Goal: Task Accomplishment & Management: Manage account settings

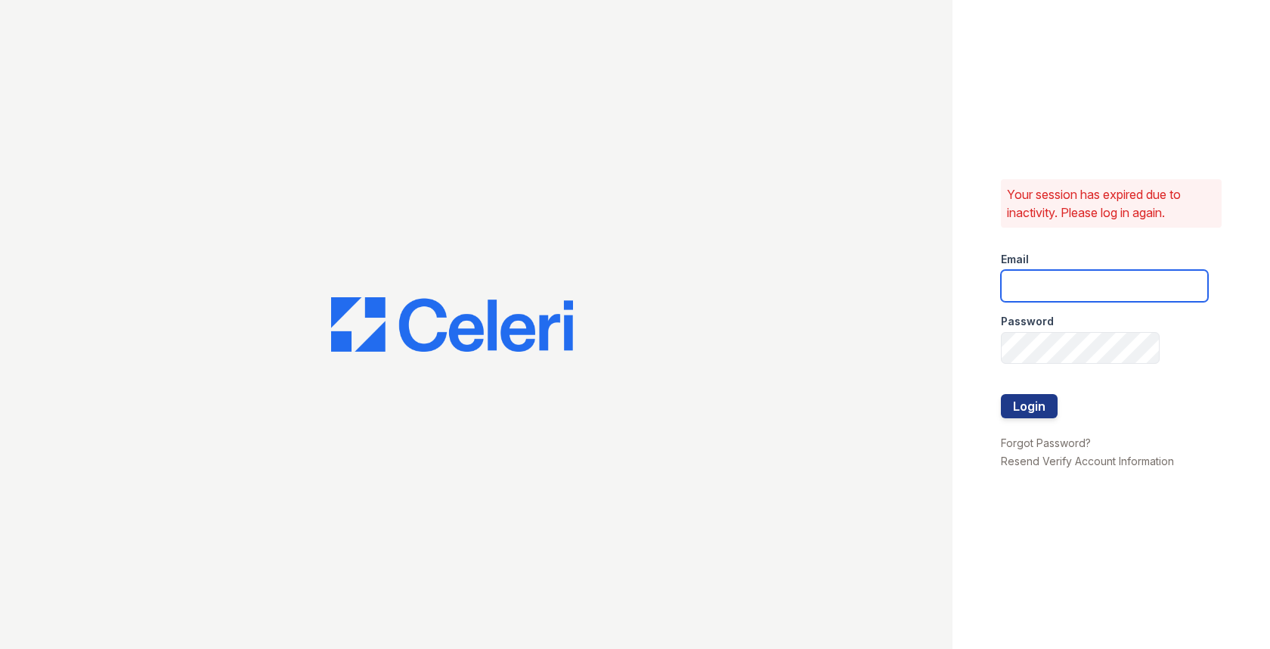
click at [1053, 286] on input "email" at bounding box center [1104, 286] width 207 height 32
click at [0, 648] on com-1password-button at bounding box center [0, 649] width 0 height 0
type input "[EMAIL_ADDRESS][DOMAIN_NAME]"
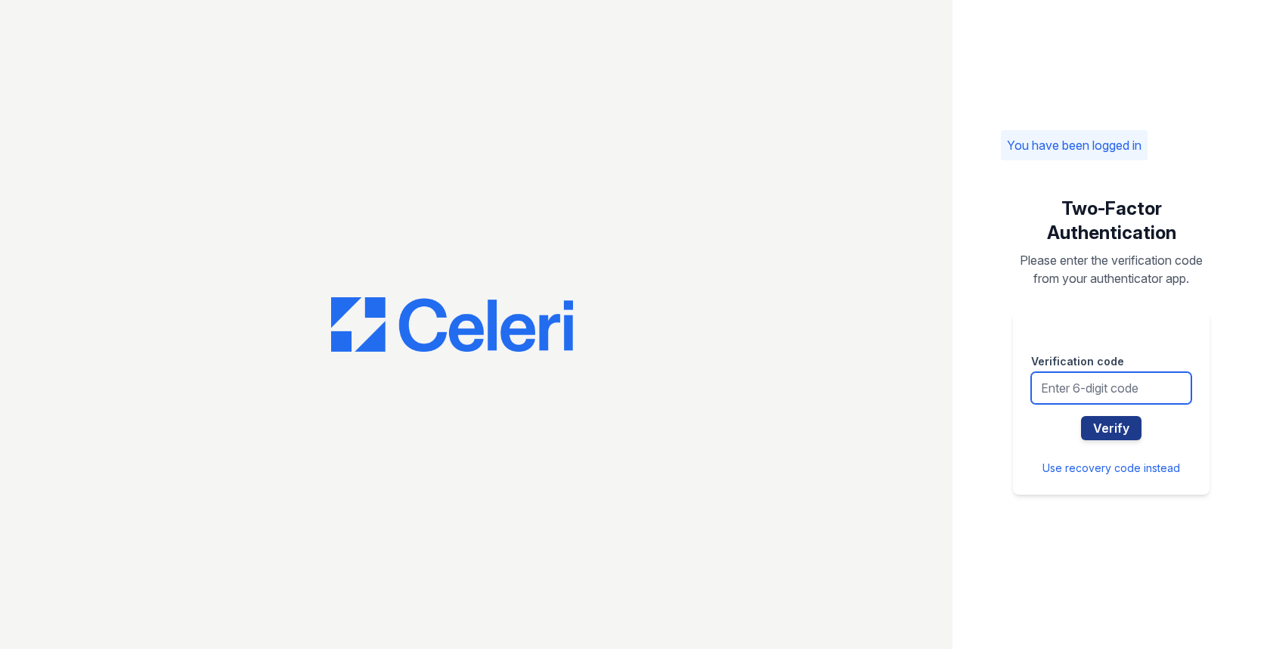
click at [1098, 399] on input "text" at bounding box center [1111, 388] width 160 height 32
type input "320247"
click at [1081, 416] on button "Verify" at bounding box center [1111, 428] width 60 height 24
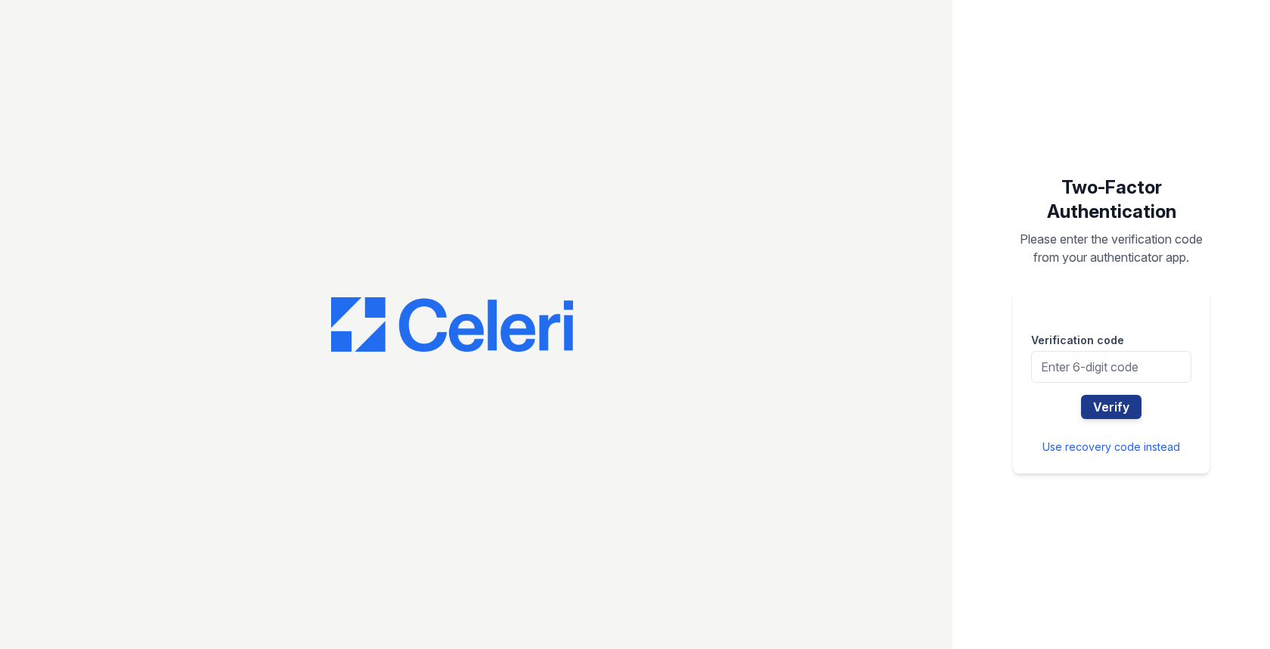
click at [1098, 399] on button "Verify" at bounding box center [1111, 407] width 60 height 24
click at [1086, 369] on input "text" at bounding box center [1111, 367] width 160 height 32
type input "703430"
click at [1081, 395] on button "Verify" at bounding box center [1111, 407] width 60 height 24
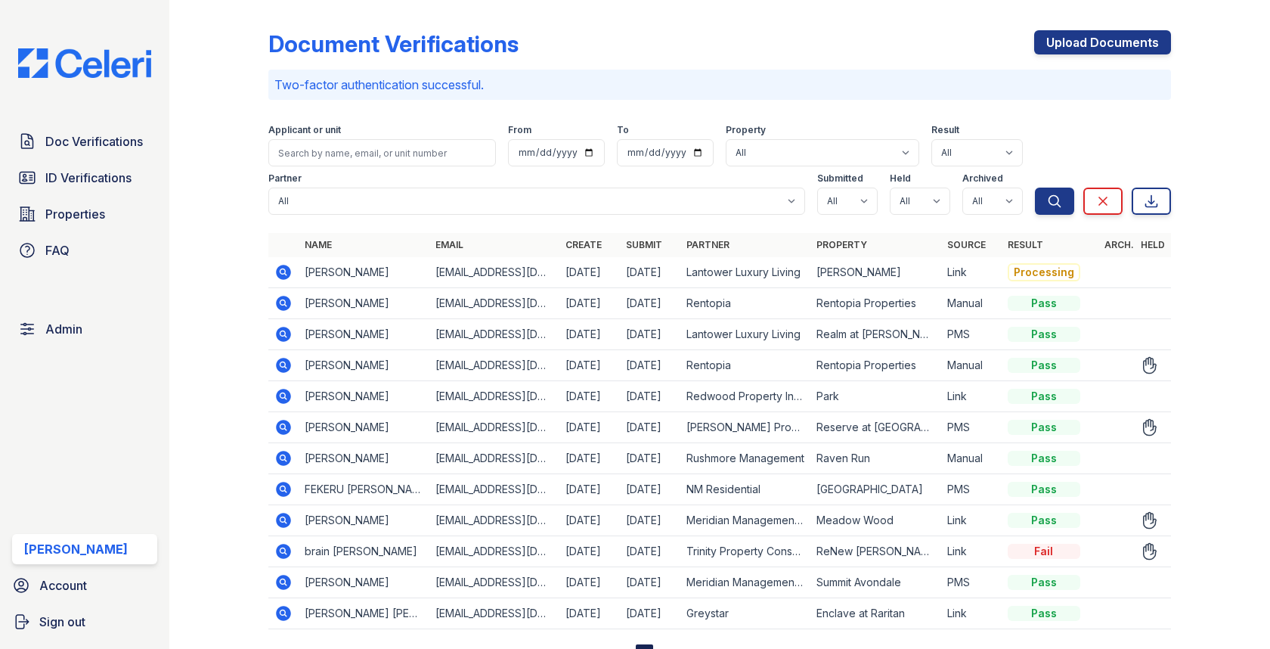
click at [282, 364] on icon at bounding box center [283, 364] width 4 height 4
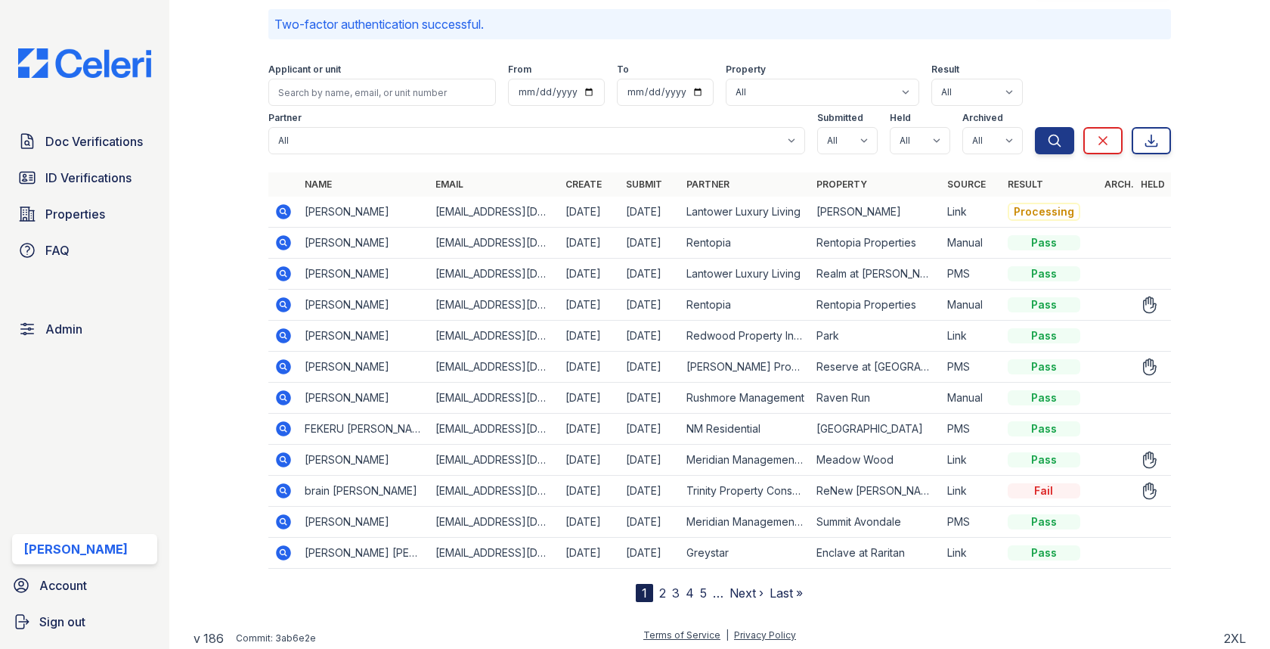
click at [284, 297] on icon at bounding box center [284, 304] width 15 height 15
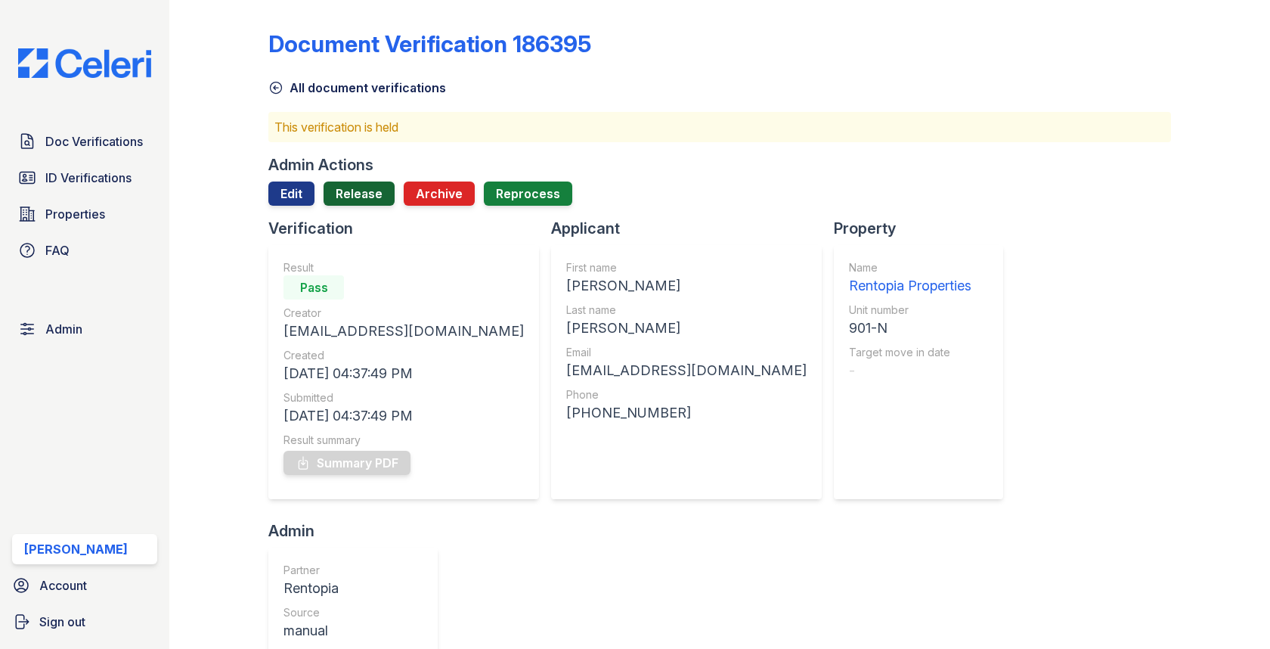
click at [367, 184] on link "Release" at bounding box center [359, 193] width 71 height 24
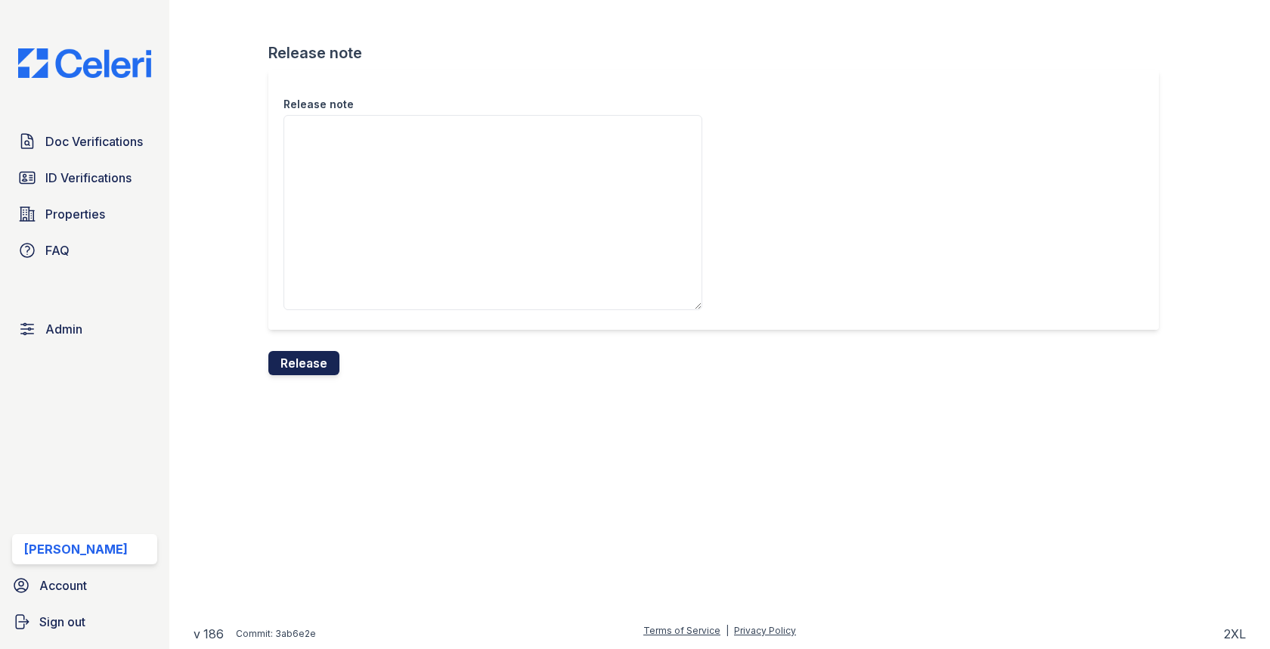
click at [321, 360] on button "Release" at bounding box center [303, 363] width 71 height 24
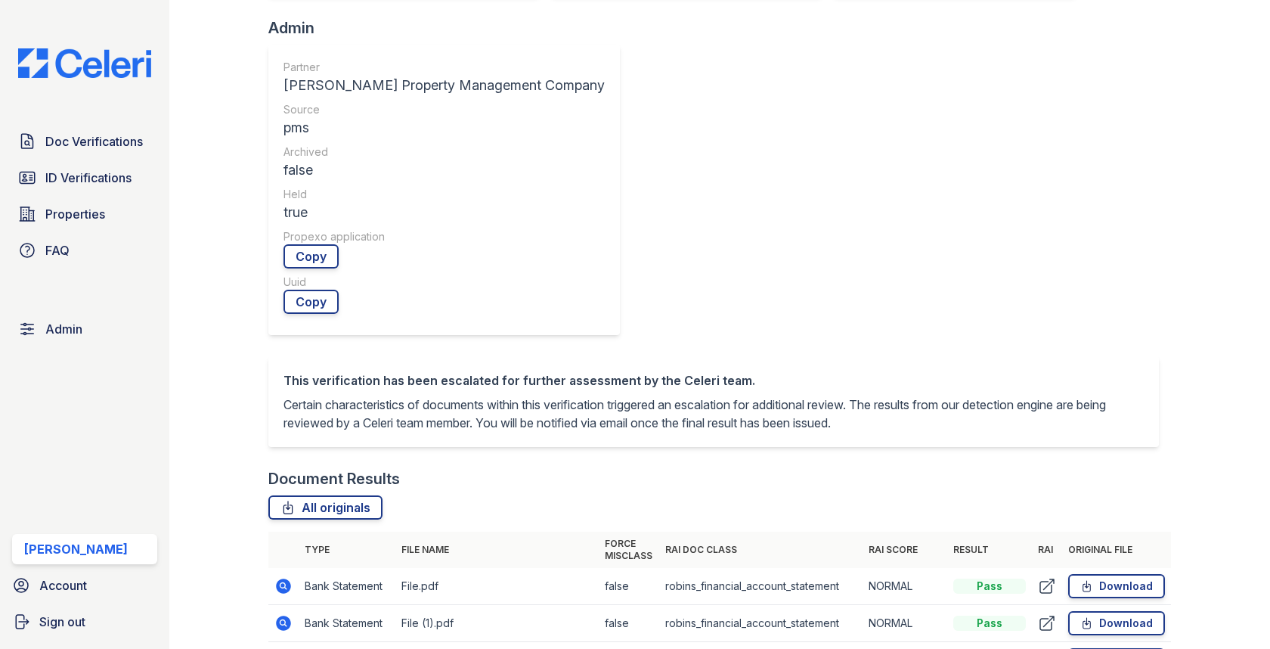
scroll to position [160, 0]
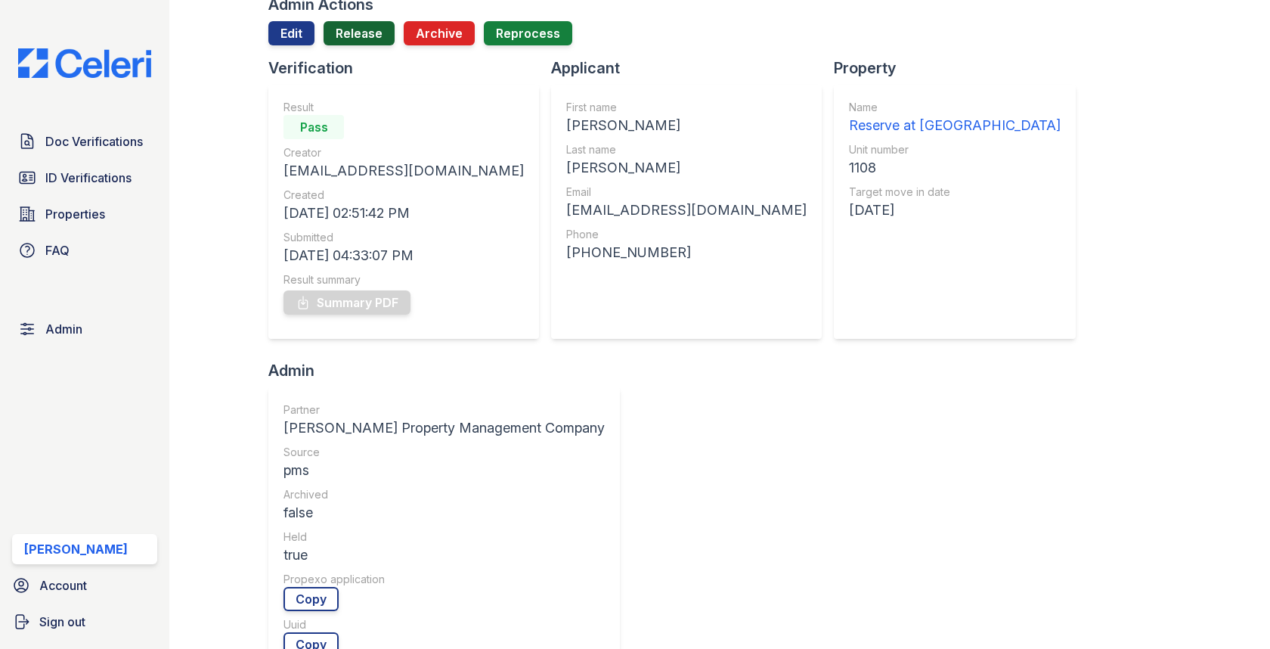
click at [358, 36] on link "Release" at bounding box center [359, 33] width 71 height 24
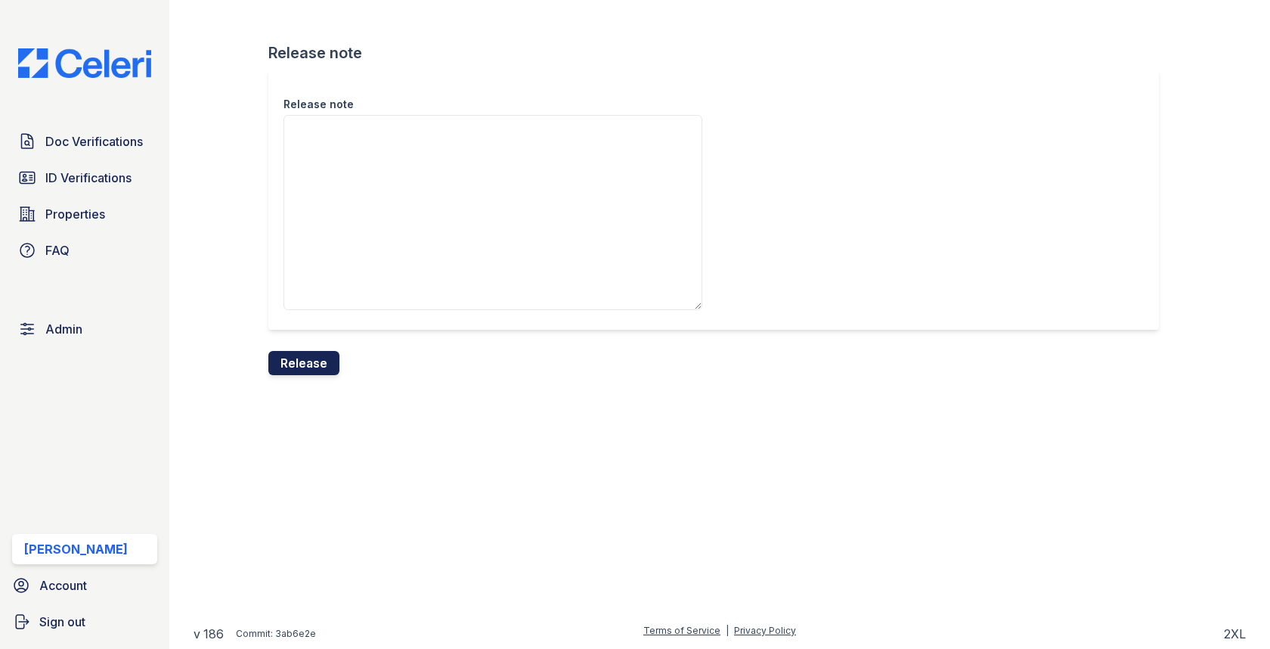
click at [324, 356] on button "Release" at bounding box center [303, 363] width 71 height 24
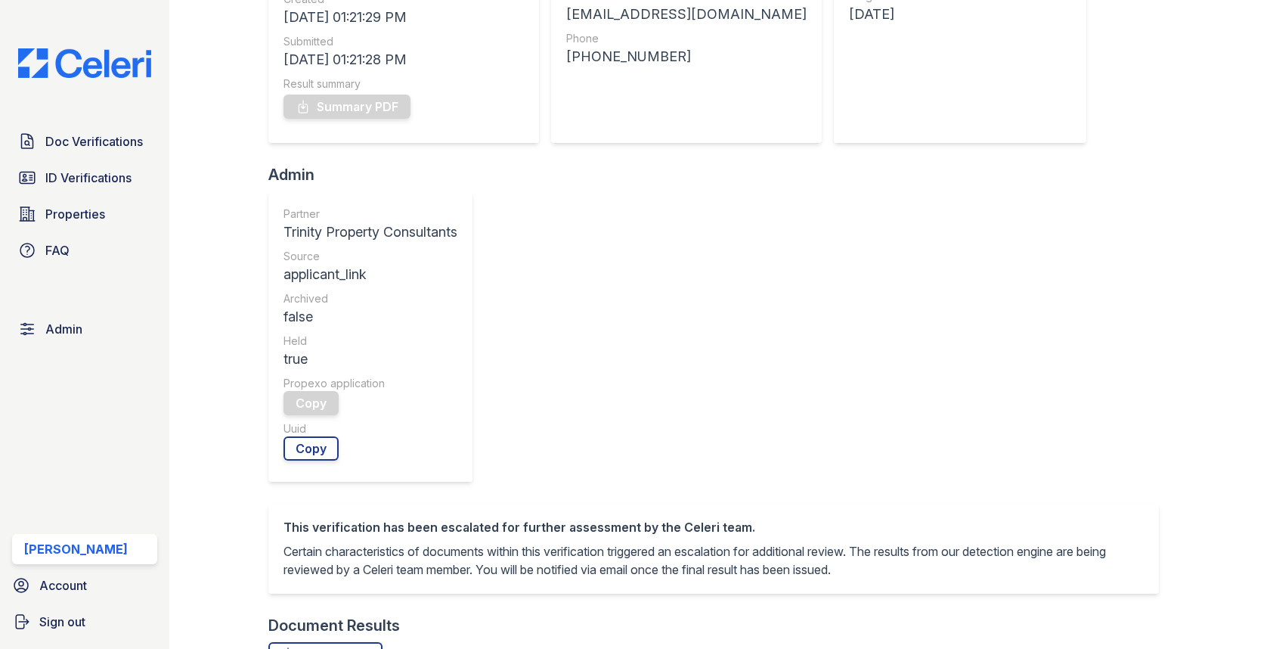
scroll to position [463, 0]
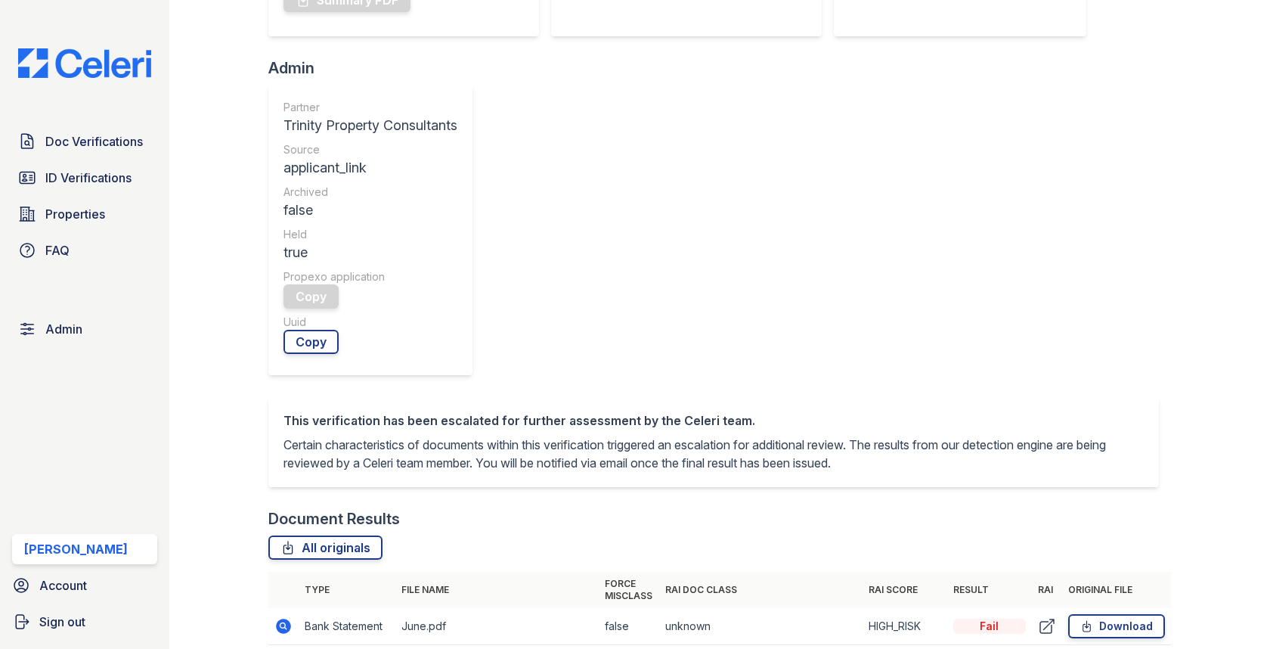
click at [284, 623] on icon at bounding box center [283, 625] width 4 height 4
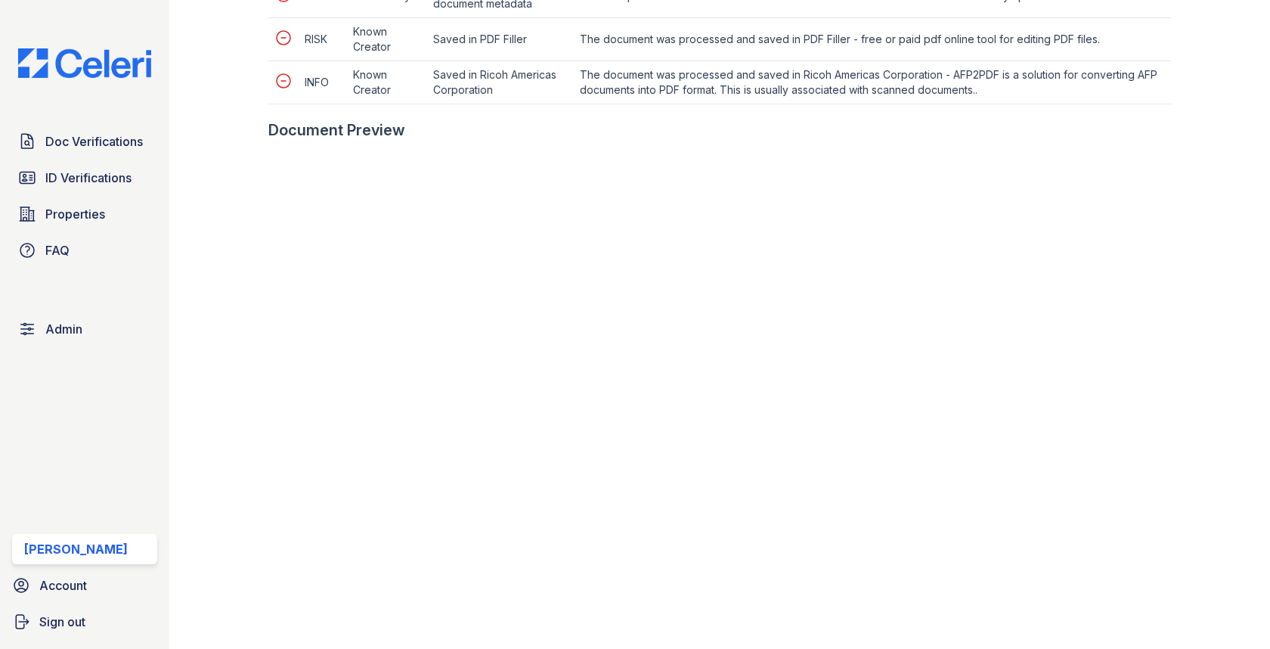
scroll to position [825, 0]
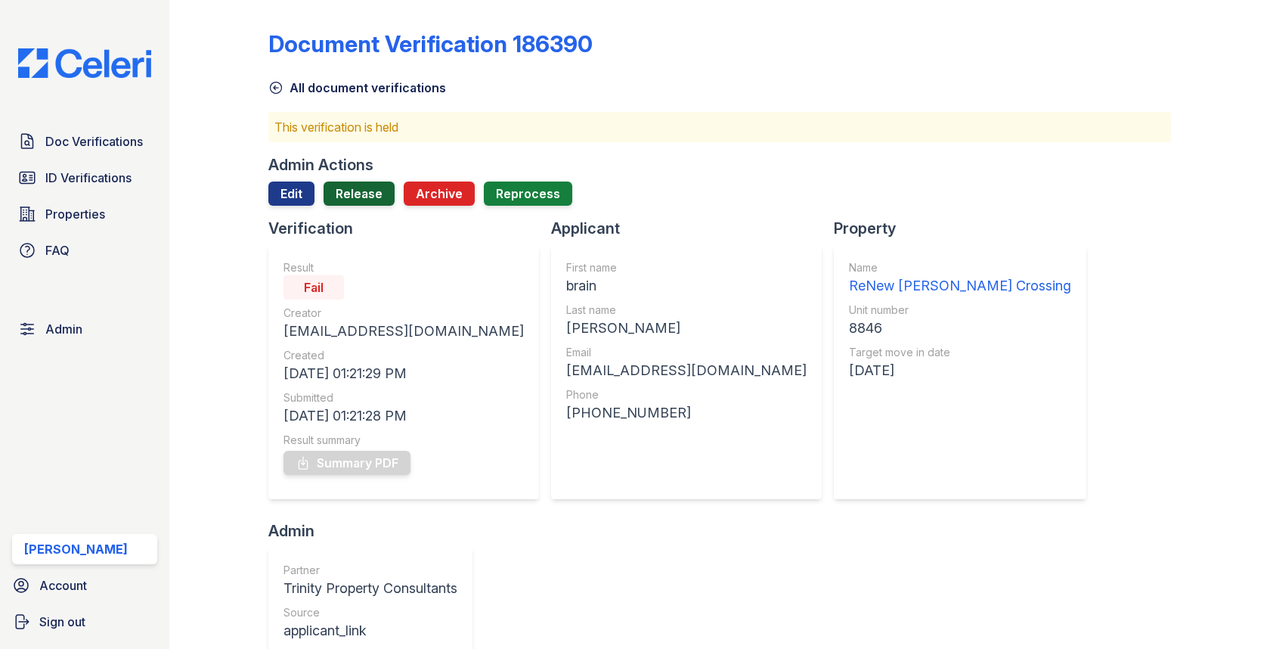
click at [365, 183] on link "Release" at bounding box center [359, 193] width 71 height 24
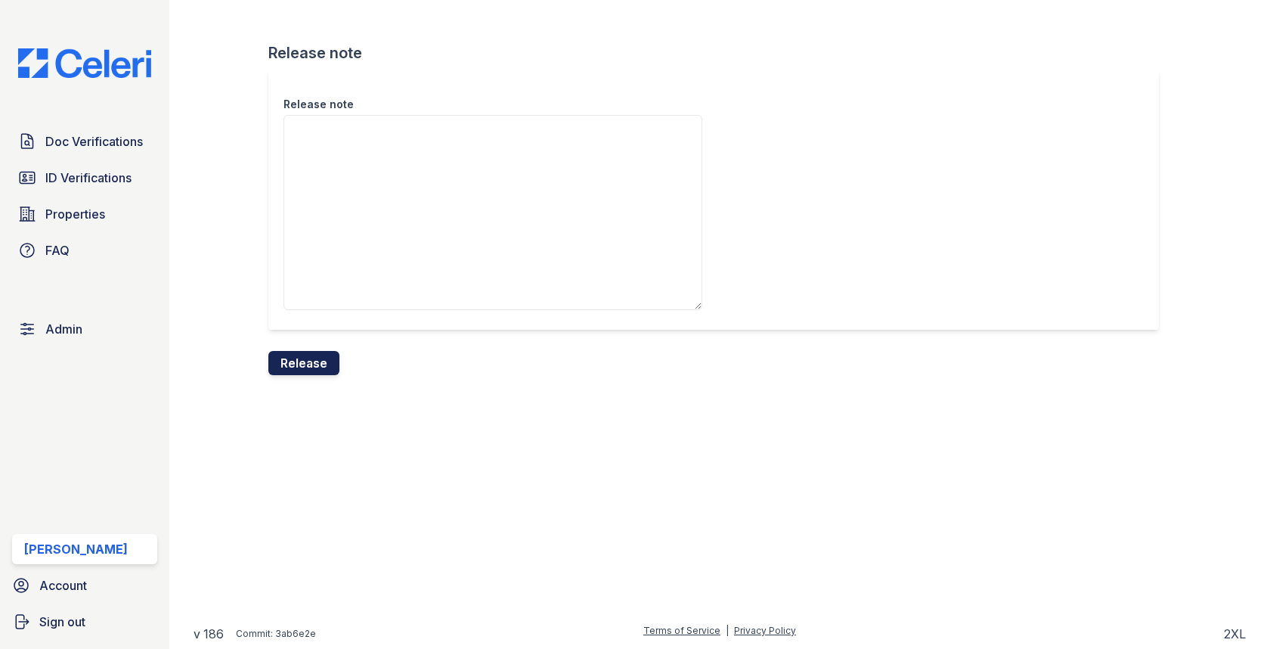
click at [315, 363] on button "Release" at bounding box center [303, 363] width 71 height 24
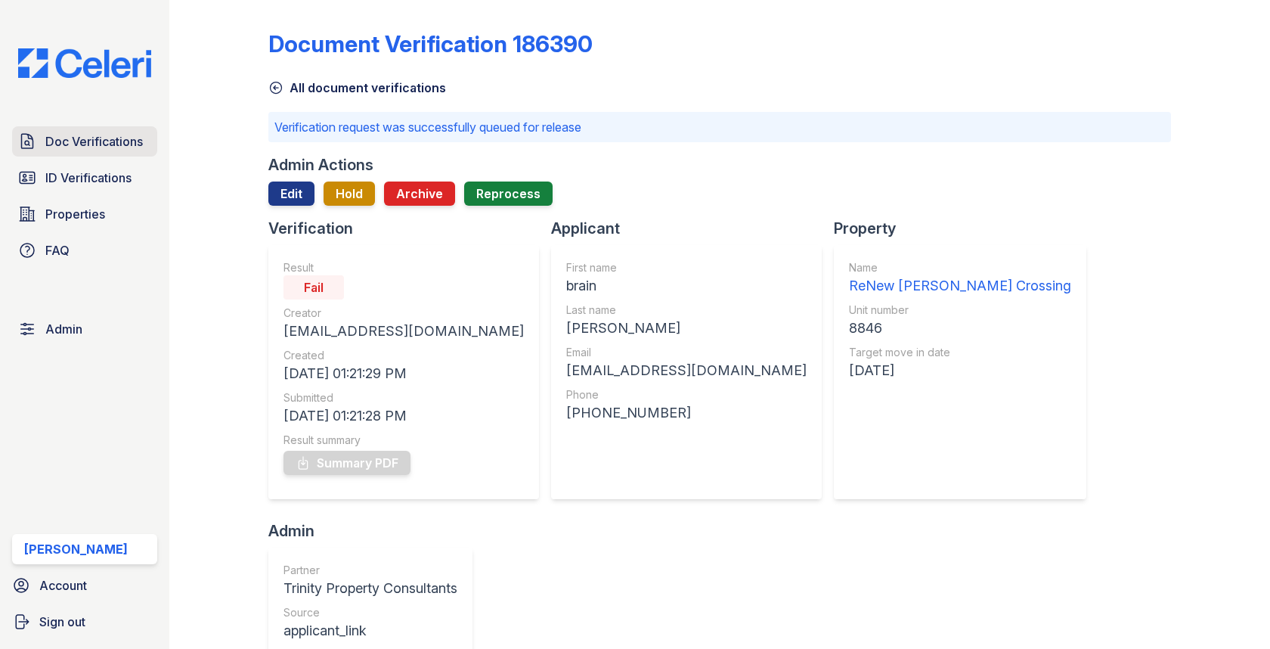
click at [121, 143] on span "Doc Verifications" at bounding box center [94, 141] width 98 height 18
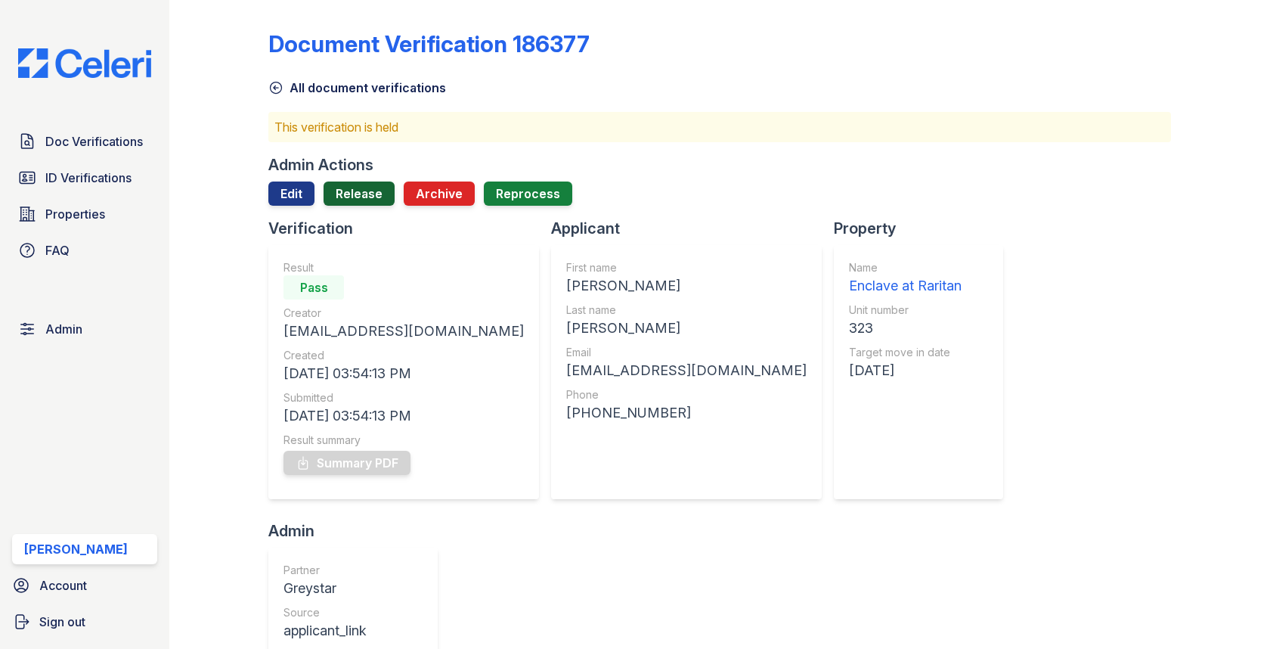
click at [386, 197] on link "Release" at bounding box center [359, 193] width 71 height 24
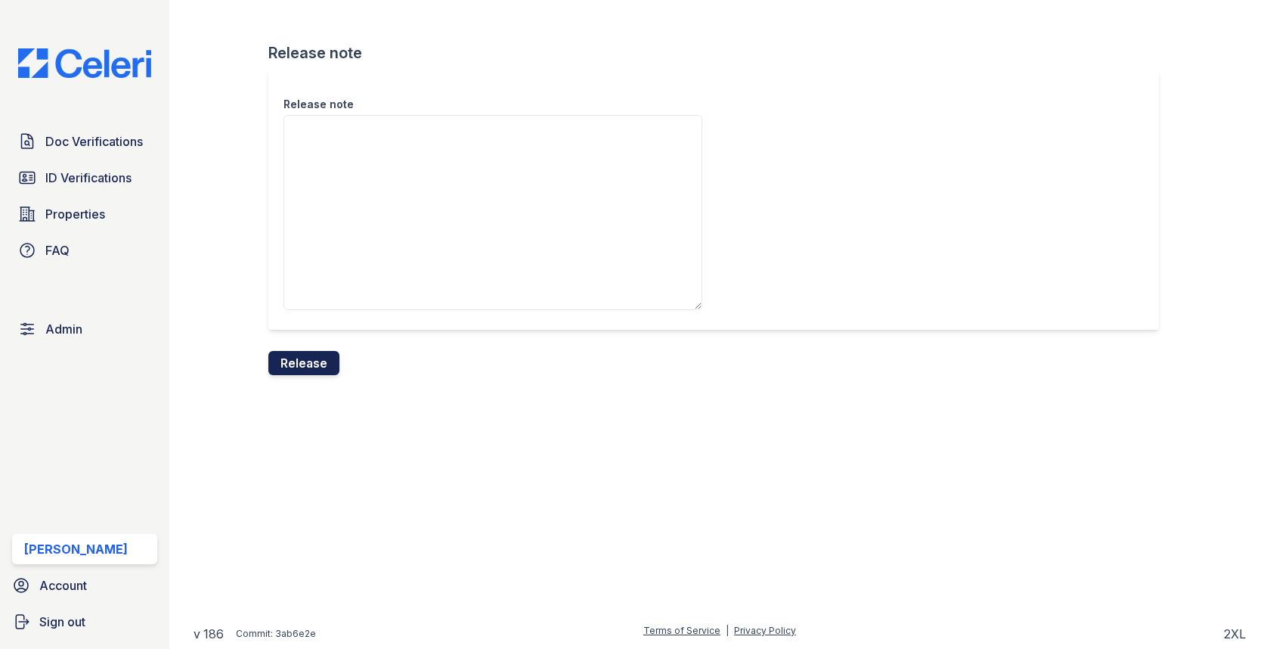
click at [328, 354] on button "Release" at bounding box center [303, 363] width 71 height 24
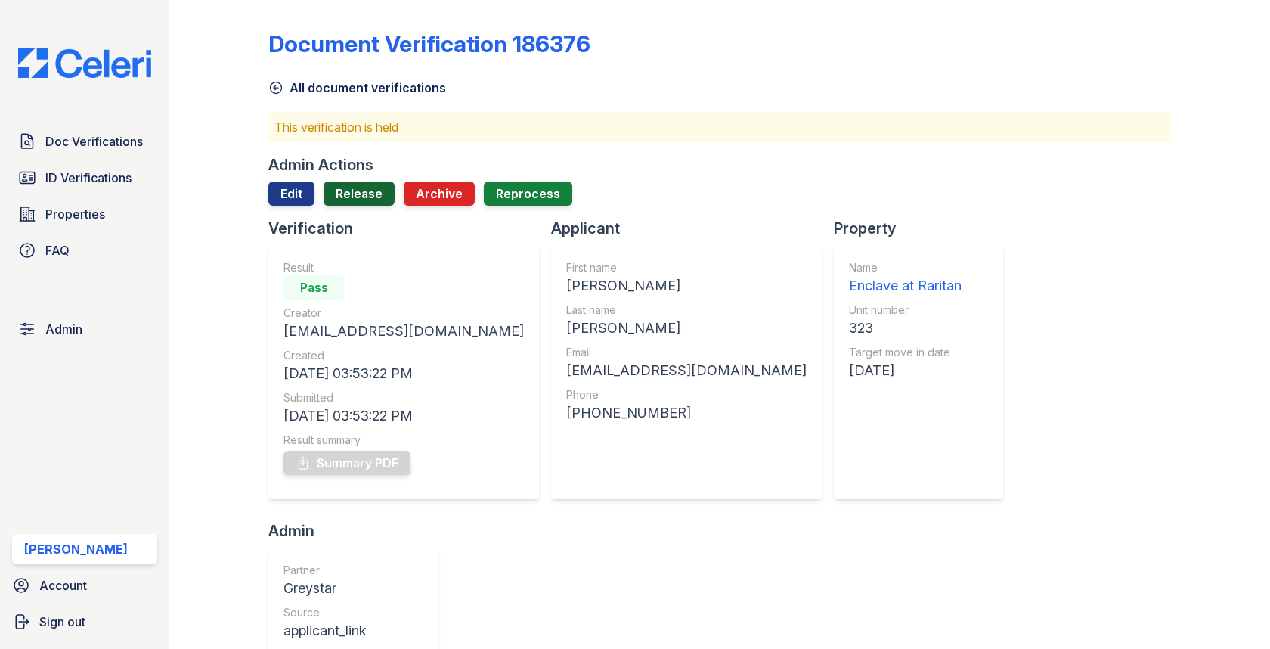
click at [374, 187] on link "Release" at bounding box center [359, 193] width 71 height 24
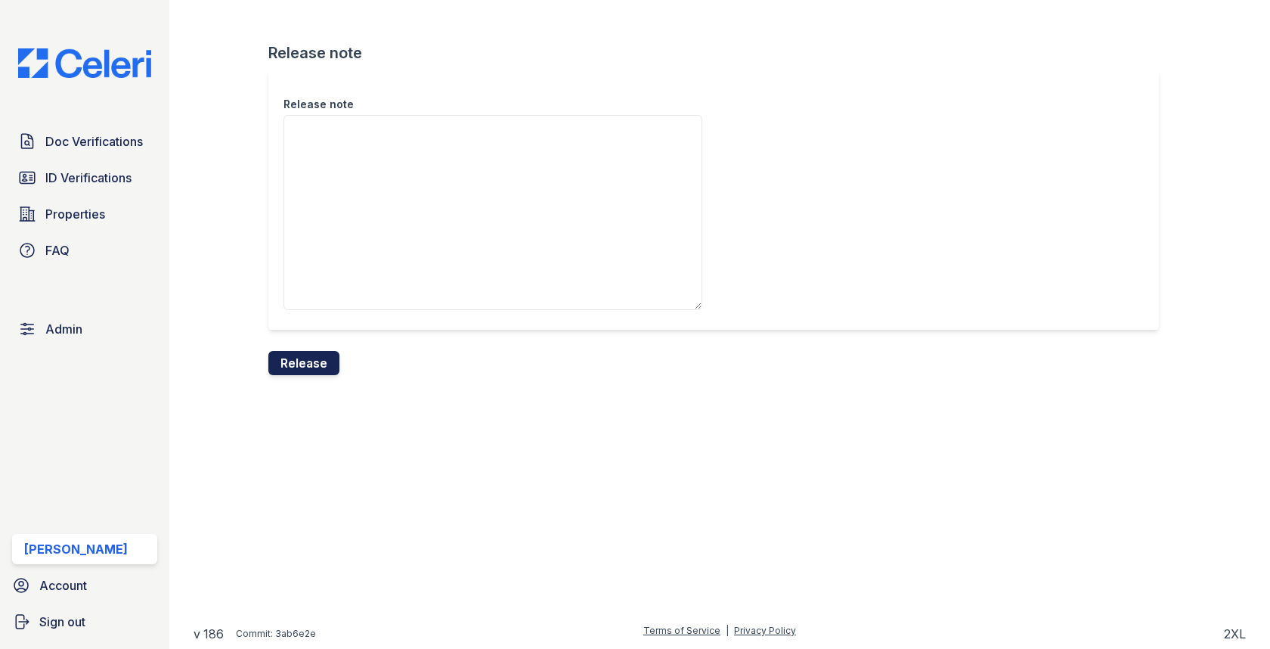
click at [327, 371] on button "Release" at bounding box center [303, 363] width 71 height 24
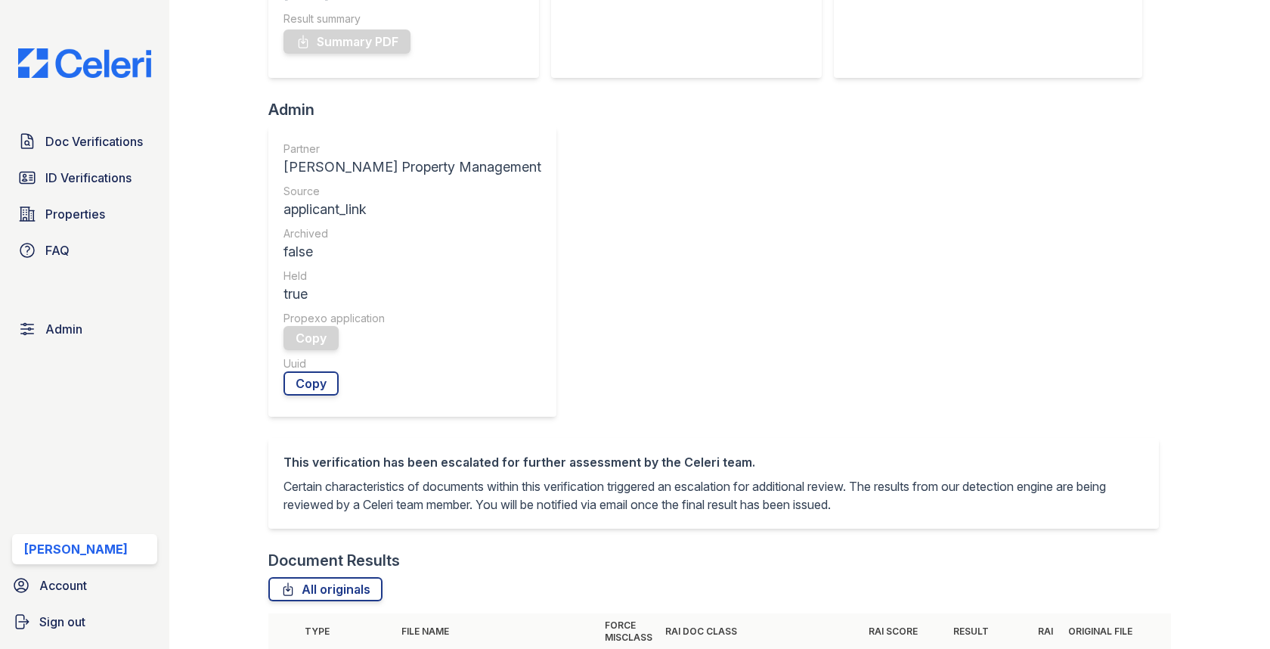
scroll to position [712, 0]
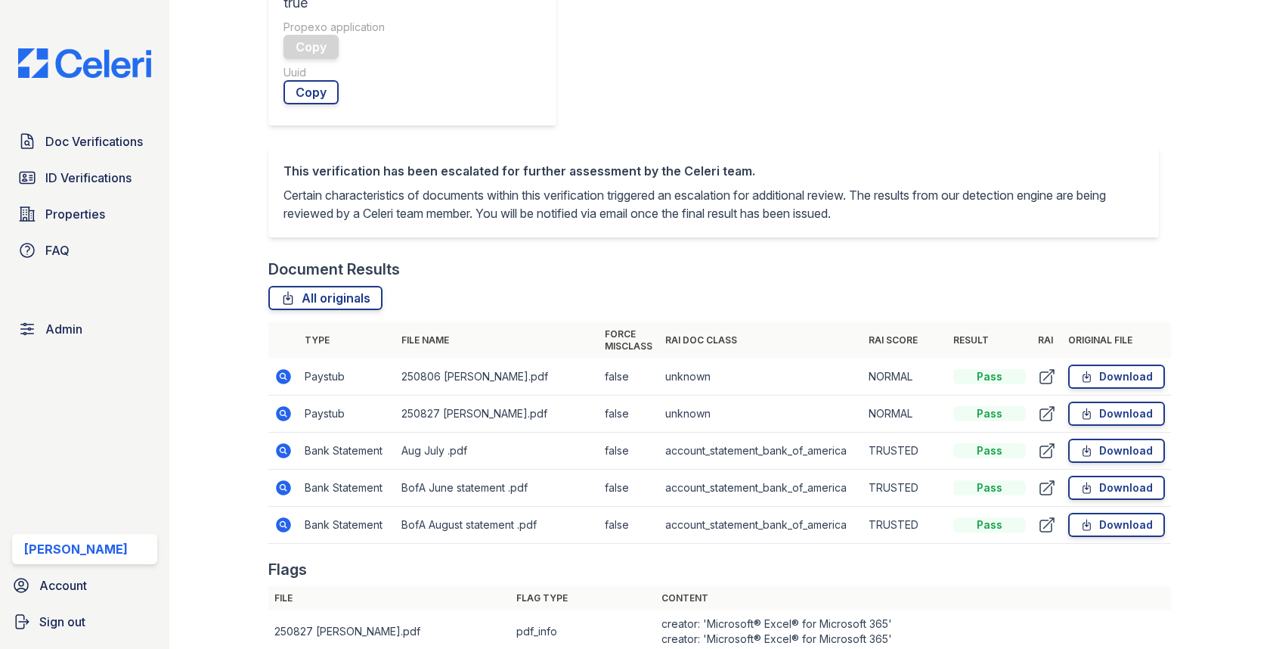
click at [263, 108] on div at bounding box center [231, 275] width 75 height 1963
click at [274, 395] on td at bounding box center [283, 413] width 30 height 37
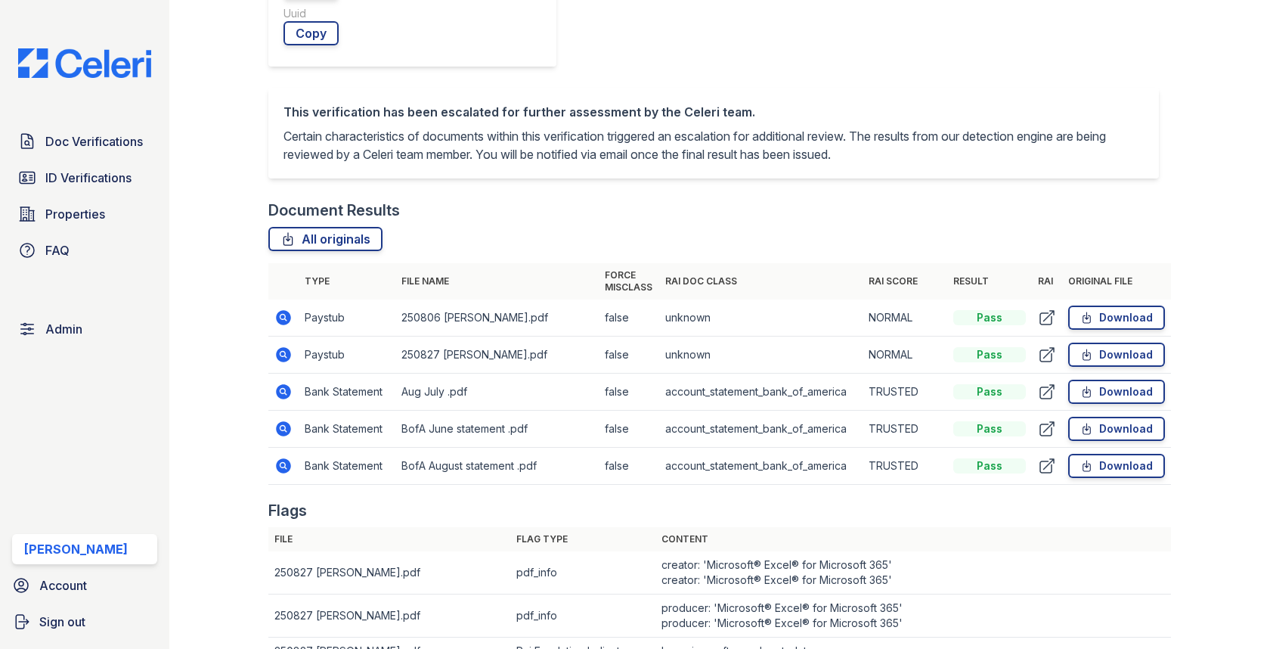
scroll to position [765, 0]
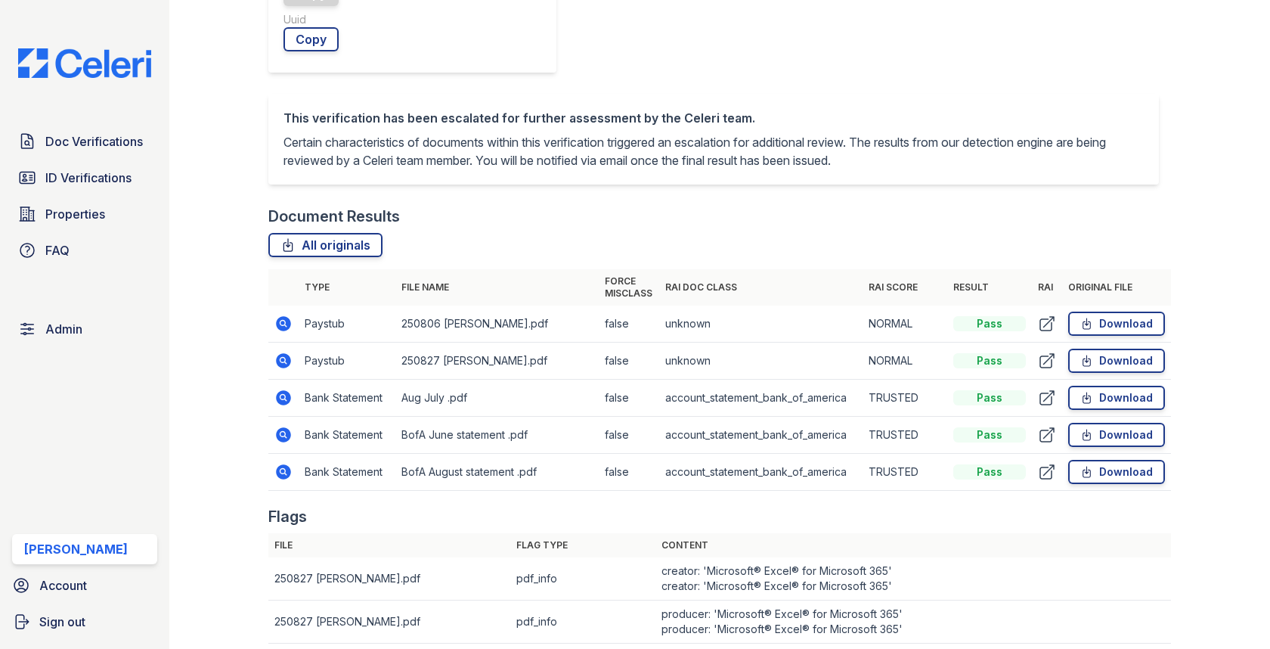
click at [281, 358] on icon at bounding box center [283, 360] width 4 height 4
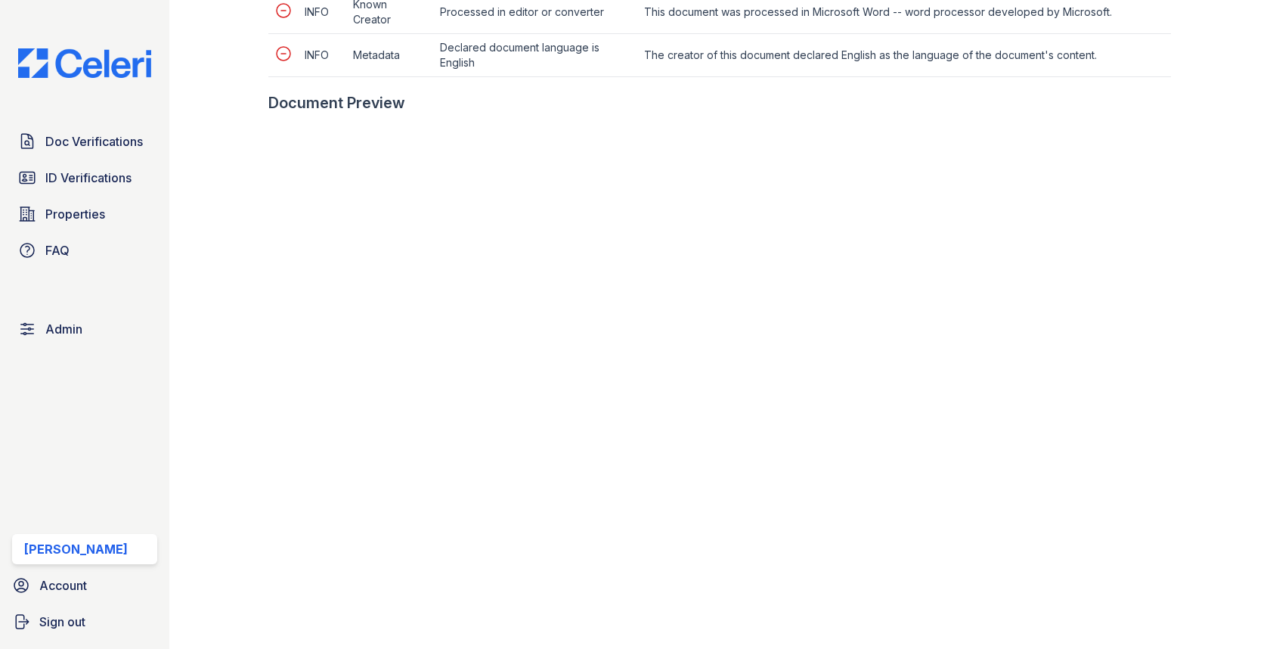
scroll to position [813, 0]
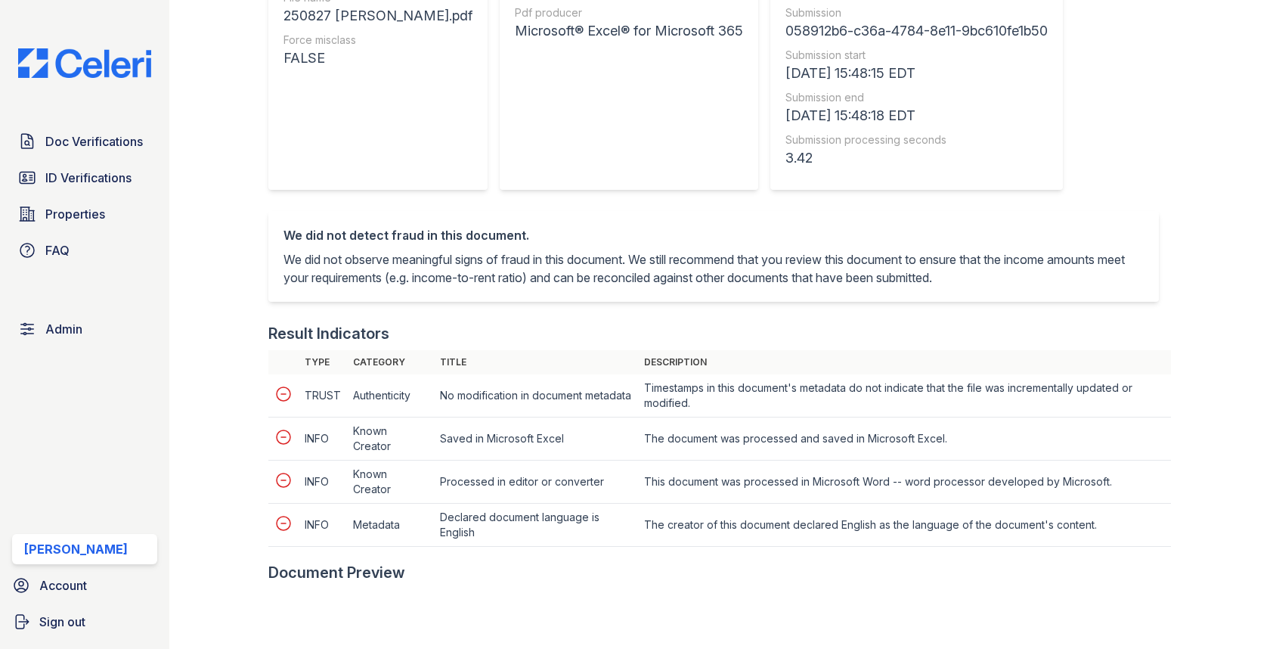
scroll to position [656, 0]
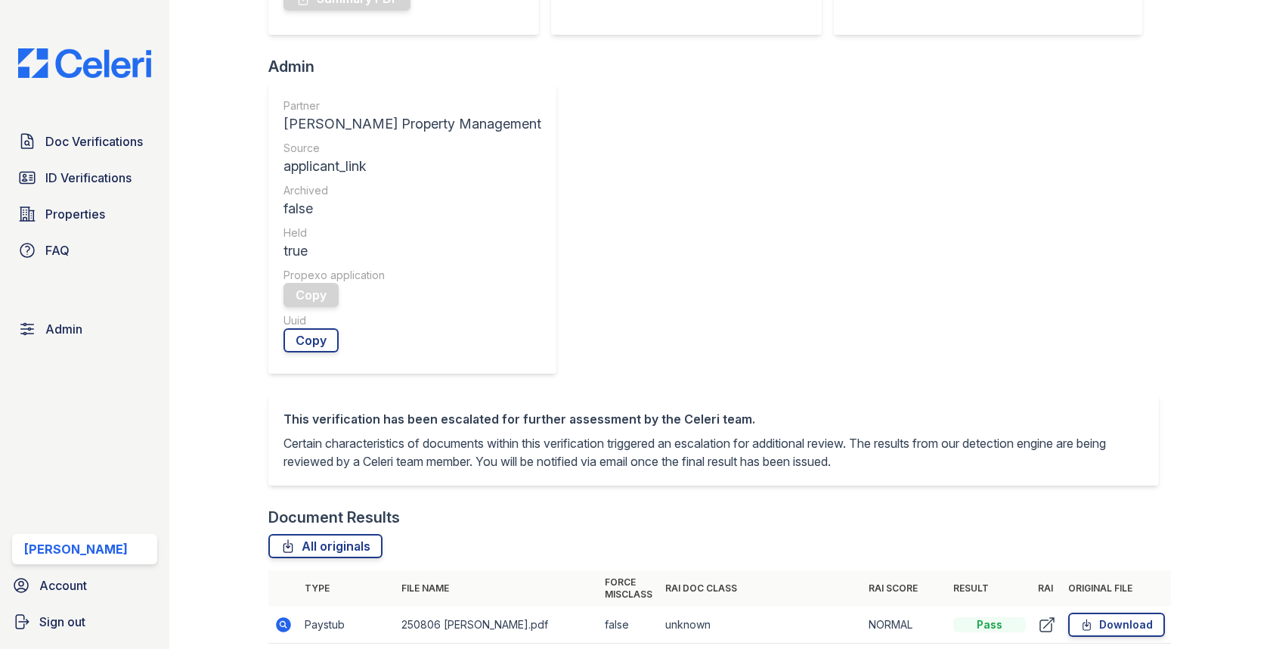
scroll to position [643, 0]
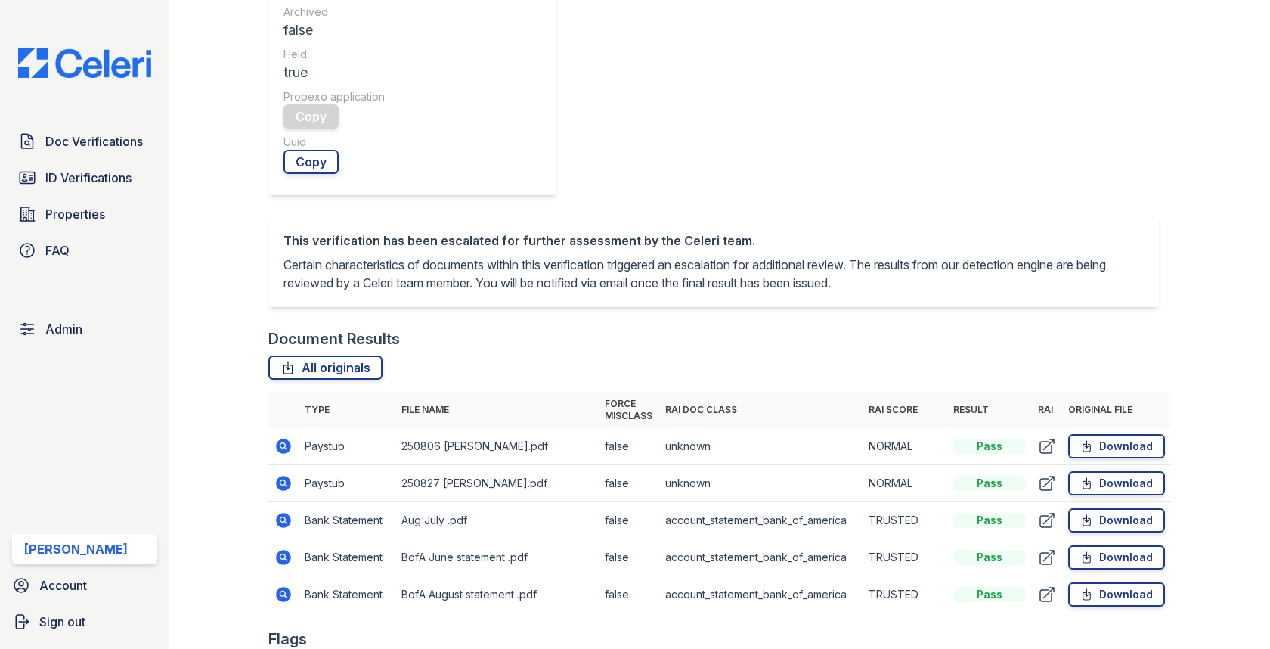
click at [289, 513] on icon at bounding box center [284, 520] width 15 height 15
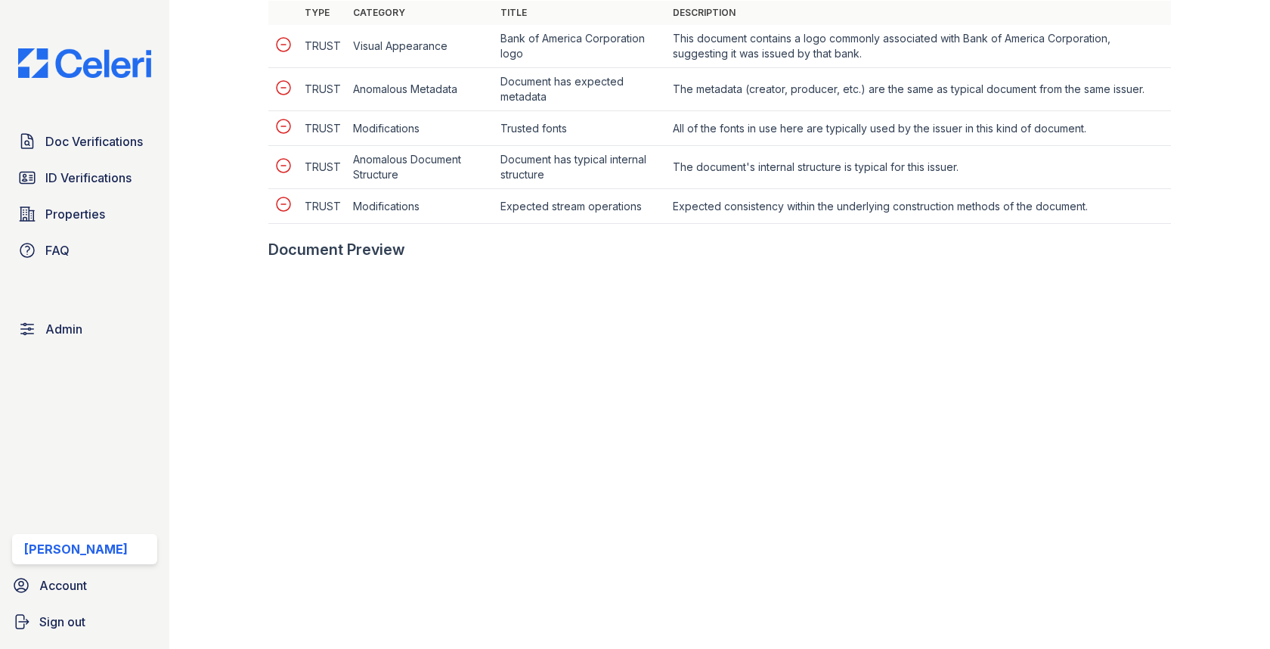
scroll to position [1010, 0]
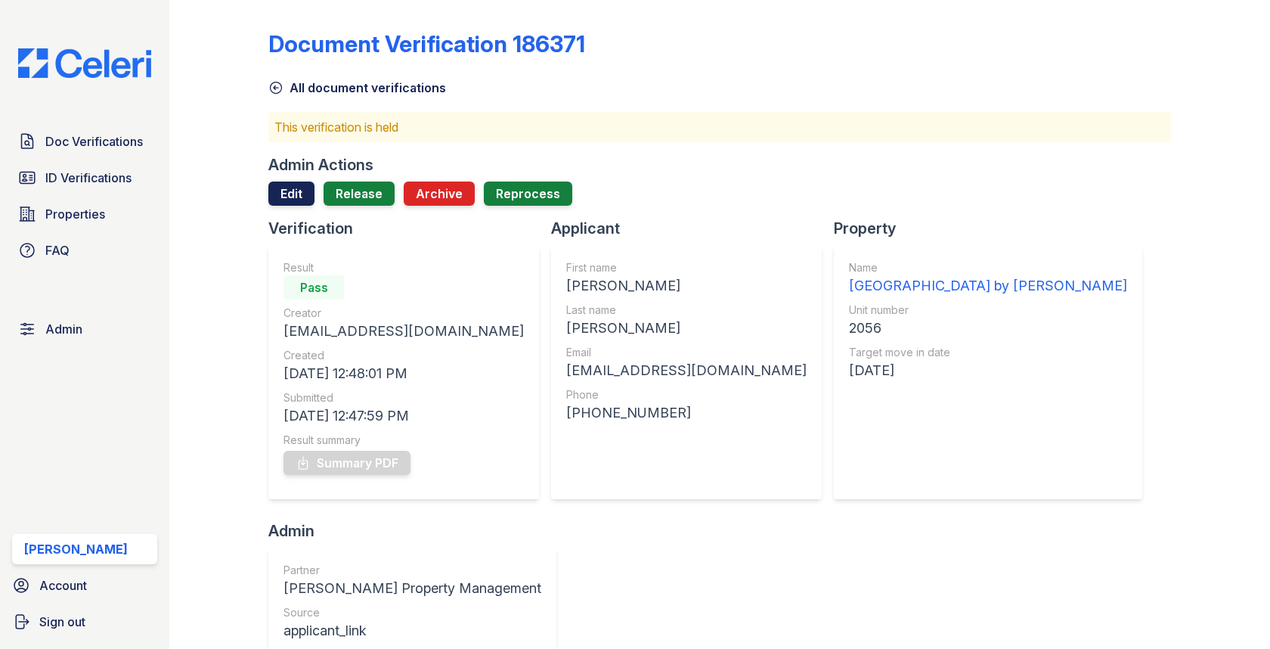
click at [287, 191] on link "Edit" at bounding box center [291, 193] width 46 height 24
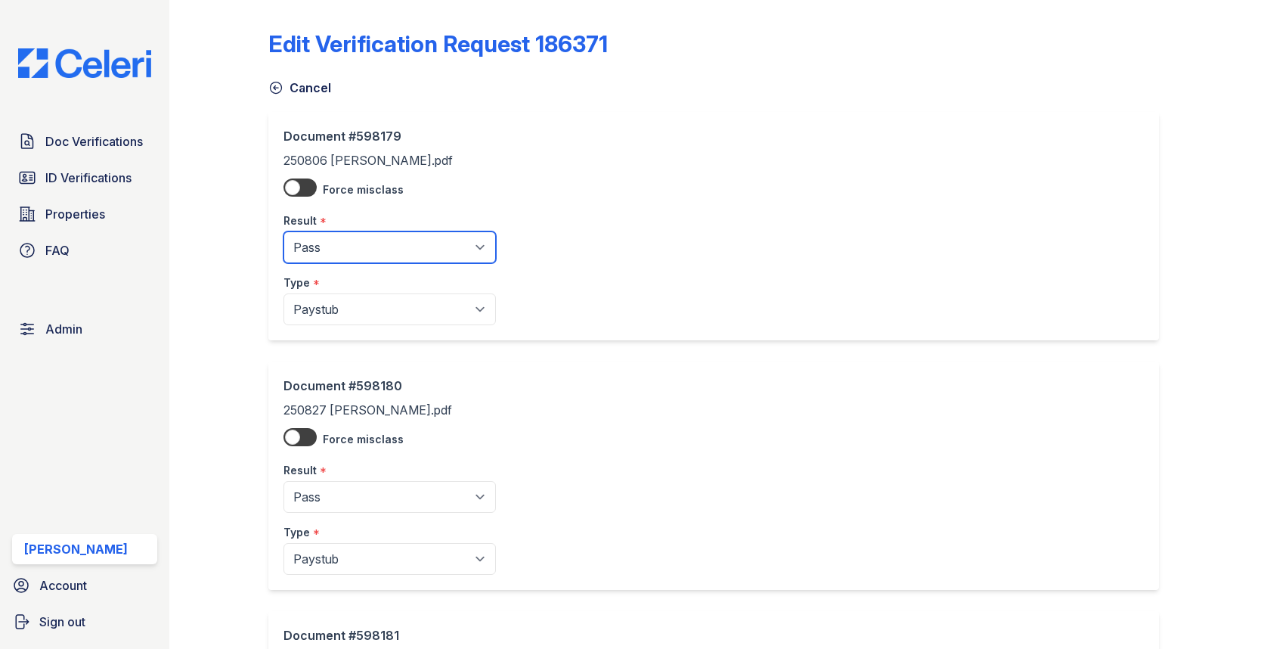
click at [336, 239] on select "Pending Sent Started Processing Pass Fail Caution Error N/A" at bounding box center [390, 247] width 212 height 32
select select "fail"
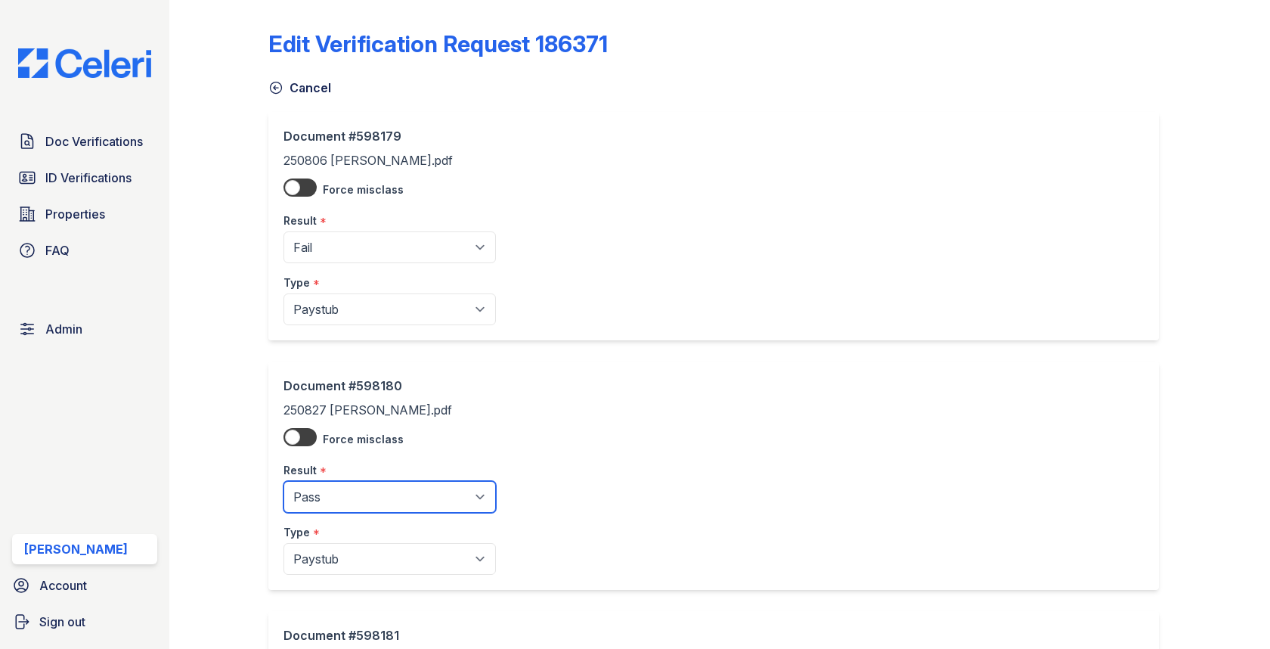
click at [368, 492] on select "Pending Sent Started Processing Pass Fail Caution Error N/A" at bounding box center [390, 497] width 212 height 32
select select "fail"
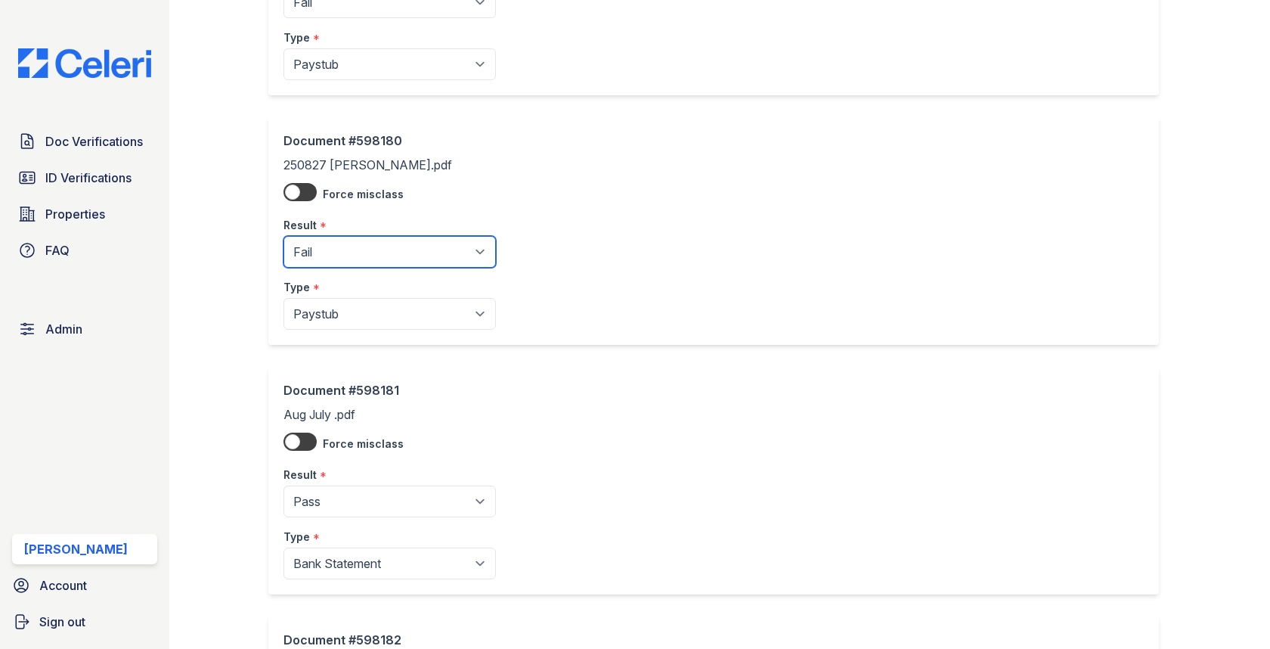
scroll to position [780, 0]
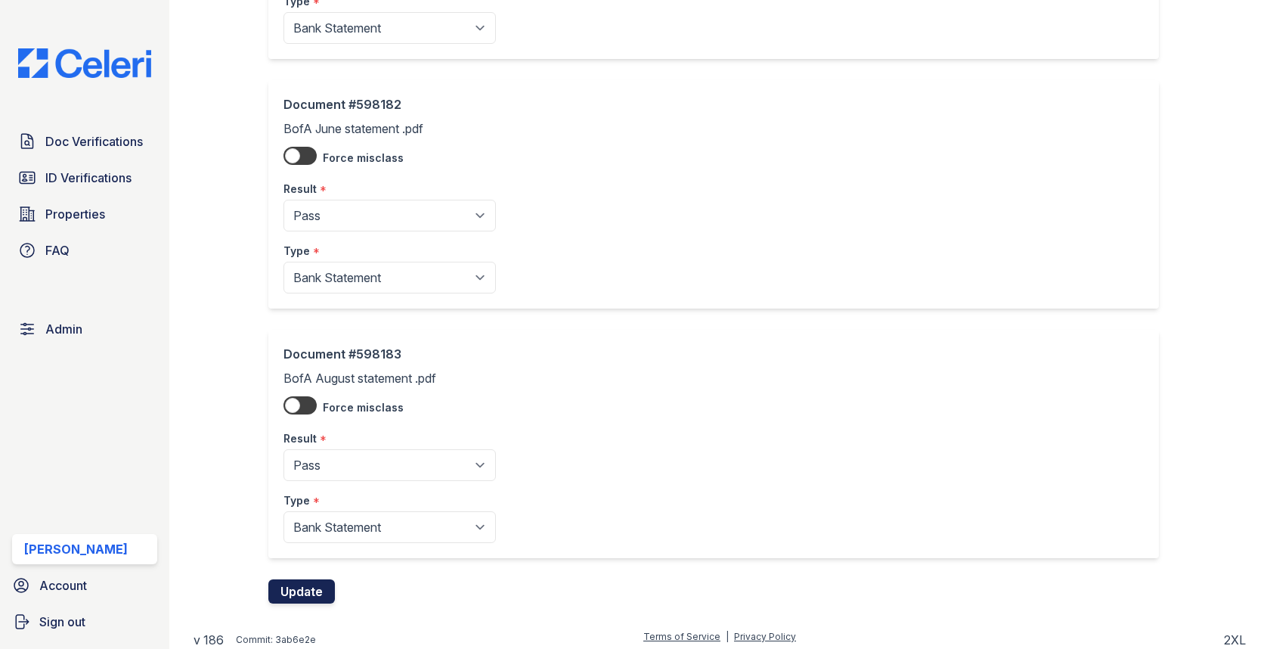
click at [316, 591] on button "Update" at bounding box center [301, 591] width 67 height 24
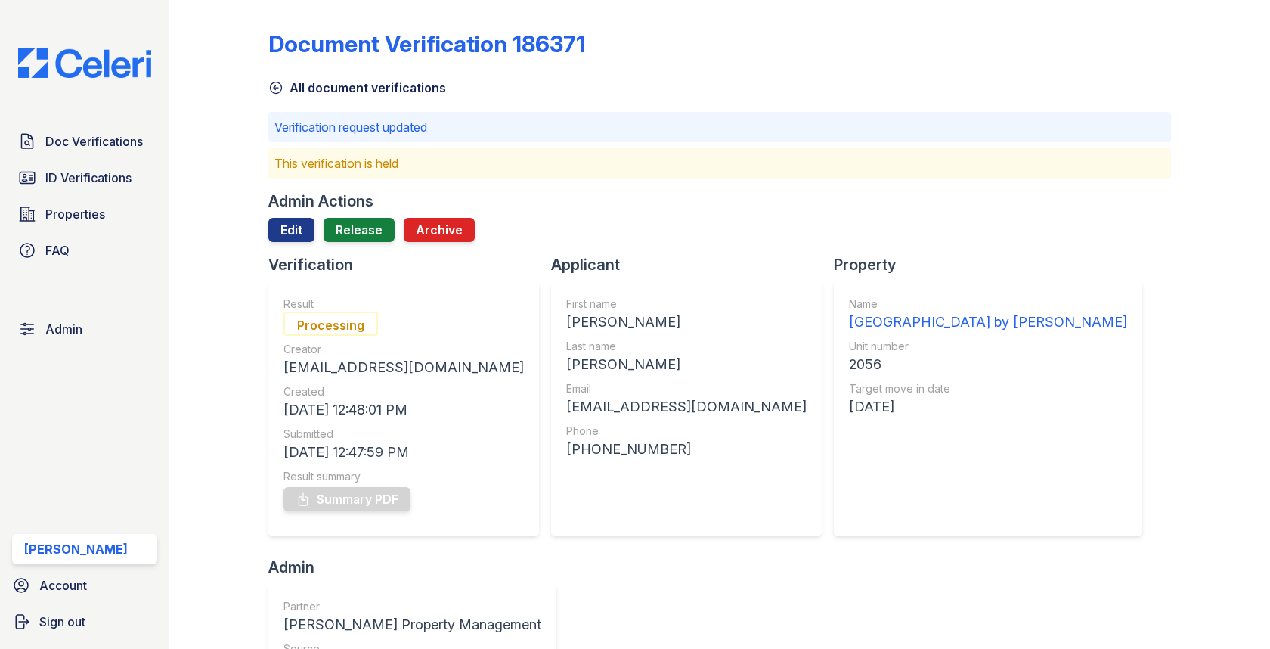
click at [367, 246] on div at bounding box center [719, 248] width 902 height 12
click at [367, 231] on link "Release" at bounding box center [359, 230] width 71 height 24
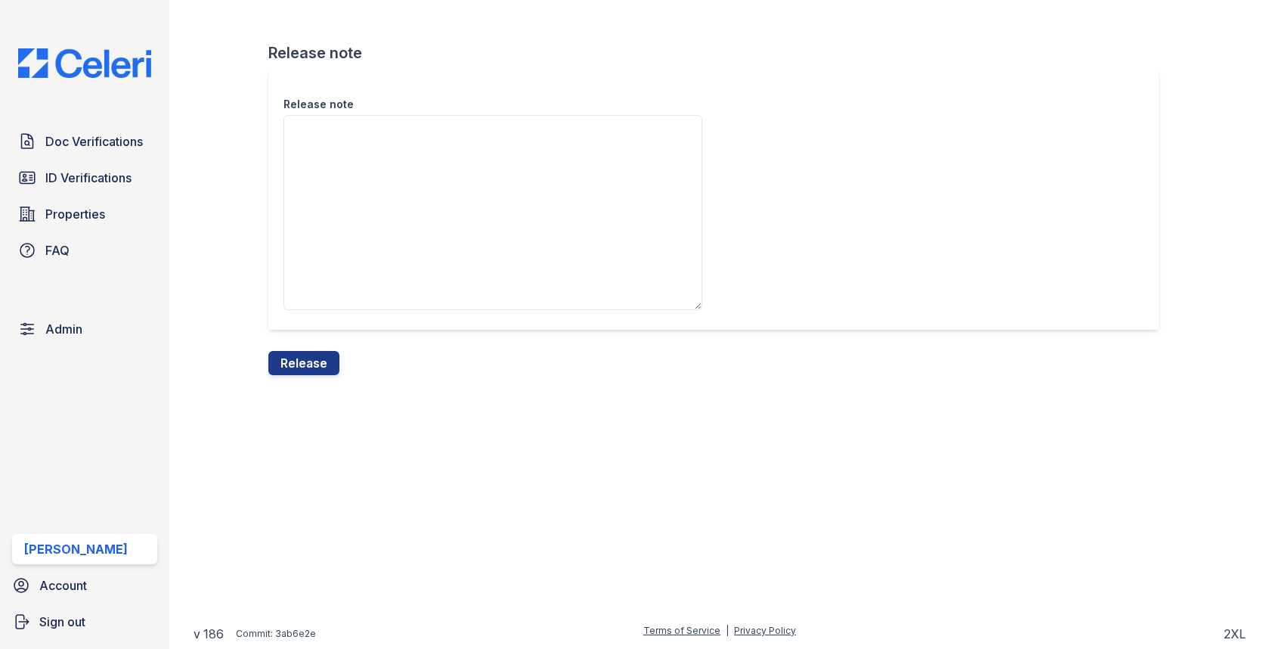
click at [337, 380] on div "Release note Release note Release" at bounding box center [720, 199] width 1053 height 399
click at [337, 367] on button "Release" at bounding box center [303, 363] width 71 height 24
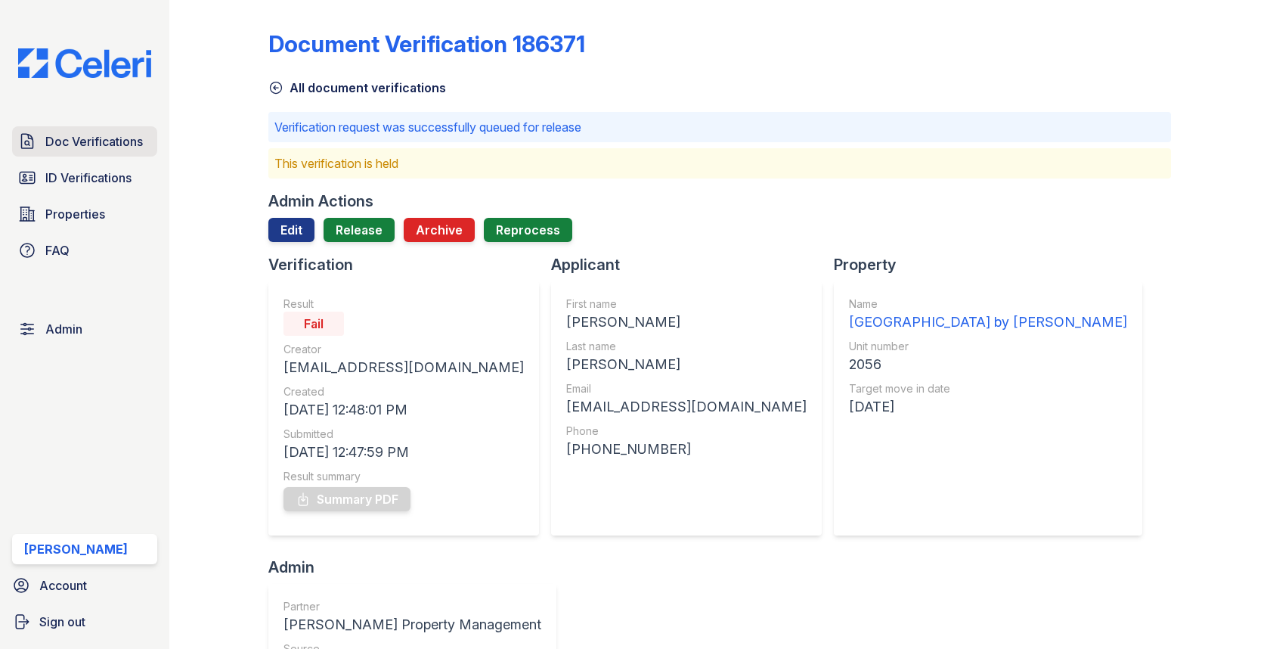
click at [110, 135] on span "Doc Verifications" at bounding box center [94, 141] width 98 height 18
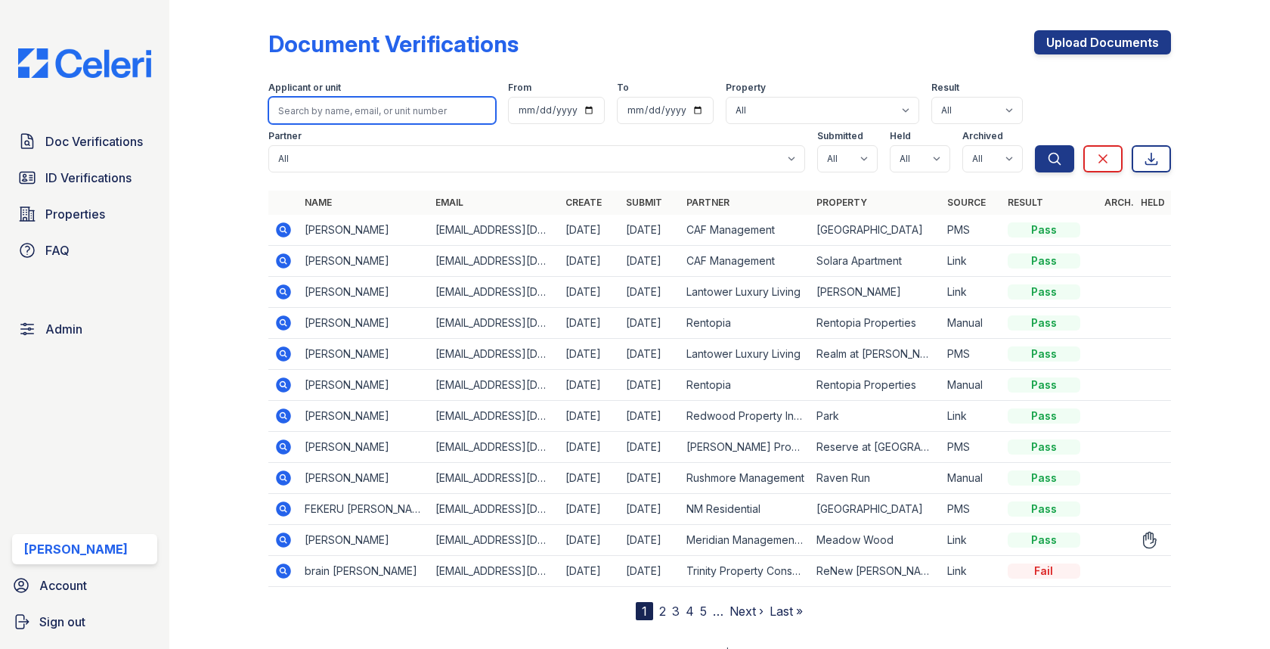
click at [342, 101] on input "search" at bounding box center [381, 110] width 227 height 27
paste input "[PERSON_NAME]"
type input "[PERSON_NAME]"
click at [1035, 145] on button "Search" at bounding box center [1054, 158] width 39 height 27
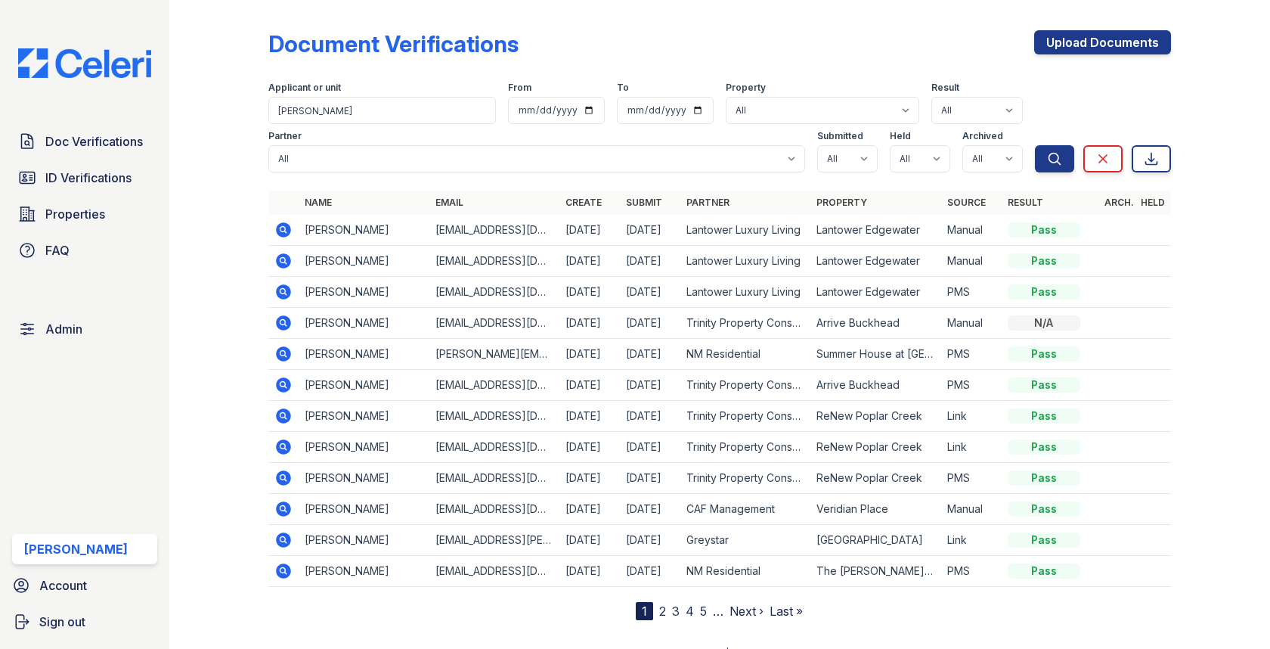
click at [291, 228] on icon at bounding box center [283, 230] width 18 height 18
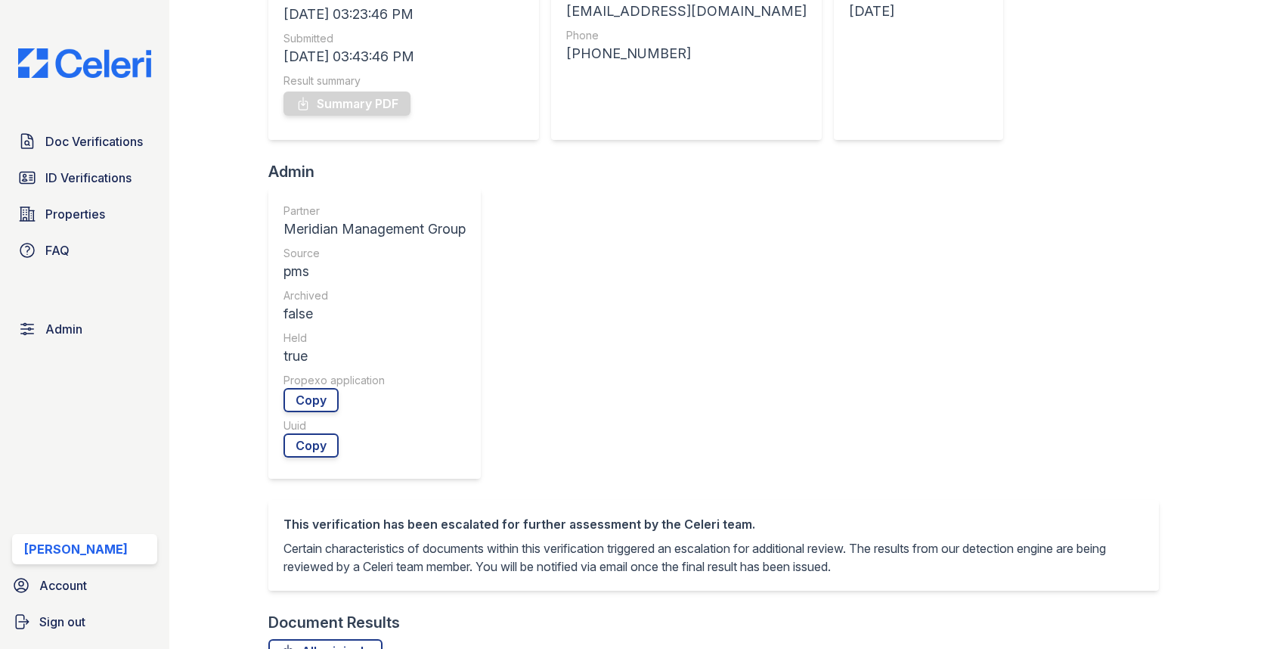
scroll to position [594, 0]
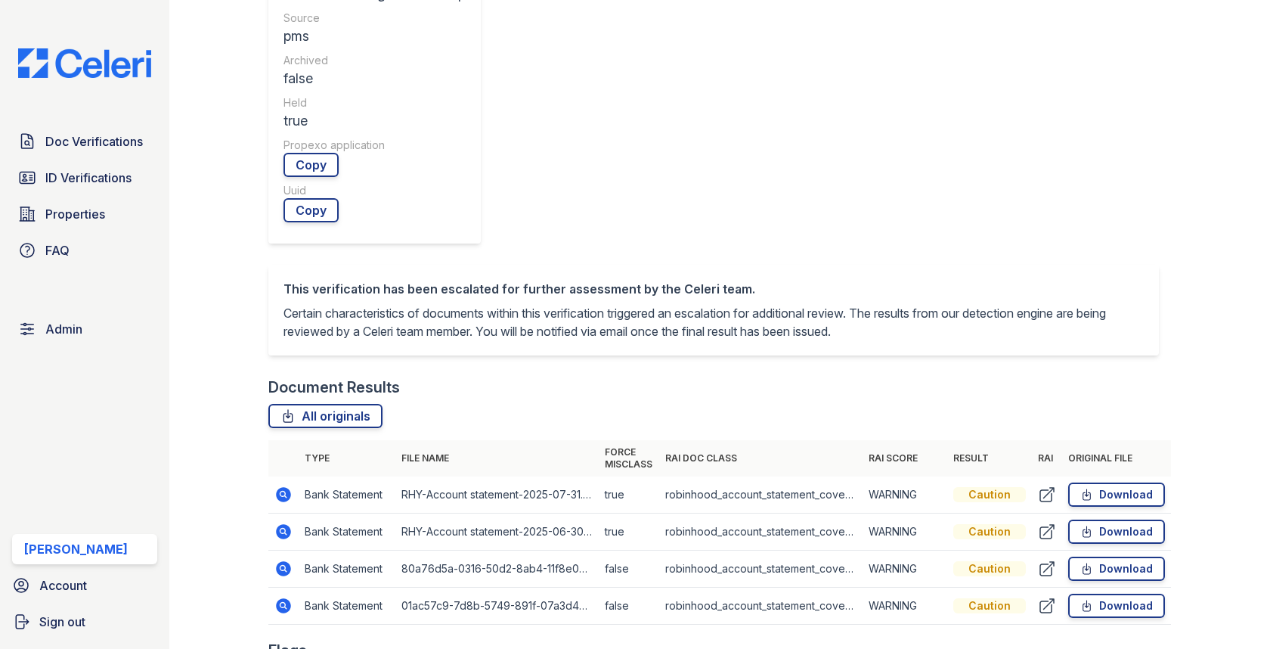
click at [281, 522] on icon at bounding box center [283, 531] width 18 height 18
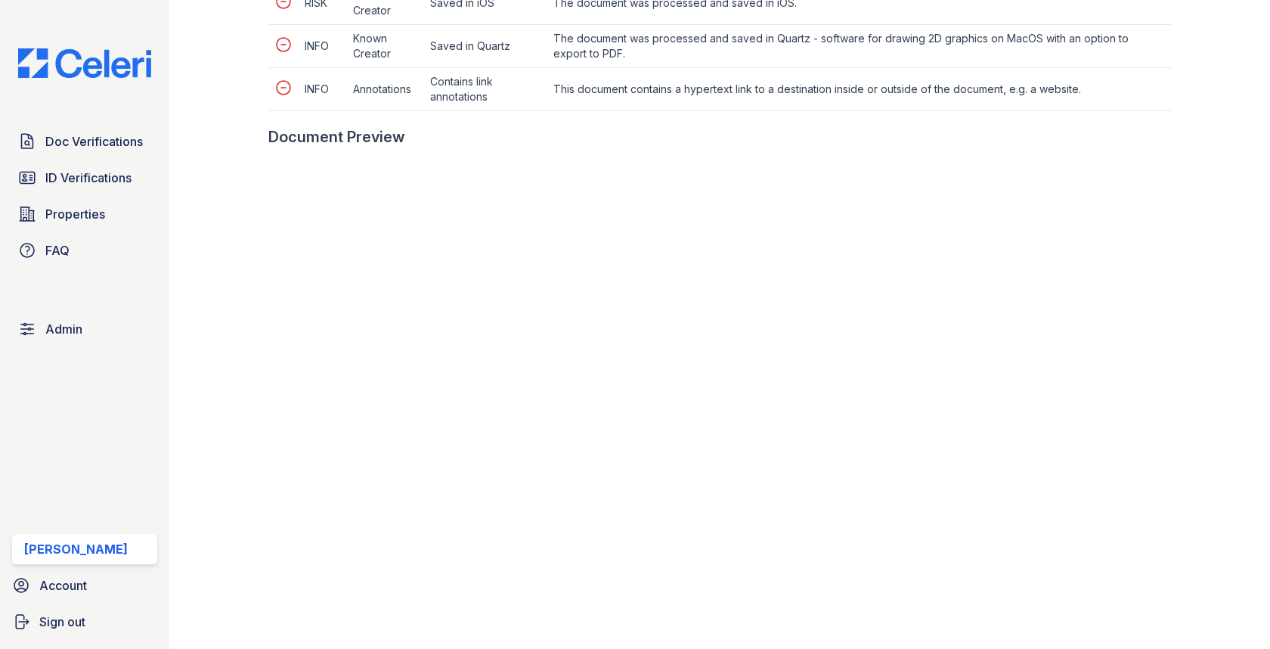
scroll to position [888, 0]
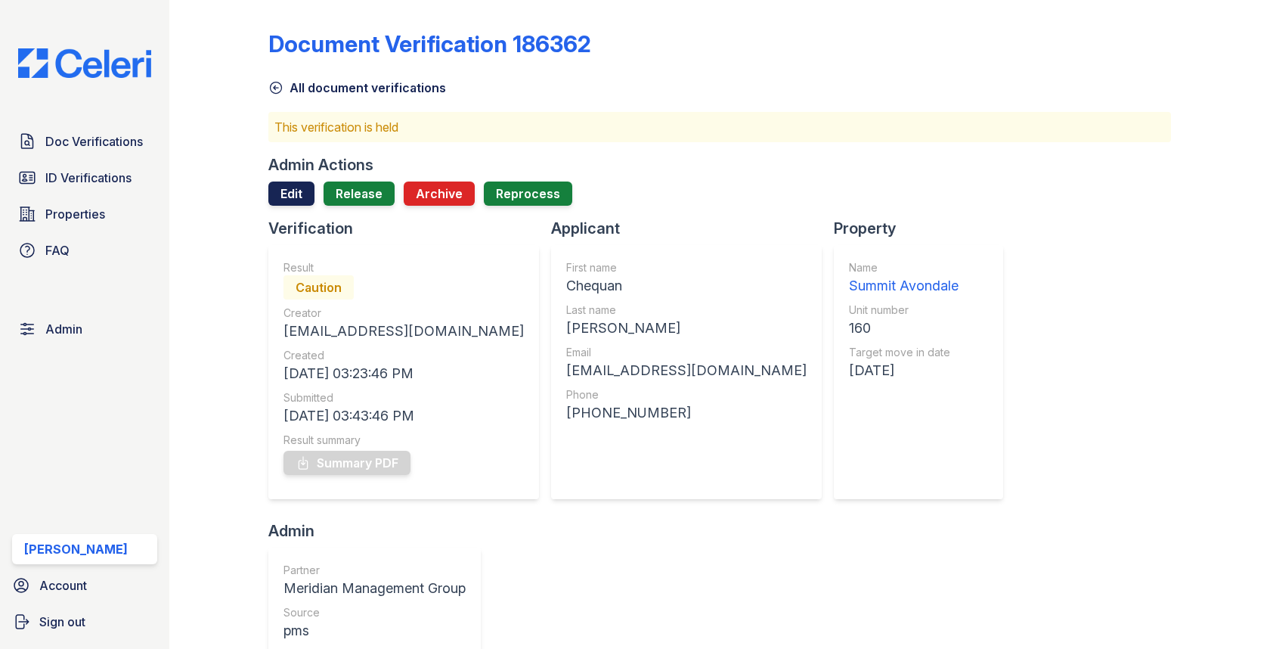
click at [304, 201] on link "Edit" at bounding box center [291, 193] width 46 height 24
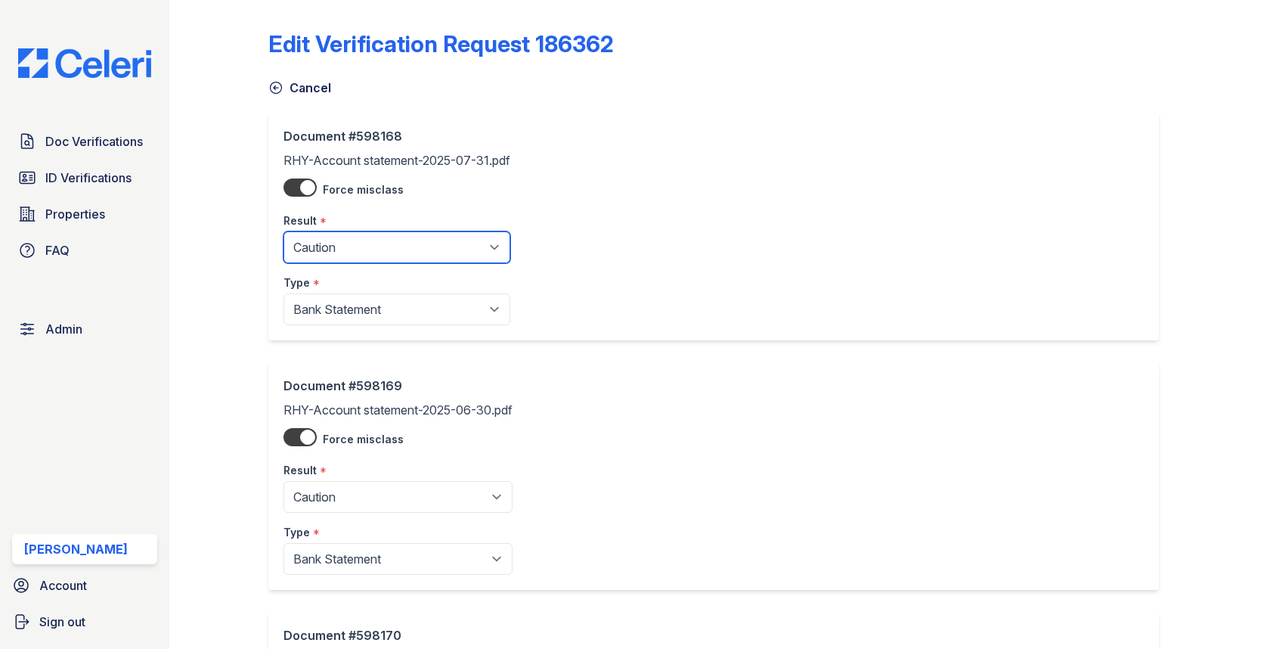
click at [355, 243] on select "Pending Sent Started Processing Pass Fail Caution Error N/A" at bounding box center [397, 247] width 227 height 32
select select "pass"
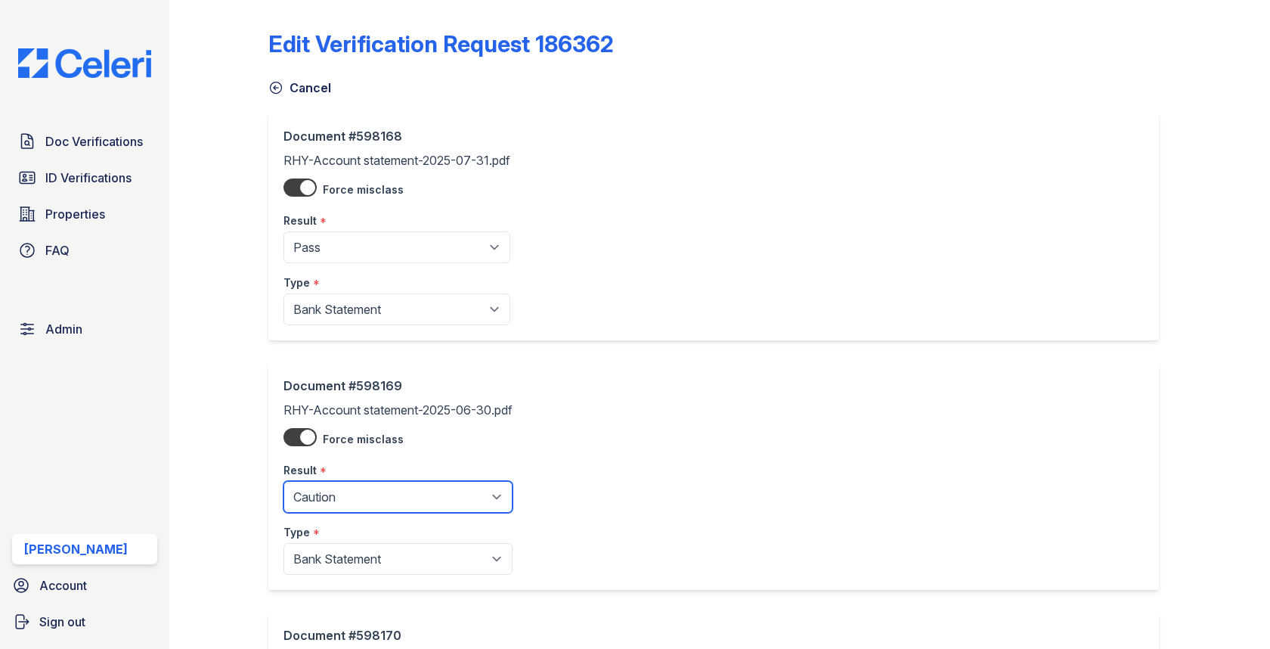
click at [352, 495] on select "Pending Sent Started Processing Pass Fail Caution Error N/A" at bounding box center [398, 497] width 229 height 32
select select "pass"
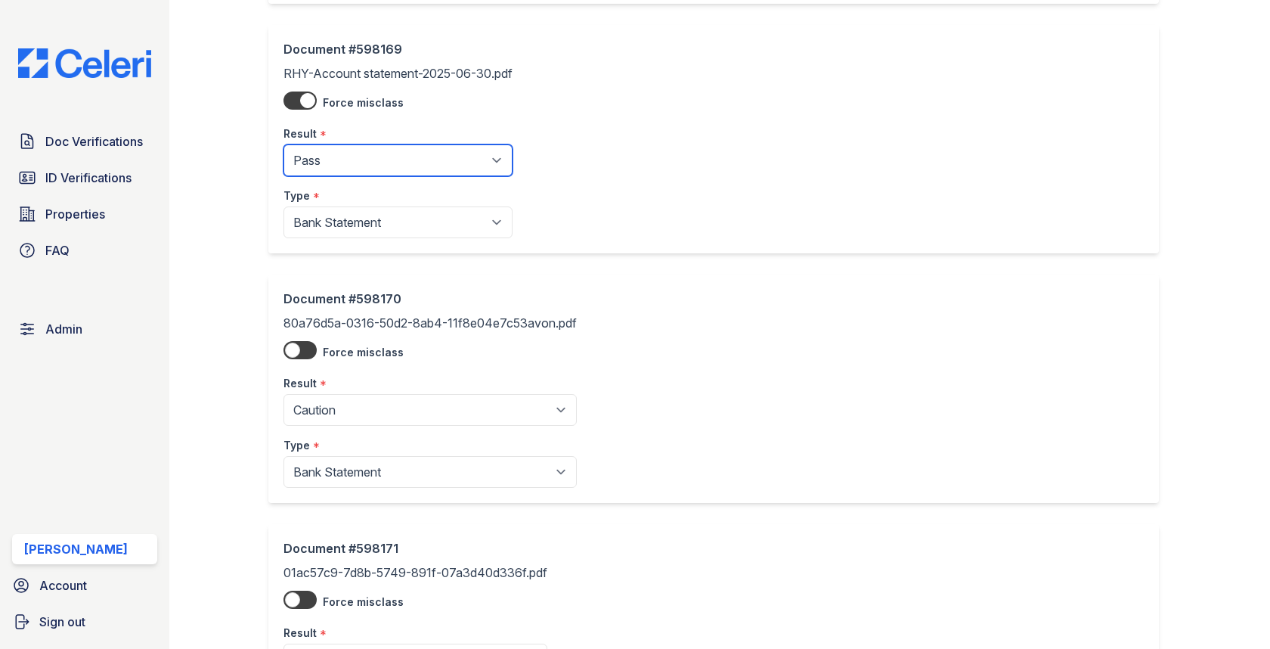
scroll to position [467, 0]
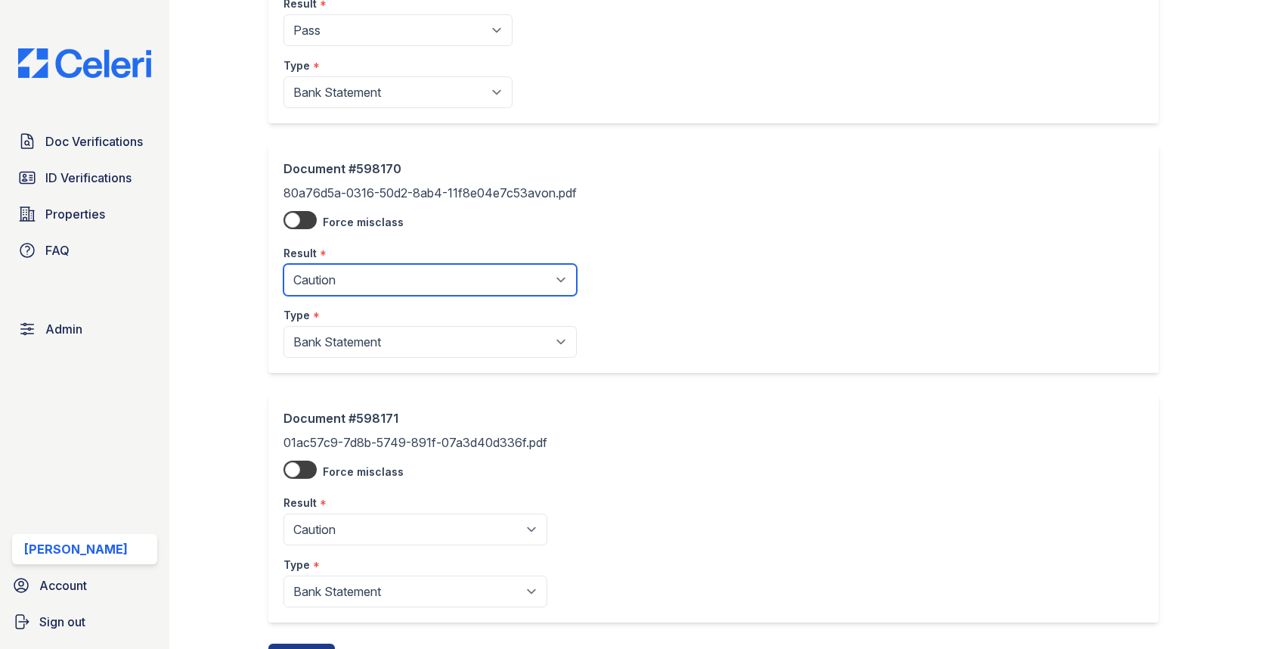
click at [390, 282] on select "Pending Sent Started Processing Pass Fail Caution Error N/A" at bounding box center [430, 280] width 293 height 32
select select "pass"
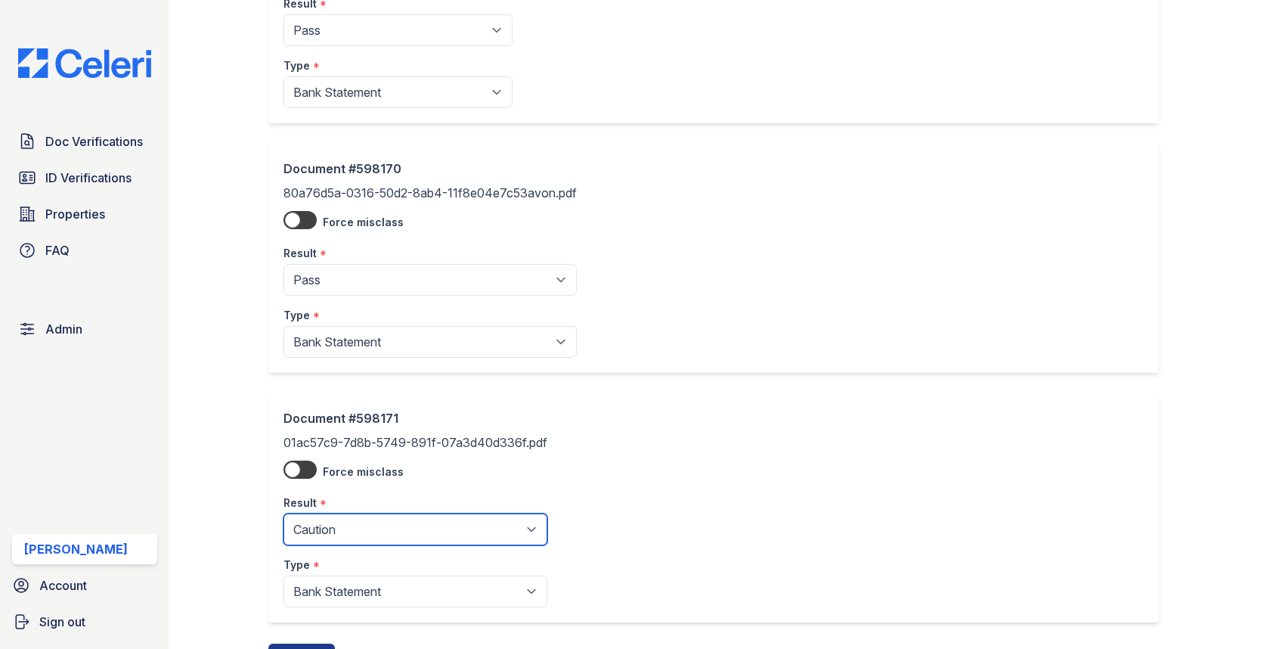
click at [432, 513] on select "Pending Sent Started Processing Pass Fail Caution Error N/A" at bounding box center [416, 529] width 264 height 32
select select "pass"
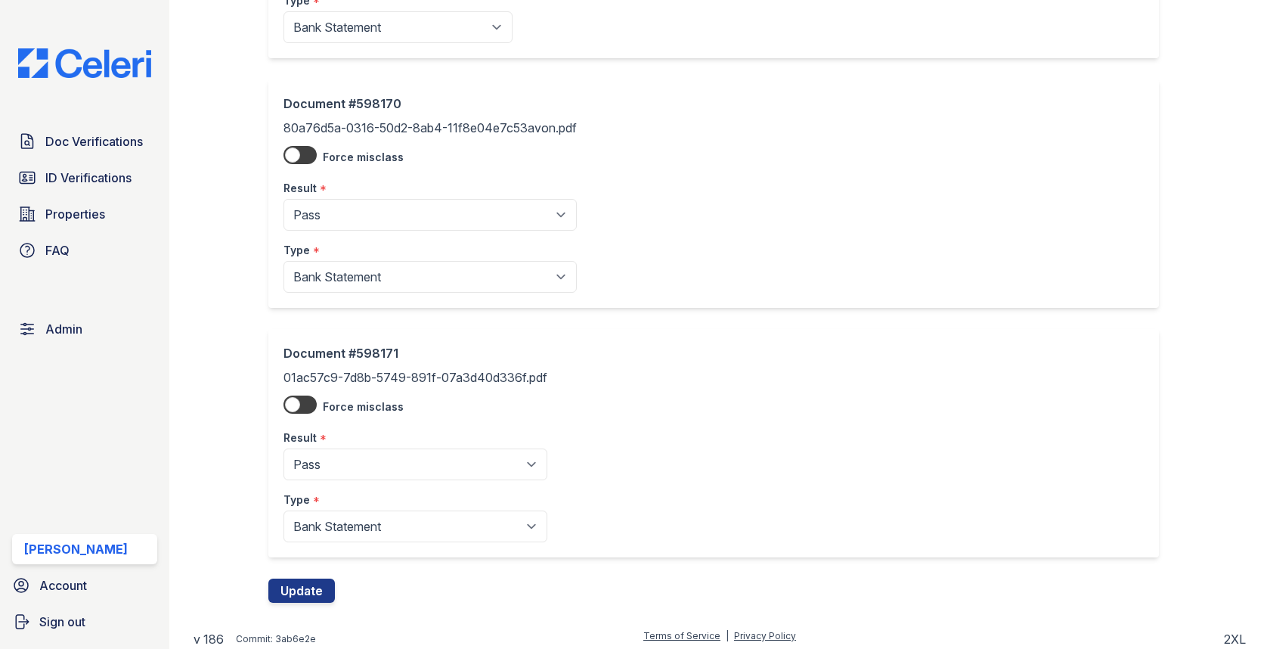
click at [297, 598] on div "Edit Verification Request 186362 Cancel Document #598168 RHY-Account statement-…" at bounding box center [720, 47] width 1053 height 1158
click at [303, 578] on button "Update" at bounding box center [301, 590] width 67 height 24
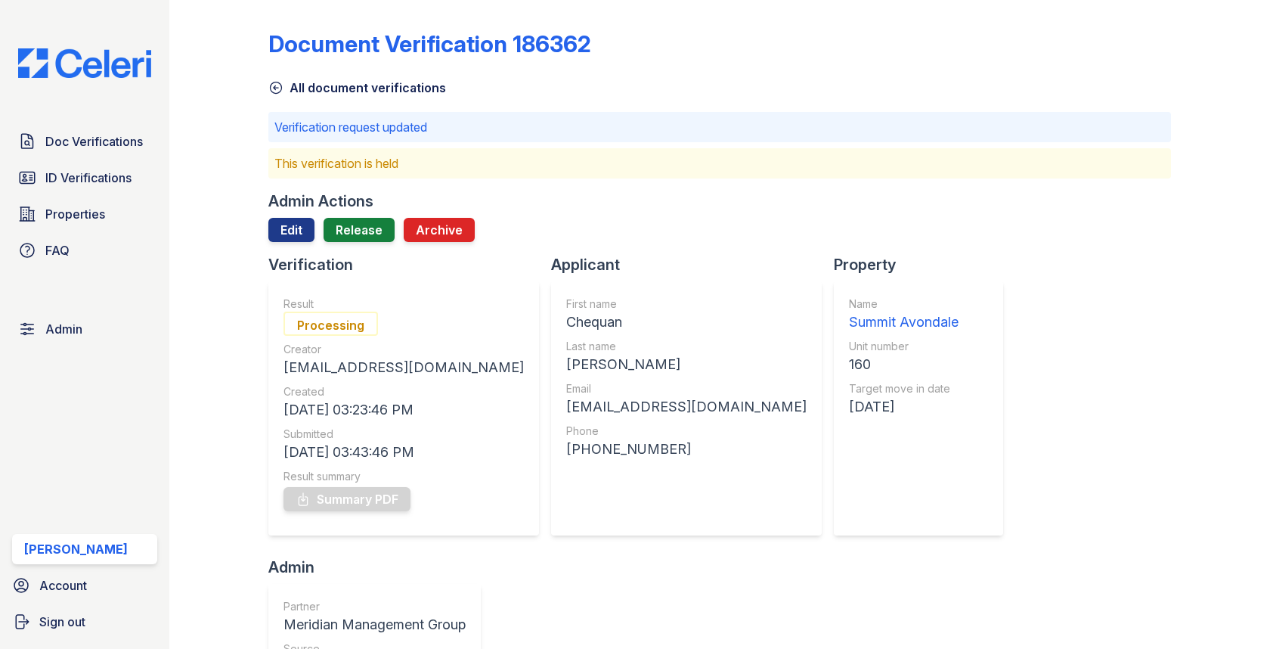
click at [358, 212] on div "Admin Actions Edit Release Archive" at bounding box center [719, 223] width 902 height 64
click at [358, 225] on link "Release" at bounding box center [359, 230] width 71 height 24
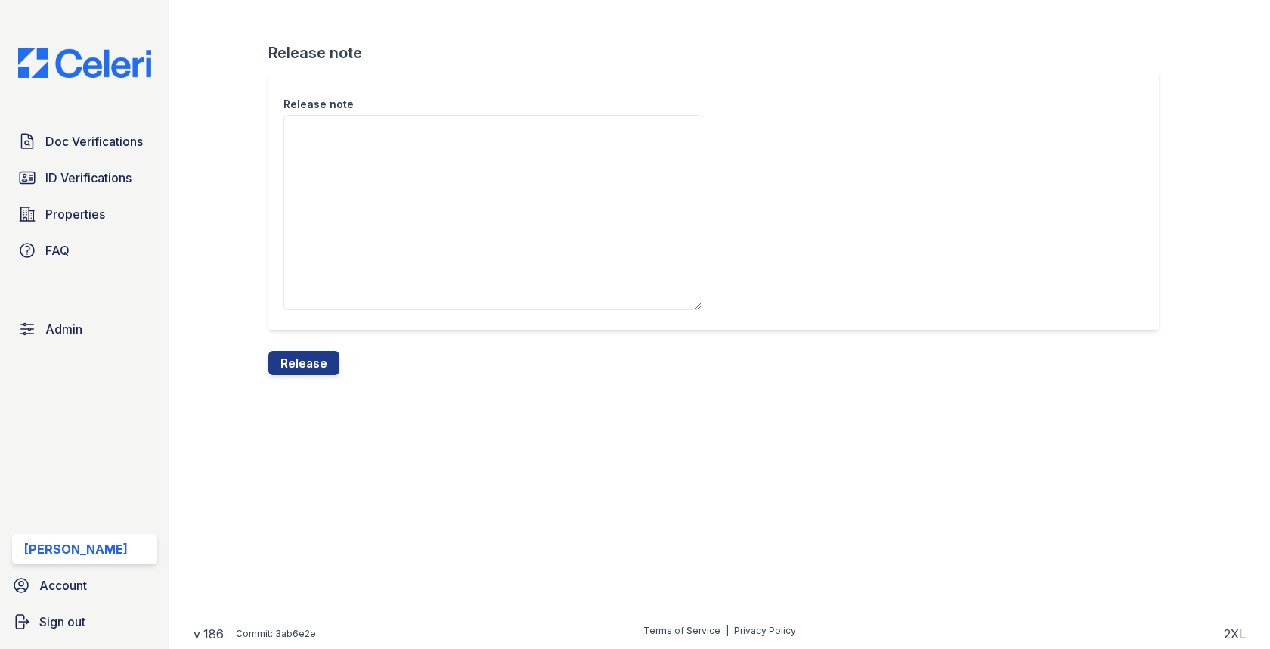
click at [315, 375] on div "Release note Release note Release" at bounding box center [720, 199] width 1053 height 399
click at [315, 371] on button "Release" at bounding box center [303, 363] width 71 height 24
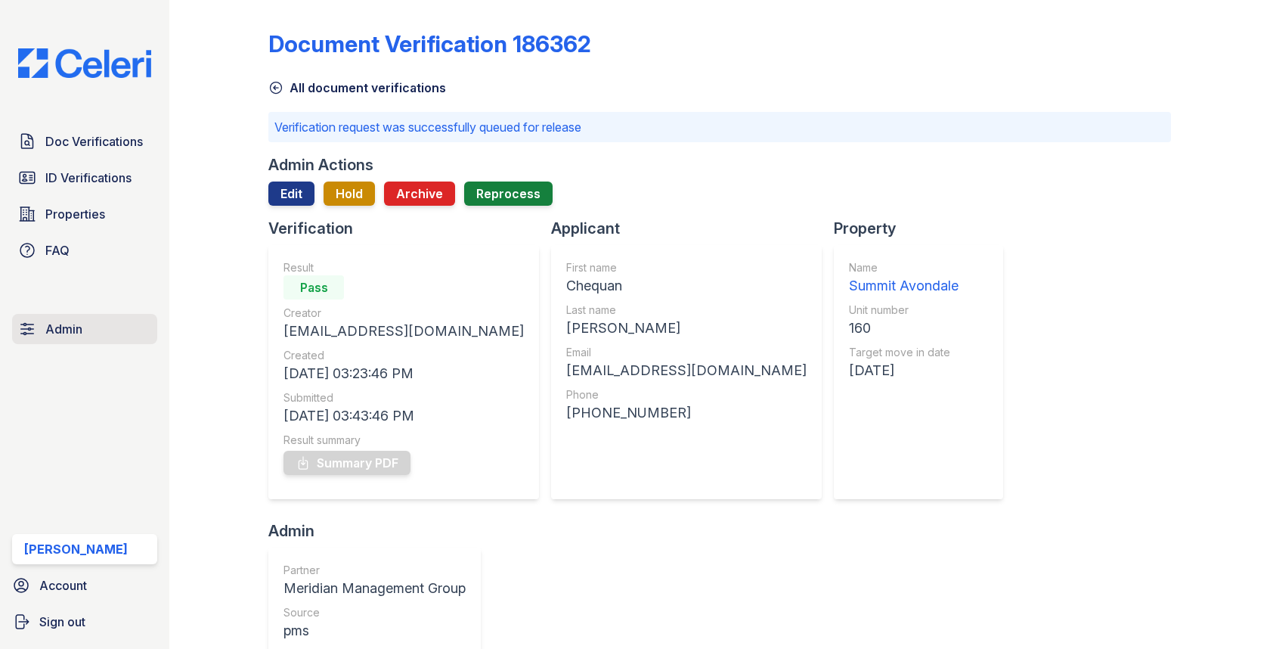
click at [132, 340] on link "Admin" at bounding box center [84, 329] width 145 height 30
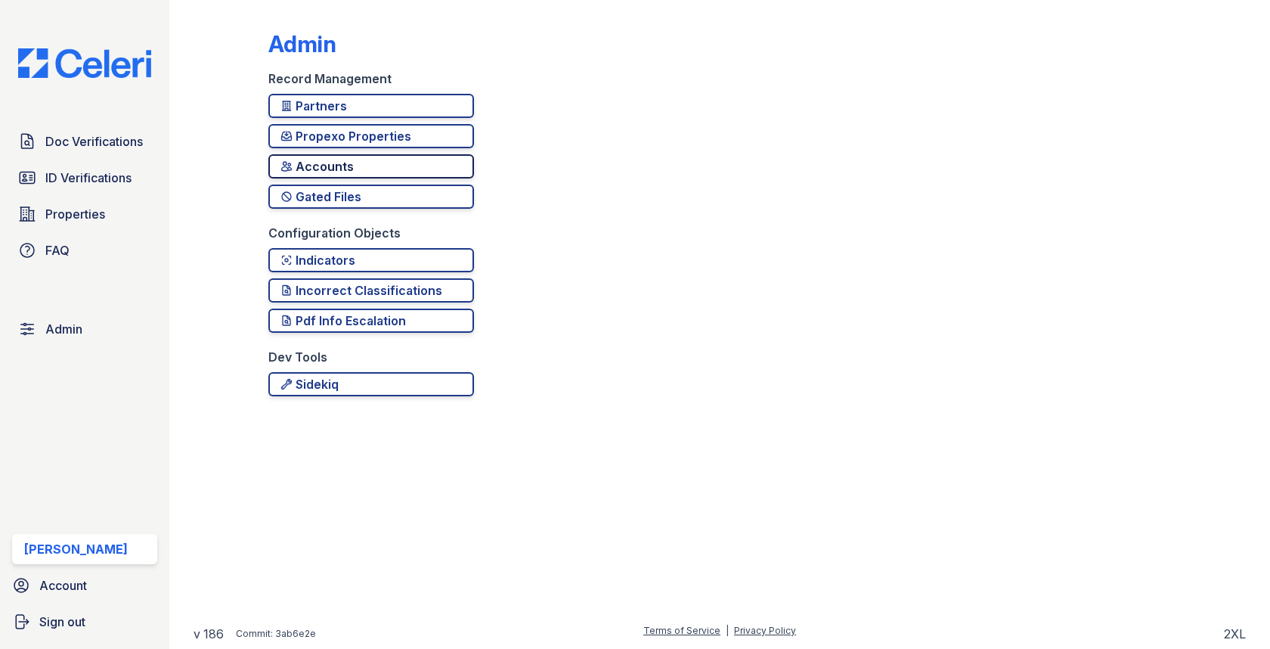
click at [323, 159] on div "Accounts" at bounding box center [371, 166] width 181 height 18
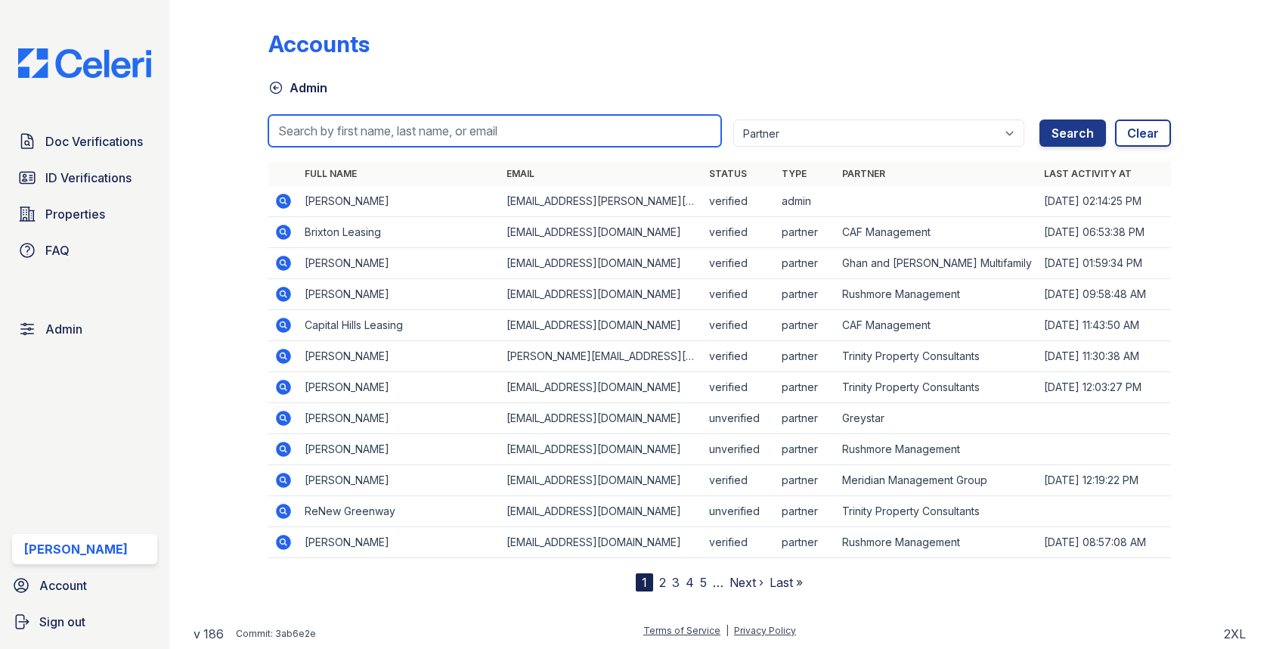
click at [358, 119] on input "search" at bounding box center [494, 131] width 452 height 32
paste input "MTimbrook@trinity-pm.com"
type input "MTimbrook@trinity-pm.com"
click at [1040, 119] on button "Search" at bounding box center [1073, 132] width 67 height 27
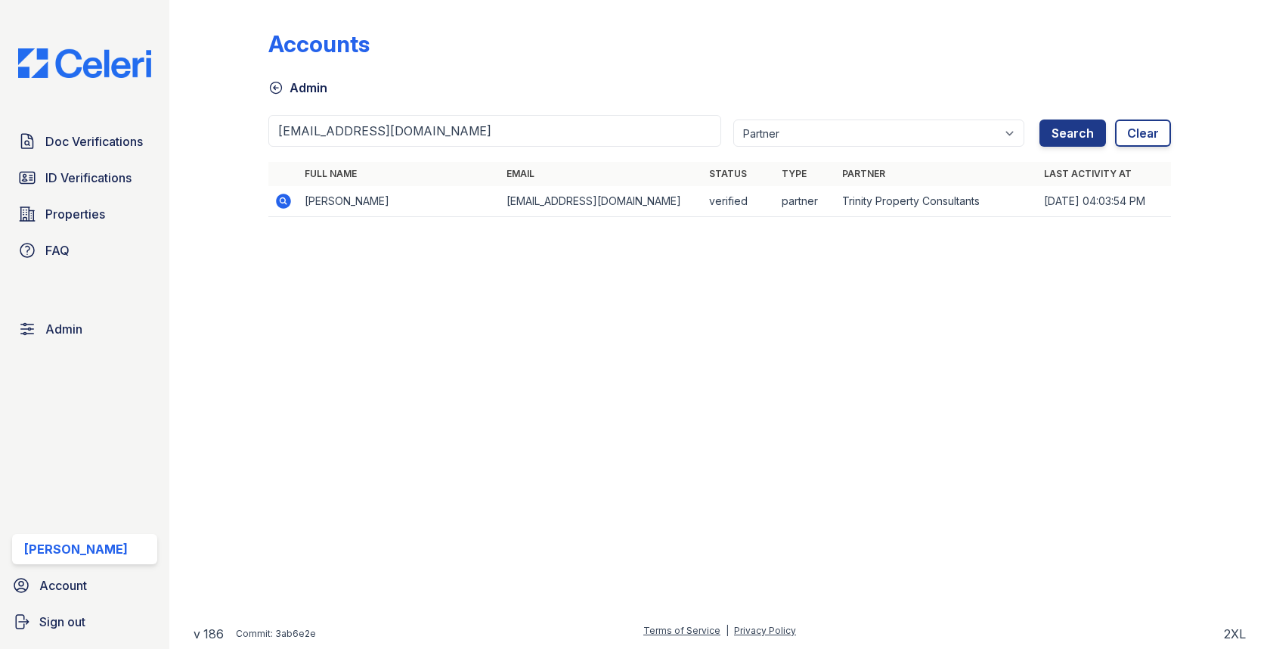
click at [291, 197] on icon at bounding box center [283, 201] width 18 height 18
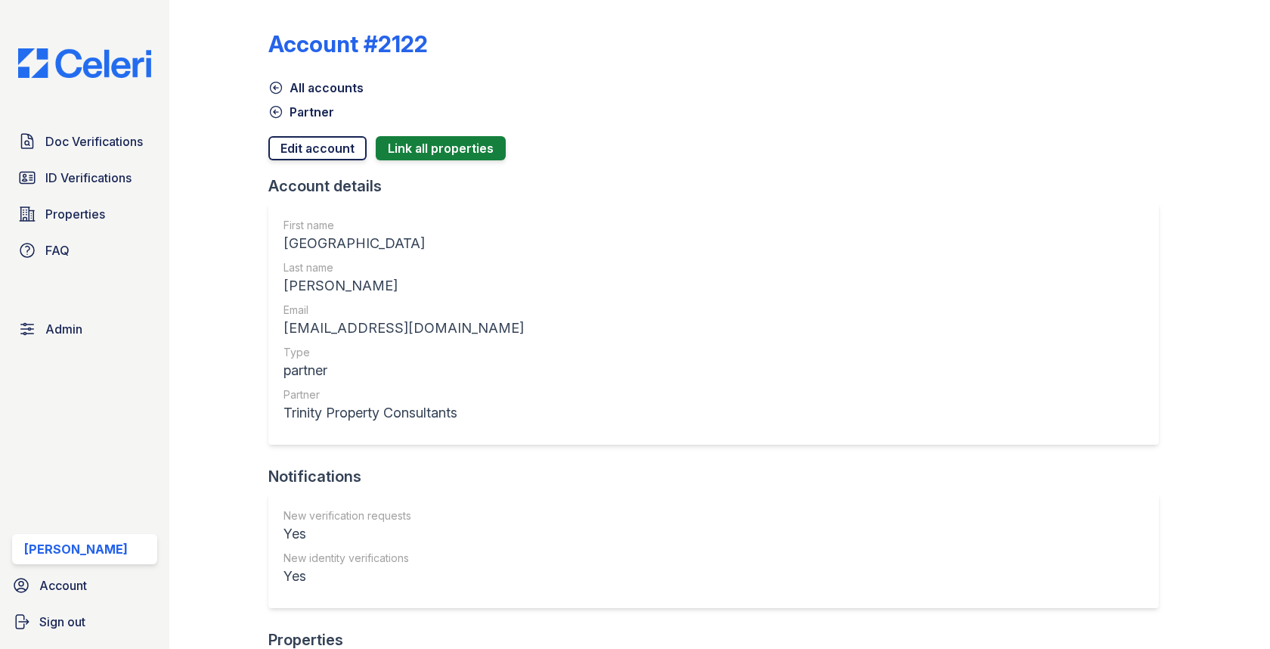
click at [318, 151] on link "Edit account" at bounding box center [317, 148] width 98 height 24
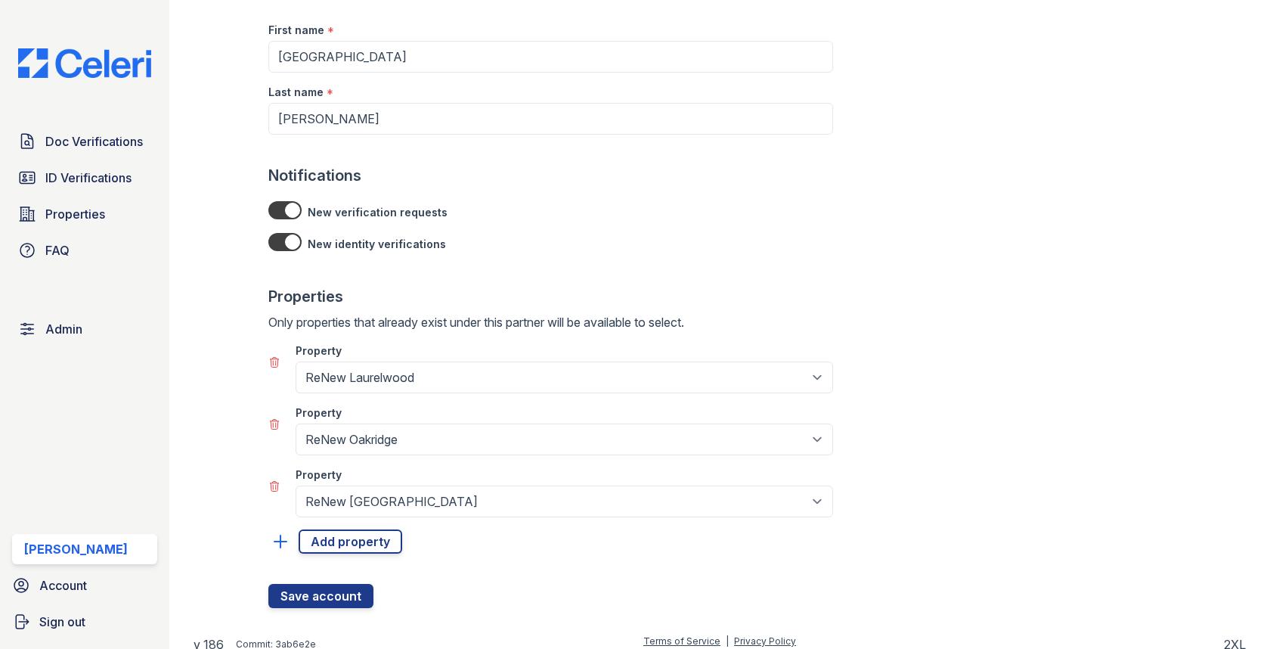
scroll to position [136, 0]
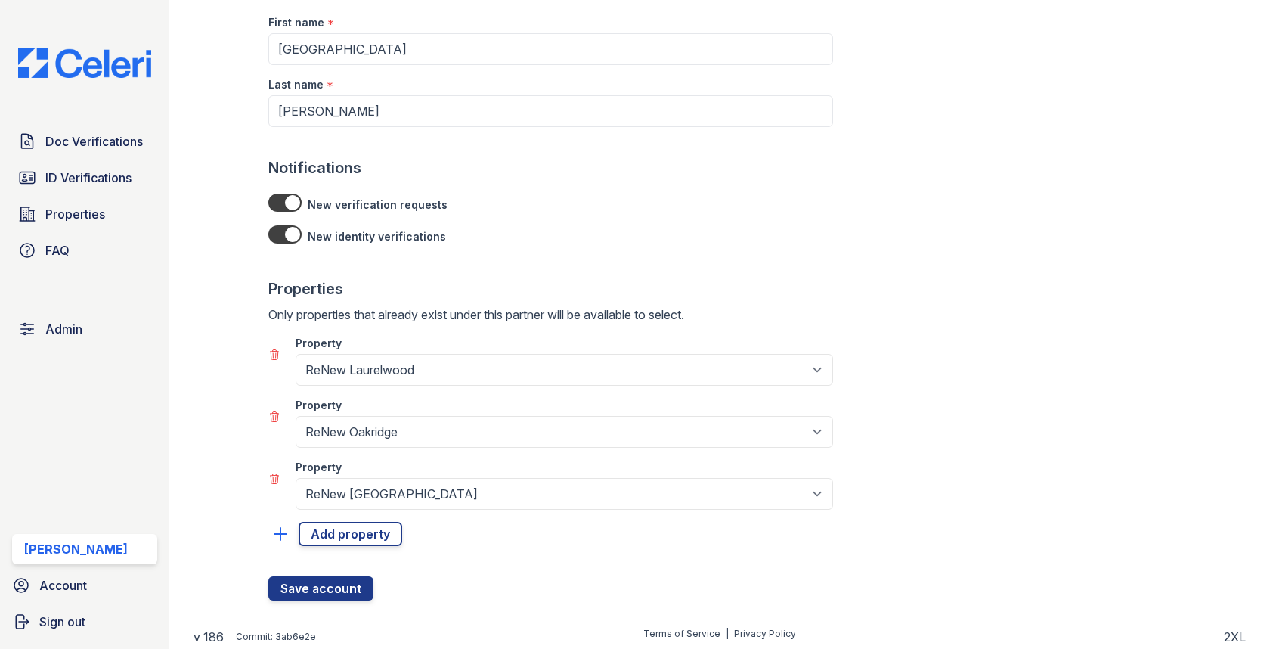
click at [278, 411] on icon at bounding box center [274, 417] width 12 height 12
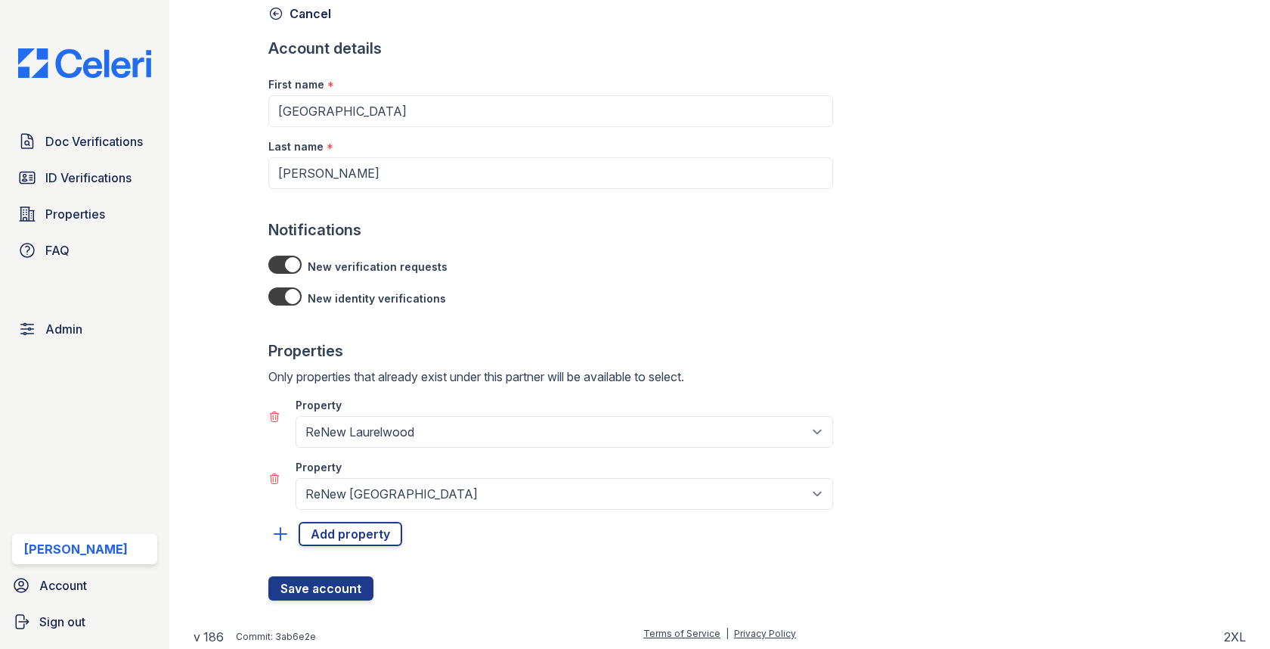
click at [273, 416] on icon at bounding box center [275, 416] width 8 height 10
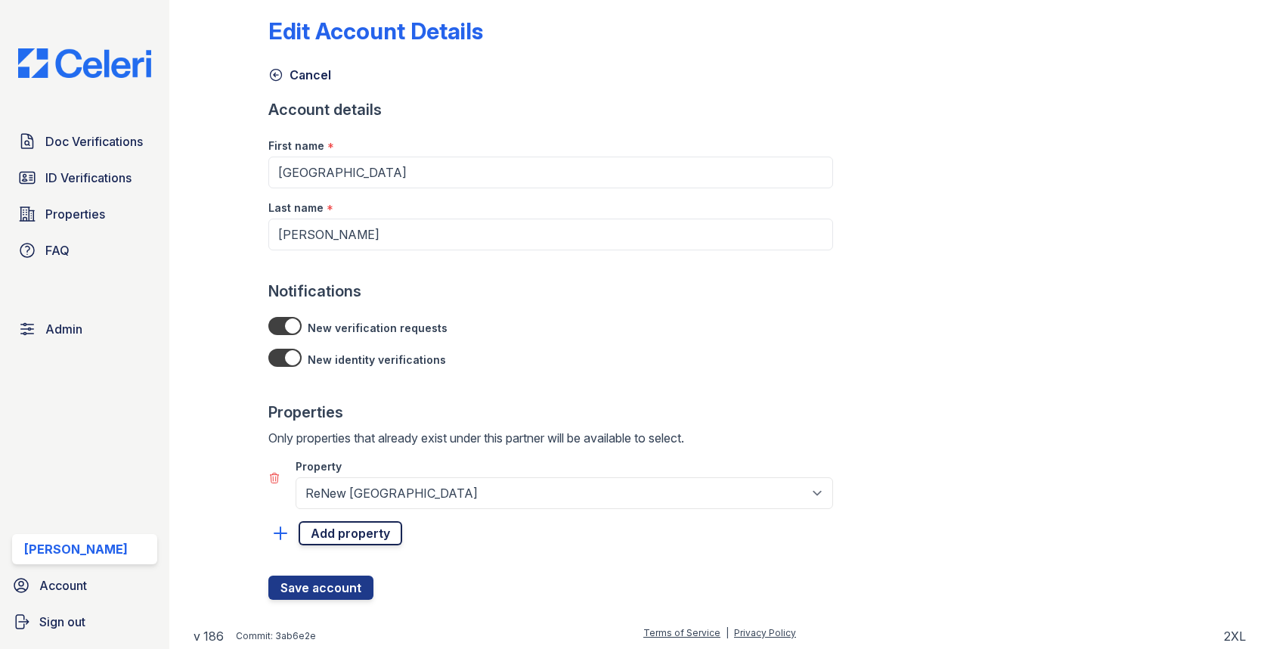
click at [358, 524] on link "Add property" at bounding box center [351, 533] width 104 height 24
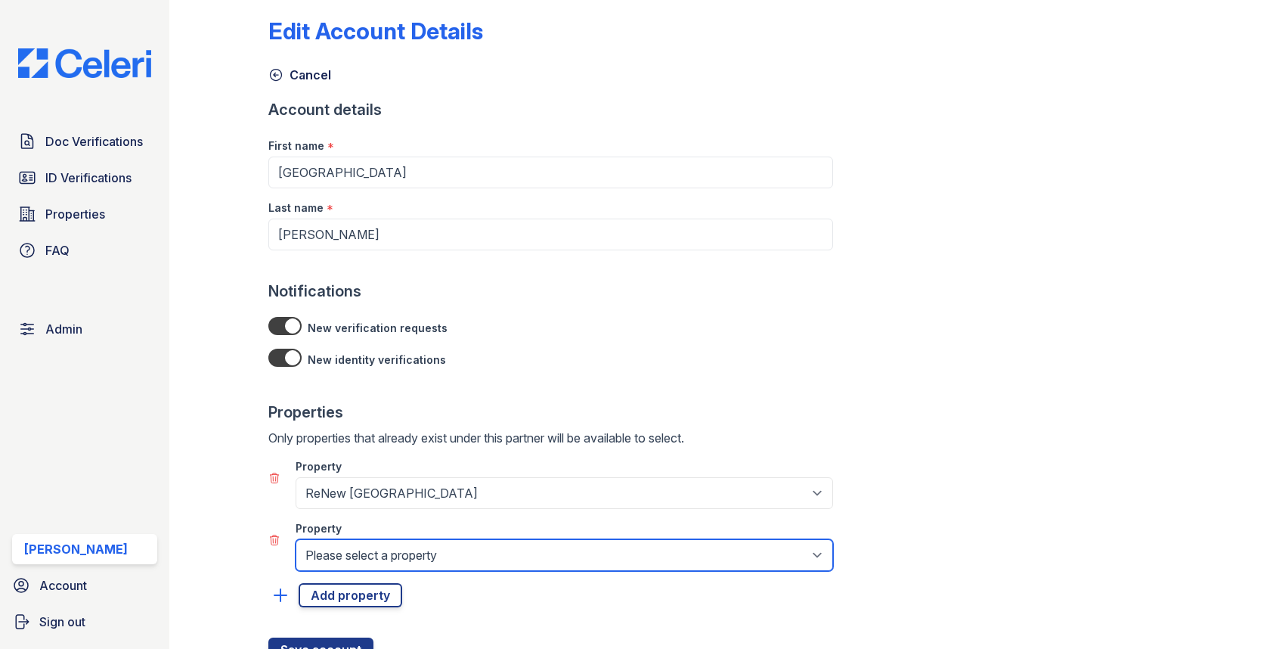
click at [343, 562] on select "Please select a property 888 at Grand Hope Park Alturas Andrews Alturas Cedar H…" at bounding box center [565, 555] width 538 height 32
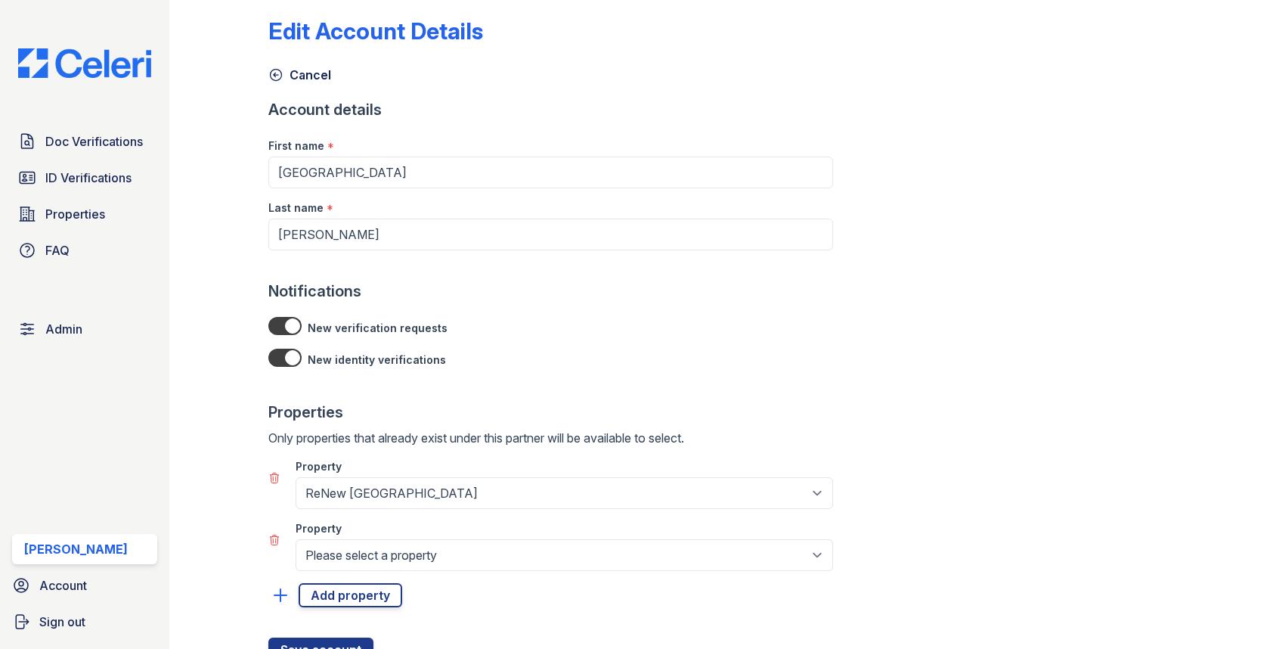
click at [353, 534] on div "Property" at bounding box center [565, 524] width 538 height 30
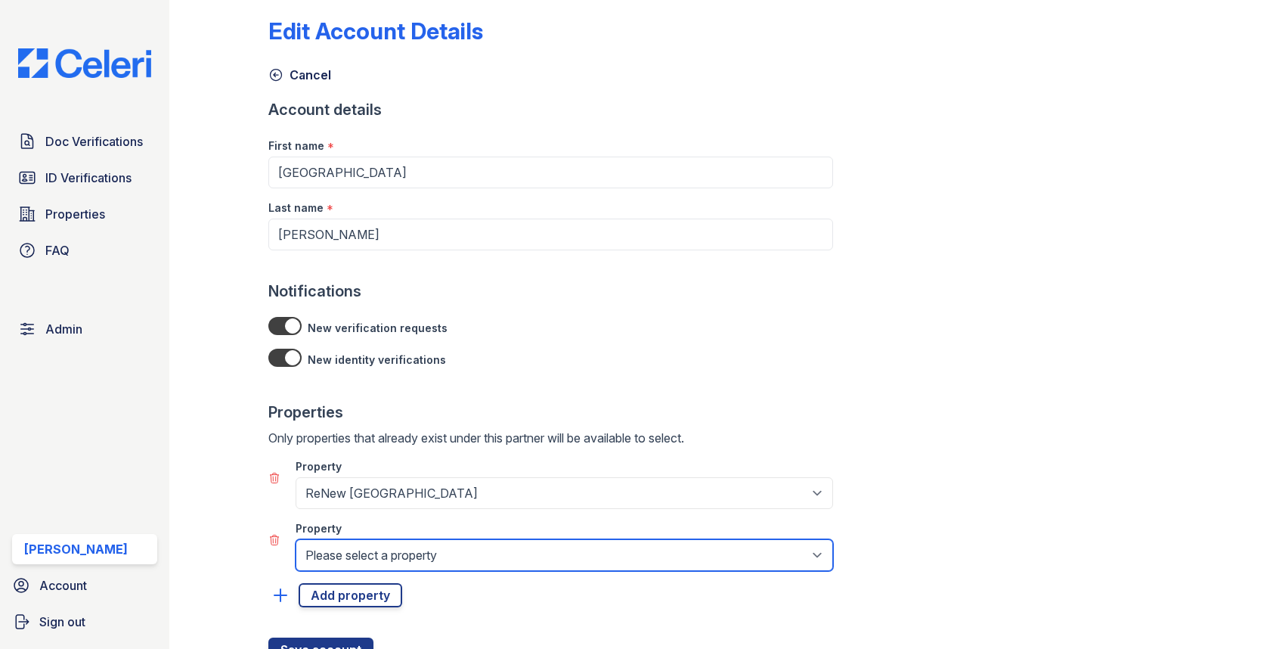
click at [355, 544] on select "Please select a property 888 at Grand Hope Park Alturas Andrews Alturas Cedar H…" at bounding box center [565, 555] width 538 height 32
select select "90"
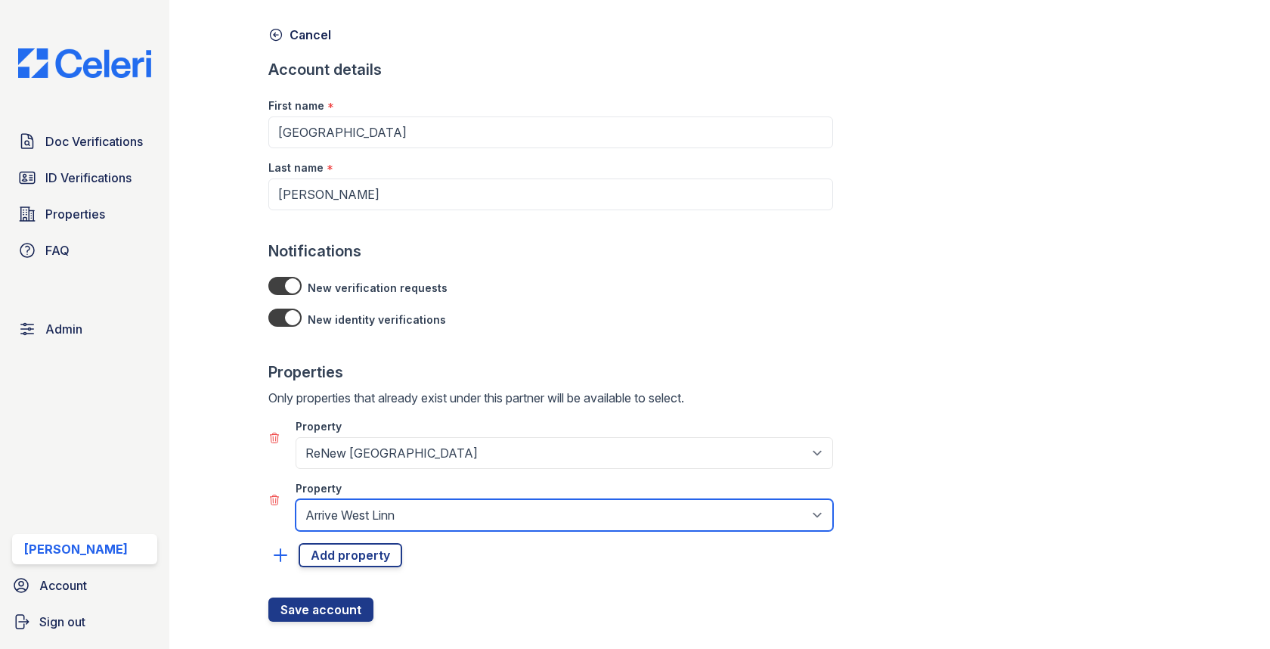
scroll to position [74, 0]
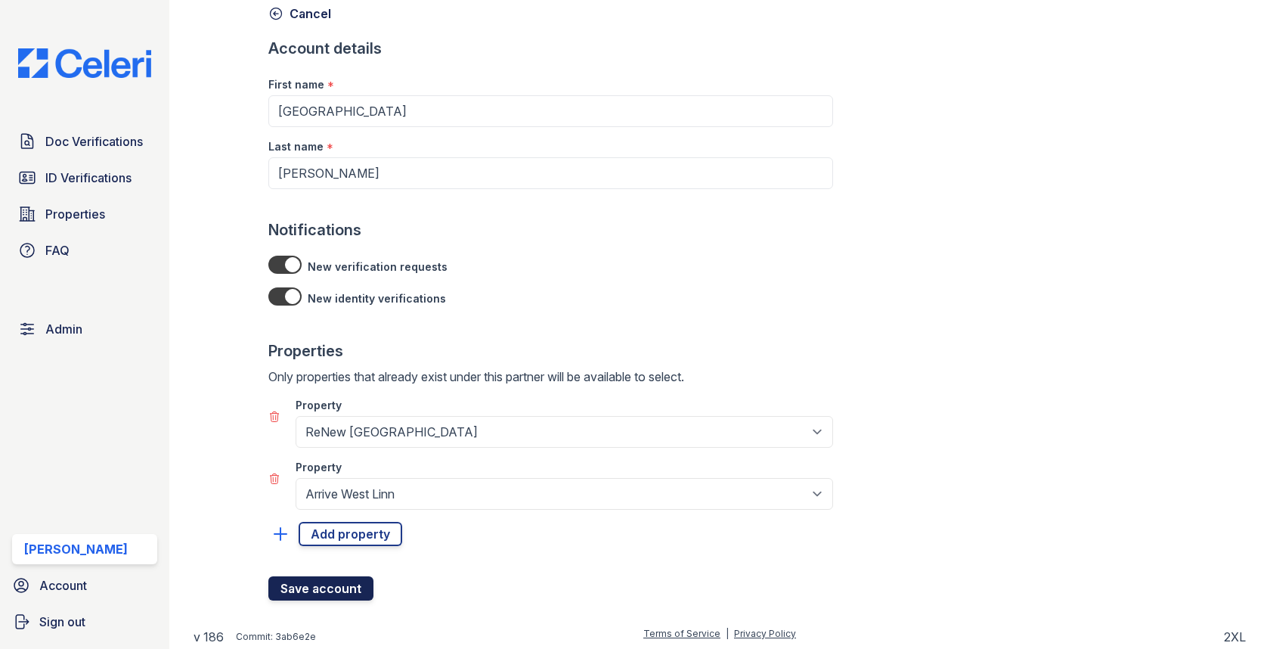
click at [341, 591] on button "Save account" at bounding box center [320, 588] width 105 height 24
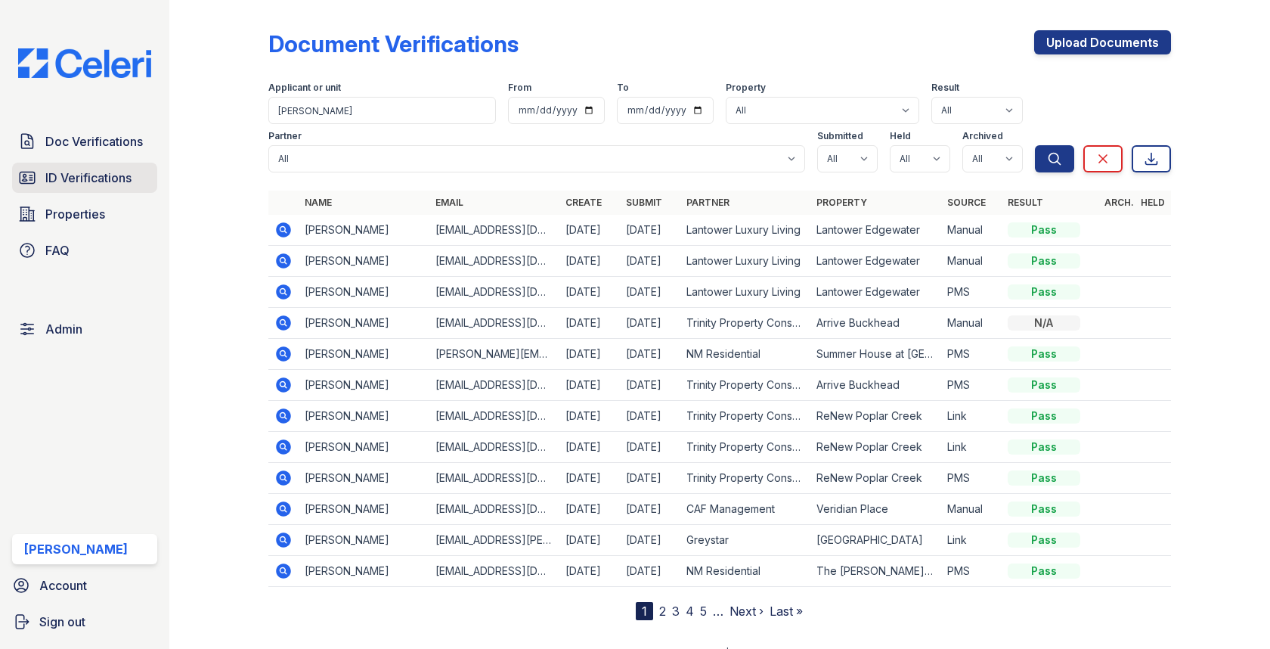
click at [79, 180] on span "ID Verifications" at bounding box center [88, 178] width 86 height 18
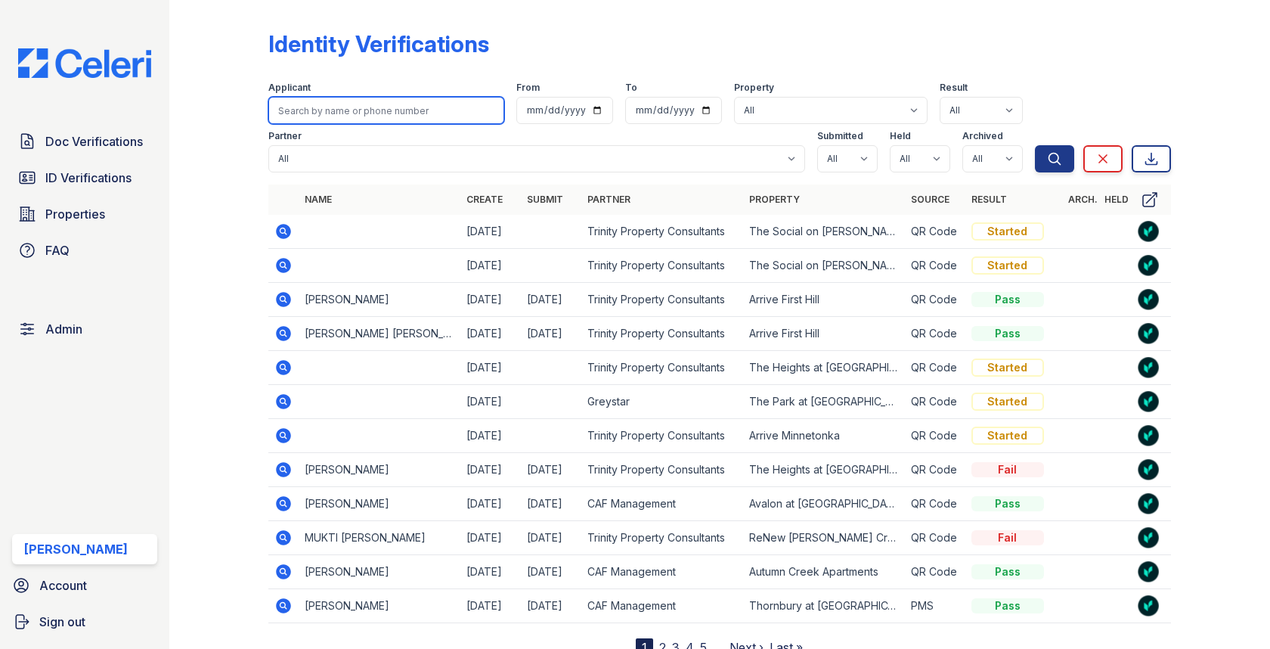
click at [333, 111] on input "search" at bounding box center [385, 110] width 235 height 27
paste input "[PERSON_NAME]"
type input "[PERSON_NAME]"
click at [1035, 145] on button "Search" at bounding box center [1054, 158] width 39 height 27
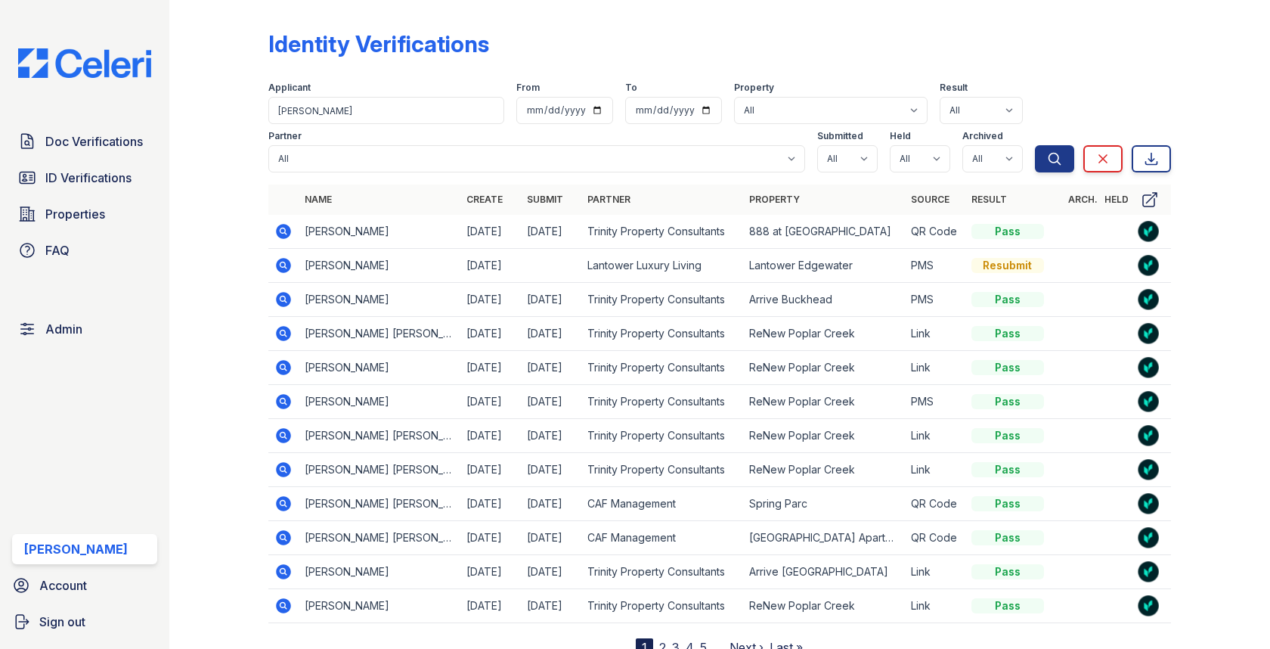
click at [286, 268] on icon at bounding box center [283, 265] width 18 height 18
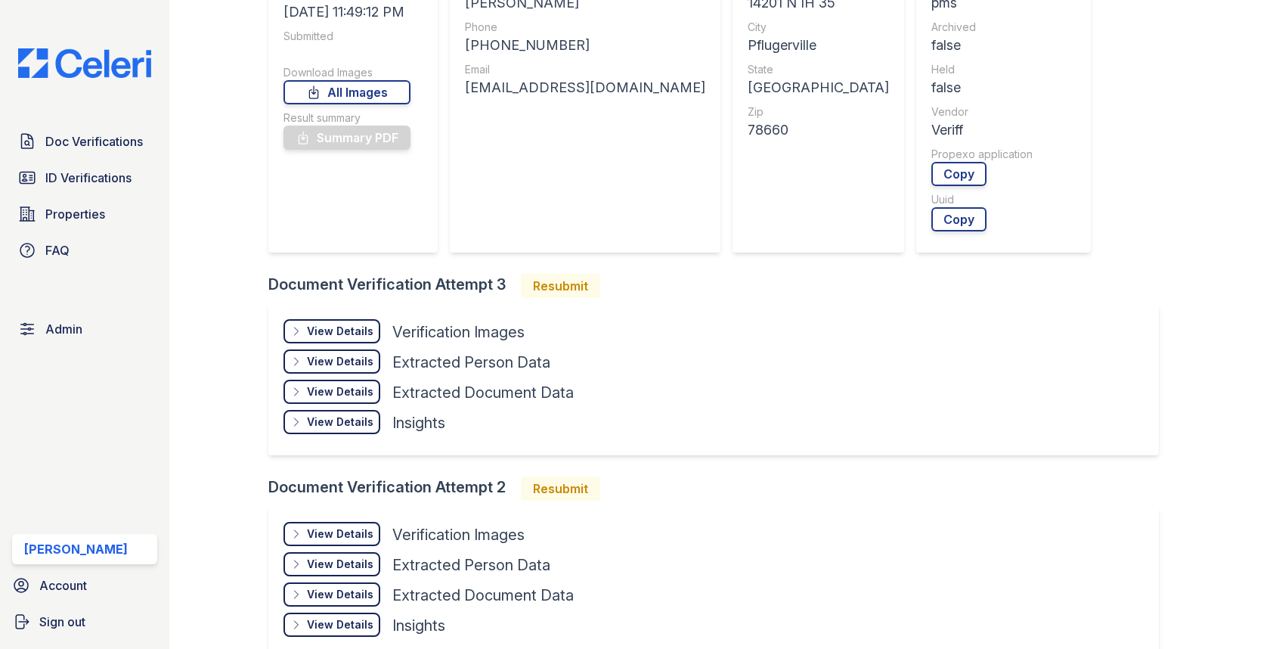
scroll to position [472, 0]
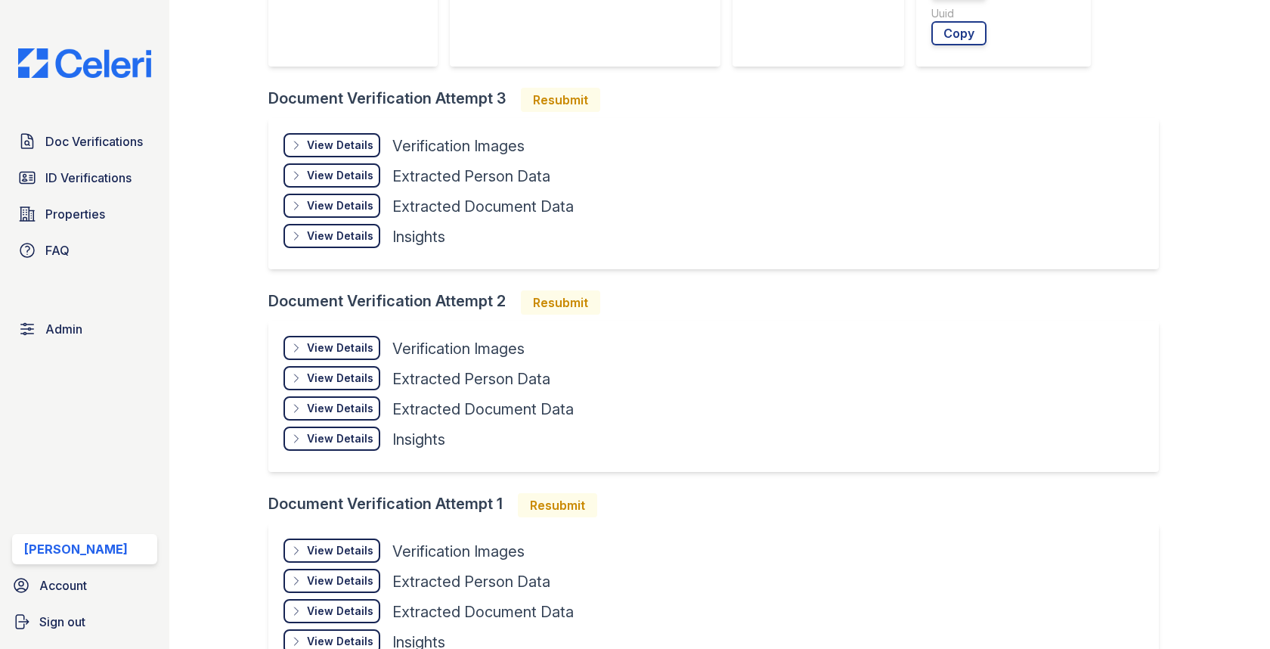
click at [336, 129] on div "View Details Details Hide Details Details Verification Images Face Open Documen…" at bounding box center [713, 193] width 890 height 151
click at [336, 133] on div "View Details Details" at bounding box center [332, 145] width 97 height 24
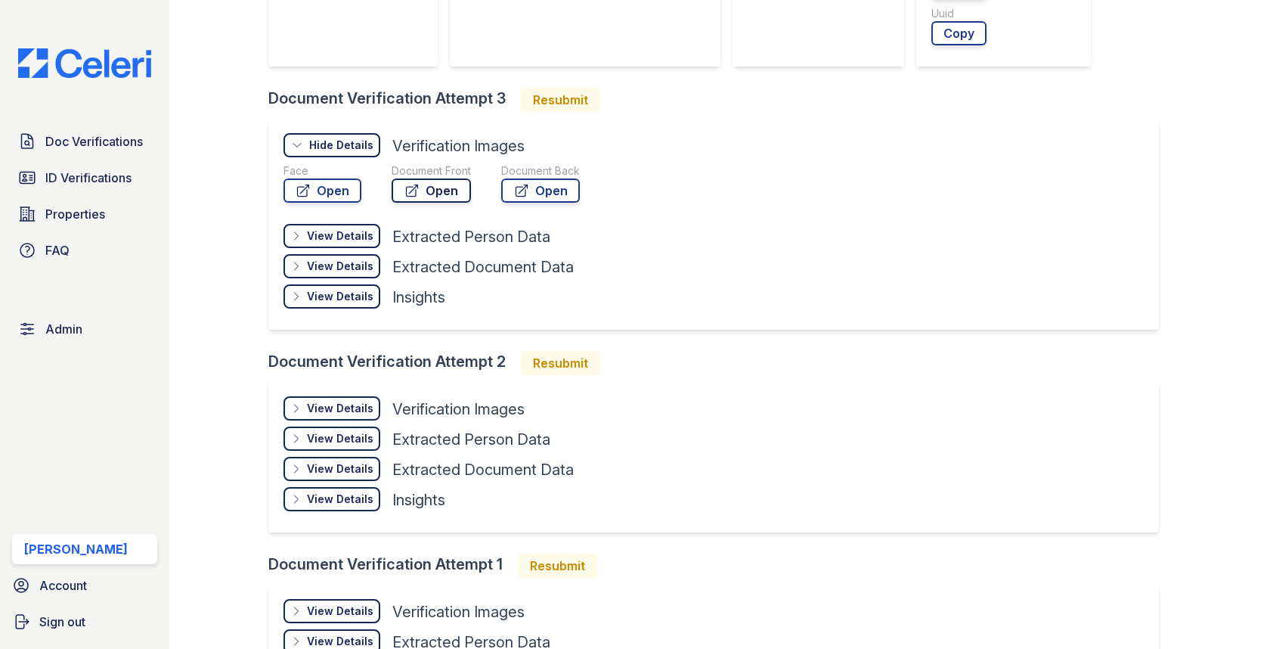
click at [454, 197] on link "Open" at bounding box center [431, 190] width 79 height 24
click at [319, 180] on link "Open" at bounding box center [323, 190] width 78 height 24
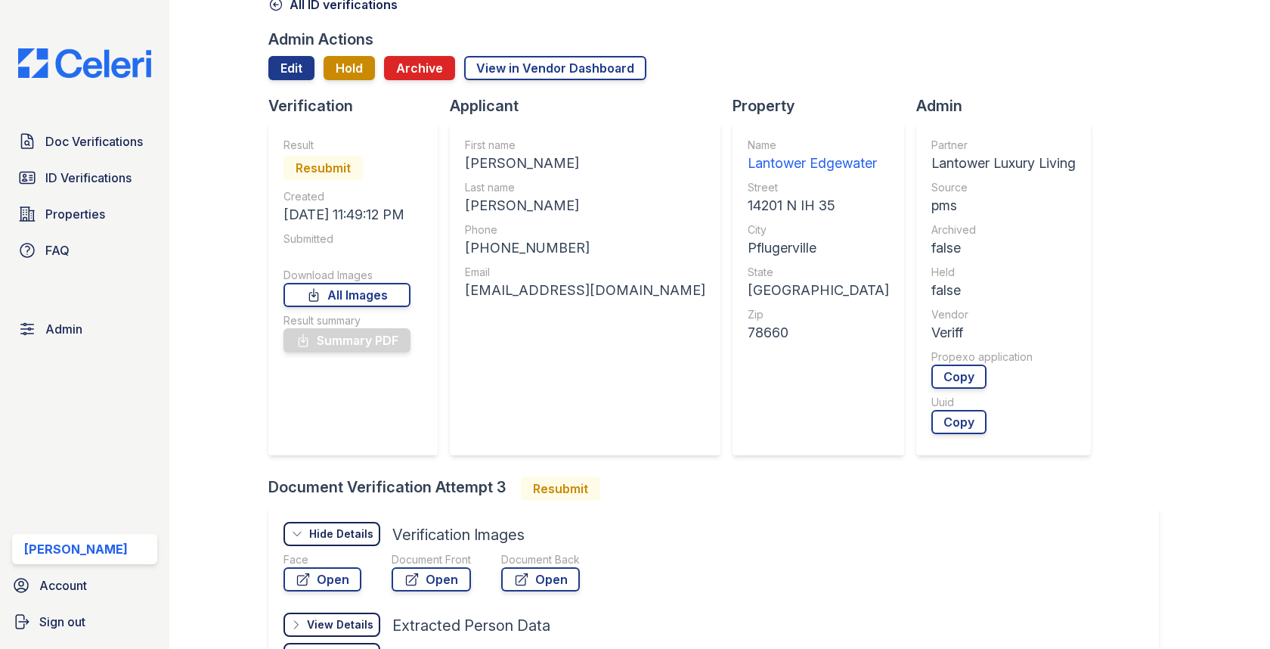
scroll to position [0, 0]
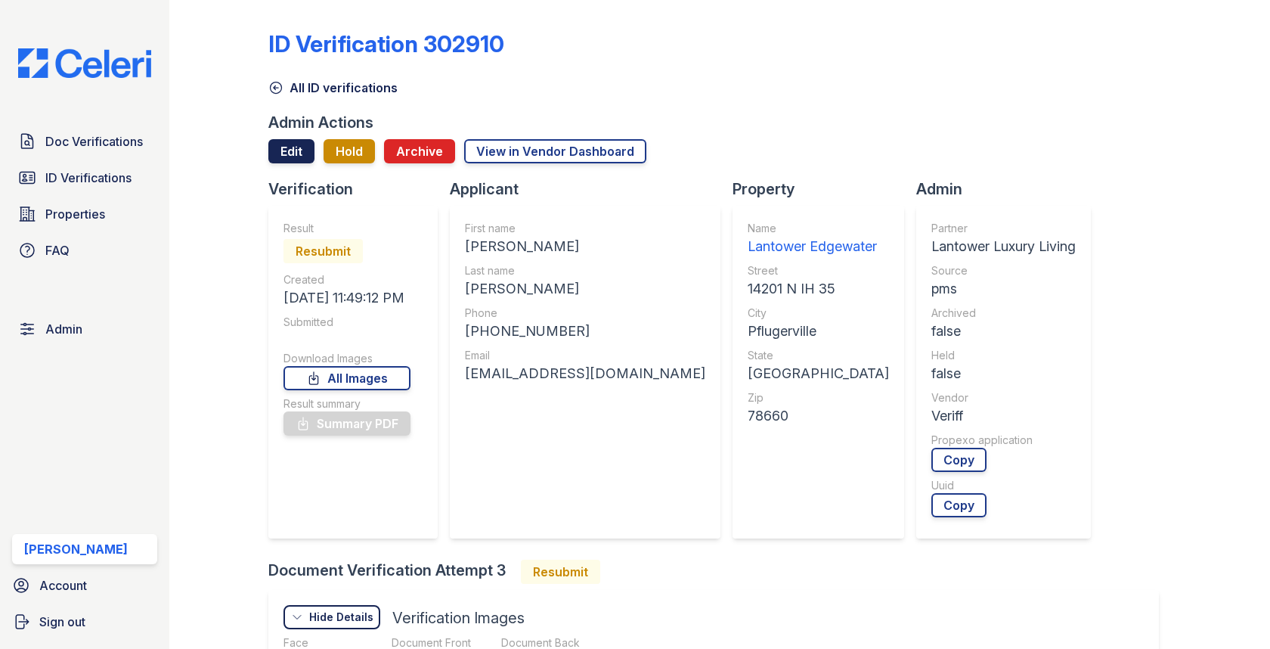
click at [290, 146] on link "Edit" at bounding box center [291, 151] width 46 height 24
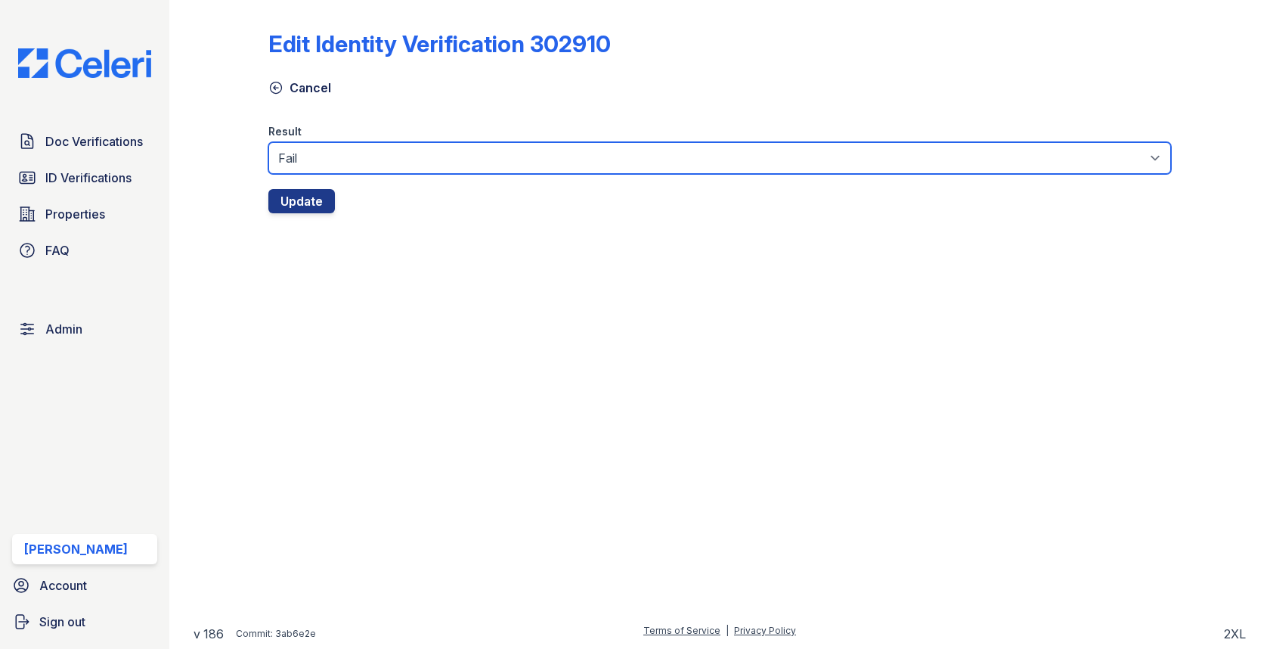
click at [333, 154] on select "Fail Pass" at bounding box center [719, 158] width 902 height 32
select select "pass"
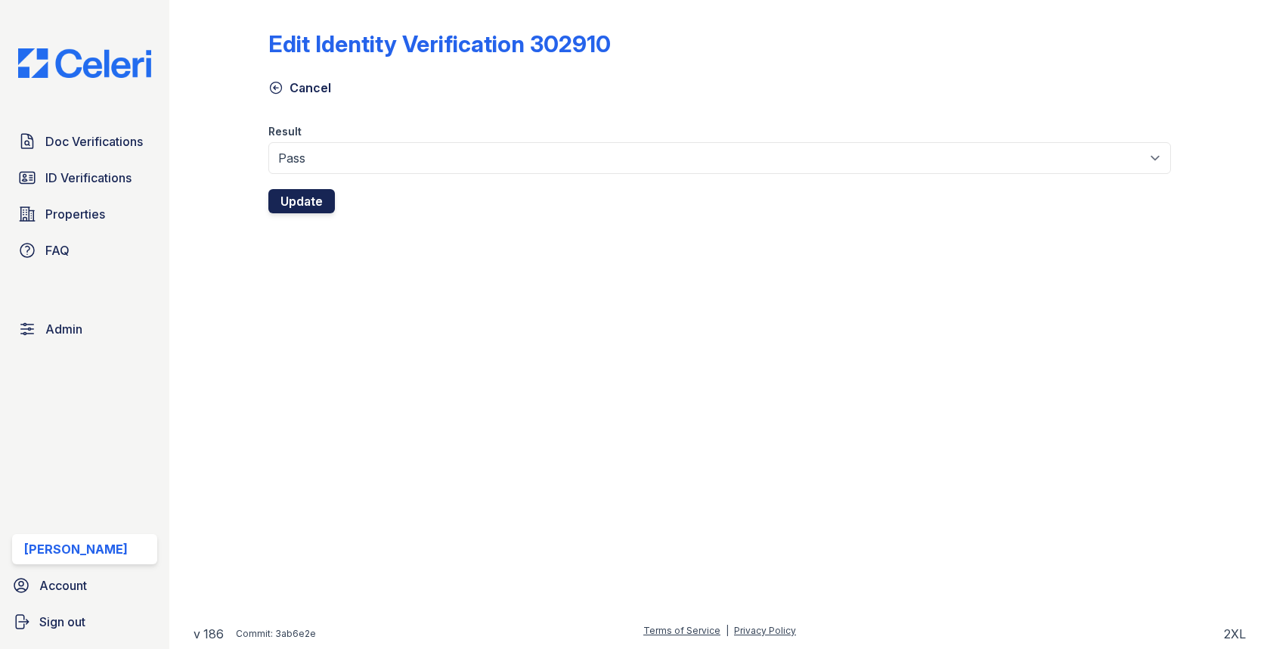
click at [312, 197] on button "Update" at bounding box center [301, 201] width 67 height 24
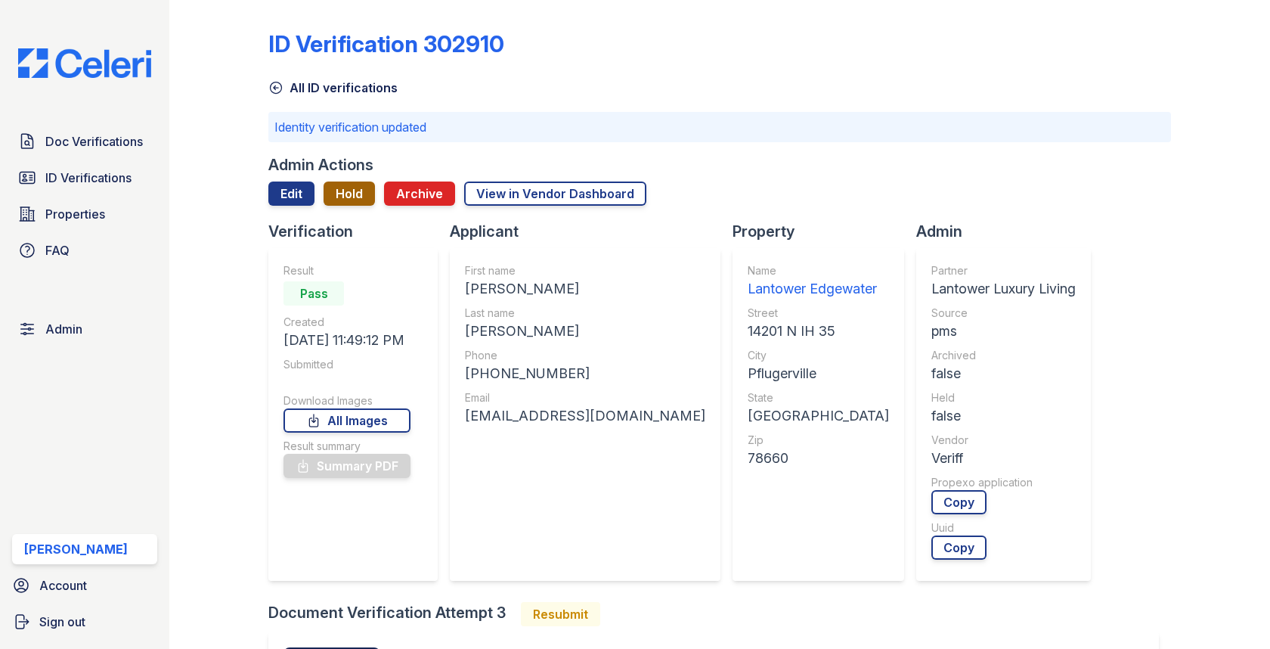
click at [361, 197] on button "Hold" at bounding box center [349, 193] width 51 height 24
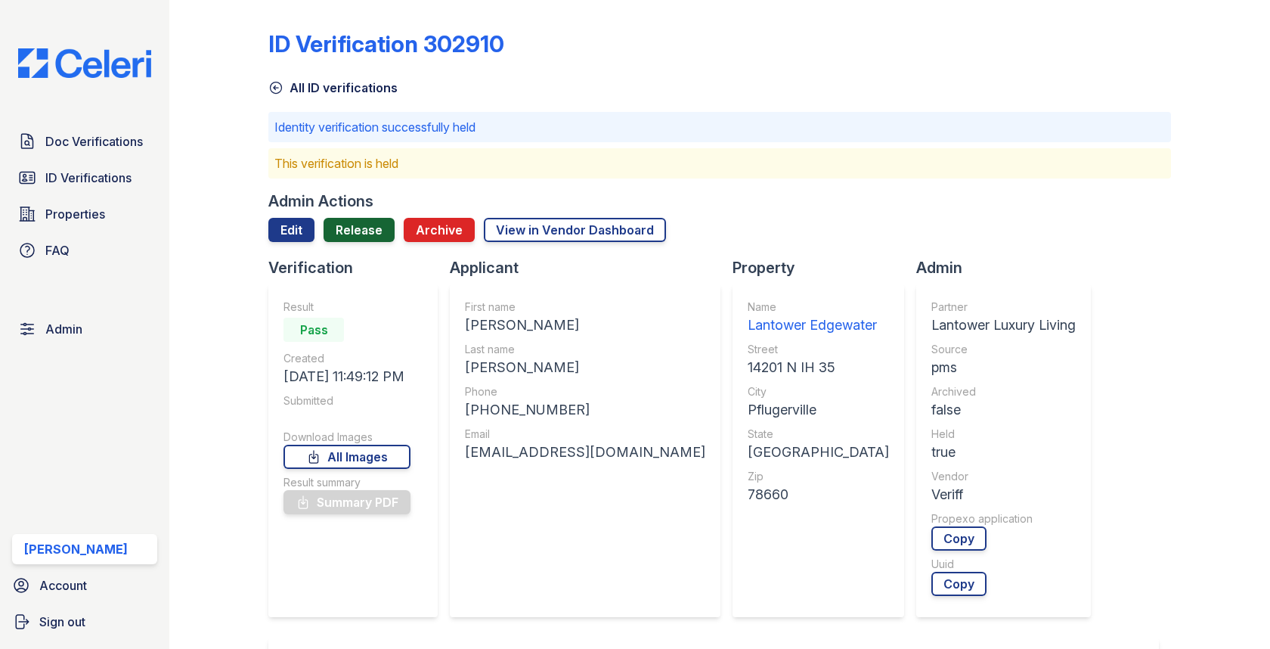
click at [355, 235] on link "Release" at bounding box center [359, 230] width 71 height 24
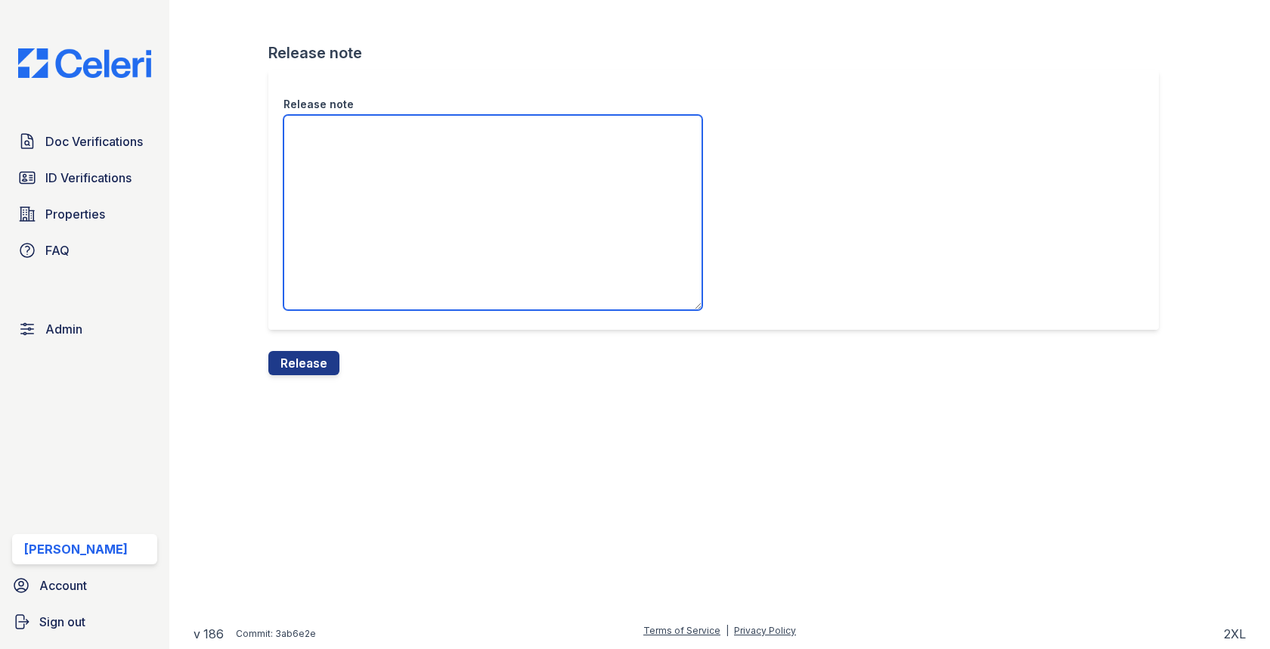
click at [355, 234] on textarea "Release note" at bounding box center [493, 212] width 419 height 195
type textarea "This document is a PASS."
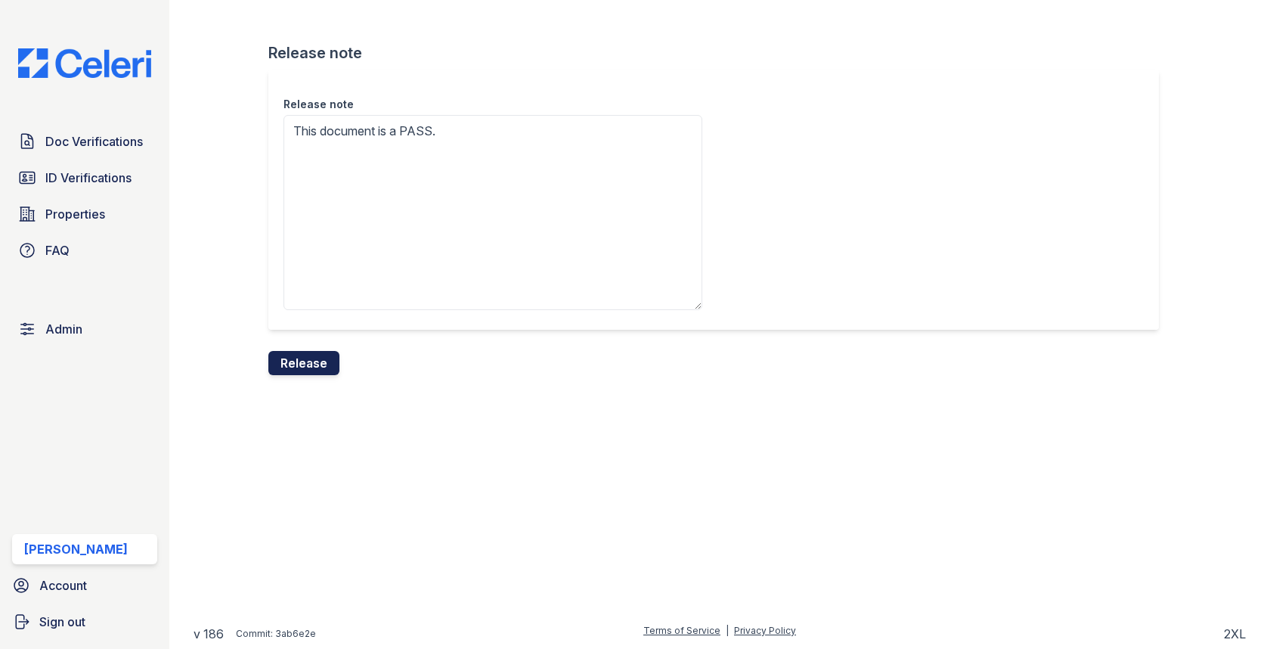
click at [329, 374] on button "Release" at bounding box center [303, 363] width 71 height 24
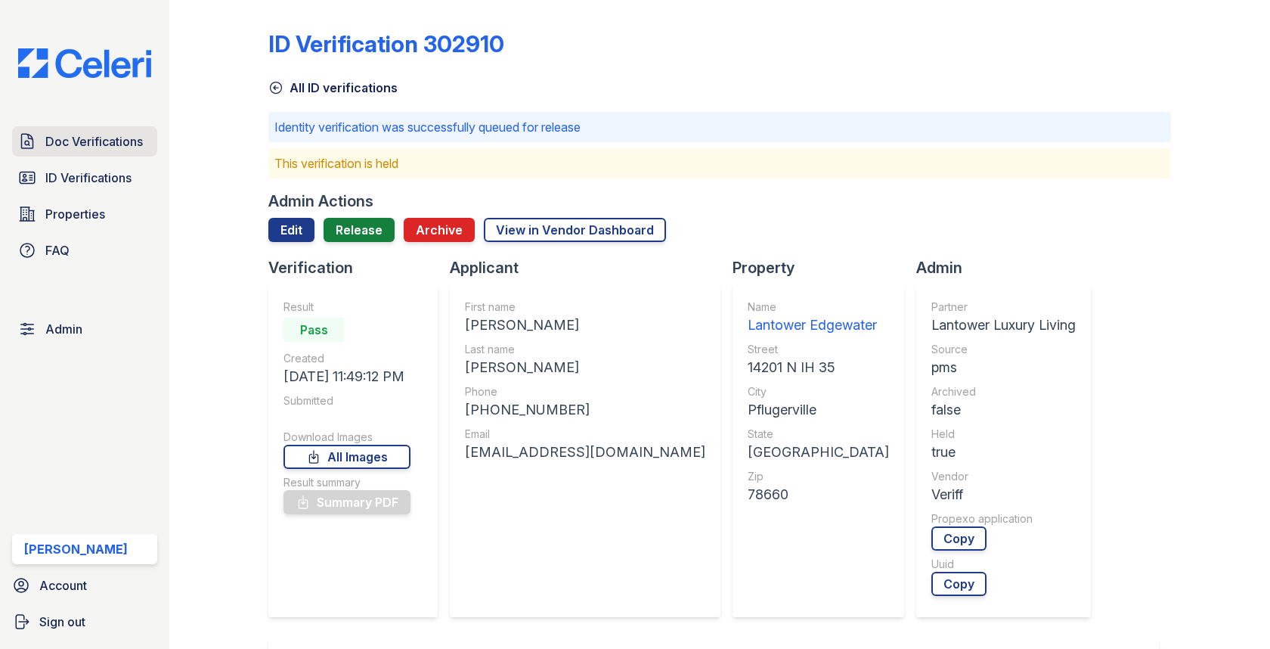
click at [107, 131] on link "Doc Verifications" at bounding box center [84, 141] width 145 height 30
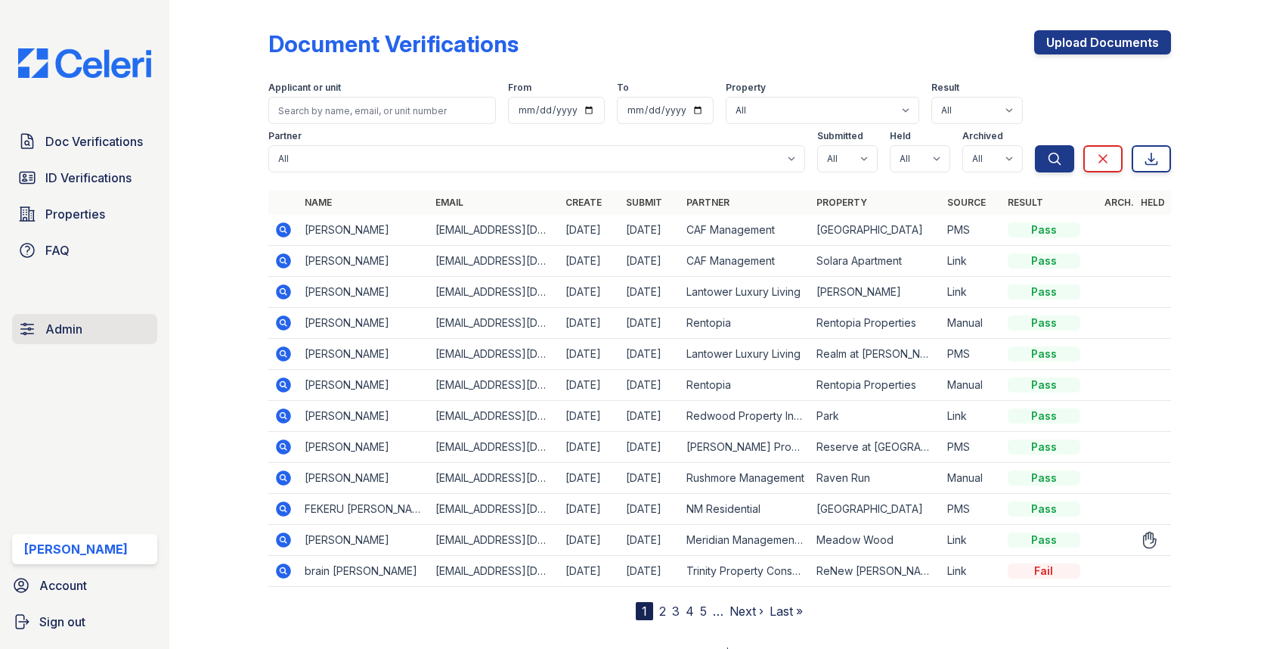
click at [91, 332] on link "Admin" at bounding box center [84, 329] width 145 height 30
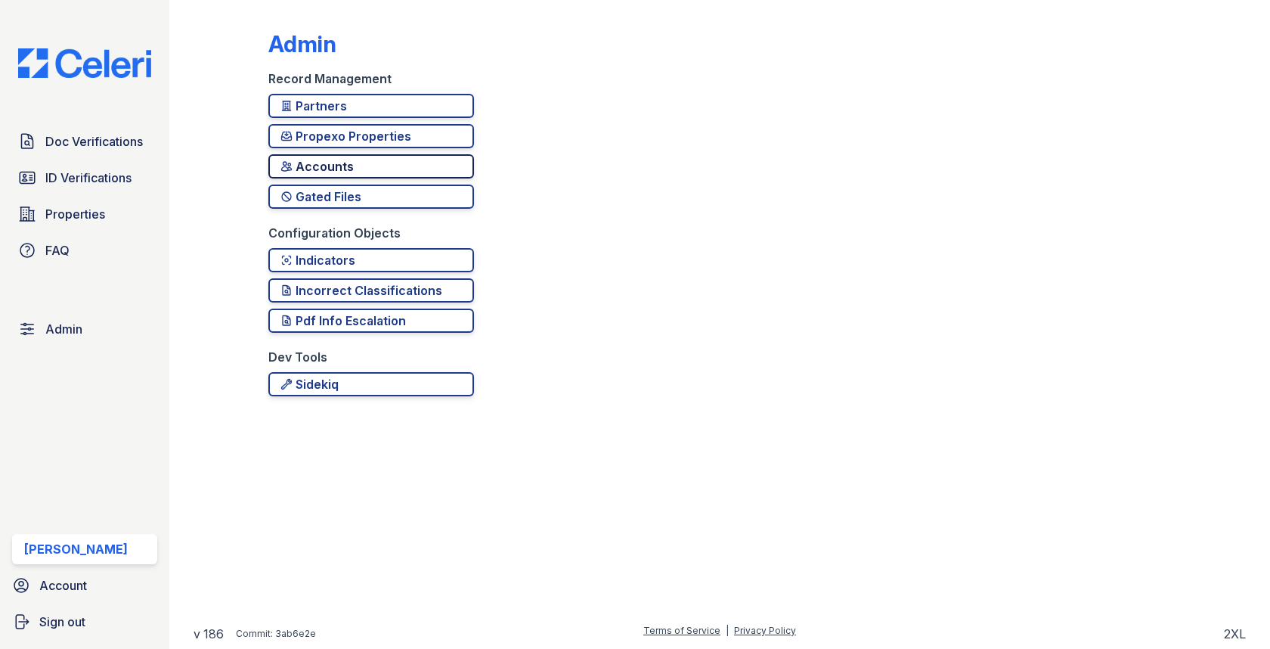
click at [353, 165] on div "Accounts" at bounding box center [371, 166] width 181 height 18
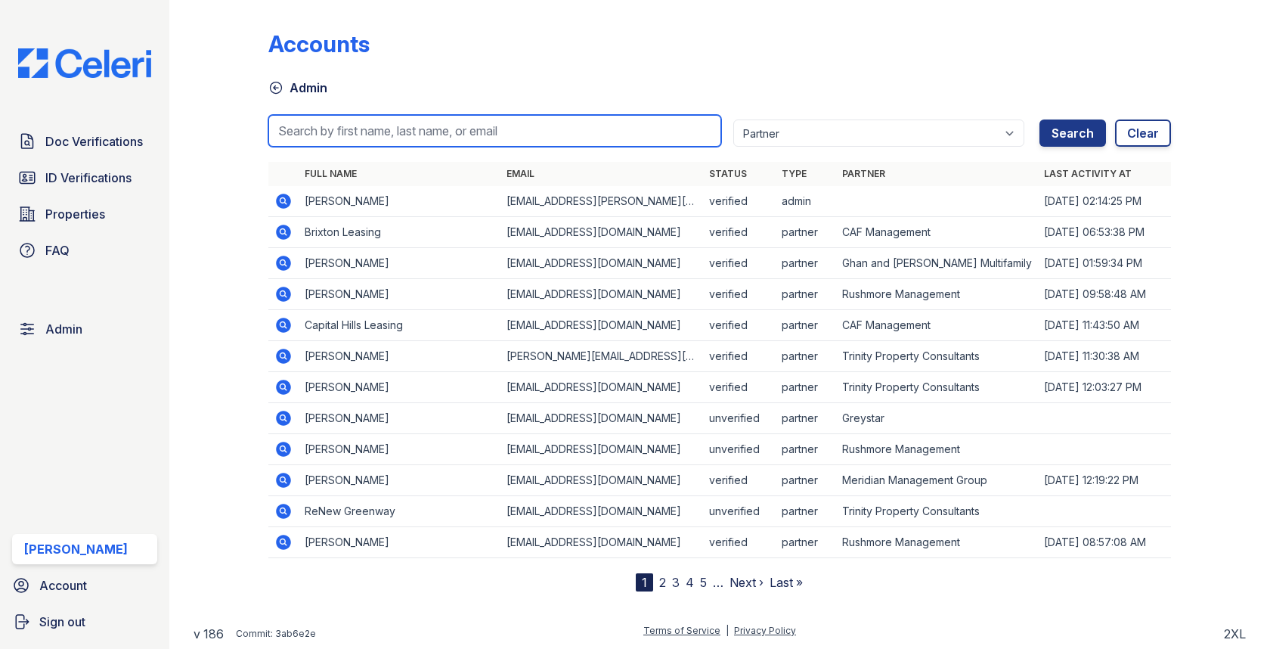
click at [373, 126] on input "search" at bounding box center [494, 131] width 452 height 32
type input "daniela"
click at [1040, 119] on button "Search" at bounding box center [1073, 132] width 67 height 27
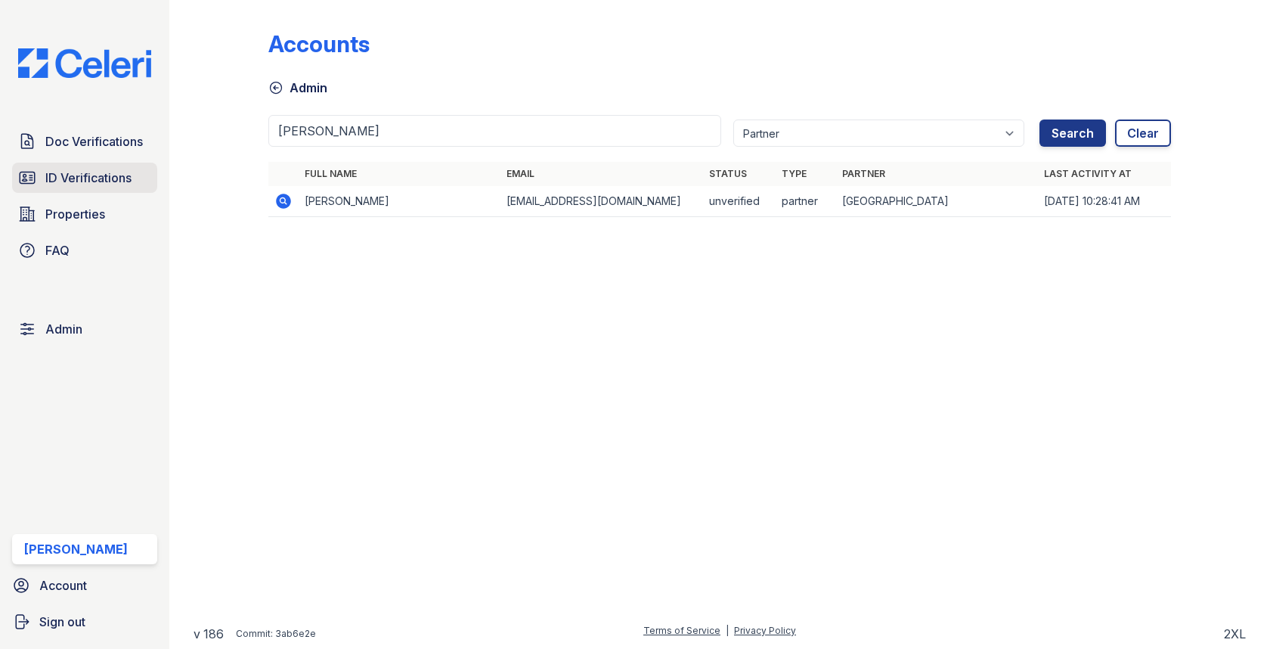
click at [112, 169] on span "ID Verifications" at bounding box center [88, 178] width 86 height 18
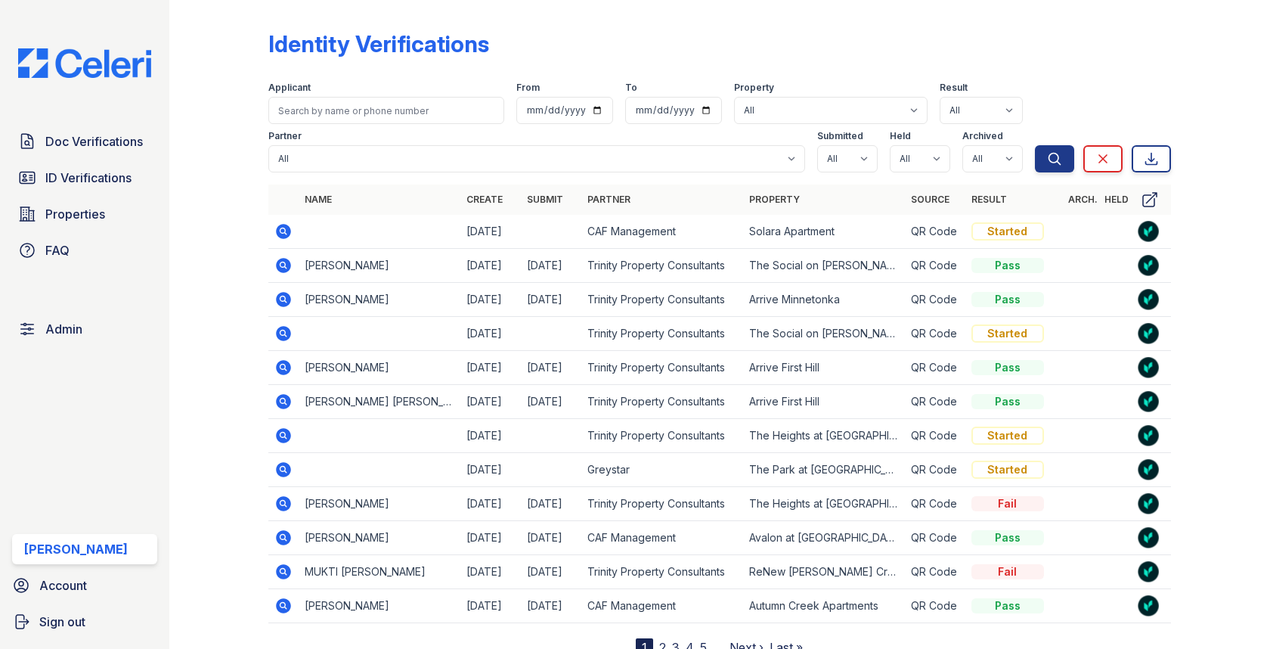
click at [364, 124] on div "Partner All 21st Century Property Management Acme Corp. ACME Properties Alliah …" at bounding box center [651, 148] width 766 height 48
click at [364, 113] on input "search" at bounding box center [385, 110] width 235 height 27
paste input "Daniela"
type input "Daniela"
click at [1035, 145] on button "Search" at bounding box center [1054, 158] width 39 height 27
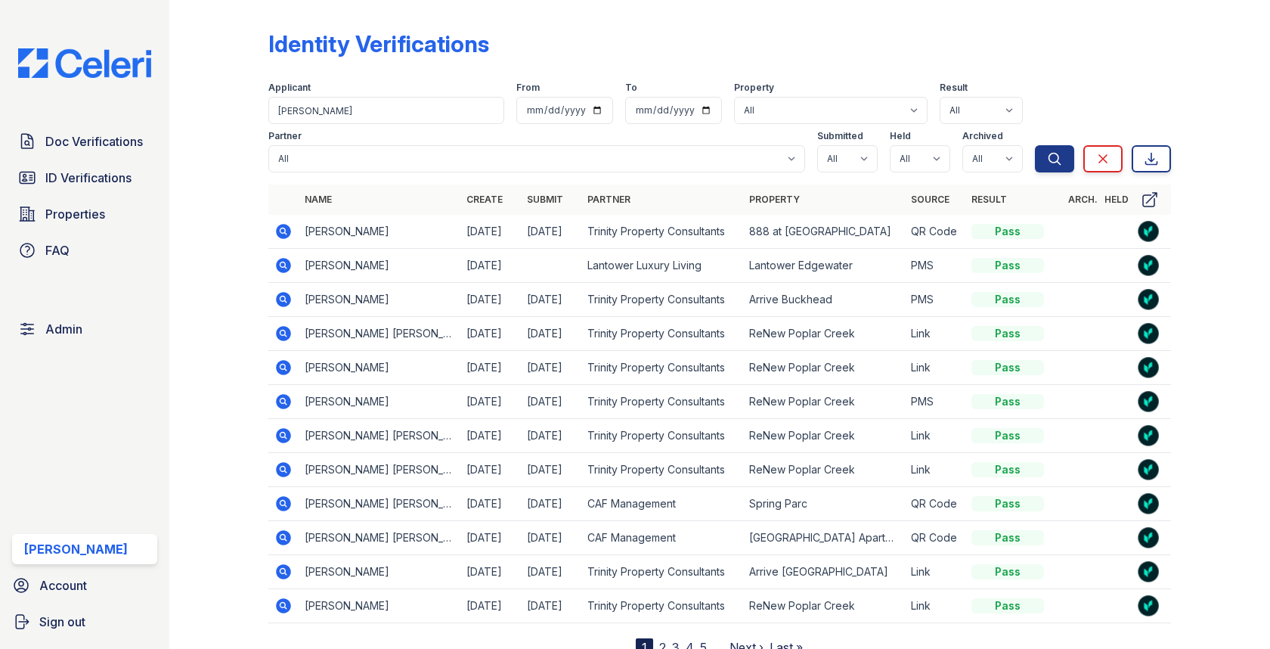
click at [277, 263] on icon at bounding box center [284, 265] width 15 height 15
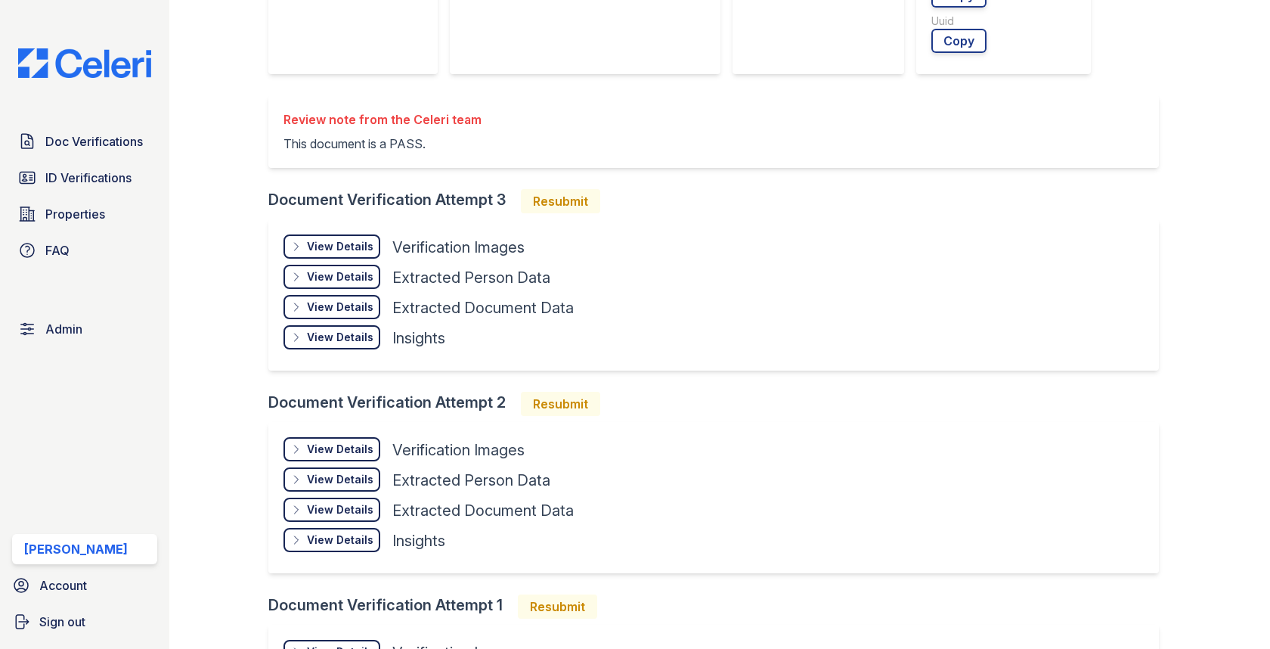
scroll to position [380, 0]
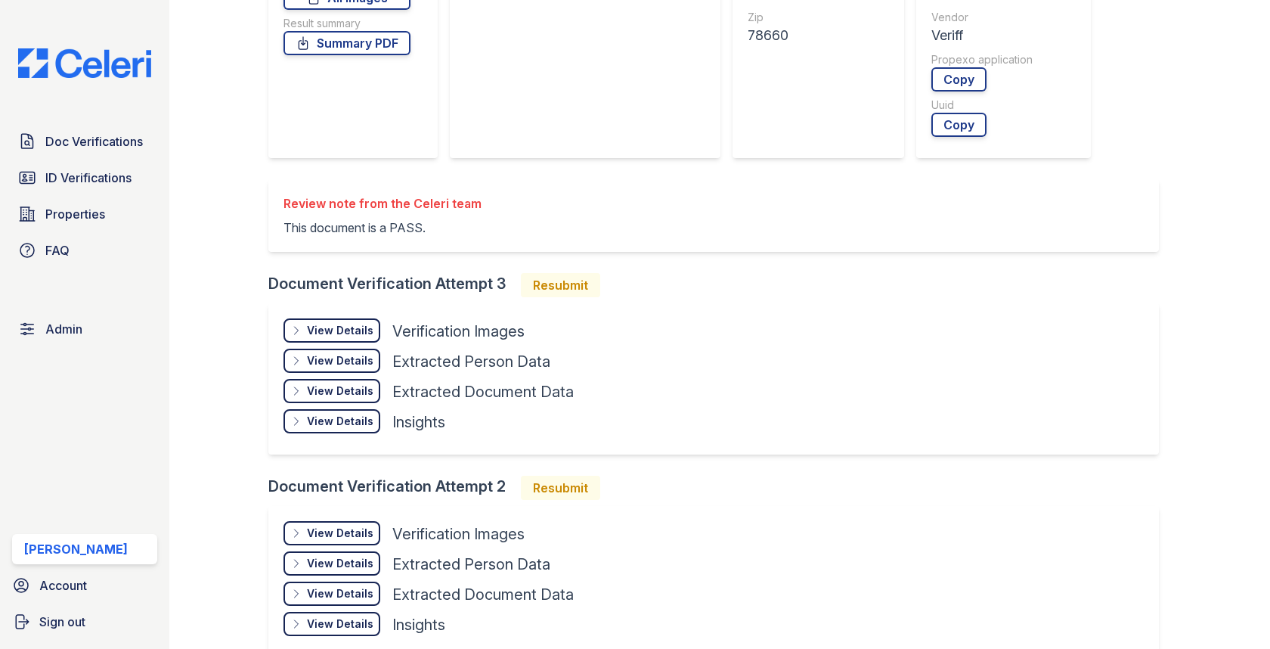
click at [335, 316] on div "View Details Details Hide Details Details Verification Images Face Open Documen…" at bounding box center [713, 378] width 890 height 151
click at [335, 317] on div "View Details Details Hide Details Details Verification Images Face Open Documen…" at bounding box center [713, 378] width 890 height 151
click at [335, 327] on div "View Details" at bounding box center [340, 330] width 67 height 15
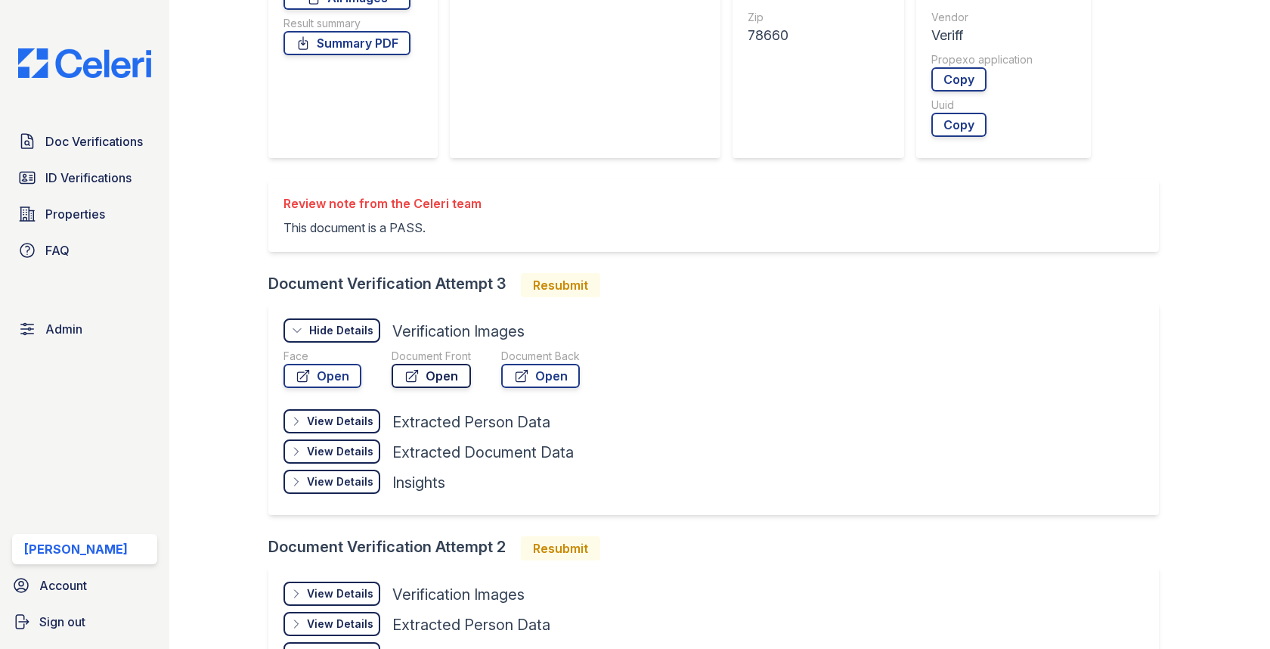
click at [437, 377] on link "Open" at bounding box center [431, 376] width 79 height 24
click at [547, 374] on link "Open" at bounding box center [540, 376] width 79 height 24
click at [319, 367] on link "Open" at bounding box center [323, 376] width 78 height 24
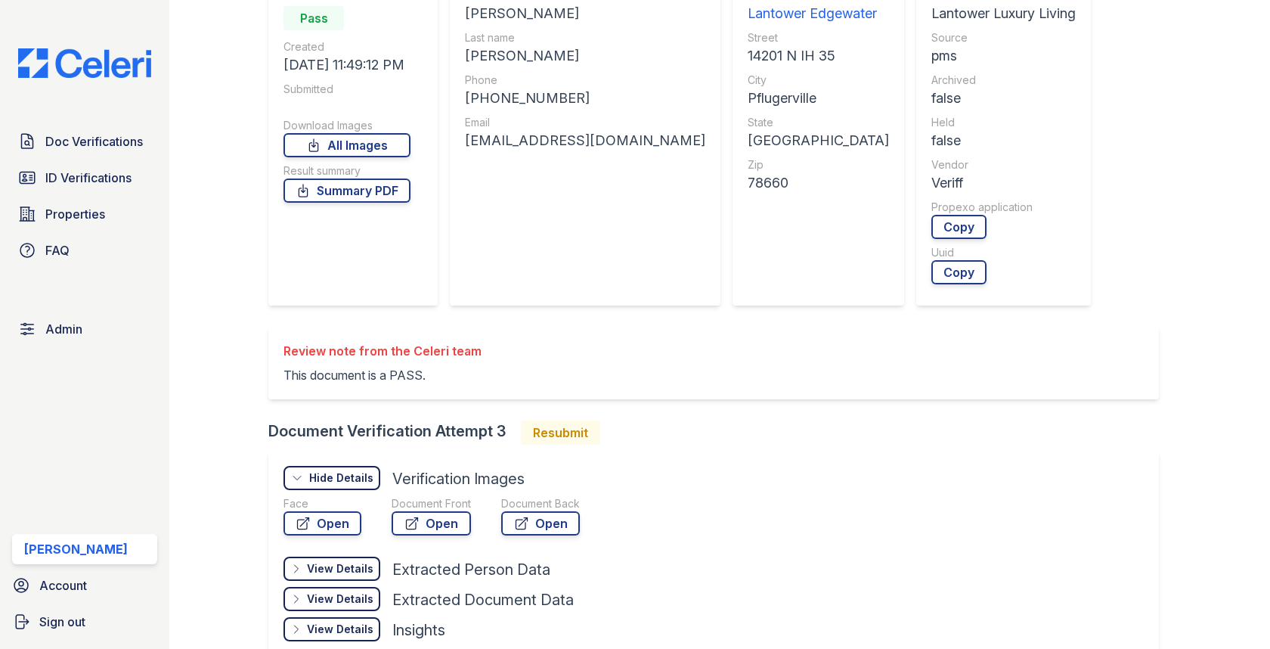
scroll to position [0, 0]
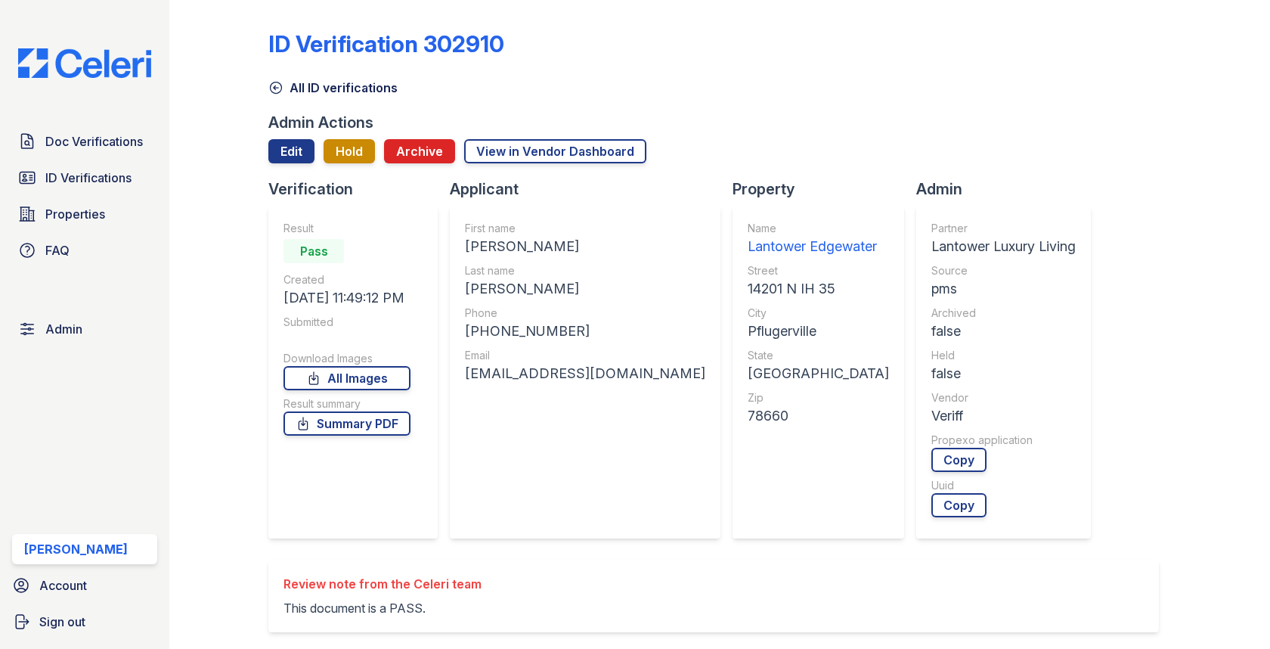
click at [505, 246] on div "[PERSON_NAME]" at bounding box center [585, 246] width 240 height 21
click at [505, 246] on div "Daniela" at bounding box center [585, 246] width 240 height 21
copy div "Daniela"
click at [489, 300] on div "First name Daniela Last name Dasilva Phone +19415578428 Email dasilvacaraballo1…" at bounding box center [585, 372] width 240 height 302
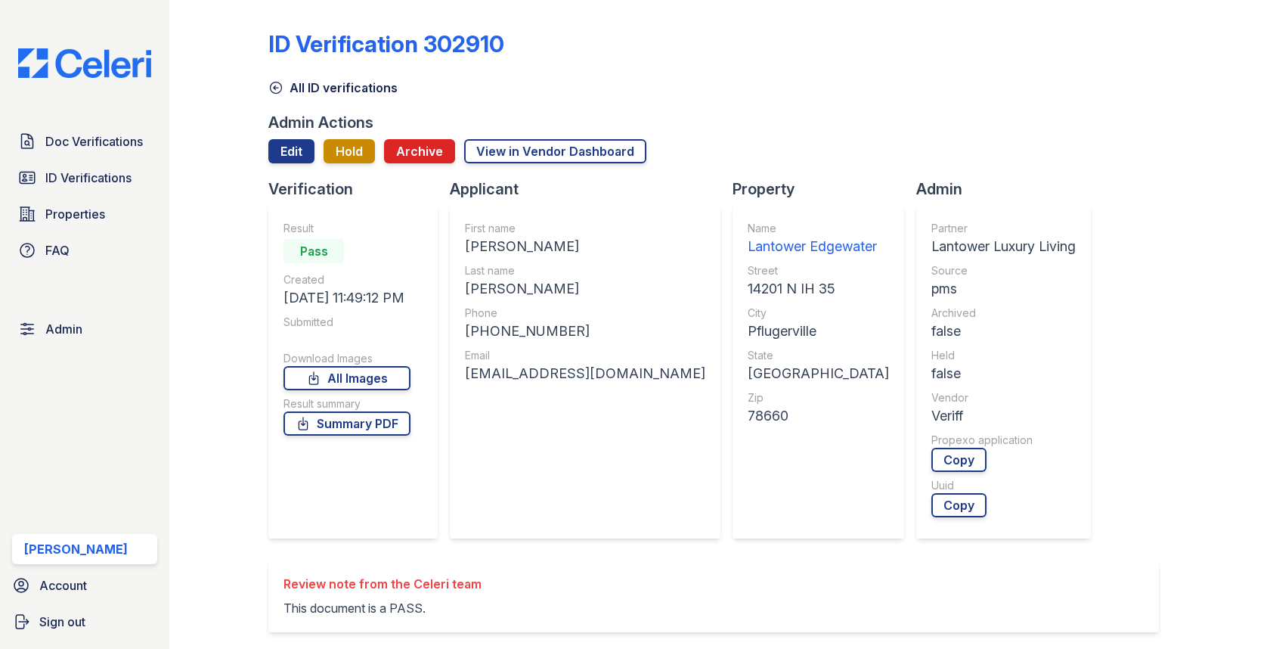
click at [489, 296] on div "Dasilva" at bounding box center [585, 288] width 240 height 21
copy div "Dasilva"
drag, startPoint x: 479, startPoint y: 330, endPoint x: 592, endPoint y: 322, distance: 113.7
click at [592, 322] on div "+19415578428" at bounding box center [585, 331] width 240 height 21
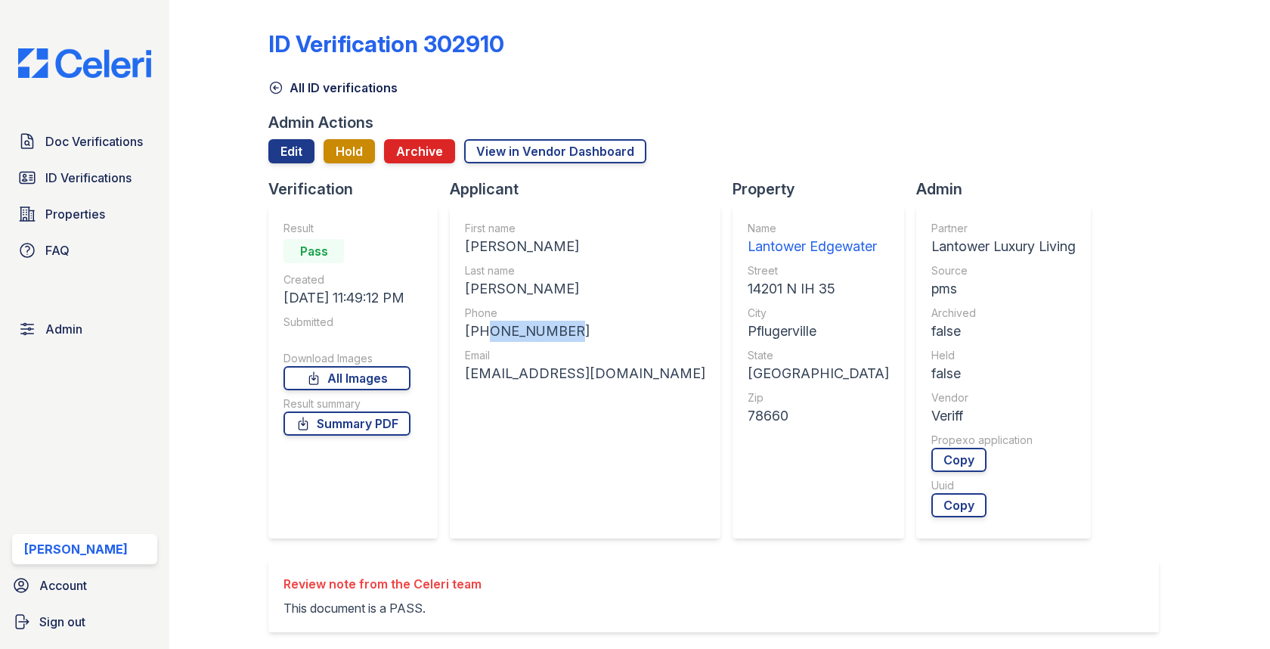
copy div "9415578428"
click at [541, 374] on div "dasilvacaraballo10@icloud.com" at bounding box center [585, 373] width 240 height 21
click at [541, 374] on div "[EMAIL_ADDRESS][DOMAIN_NAME]" at bounding box center [585, 373] width 240 height 21
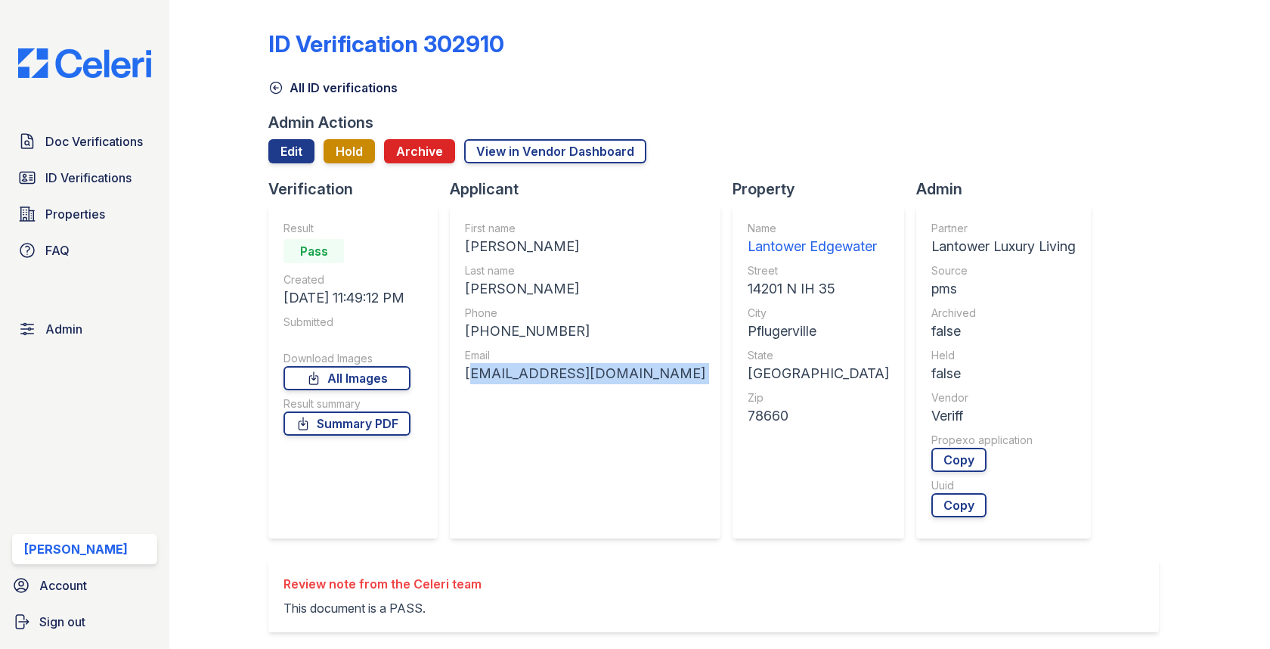
click at [541, 374] on div "[EMAIL_ADDRESS][DOMAIN_NAME]" at bounding box center [585, 373] width 240 height 21
copy div "[EMAIL_ADDRESS][DOMAIN_NAME]"
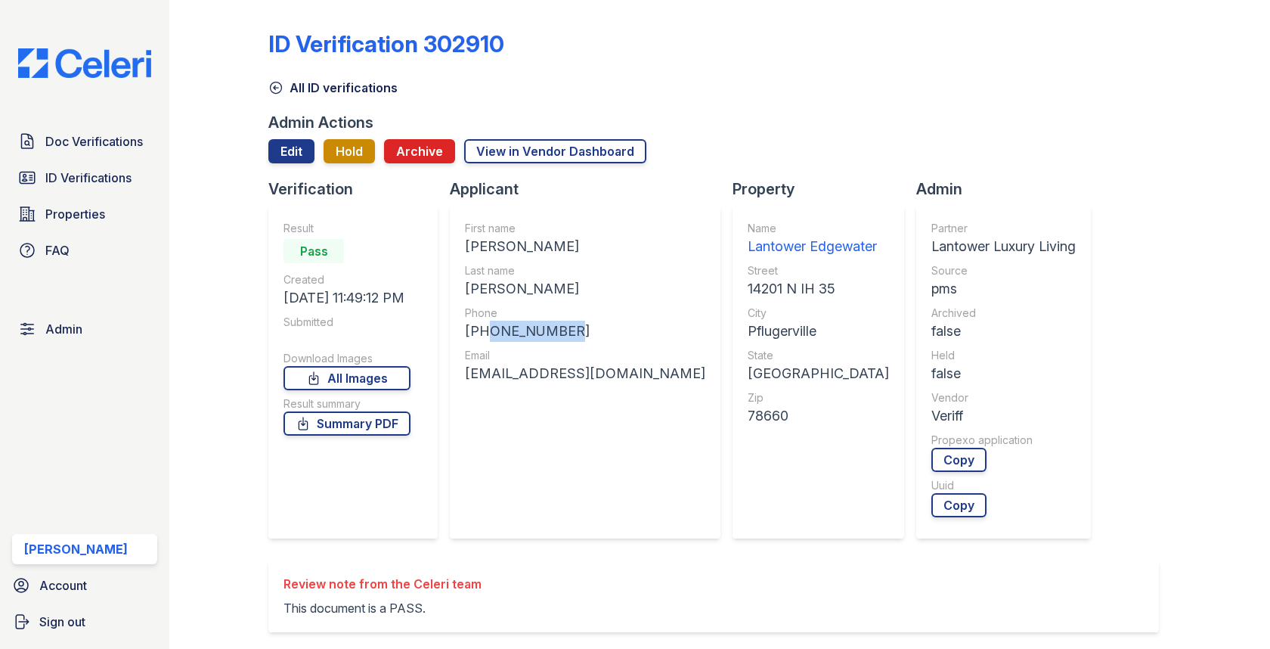
drag, startPoint x: 480, startPoint y: 332, endPoint x: 558, endPoint y: 332, distance: 77.9
click at [558, 332] on div "[PHONE_NUMBER]" at bounding box center [585, 331] width 240 height 21
copy div "9415578428"
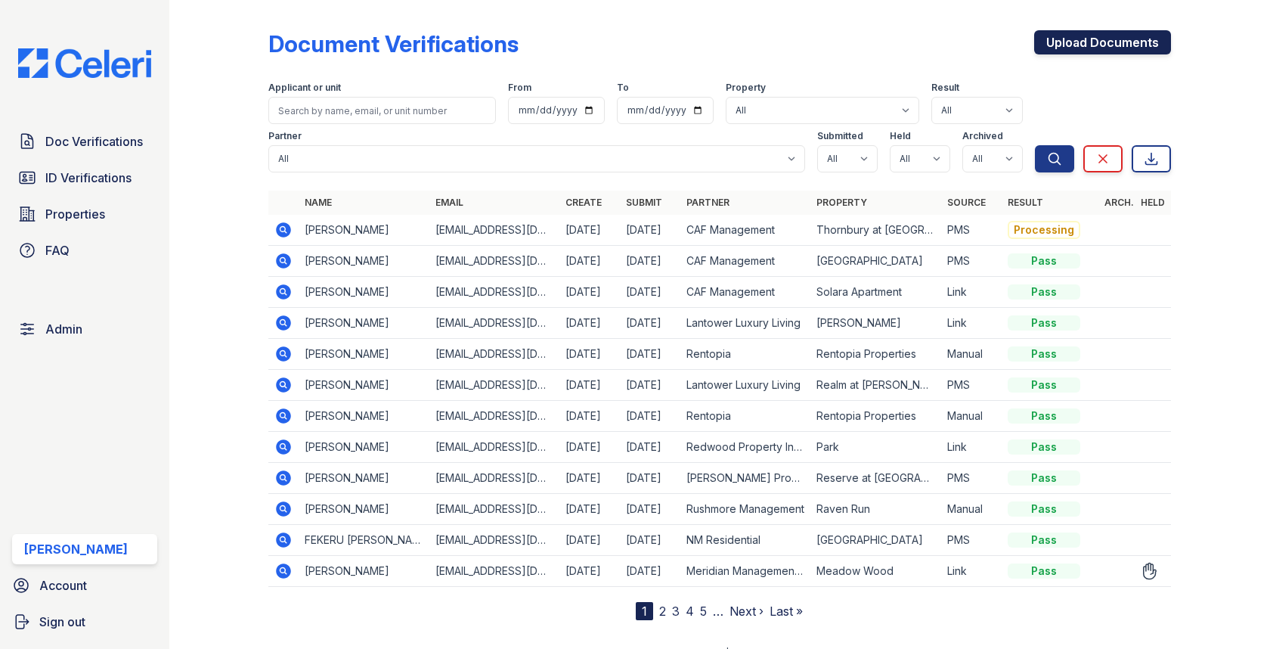
click at [1122, 48] on link "Upload Documents" at bounding box center [1102, 42] width 137 height 24
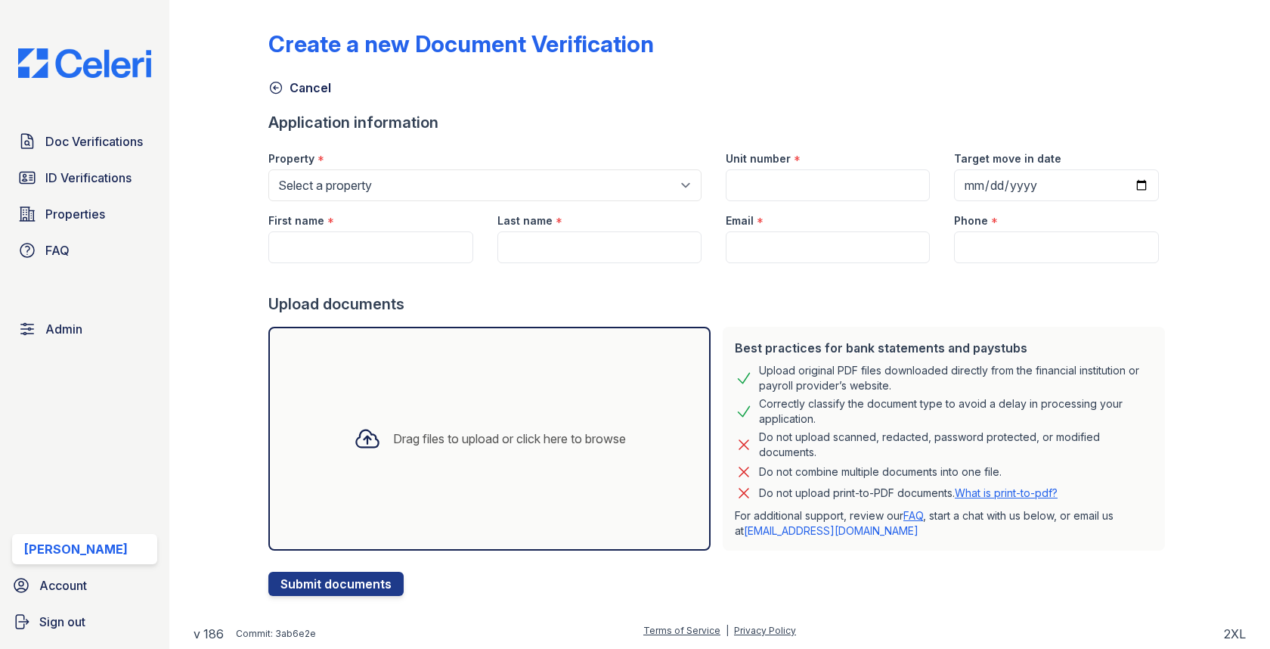
click at [359, 270] on div at bounding box center [719, 278] width 902 height 30
click at [374, 230] on div "First name *" at bounding box center [370, 216] width 204 height 30
click at [371, 240] on input "First name" at bounding box center [370, 247] width 204 height 32
paste input "[PERSON_NAME]"
type input "[PERSON_NAME]"
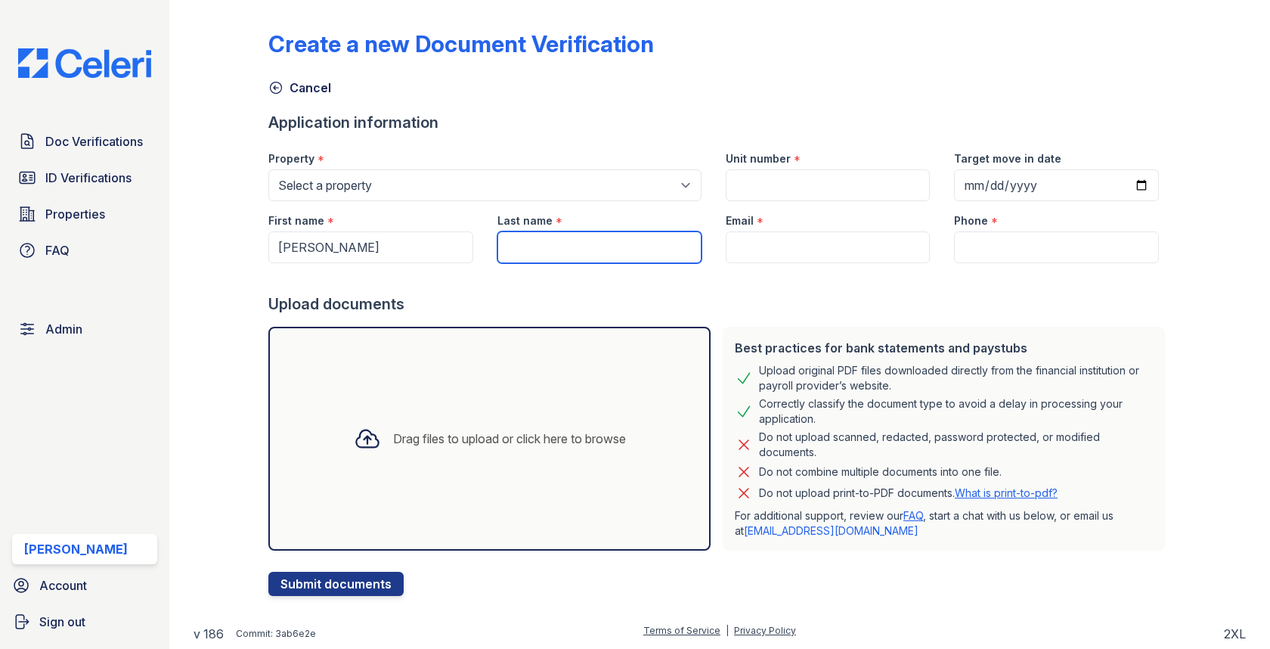
click at [570, 254] on input "Last name" at bounding box center [600, 247] width 204 height 32
paste input "Dasilva"
type input "Dasilva"
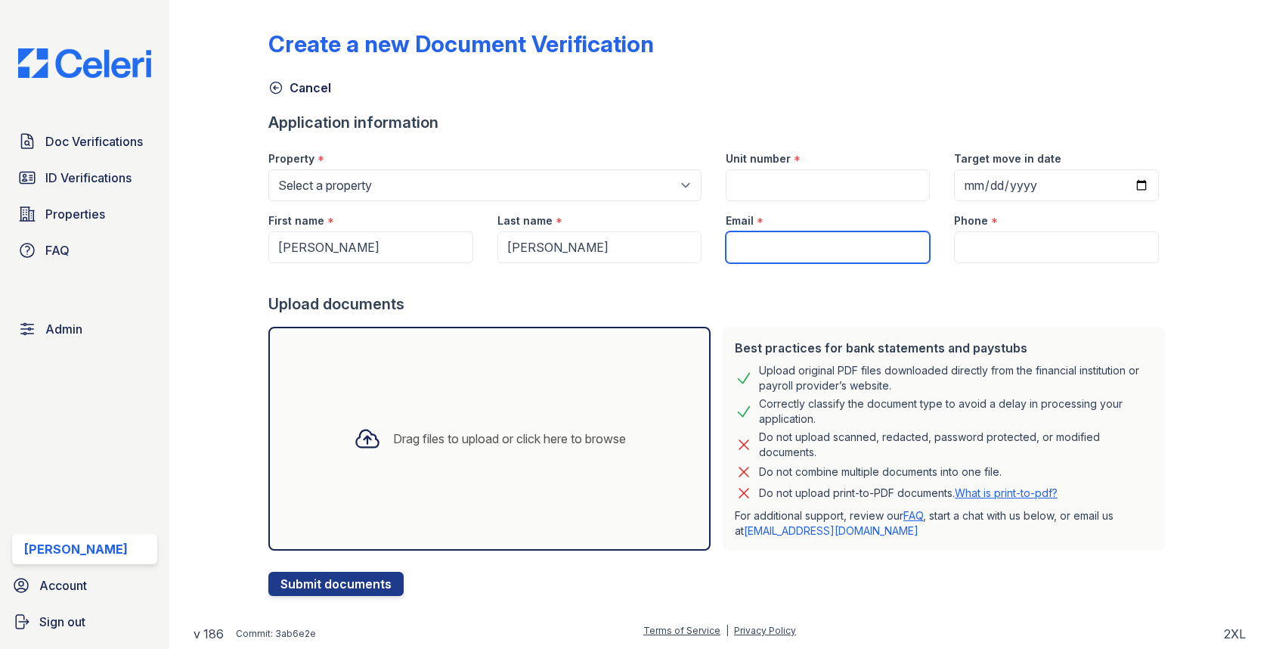
click at [823, 249] on input "Email" at bounding box center [828, 247] width 204 height 32
paste input "9415578428"
type input "9415578428"
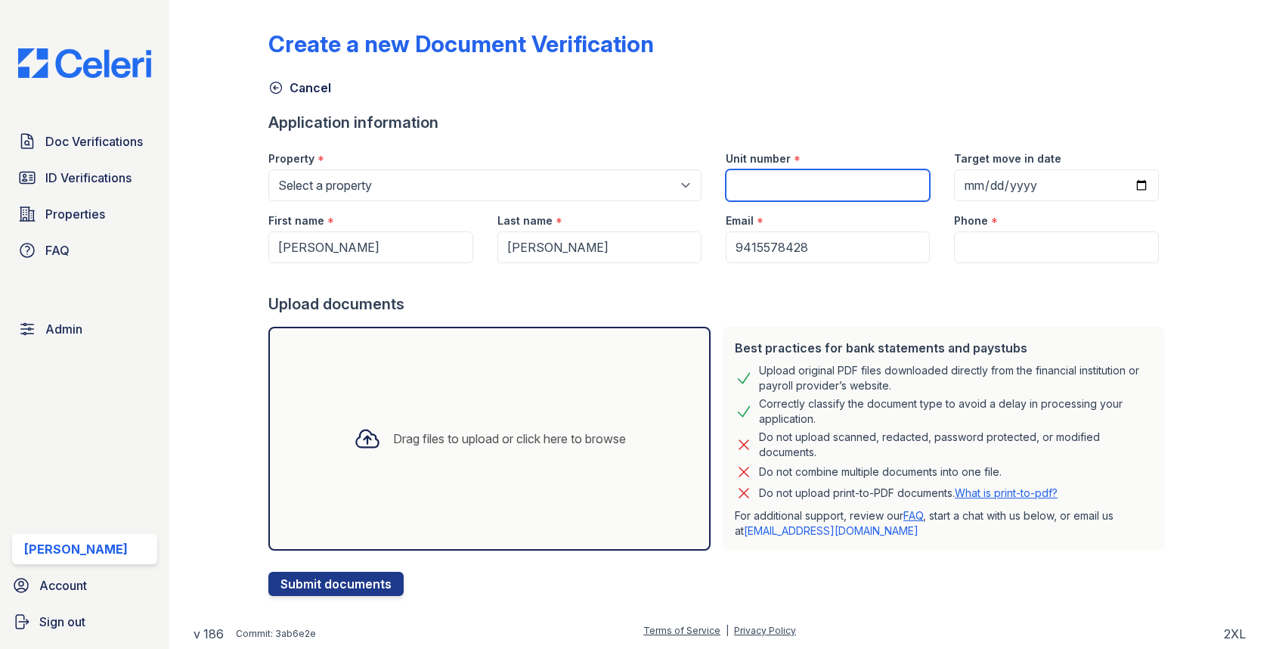
click at [772, 178] on input "Unit number" at bounding box center [828, 185] width 204 height 32
paste input "dasilvacaraballo10@icloud.com"
type input "[EMAIL_ADDRESS][DOMAIN_NAME]"
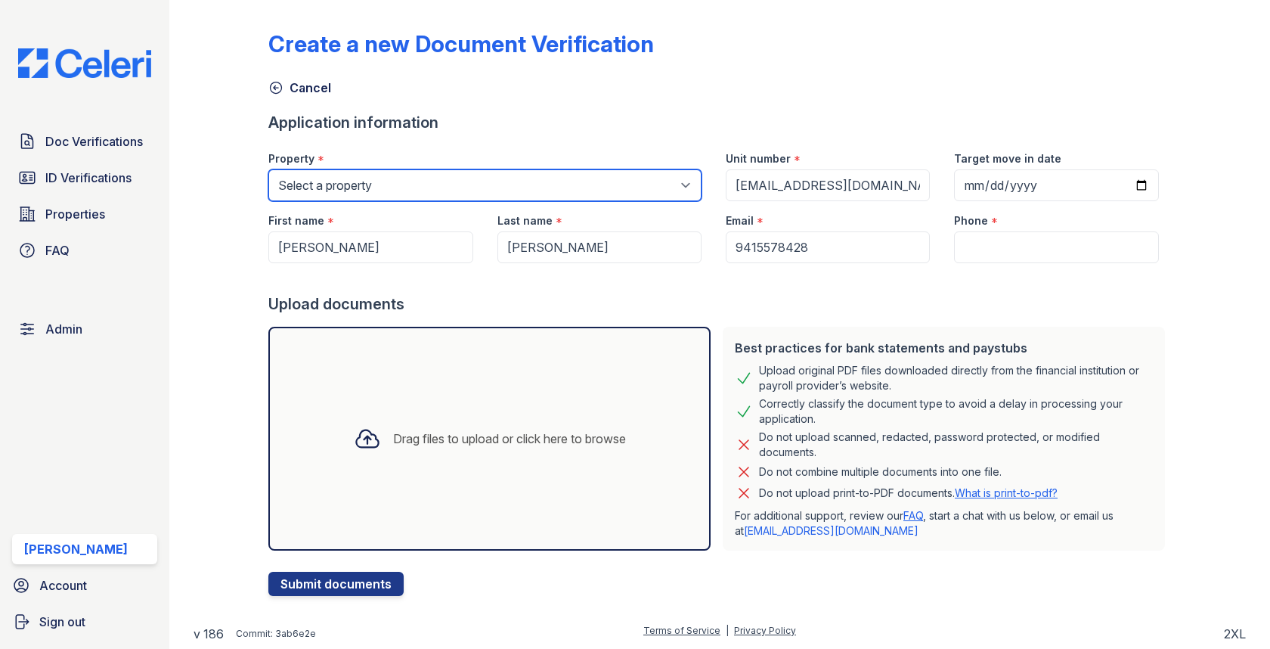
click at [604, 193] on select "Select a property [GEOGRAPHIC_DATA][PERSON_NAME] [GEOGRAPHIC_DATA] [STREET_ADDR…" at bounding box center [484, 185] width 433 height 32
select select "4569"
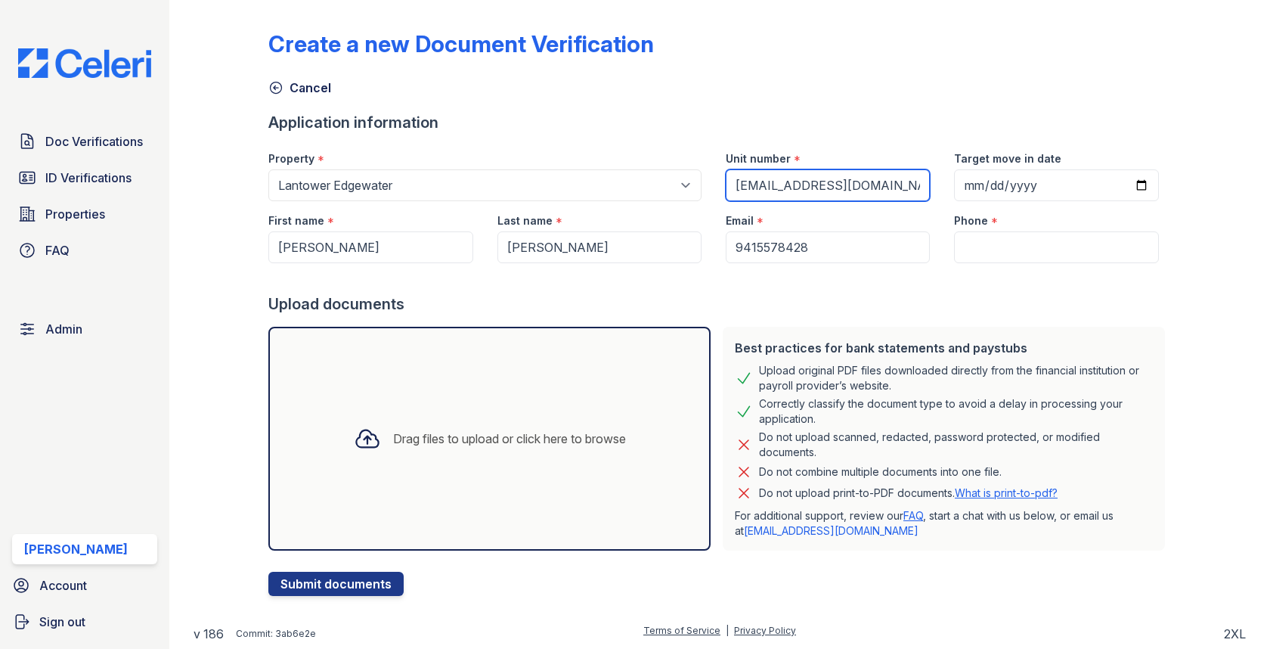
click at [769, 184] on input "[EMAIL_ADDRESS][DOMAIN_NAME]" at bounding box center [828, 185] width 204 height 32
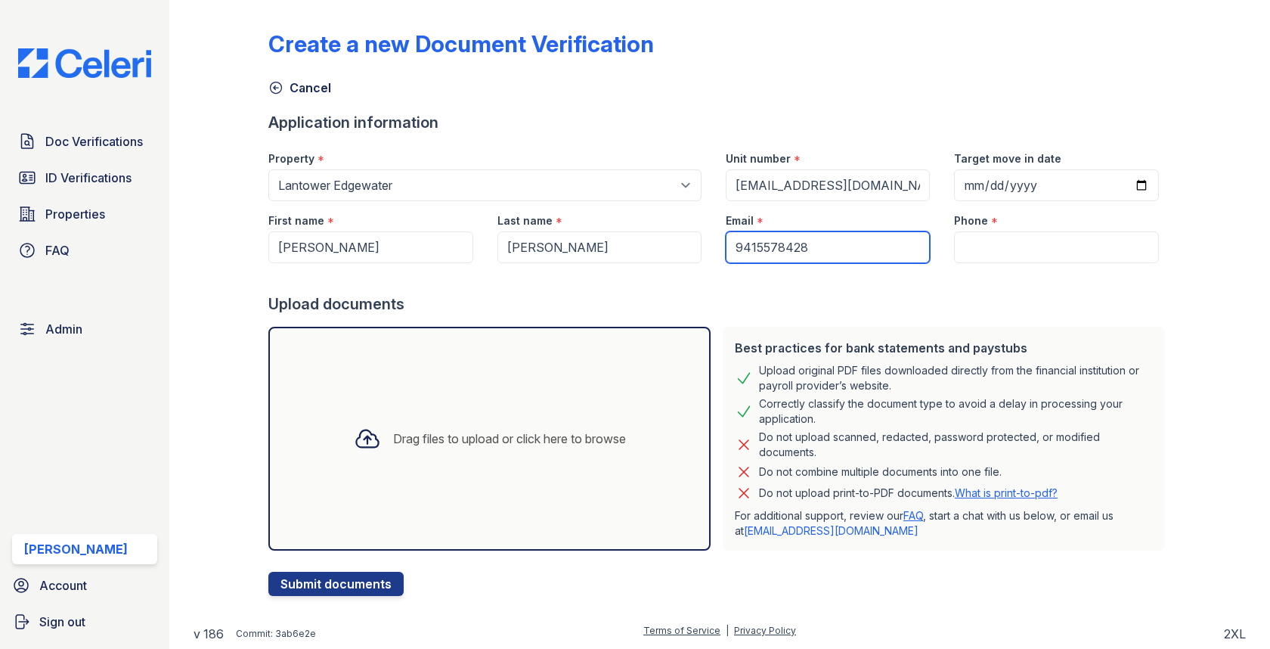
drag, startPoint x: 863, startPoint y: 246, endPoint x: 691, endPoint y: 241, distance: 171.7
click at [691, 241] on div "First name * Daniela Last name * Dasilva Email * 9415578428 Phone *" at bounding box center [713, 232] width 914 height 62
paste input "[EMAIL_ADDRESS][DOMAIN_NAME]"
type input "[EMAIL_ADDRESS][DOMAIN_NAME]"
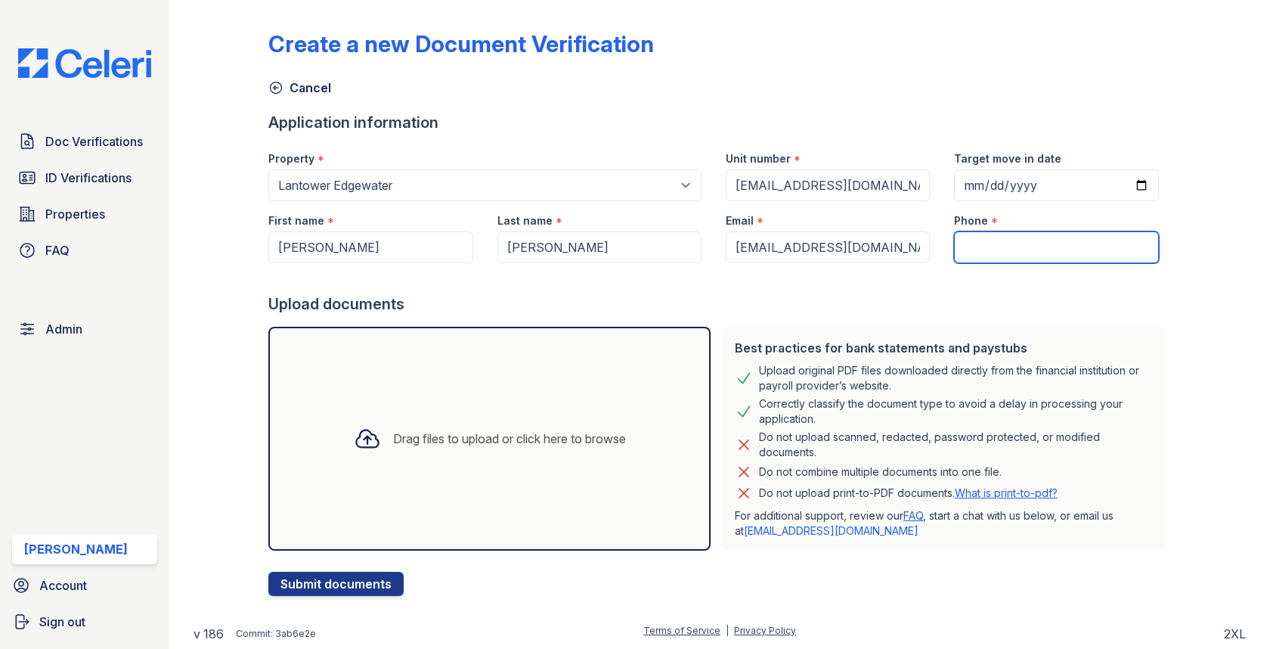
click at [996, 236] on input "Phone" at bounding box center [1056, 247] width 204 height 32
paste input "9415578428"
type input "9415578428"
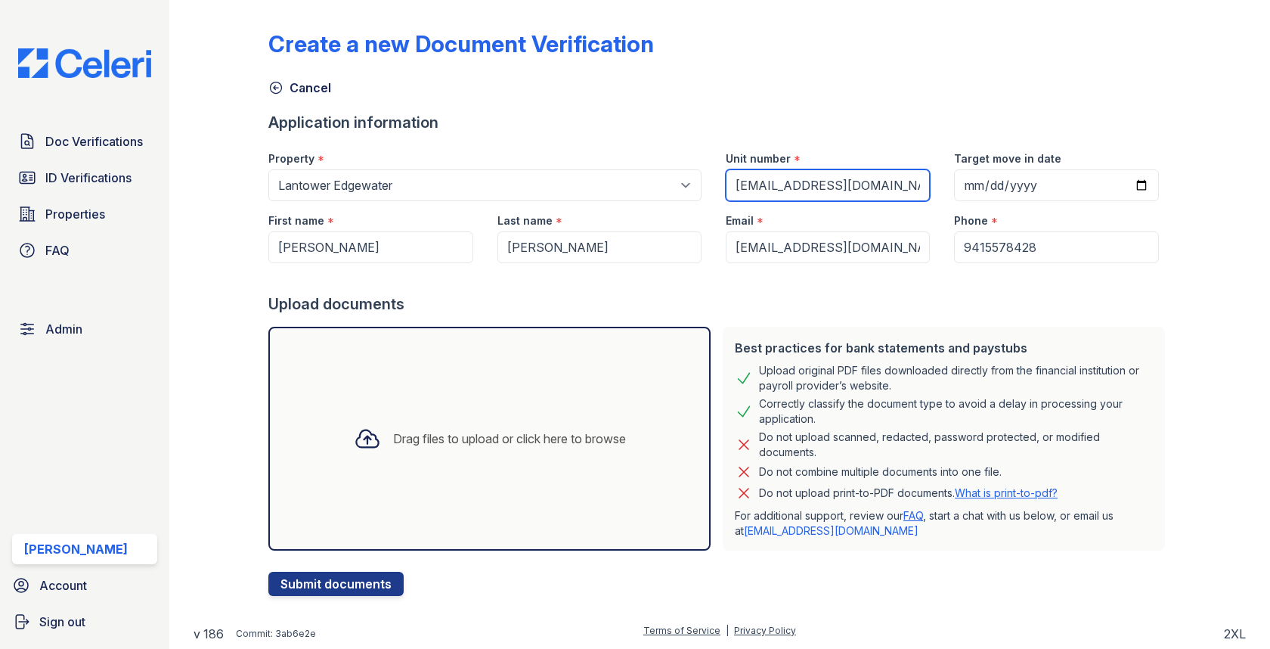
drag, startPoint x: 884, startPoint y: 173, endPoint x: 978, endPoint y: 223, distance: 106.9
click at [978, 224] on form "Application information Property * Select a property 0000 Kinney Avenue 09 Cape…" at bounding box center [719, 354] width 902 height 484
type input "1"
click at [555, 427] on div "Drag files to upload or click here to browse" at bounding box center [490, 438] width 296 height 51
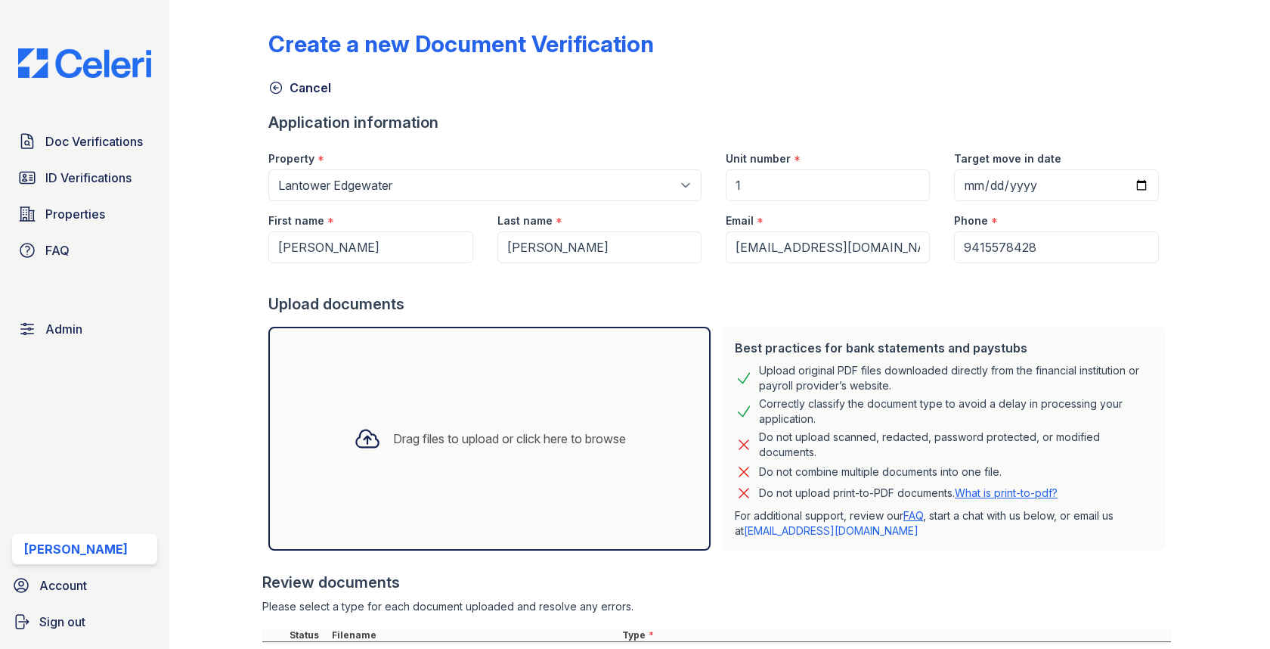
scroll to position [207, 0]
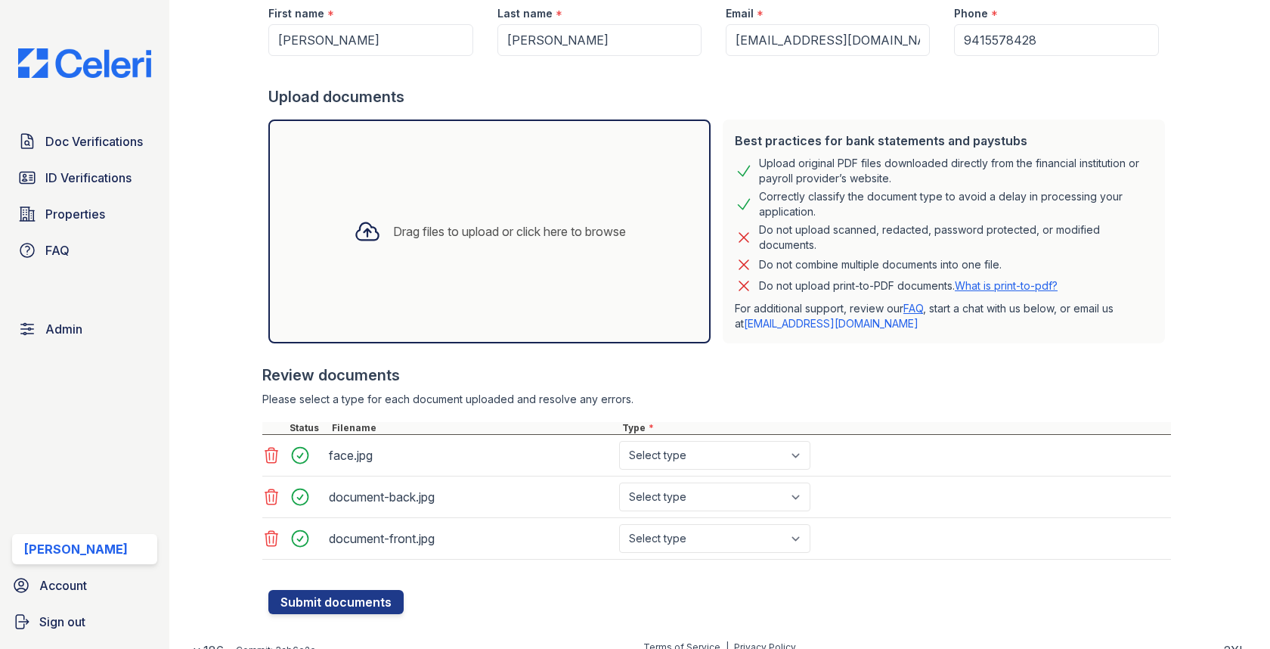
select select "other"
click at [679, 487] on select "Select type Paystub Bank Statement Offer Letter Tax Documents Benefit Award Let…" at bounding box center [714, 496] width 191 height 29
select select "other"
click at [684, 538] on select "Select type Paystub Bank Statement Offer Letter Tax Documents Benefit Award Let…" at bounding box center [714, 538] width 191 height 29
select select "other"
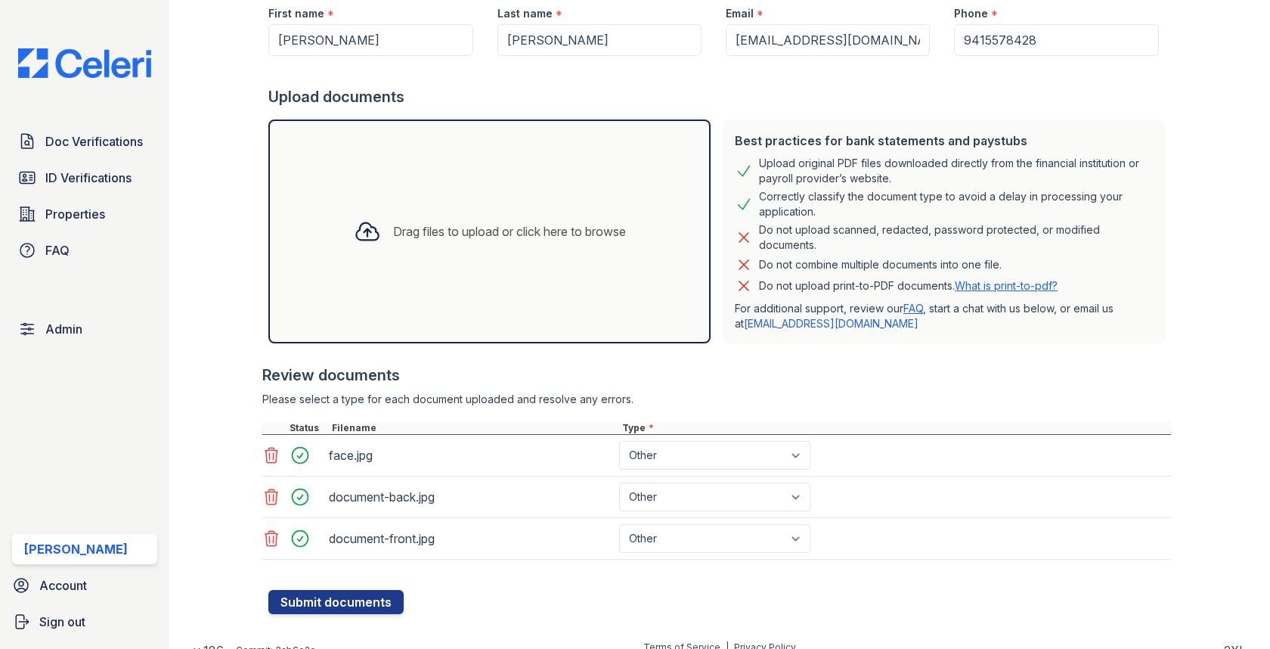
click at [343, 606] on button "Submit documents" at bounding box center [335, 602] width 135 height 24
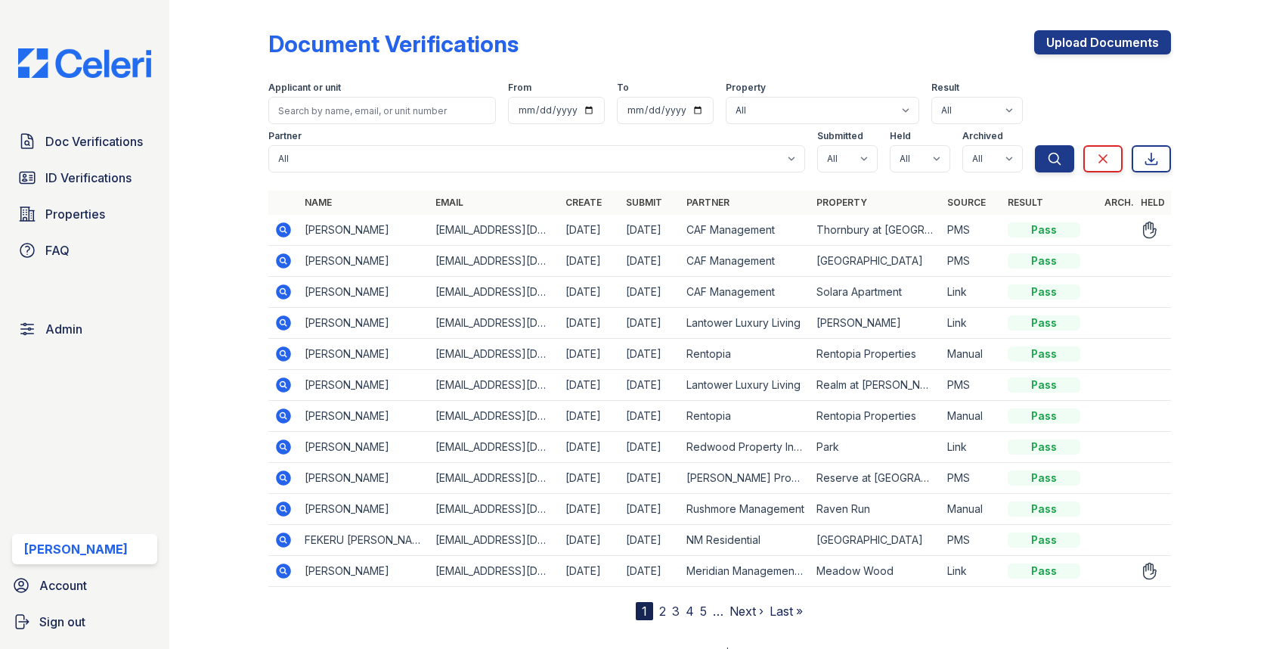
click at [288, 227] on icon at bounding box center [284, 229] width 15 height 15
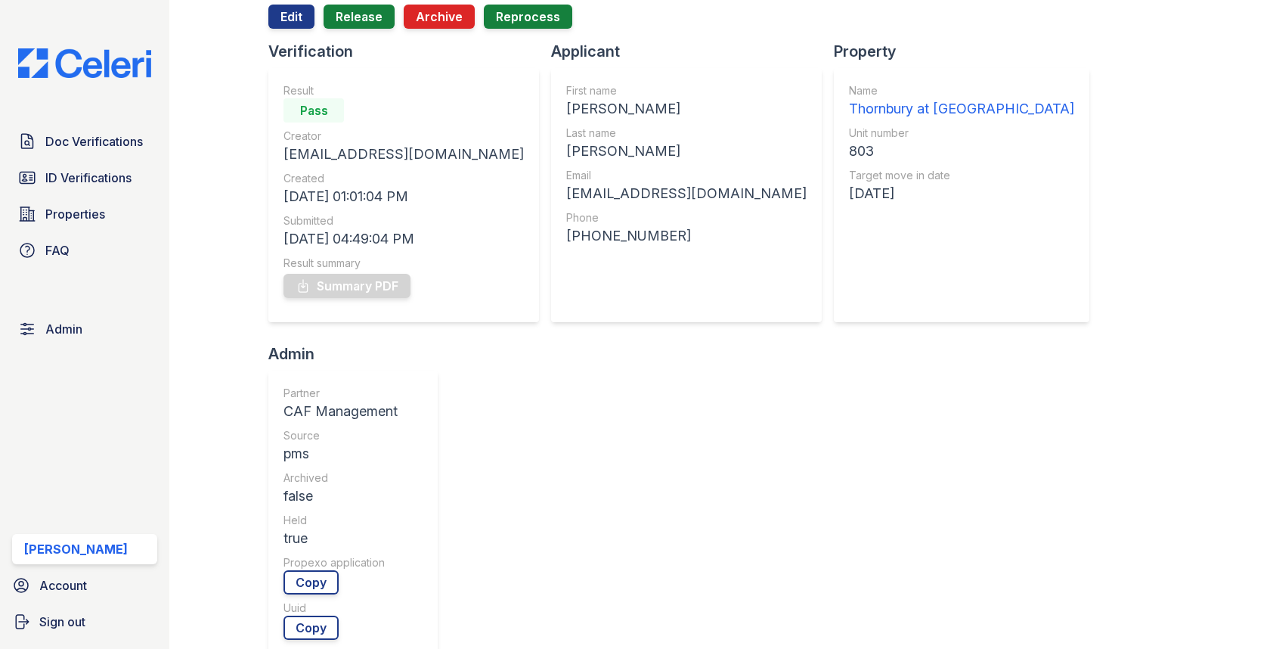
scroll to position [392, 0]
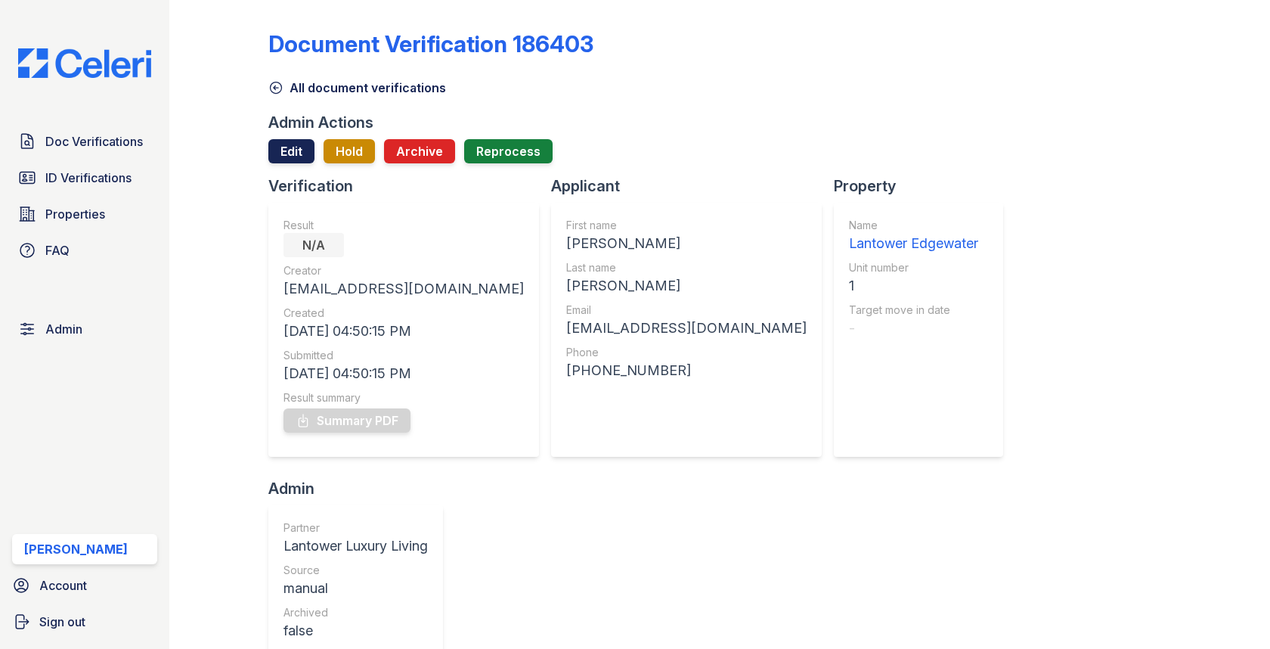
click at [296, 154] on link "Edit" at bounding box center [291, 151] width 46 height 24
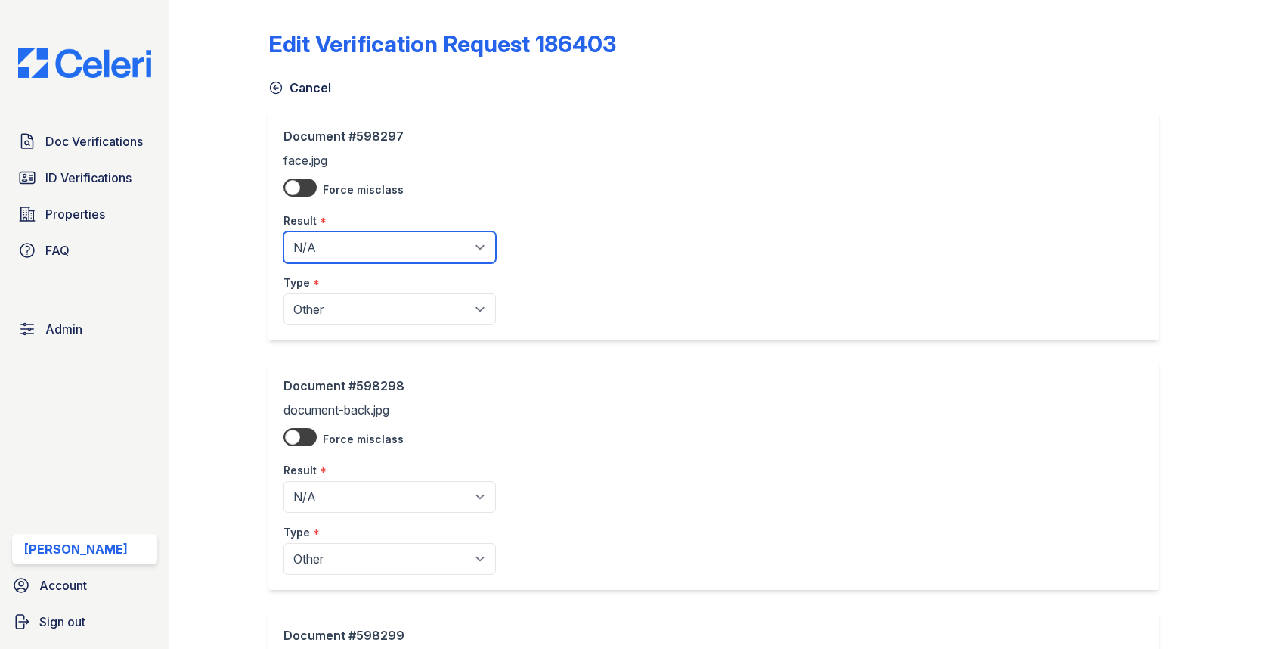
click at [360, 236] on select "Pending Sent Started Processing Pass Fail Caution Error N/A" at bounding box center [390, 247] width 212 height 32
select select "pass"
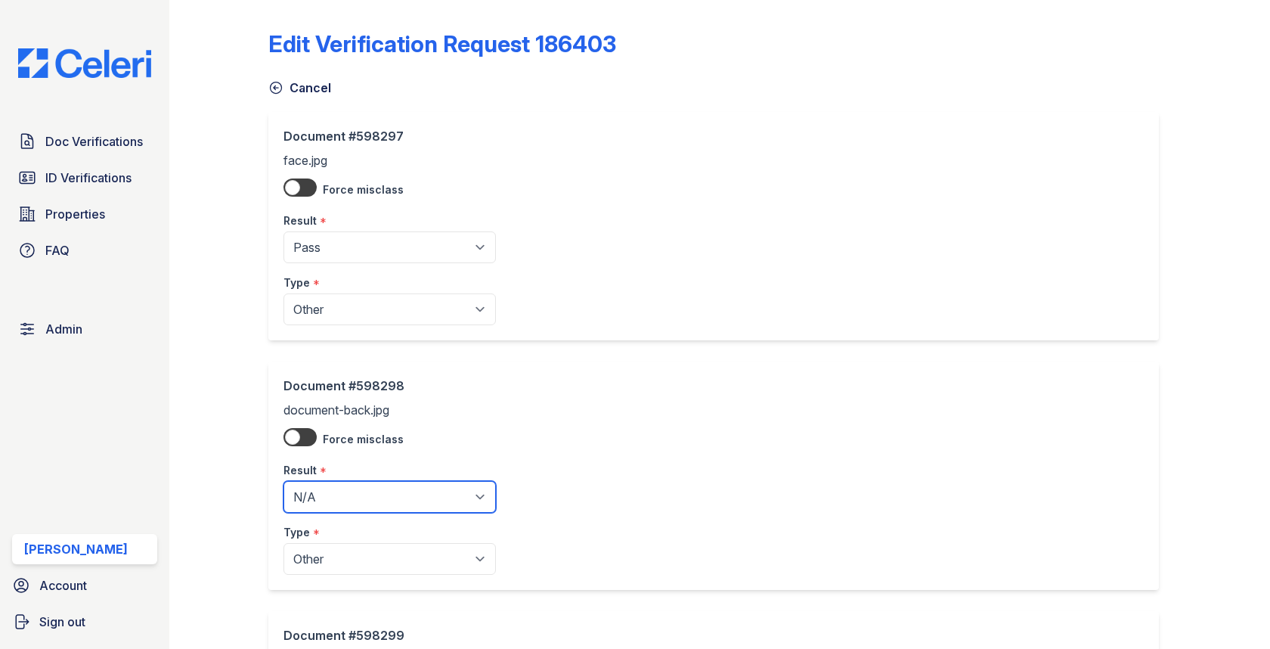
click at [352, 485] on select "Pending Sent Started Processing Pass Fail Caution Error N/A" at bounding box center [390, 497] width 212 height 32
select select "pass"
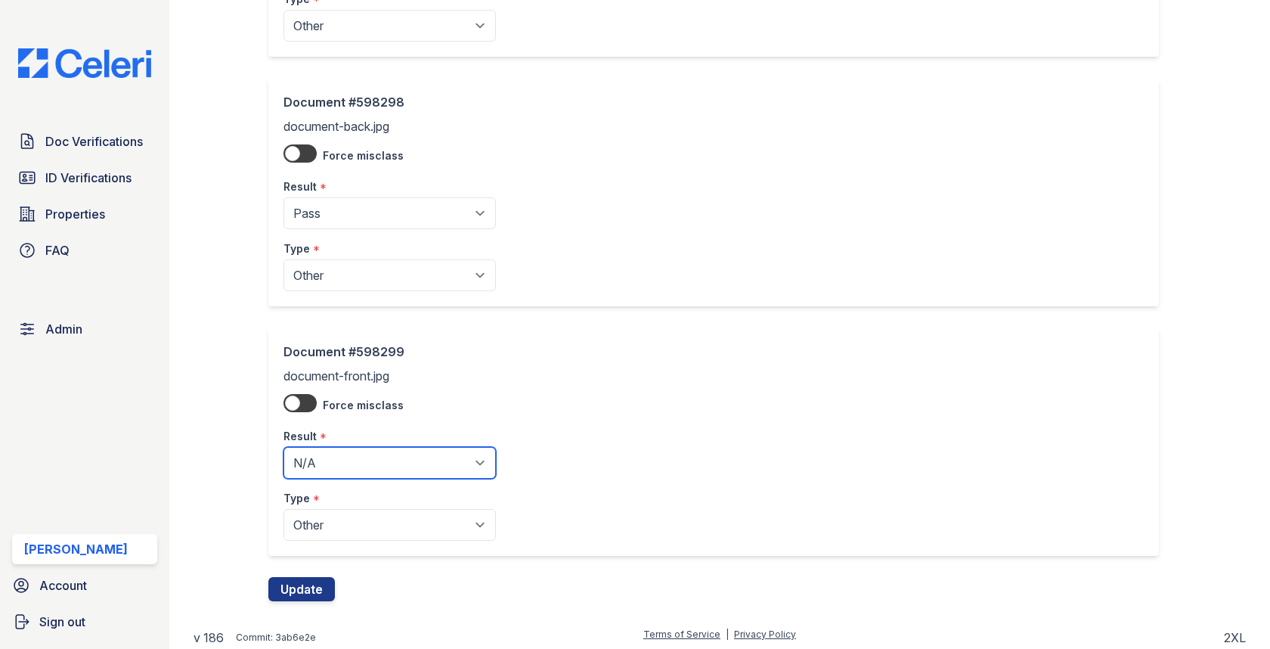
click at [356, 455] on select "Pending Sent Started Processing Pass Fail Caution Error N/A" at bounding box center [390, 463] width 212 height 32
select select "pass"
click at [316, 580] on button "Update" at bounding box center [301, 589] width 67 height 24
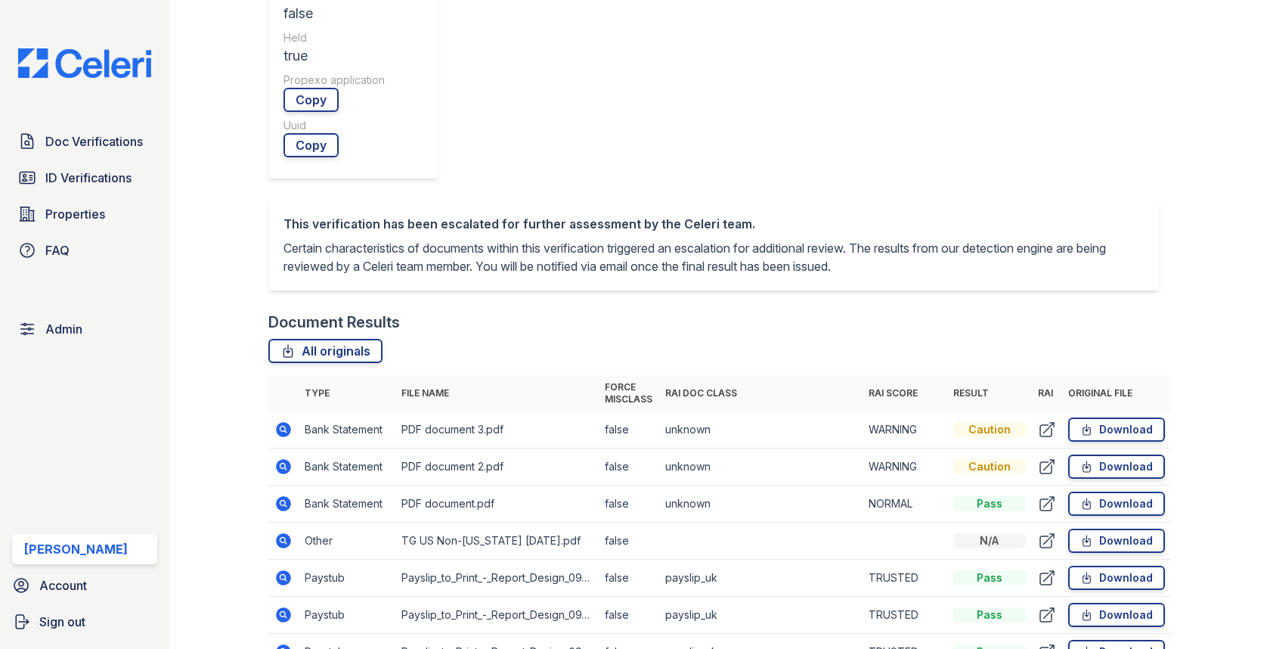
scroll to position [640, 0]
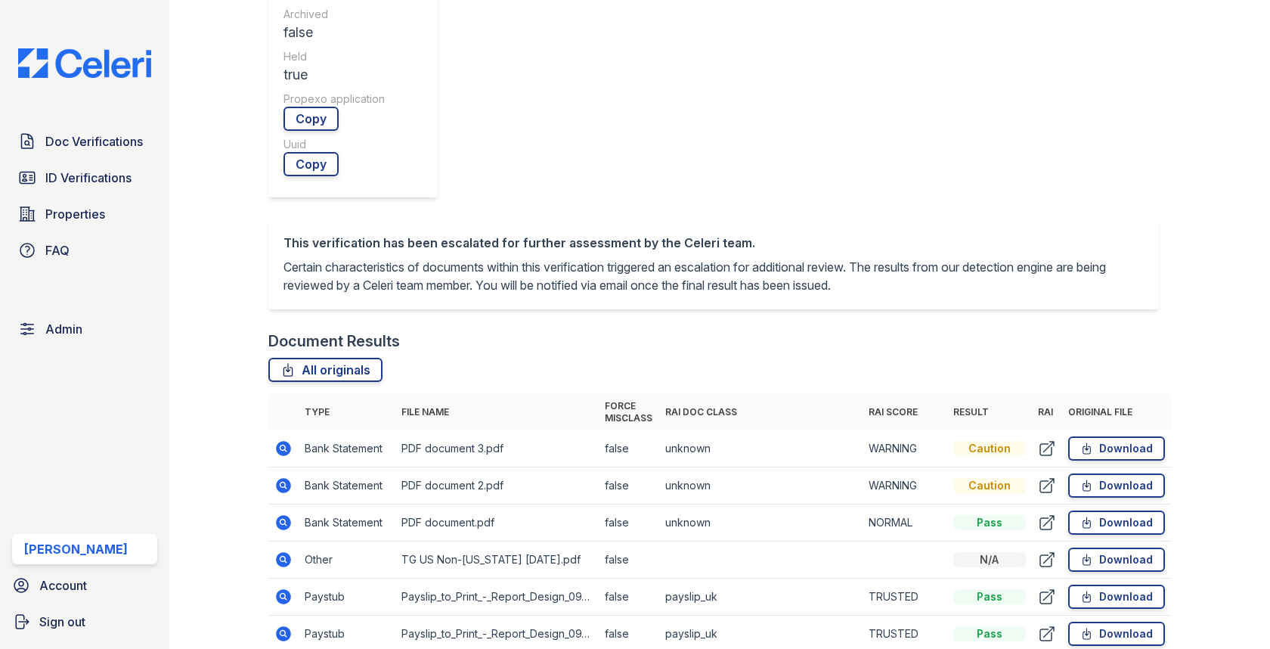
click at [283, 478] on icon at bounding box center [284, 485] width 15 height 15
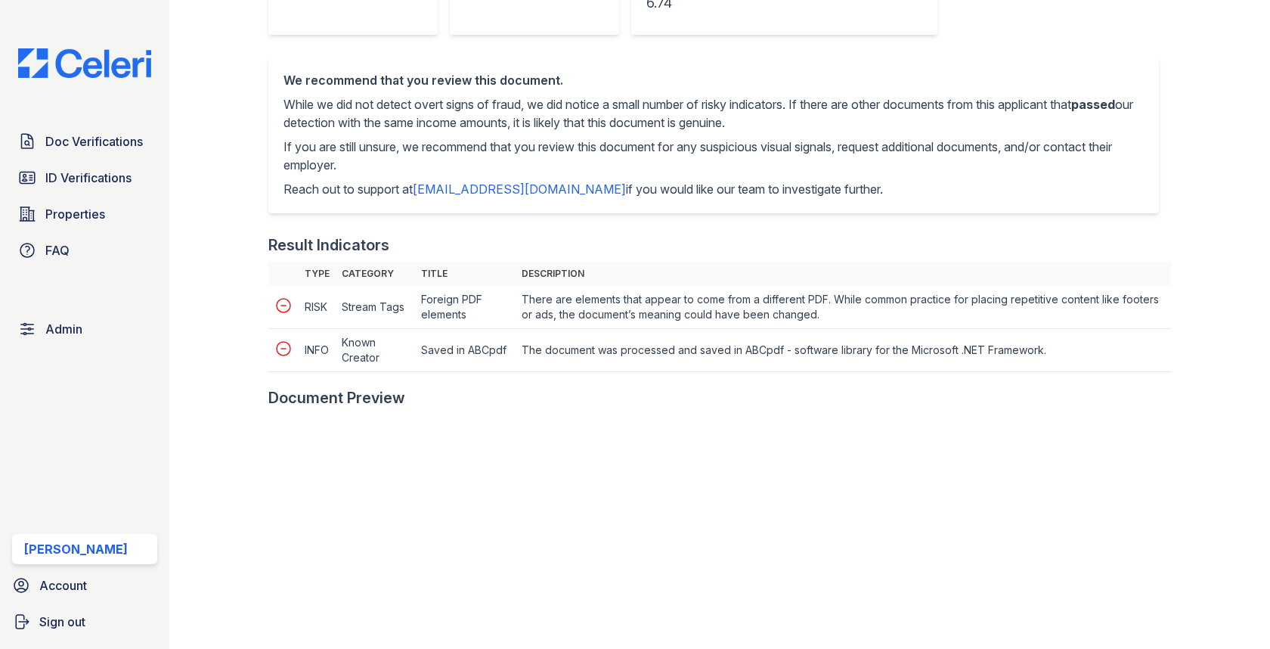
scroll to position [681, 0]
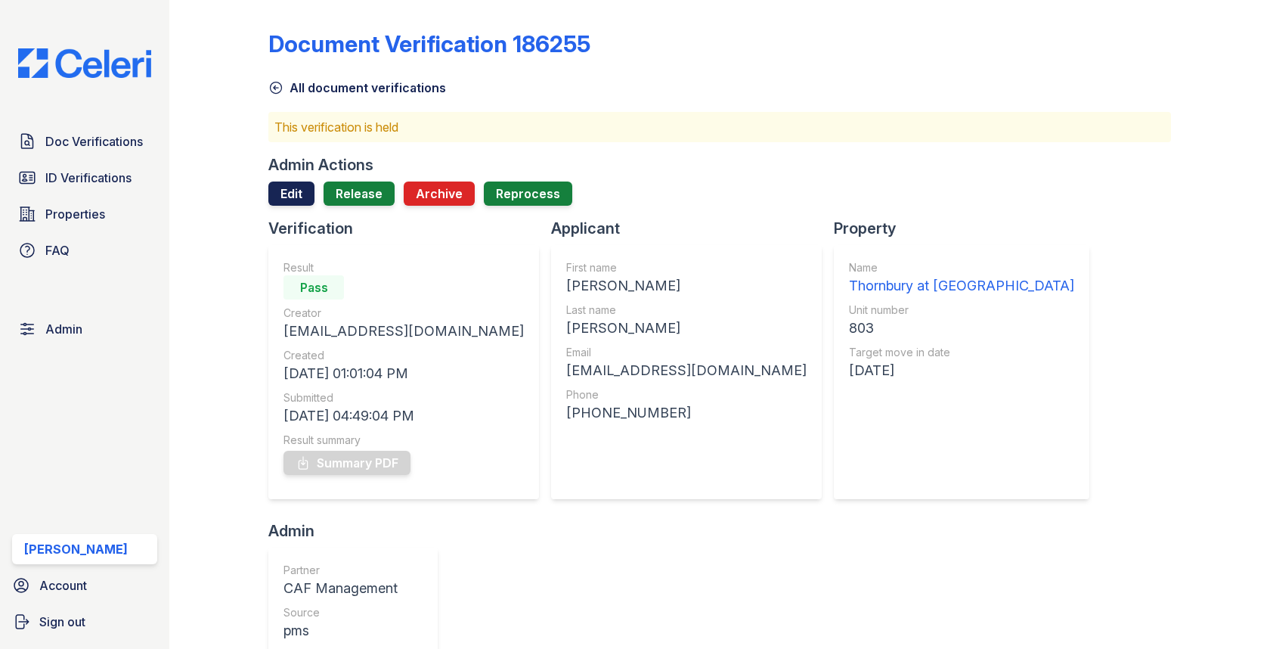
click at [298, 203] on link "Edit" at bounding box center [291, 193] width 46 height 24
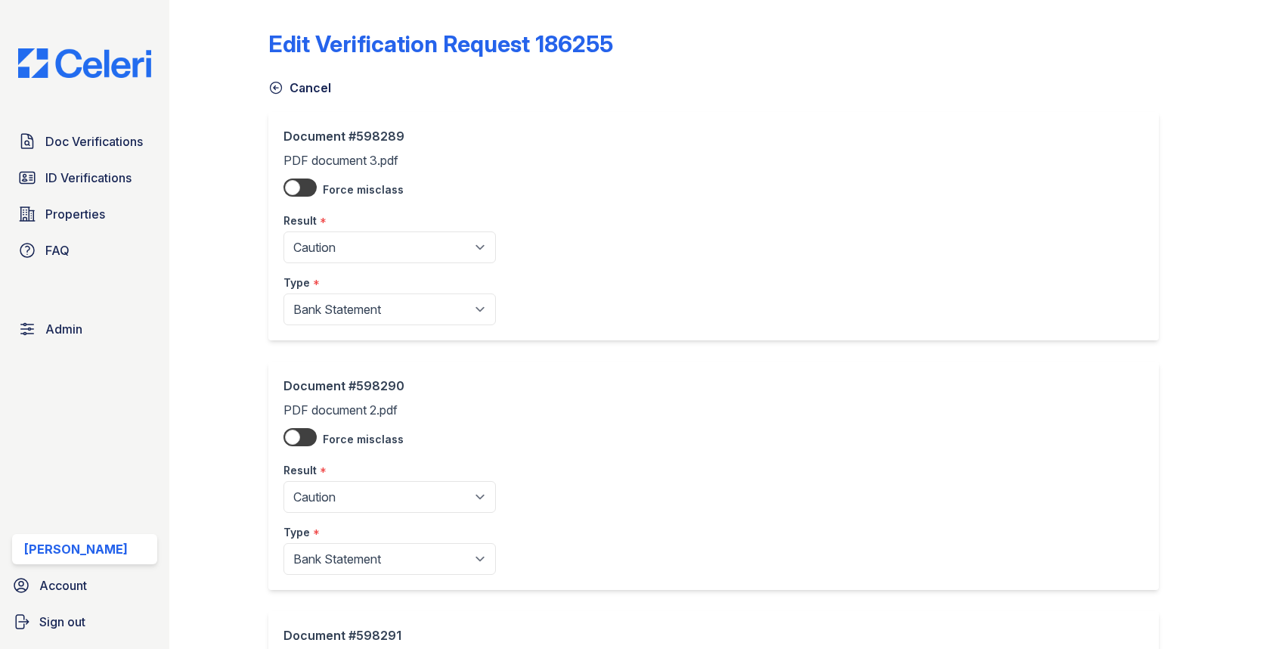
click at [322, 225] on div "*" at bounding box center [323, 222] width 7 height 18
click at [322, 231] on select "Pending Sent Started Processing Pass Fail Caution Error N/A" at bounding box center [390, 247] width 212 height 32
select select "pass"
click at [346, 485] on select "Pending Sent Started Processing Pass Fail Caution Error N/A" at bounding box center [390, 497] width 212 height 32
select select "pass"
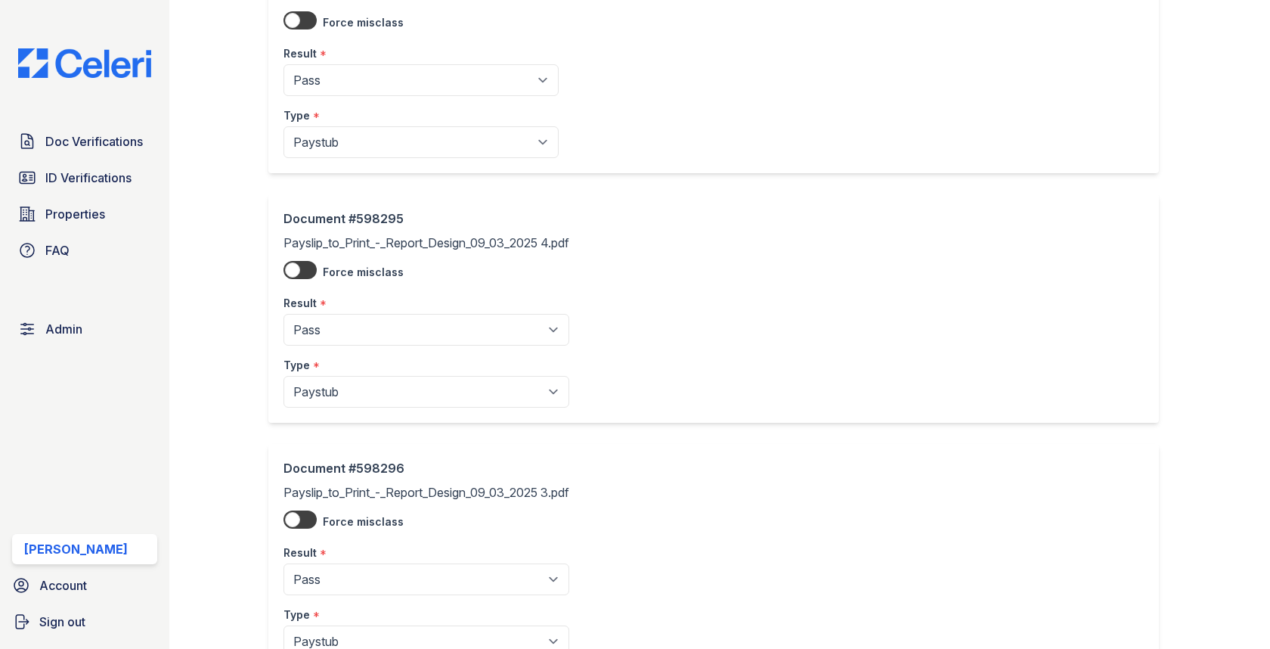
scroll to position [1525, 0]
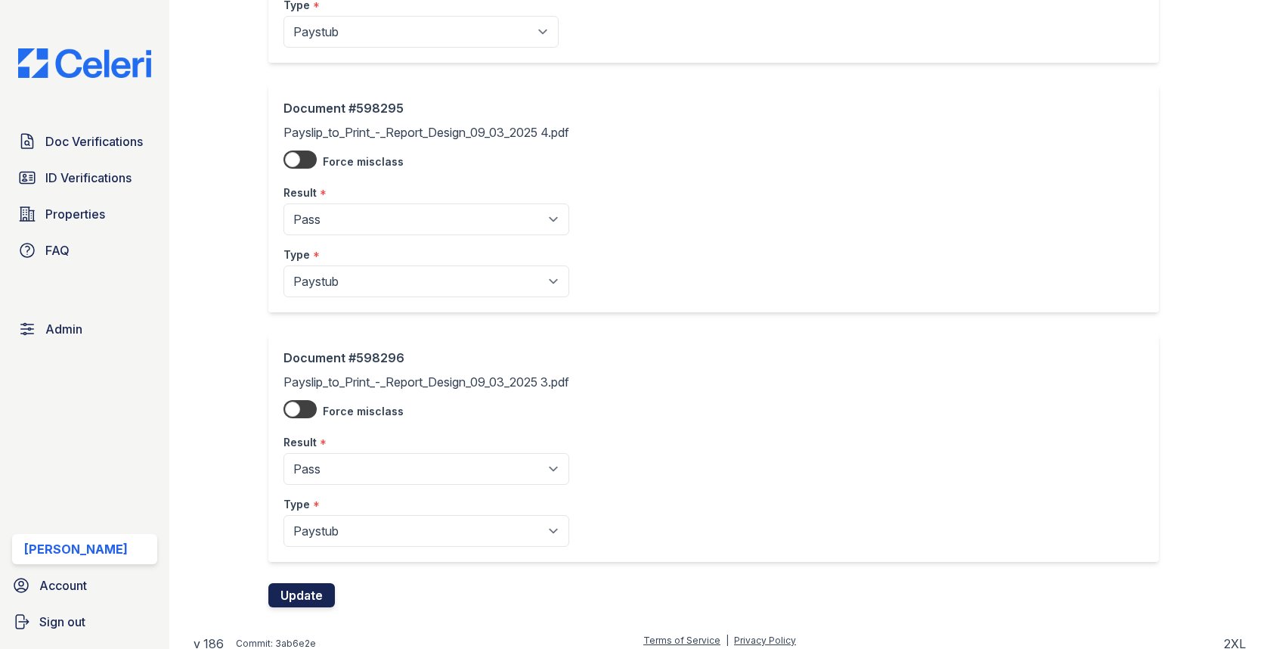
click at [305, 584] on button "Update" at bounding box center [301, 595] width 67 height 24
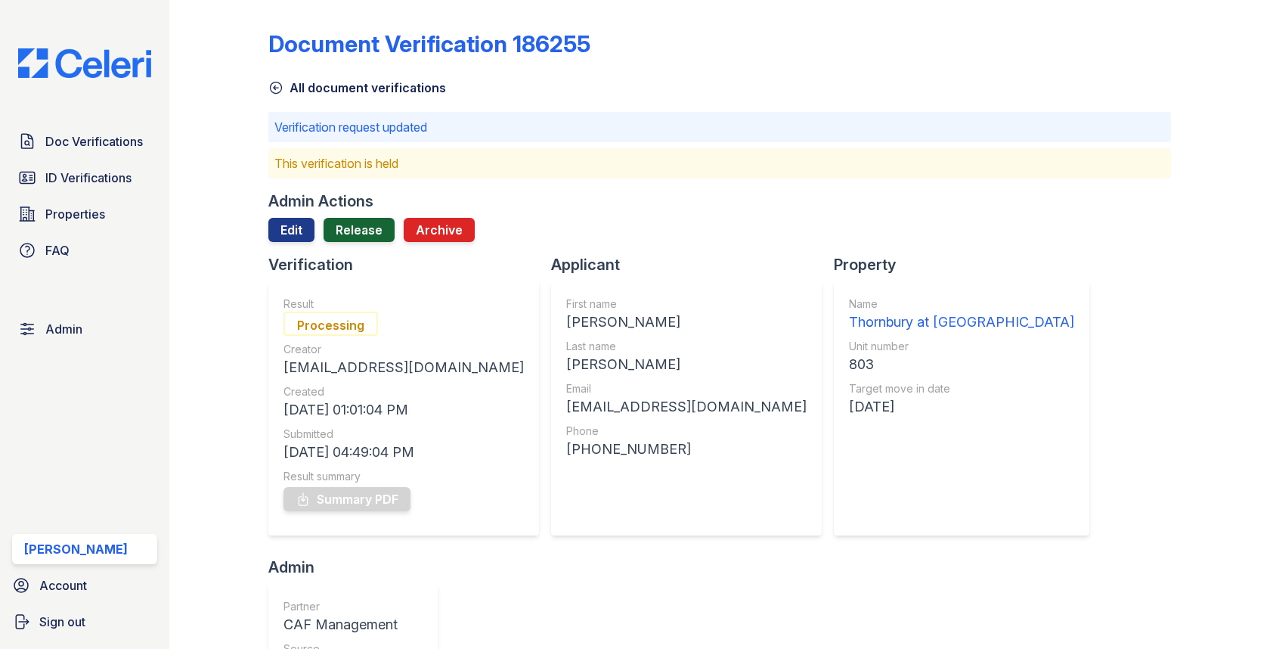
click at [344, 220] on link "Release" at bounding box center [359, 230] width 71 height 24
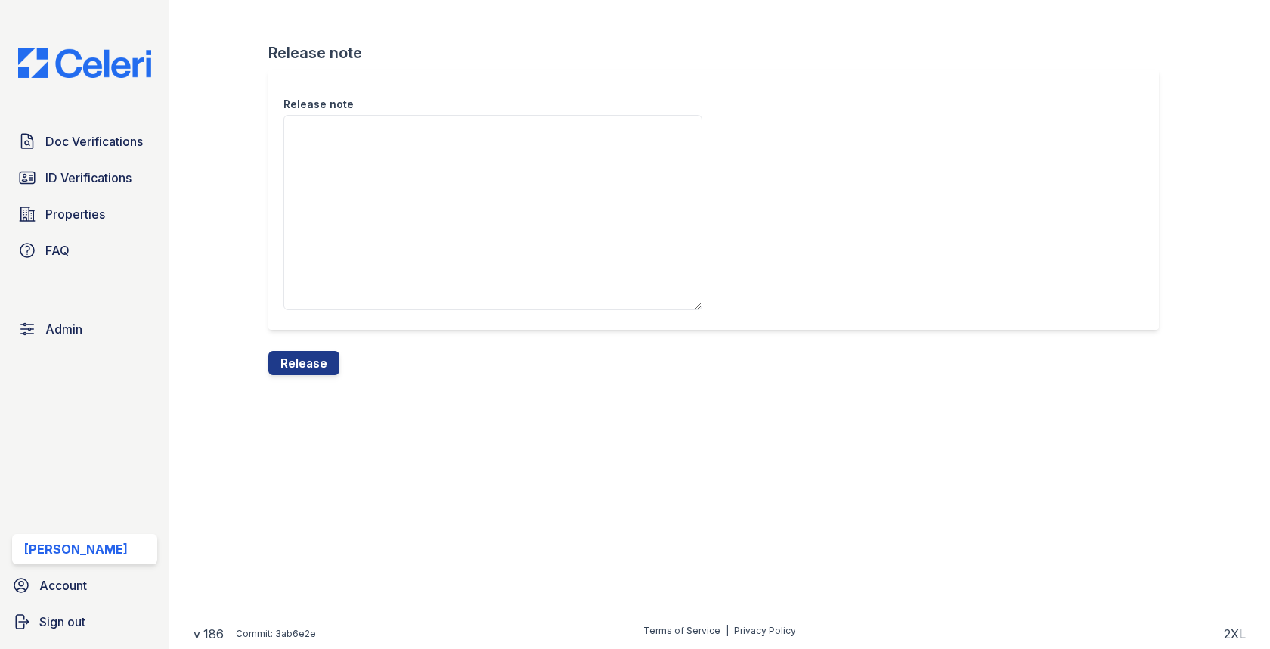
click at [330, 380] on div "Release note Release note Release" at bounding box center [720, 199] width 1053 height 399
click at [328, 361] on button "Release" at bounding box center [303, 363] width 71 height 24
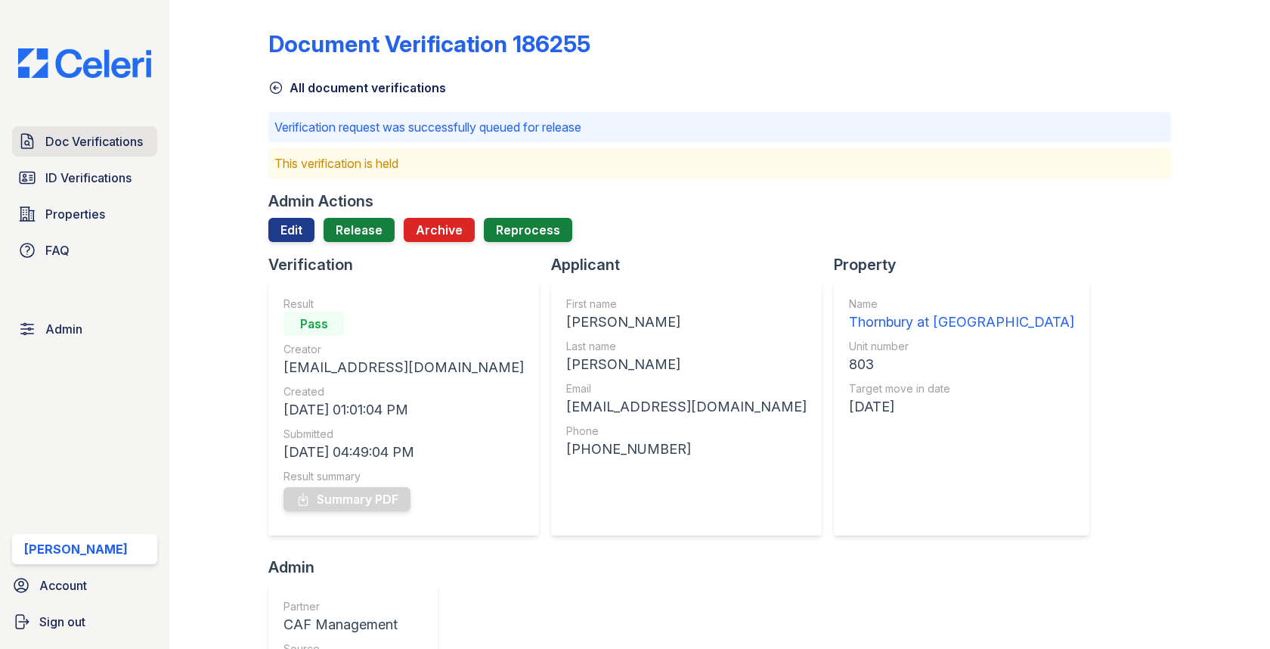
click at [93, 144] on span "Doc Verifications" at bounding box center [94, 141] width 98 height 18
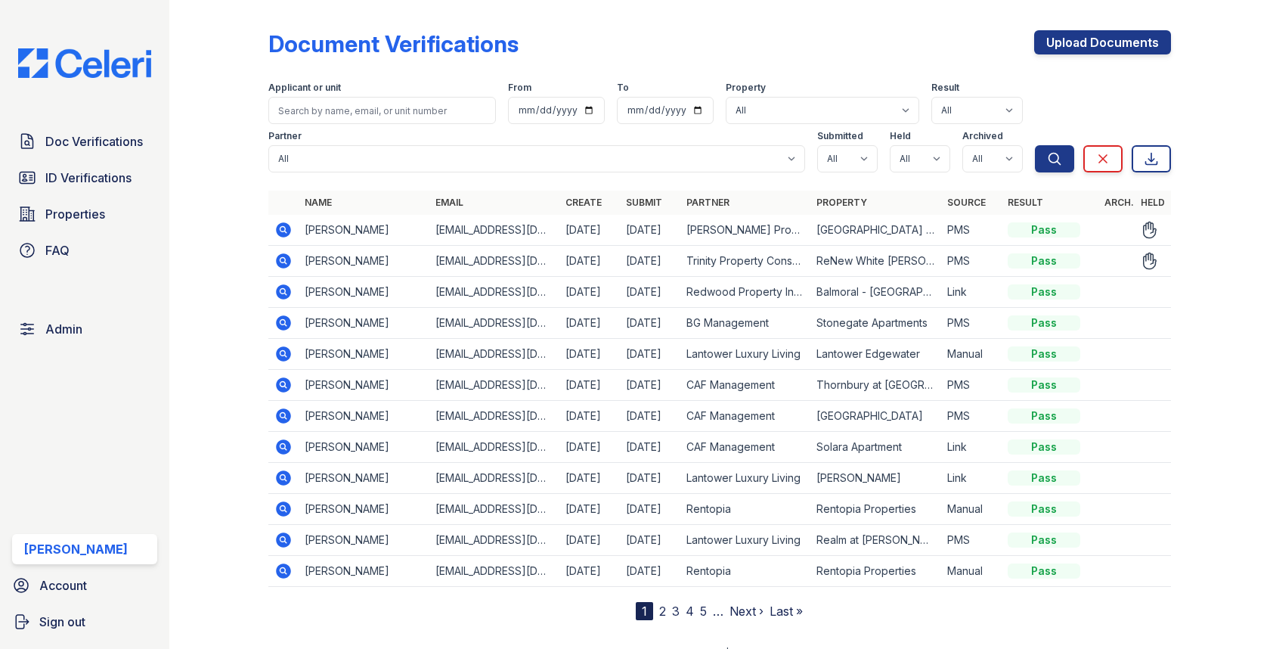
click at [284, 256] on icon at bounding box center [284, 260] width 15 height 15
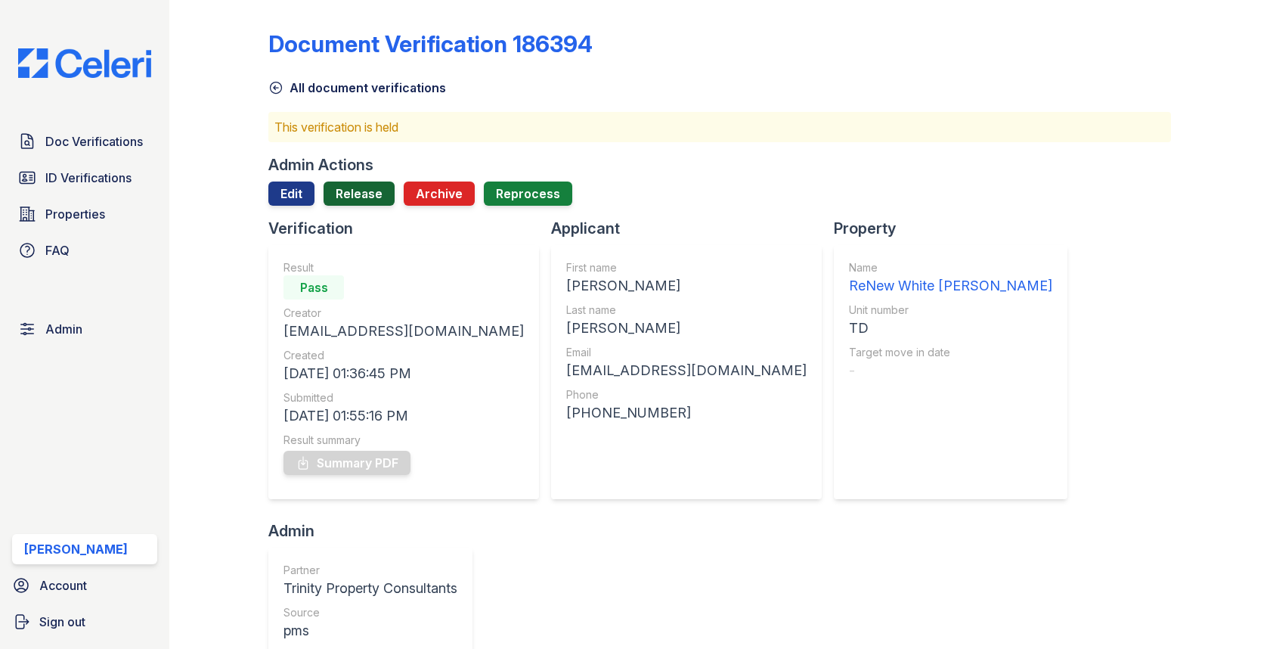
click at [357, 199] on link "Release" at bounding box center [359, 193] width 71 height 24
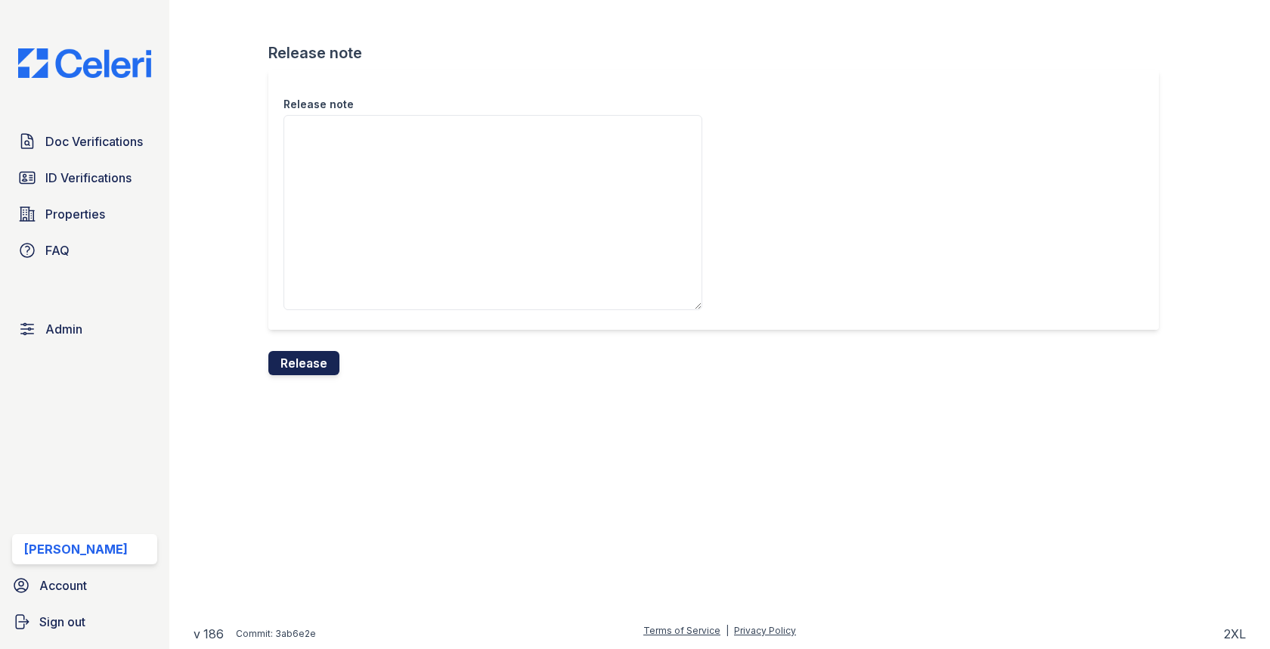
click at [312, 367] on button "Release" at bounding box center [303, 363] width 71 height 24
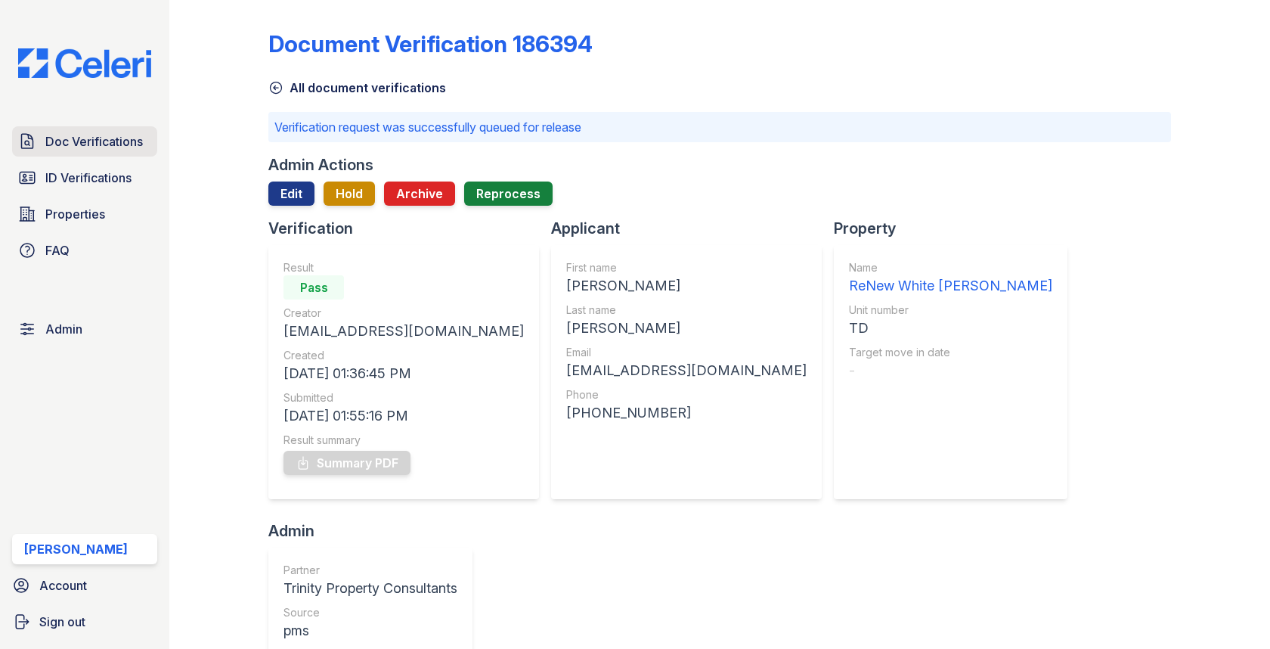
click at [57, 147] on span "Doc Verifications" at bounding box center [94, 141] width 98 height 18
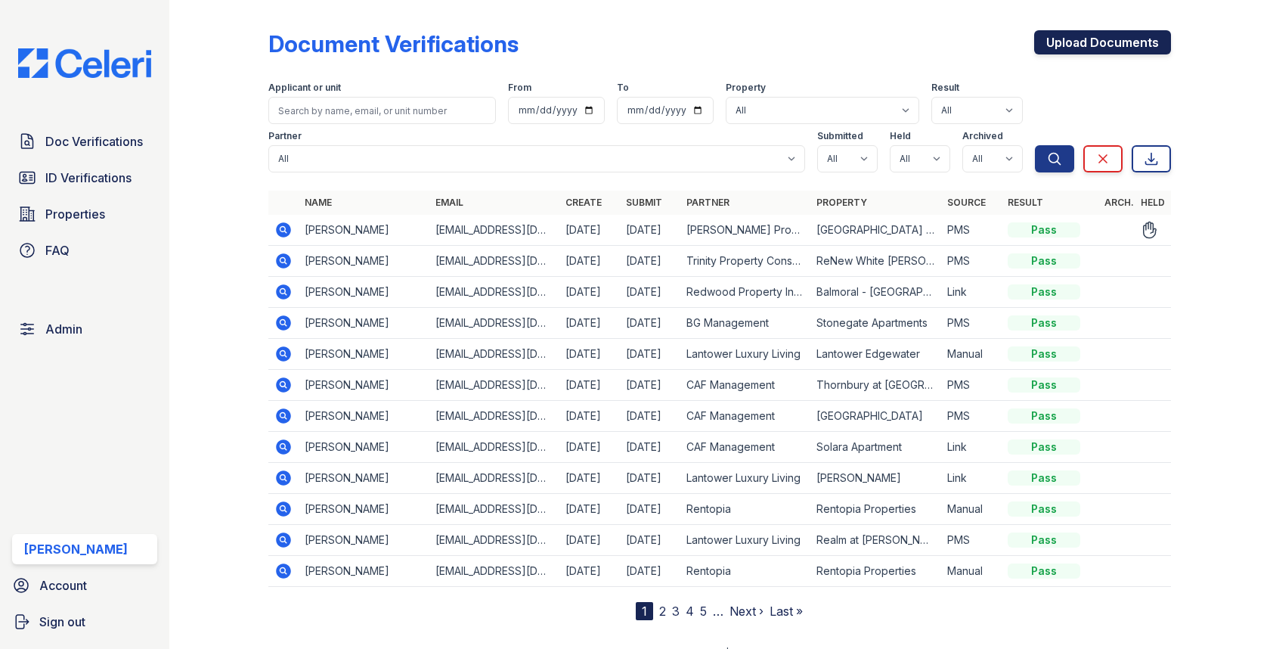
click at [1065, 51] on link "Upload Documents" at bounding box center [1102, 42] width 137 height 24
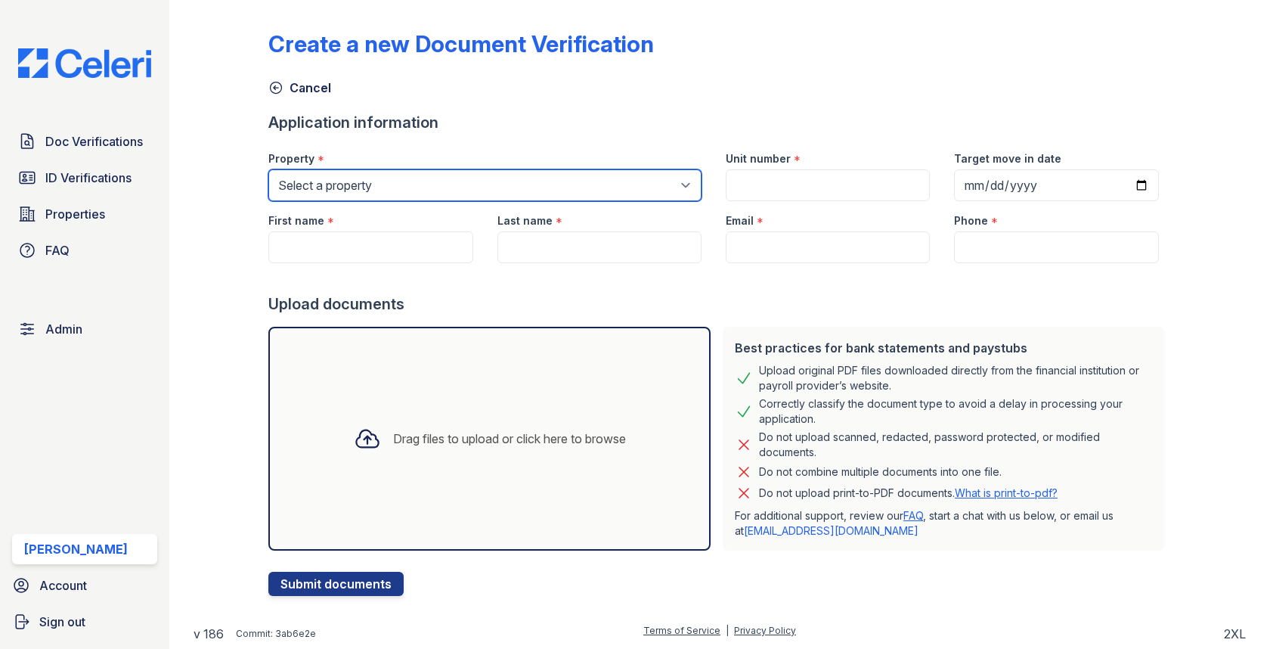
click at [653, 187] on select "Select a property 0000 Kinney Avenue 09 Cape Coral 10006 North Glowing Forge Co…" at bounding box center [484, 185] width 433 height 32
select select "1828"
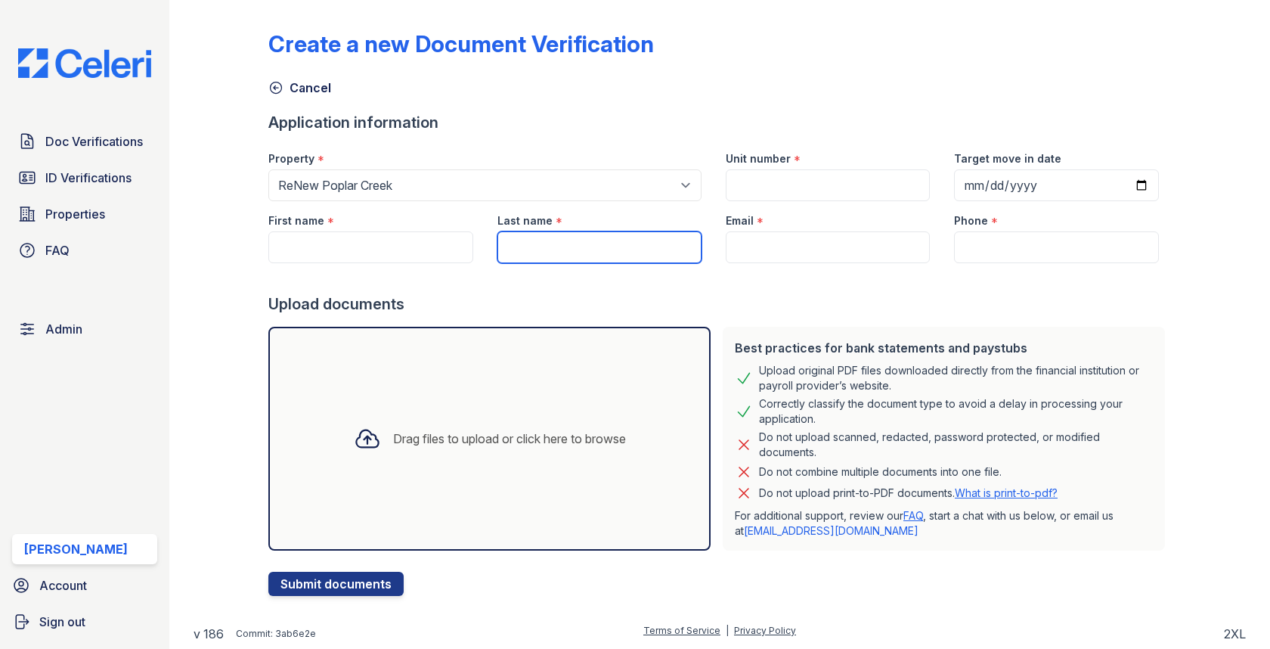
click at [611, 252] on input "Last name" at bounding box center [600, 247] width 204 height 32
paste input "[PERSON_NAME]"
type input "[PERSON_NAME]"
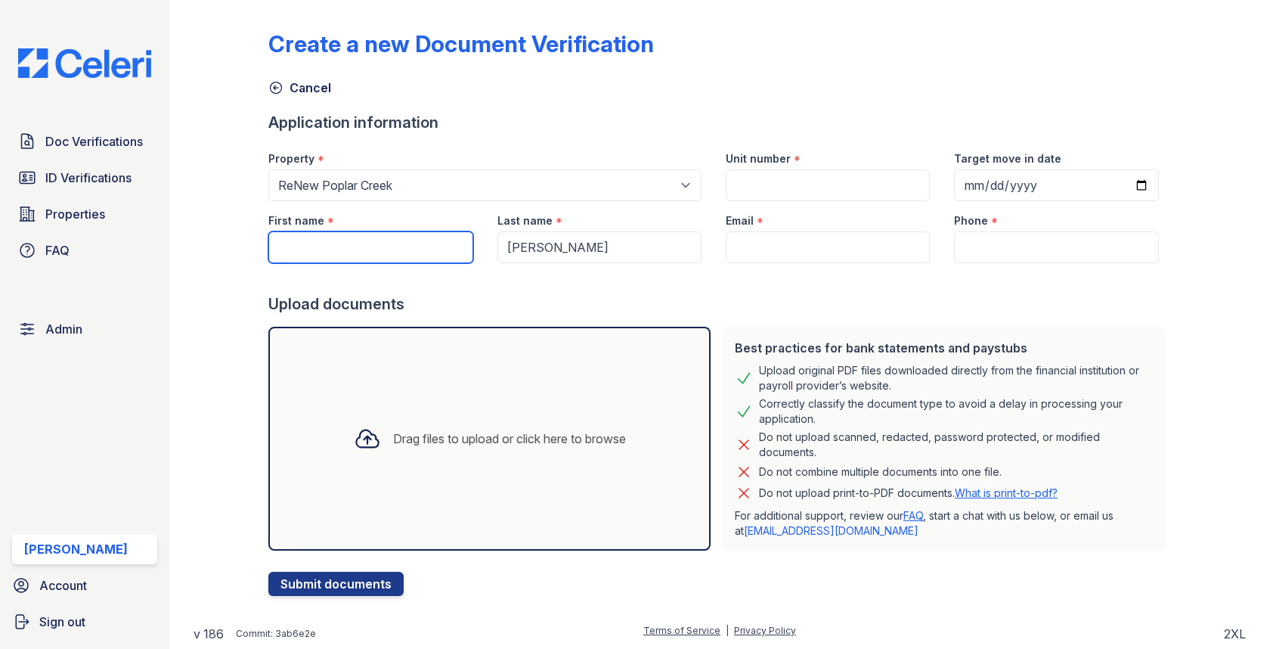
click at [309, 238] on input "First name" at bounding box center [370, 247] width 204 height 32
type input "david"
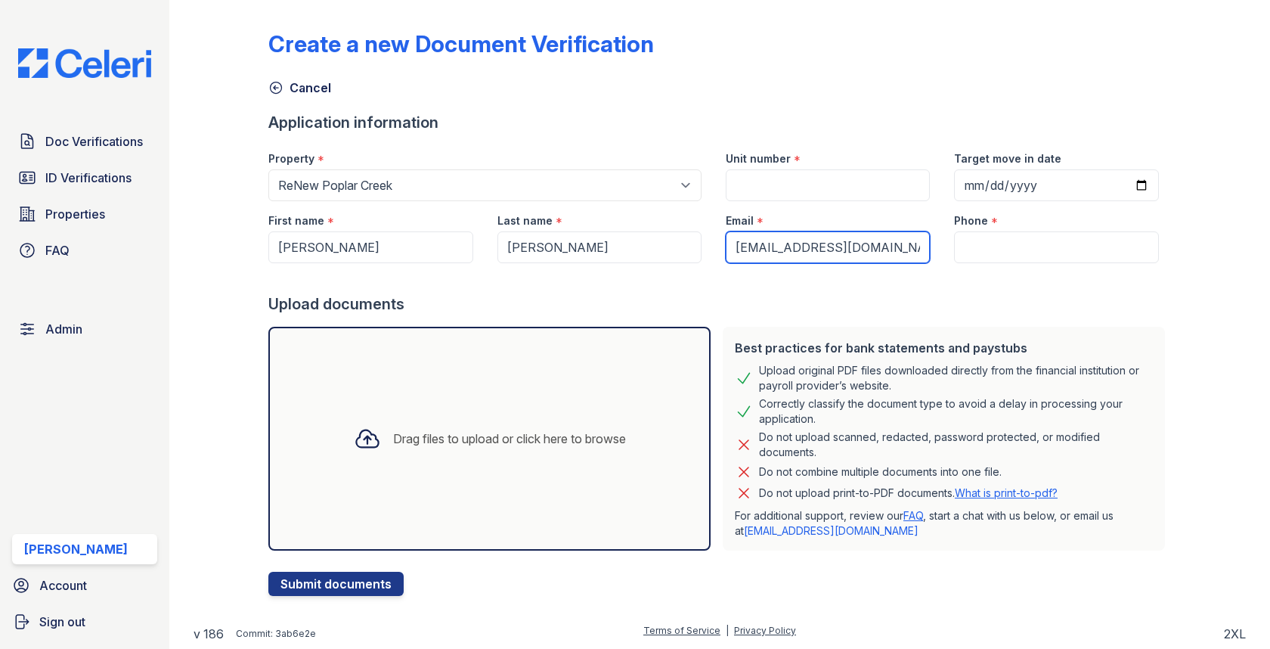
type input "[EMAIL_ADDRESS][DOMAIN_NAME]"
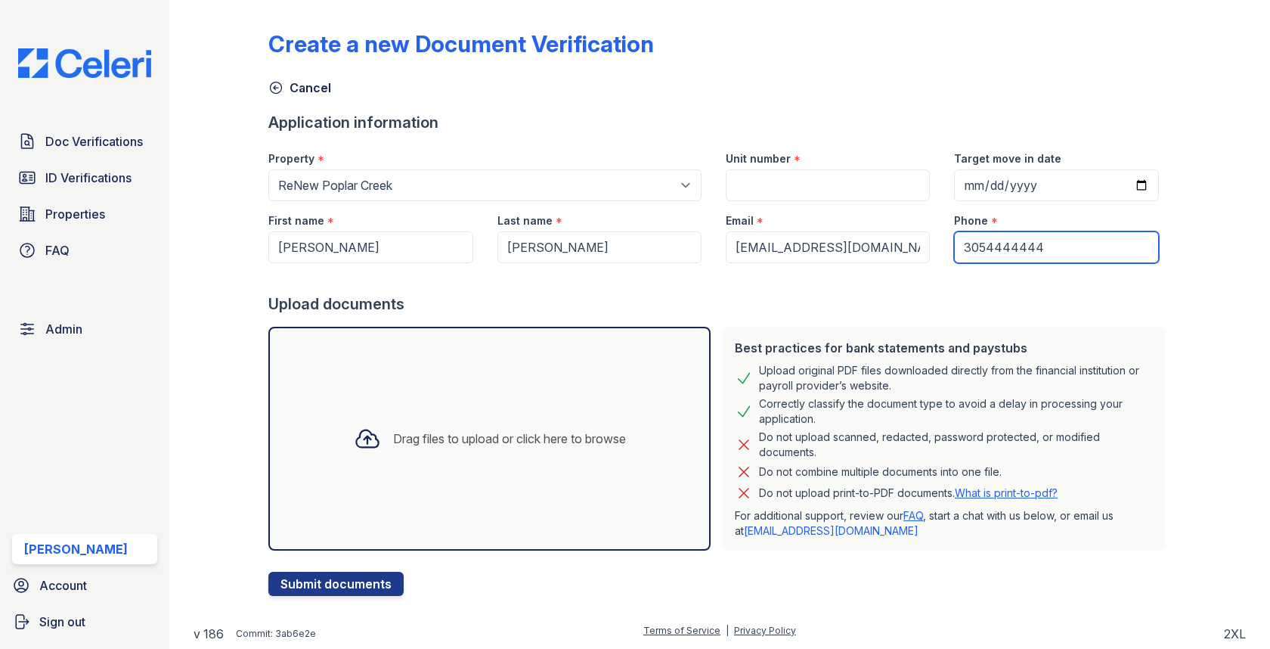
type input "3054444444"
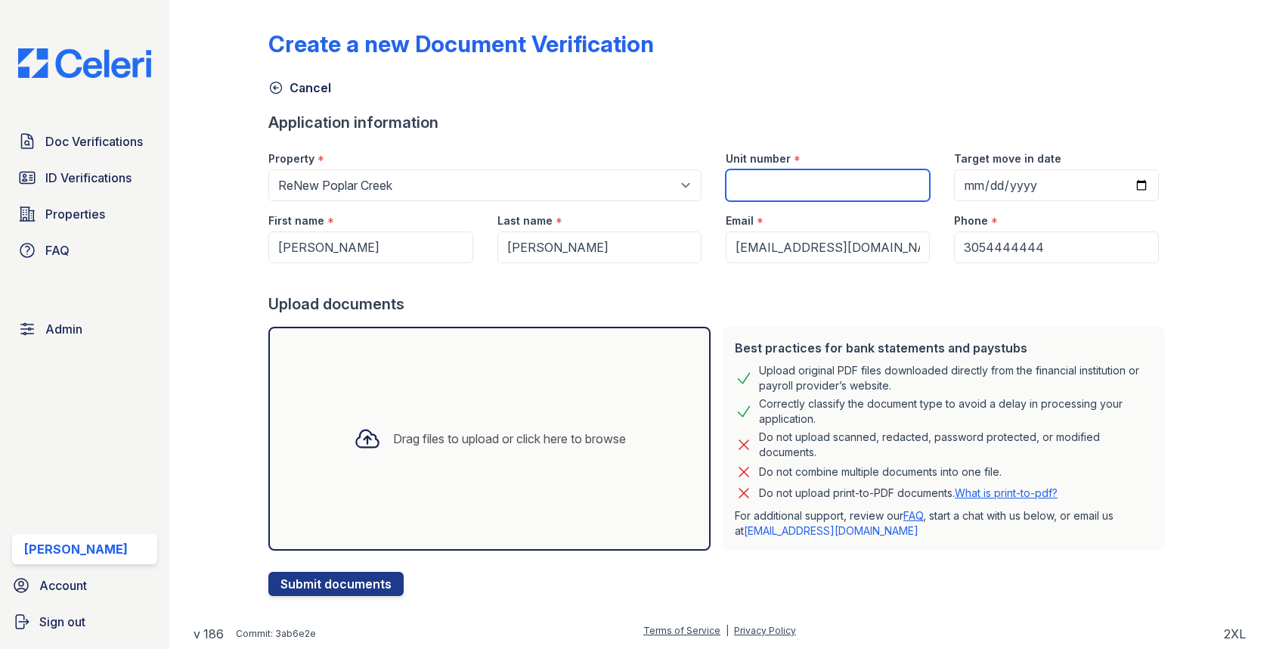
click at [741, 181] on input "Unit number" at bounding box center [828, 185] width 204 height 32
type input "1"
click at [446, 430] on div "Drag files to upload or click here to browse" at bounding box center [509, 438] width 233 height 18
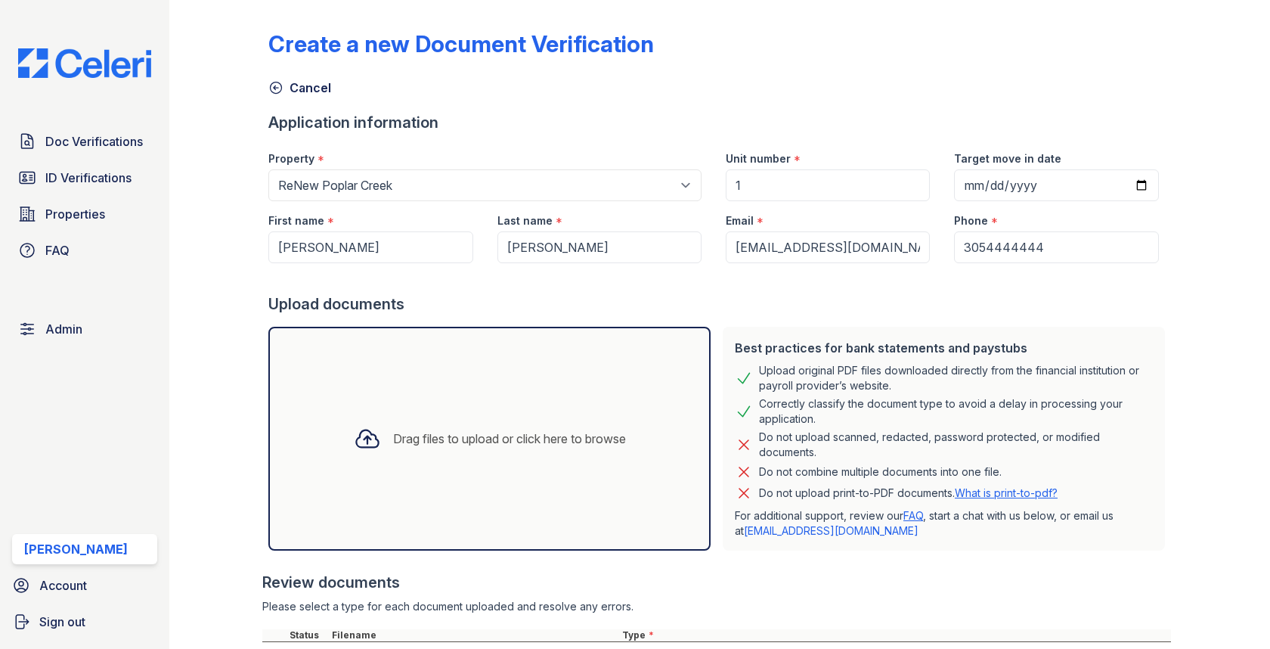
scroll to position [134, 0]
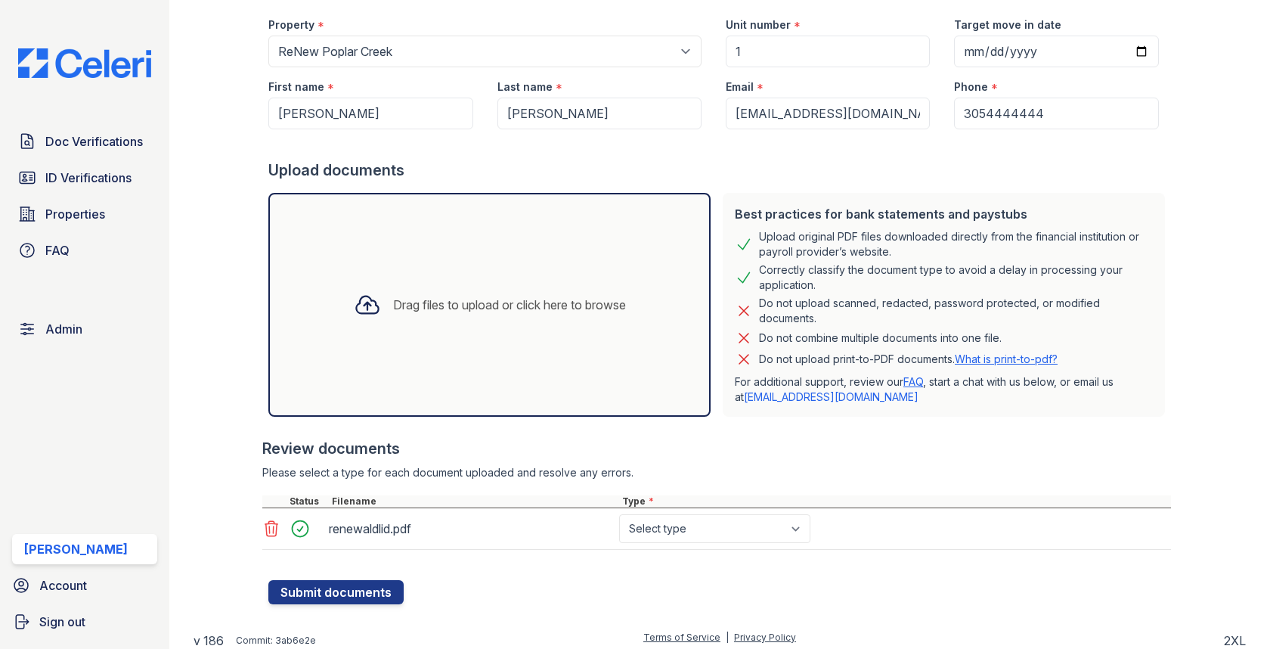
select select "other"
click at [326, 581] on button "Submit documents" at bounding box center [335, 592] width 135 height 24
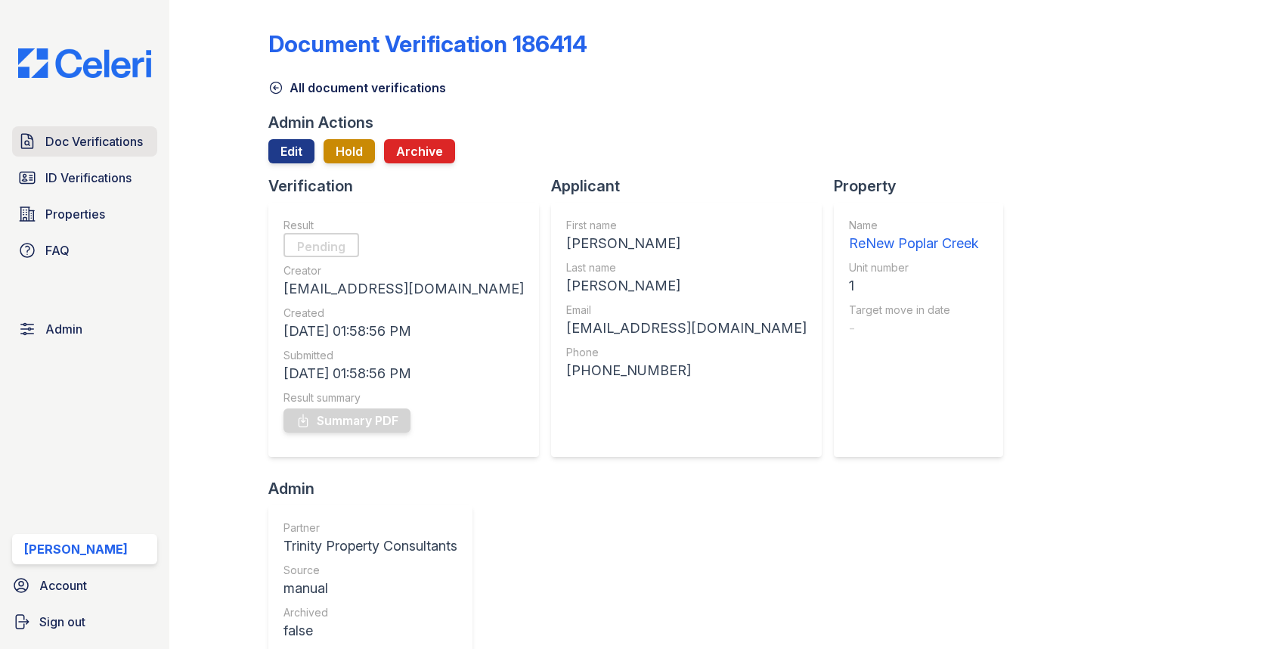
click at [133, 134] on span "Doc Verifications" at bounding box center [94, 141] width 98 height 18
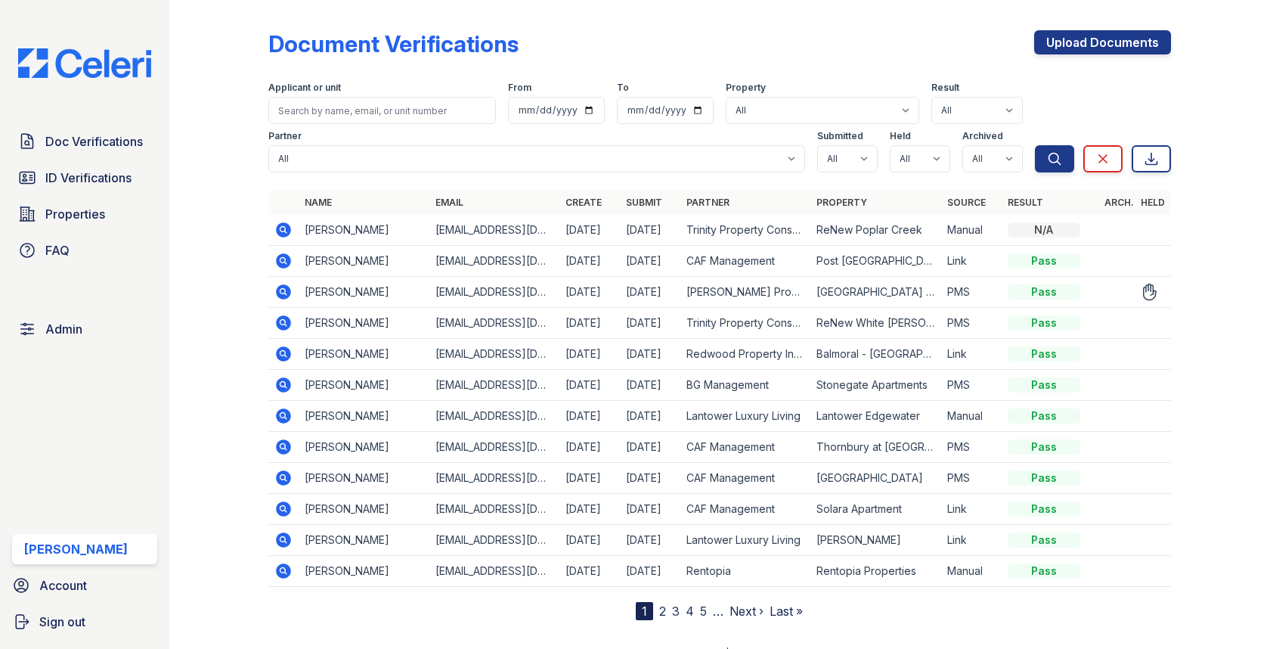
click at [281, 224] on icon at bounding box center [284, 229] width 15 height 15
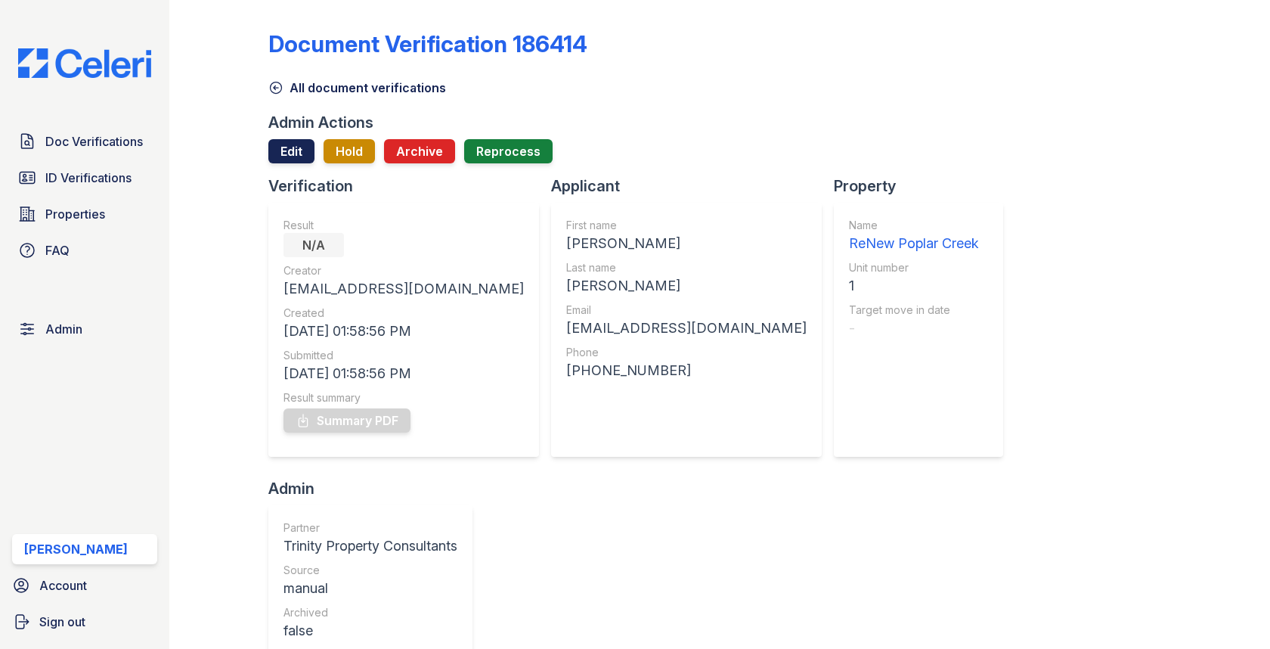
click at [299, 160] on link "Edit" at bounding box center [291, 151] width 46 height 24
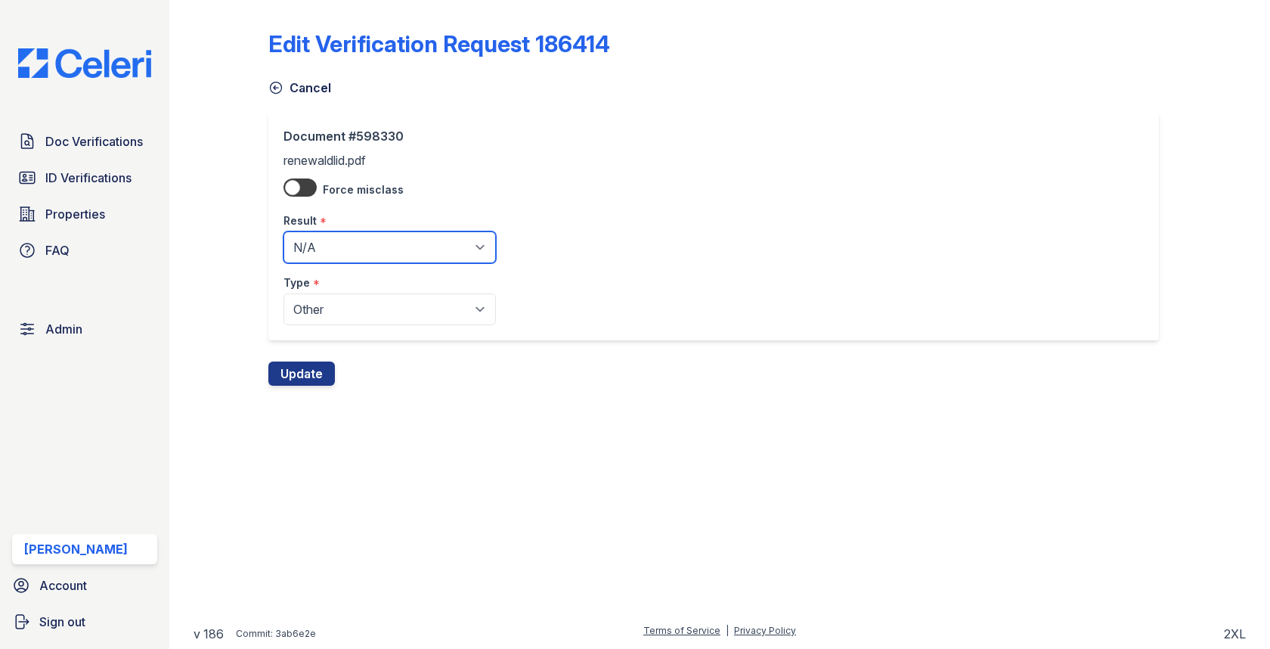
click at [315, 238] on select "Pending Sent Started Processing Pass Fail Caution Error N/A" at bounding box center [390, 247] width 212 height 32
select select "pass"
click at [294, 367] on button "Update" at bounding box center [301, 373] width 67 height 24
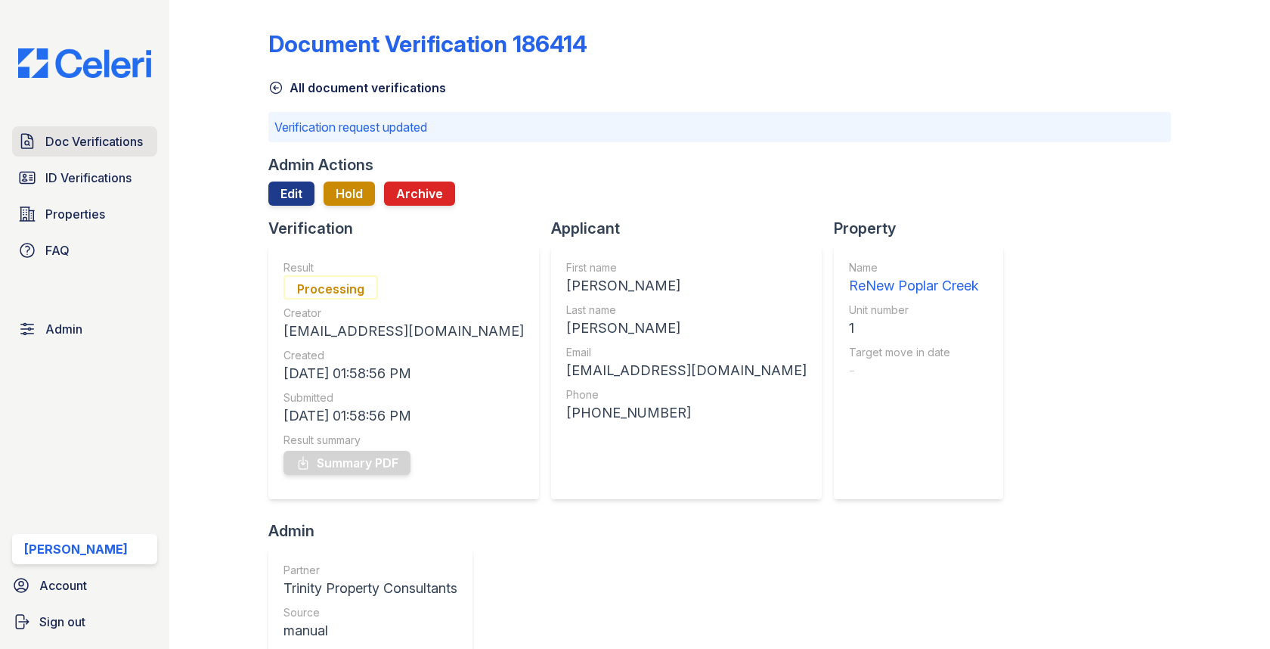
click at [116, 153] on link "Doc Verifications" at bounding box center [84, 141] width 145 height 30
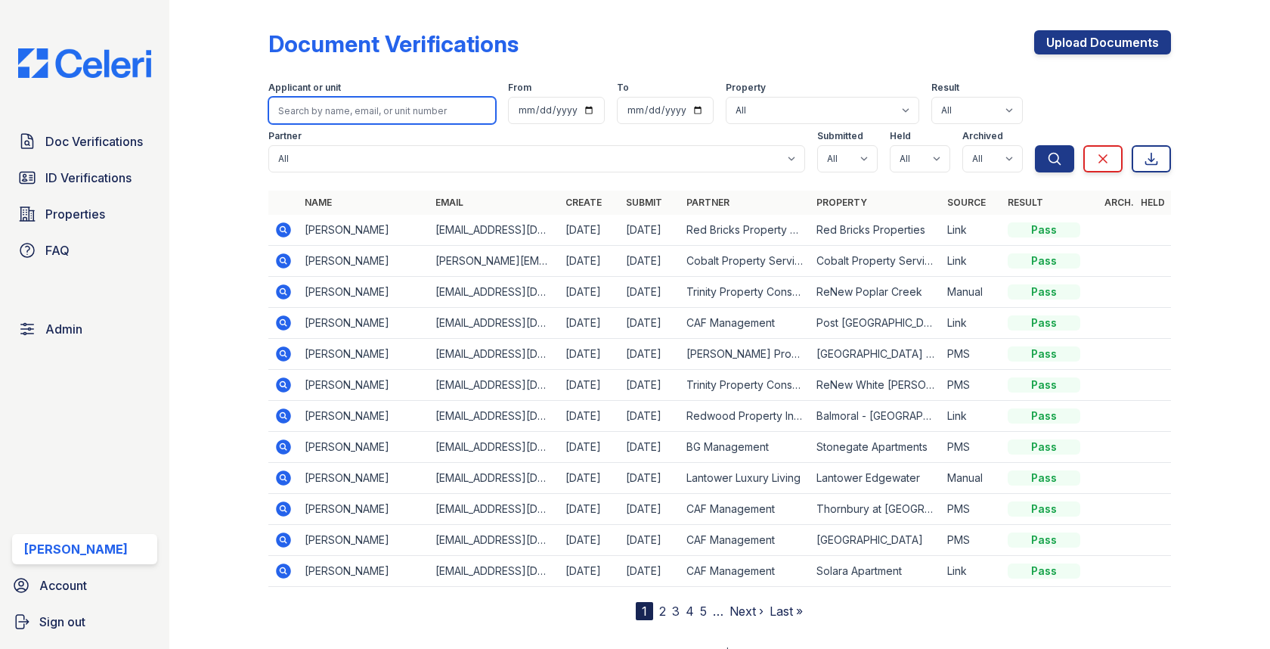
click at [392, 123] on input "search" at bounding box center [381, 110] width 227 height 27
type input "trinity"
click at [1035, 145] on button "Search" at bounding box center [1054, 158] width 39 height 27
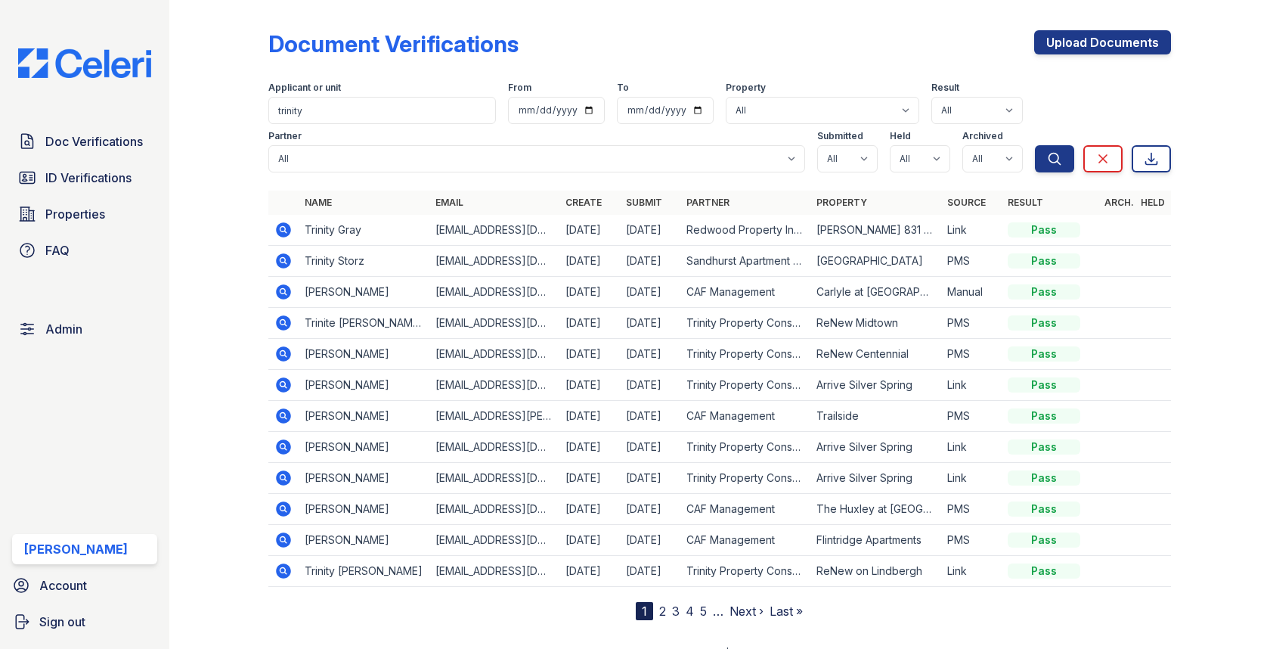
click at [292, 287] on icon at bounding box center [283, 292] width 18 height 18
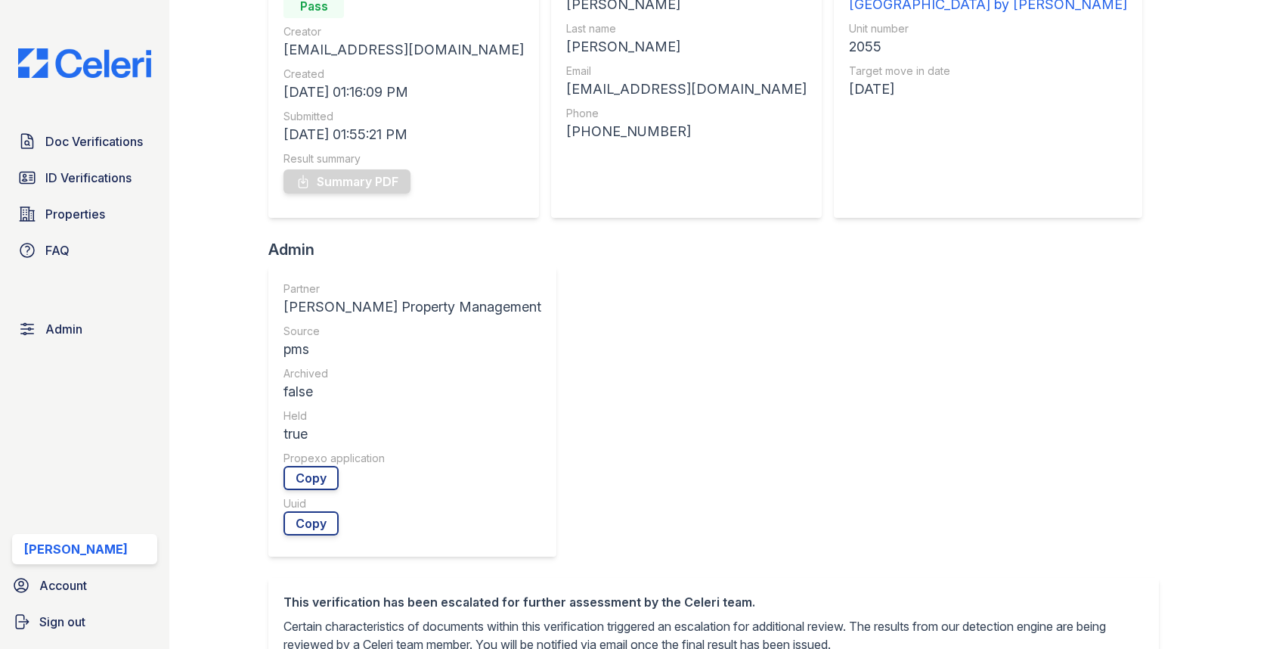
scroll to position [151, 0]
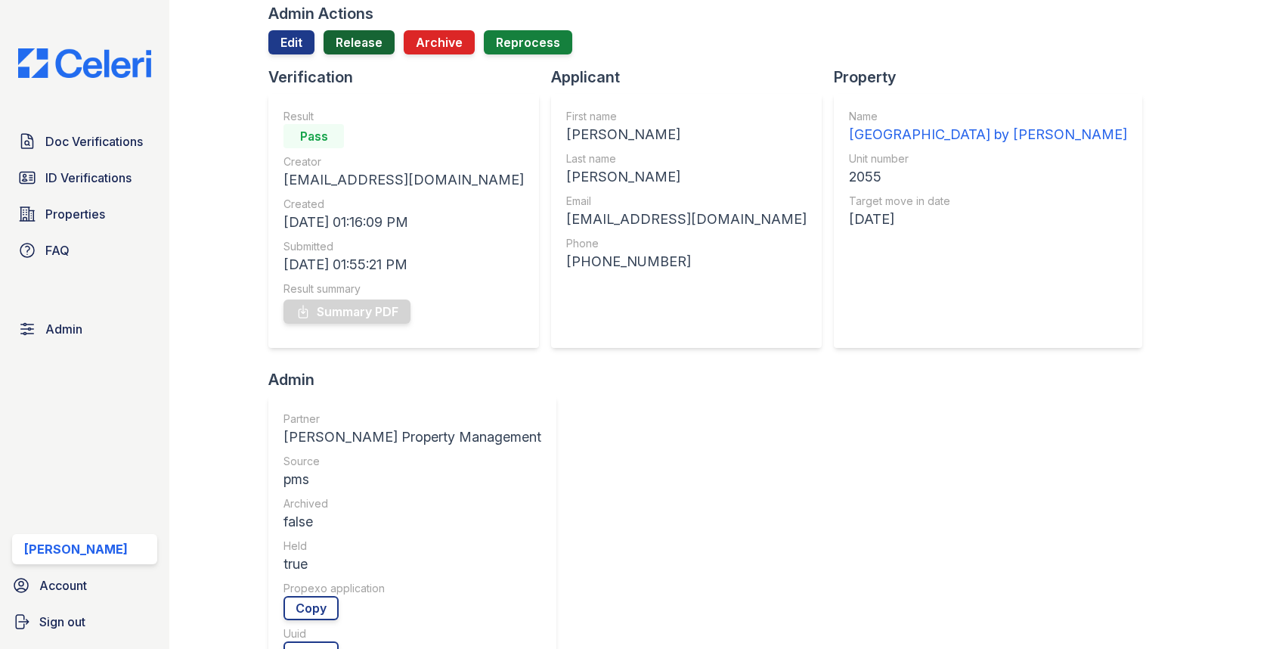
click at [350, 45] on link "Release" at bounding box center [359, 42] width 71 height 24
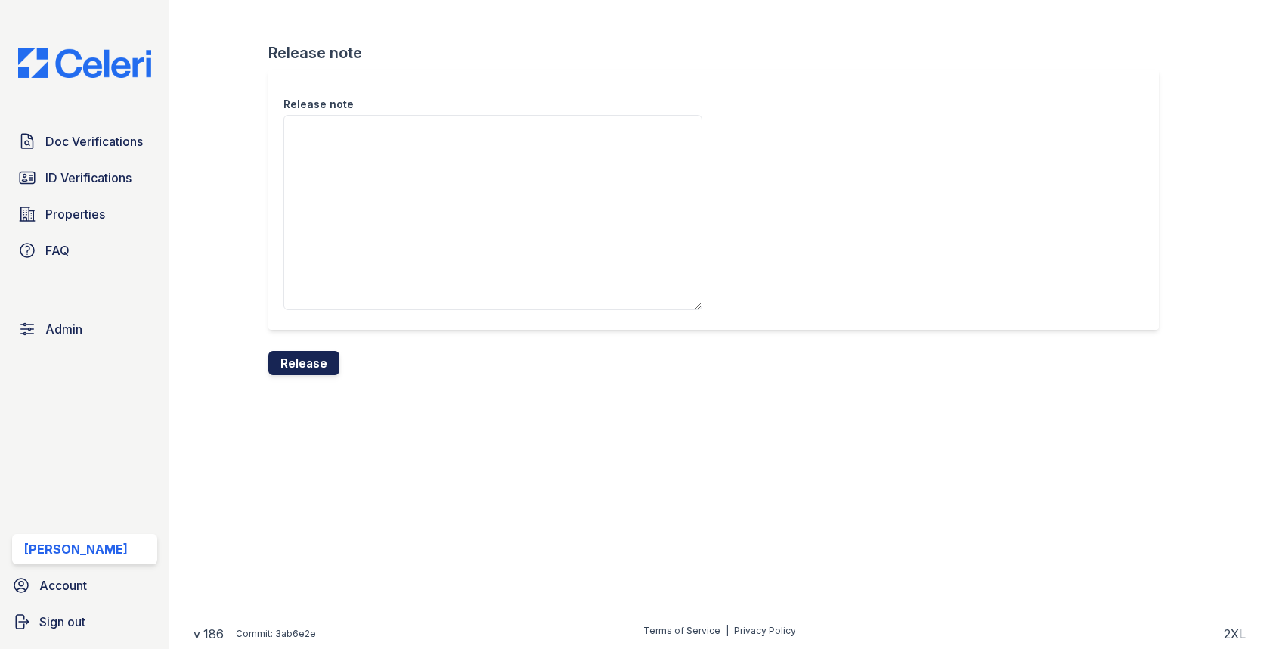
click at [308, 361] on button "Release" at bounding box center [303, 363] width 71 height 24
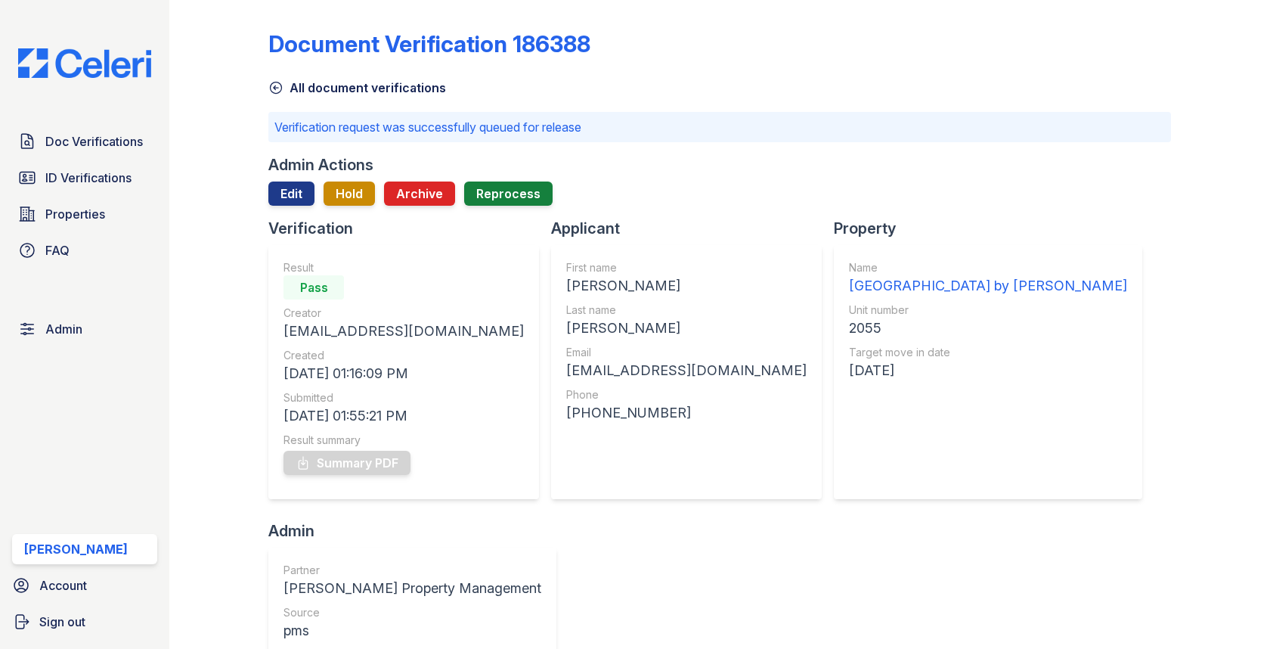
click at [108, 124] on div "Doc Verifications ID Verifications Properties FAQ Admin [PERSON_NAME] Account S…" at bounding box center [84, 324] width 169 height 649
click at [107, 141] on span "Doc Verifications" at bounding box center [94, 141] width 98 height 18
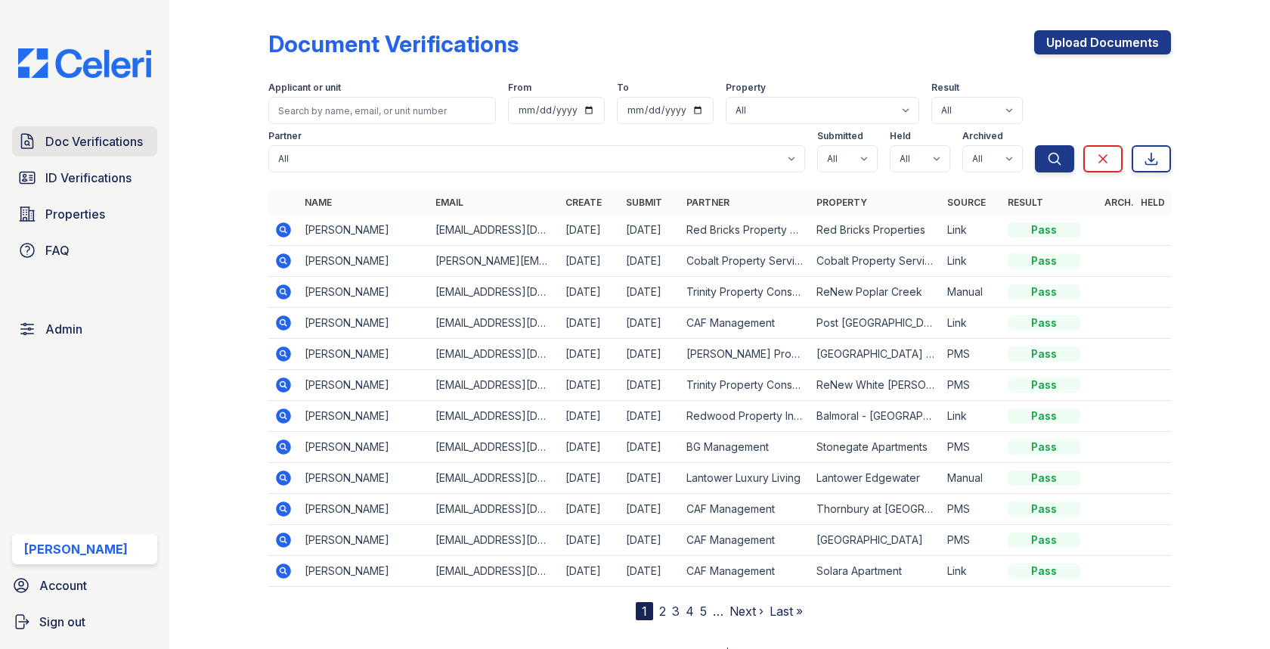
click at [132, 148] on span "Doc Verifications" at bounding box center [94, 141] width 98 height 18
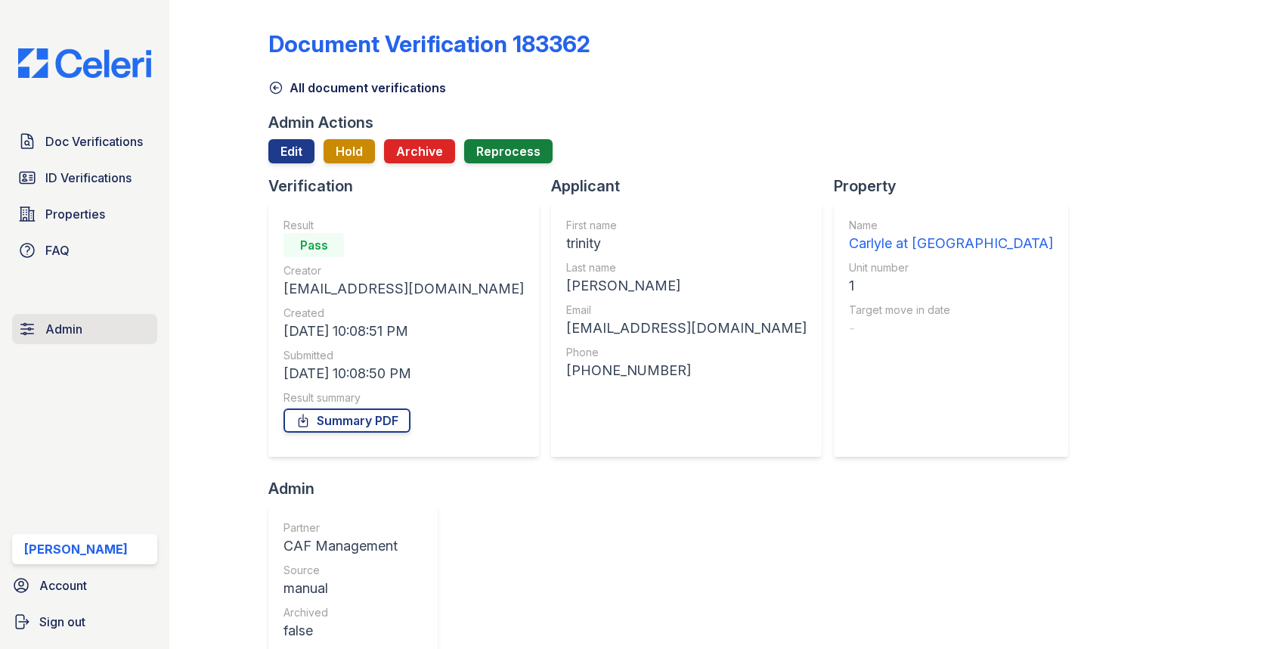
click at [64, 336] on span "Admin" at bounding box center [63, 329] width 37 height 18
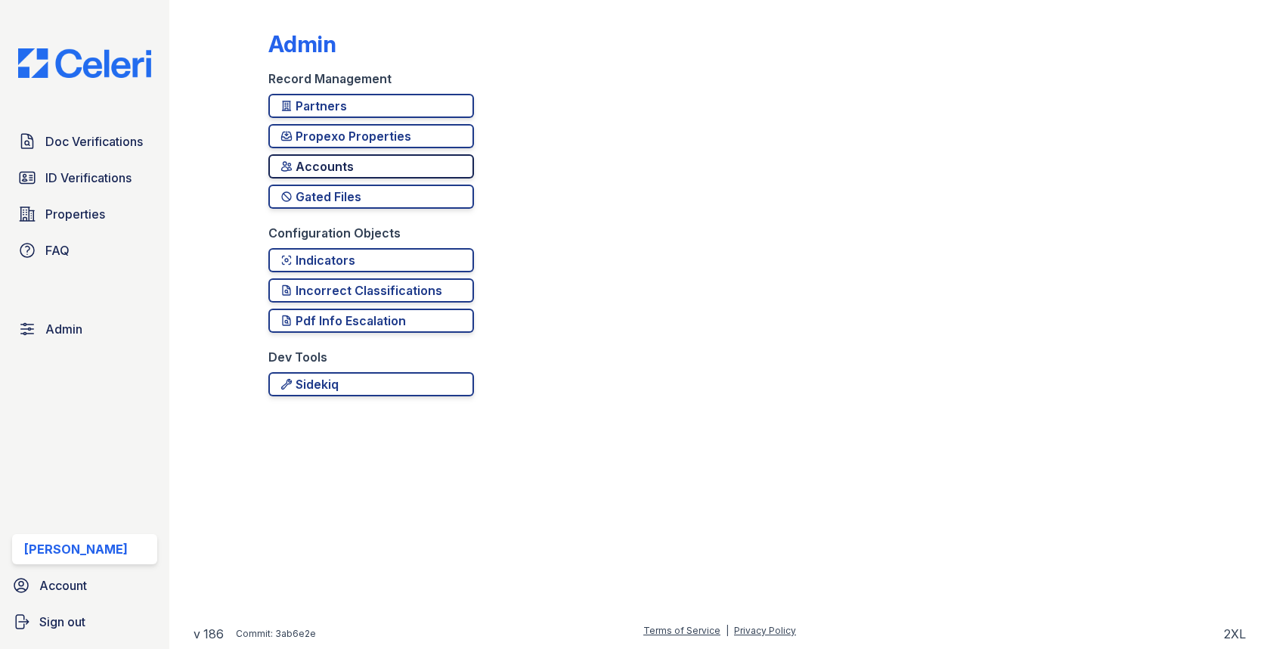
click at [363, 170] on div "Accounts" at bounding box center [371, 166] width 181 height 18
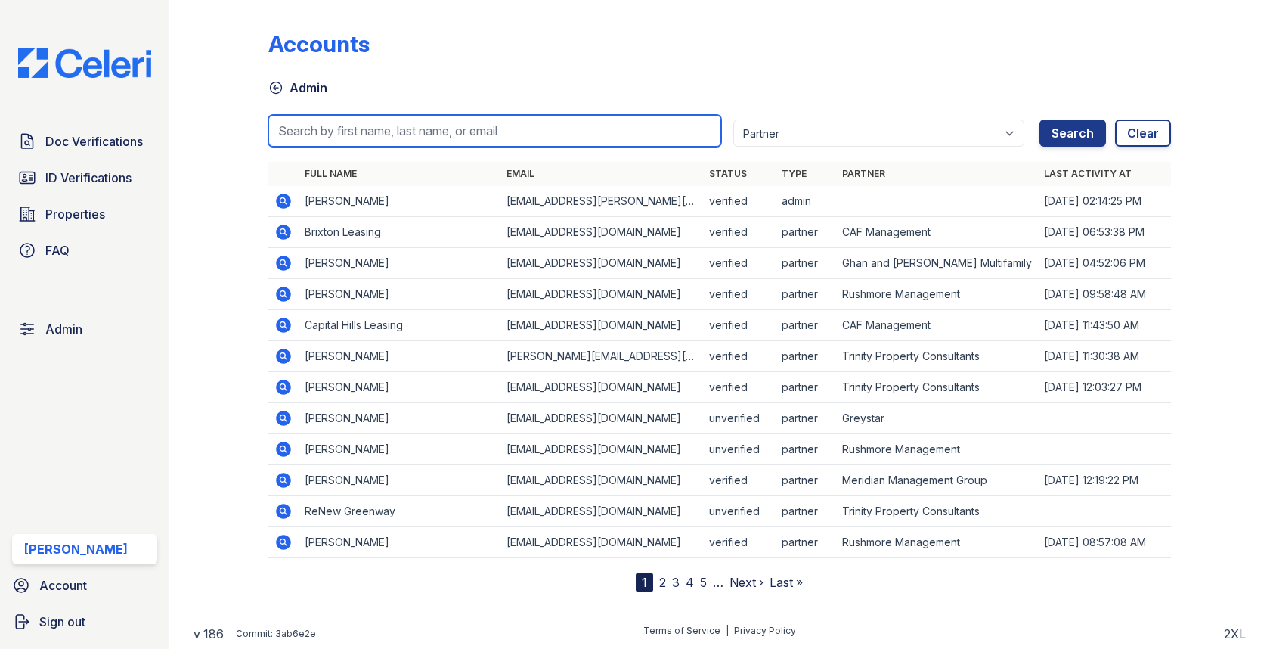
click at [367, 137] on input "search" at bounding box center [494, 131] width 452 height 32
paste input "arivera@cafmanagement.com"
type input "arivera@cafmanagement.com"
click at [1040, 119] on button "Search" at bounding box center [1073, 132] width 67 height 27
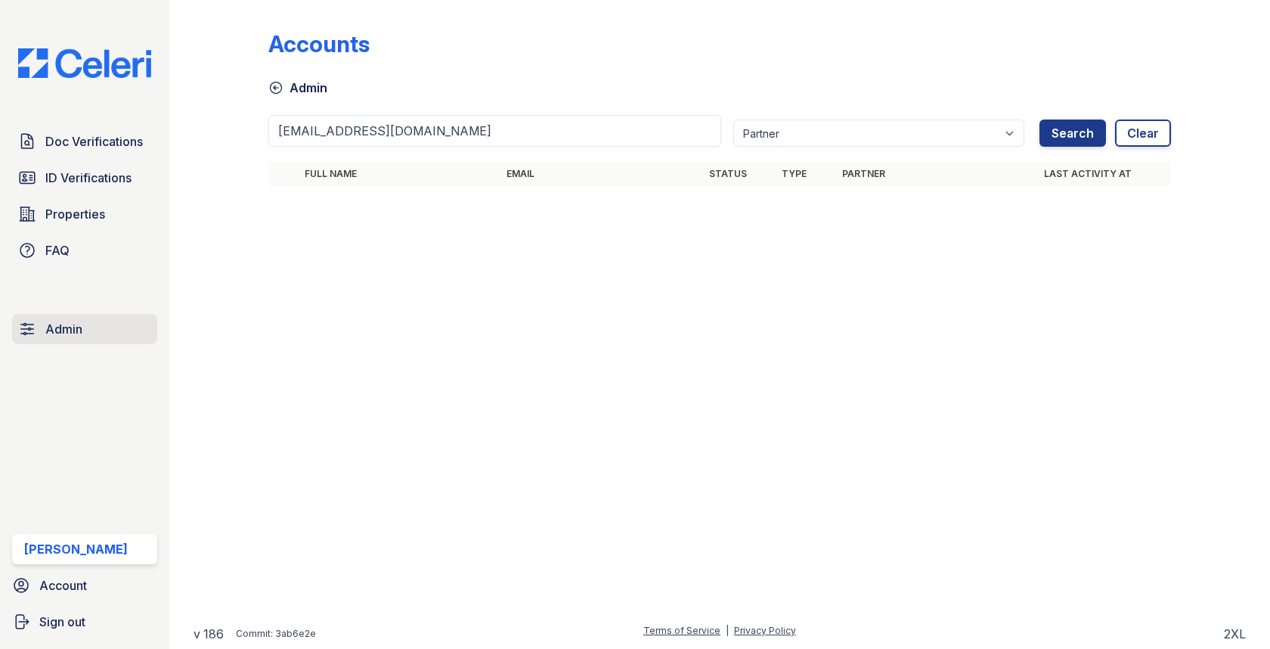
click at [107, 320] on link "Admin" at bounding box center [84, 329] width 145 height 30
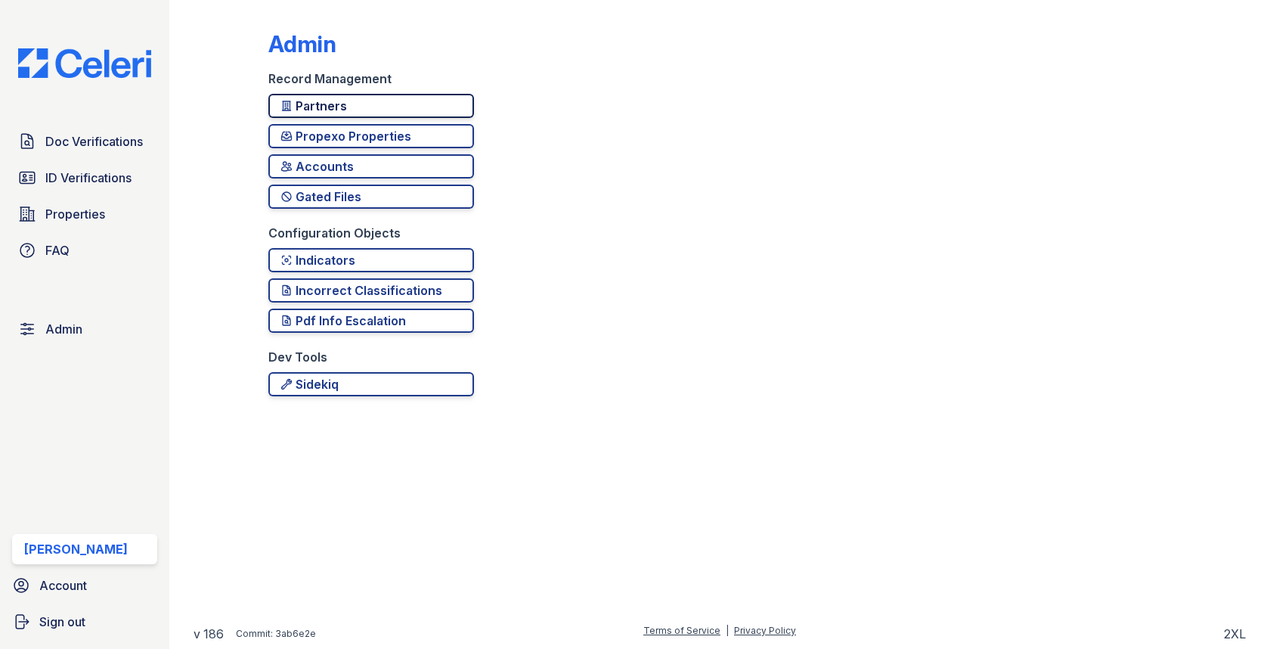
click at [359, 102] on div "Partners" at bounding box center [371, 106] width 181 height 18
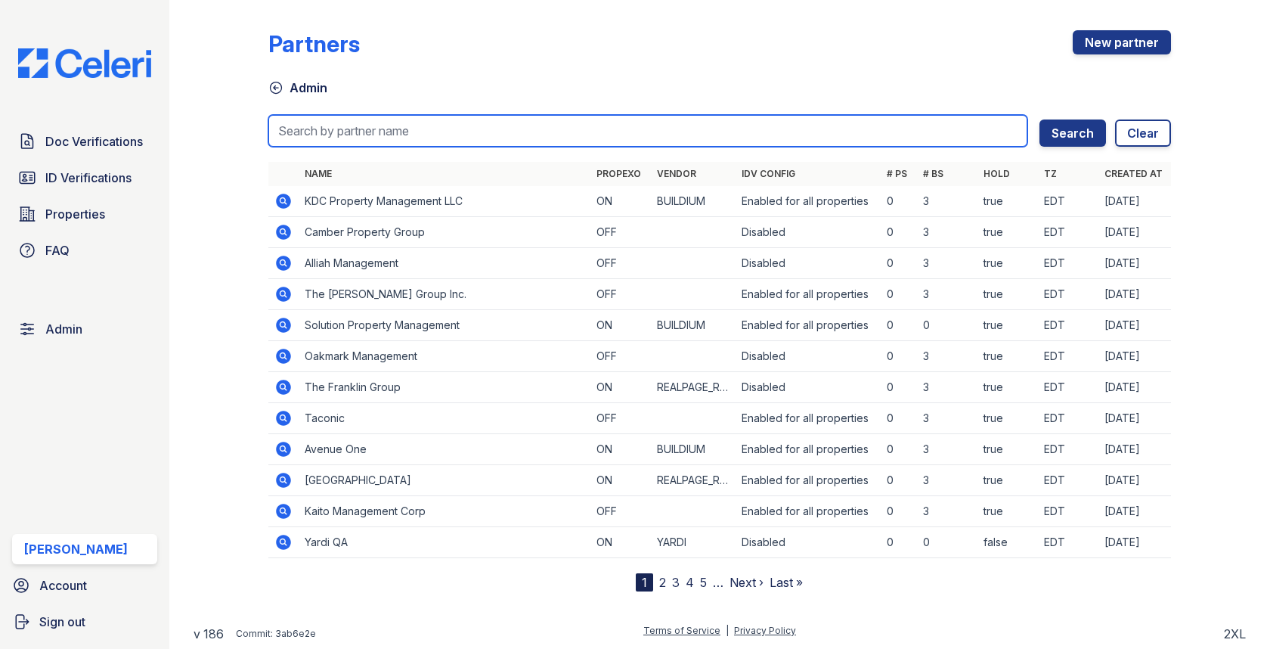
click at [359, 129] on input "search" at bounding box center [647, 131] width 758 height 32
type input "caf"
click at [1040, 119] on button "Search" at bounding box center [1073, 132] width 67 height 27
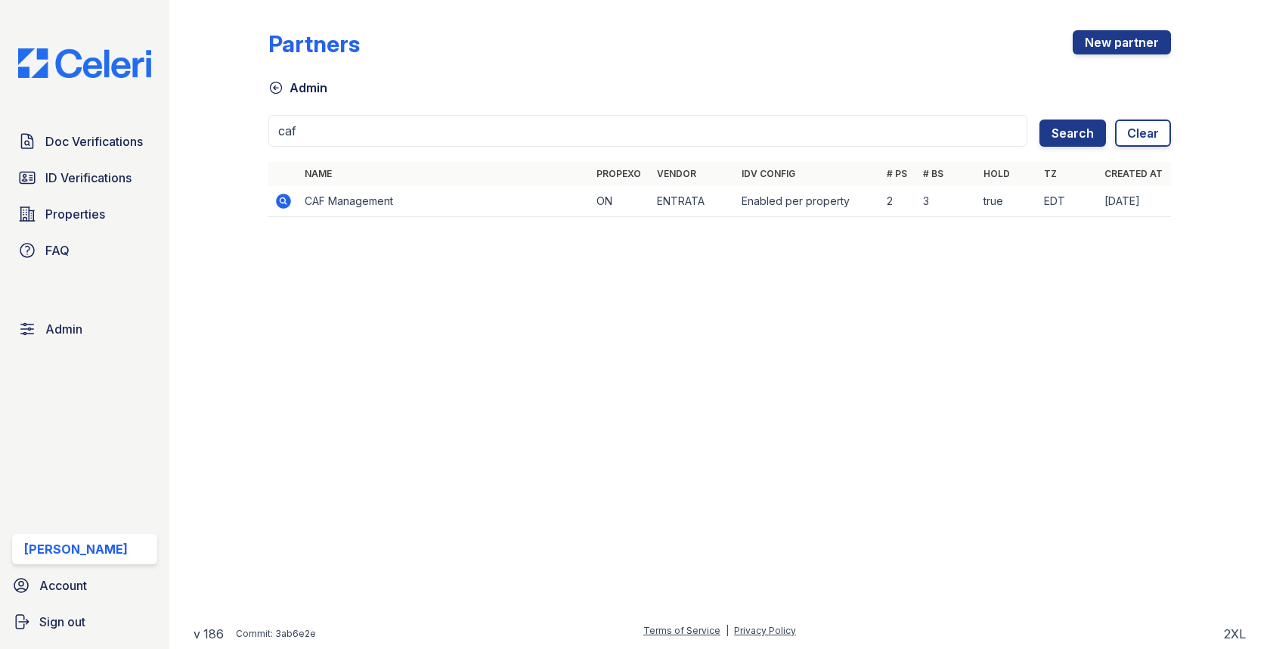
click at [285, 192] on icon at bounding box center [283, 201] width 18 height 18
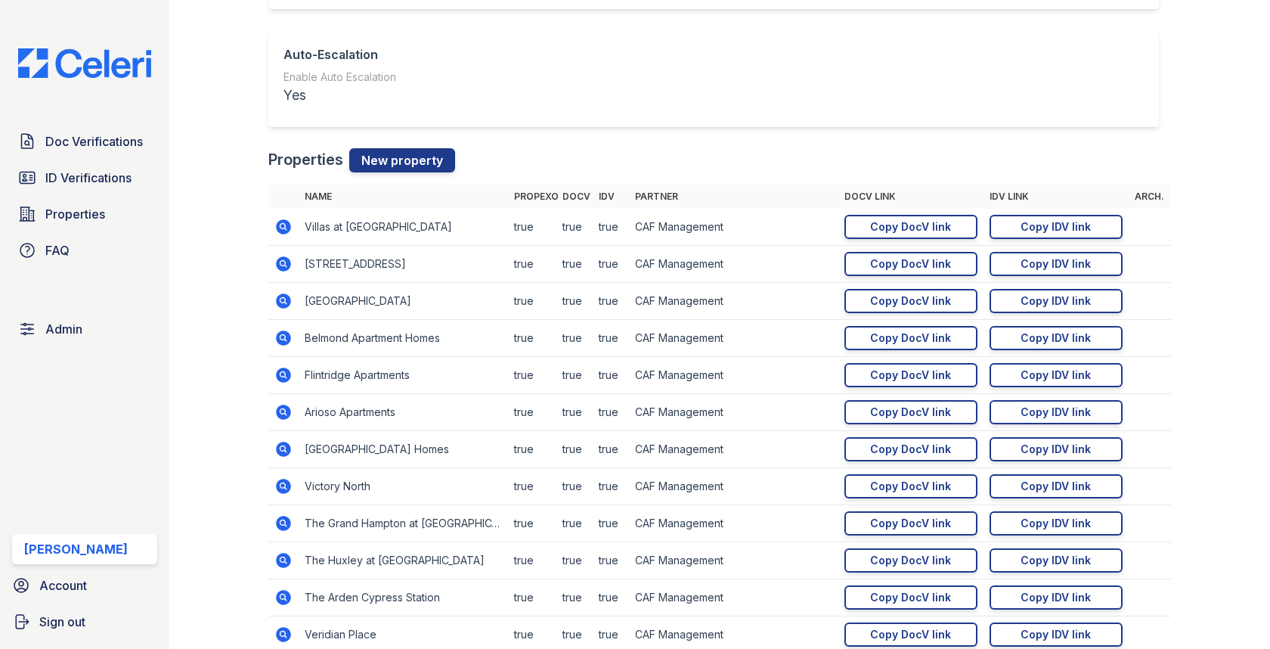
scroll to position [1714, 0]
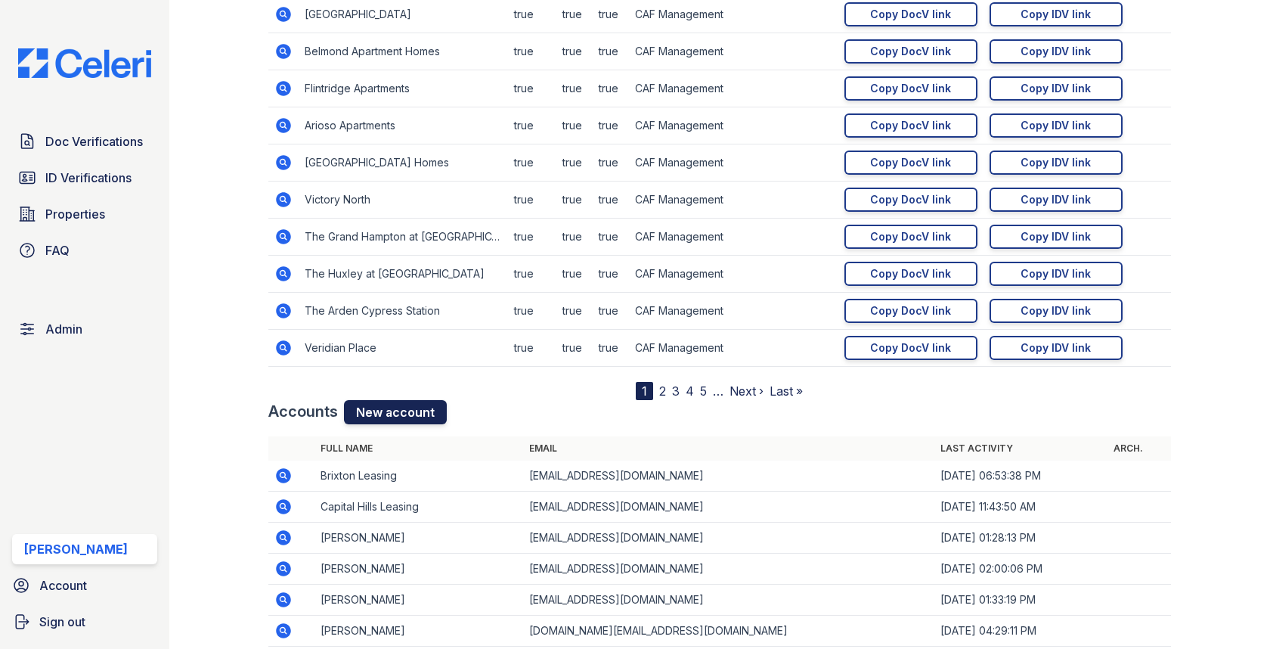
click at [402, 404] on link "New account" at bounding box center [395, 412] width 103 height 24
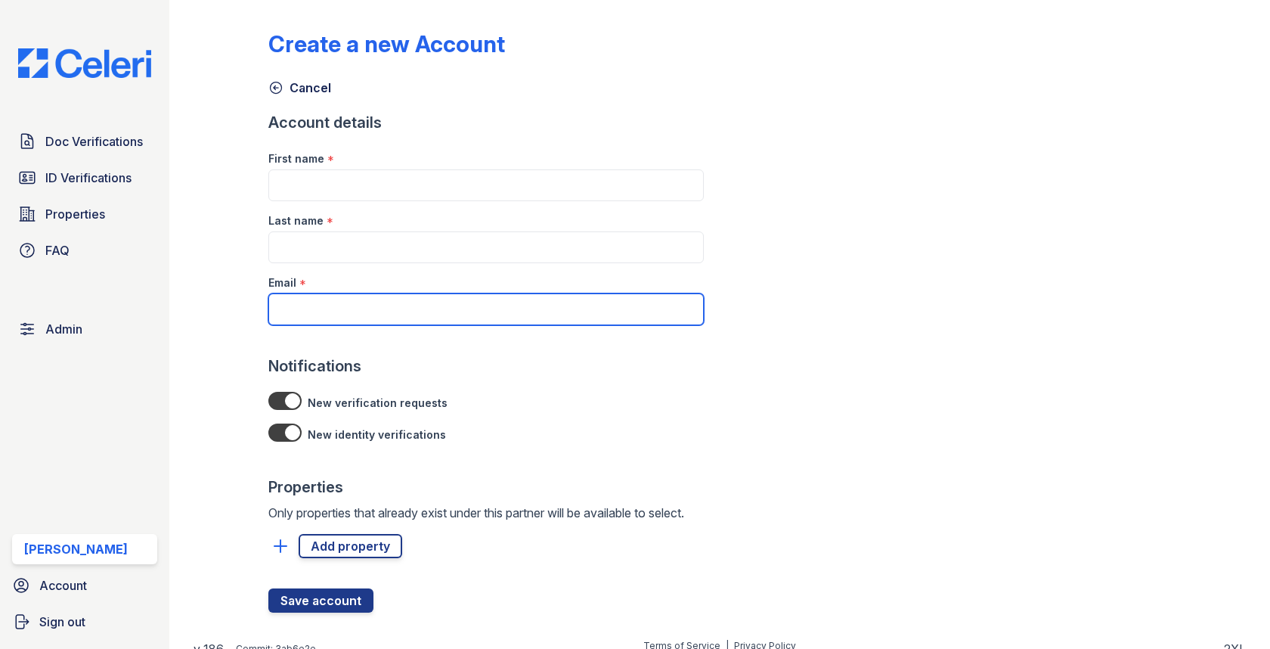
click at [378, 308] on input "Email" at bounding box center [486, 309] width 436 height 32
paste input "[EMAIL_ADDRESS][DOMAIN_NAME]"
type input "[EMAIL_ADDRESS][DOMAIN_NAME]"
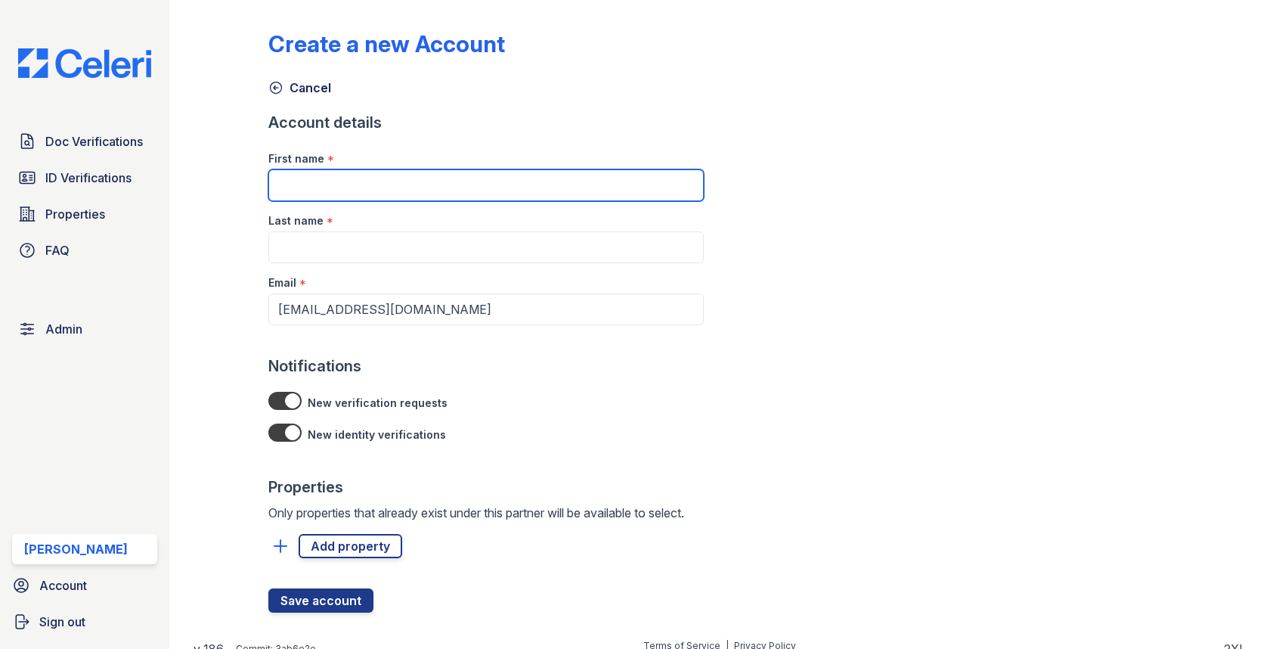
click at [335, 173] on input "First name" at bounding box center [486, 185] width 436 height 32
paste input "Ada Rivera"
click at [322, 187] on input "Ada Rivera" at bounding box center [486, 185] width 436 height 32
type input "Ada"
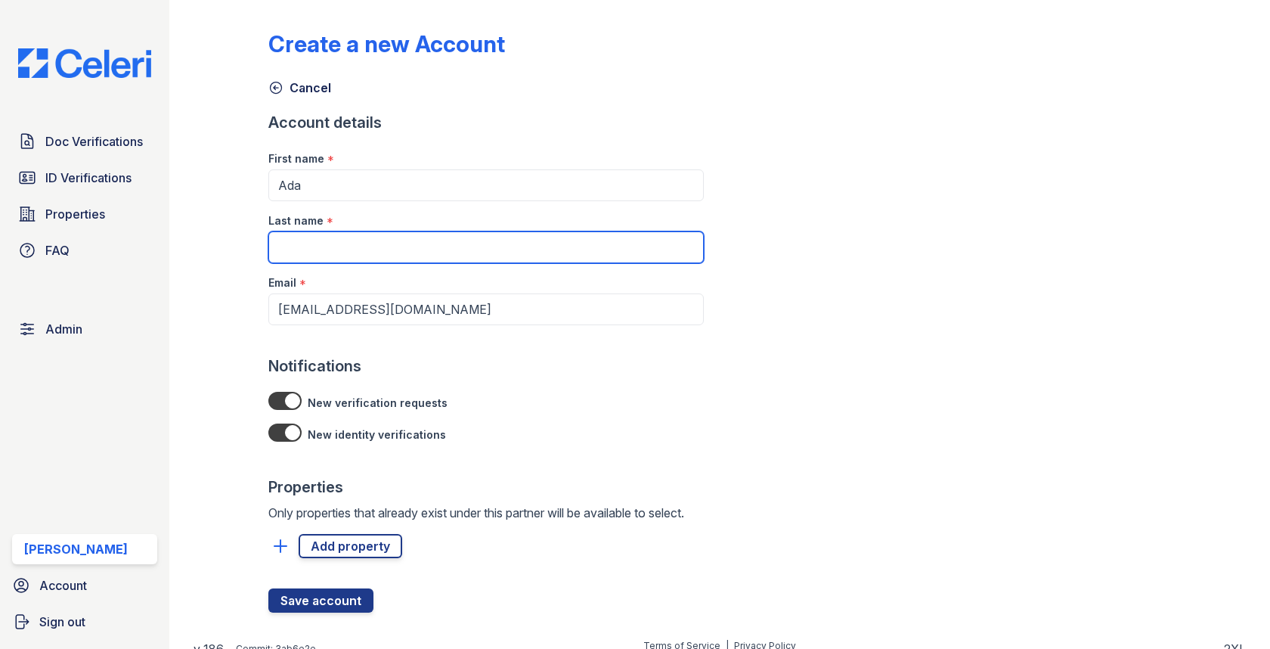
paste input "[PERSON_NAME]"
type input "Rivera"
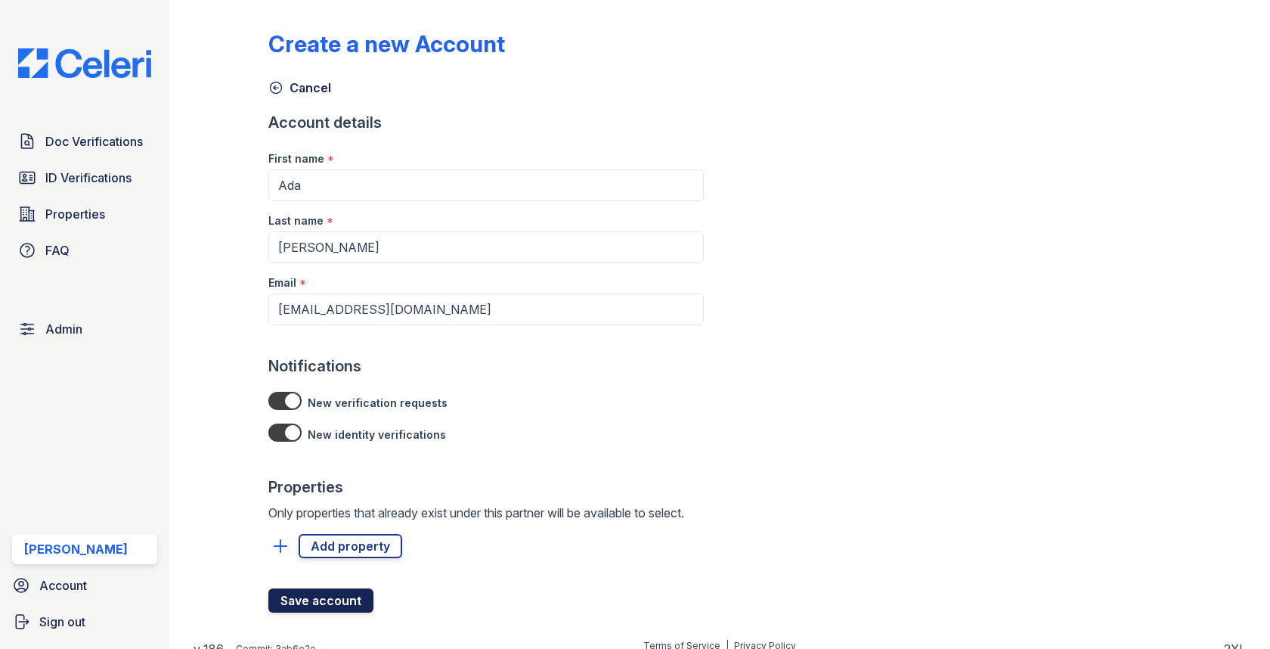
click at [330, 594] on button "Save account" at bounding box center [320, 600] width 105 height 24
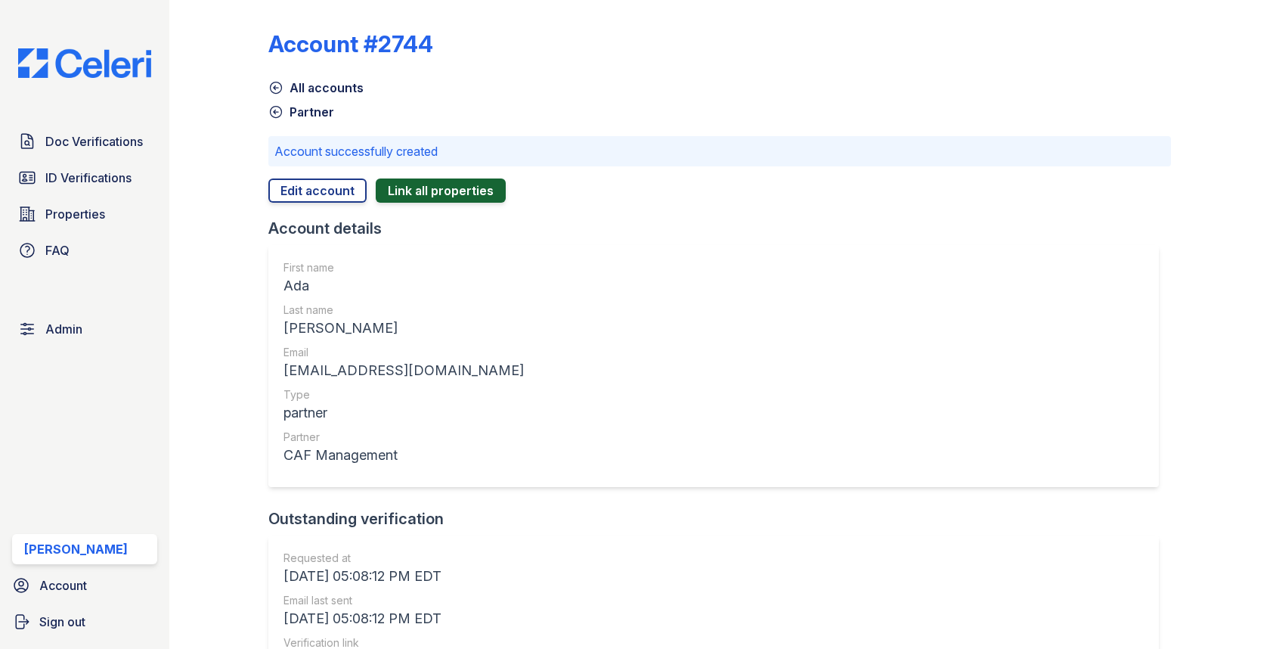
click at [457, 187] on button "Link all properties" at bounding box center [441, 190] width 130 height 24
click at [45, 328] on span "Admin" at bounding box center [63, 329] width 37 height 18
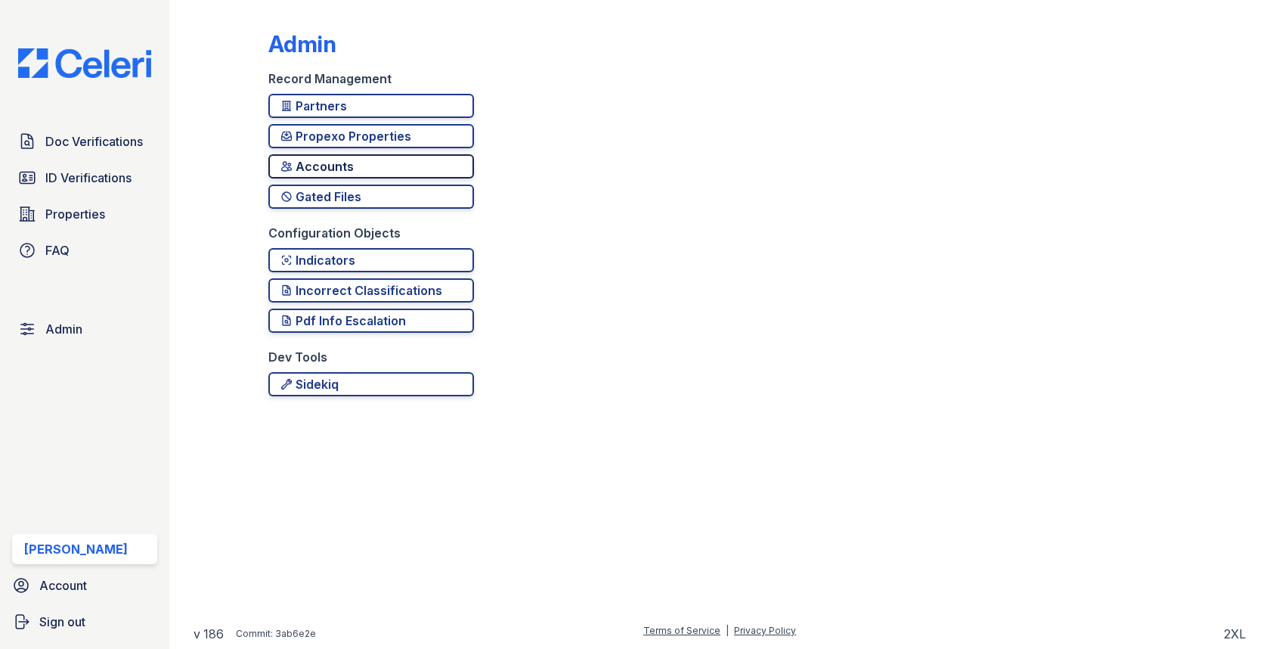
click at [392, 172] on div "Accounts" at bounding box center [371, 166] width 181 height 18
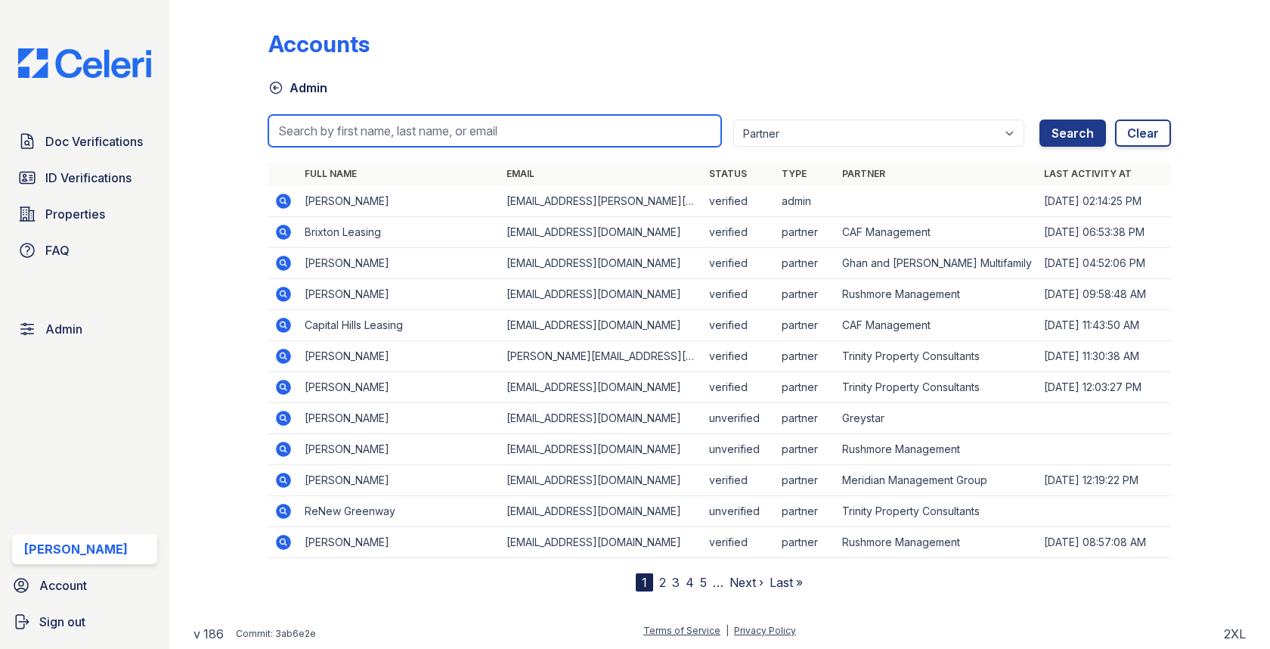
click at [390, 116] on input "search" at bounding box center [494, 131] width 452 height 32
paste input "yrodriguez@cafmanagement.com"
type input "yrodriguez@cafmanagement.com"
click at [1040, 119] on button "Search" at bounding box center [1073, 132] width 67 height 27
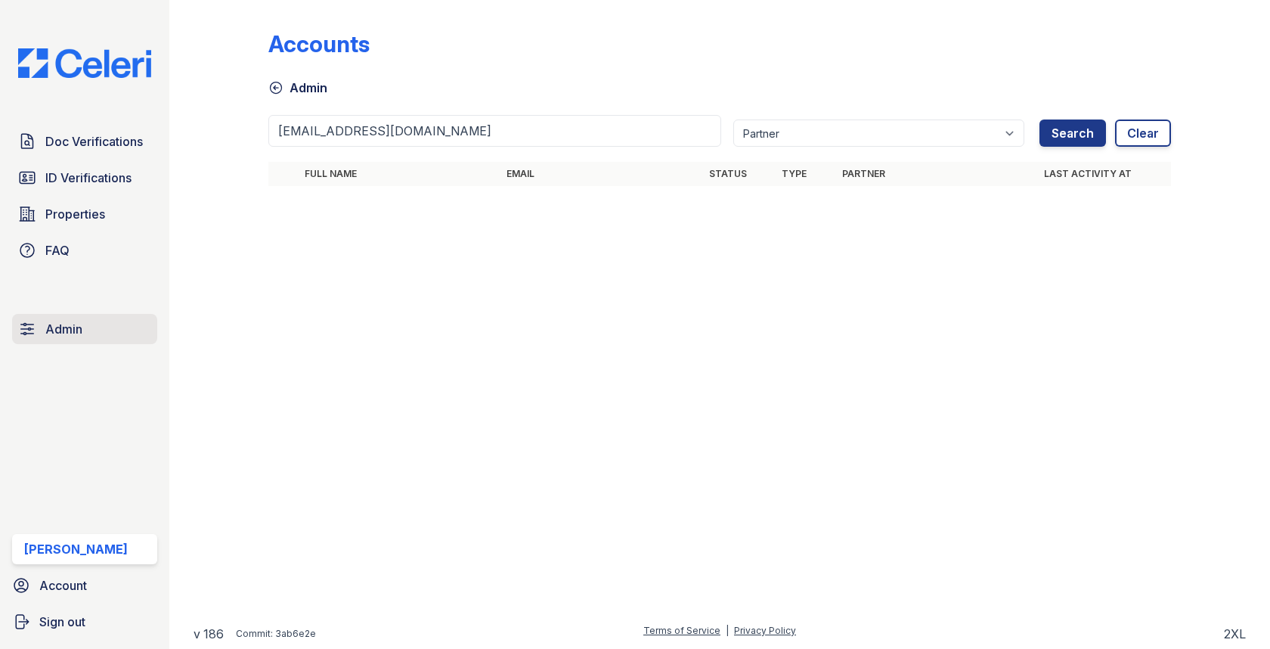
click at [91, 321] on link "Admin" at bounding box center [84, 329] width 145 height 30
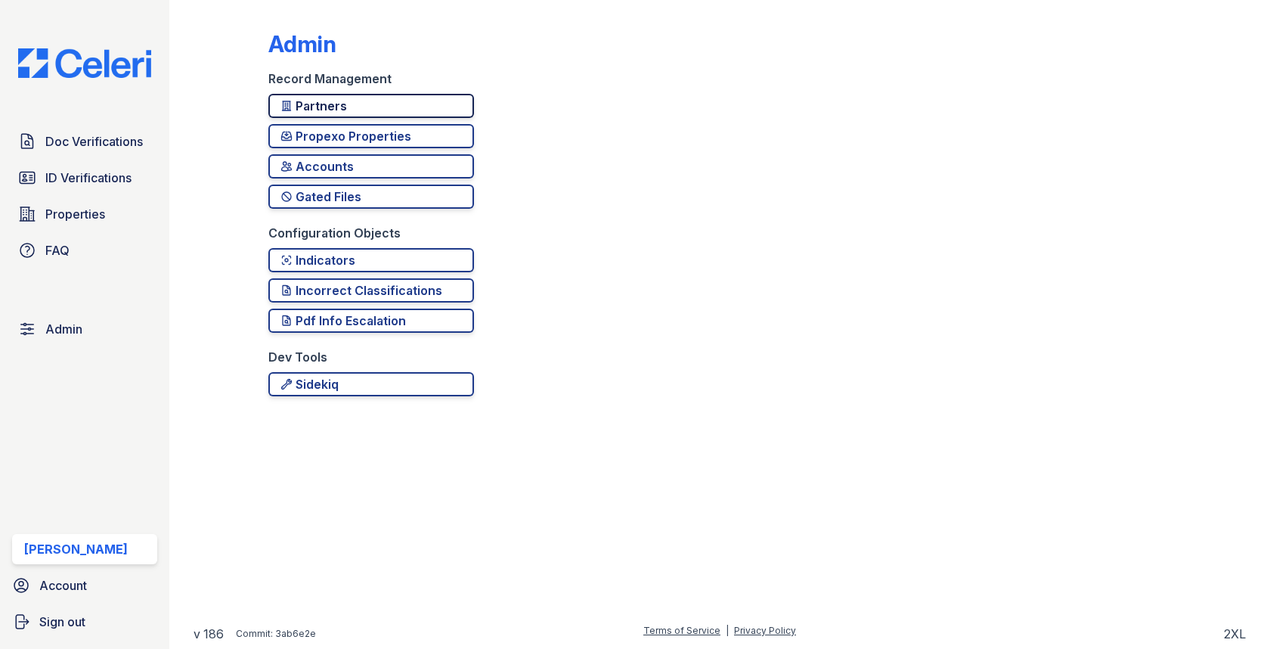
click at [339, 106] on div "Partners" at bounding box center [371, 106] width 181 height 18
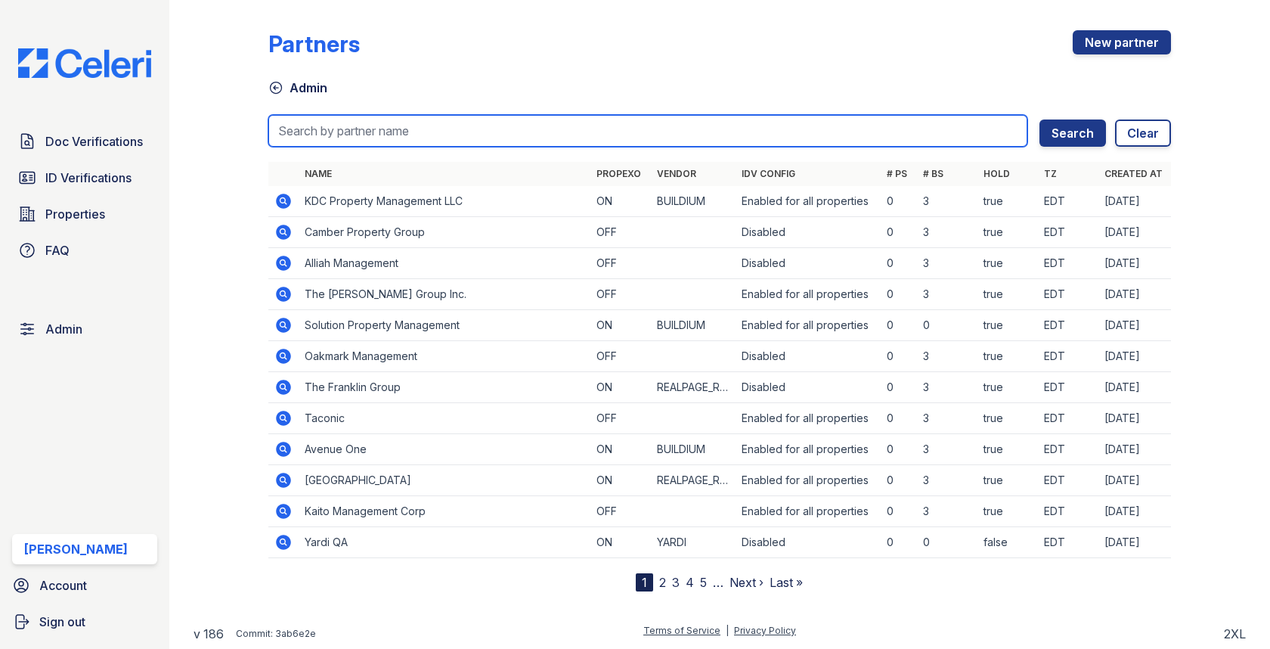
click at [342, 129] on input "search" at bounding box center [647, 131] width 758 height 32
type input "caf"
click at [1040, 119] on button "Search" at bounding box center [1073, 132] width 67 height 27
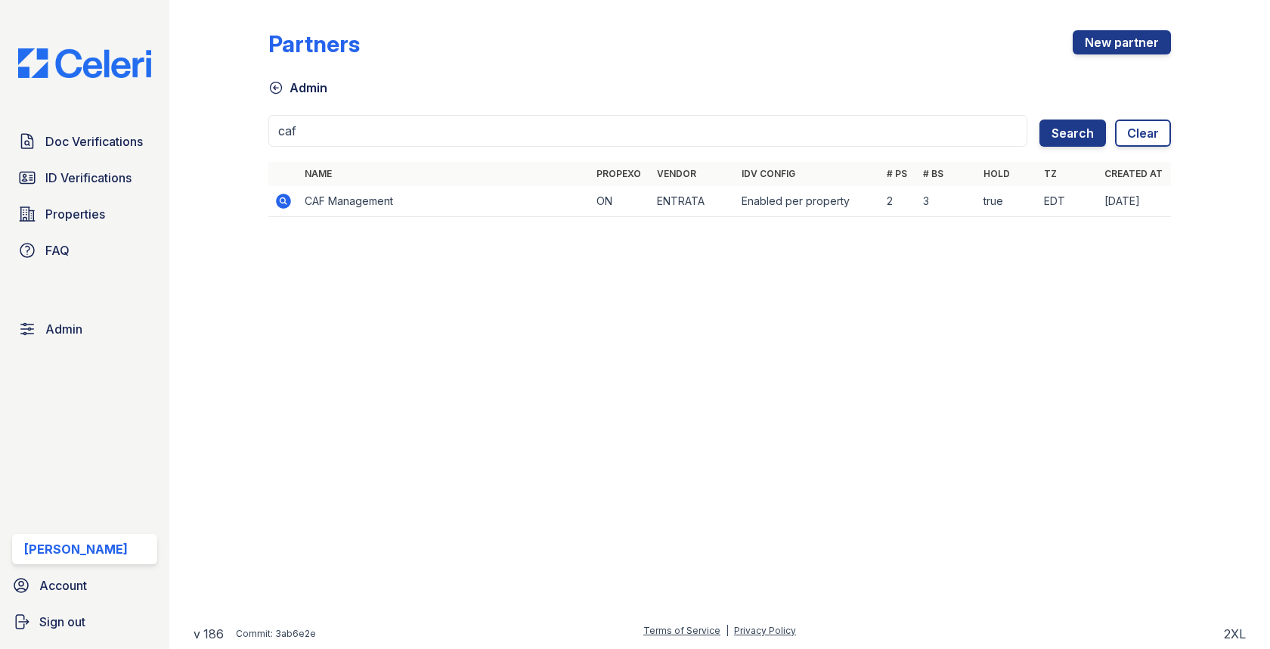
click at [281, 204] on icon at bounding box center [284, 201] width 15 height 15
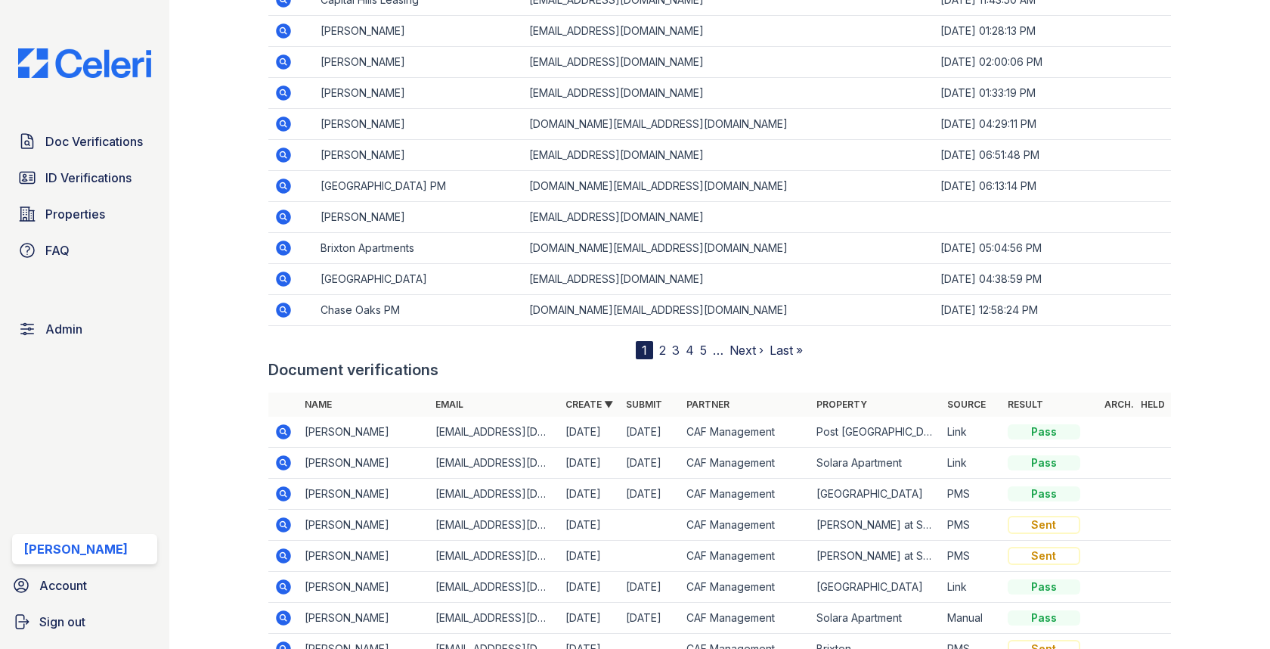
scroll to position [1899, 0]
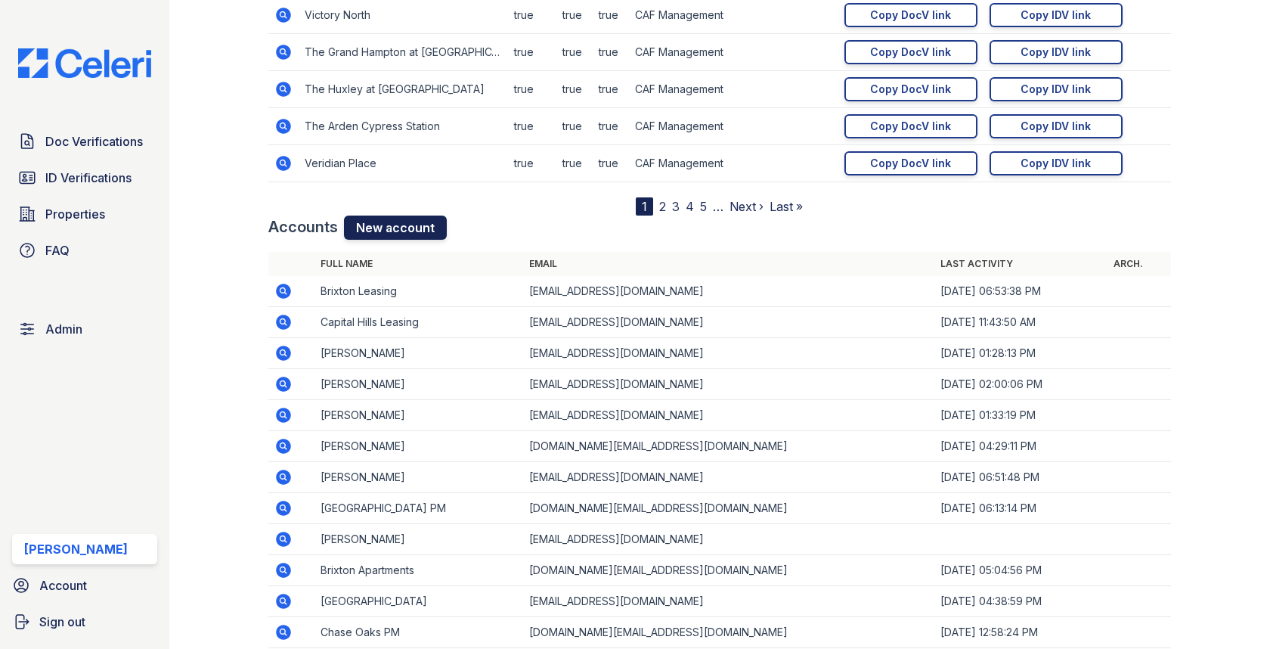
click at [423, 226] on link "New account" at bounding box center [395, 227] width 103 height 24
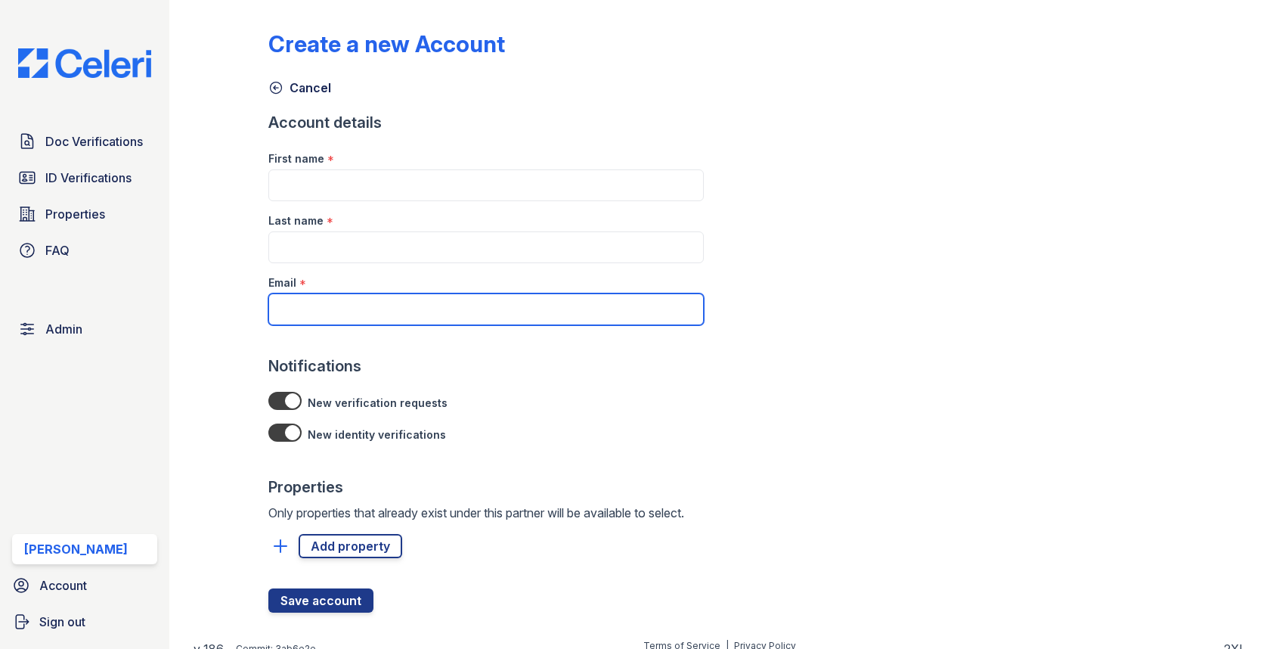
click at [362, 294] on input "Email" at bounding box center [486, 309] width 436 height 32
paste input "yrodriguez@cafmanagement.com"
type input "yrodriguez@cafmanagement.com"
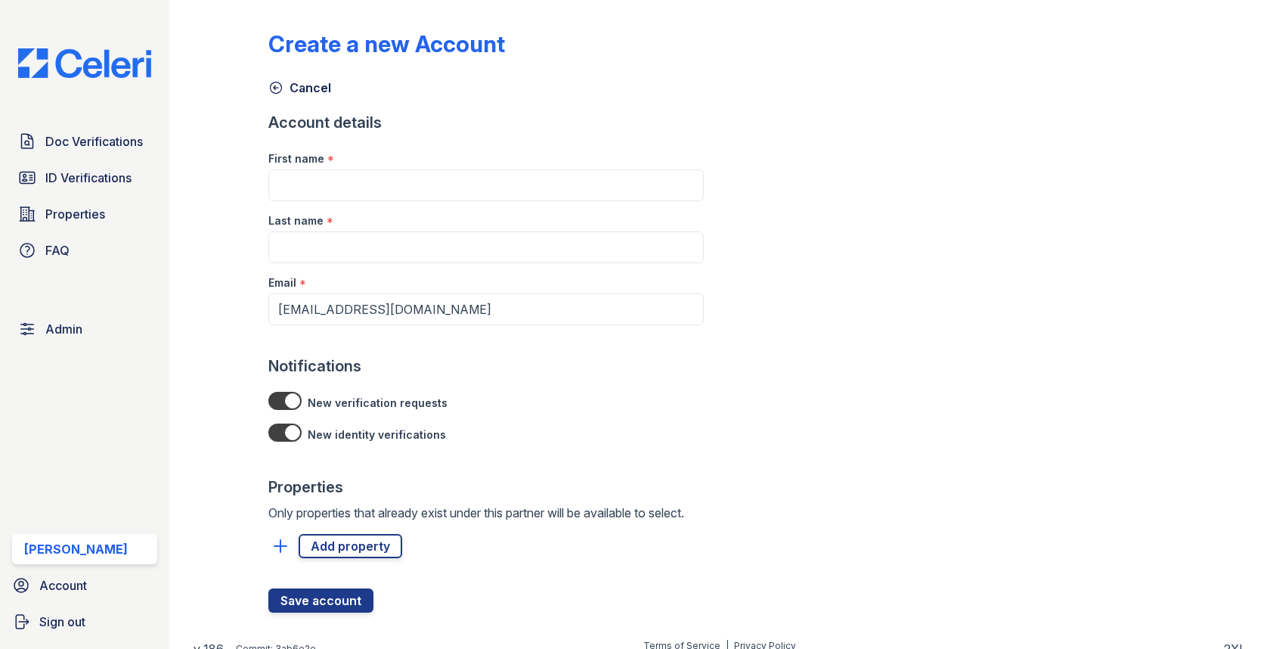
click at [481, 209] on div "Last name *" at bounding box center [486, 216] width 436 height 30
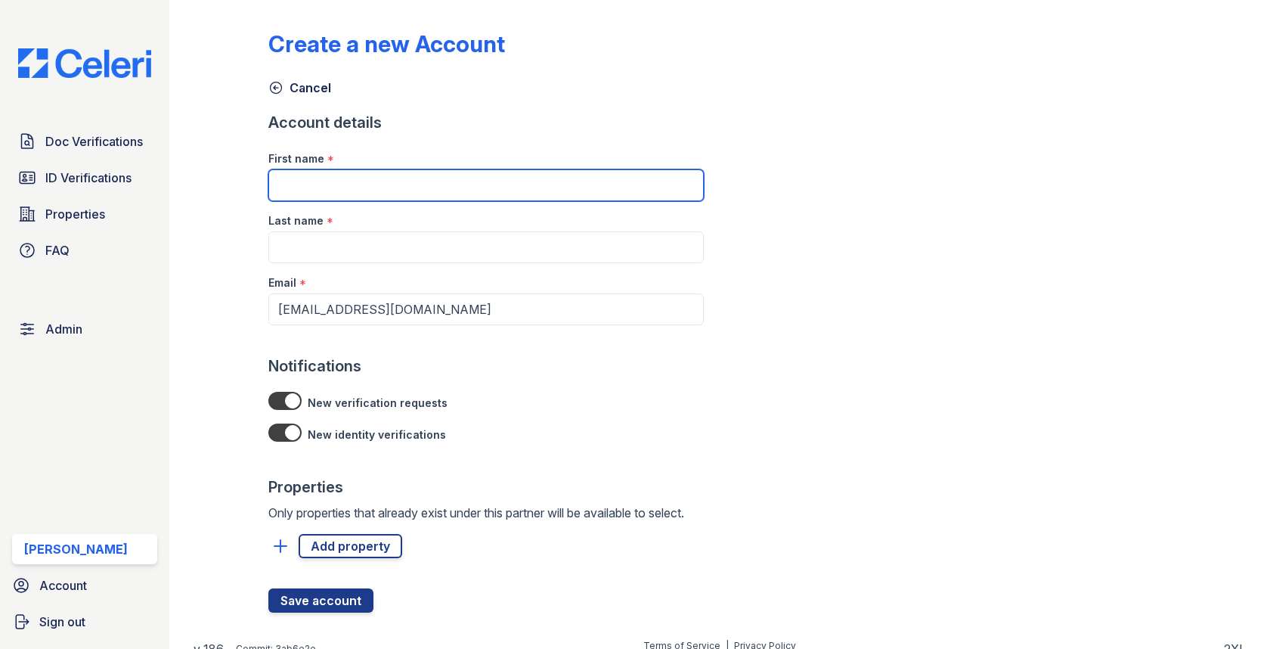
click at [481, 191] on input "First name" at bounding box center [486, 185] width 436 height 32
paste input "Yitzhel Rodriguez"
click at [347, 187] on input "Yitzhel Rodriguez" at bounding box center [486, 185] width 436 height 32
type input "Yitzhel"
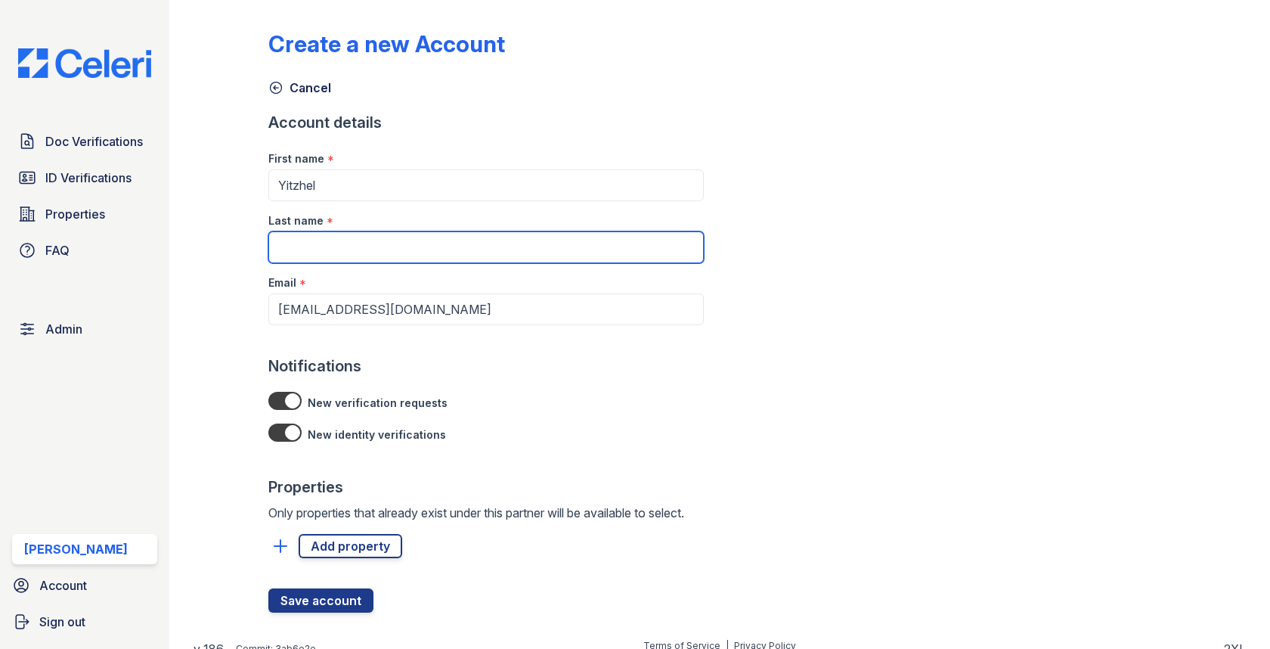
paste input "Rodriguez"
type input "Rodriguez"
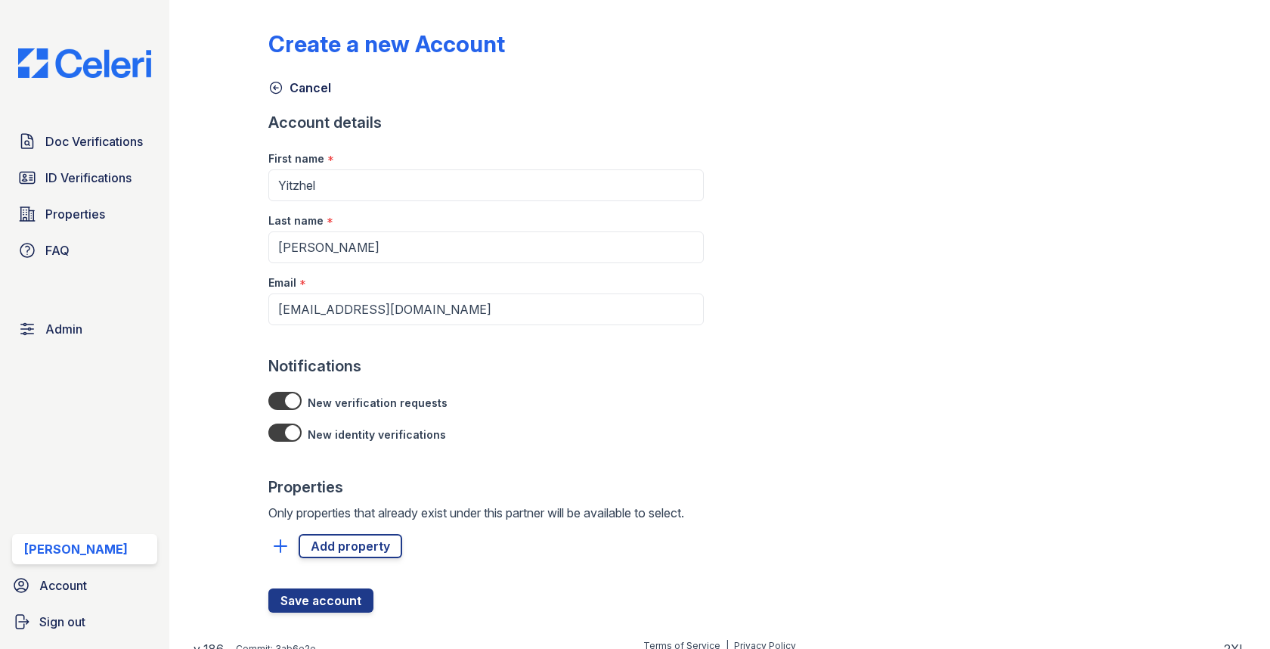
click at [291, 397] on div at bounding box center [284, 401] width 33 height 18
click at [289, 397] on input "checkbox" at bounding box center [288, 396] width 1 height 1
checkbox input "false"
click at [291, 430] on div at bounding box center [284, 432] width 33 height 18
click at [289, 429] on input "checkbox" at bounding box center [288, 428] width 1 height 1
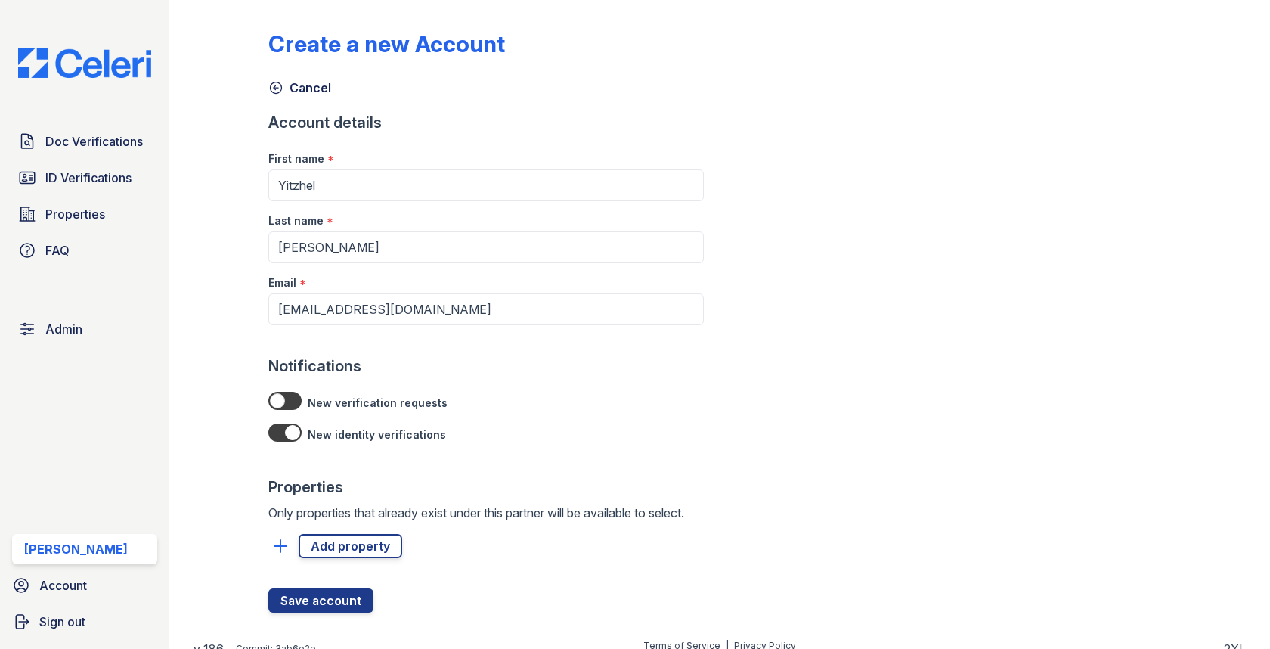
checkbox input "false"
click at [314, 593] on button "Save account" at bounding box center [320, 600] width 105 height 24
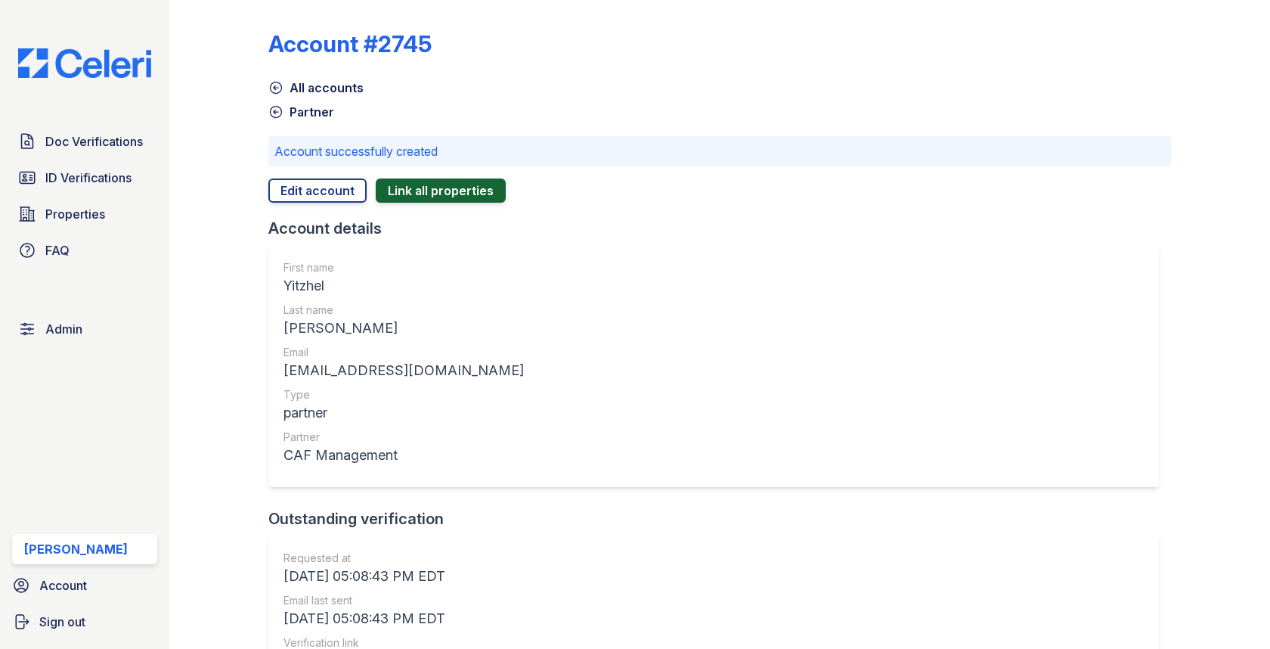
click at [479, 188] on button "Link all properties" at bounding box center [441, 190] width 130 height 24
click at [96, 347] on div "Doc Verifications ID Verifications Properties FAQ Admin Max Orshan Account Sign…" at bounding box center [84, 324] width 169 height 649
click at [96, 332] on link "Admin" at bounding box center [84, 329] width 145 height 30
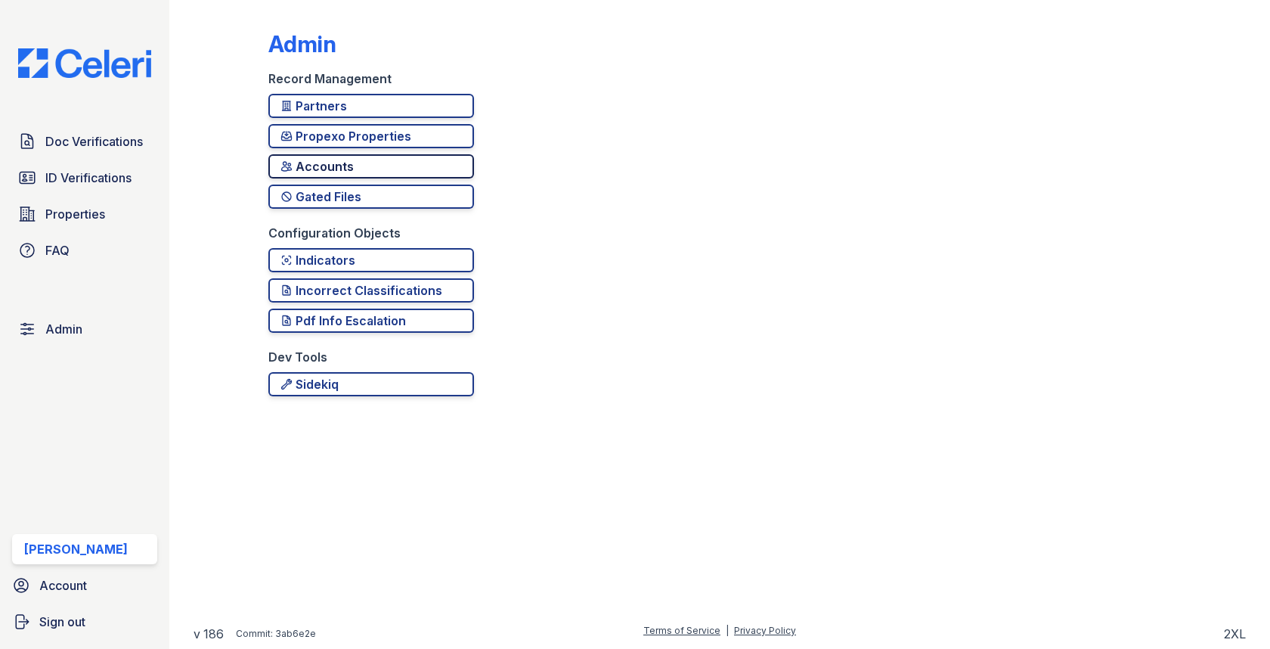
click at [349, 174] on div "Accounts" at bounding box center [371, 166] width 181 height 18
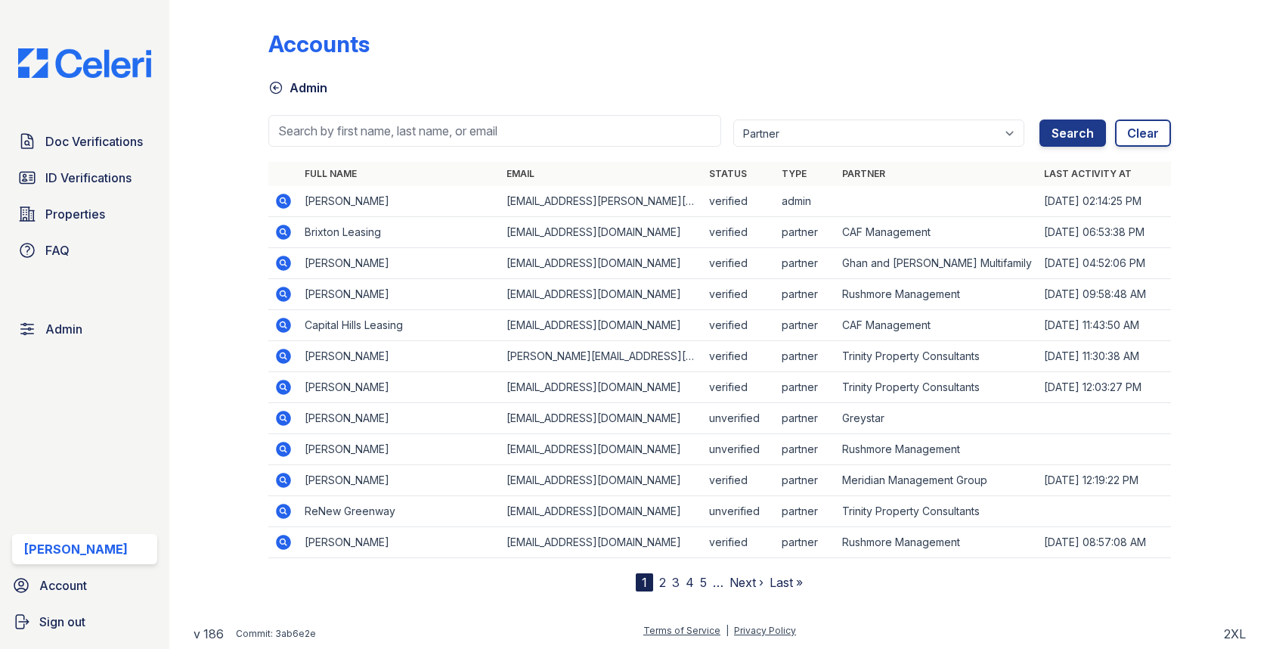
click at [367, 157] on div at bounding box center [719, 154] width 902 height 15
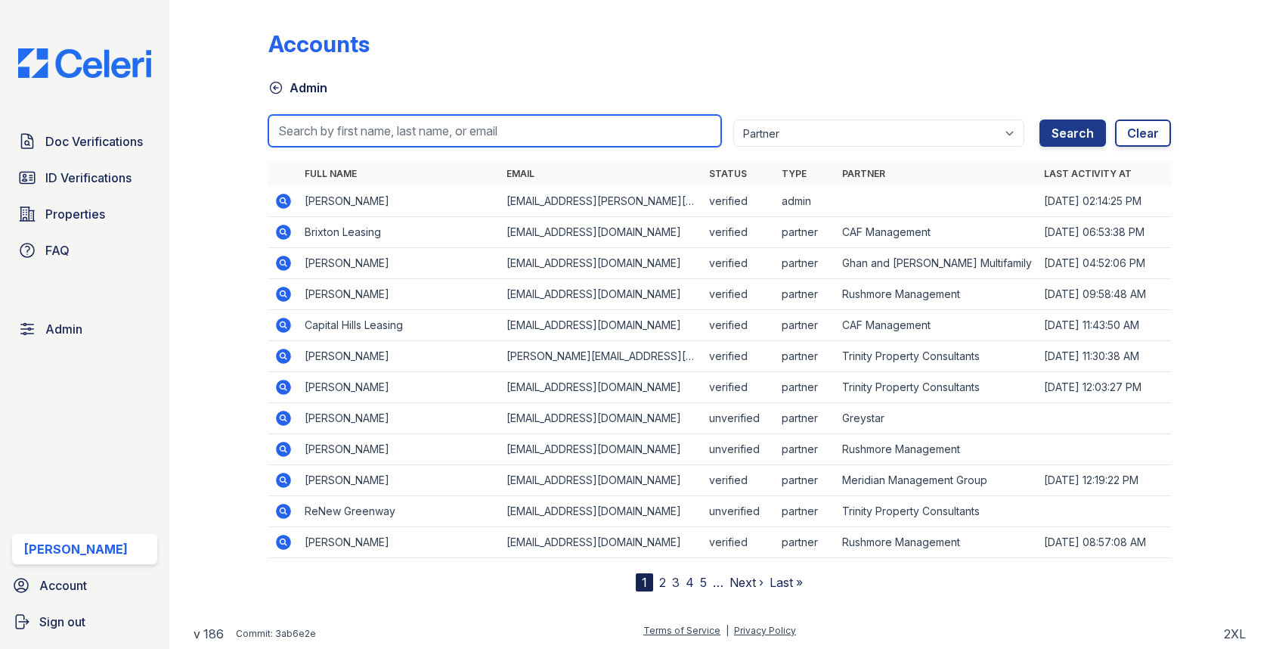
click at [374, 137] on input "search" at bounding box center [494, 131] width 452 height 32
paste input "Ada"
type input "Ada"
click at [1040, 119] on button "Search" at bounding box center [1073, 132] width 67 height 27
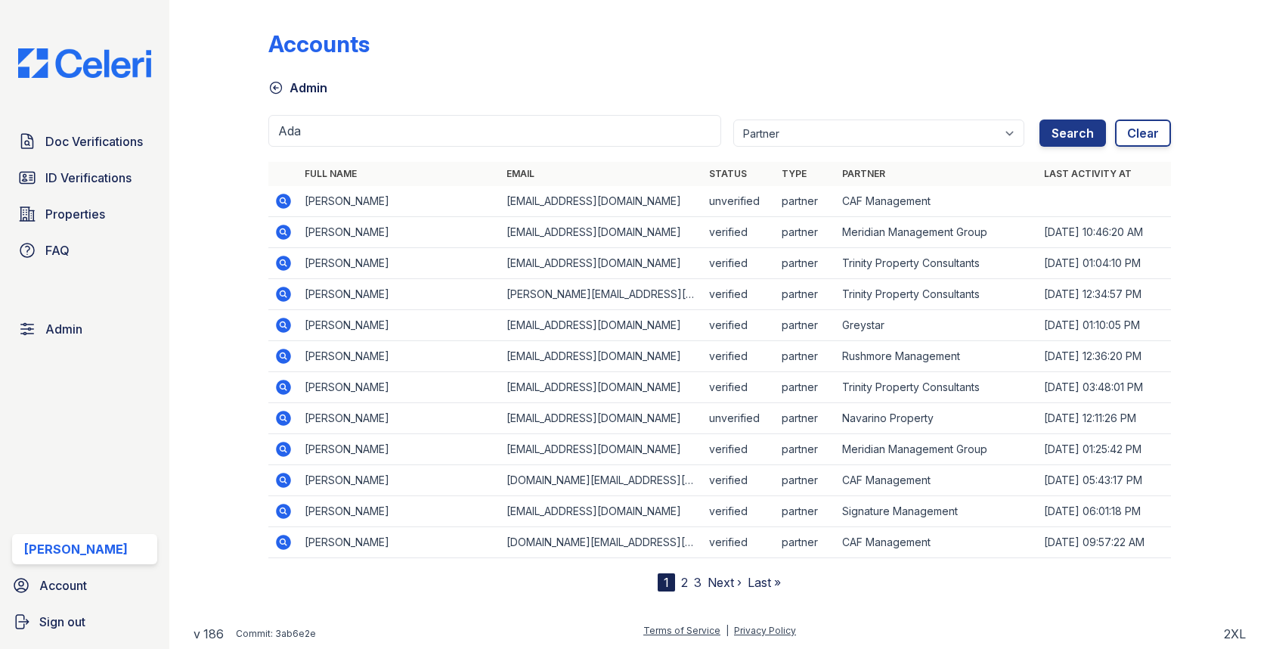
click at [285, 204] on icon at bounding box center [284, 201] width 15 height 15
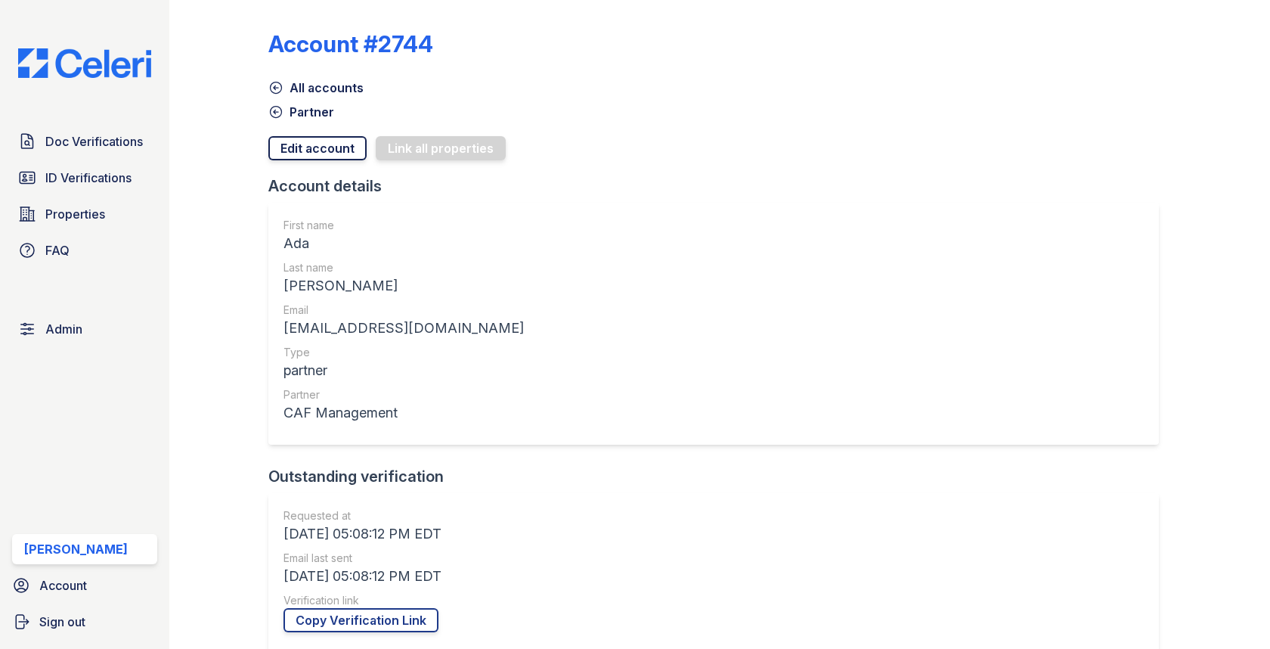
click at [301, 154] on link "Edit account" at bounding box center [317, 148] width 98 height 24
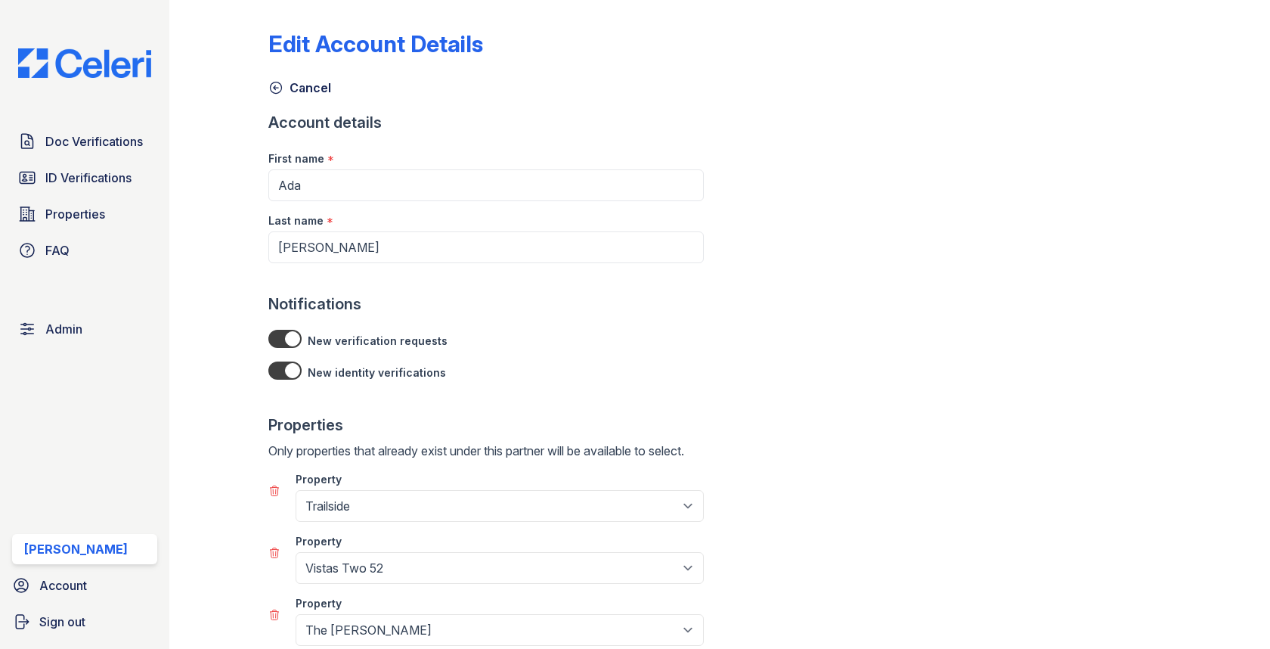
click at [287, 355] on label at bounding box center [287, 365] width 39 height 27
click at [288, 366] on input "checkbox" at bounding box center [288, 366] width 1 height 1
checkbox input "false"
click at [287, 343] on div at bounding box center [284, 339] width 33 height 18
click at [288, 335] on input "checkbox" at bounding box center [288, 334] width 1 height 1
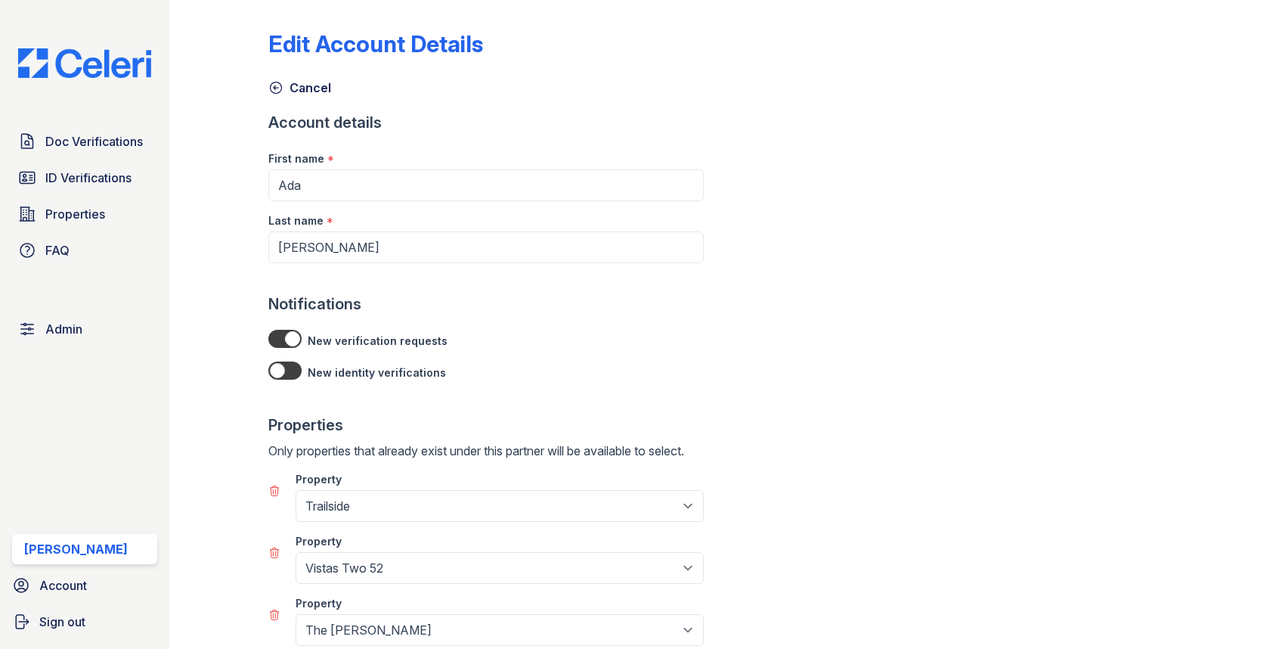
checkbox input "false"
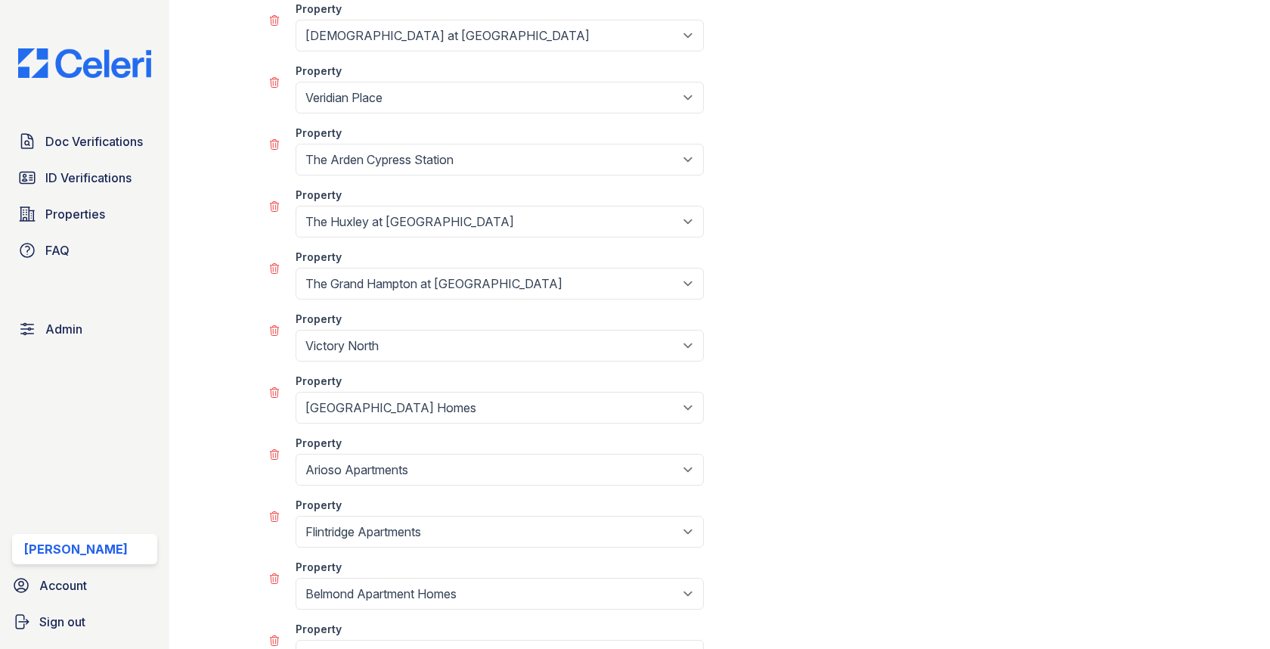
scroll to position [4489, 0]
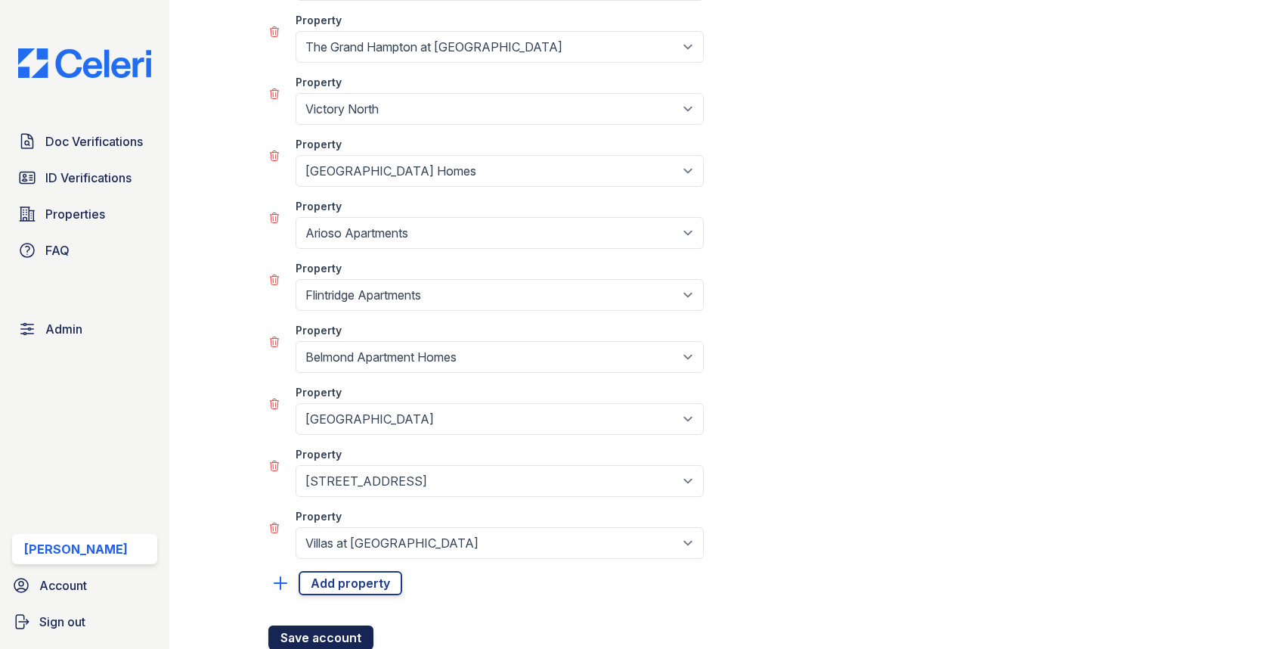
click at [315, 625] on button "Save account" at bounding box center [320, 637] width 105 height 24
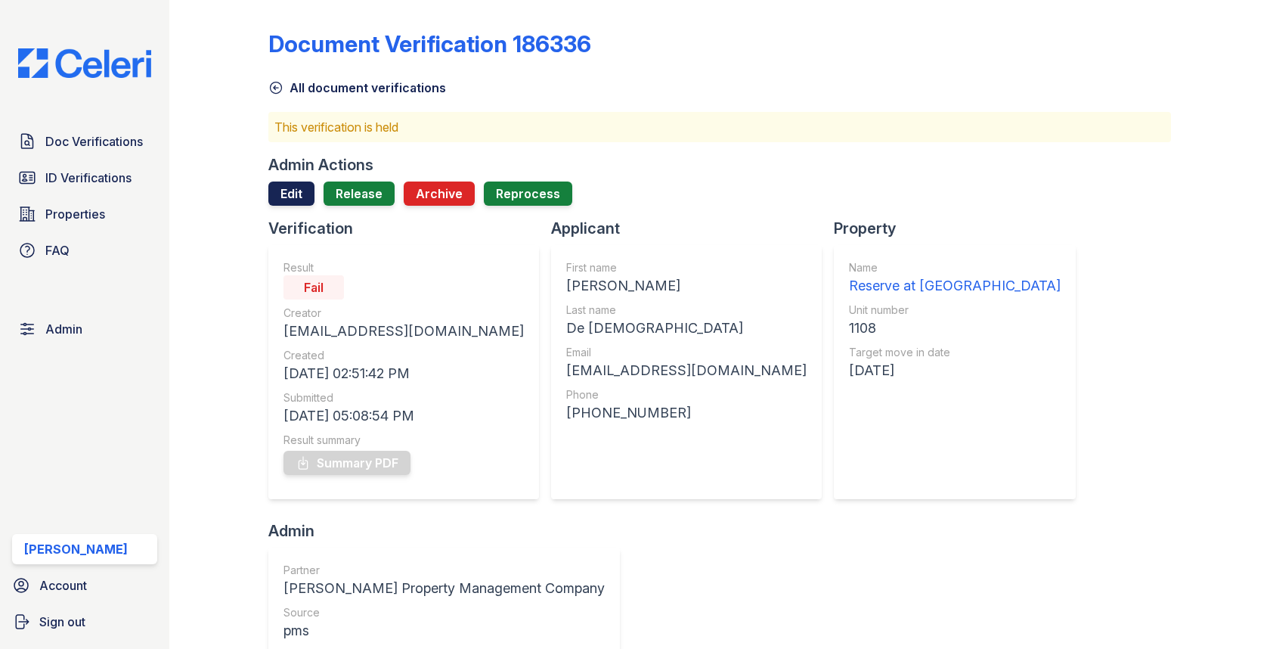
click at [278, 198] on link "Edit" at bounding box center [291, 193] width 46 height 24
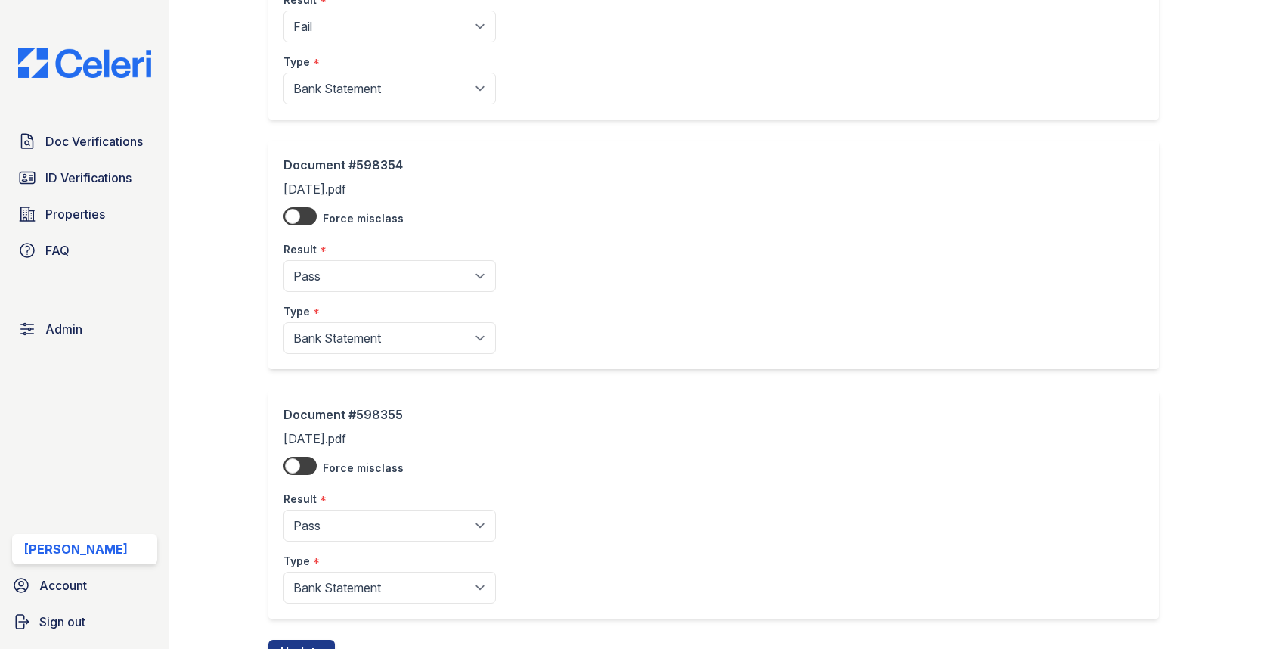
scroll to position [2701, 0]
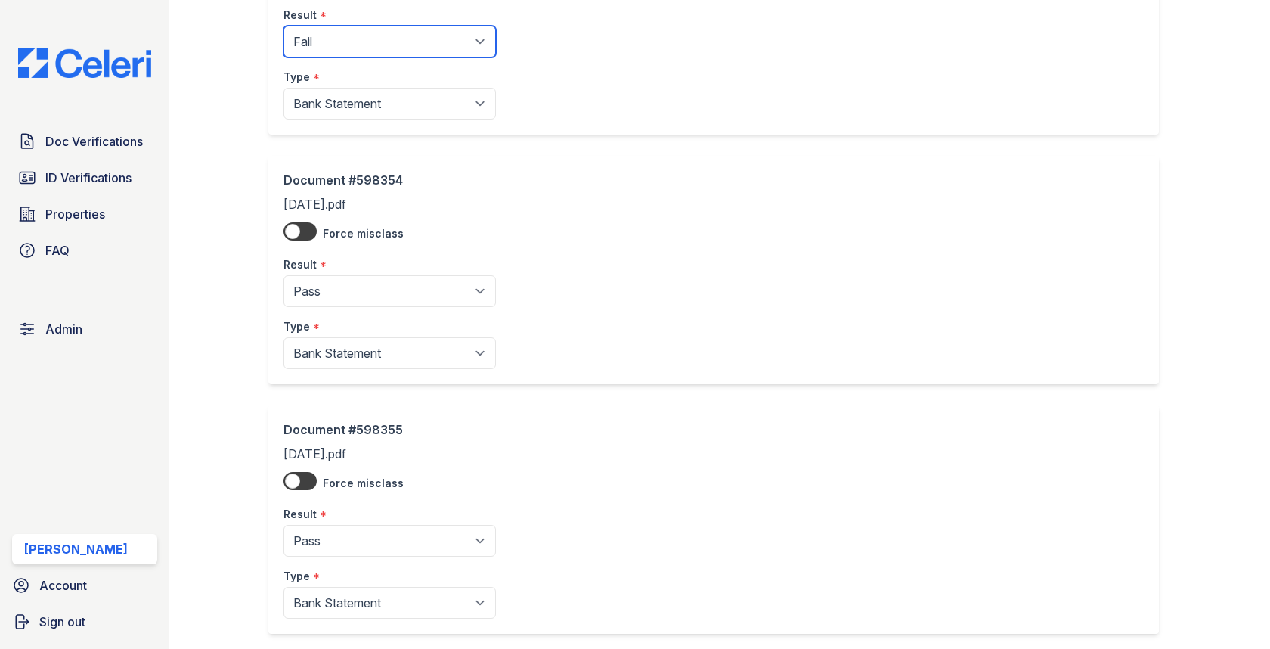
click at [349, 33] on select "Pending Sent Started Processing Pass Fail Caution Error N/A" at bounding box center [390, 42] width 212 height 32
select select "pass"
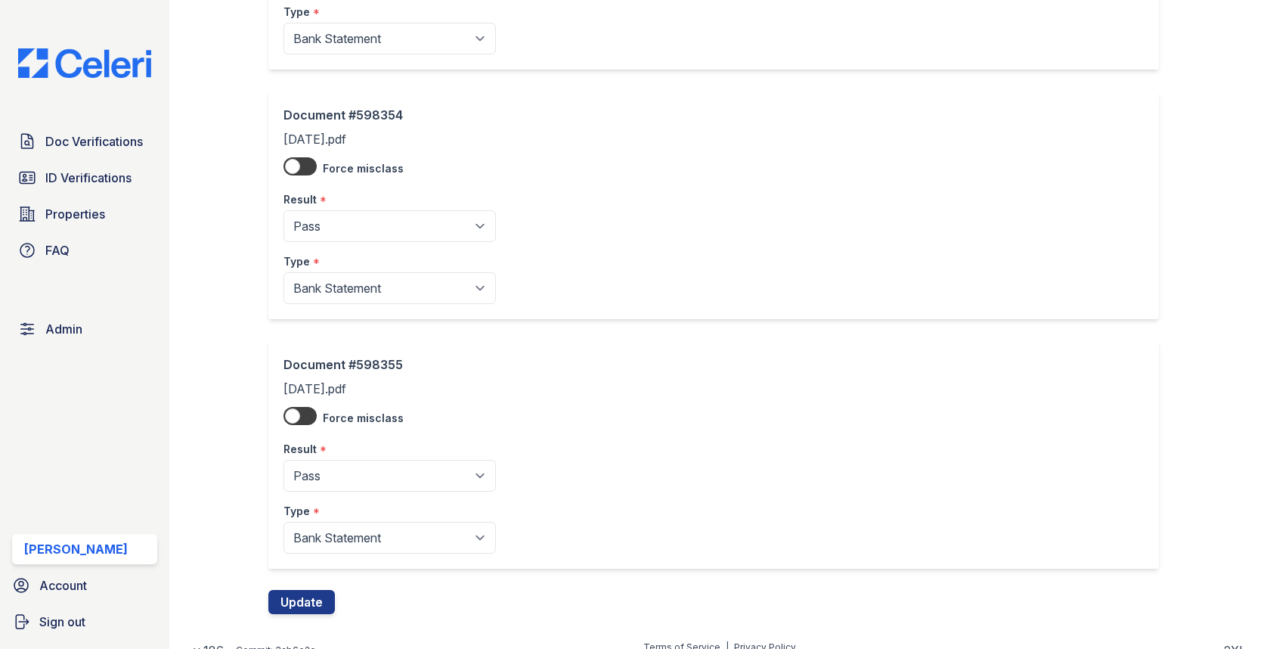
click at [309, 590] on button "Update" at bounding box center [301, 602] width 67 height 24
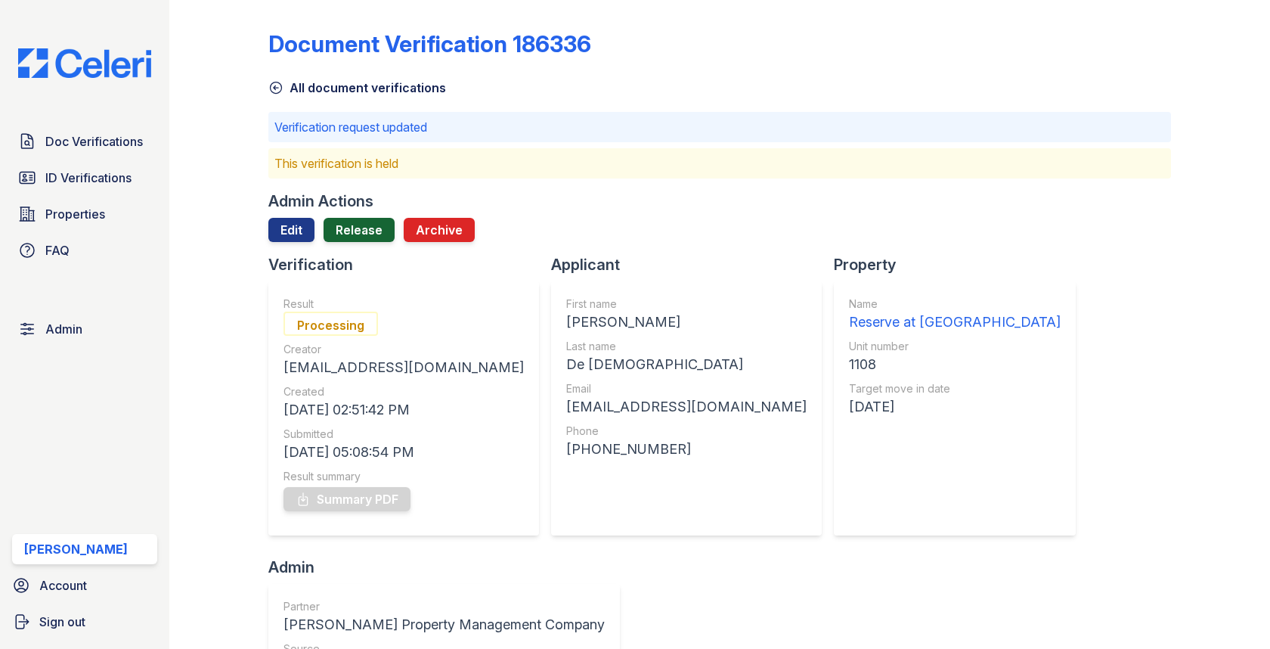
click at [358, 230] on link "Release" at bounding box center [359, 230] width 71 height 24
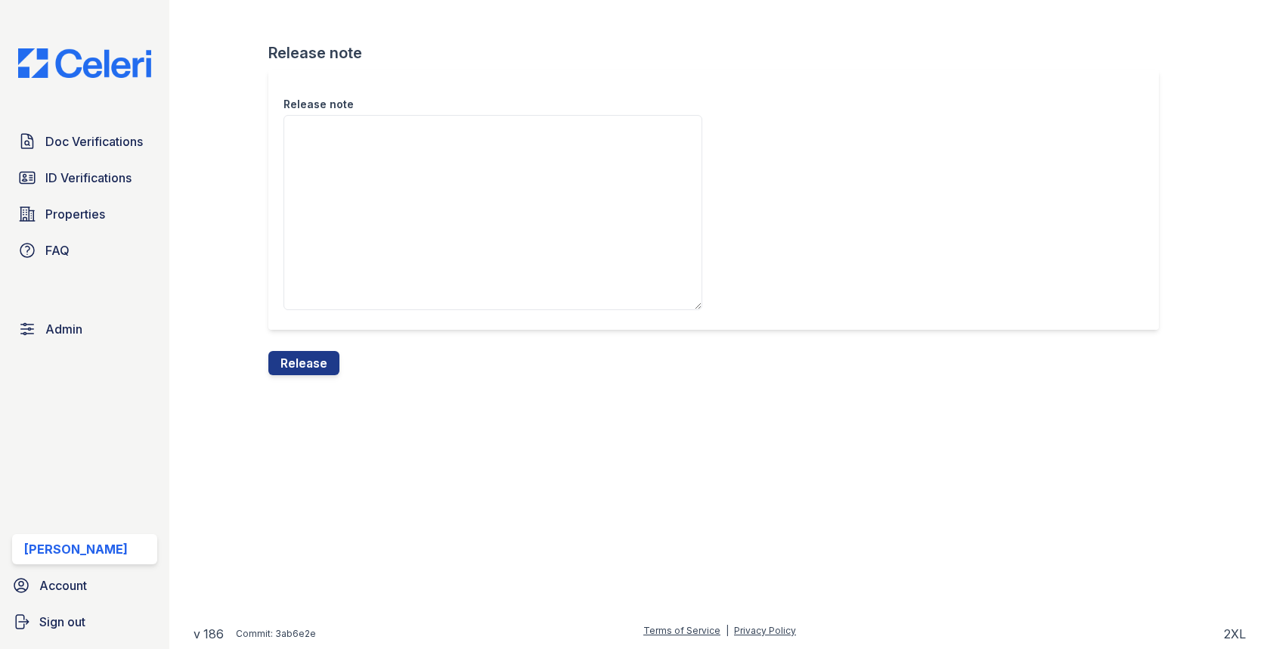
click at [336, 381] on div "Release note Release note Release" at bounding box center [720, 199] width 1053 height 399
click at [334, 370] on button "Release" at bounding box center [303, 363] width 71 height 24
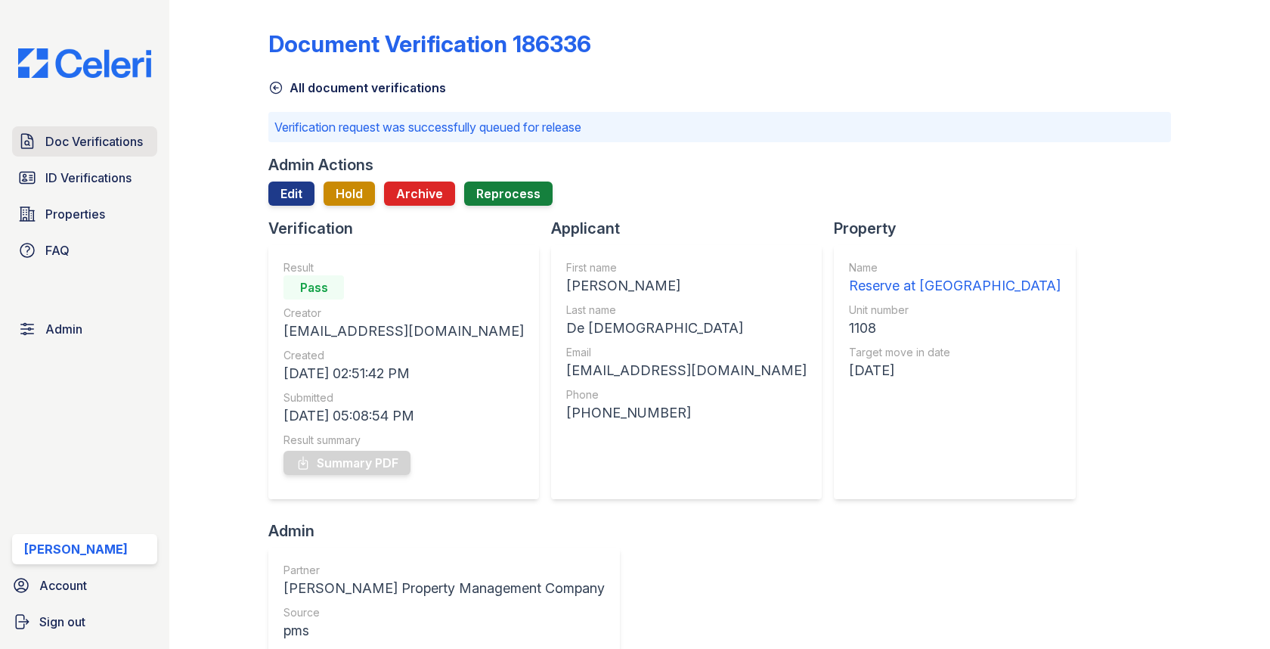
click at [102, 133] on span "Doc Verifications" at bounding box center [94, 141] width 98 height 18
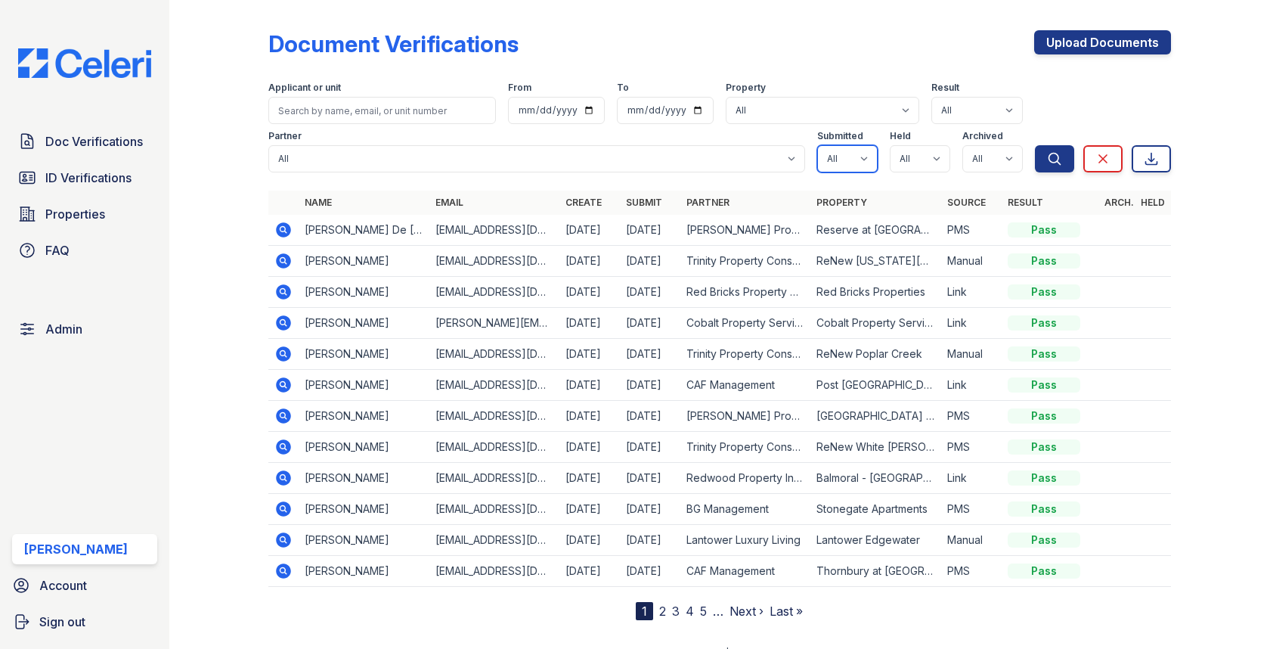
click at [831, 157] on select "All true false" at bounding box center [847, 158] width 60 height 27
select select "true"
click at [915, 151] on select "All true false" at bounding box center [920, 158] width 60 height 27
select select "true"
click at [1000, 156] on select "All true false" at bounding box center [993, 158] width 60 height 27
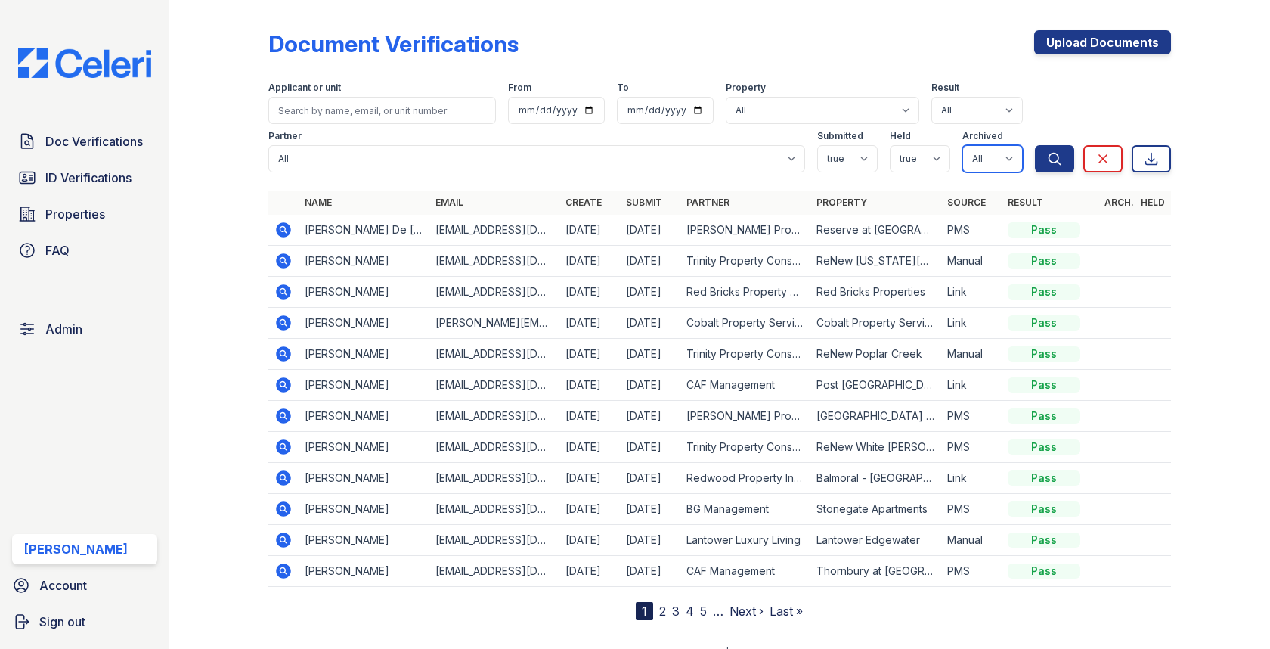
select select "false"
click at [1061, 160] on icon "submit" at bounding box center [1054, 158] width 15 height 15
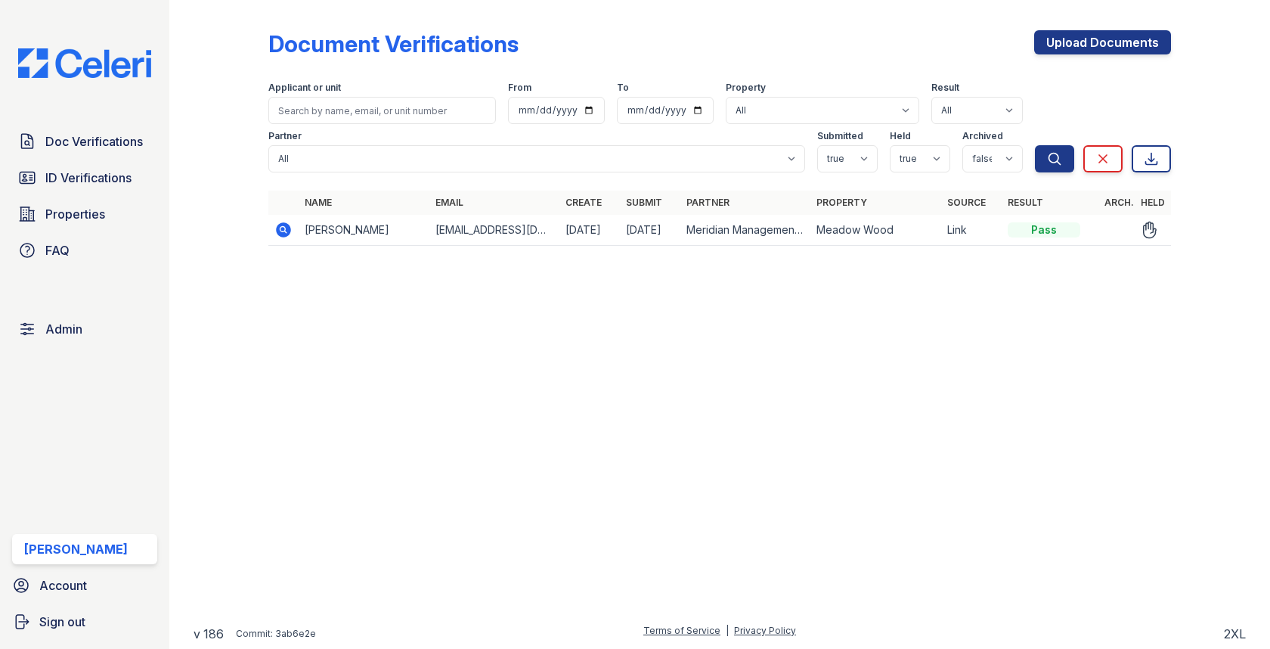
click at [281, 228] on icon at bounding box center [283, 230] width 18 height 18
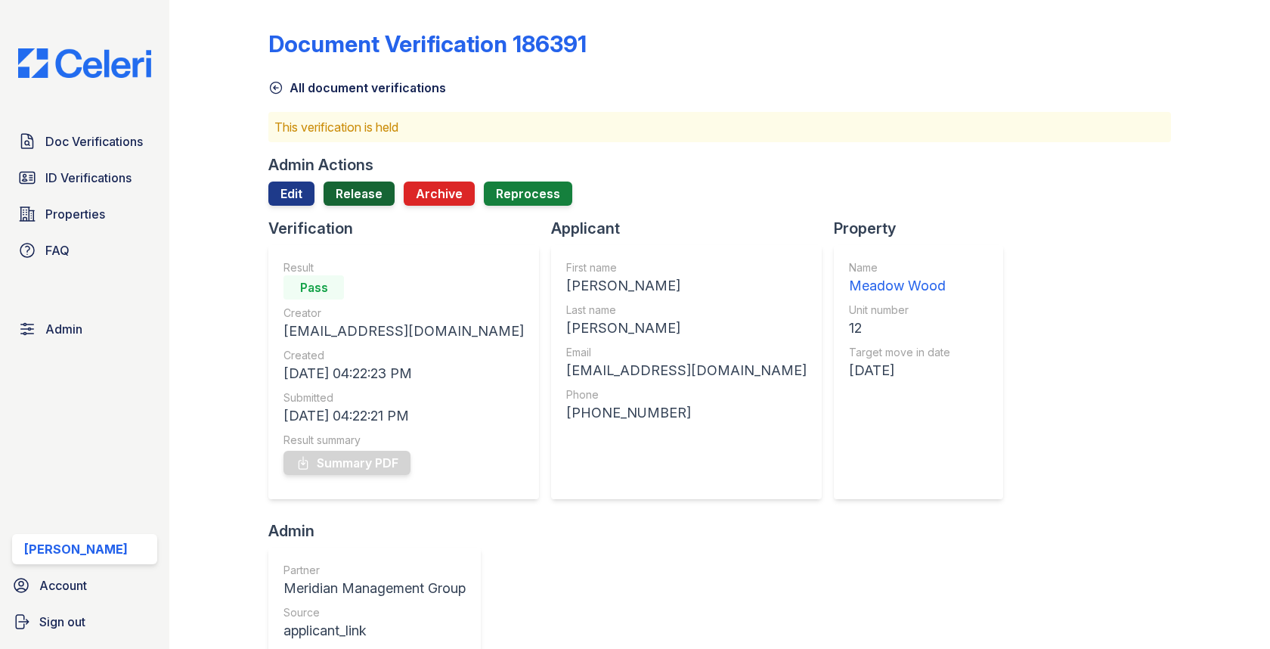
click at [364, 194] on link "Release" at bounding box center [359, 193] width 71 height 24
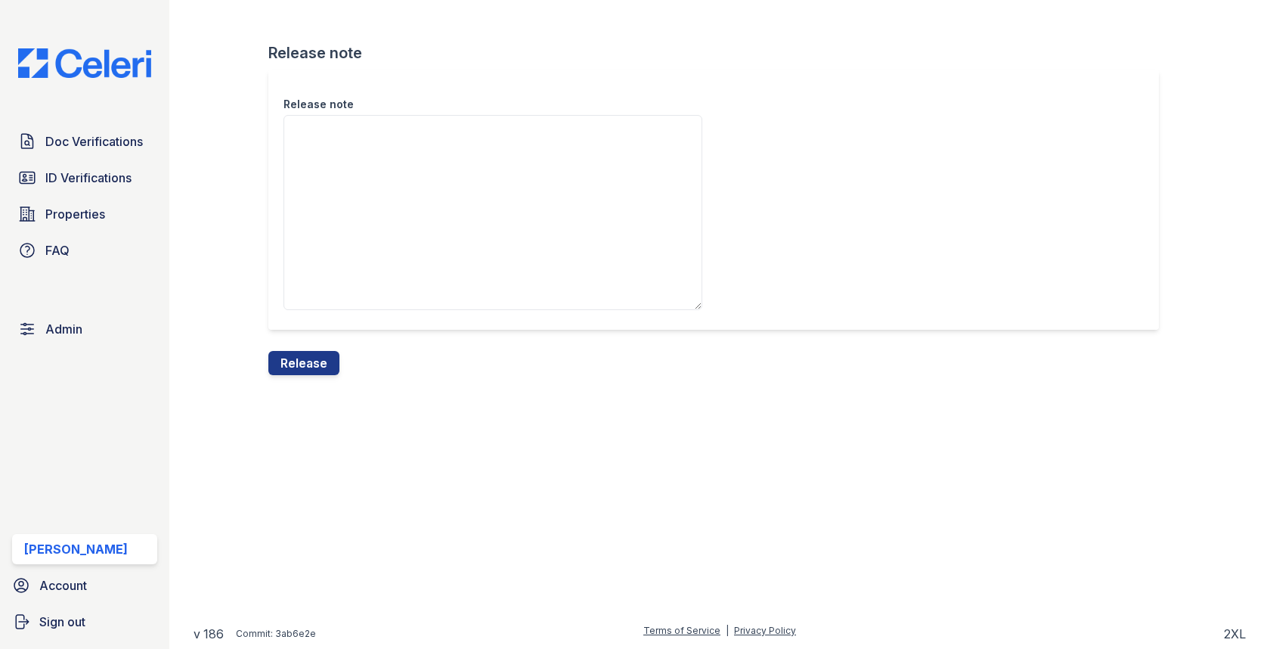
click at [332, 335] on div "Release note" at bounding box center [719, 210] width 902 height 281
click at [332, 358] on button "Release" at bounding box center [303, 363] width 71 height 24
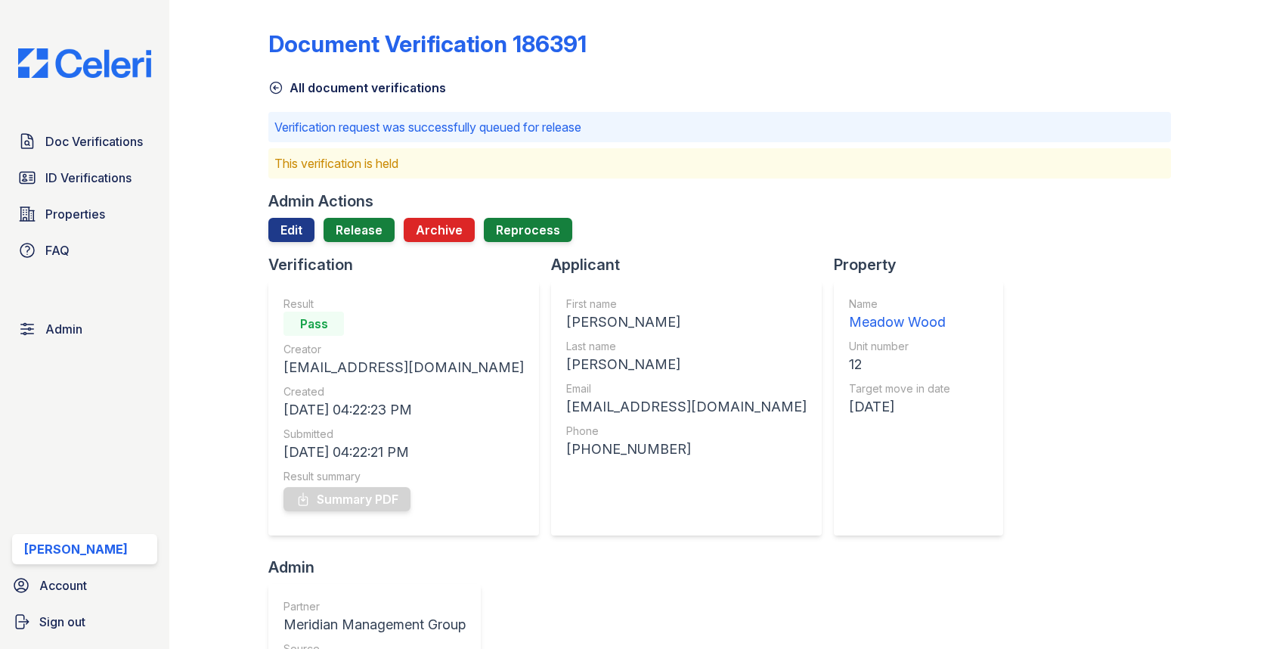
click at [91, 184] on span "ID Verifications" at bounding box center [88, 178] width 86 height 18
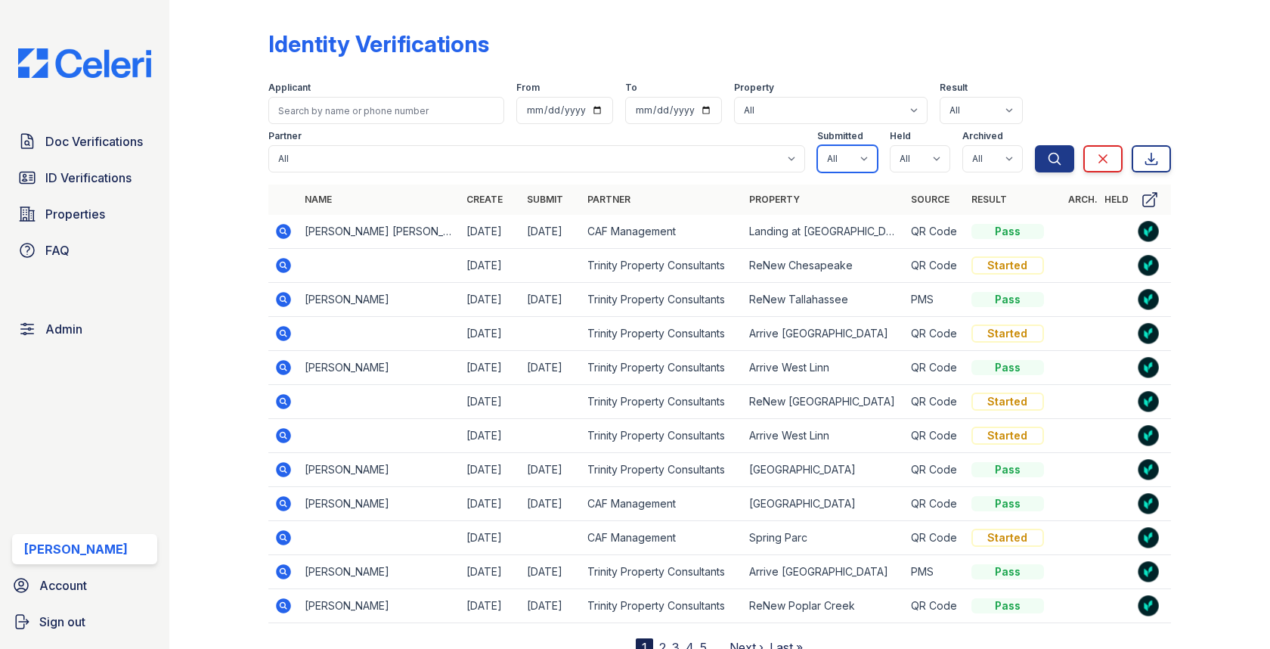
click at [824, 166] on select "All true false" at bounding box center [847, 158] width 60 height 27
select select "true"
click at [925, 156] on select "All true false" at bounding box center [920, 158] width 60 height 27
select select "true"
click at [991, 153] on select "All true false" at bounding box center [993, 158] width 60 height 27
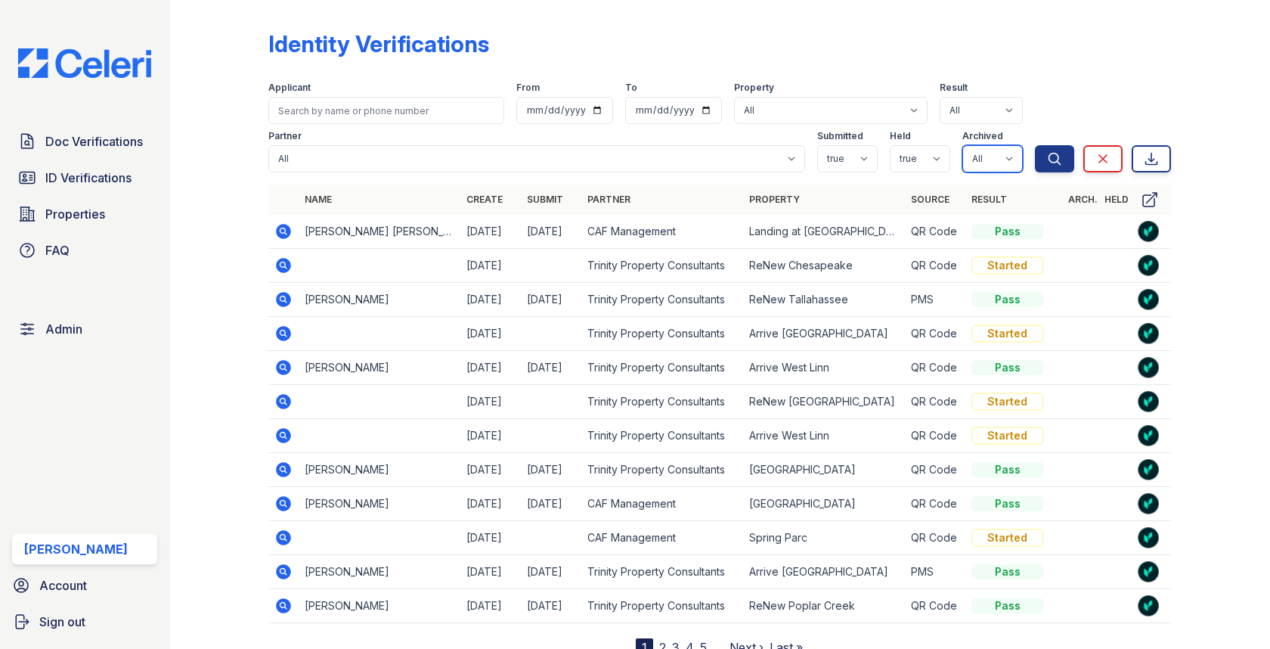
select select "false"
click at [1047, 161] on icon "submit" at bounding box center [1054, 158] width 15 height 15
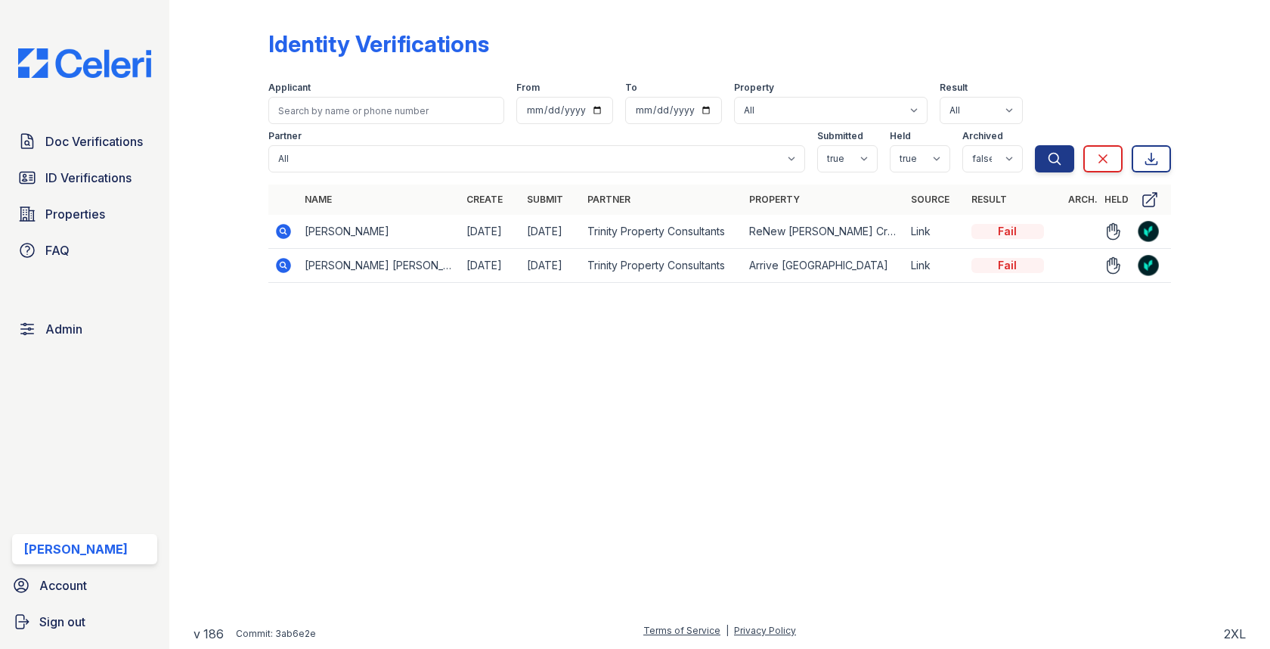
click at [273, 257] on td at bounding box center [283, 266] width 30 height 34
click at [279, 263] on icon at bounding box center [284, 265] width 15 height 15
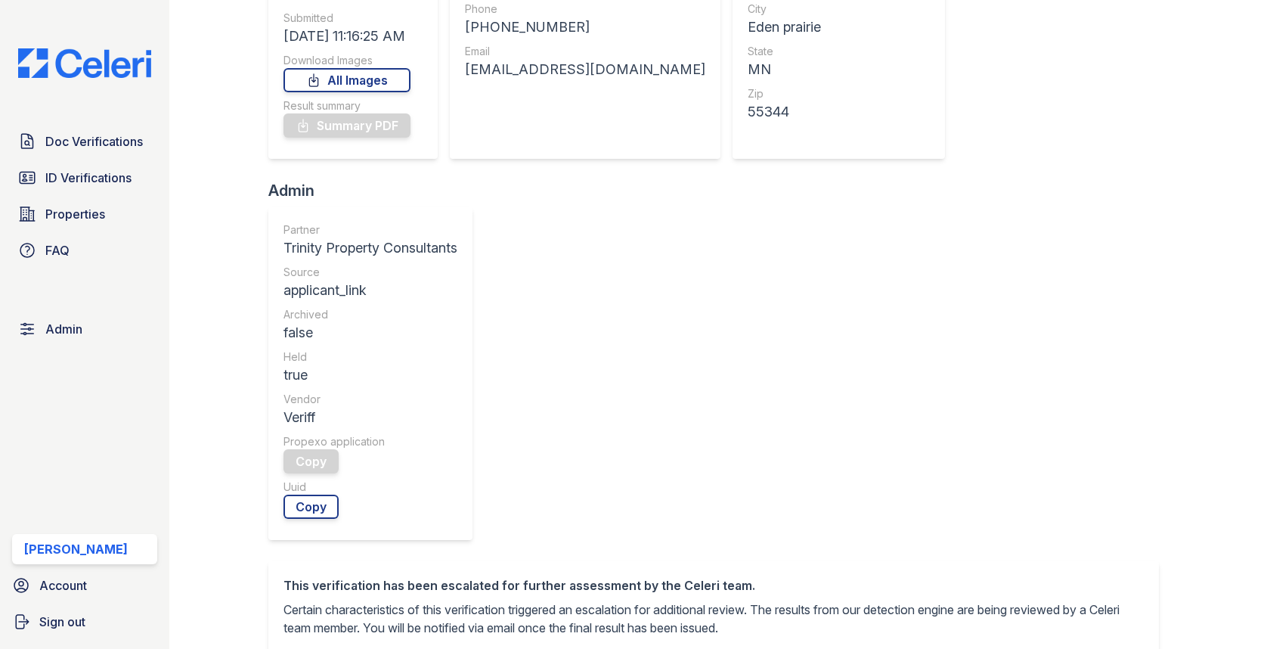
scroll to position [529, 0]
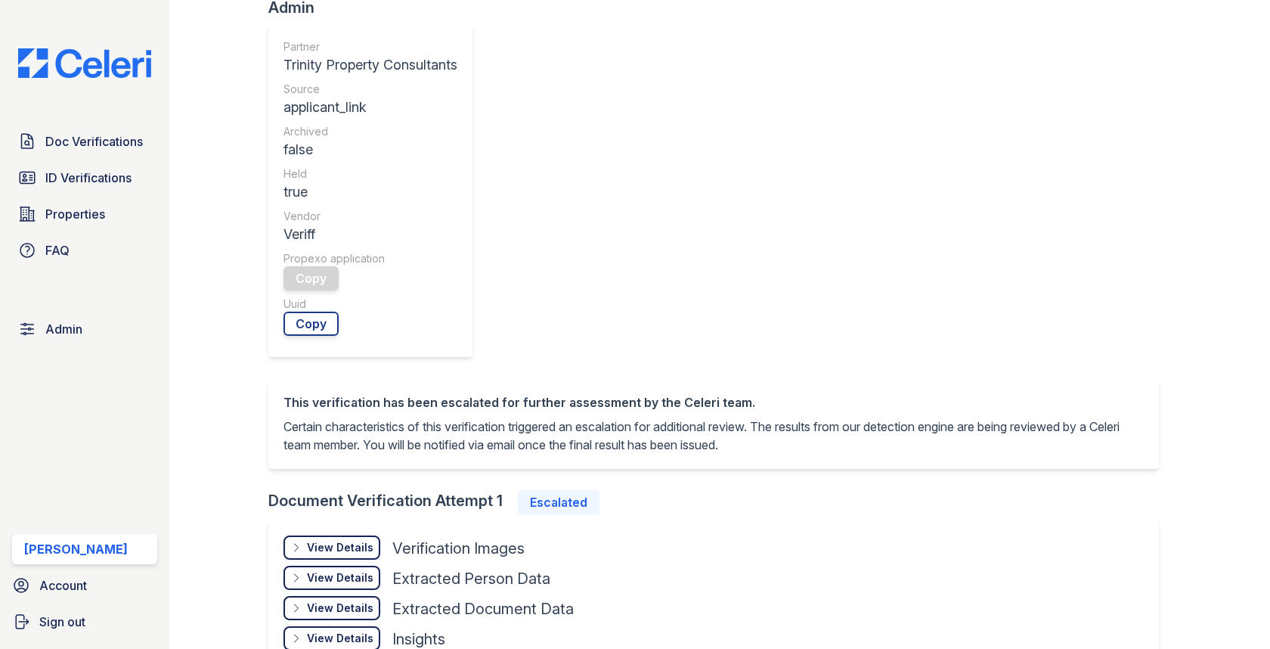
click at [321, 535] on div "View Details Details" at bounding box center [332, 547] width 97 height 24
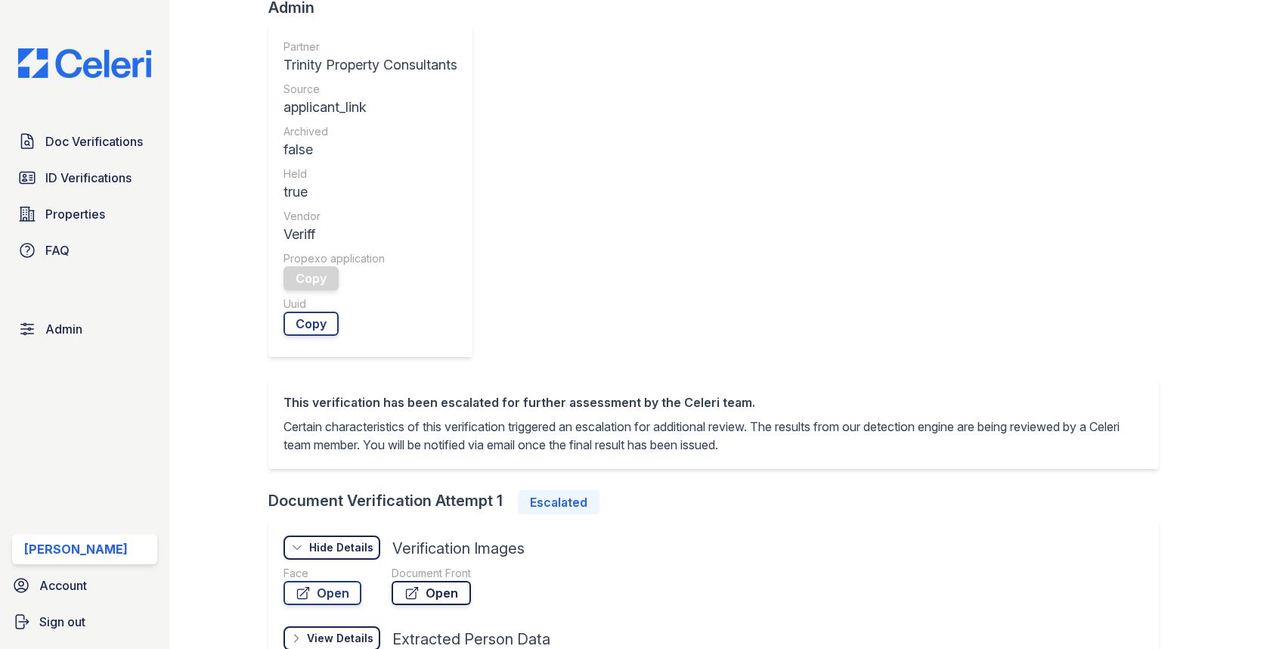
click at [402, 581] on link "Open" at bounding box center [431, 593] width 79 height 24
click at [333, 581] on link "Open" at bounding box center [323, 593] width 78 height 24
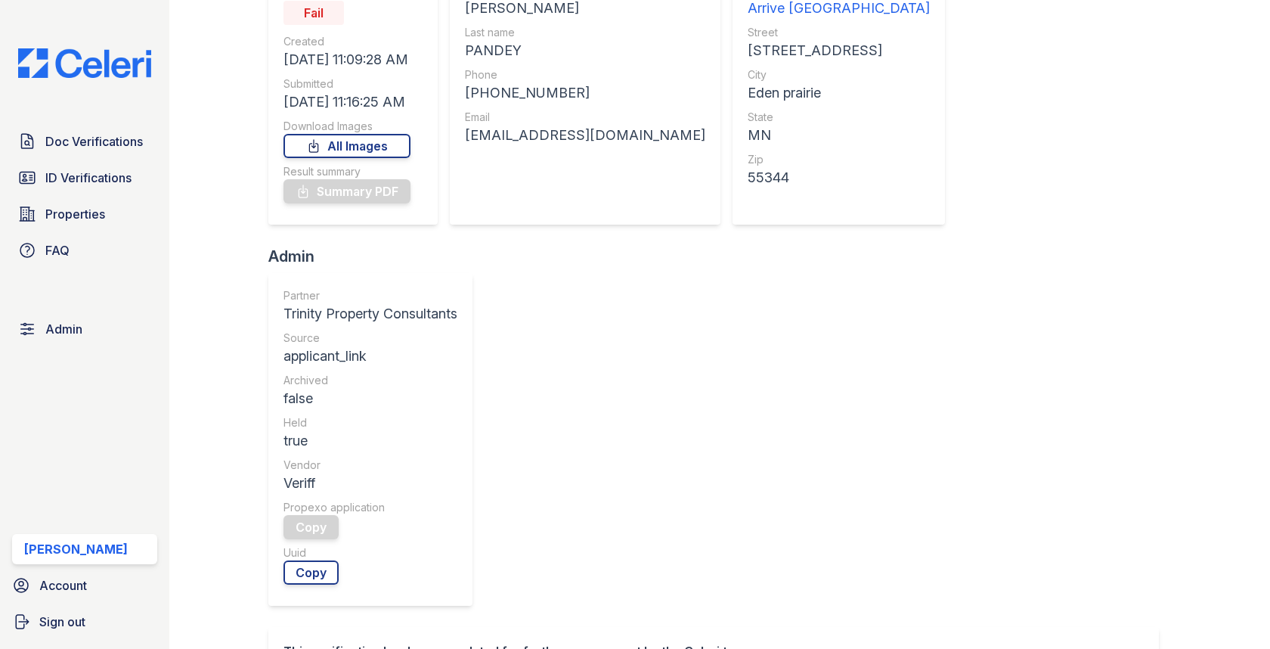
scroll to position [0, 0]
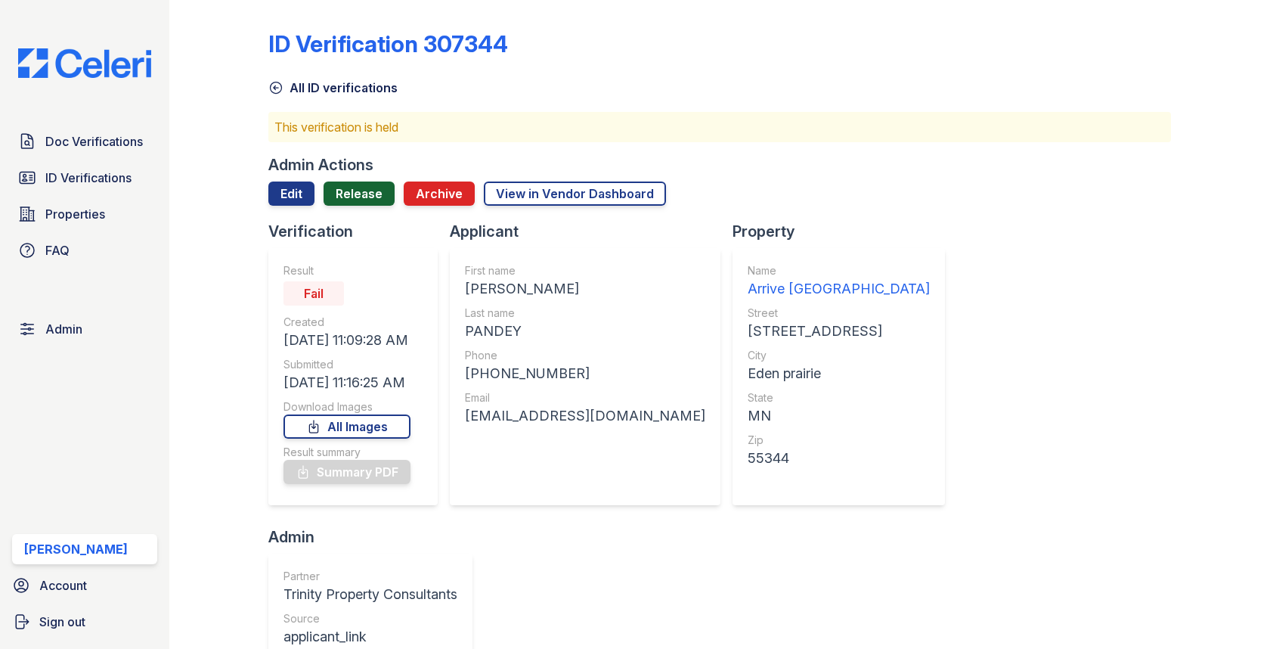
click at [371, 188] on link "Release" at bounding box center [359, 193] width 71 height 24
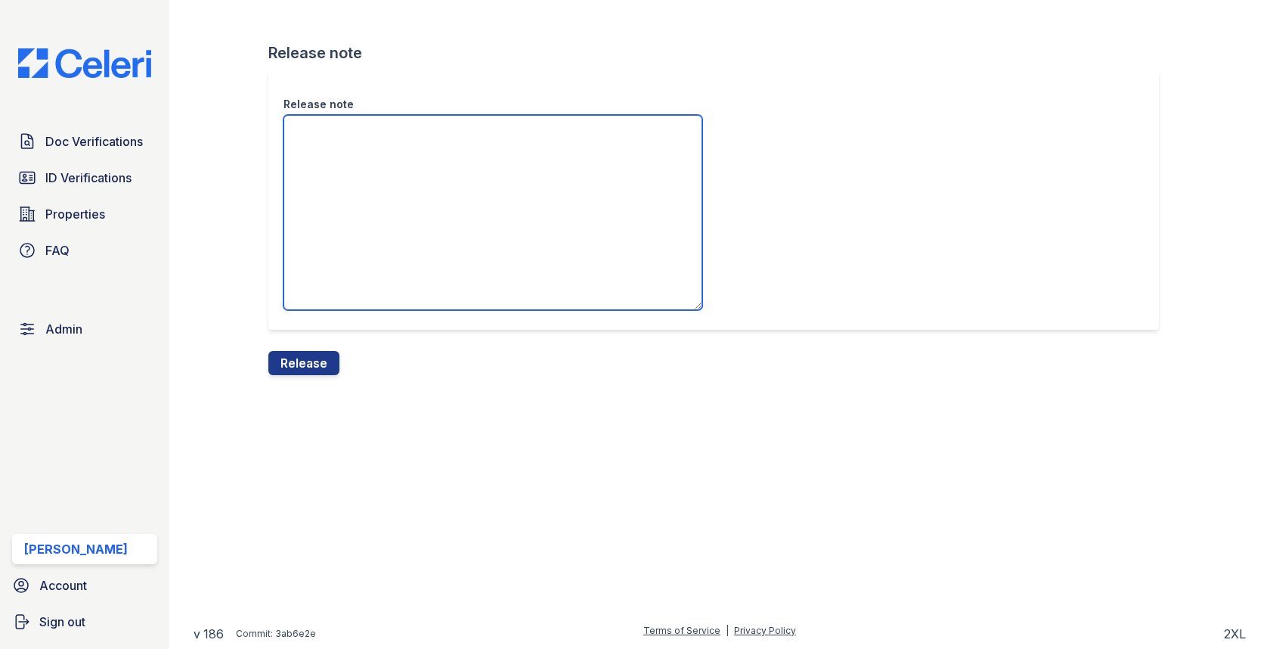
click at [371, 216] on textarea "Release note" at bounding box center [493, 212] width 419 height 195
type textarea "This applicant failed the selfie check."
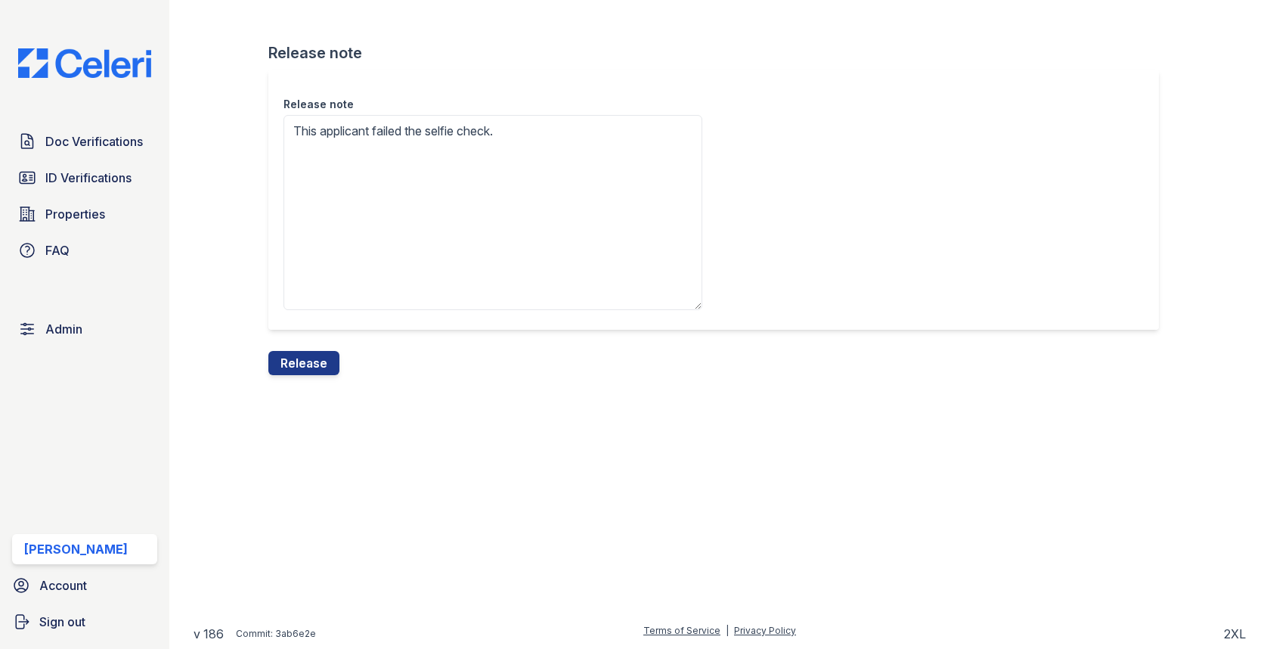
click at [308, 381] on div "Release note Release note This applicant failed the selfie check. Release" at bounding box center [720, 199] width 1053 height 399
click at [308, 355] on button "Release" at bounding box center [303, 363] width 71 height 24
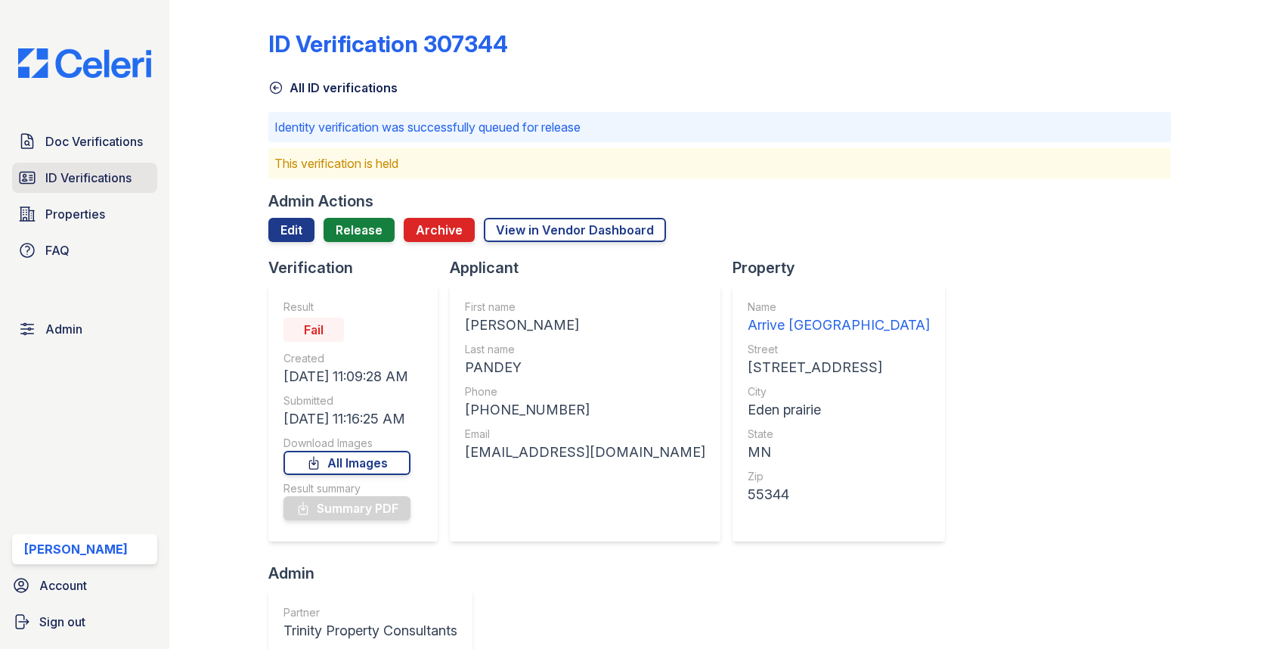
click at [110, 175] on span "ID Verifications" at bounding box center [88, 178] width 86 height 18
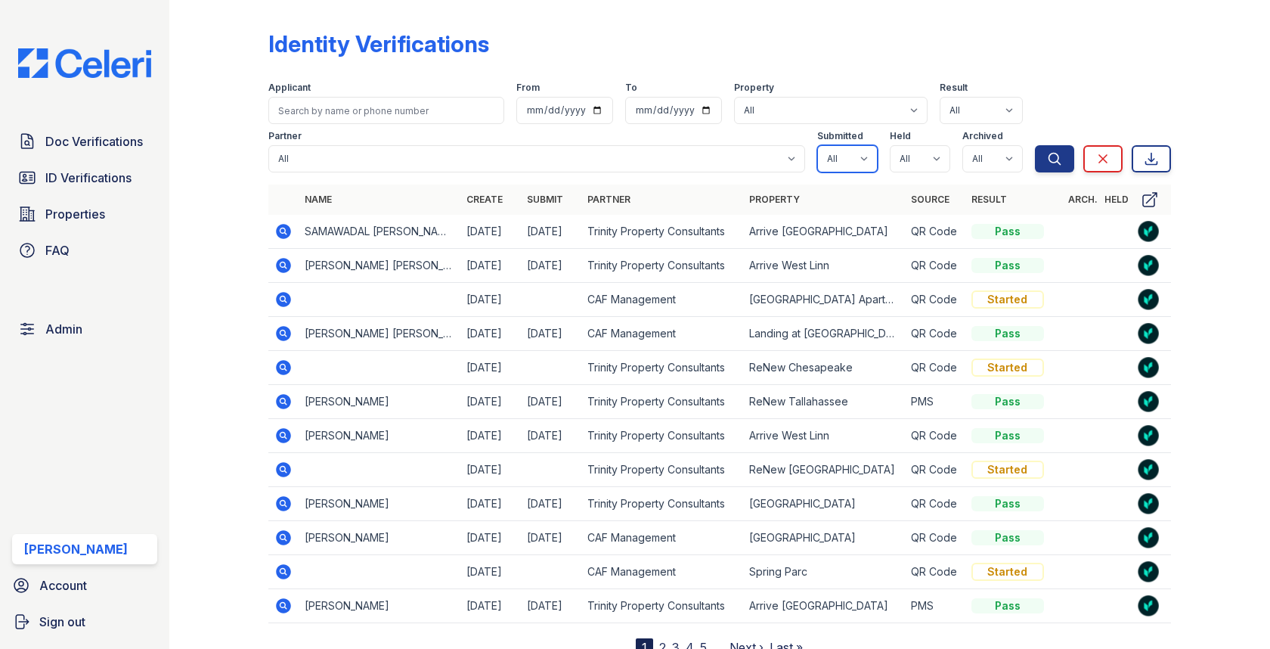
click at [858, 154] on select "All true false" at bounding box center [847, 158] width 60 height 27
select select "true"
click at [936, 153] on select "All true false" at bounding box center [920, 158] width 60 height 27
select select "true"
click at [1008, 145] on select "All true false" at bounding box center [993, 158] width 60 height 27
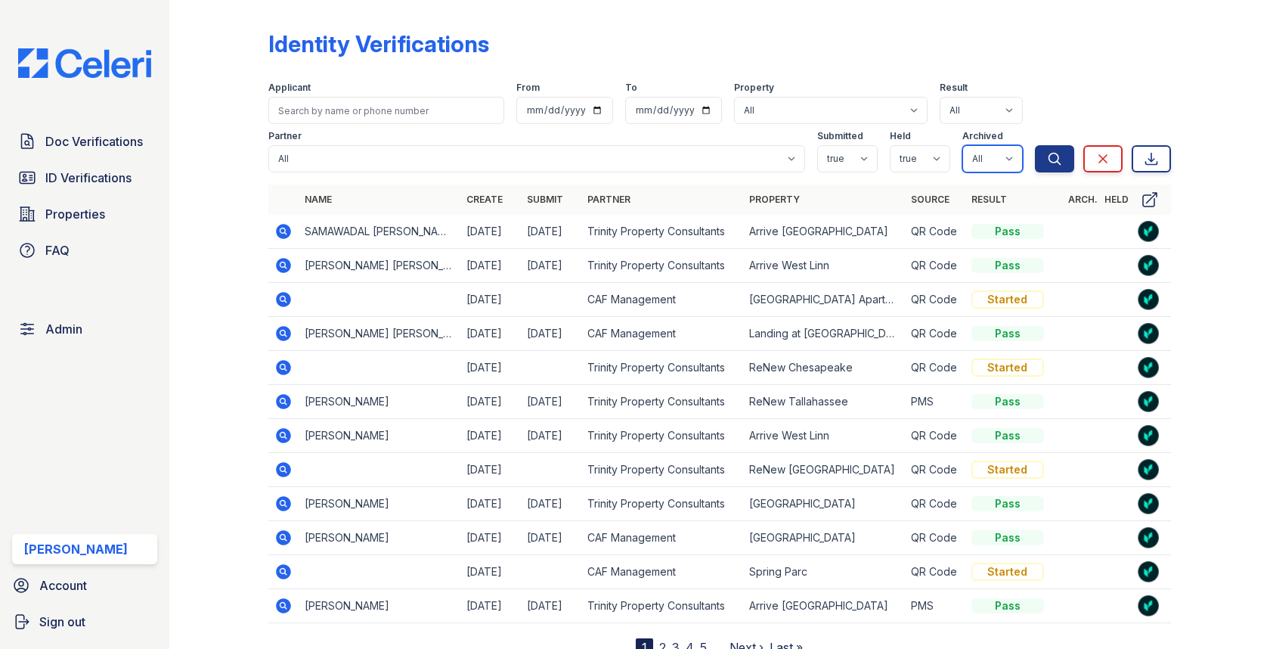
select select "false"
click at [1052, 166] on icon "submit" at bounding box center [1054, 158] width 15 height 15
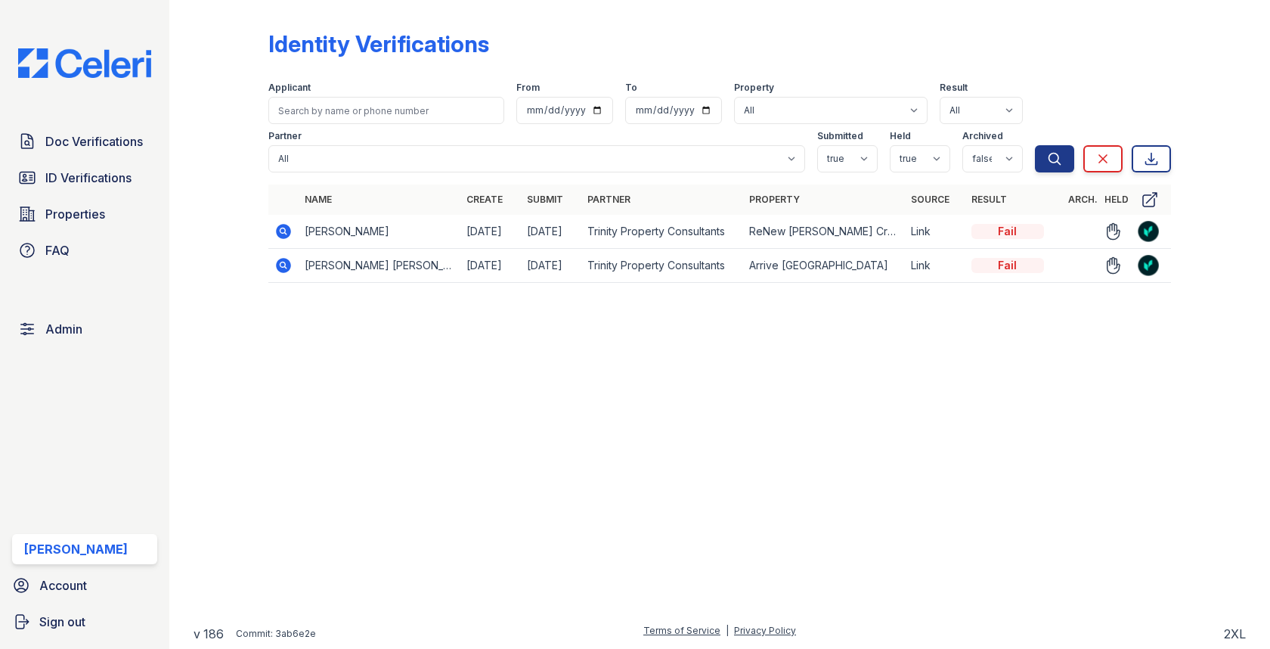
click at [284, 228] on icon at bounding box center [283, 231] width 18 height 18
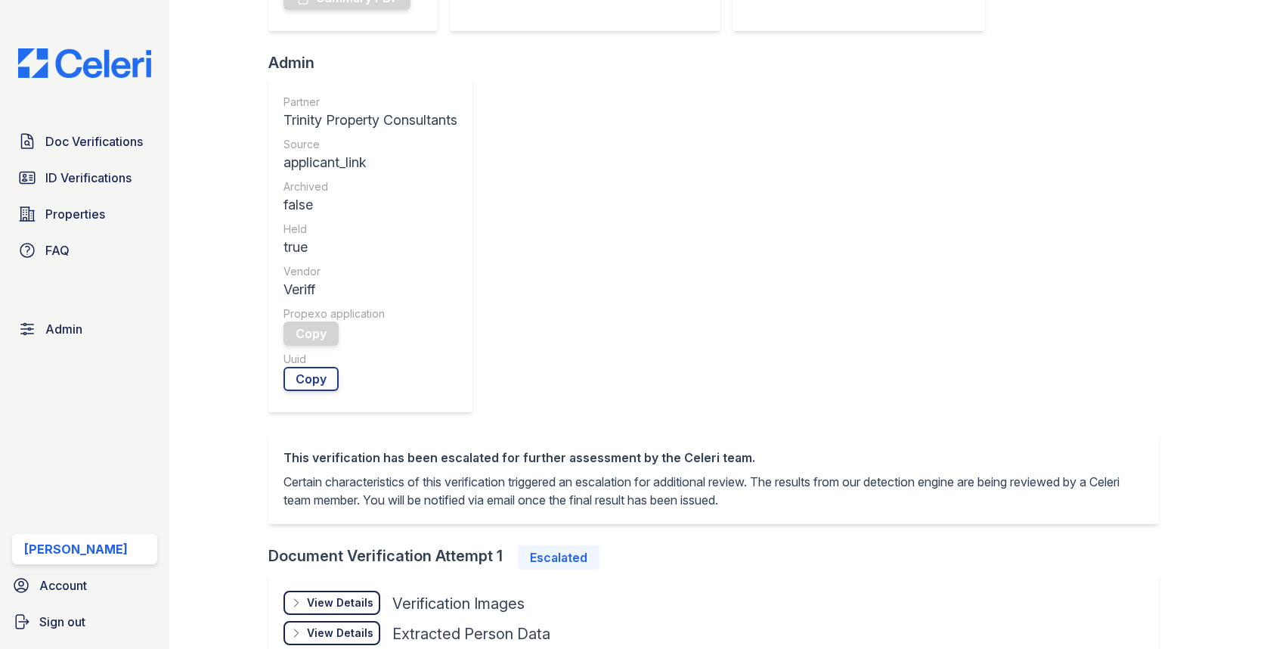
scroll to position [523, 0]
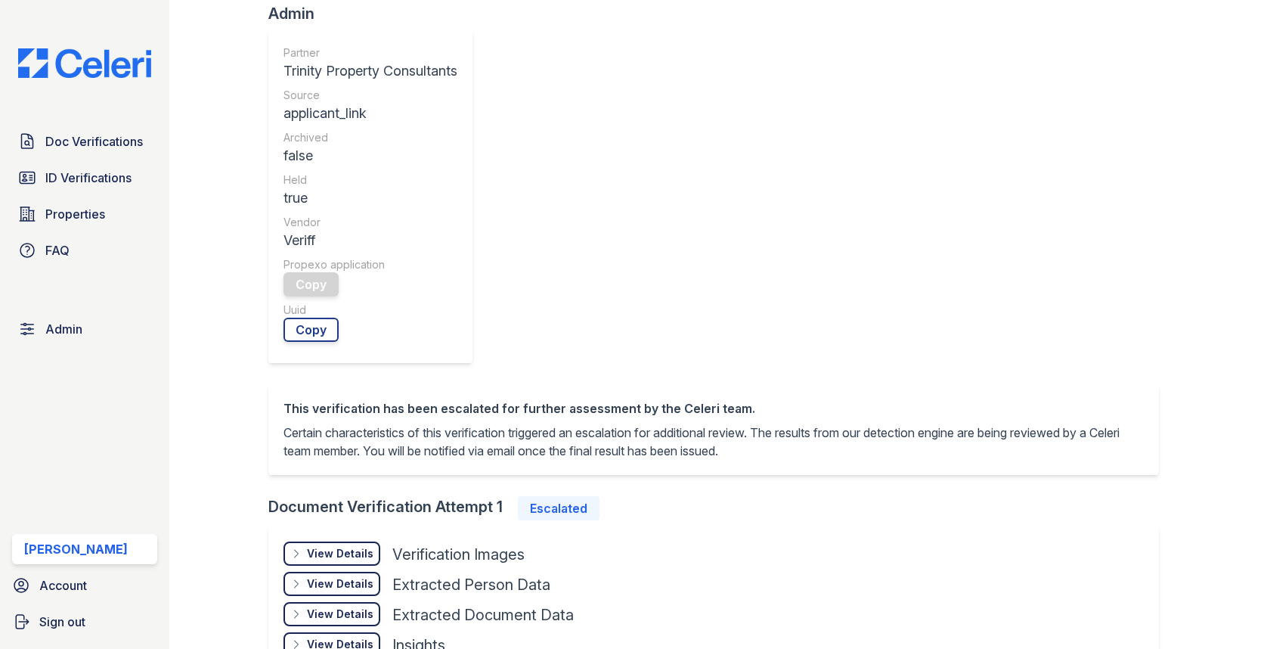
click at [346, 546] on div "View Details" at bounding box center [340, 553] width 67 height 15
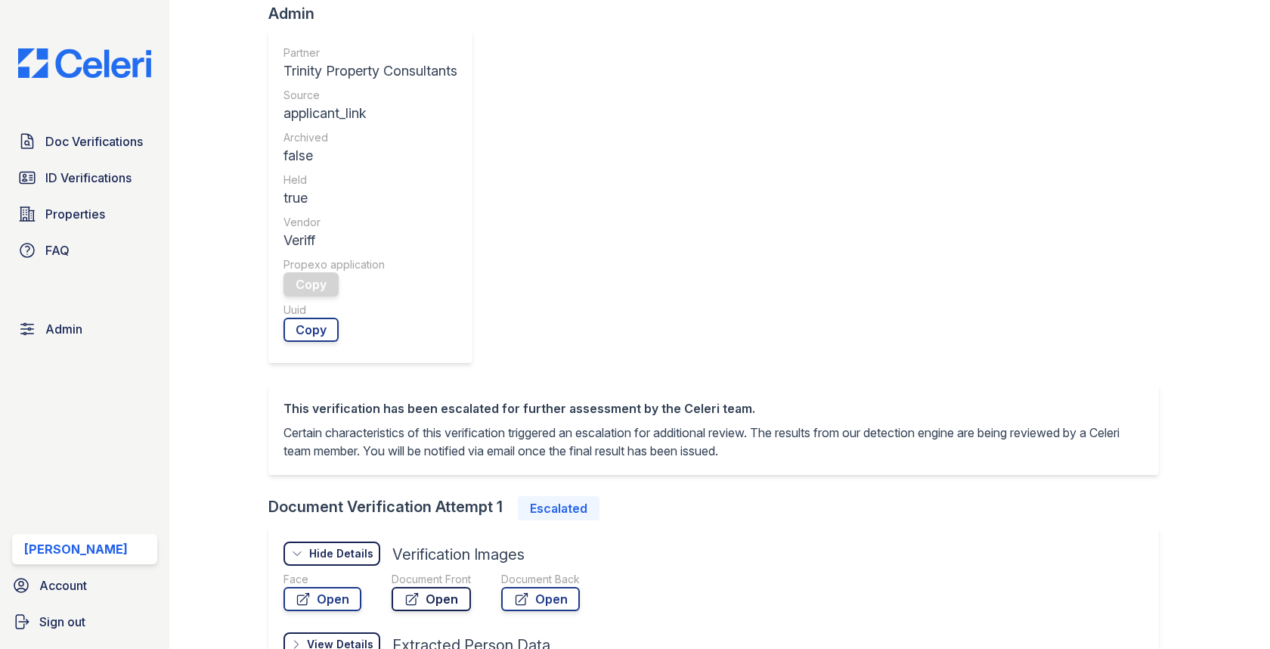
click at [417, 587] on link "Open" at bounding box center [431, 599] width 79 height 24
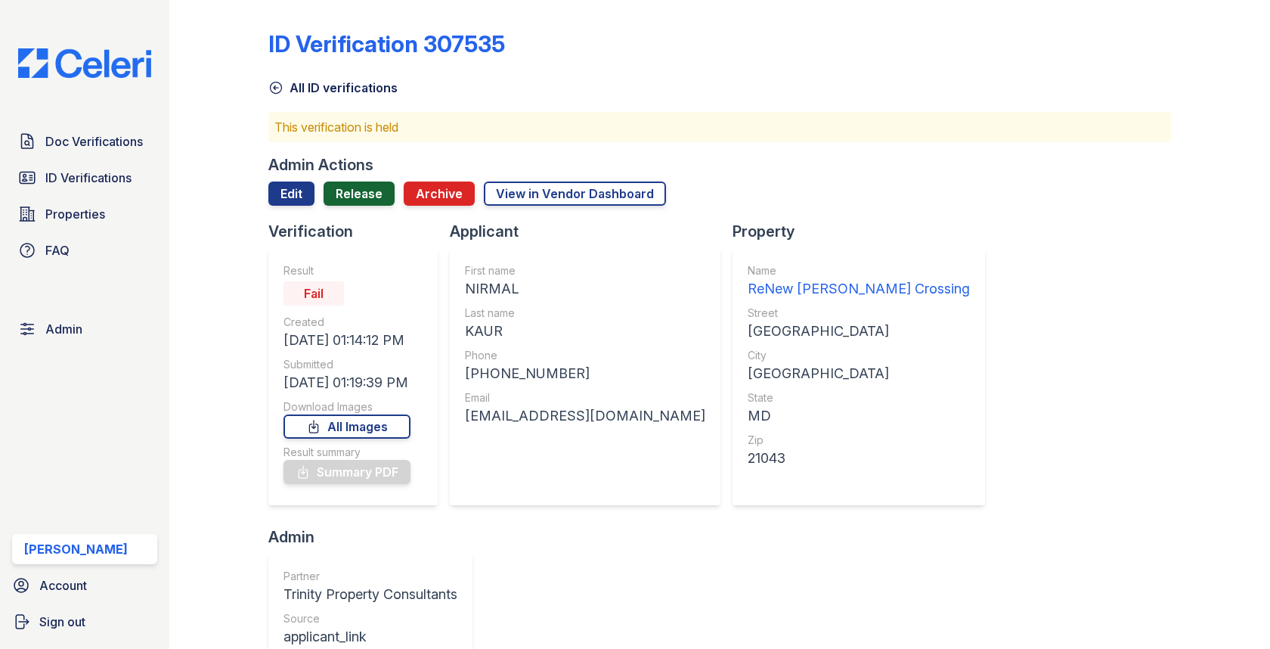
click at [378, 190] on link "Release" at bounding box center [359, 193] width 71 height 24
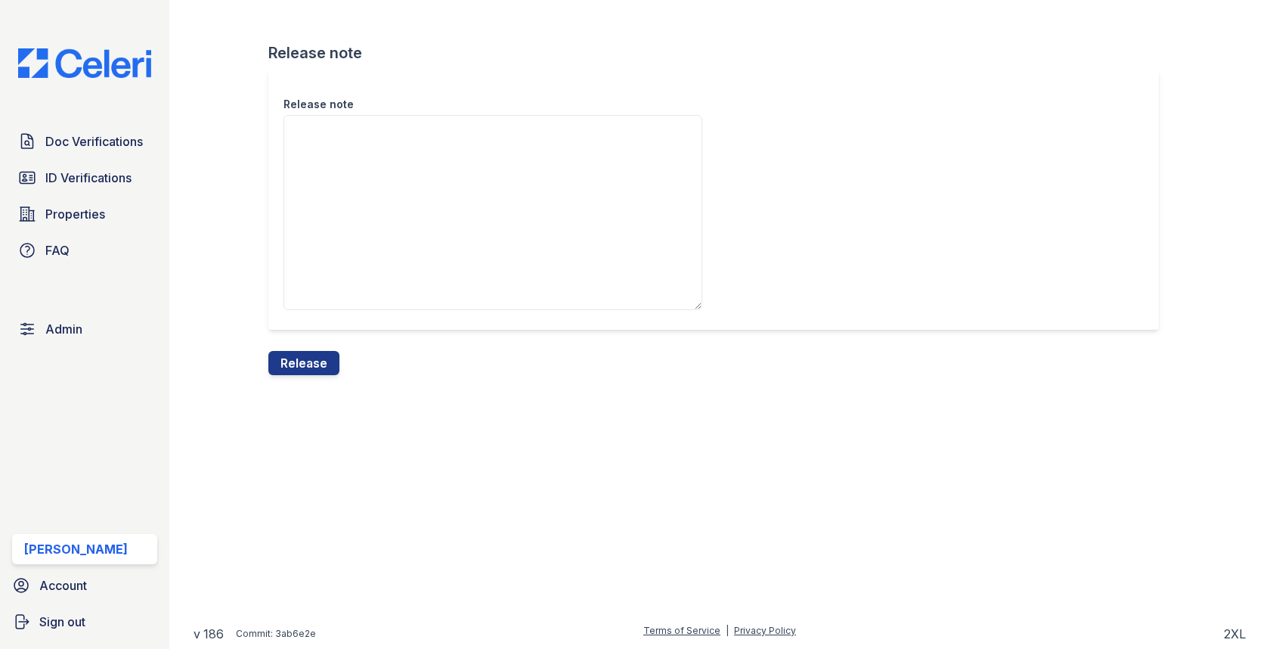
click at [367, 214] on textarea "Release note" at bounding box center [493, 212] width 419 height 195
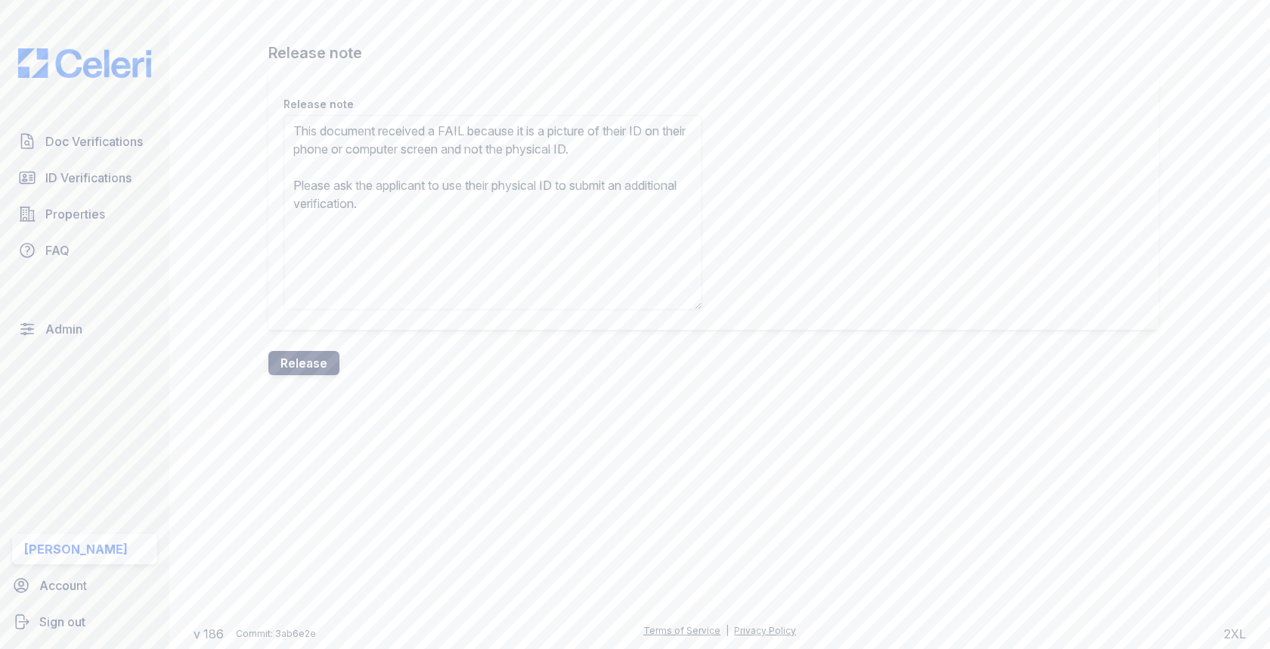
type textarea "This document received a FAIL because it is a picture of their ID on their phon…"
click at [325, 355] on button "Release" at bounding box center [303, 363] width 71 height 24
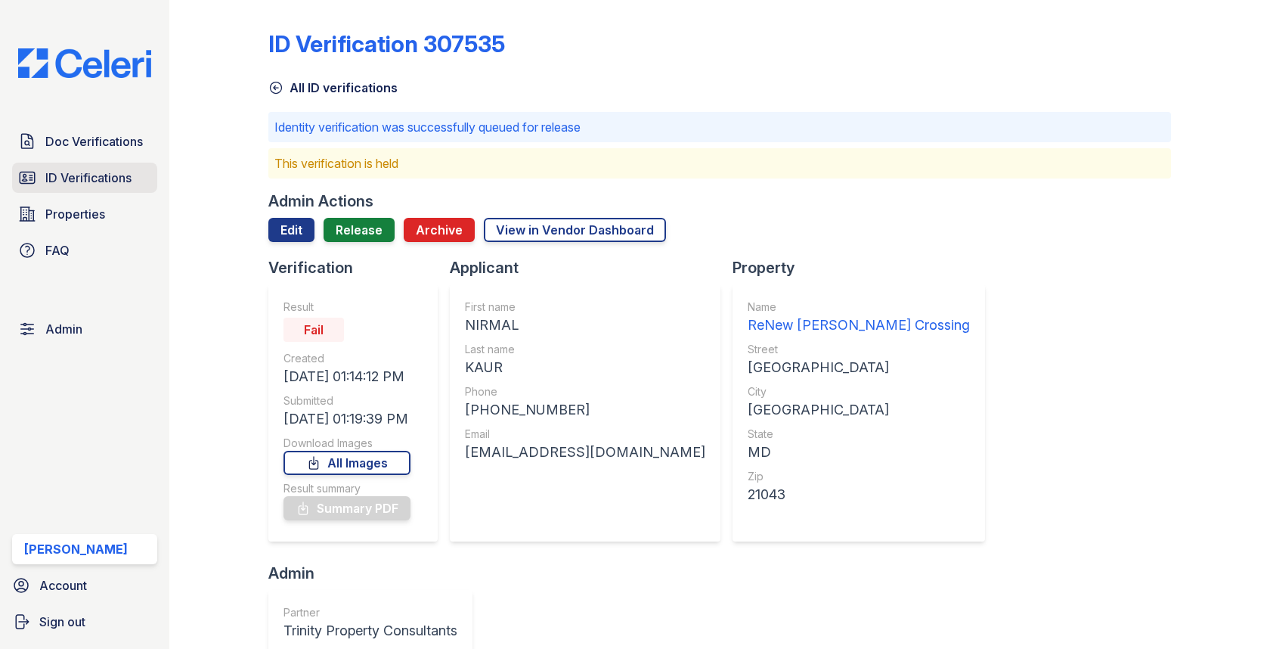
click at [120, 176] on span "ID Verifications" at bounding box center [88, 178] width 86 height 18
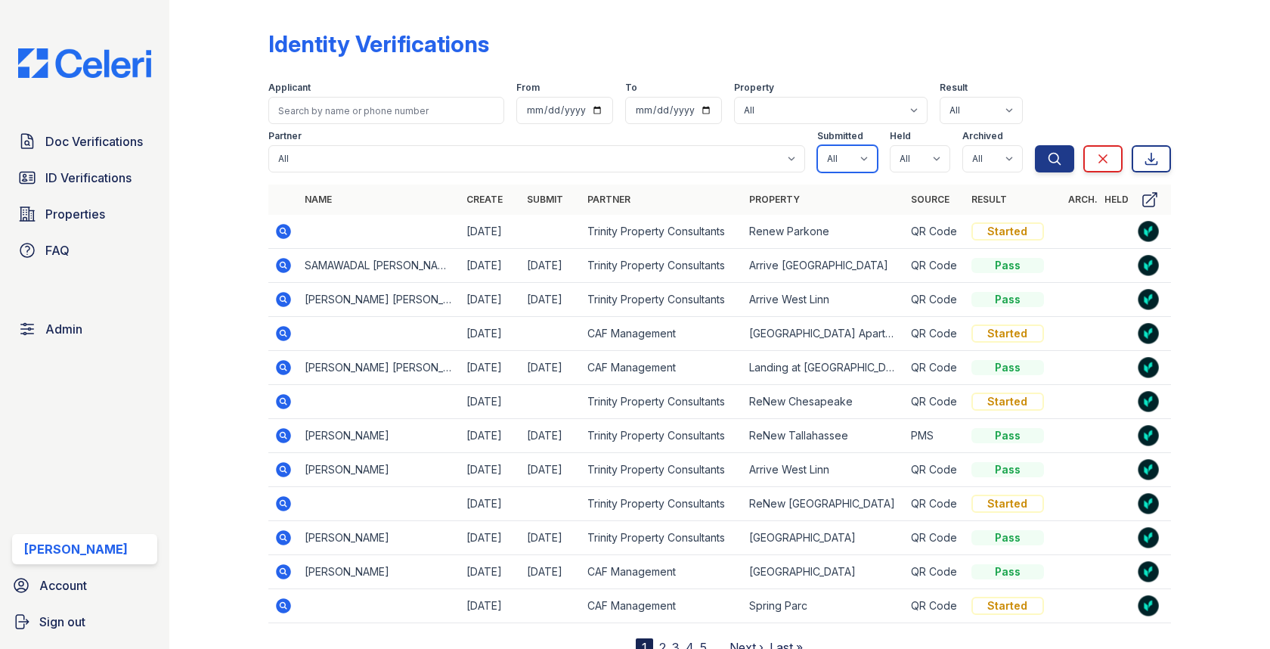
click at [860, 153] on select "All true false" at bounding box center [847, 158] width 60 height 27
select select "true"
click at [932, 155] on select "All true false" at bounding box center [920, 158] width 60 height 27
select select "true"
click at [992, 157] on select "All true false" at bounding box center [993, 158] width 60 height 27
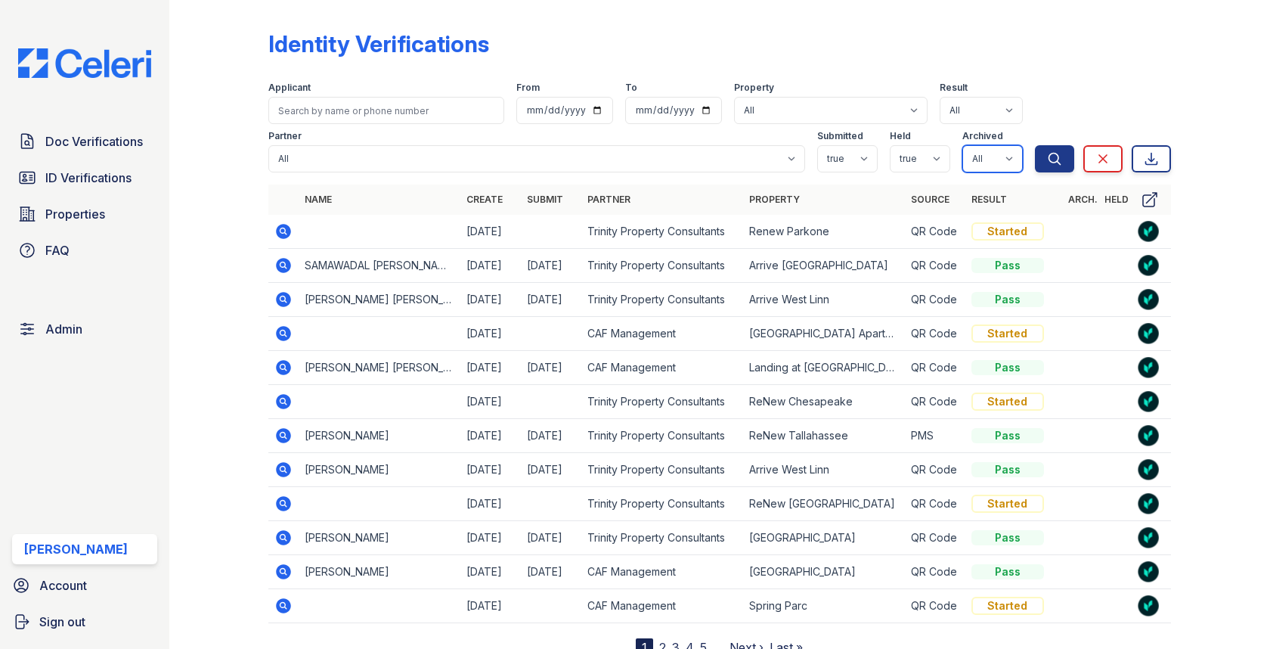
select select "false"
click at [1080, 151] on div "Search Clear Export" at bounding box center [1103, 124] width 136 height 97
click at [1065, 151] on button "Search" at bounding box center [1054, 158] width 39 height 27
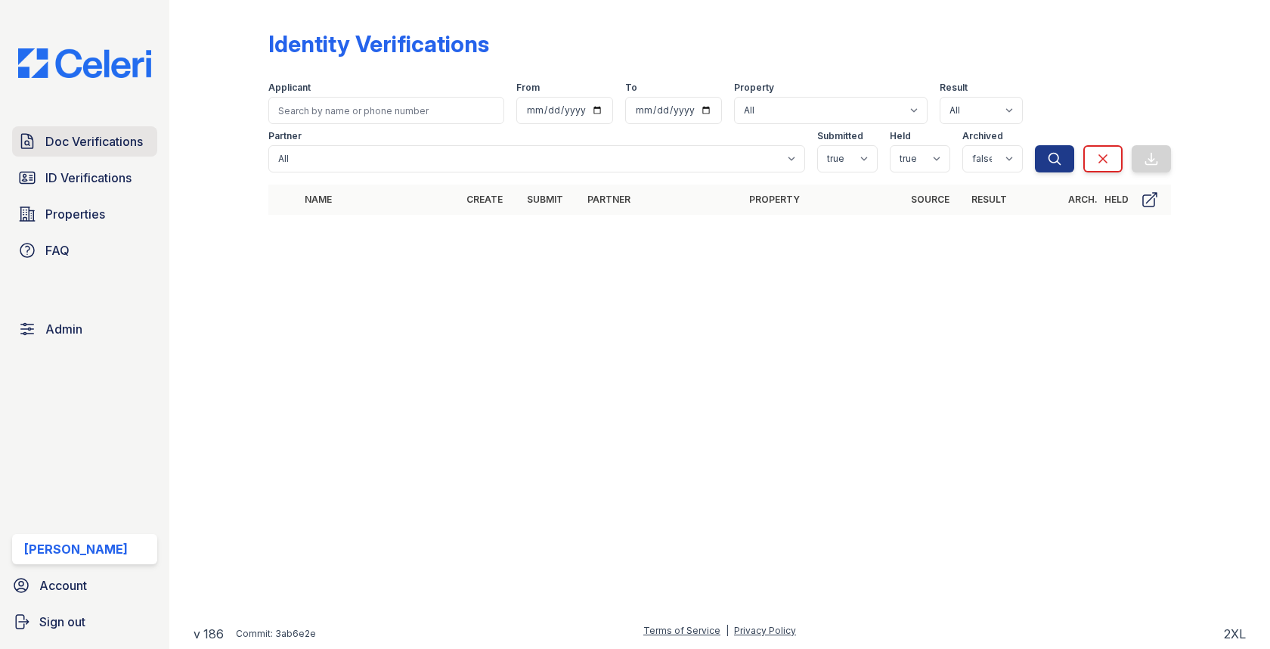
click at [105, 132] on link "Doc Verifications" at bounding box center [84, 141] width 145 height 30
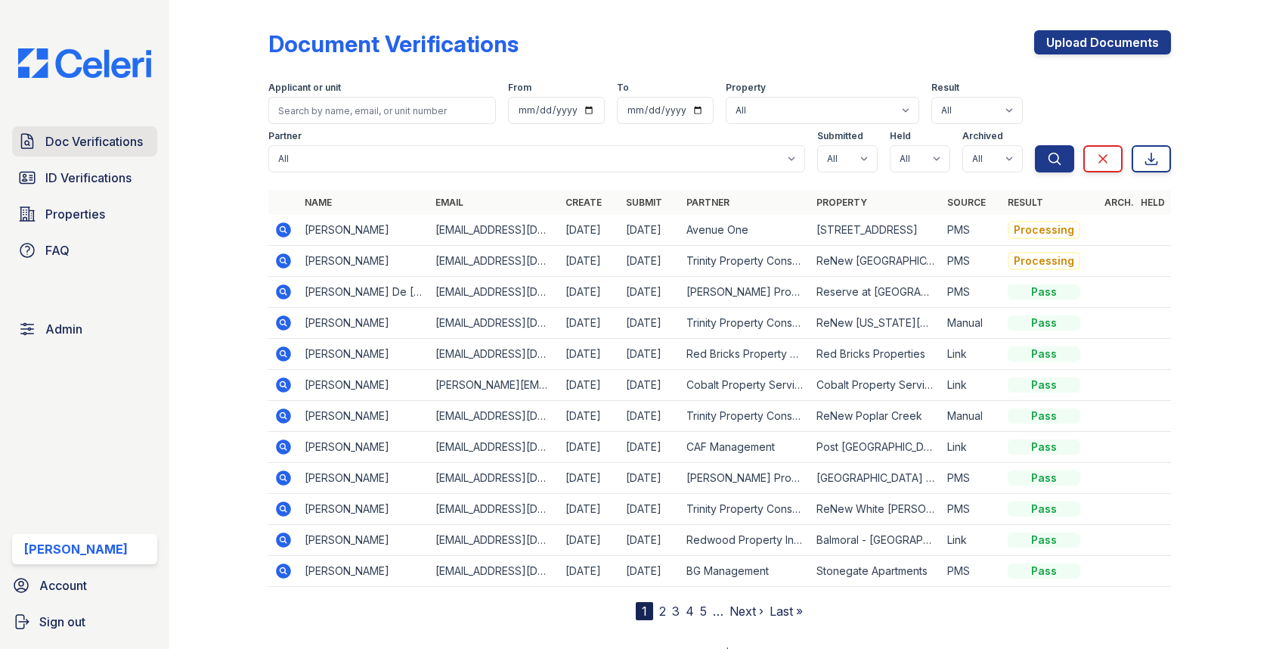
click at [125, 152] on link "Doc Verifications" at bounding box center [84, 141] width 145 height 30
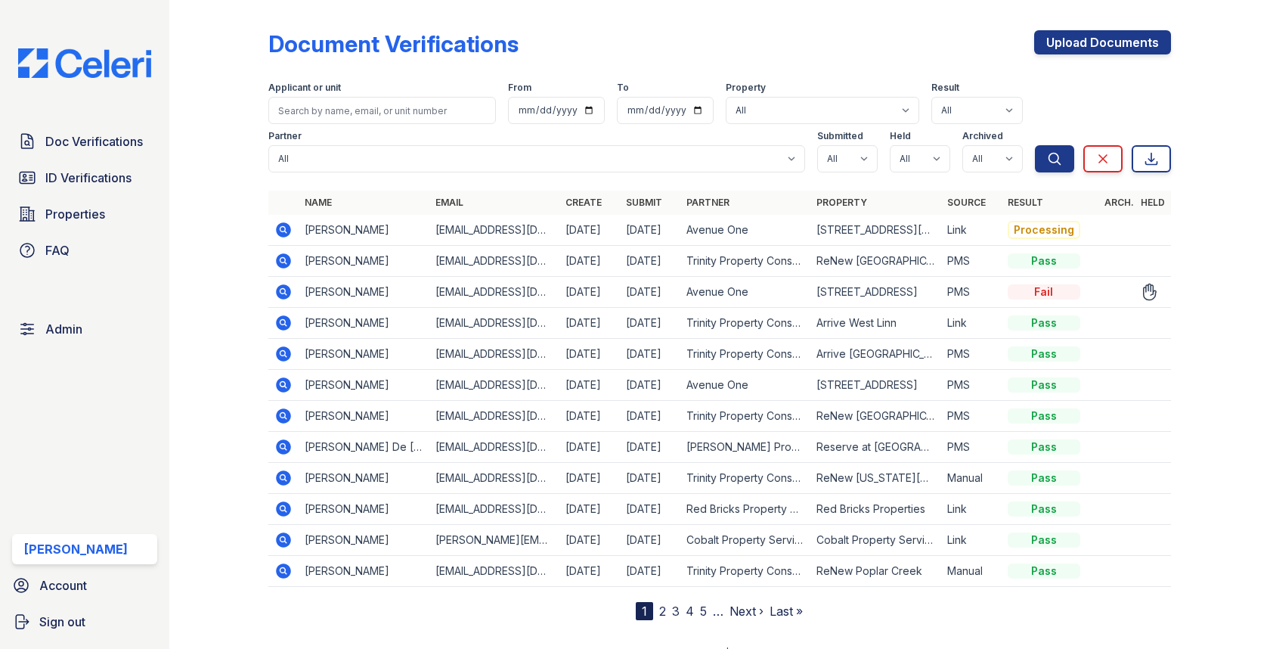
click at [282, 284] on icon at bounding box center [284, 291] width 15 height 15
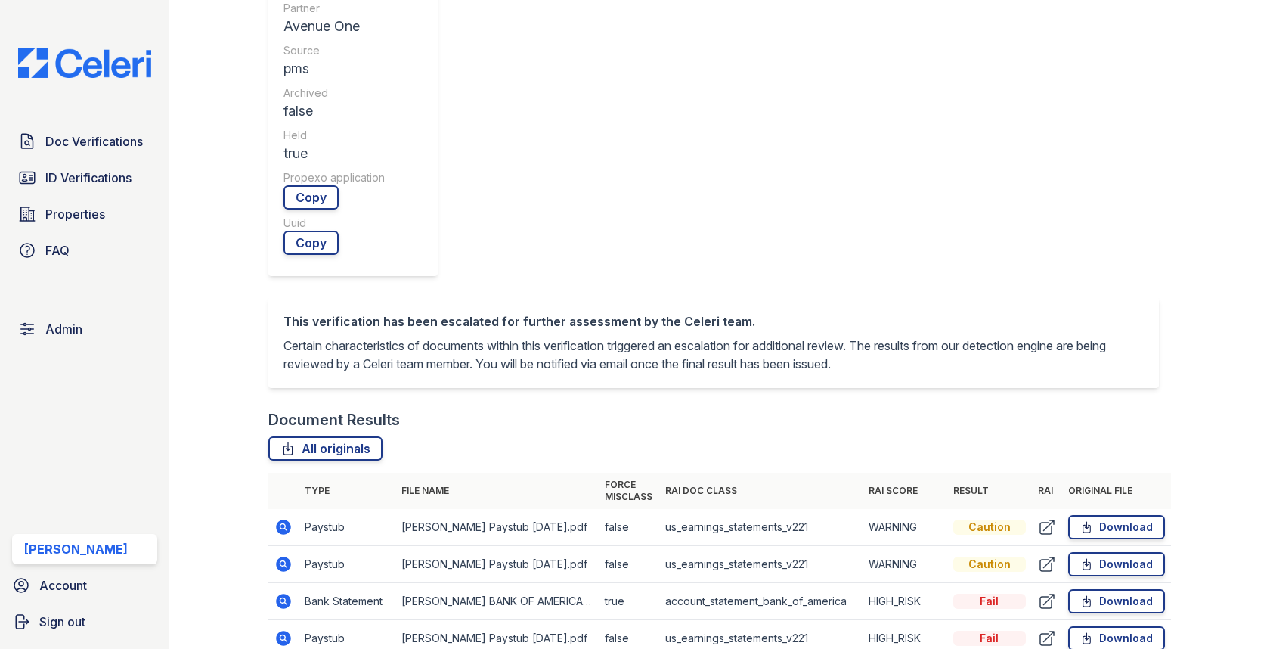
scroll to position [568, 0]
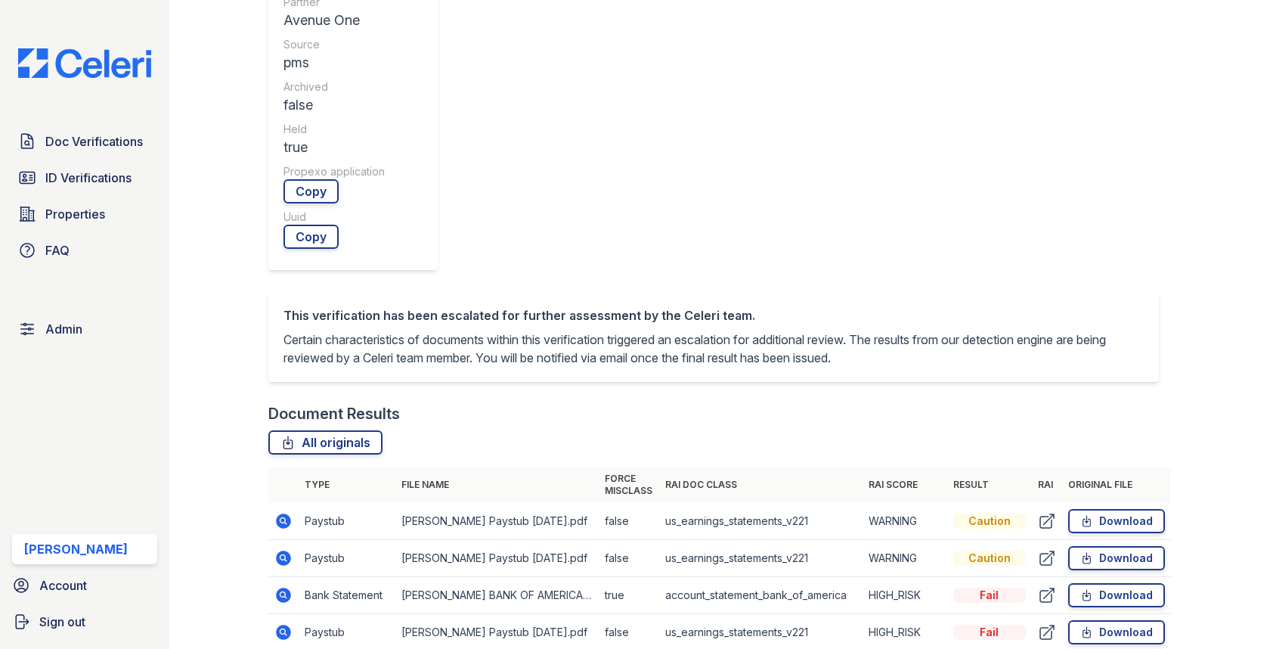
click at [291, 549] on icon at bounding box center [283, 558] width 18 height 18
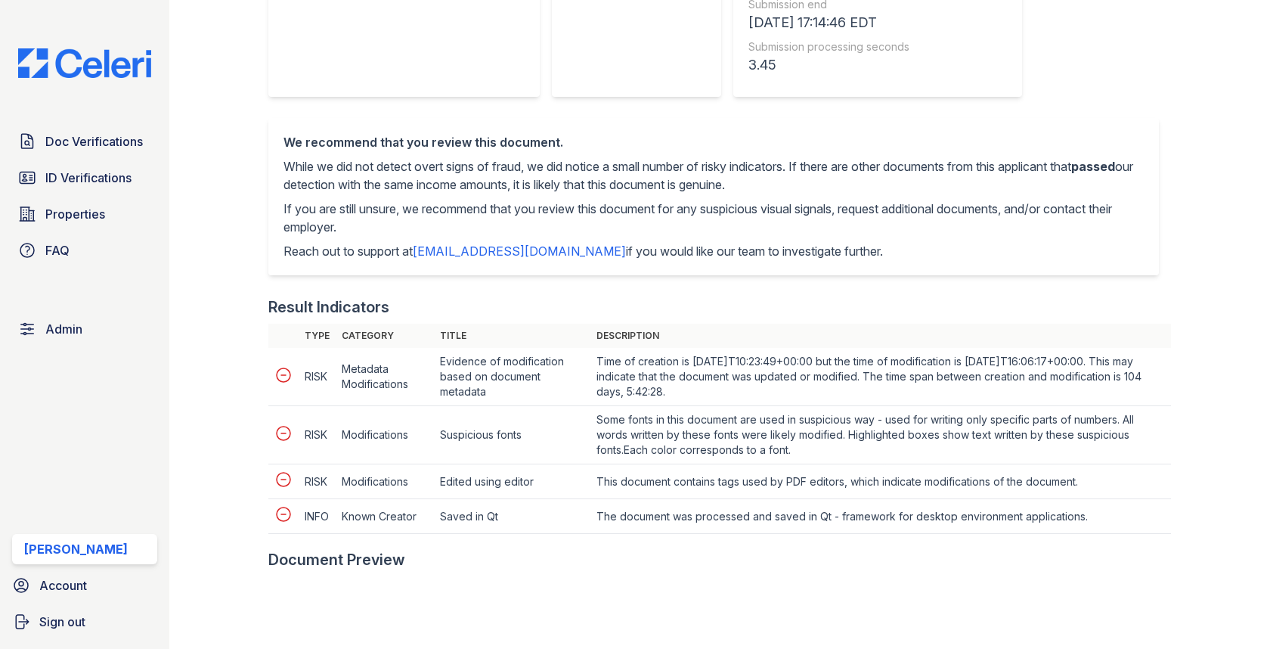
scroll to position [681, 0]
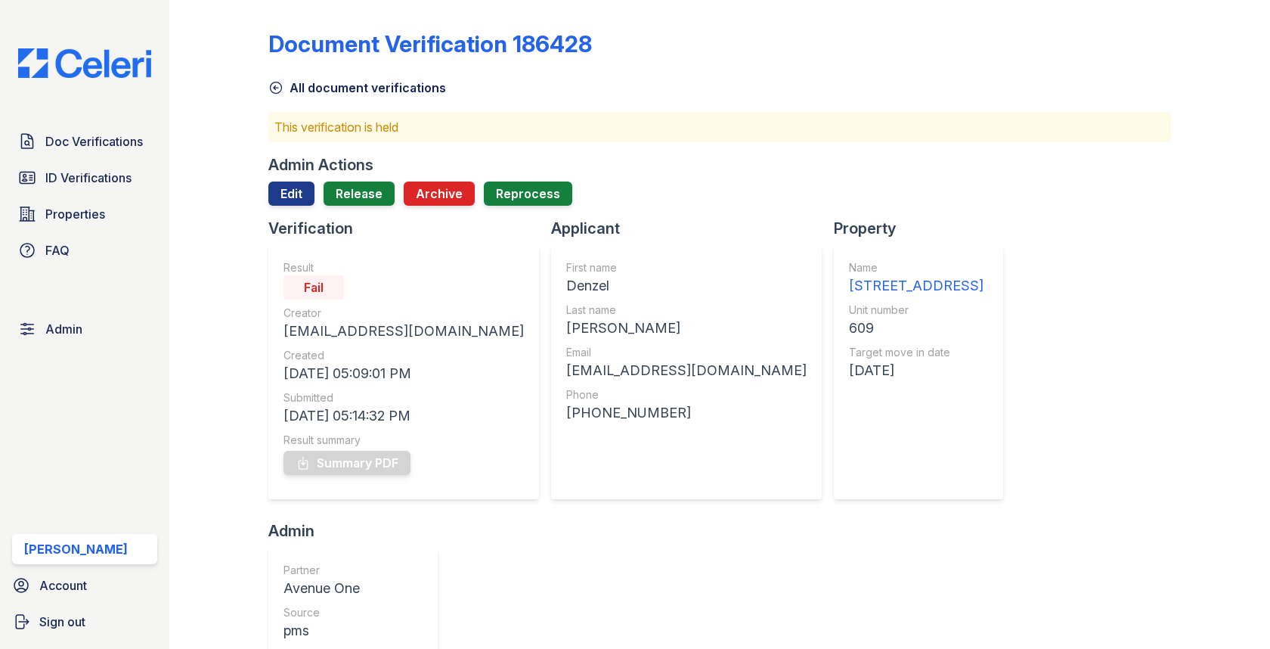
click at [301, 206] on div at bounding box center [719, 212] width 902 height 12
click at [301, 193] on link "Edit" at bounding box center [291, 193] width 46 height 24
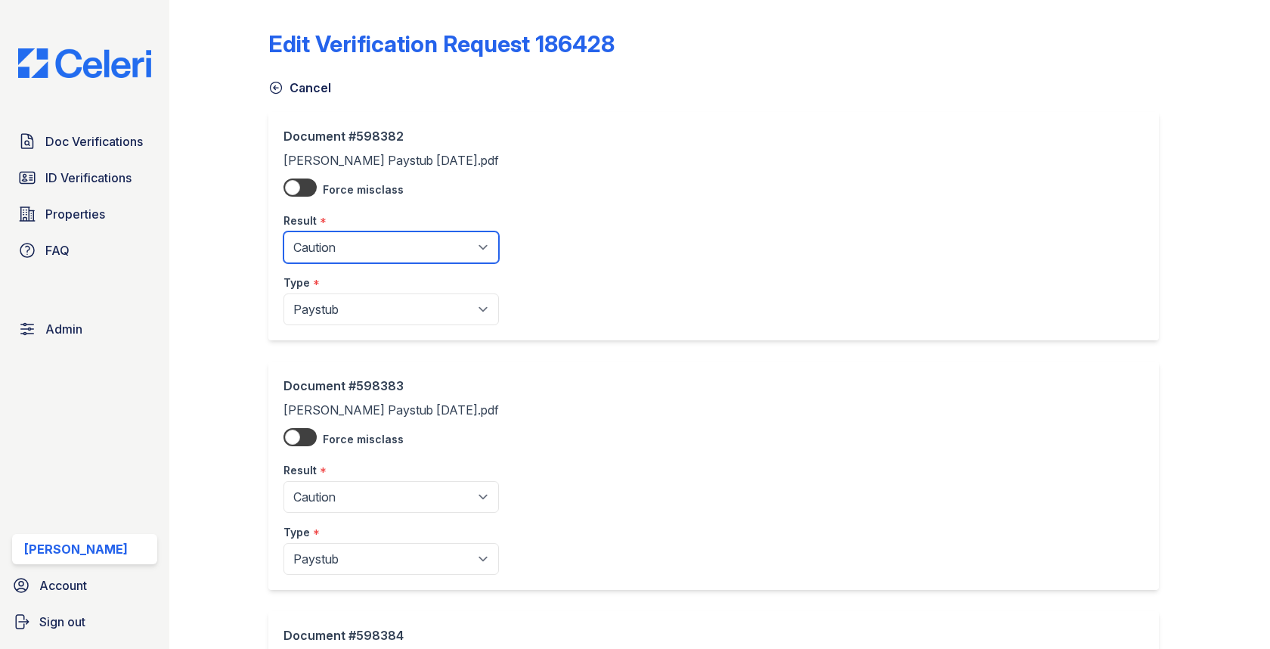
click at [323, 260] on select "Pending Sent Started Processing Pass Fail Caution Error N/A" at bounding box center [391, 247] width 215 height 32
select select "fail"
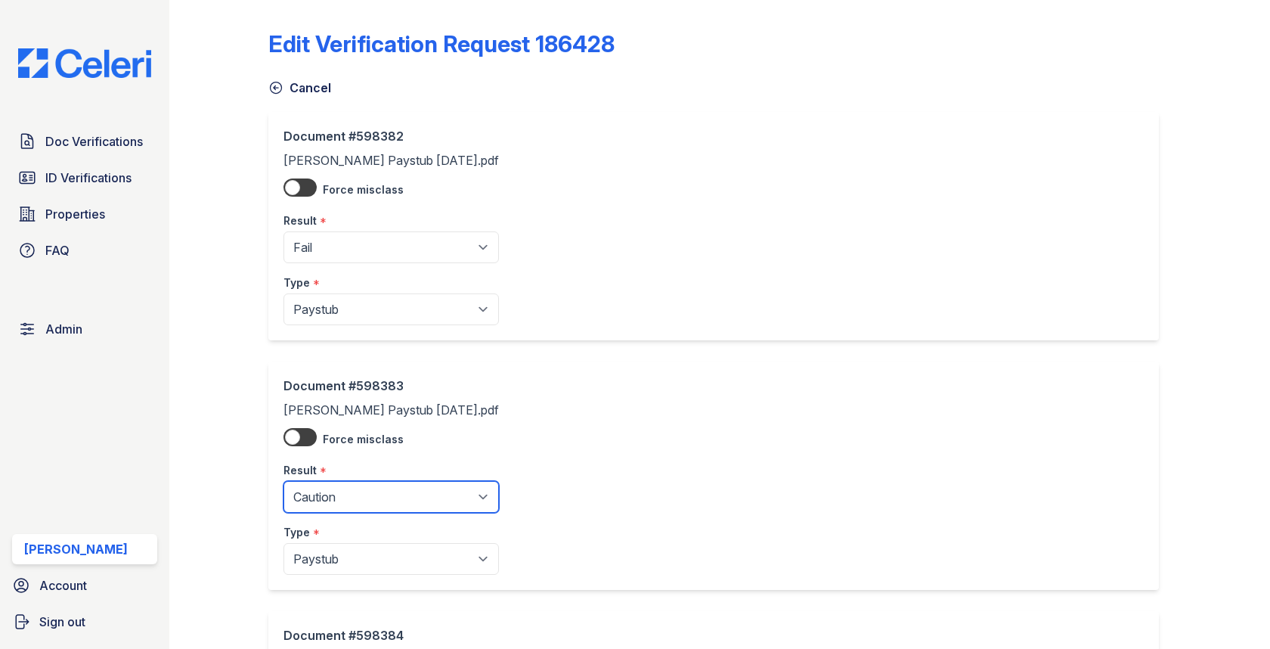
click at [325, 488] on select "Pending Sent Started Processing Pass Fail Caution Error N/A" at bounding box center [391, 497] width 215 height 32
select select "fail"
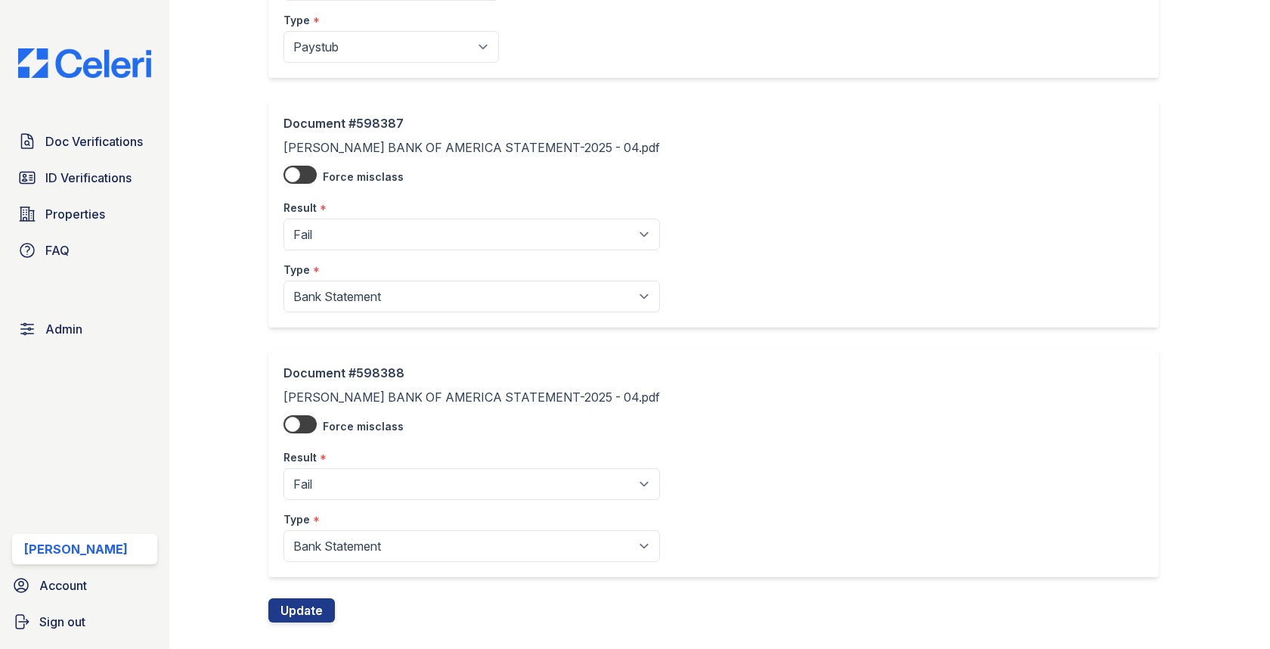
scroll to position [1276, 0]
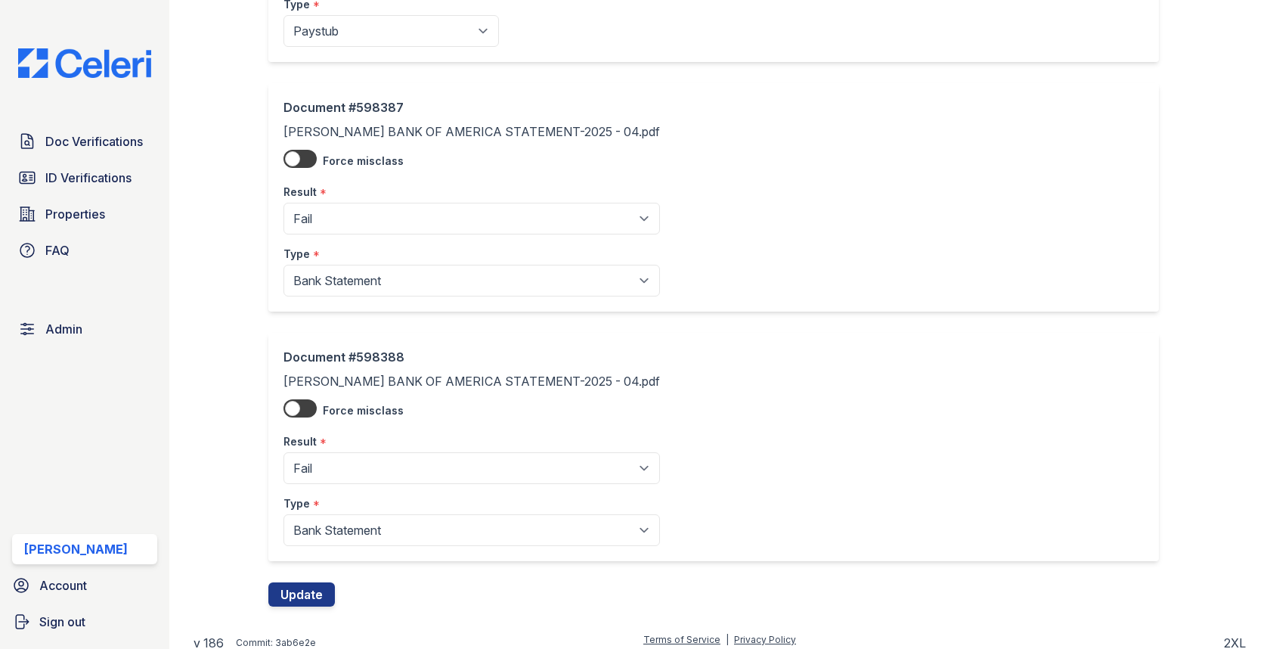
click at [309, 591] on button "Update" at bounding box center [301, 594] width 67 height 24
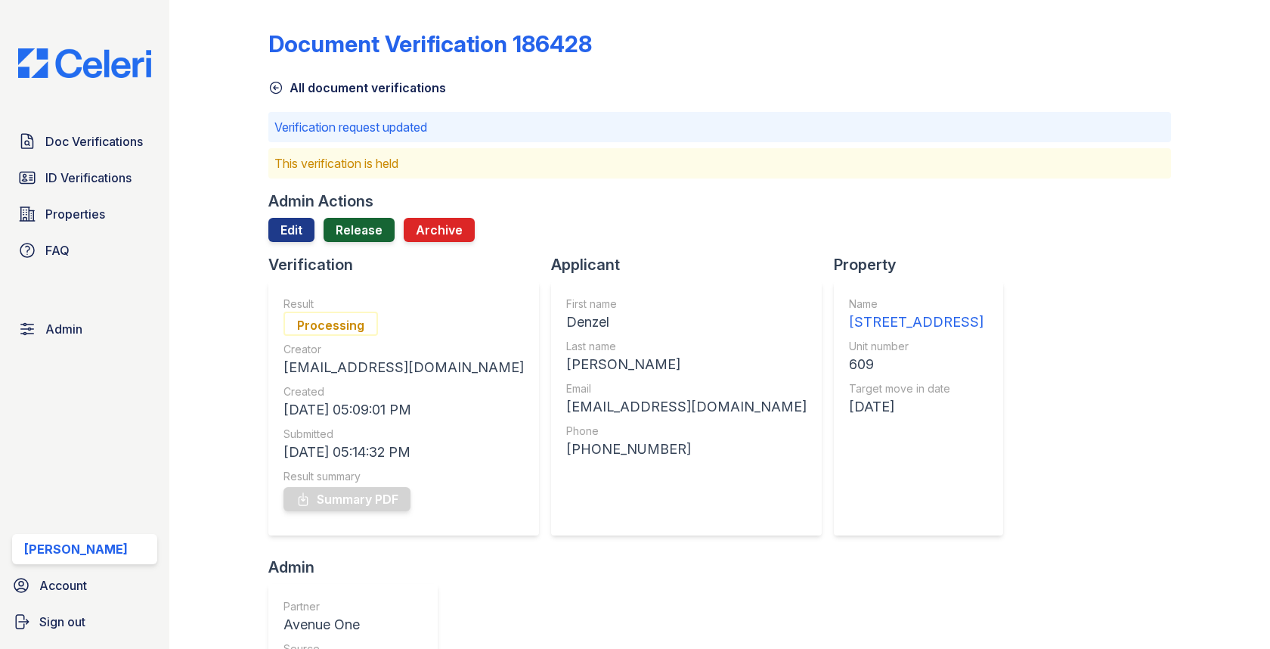
click at [383, 232] on link "Release" at bounding box center [359, 230] width 71 height 24
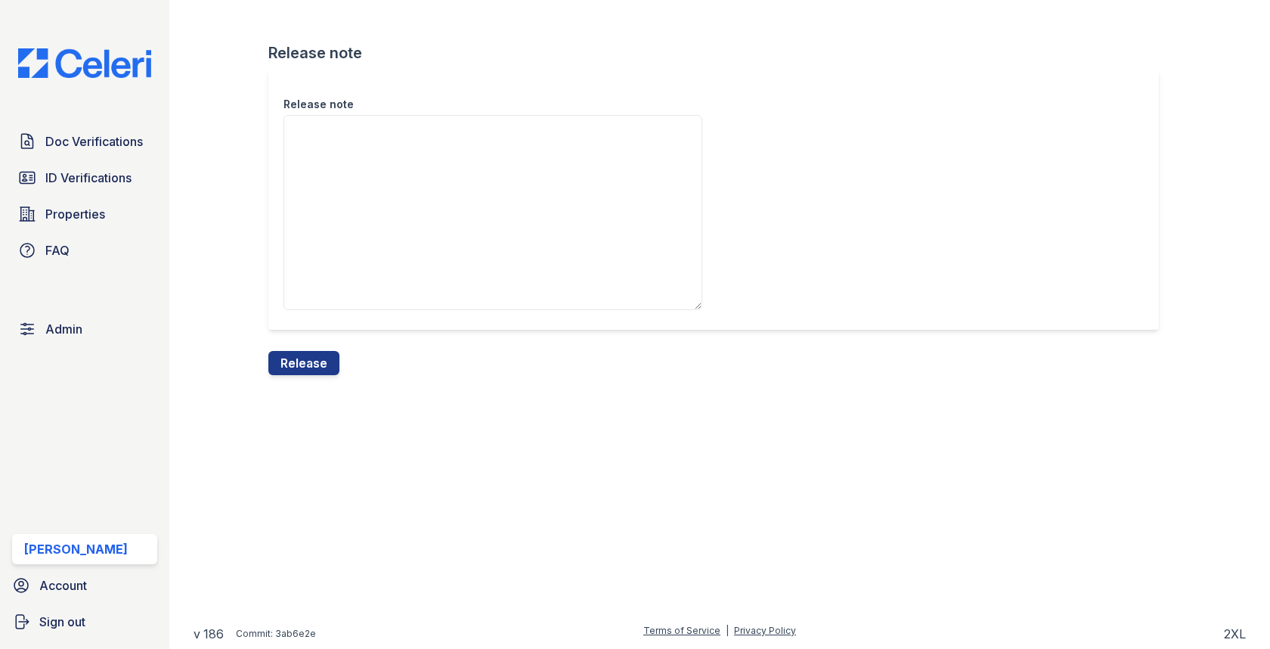
click at [306, 347] on div "Release note" at bounding box center [719, 210] width 902 height 281
click at [306, 351] on button "Release" at bounding box center [303, 363] width 71 height 24
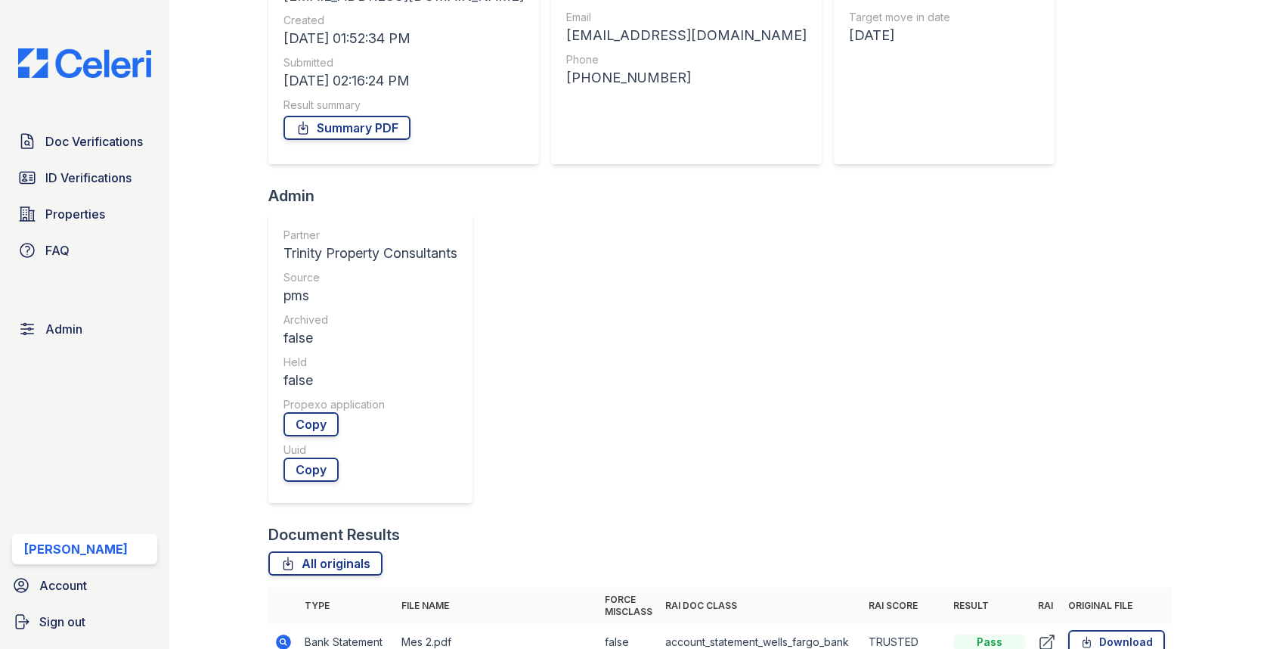
scroll to position [590, 0]
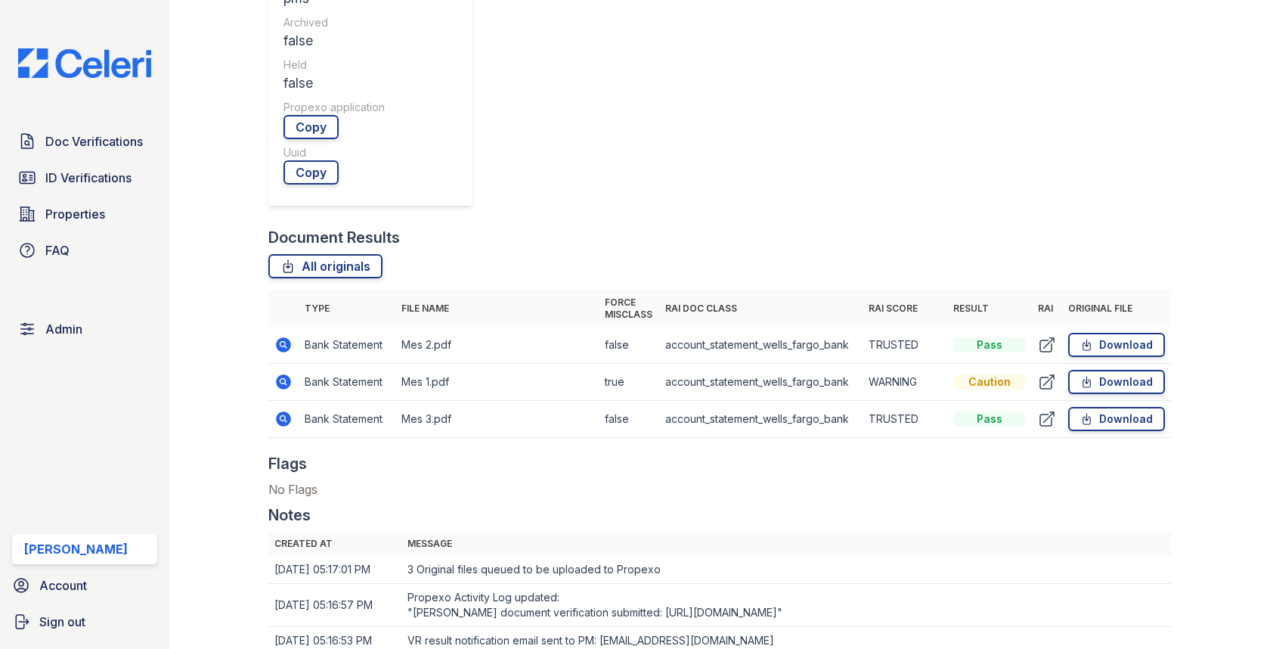
click at [287, 364] on td at bounding box center [283, 382] width 30 height 37
click at [284, 379] on icon at bounding box center [283, 381] width 4 height 4
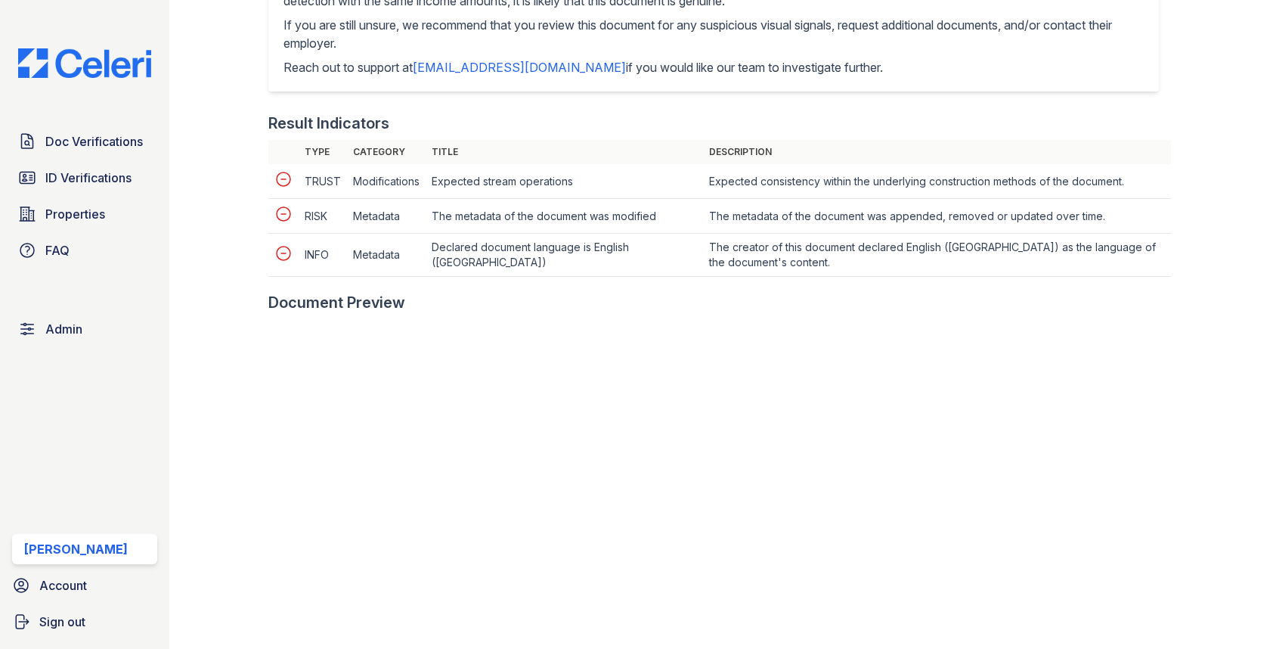
scroll to position [395, 0]
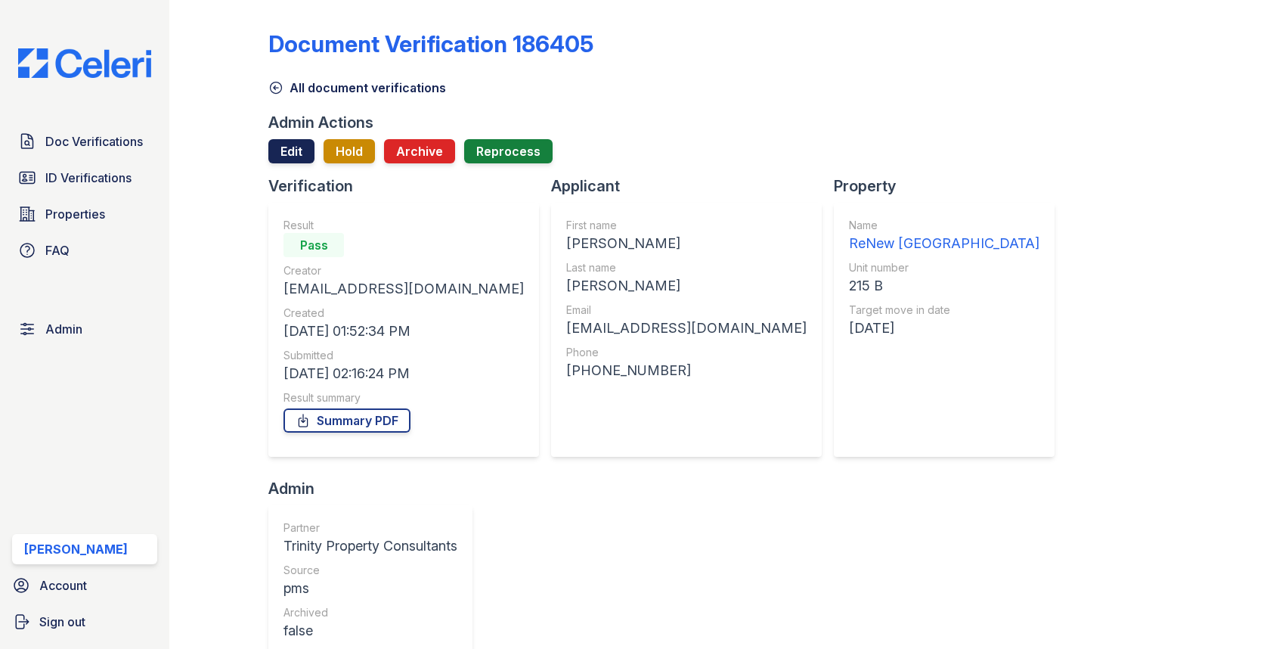
click at [298, 156] on link "Edit" at bounding box center [291, 151] width 46 height 24
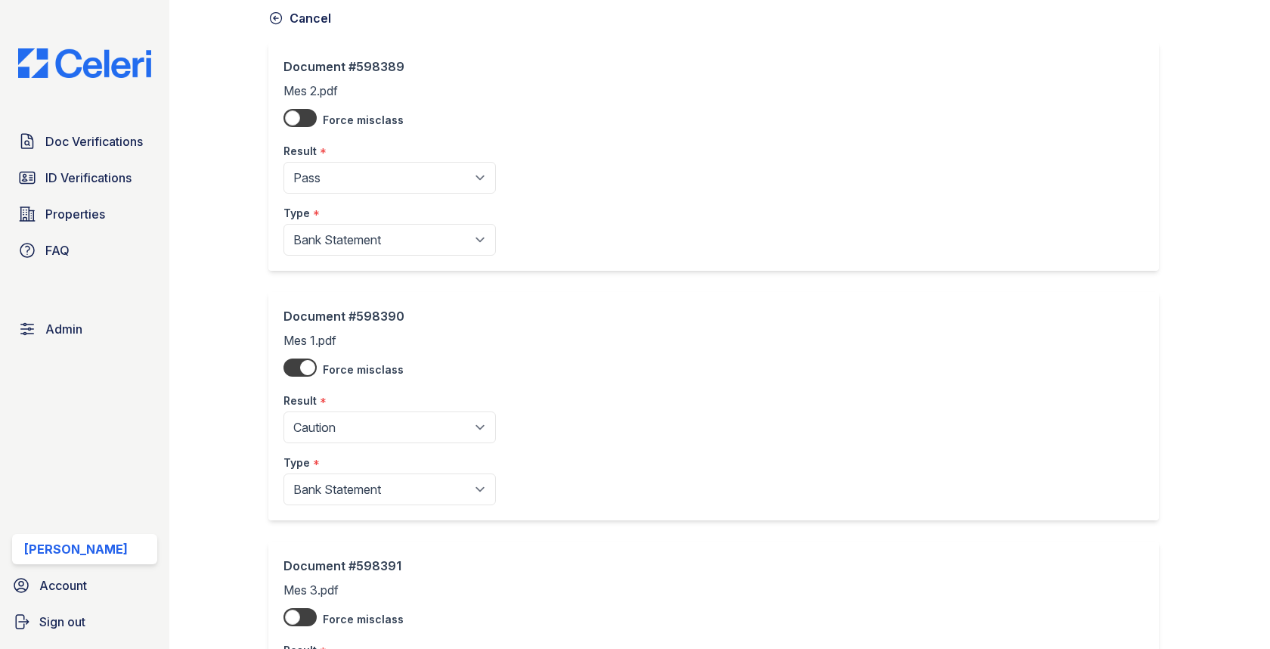
scroll to position [91, 0]
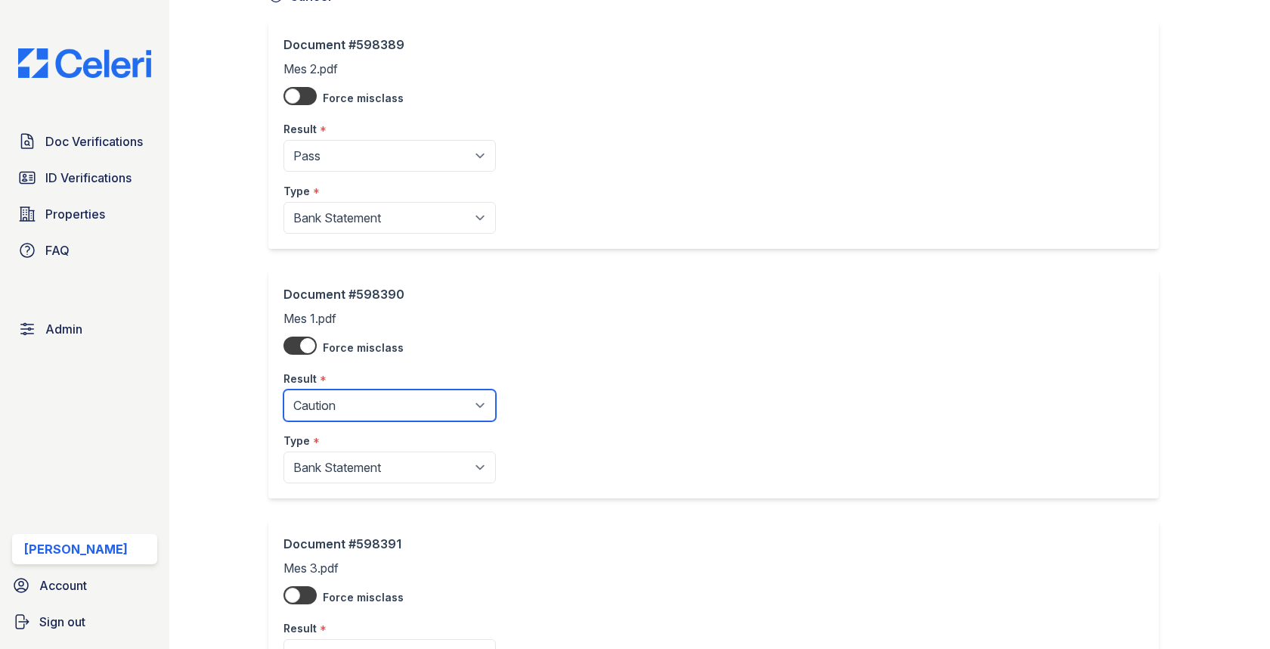
click at [386, 399] on select "Pending Sent Started Processing Pass Fail Caution Error N/A" at bounding box center [390, 405] width 212 height 32
select select "pass"
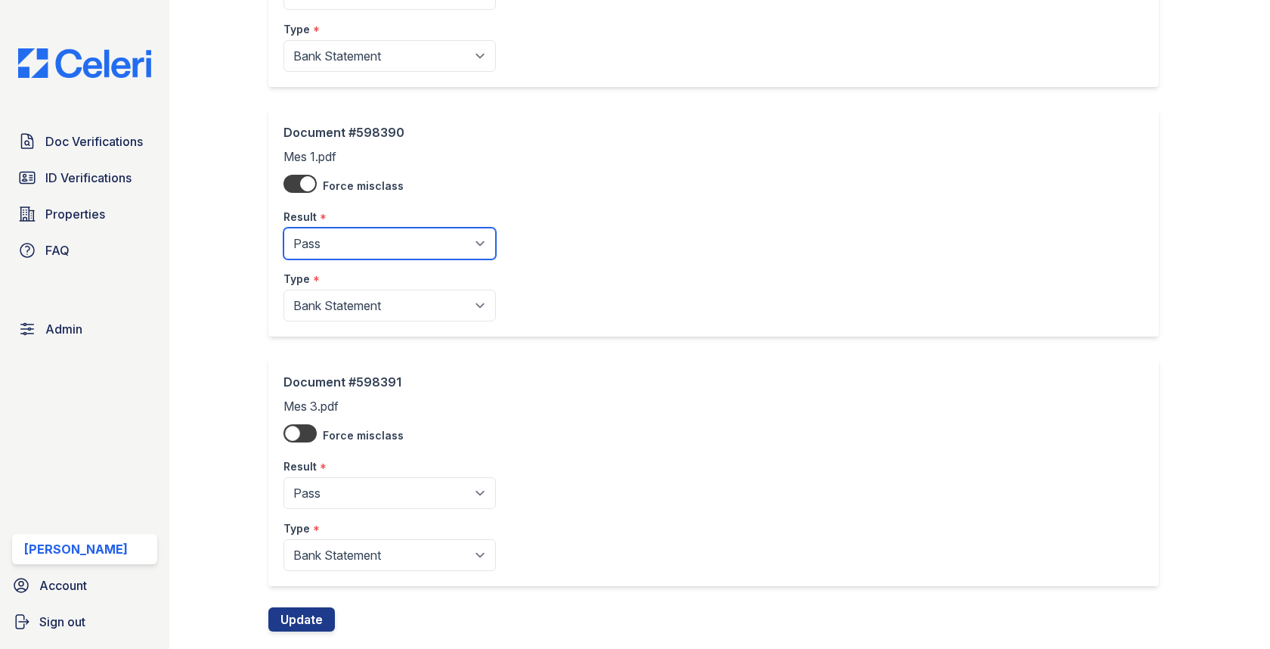
scroll to position [284, 0]
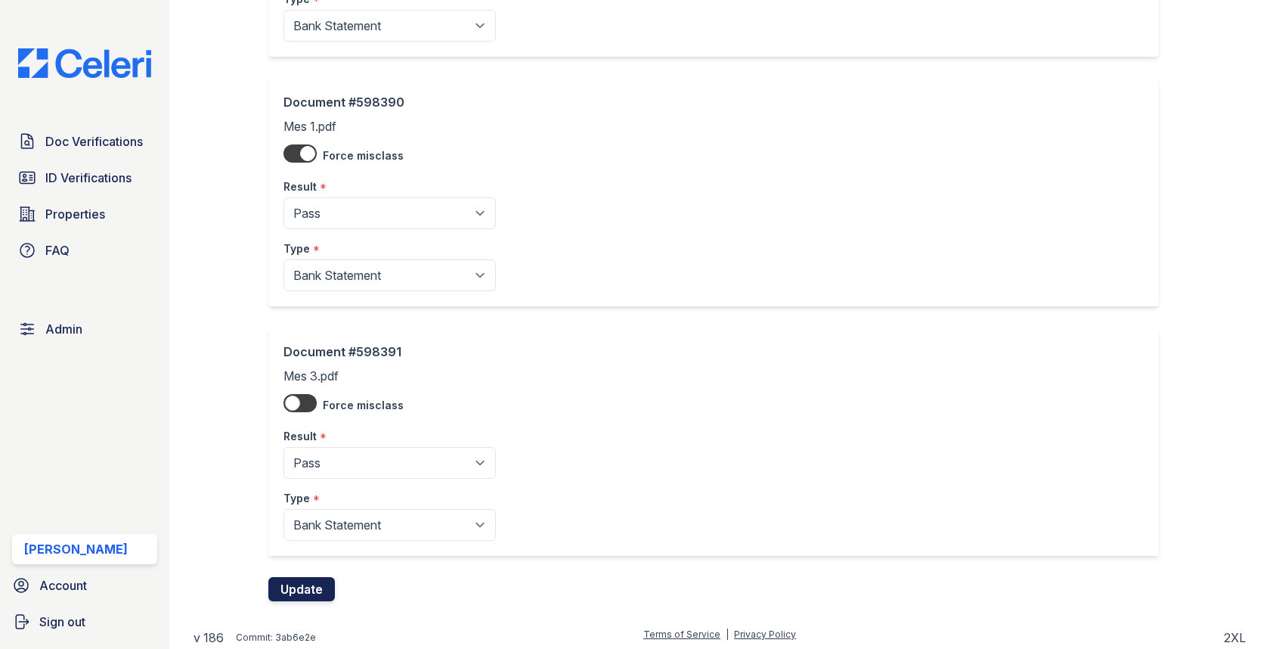
click at [292, 580] on button "Update" at bounding box center [301, 589] width 67 height 24
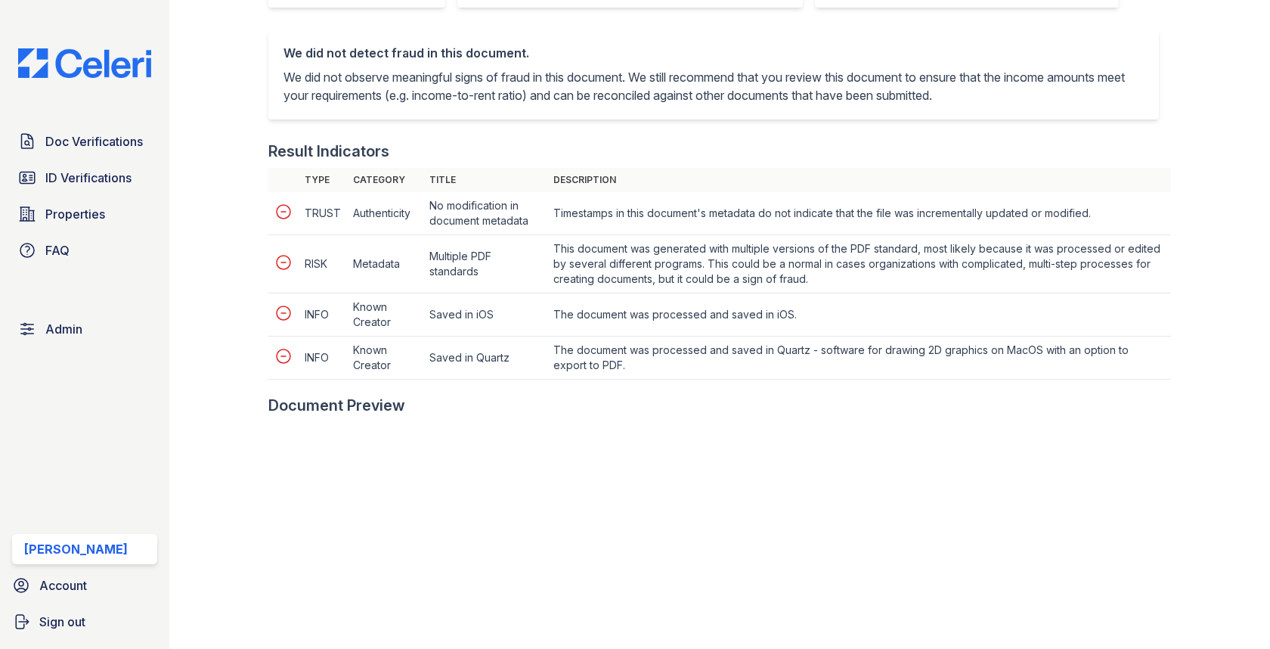
scroll to position [610, 0]
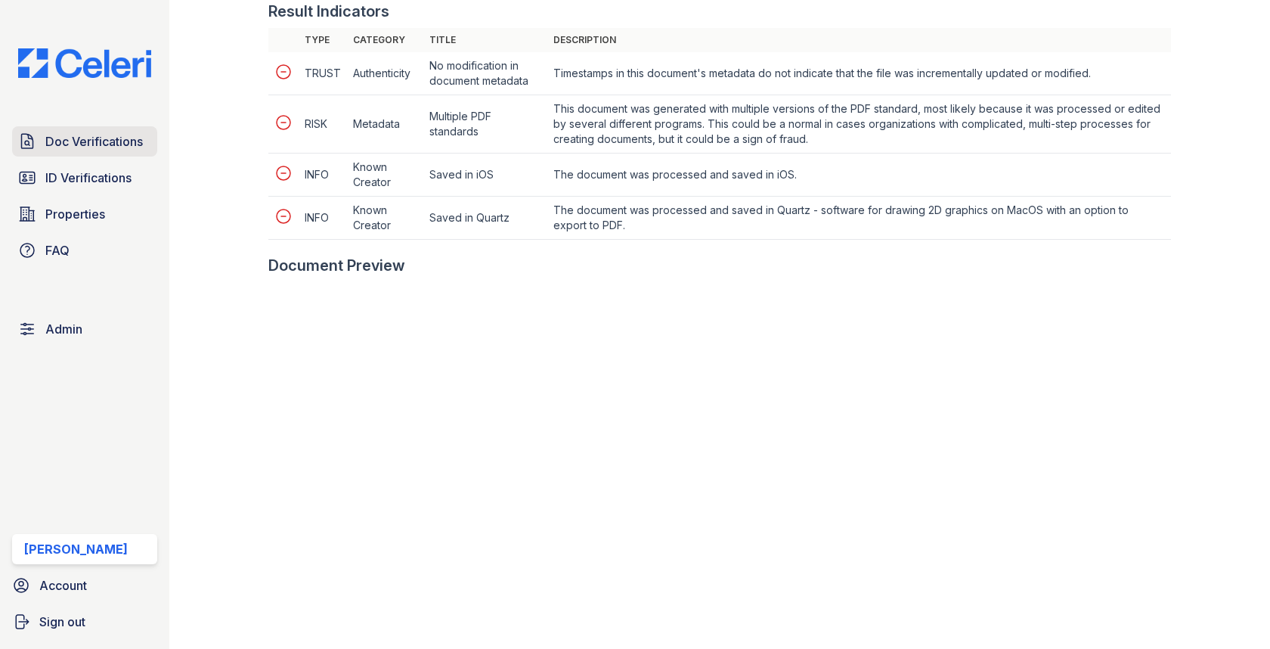
click at [137, 142] on span "Doc Verifications" at bounding box center [94, 141] width 98 height 18
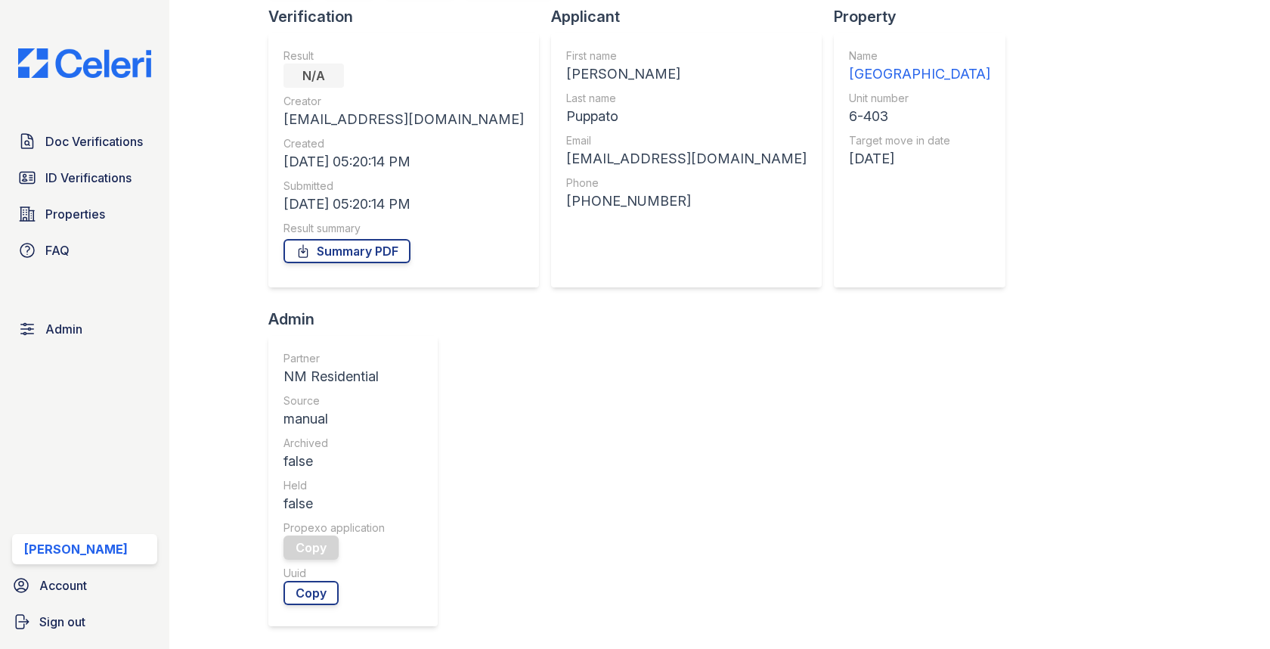
scroll to position [570, 0]
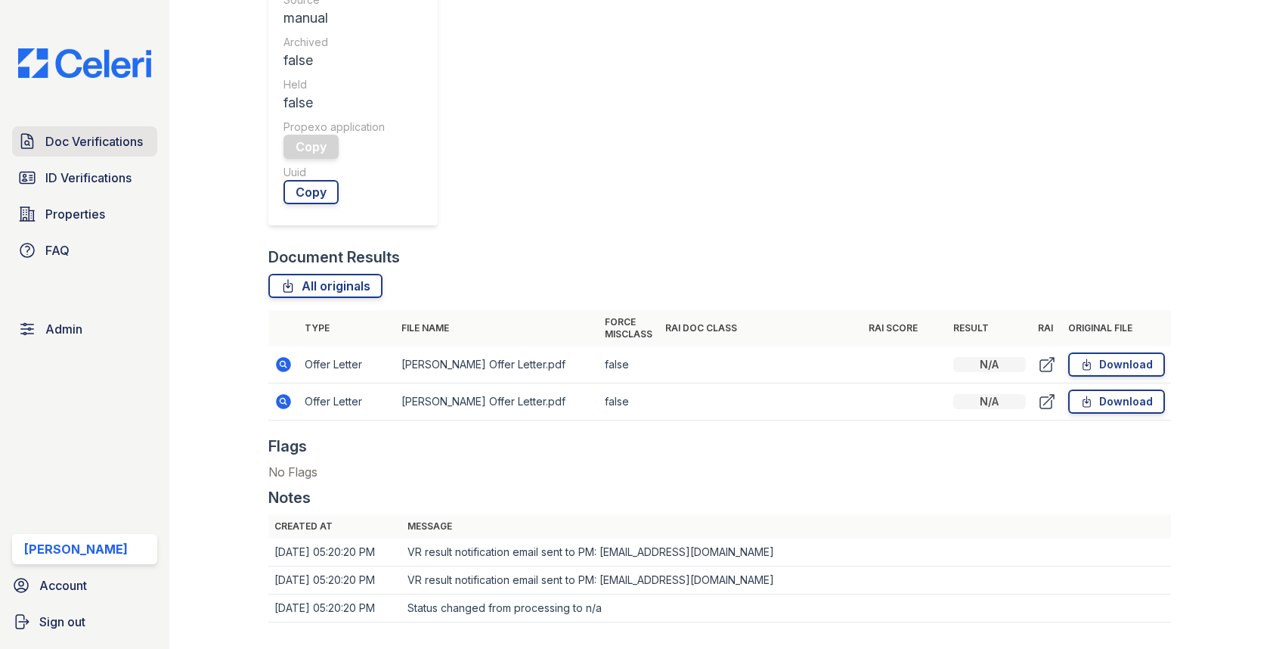
click at [92, 149] on span "Doc Verifications" at bounding box center [94, 141] width 98 height 18
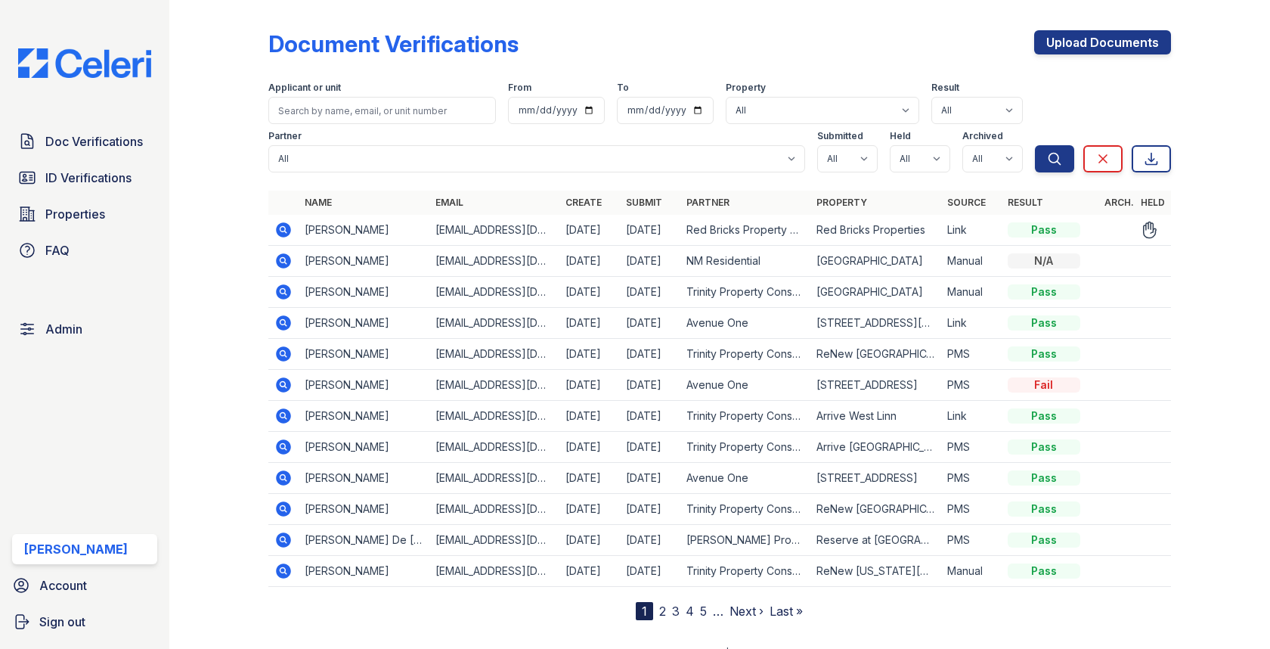
click at [287, 235] on icon at bounding box center [284, 229] width 15 height 15
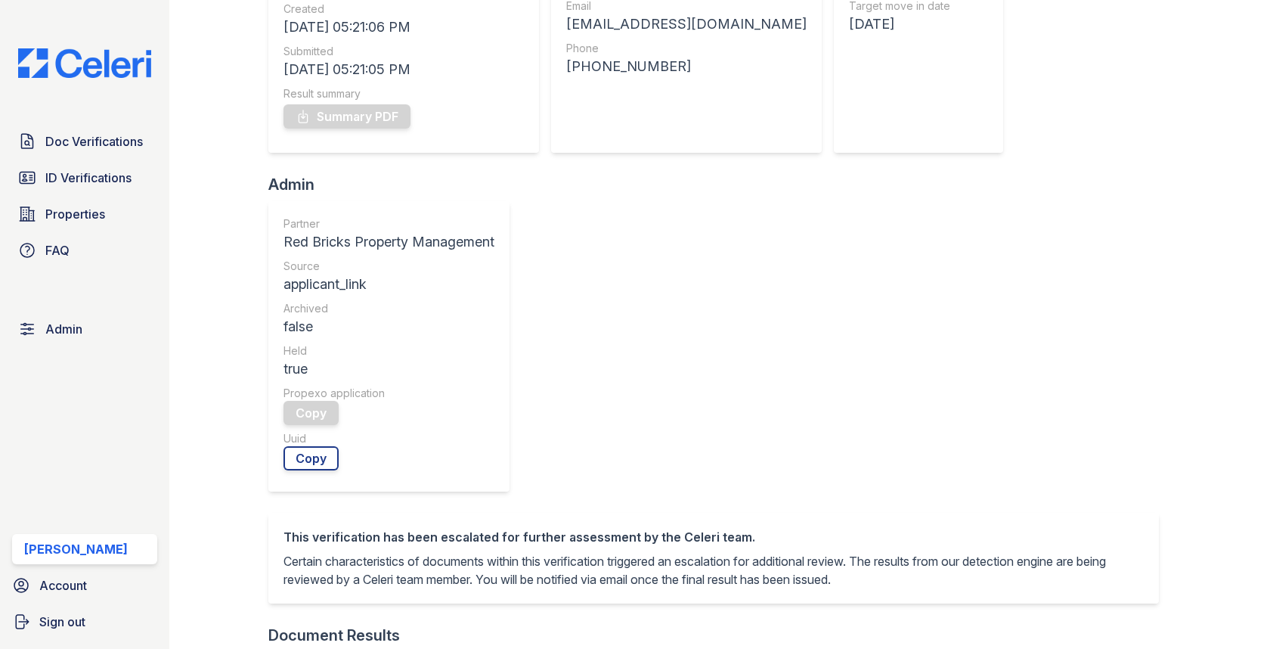
scroll to position [733, 0]
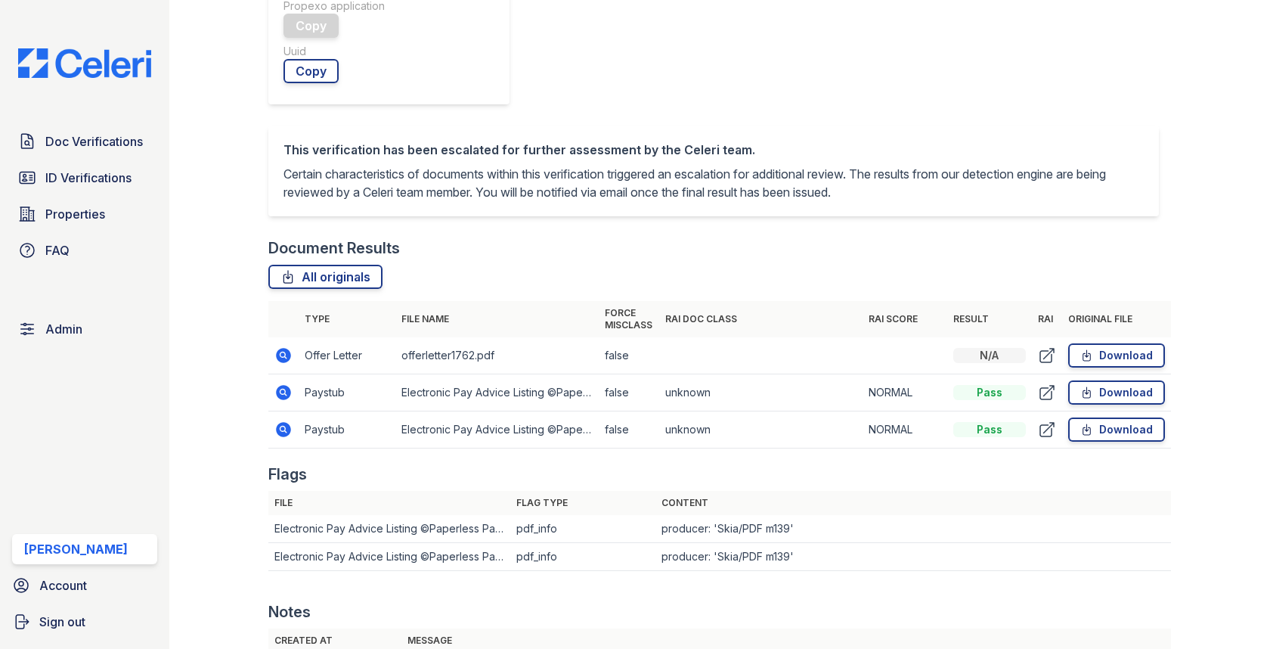
click at [278, 385] on icon at bounding box center [284, 392] width 15 height 15
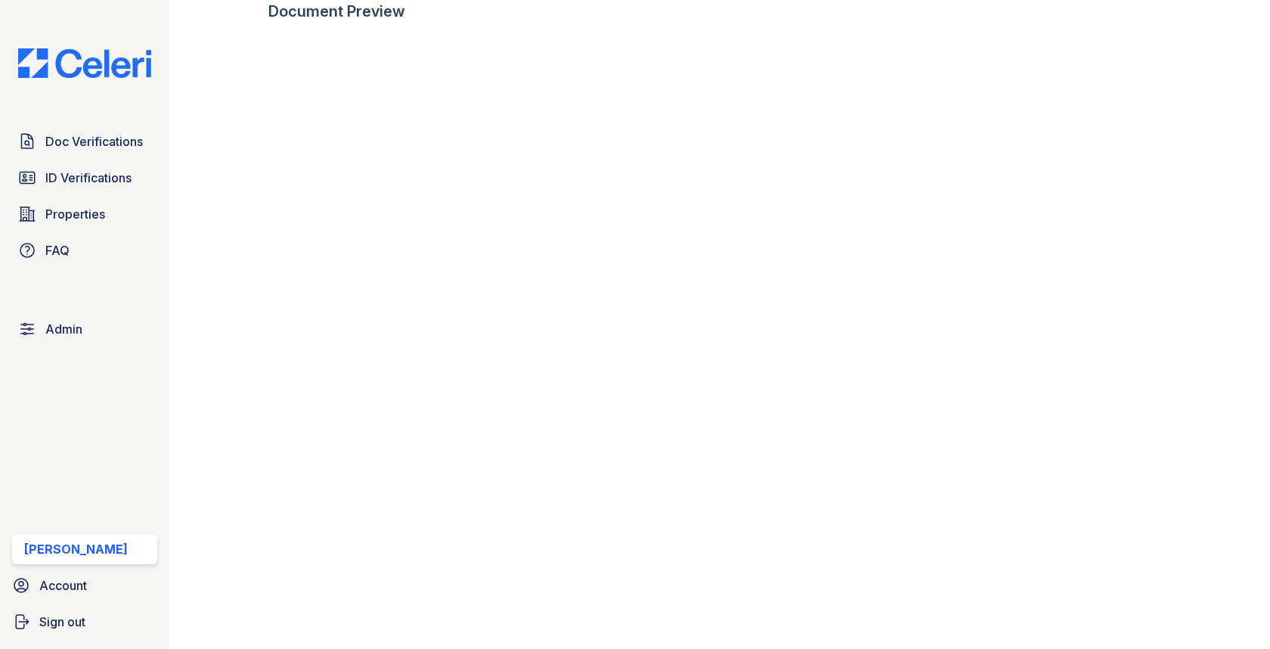
scroll to position [843, 0]
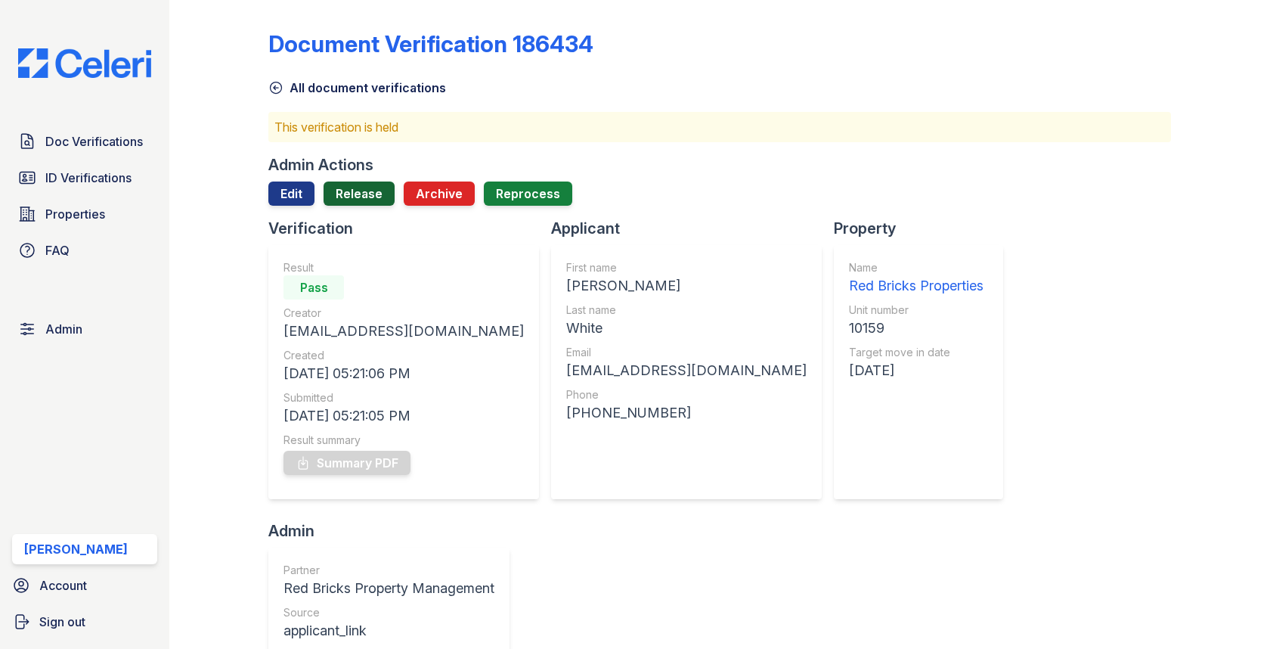
click at [366, 202] on link "Release" at bounding box center [359, 193] width 71 height 24
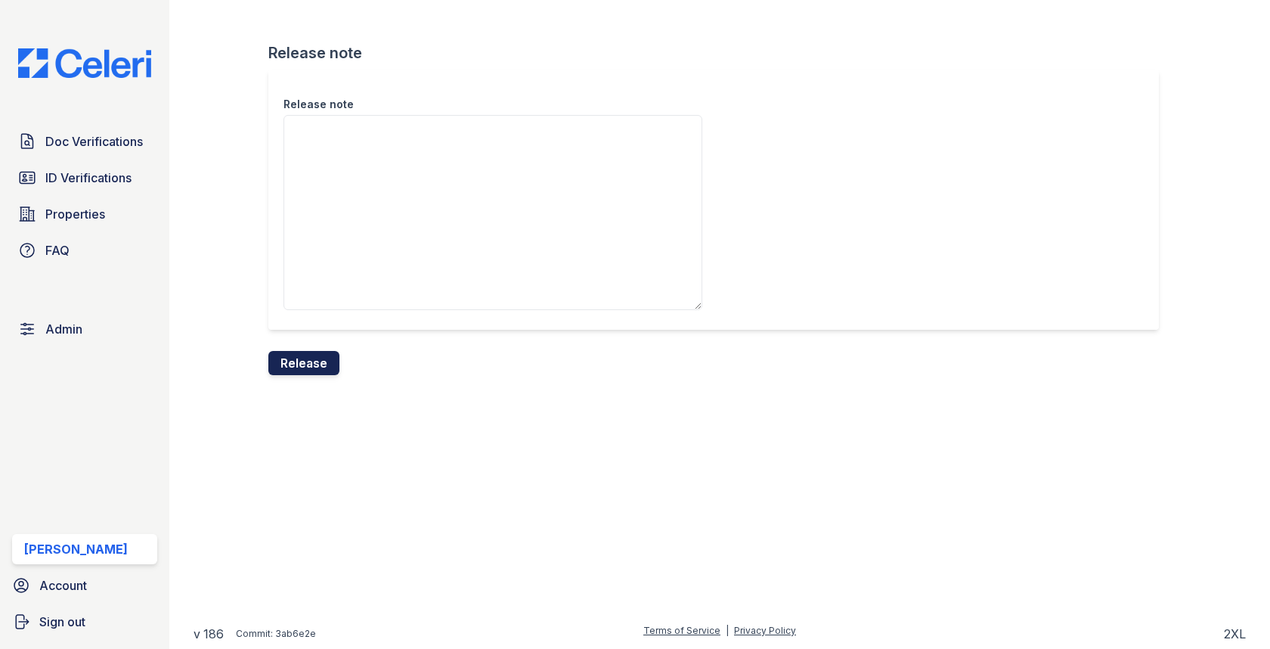
click at [309, 362] on button "Release" at bounding box center [303, 363] width 71 height 24
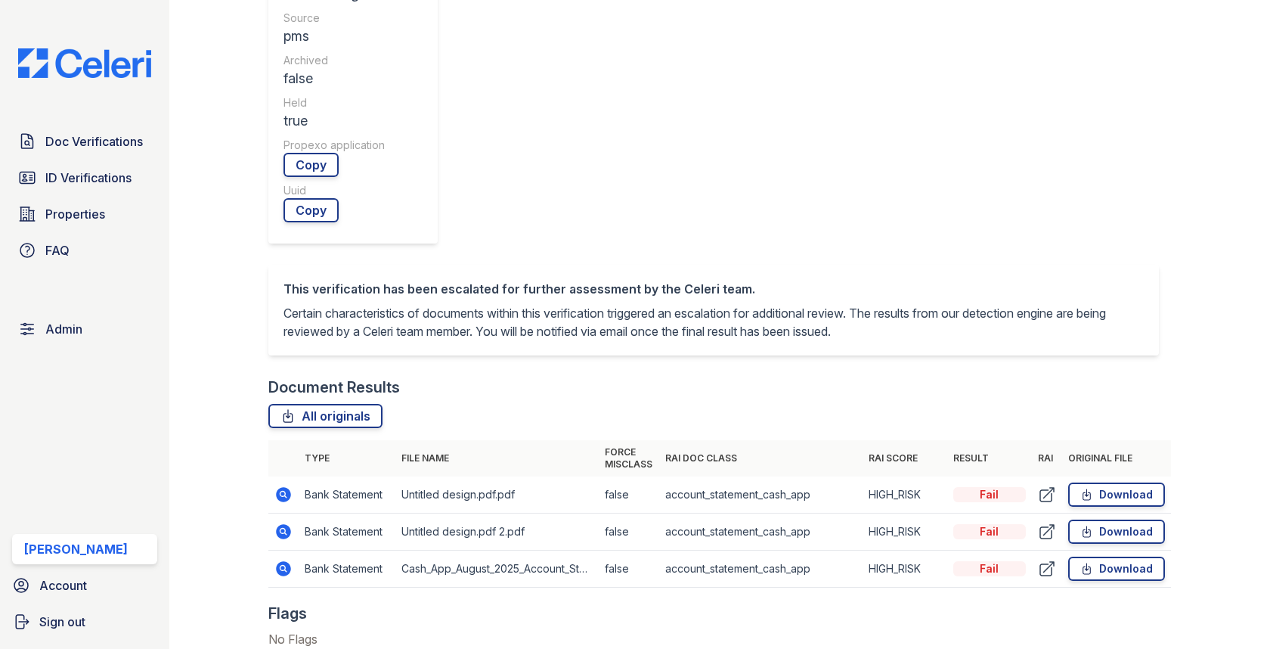
scroll to position [662, 0]
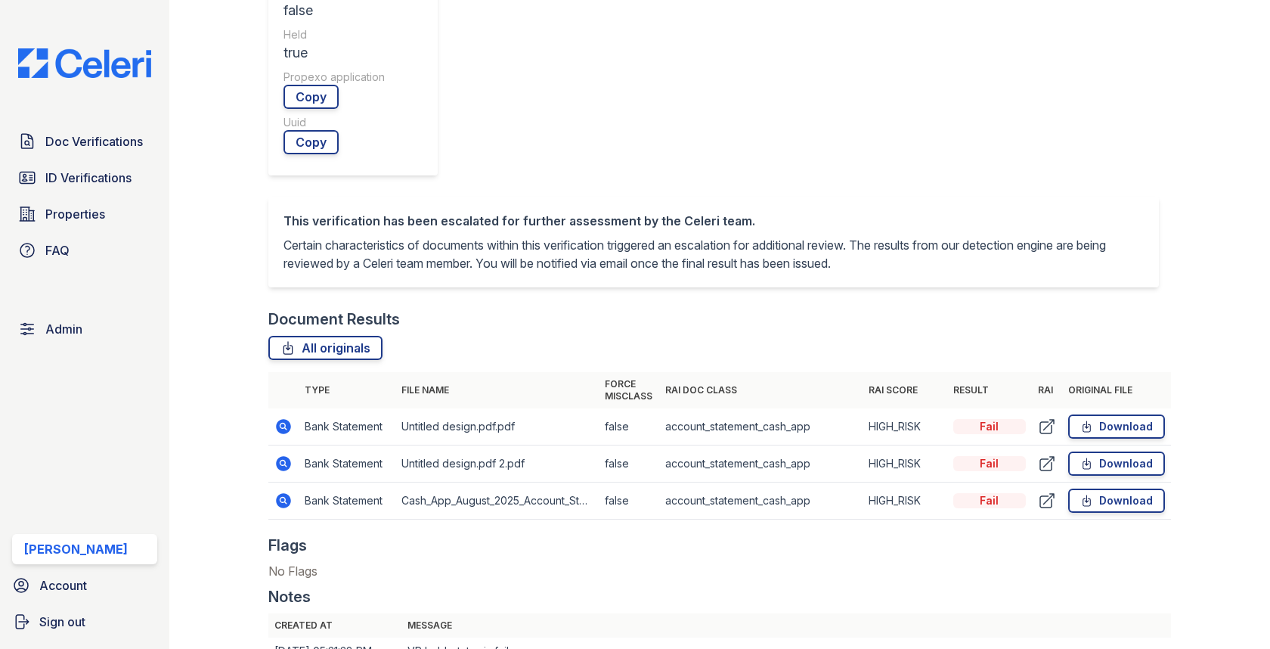
click at [292, 454] on icon at bounding box center [283, 463] width 18 height 18
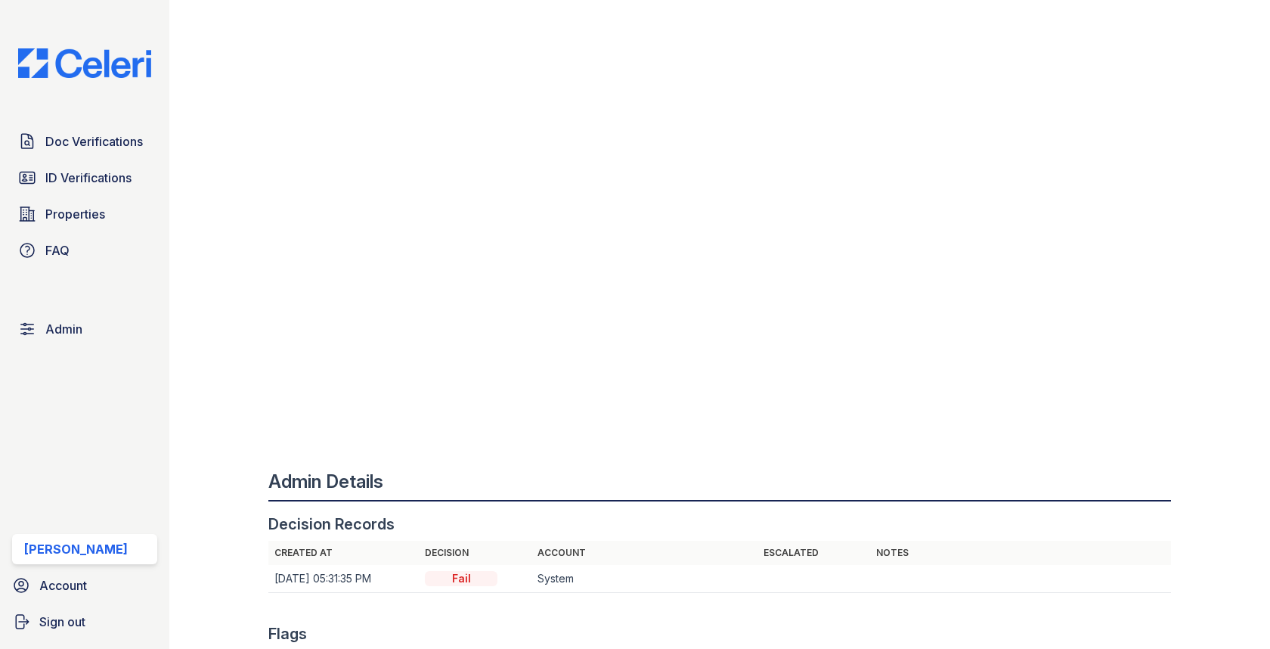
scroll to position [1364, 0]
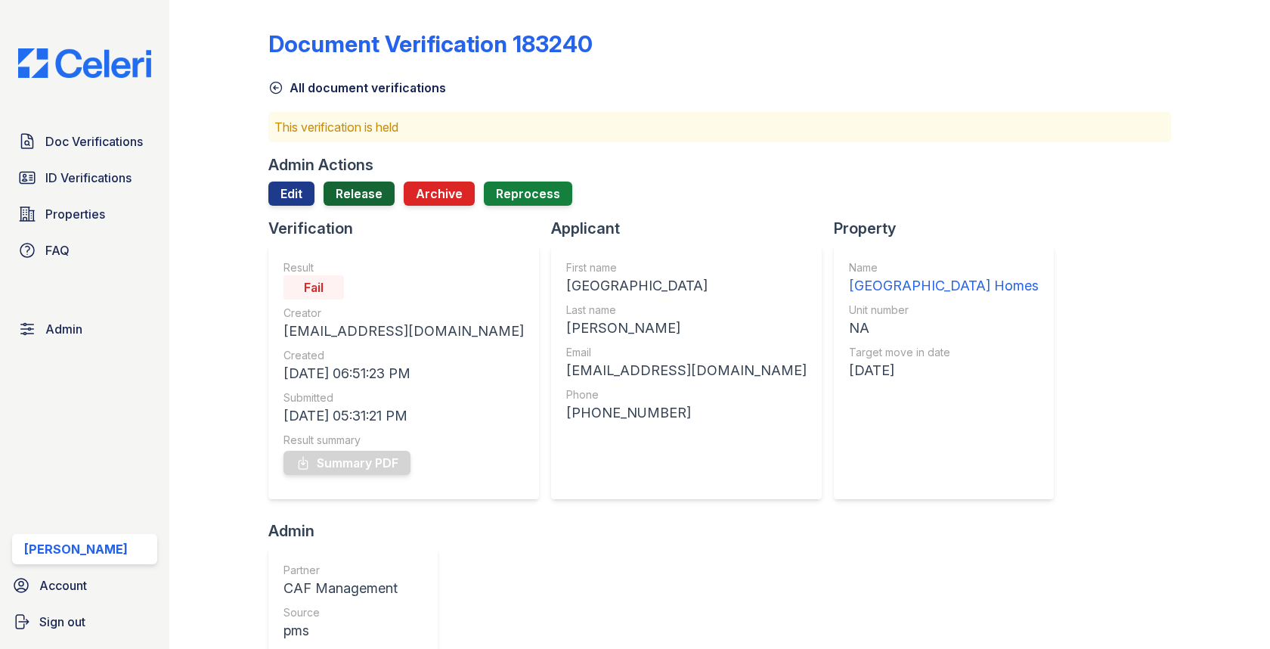
click at [377, 191] on link "Release" at bounding box center [359, 193] width 71 height 24
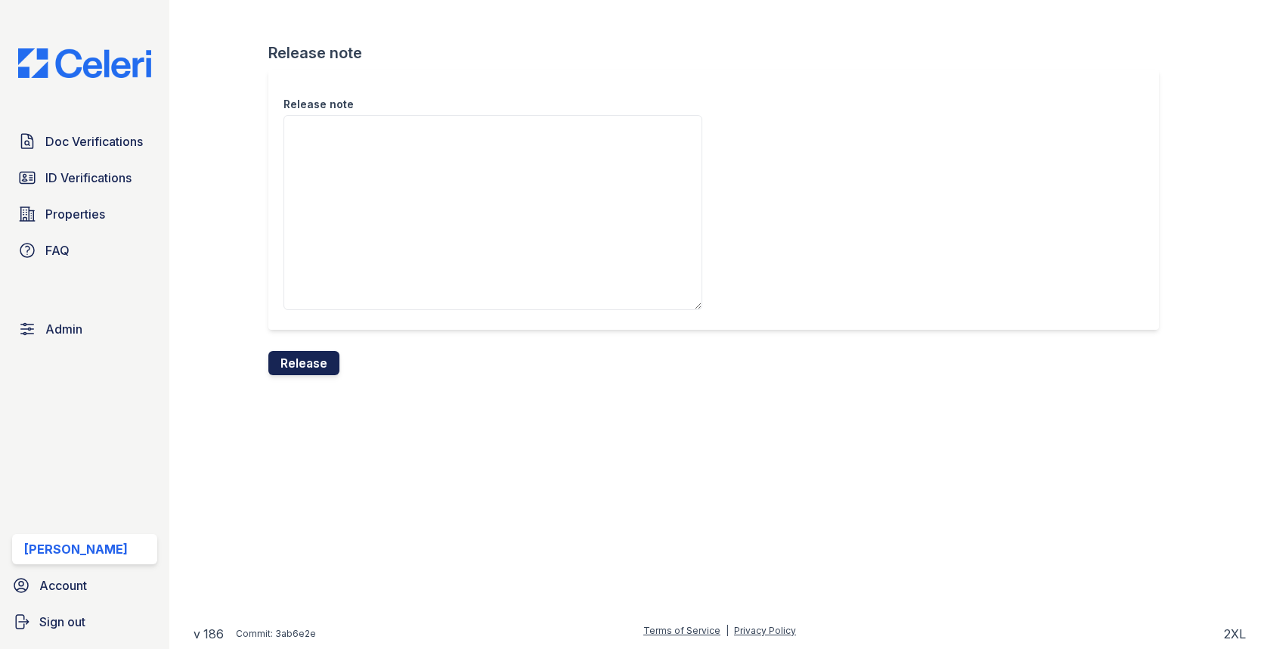
click at [328, 358] on button "Release" at bounding box center [303, 363] width 71 height 24
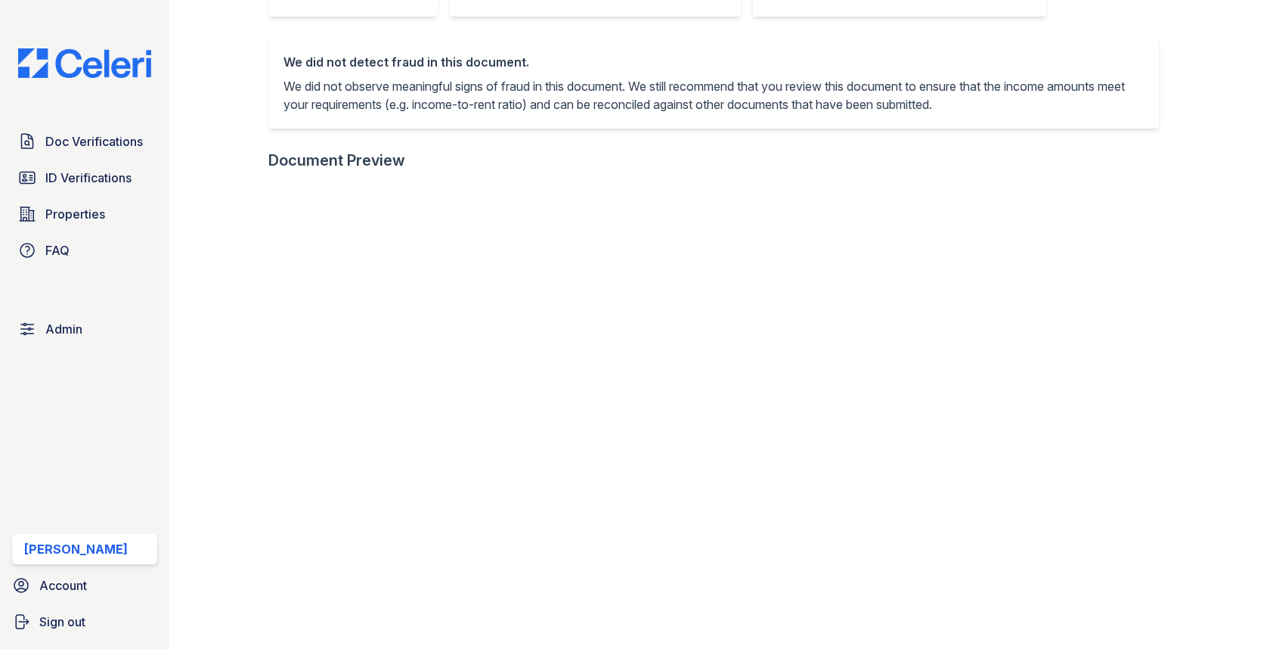
scroll to position [652, 0]
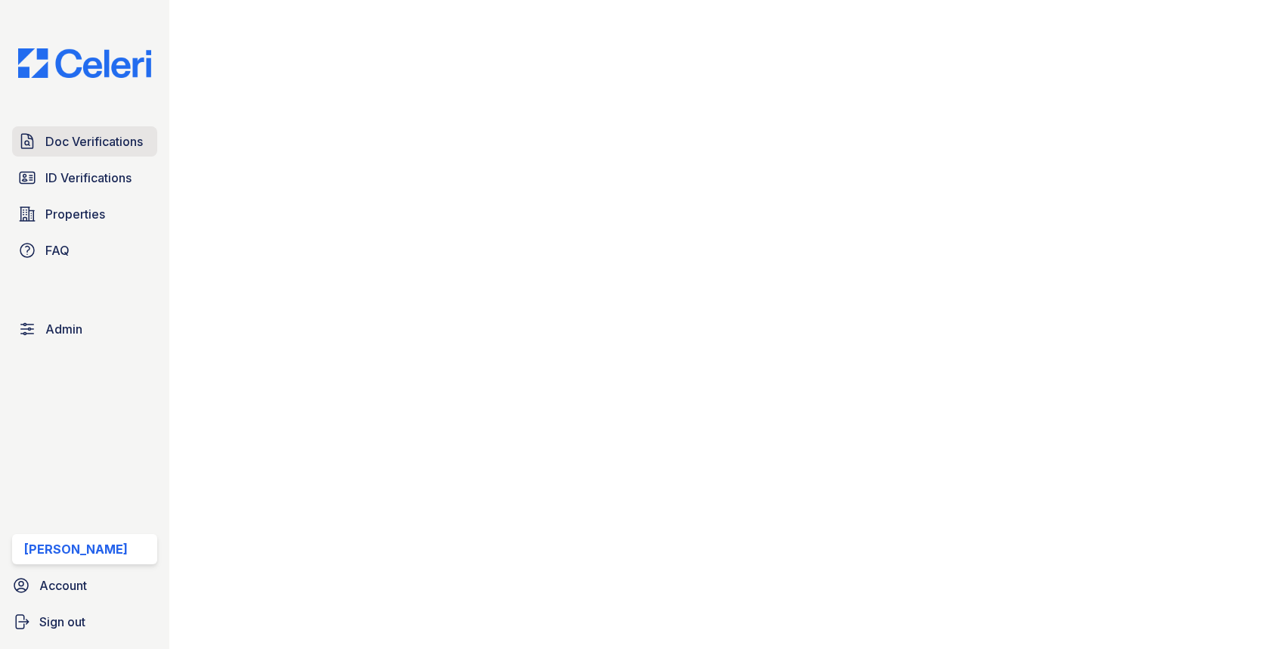
click at [98, 138] on span "Doc Verifications" at bounding box center [94, 141] width 98 height 18
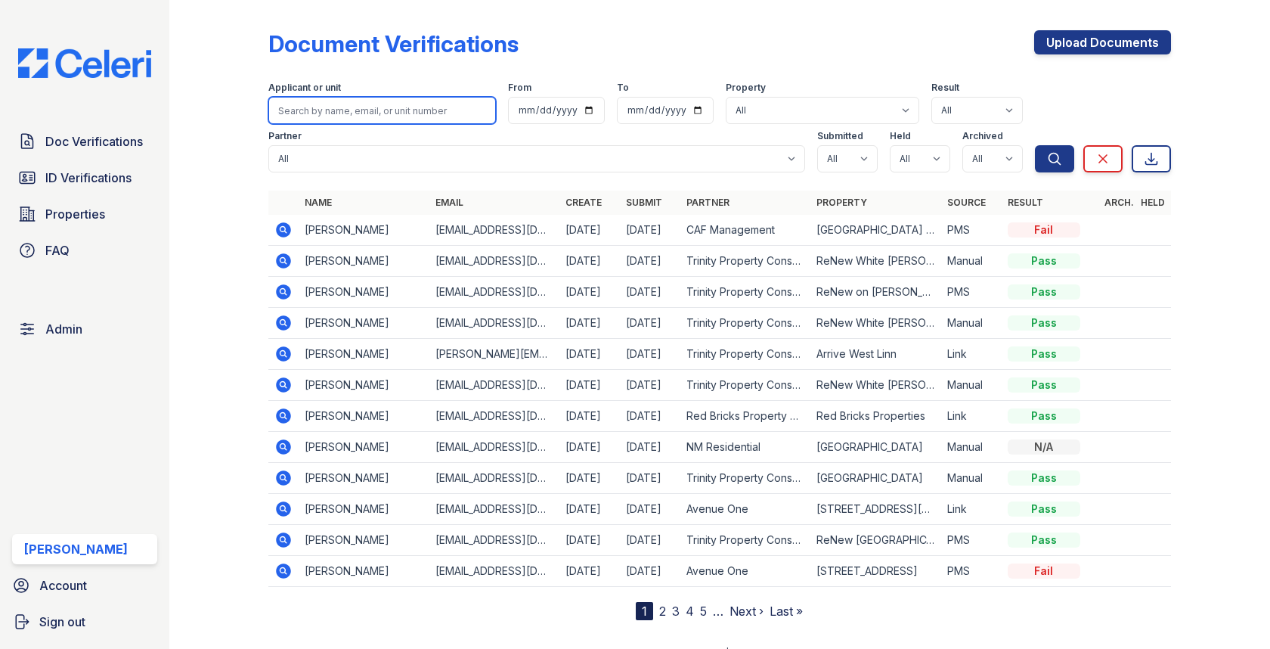
click at [366, 109] on input "search" at bounding box center [381, 110] width 227 height 27
paste input "Natasha"
type input "Natasha"
click at [1035, 145] on button "Search" at bounding box center [1054, 158] width 39 height 27
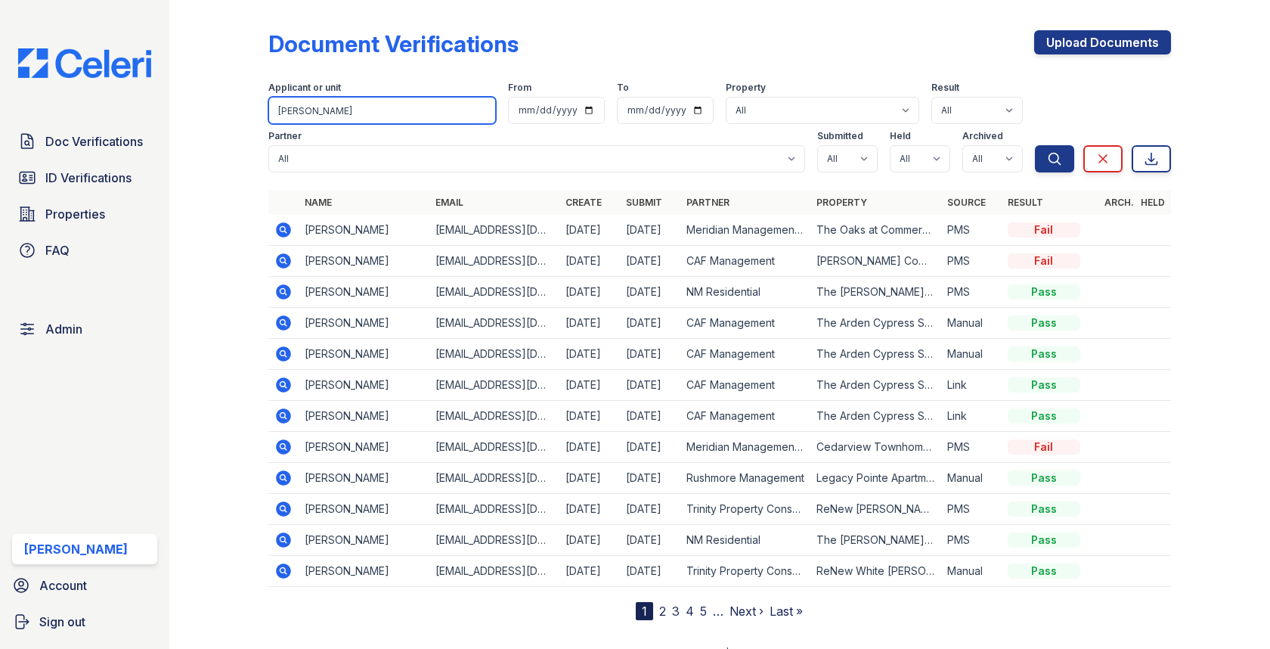
drag, startPoint x: 409, startPoint y: 108, endPoint x: 192, endPoint y: 91, distance: 217.6
click at [192, 91] on div "Document Verifications Upload Documents Filter Applicant or unit Natasha From T…" at bounding box center [719, 324] width 1101 height 649
paste input "Tashadinea88@gmail.com"
type input "Tashadinea88@gmail.com"
click at [1035, 145] on button "Search" at bounding box center [1054, 158] width 39 height 27
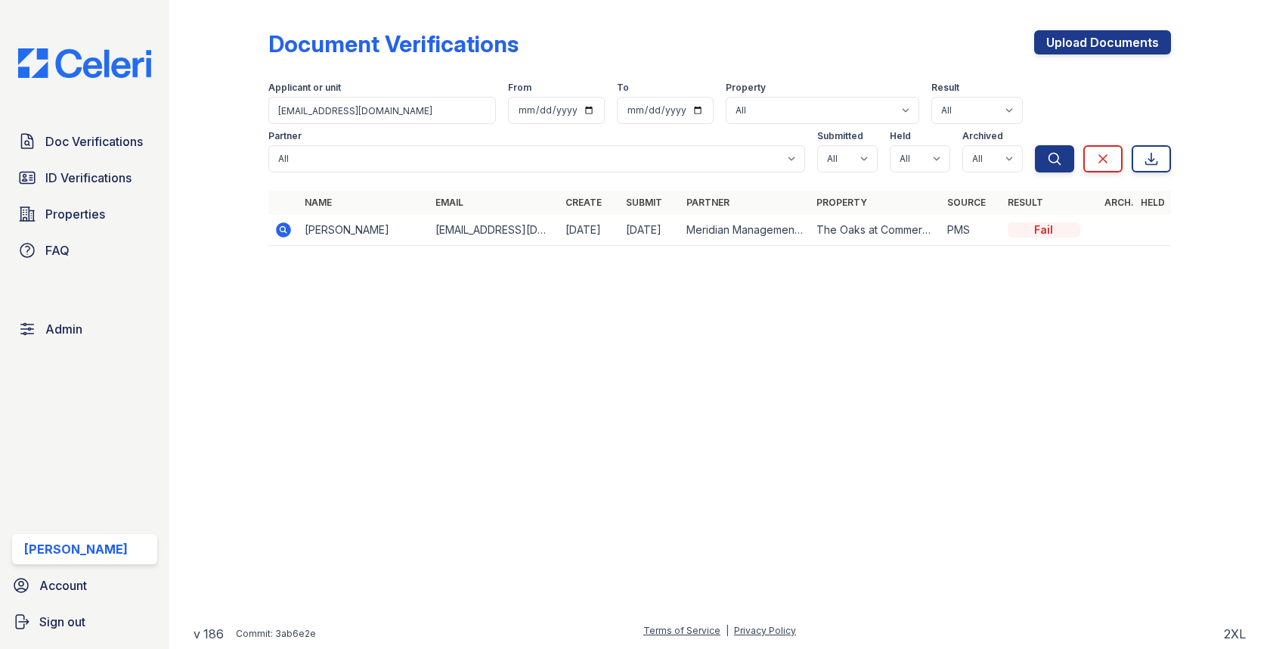
click at [282, 231] on icon at bounding box center [283, 230] width 18 height 18
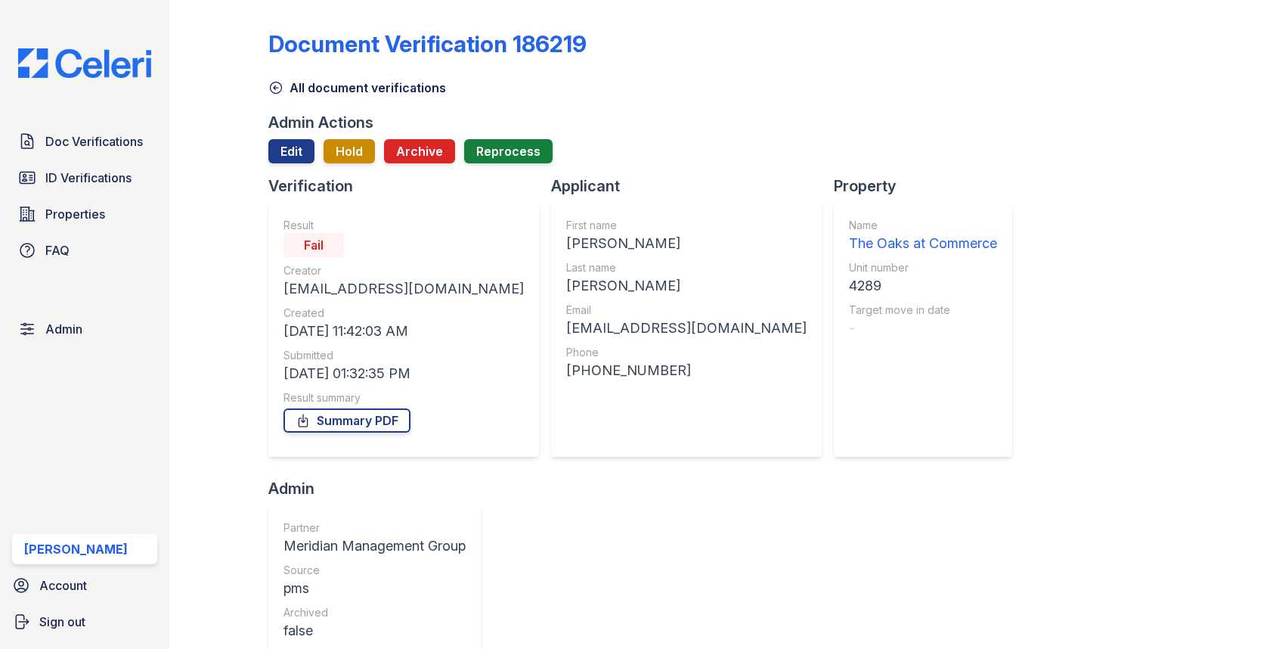
click at [849, 239] on div "The Oaks at Commerce" at bounding box center [923, 243] width 148 height 21
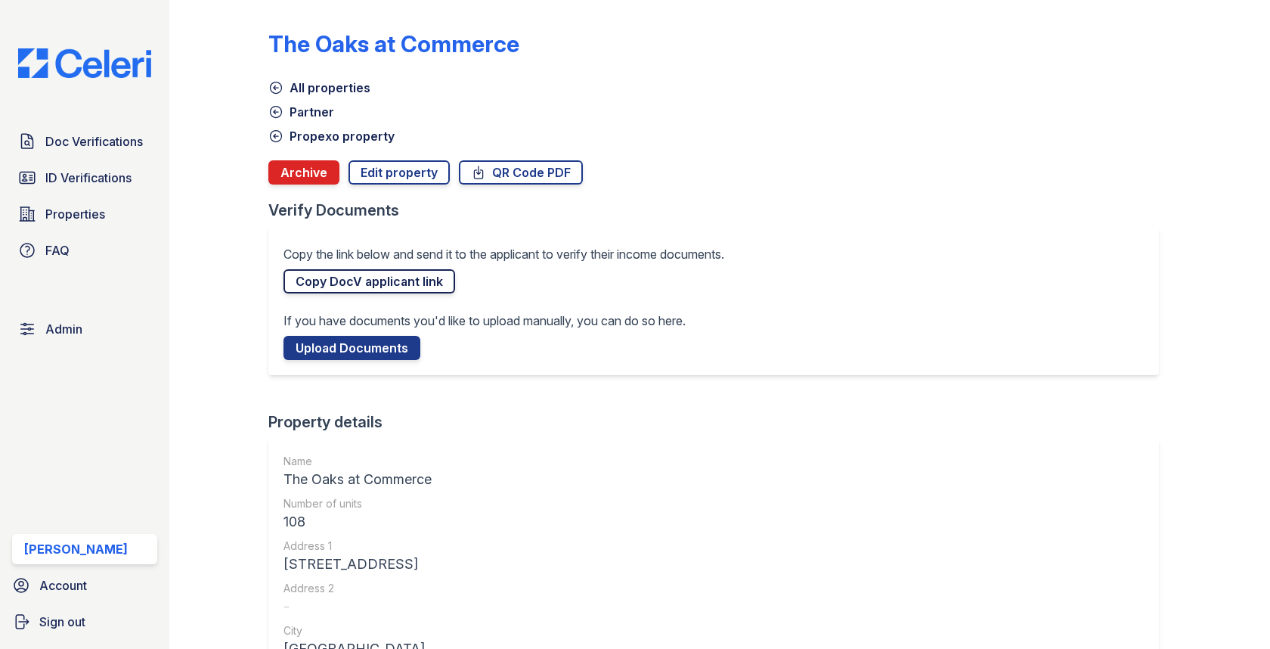
click at [385, 272] on link "Copy DocV applicant link" at bounding box center [370, 281] width 172 height 24
click at [91, 142] on span "Doc Verifications" at bounding box center [94, 141] width 98 height 18
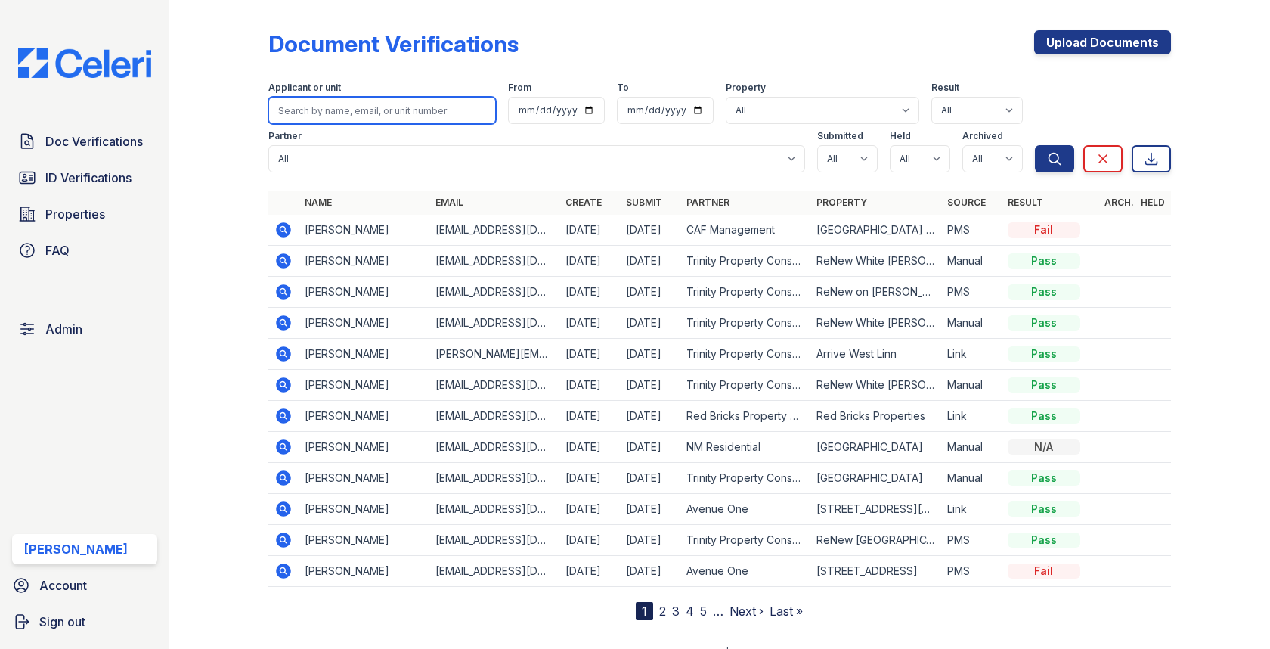
click at [358, 100] on input "search" at bounding box center [381, 110] width 227 height 27
paste input "[PERSON_NAME]"
type input "[PERSON_NAME]"
click at [1035, 145] on button "Search" at bounding box center [1054, 158] width 39 height 27
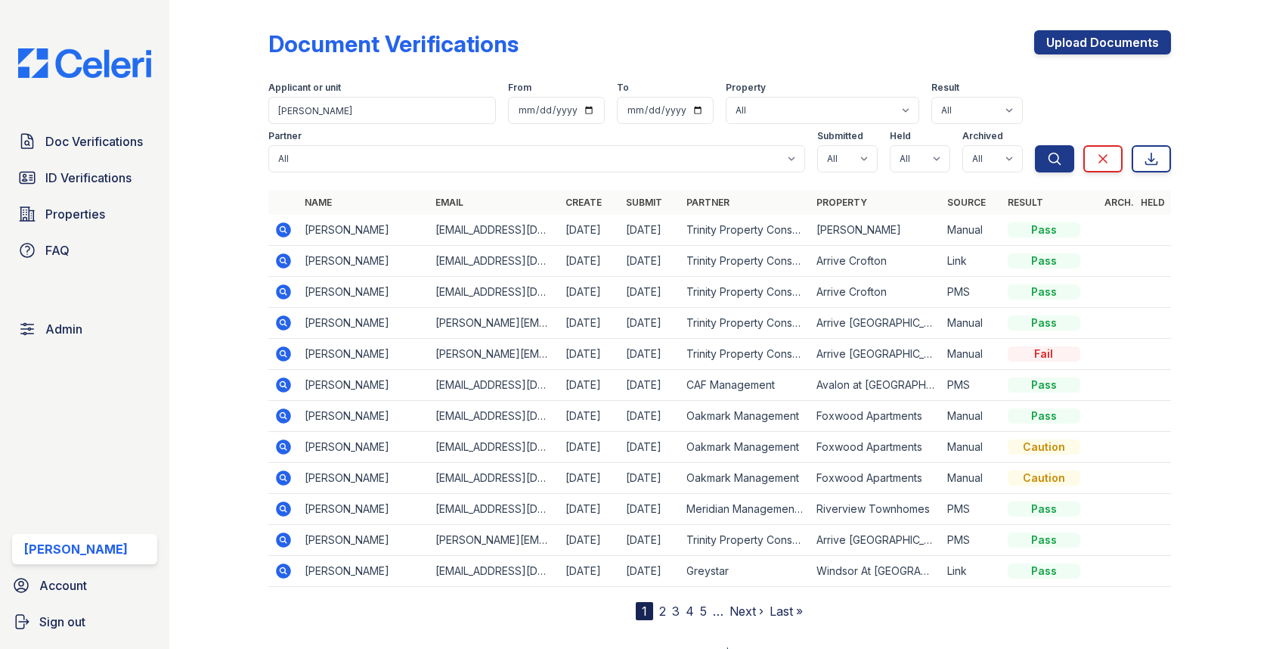
click at [283, 259] on icon at bounding box center [283, 260] width 4 height 4
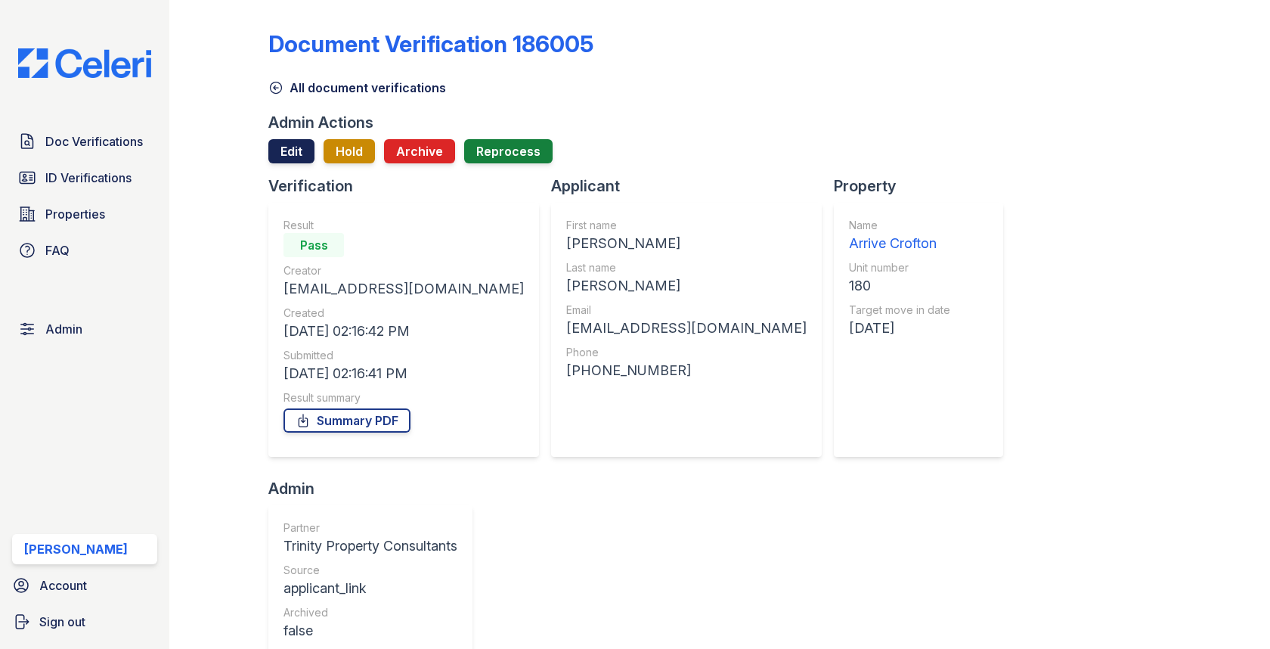
click at [295, 148] on link "Edit" at bounding box center [291, 151] width 46 height 24
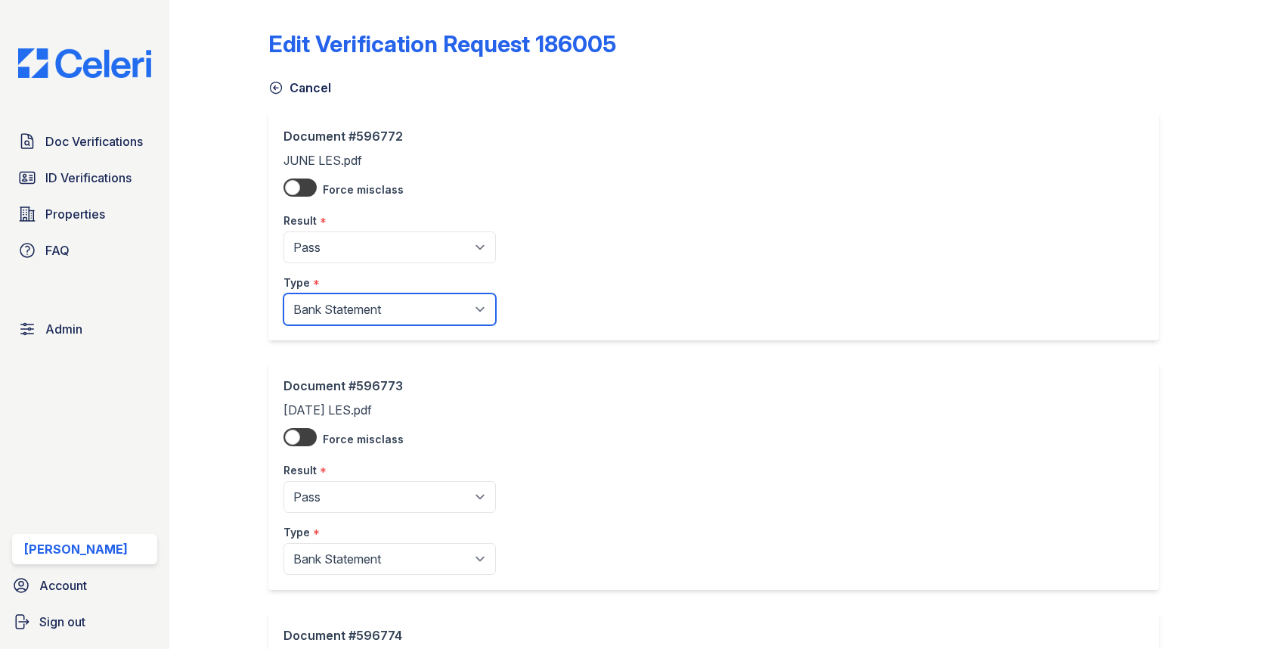
click at [353, 294] on select "Paystub Bank Statement Offer Letter Tax Documents Benefit Award Letter Investme…" at bounding box center [390, 309] width 212 height 32
select select "paystub"
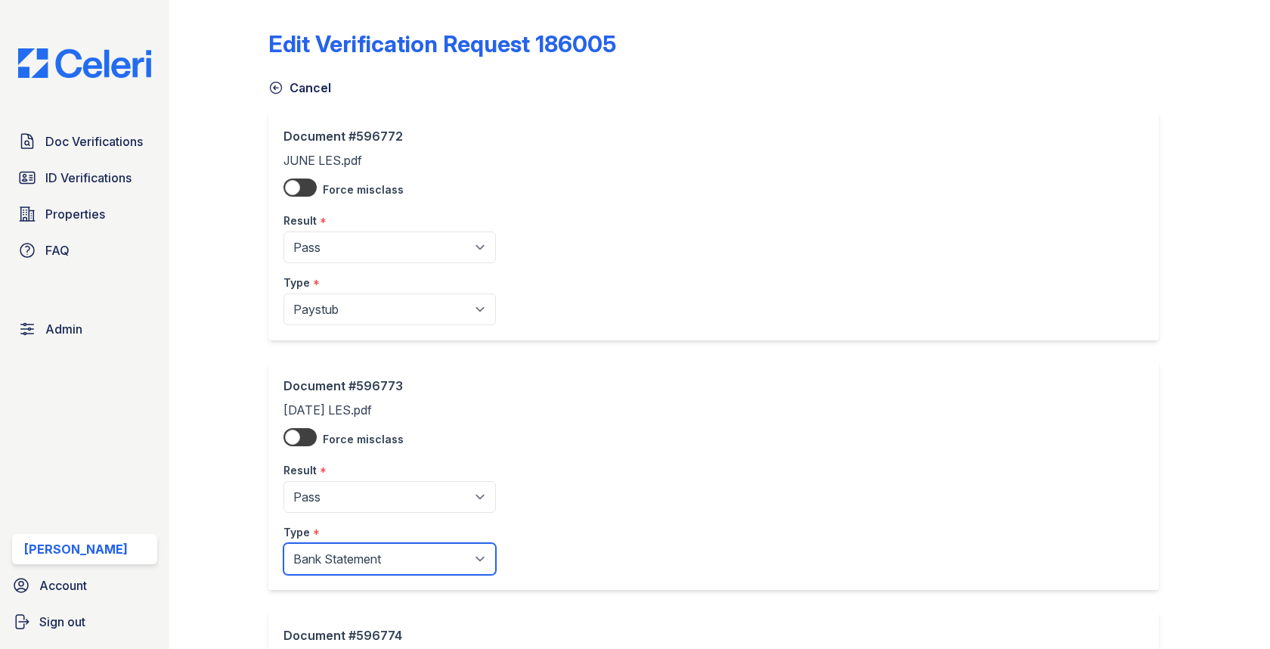
click at [371, 559] on select "Paystub Bank Statement Offer Letter Tax Documents Benefit Award Letter Investme…" at bounding box center [390, 559] width 212 height 32
select select "paystub"
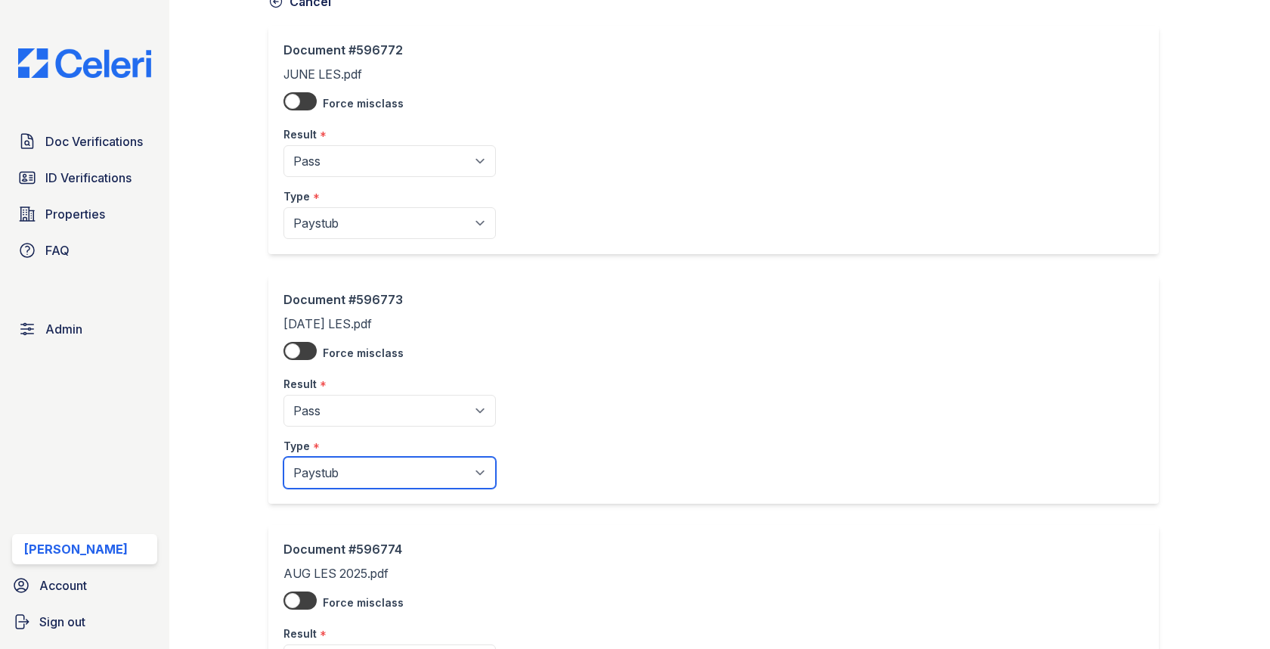
scroll to position [284, 0]
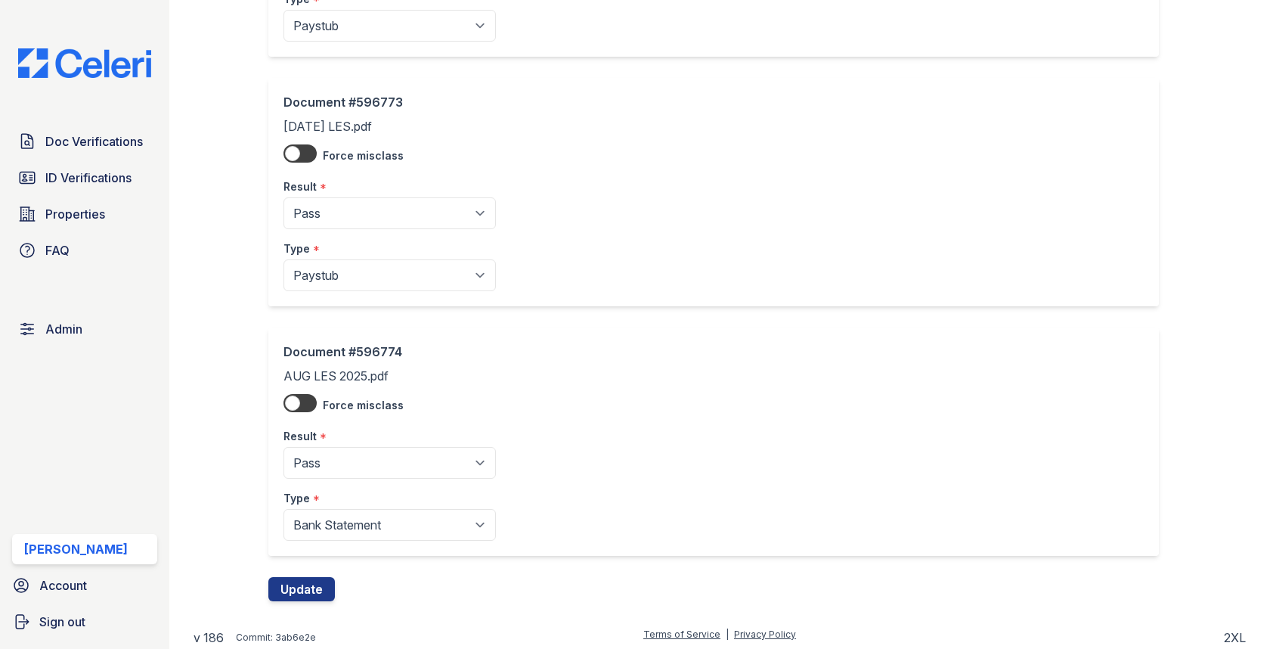
click at [383, 528] on select "Paystub Bank Statement Offer Letter Tax Documents Benefit Award Letter Investme…" at bounding box center [390, 525] width 212 height 32
select select "paystub"
click at [316, 581] on button "Update" at bounding box center [301, 589] width 67 height 24
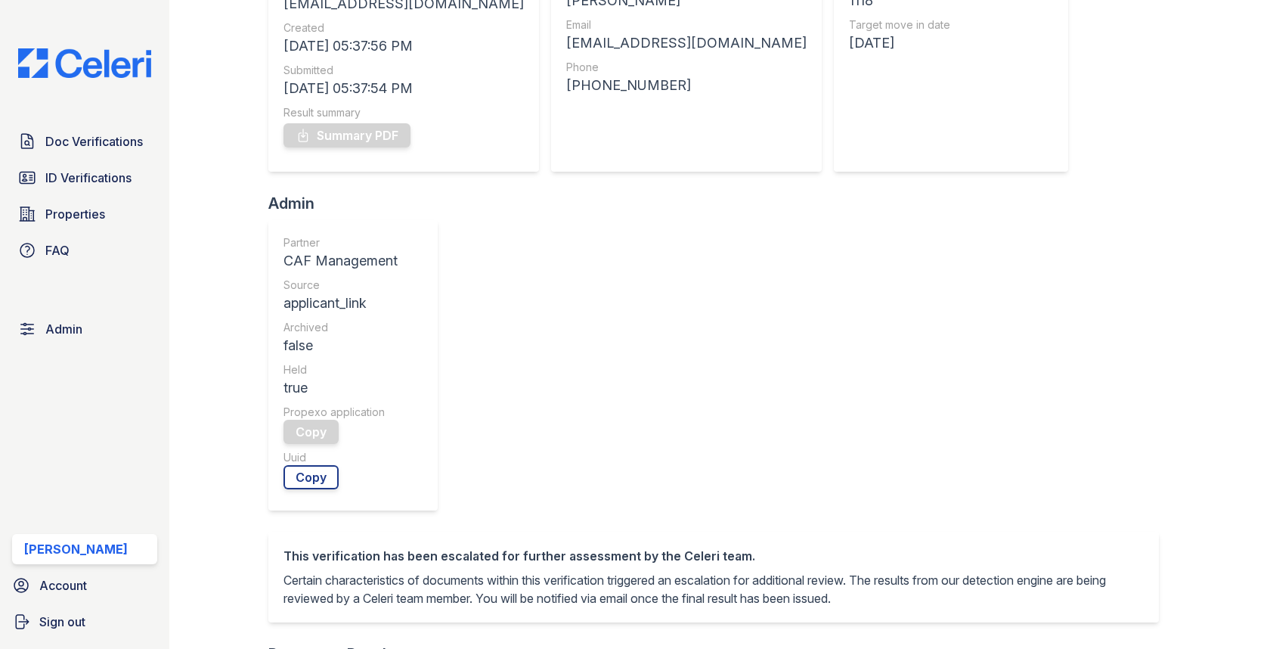
scroll to position [5, 0]
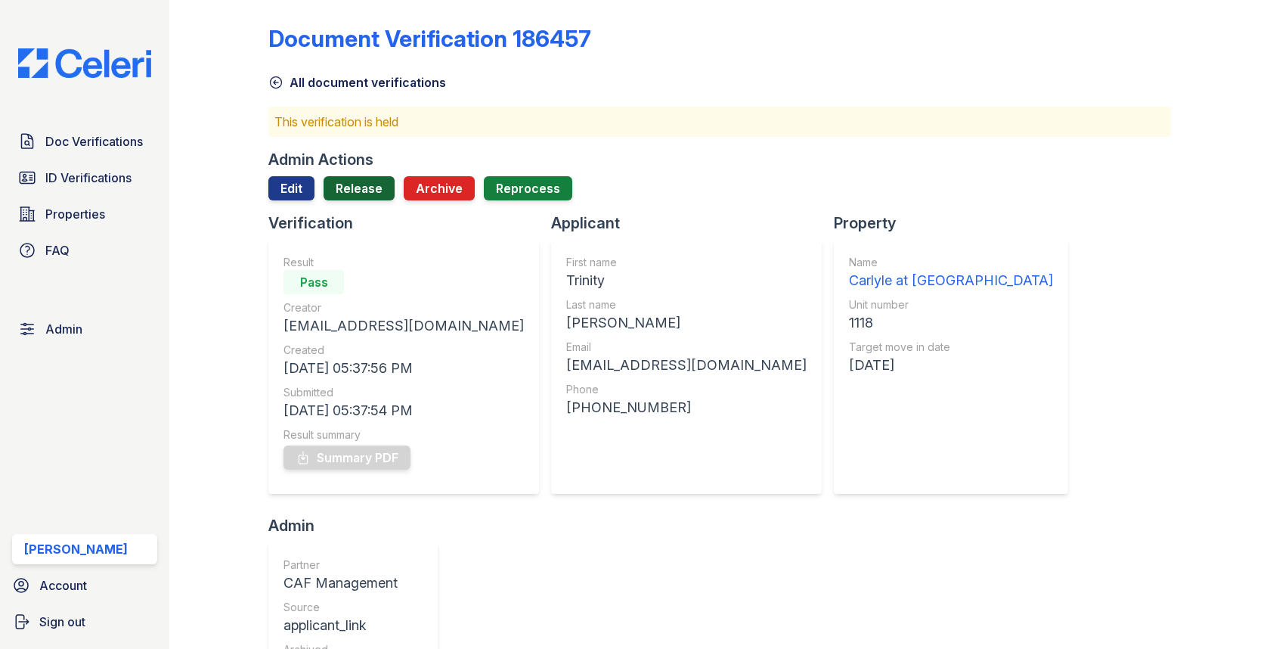
click at [338, 184] on link "Release" at bounding box center [359, 188] width 71 height 24
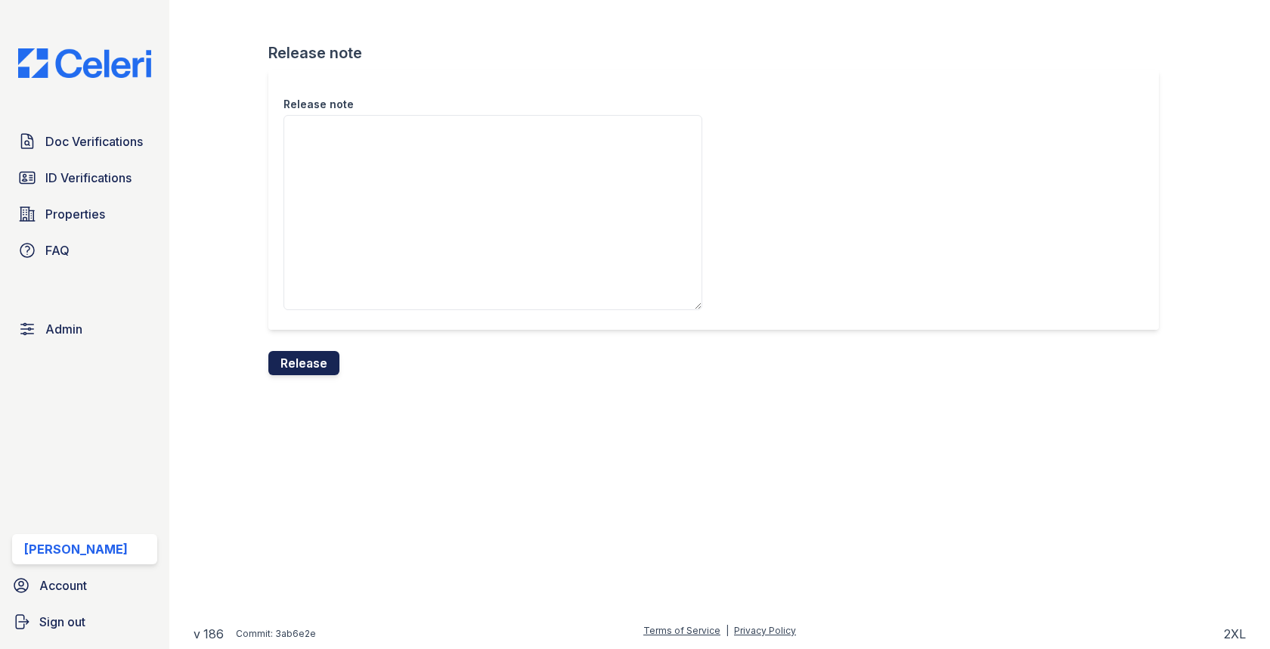
click at [324, 361] on button "Release" at bounding box center [303, 363] width 71 height 24
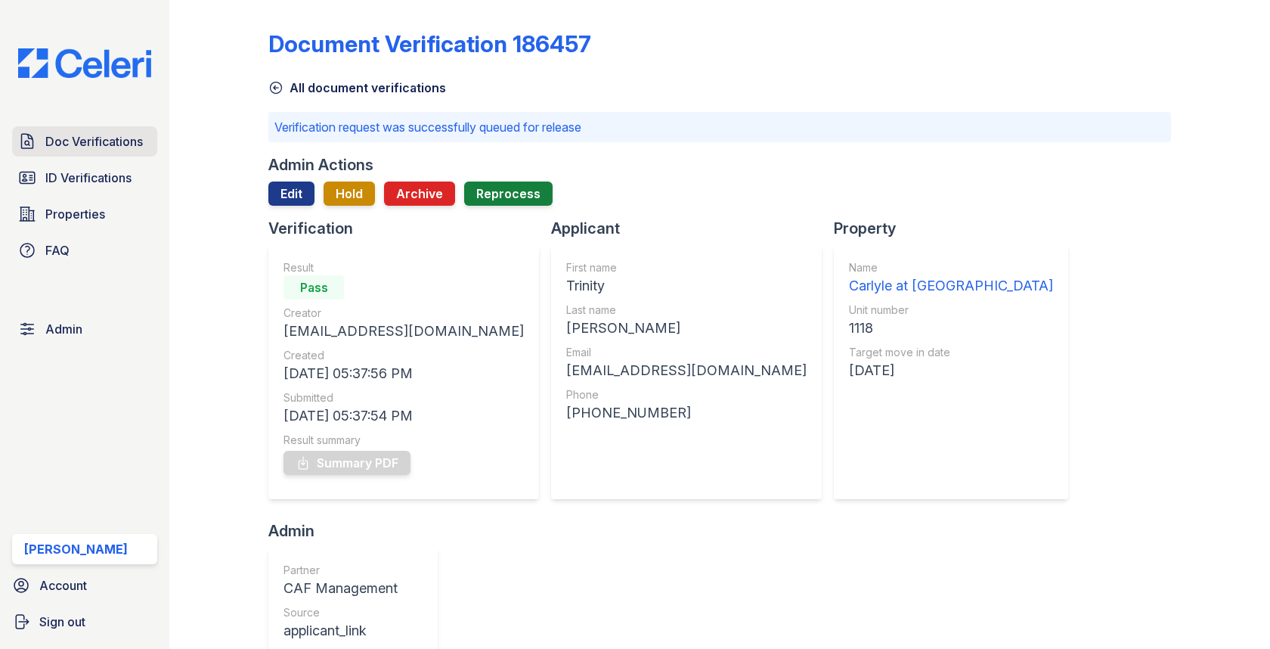
click at [104, 132] on link "Doc Verifications" at bounding box center [84, 141] width 145 height 30
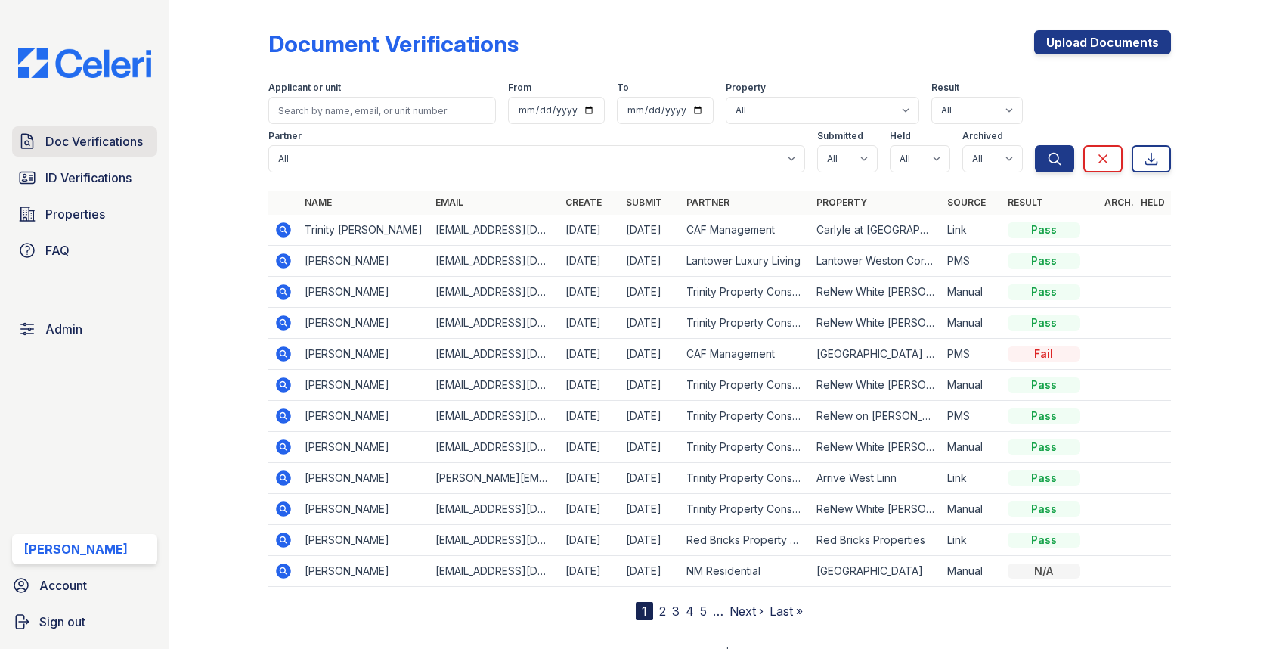
click at [104, 144] on span "Doc Verifications" at bounding box center [94, 141] width 98 height 18
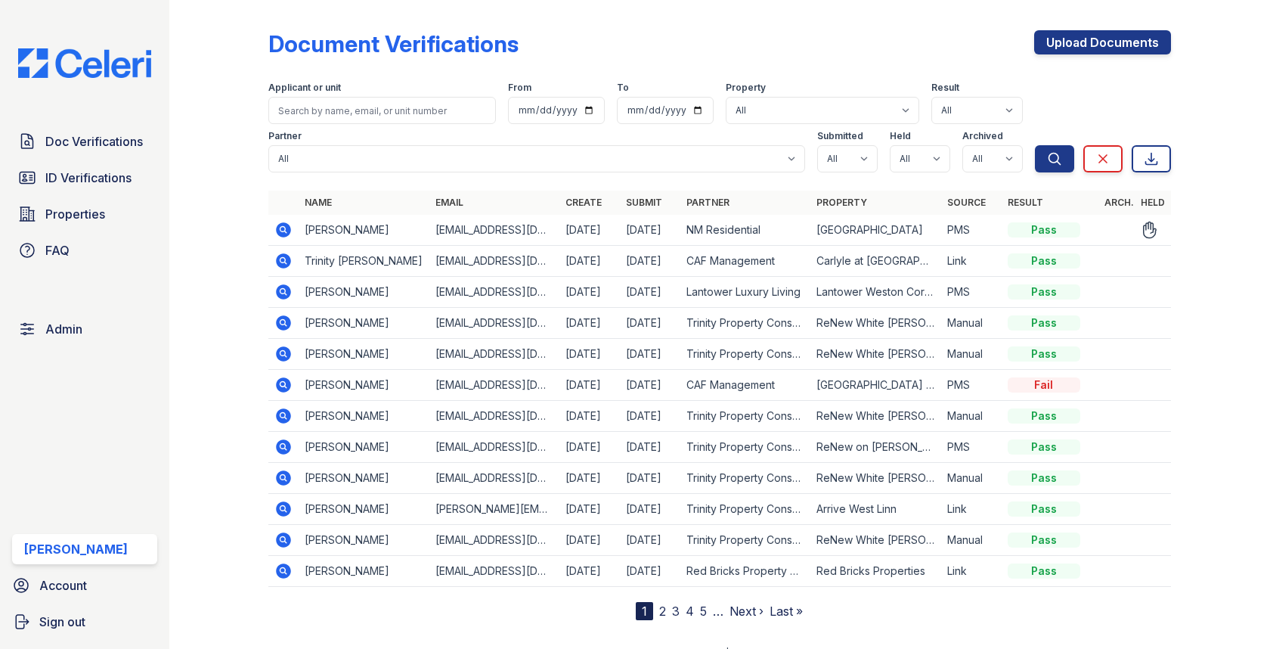
click at [283, 222] on icon at bounding box center [284, 229] width 15 height 15
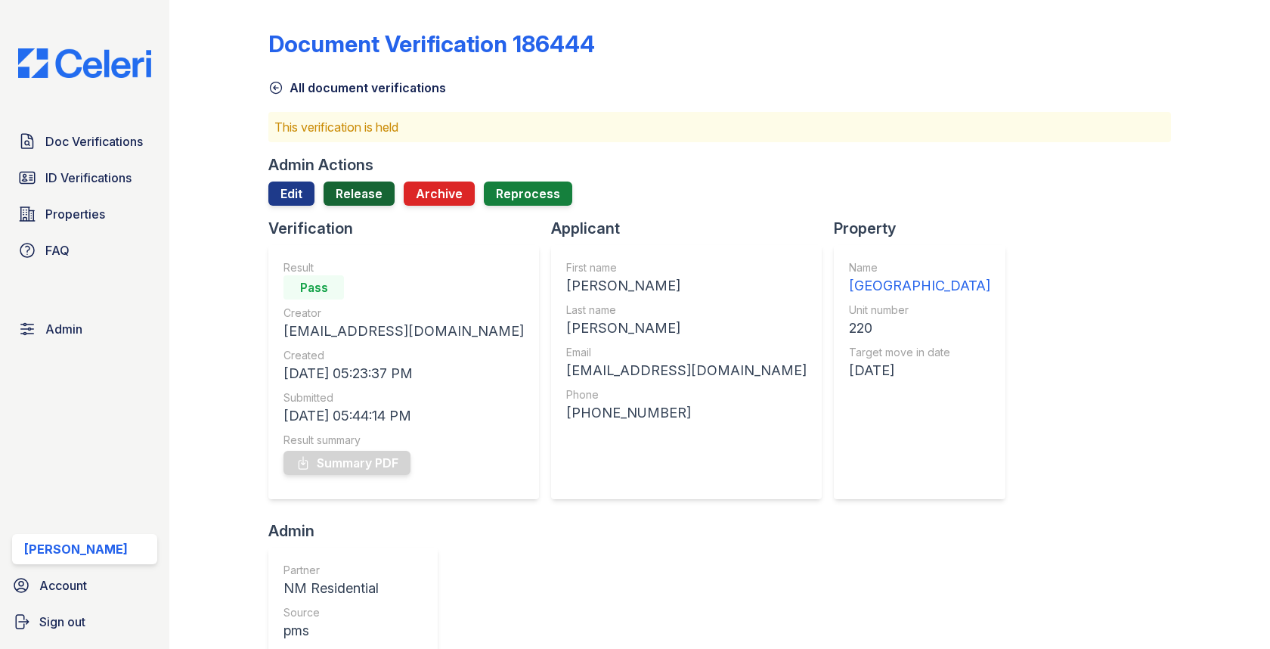
click at [343, 201] on link "Release" at bounding box center [359, 193] width 71 height 24
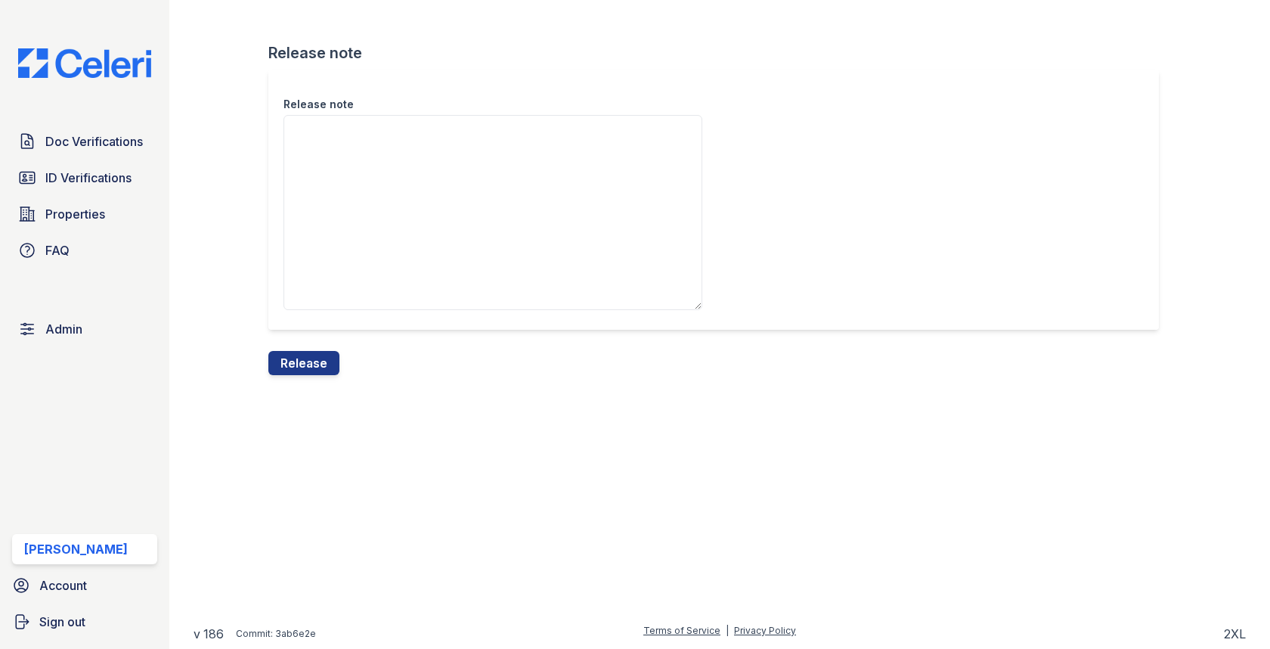
click at [308, 341] on div "Release note" at bounding box center [719, 210] width 902 height 281
click at [308, 342] on div "Release note" at bounding box center [719, 210] width 902 height 281
click at [308, 351] on button "Release" at bounding box center [303, 363] width 71 height 24
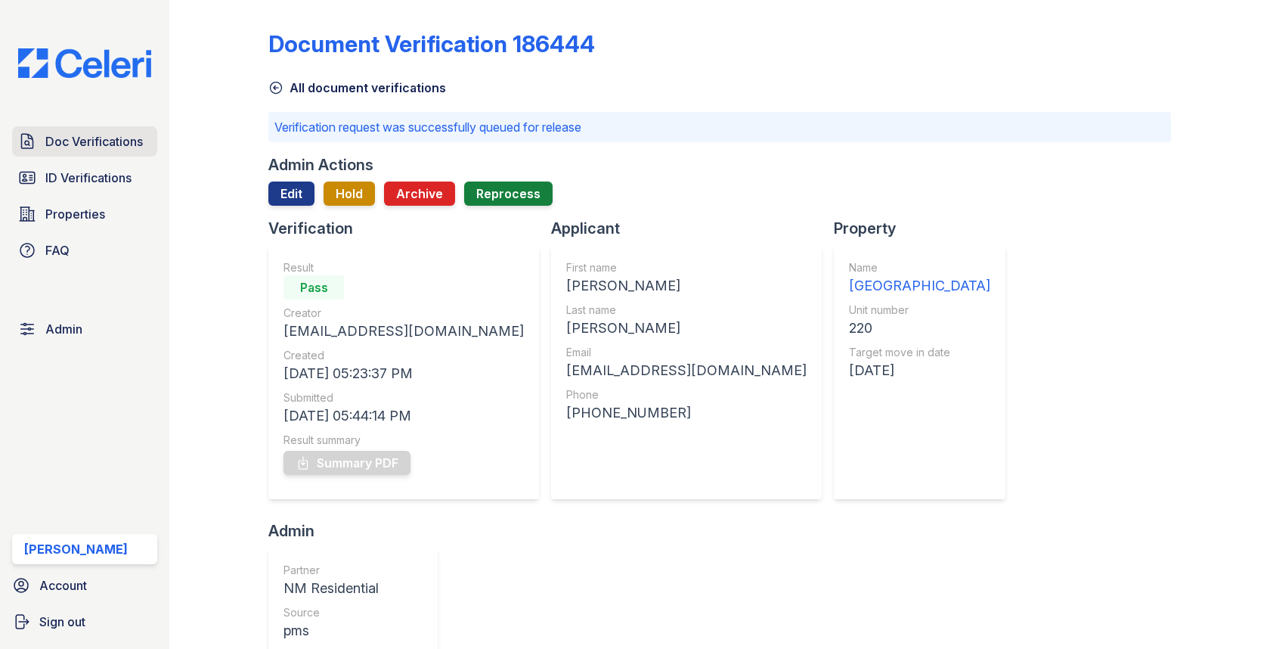
click at [114, 154] on link "Doc Verifications" at bounding box center [84, 141] width 145 height 30
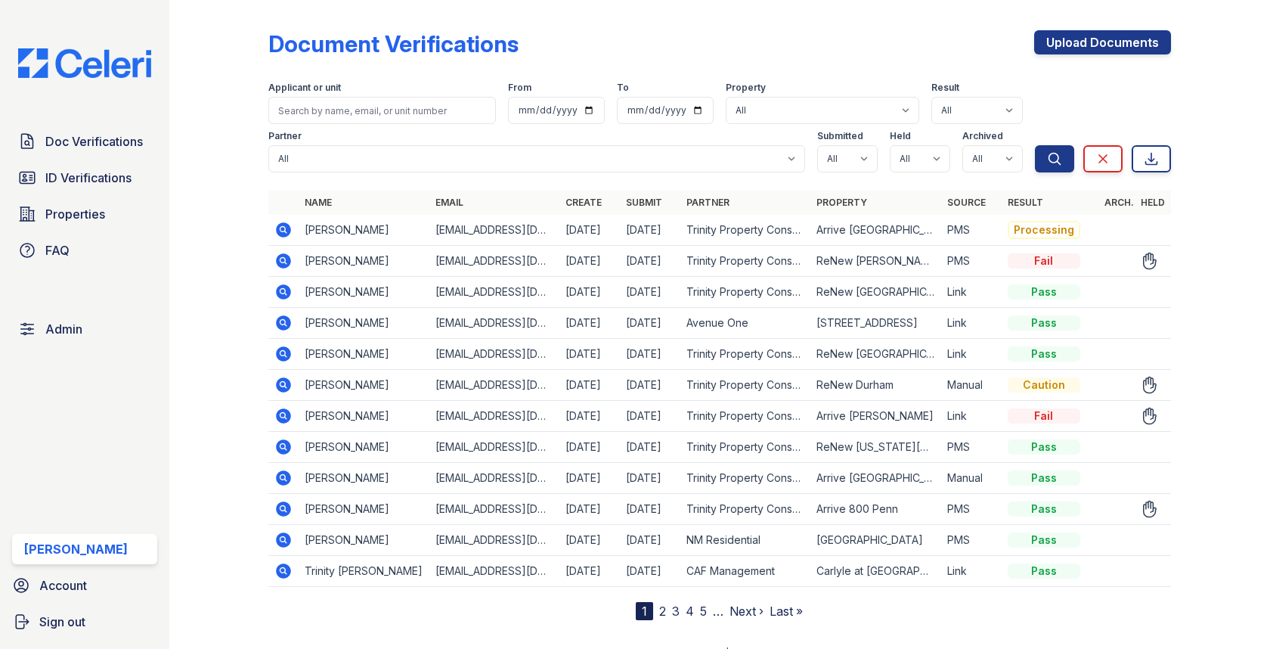
click at [284, 388] on icon at bounding box center [284, 384] width 15 height 15
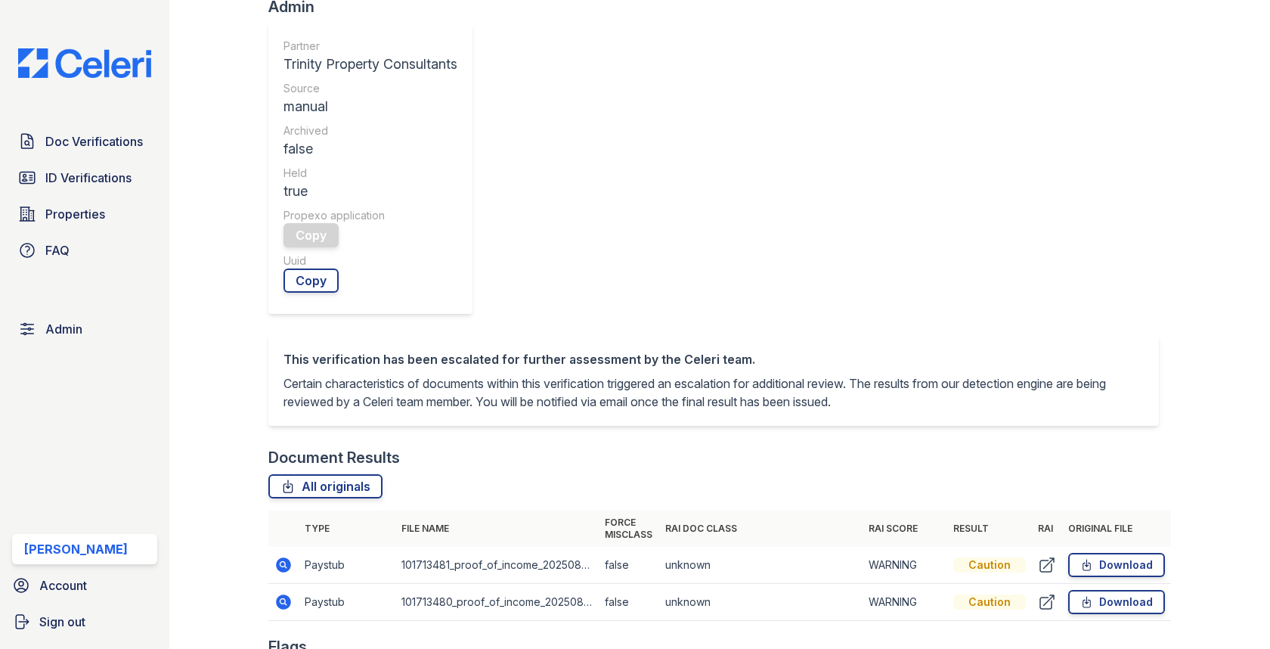
scroll to position [637, 0]
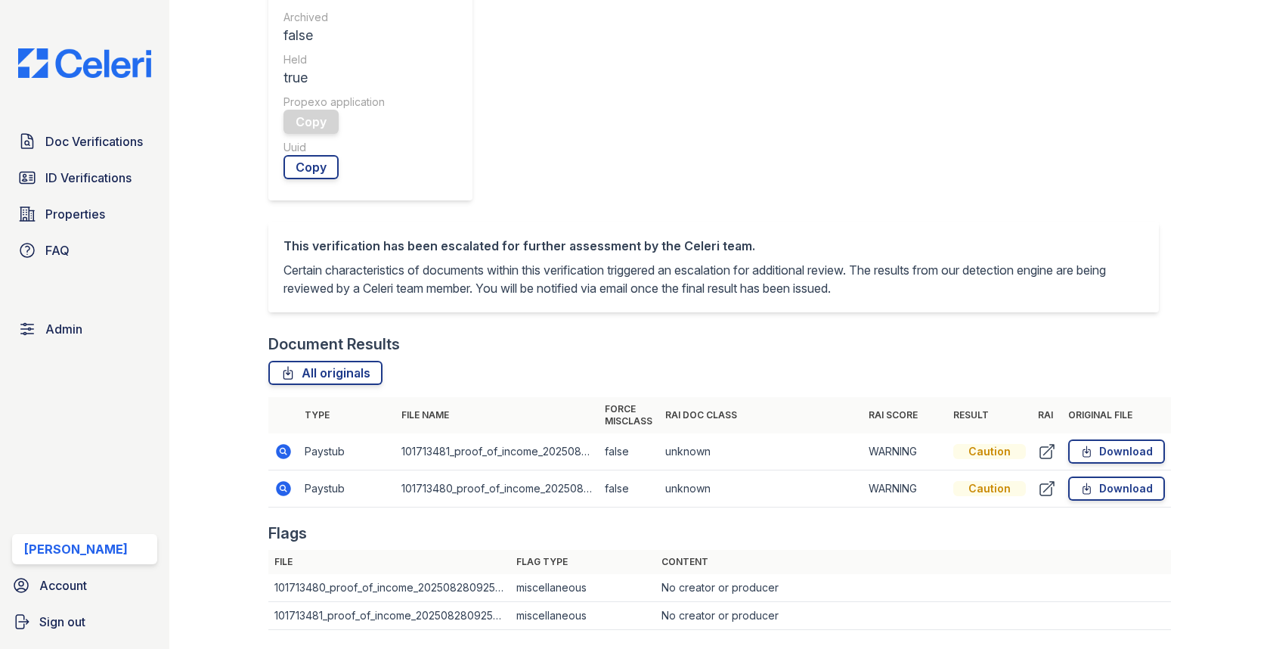
click at [284, 444] on icon at bounding box center [284, 451] width 15 height 15
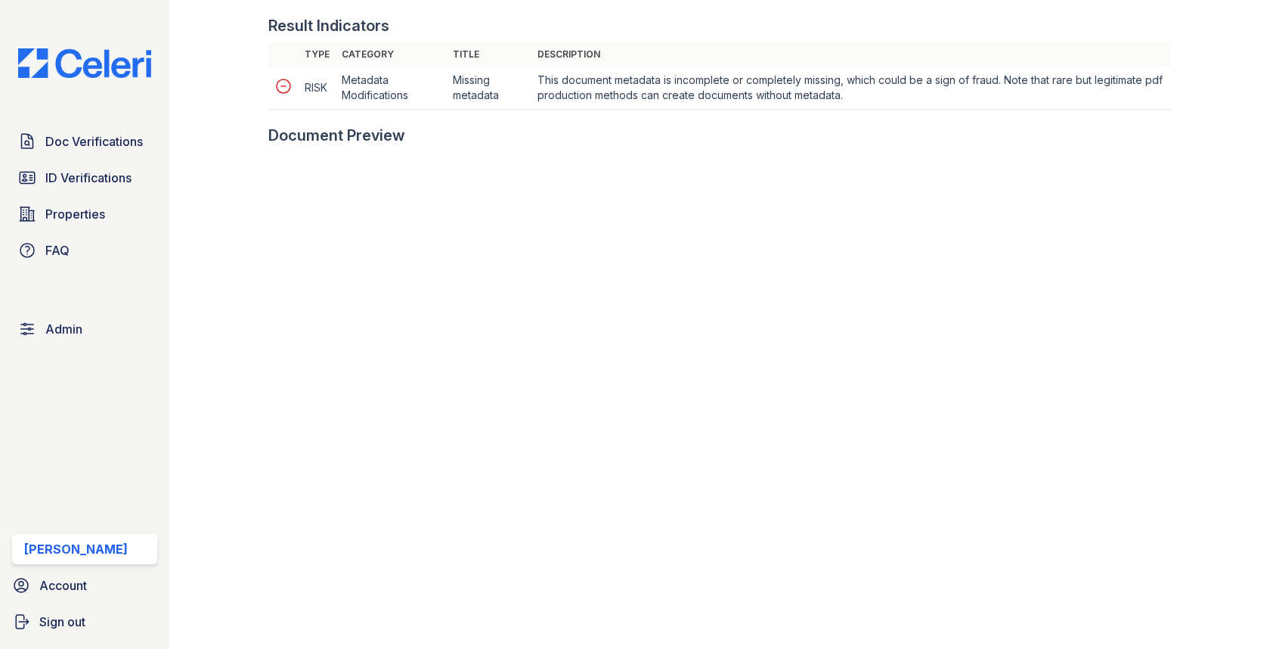
scroll to position [775, 0]
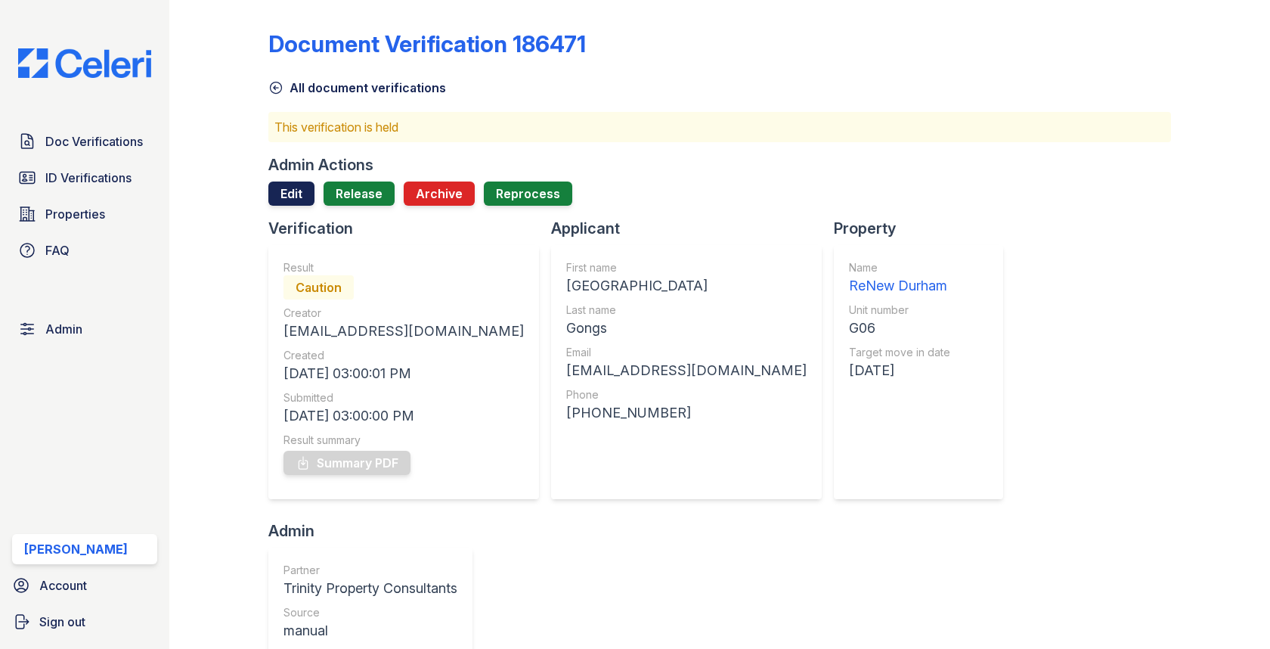
click at [305, 184] on link "Edit" at bounding box center [291, 193] width 46 height 24
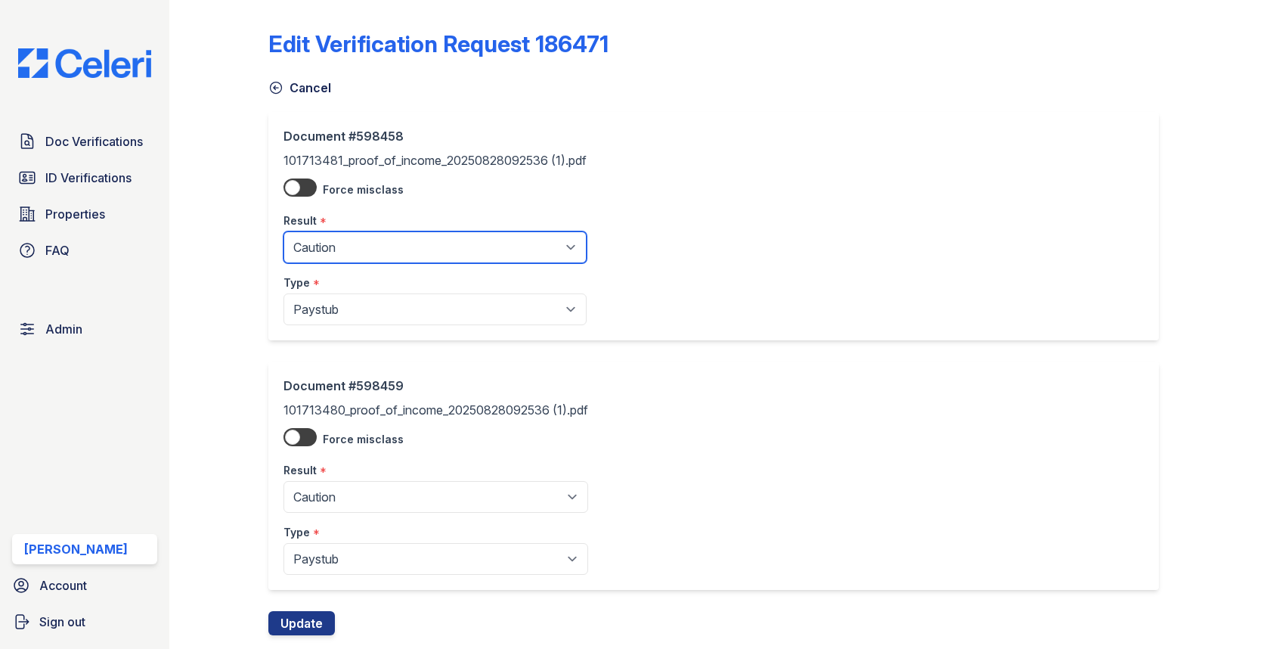
click at [331, 256] on select "Pending Sent Started Processing Pass Fail Caution Error N/A" at bounding box center [435, 247] width 303 height 32
select select "fail"
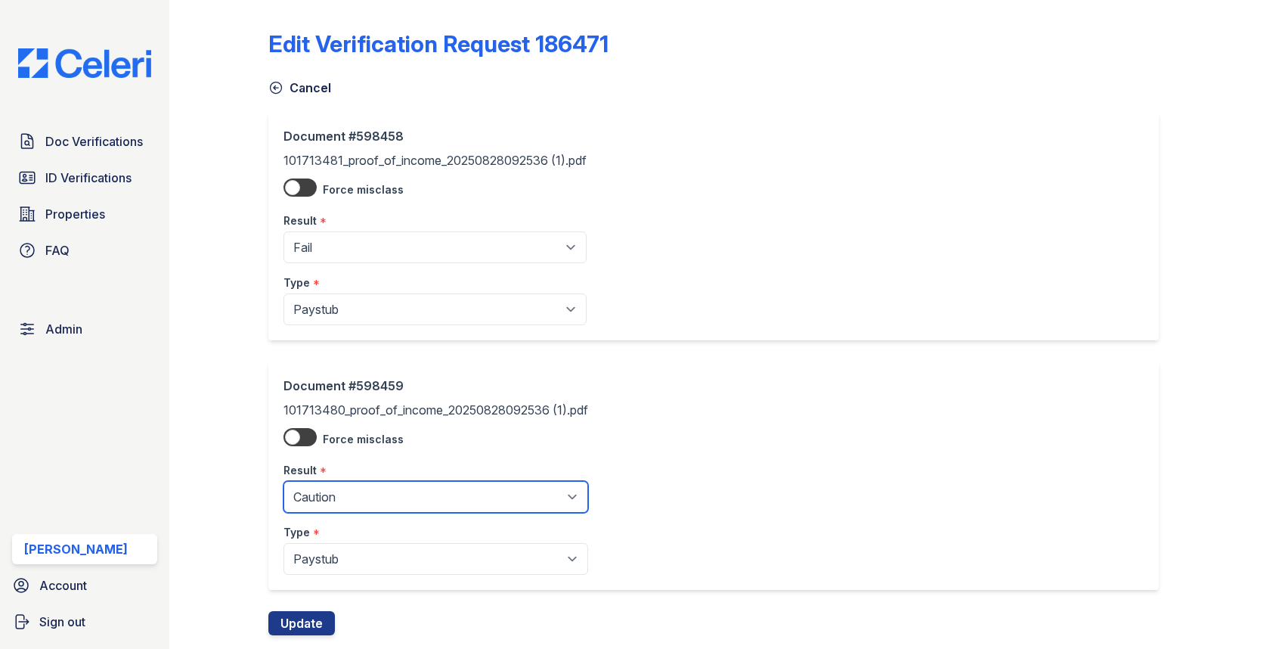
click at [342, 497] on select "Pending Sent Started Processing Pass Fail Caution Error N/A" at bounding box center [436, 497] width 305 height 32
select select "fail"
click at [307, 614] on button "Update" at bounding box center [301, 623] width 67 height 24
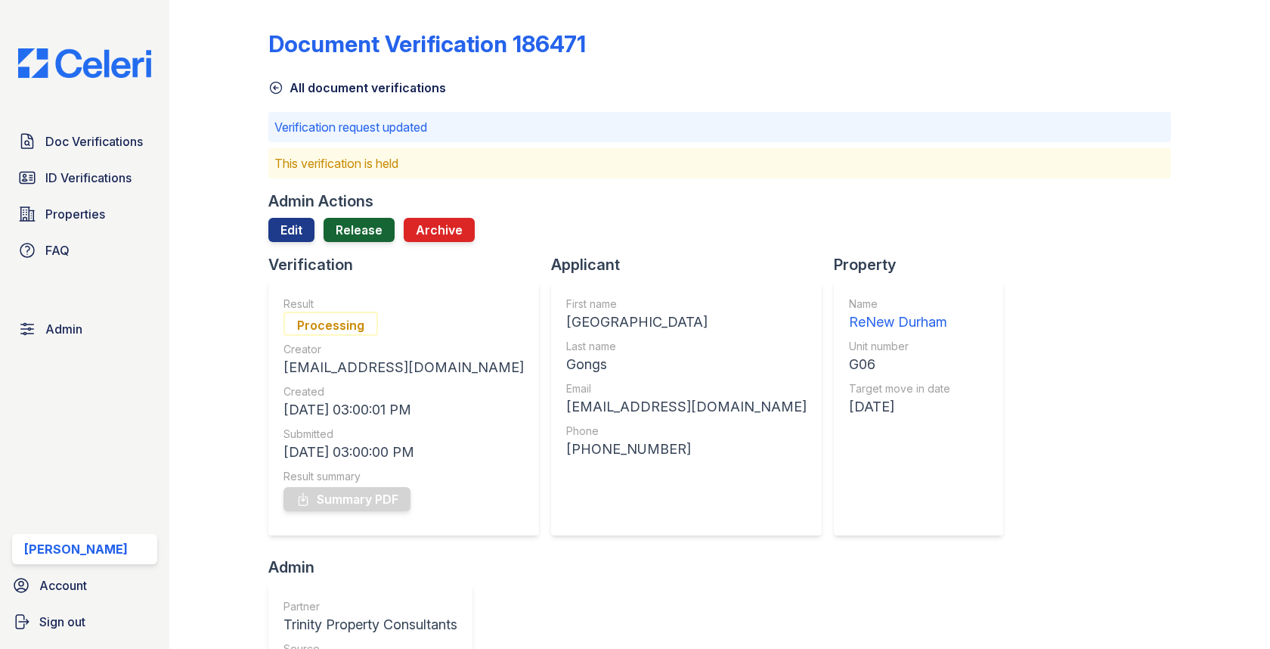
click at [355, 225] on link "Release" at bounding box center [359, 230] width 71 height 24
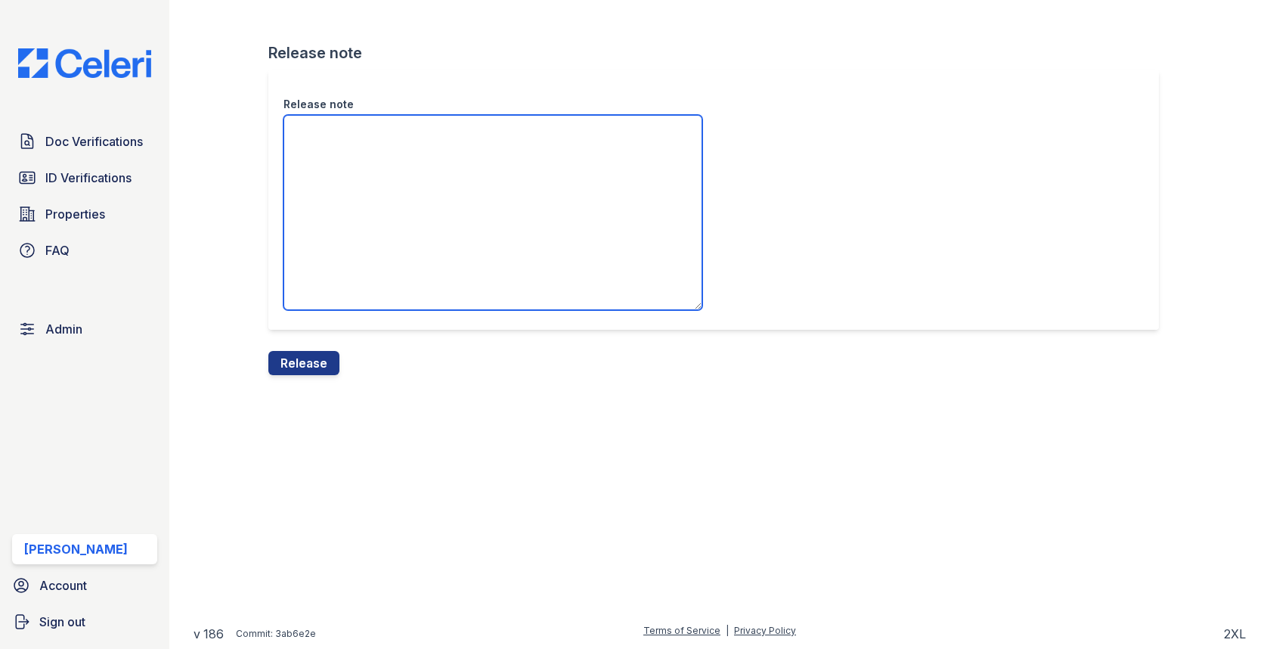
click at [355, 241] on textarea "Release note" at bounding box center [493, 212] width 419 height 195
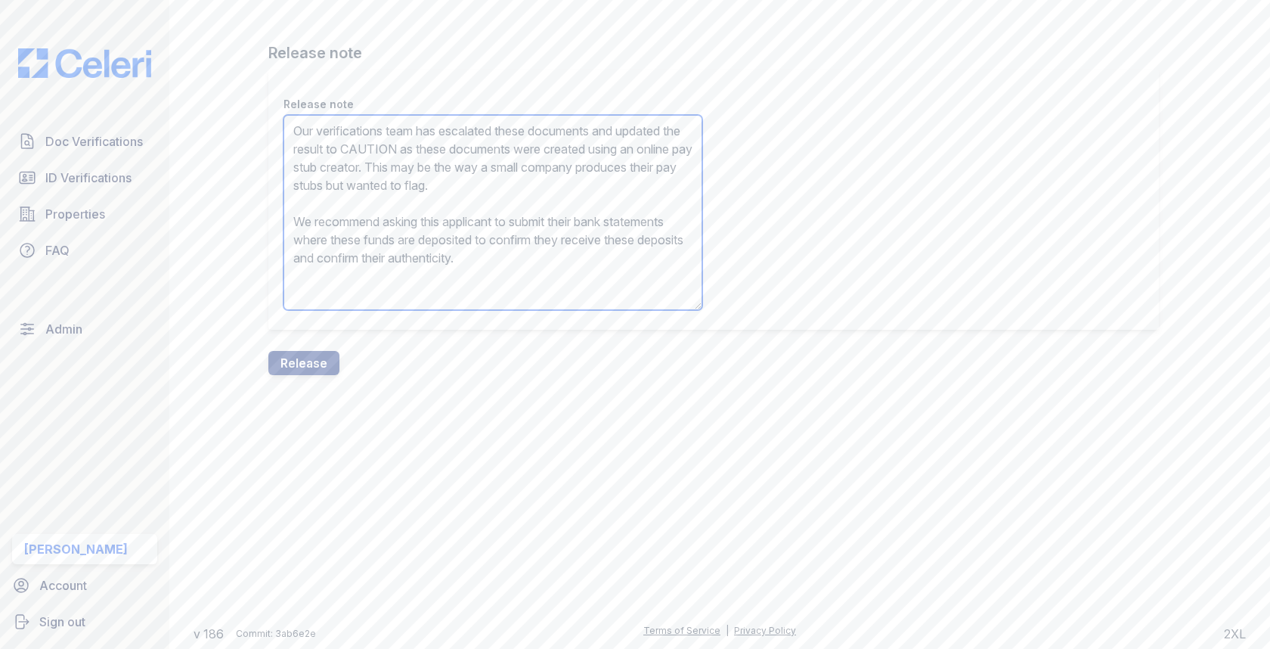
click at [445, 147] on textarea "Our verifications team has escalated these documents and updated the result to …" at bounding box center [493, 212] width 419 height 195
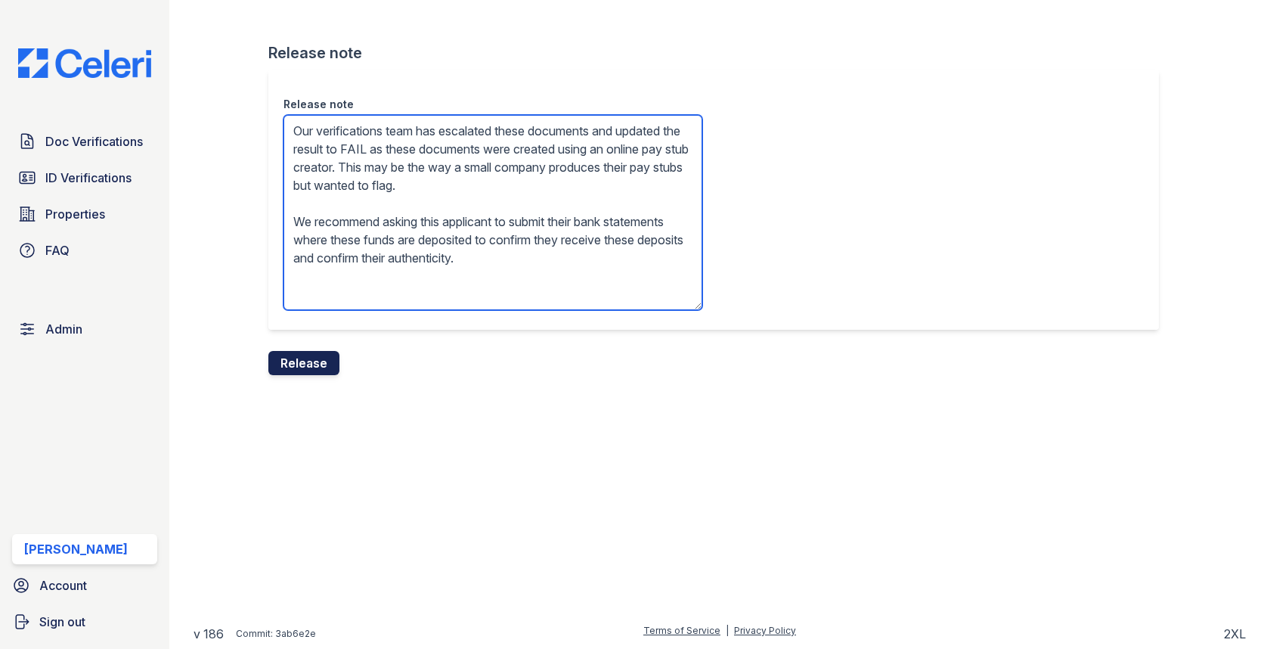
type textarea "Our verifications team has escalated these documents and updated the result to …"
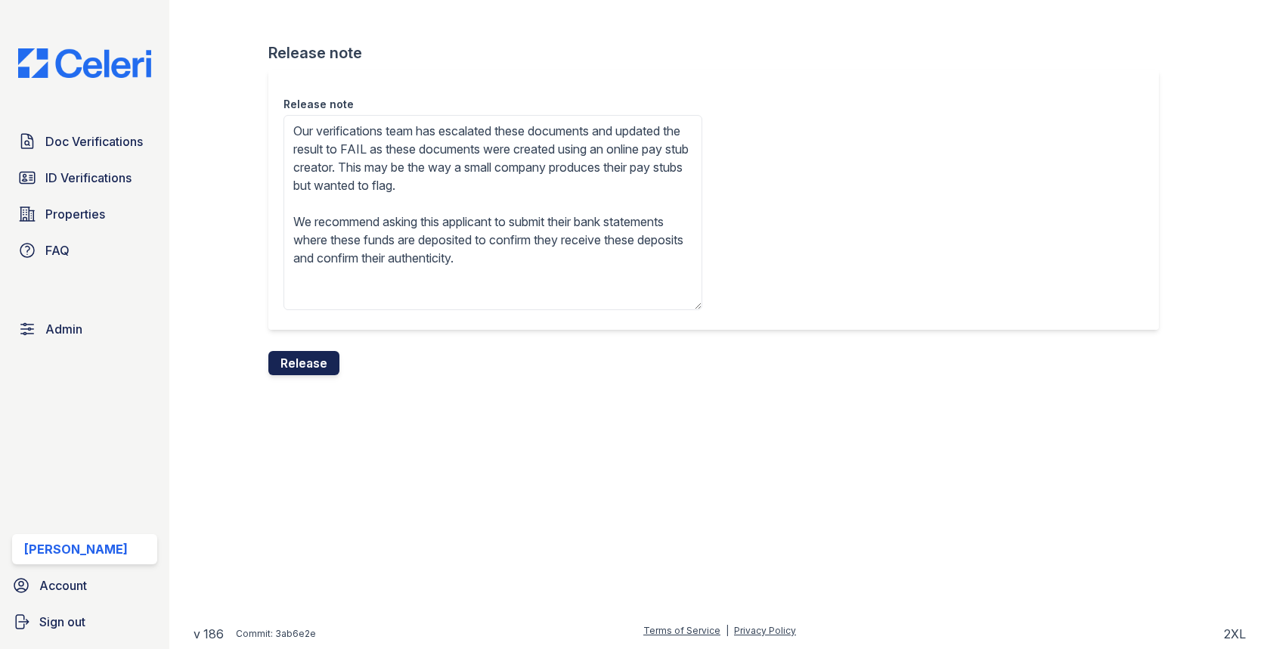
click at [275, 365] on button "Release" at bounding box center [303, 363] width 71 height 24
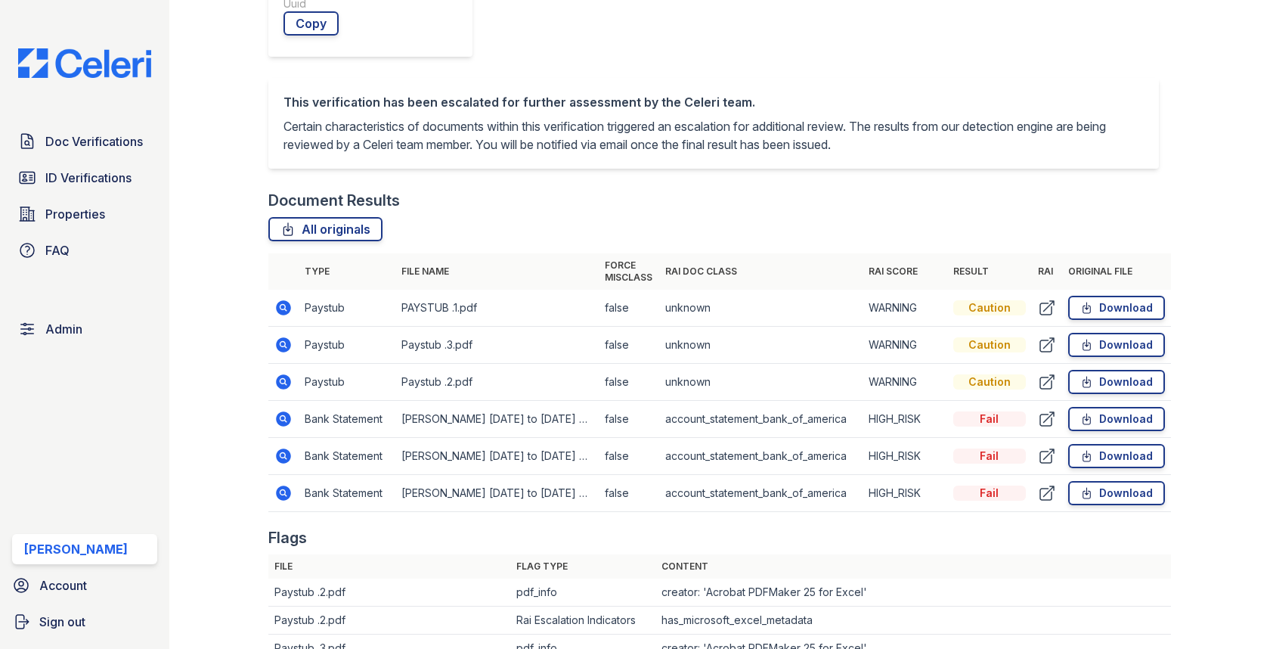
scroll to position [736, 0]
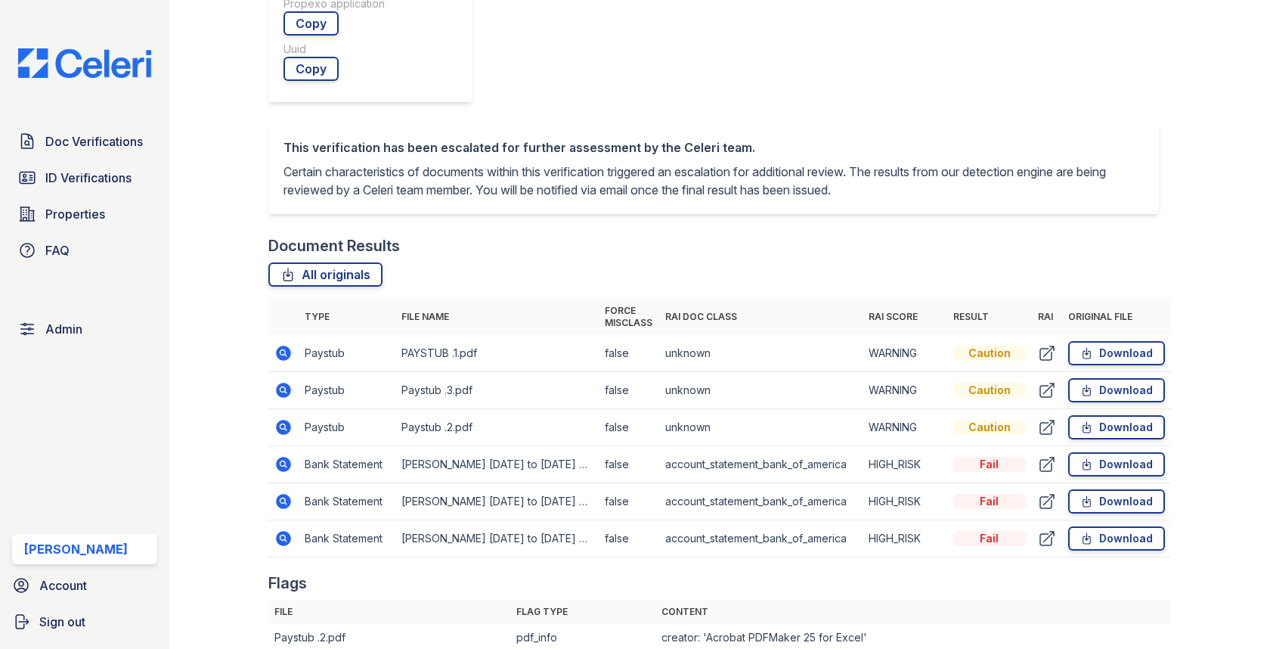
click at [286, 457] on icon at bounding box center [284, 464] width 15 height 15
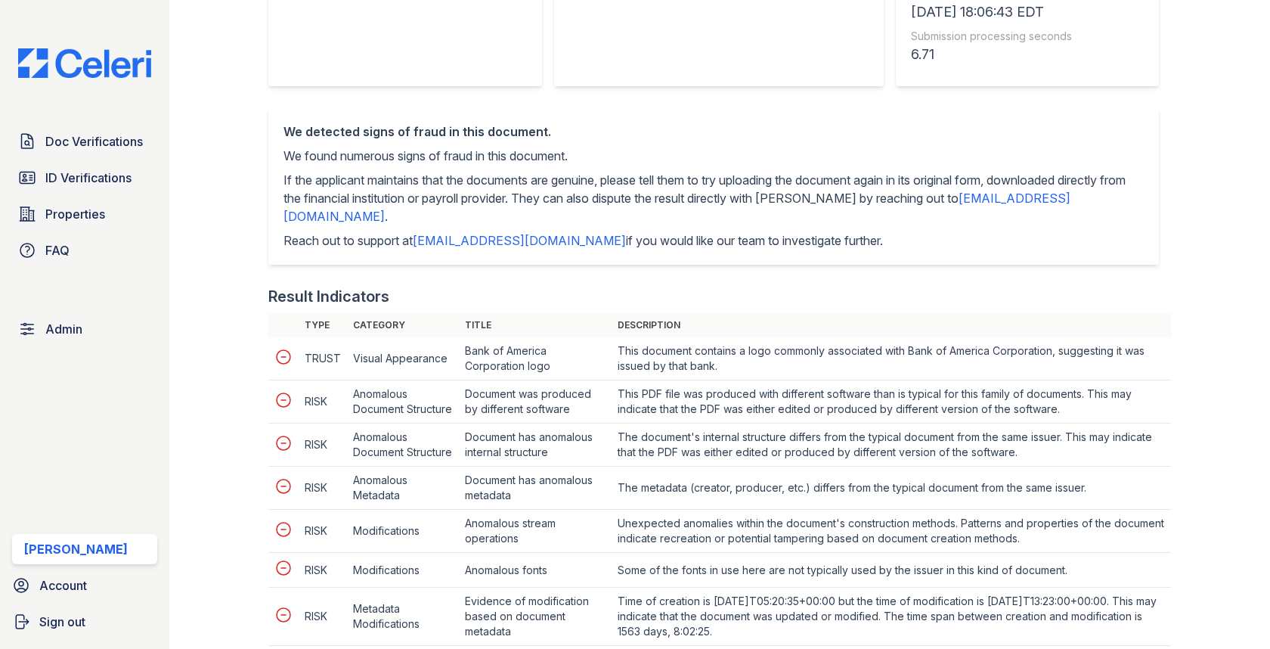
scroll to position [684, 0]
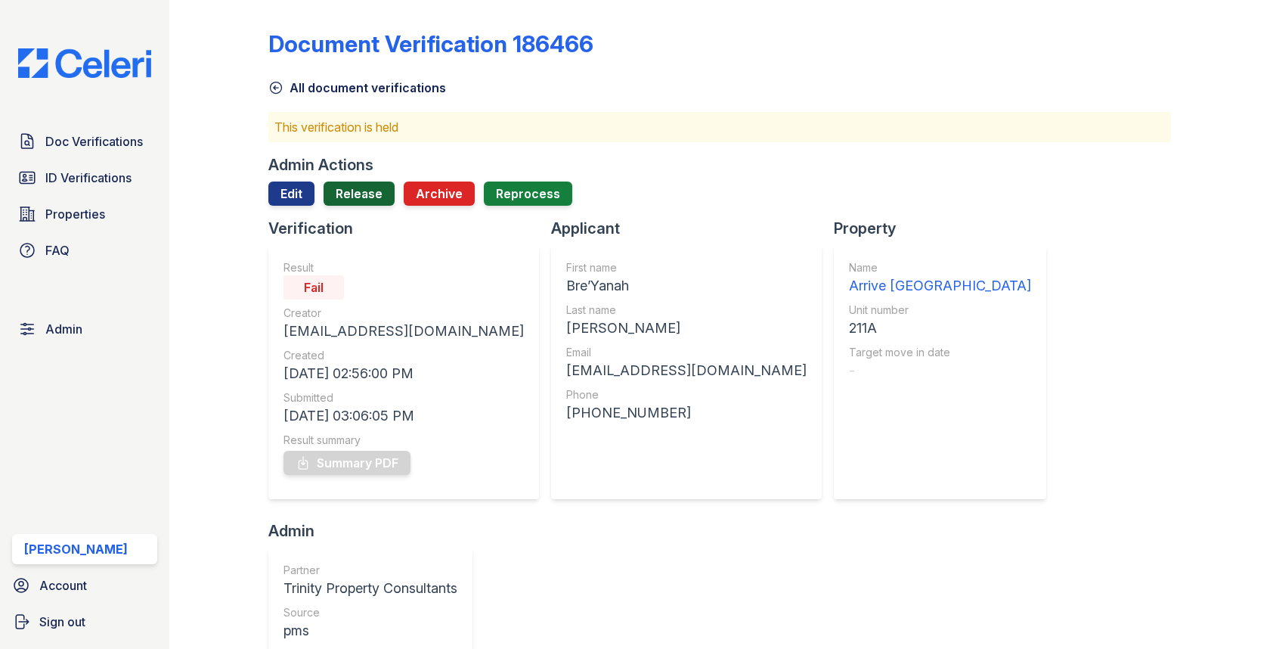
click at [359, 199] on link "Release" at bounding box center [359, 193] width 71 height 24
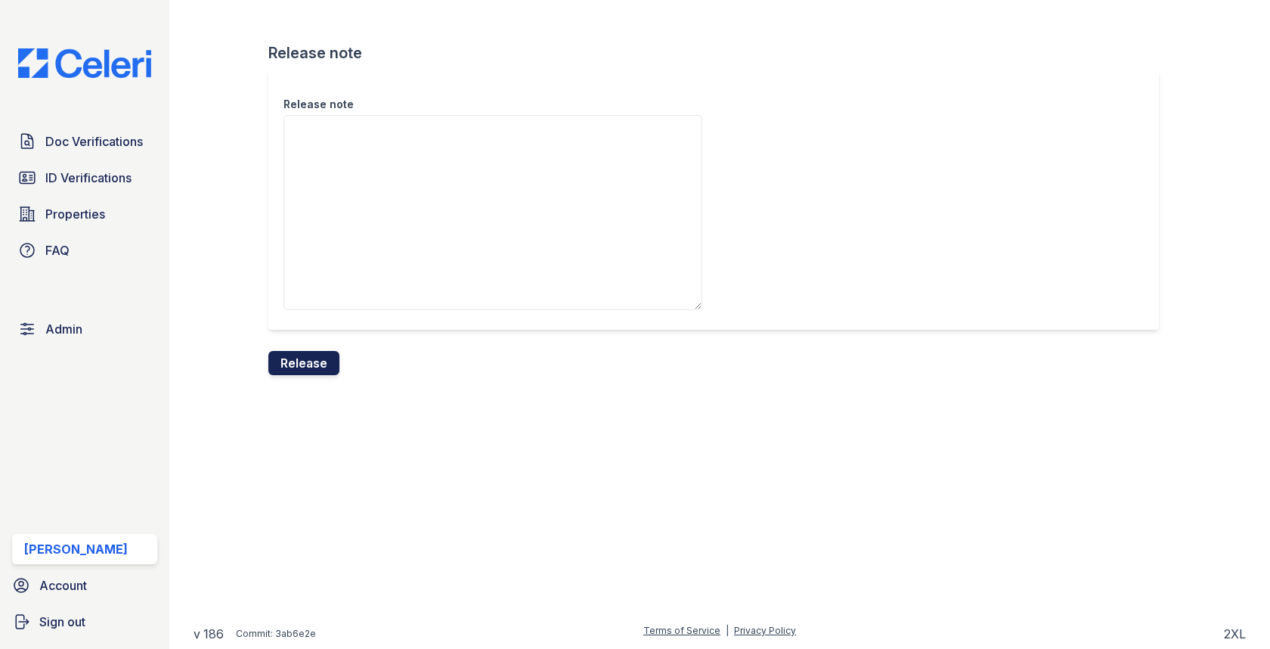
click at [326, 361] on button "Release" at bounding box center [303, 363] width 71 height 24
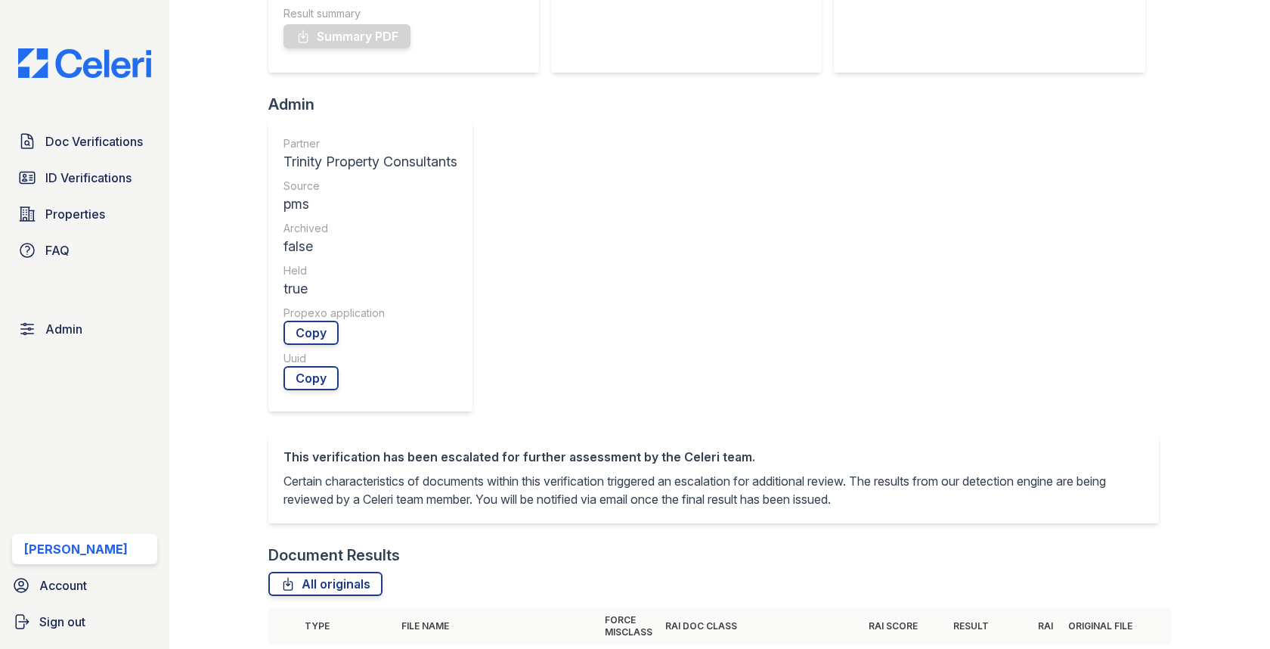
scroll to position [612, 0]
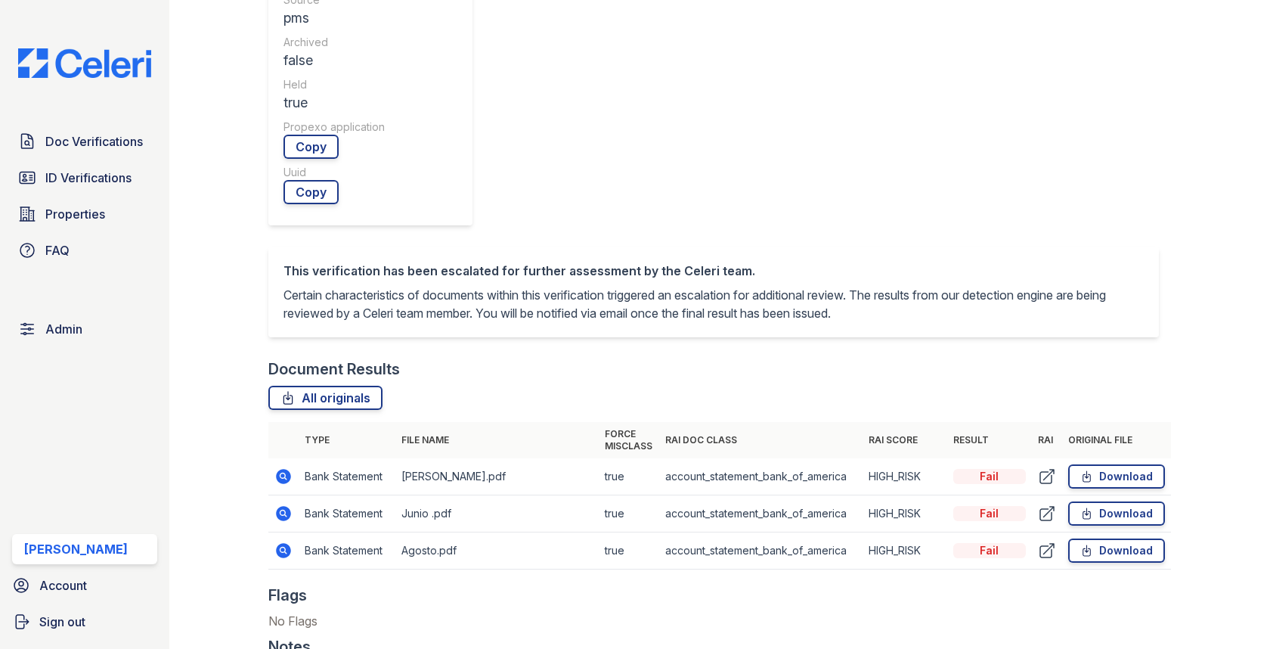
click at [273, 495] on td at bounding box center [283, 513] width 30 height 37
click at [279, 506] on icon at bounding box center [284, 513] width 15 height 15
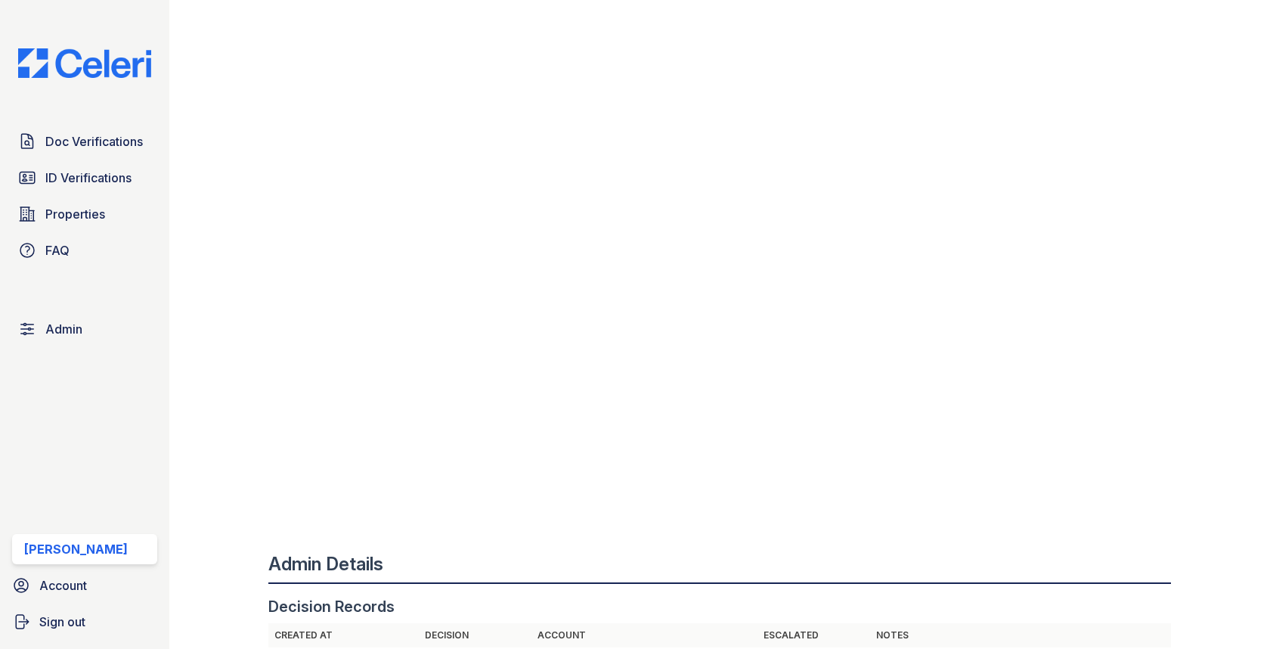
scroll to position [1332, 0]
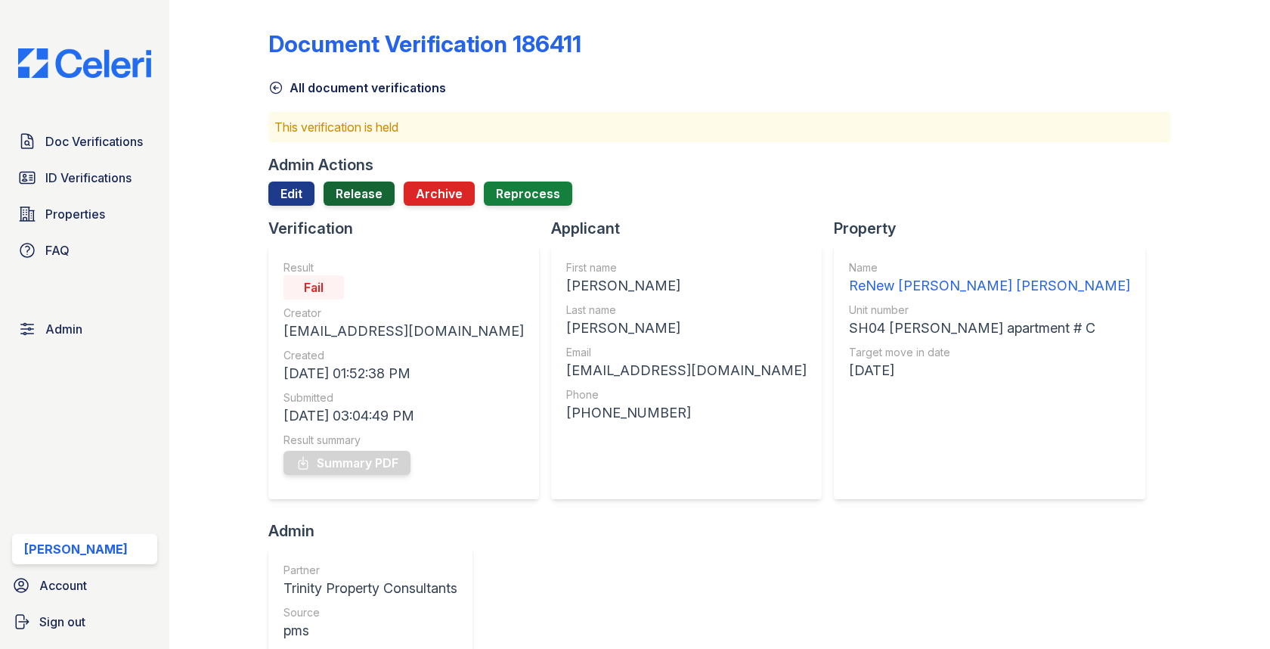
click at [352, 181] on div "Admin Actions Edit Release Archive Reprocess" at bounding box center [719, 186] width 902 height 64
click at [352, 193] on link "Release" at bounding box center [359, 193] width 71 height 24
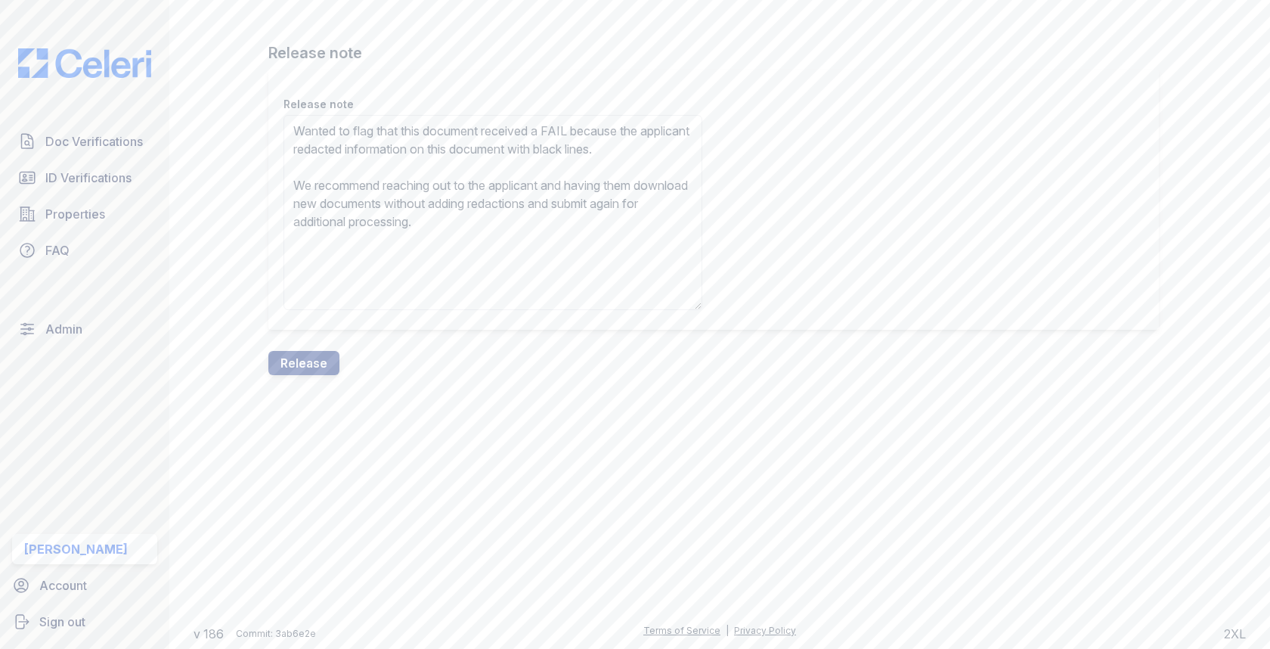
click at [303, 163] on textarea "Wanted to flag that this document received a FAIL because the applicant redacte…" at bounding box center [493, 212] width 419 height 195
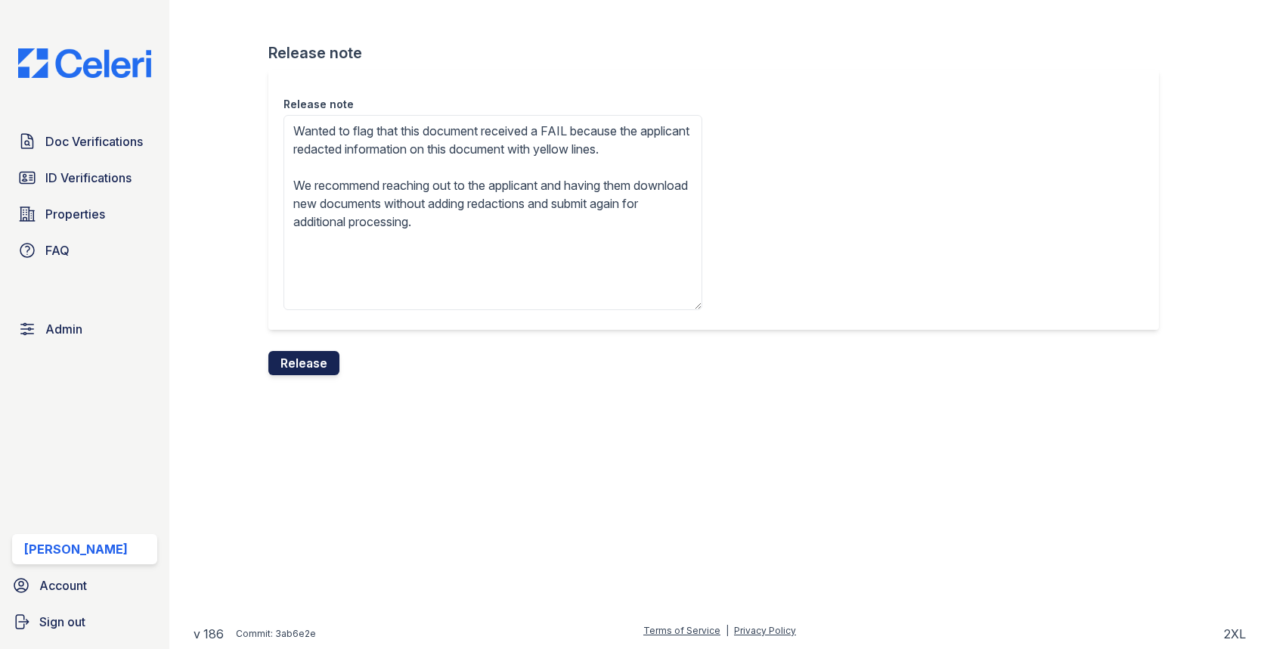
type textarea "Wanted to flag that this document received a FAIL because the applicant redacte…"
click at [303, 359] on button "Release" at bounding box center [303, 363] width 71 height 24
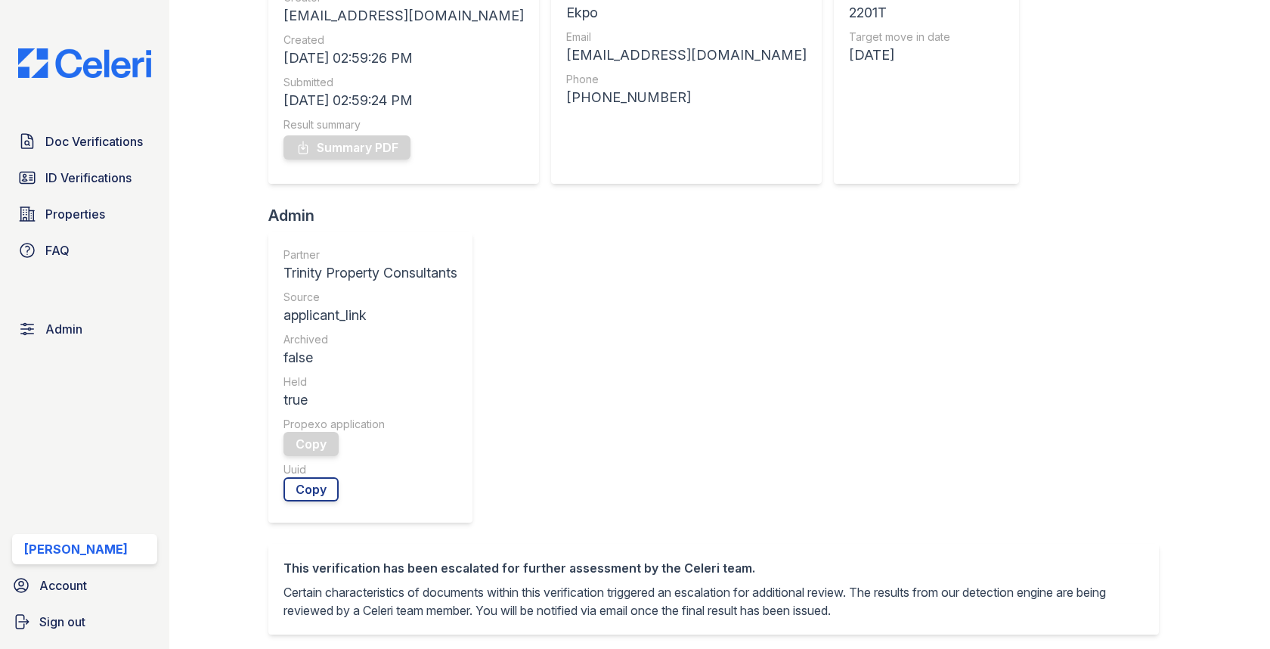
scroll to position [651, 0]
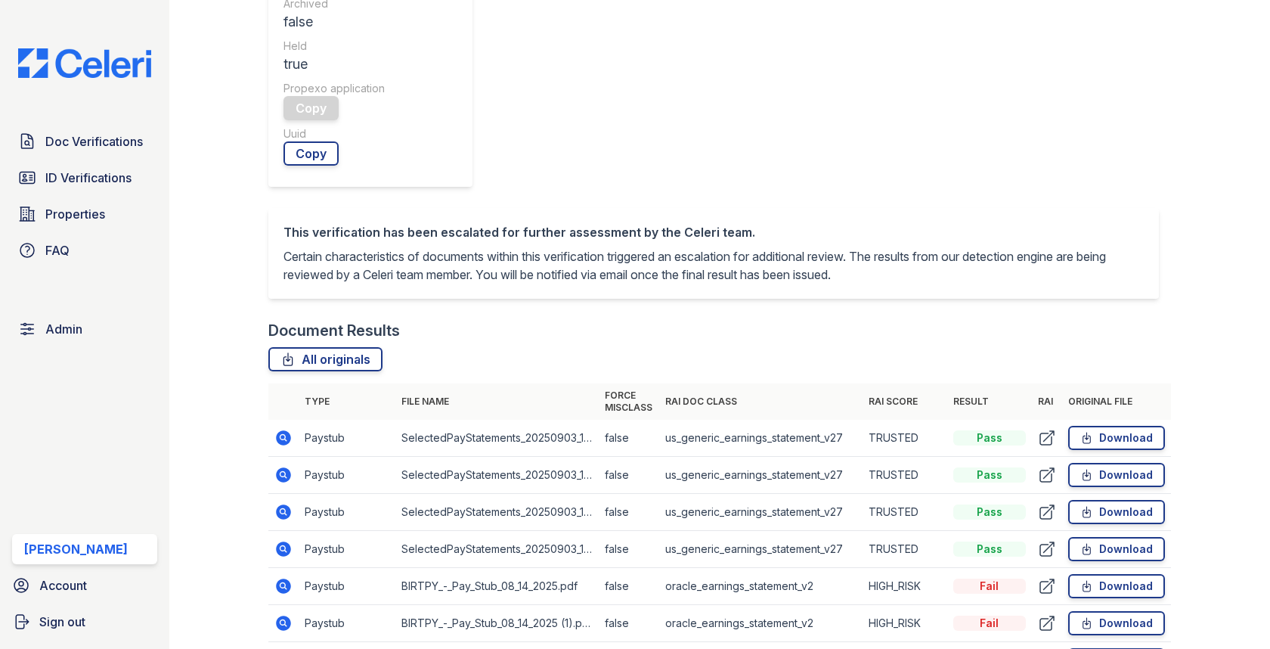
click at [276, 577] on icon at bounding box center [283, 586] width 18 height 18
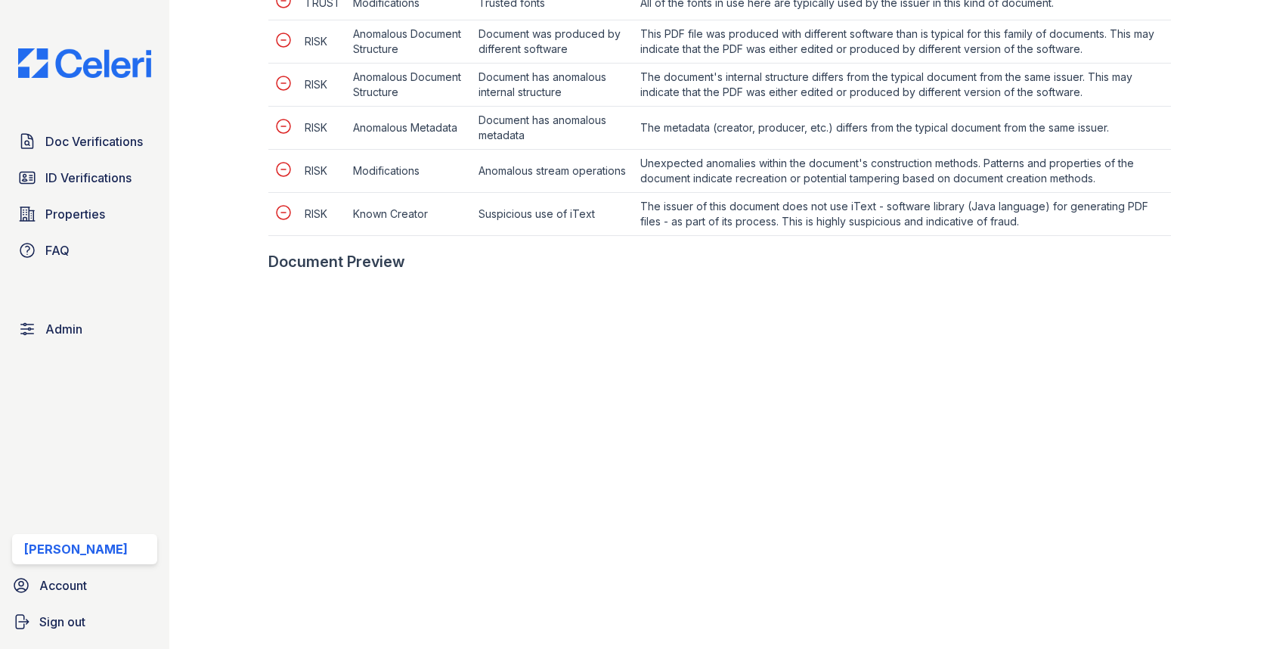
scroll to position [943, 0]
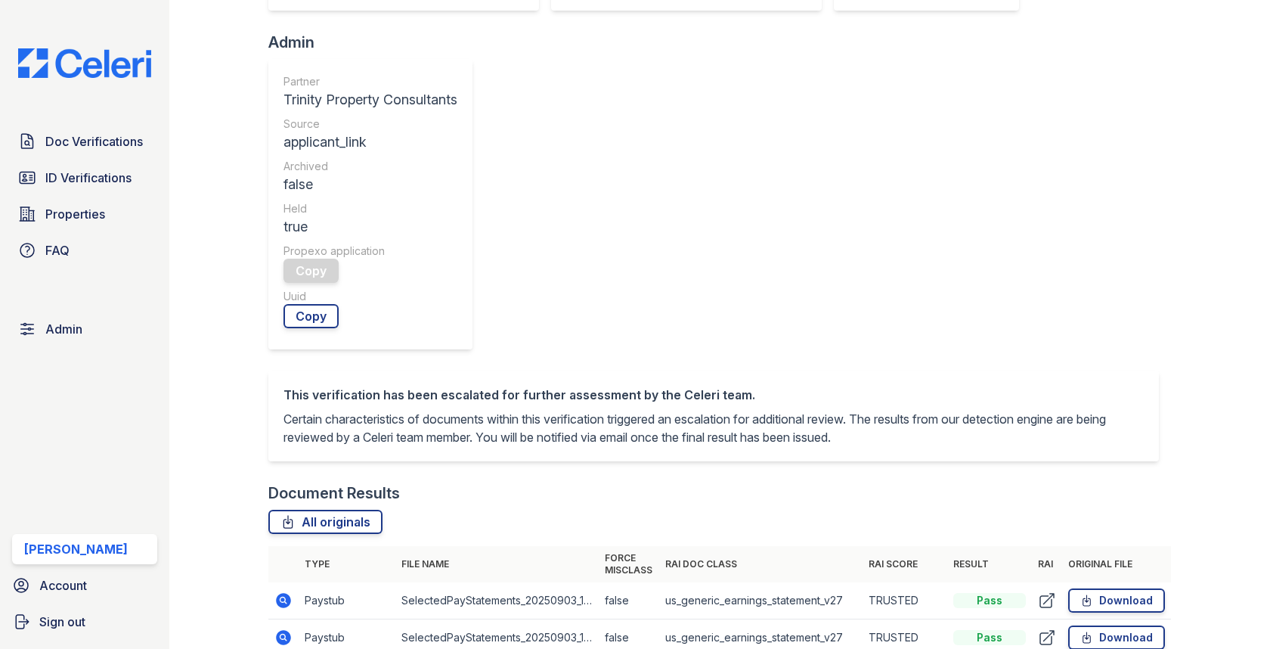
scroll to position [633, 0]
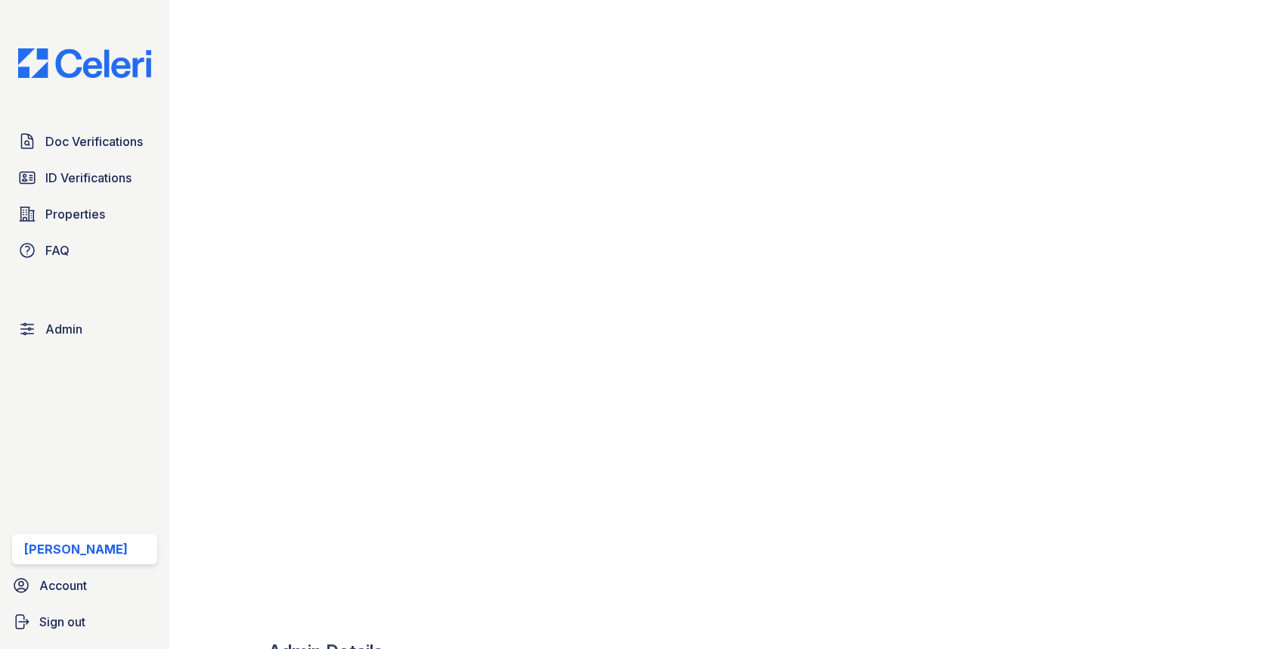
scroll to position [1018, 0]
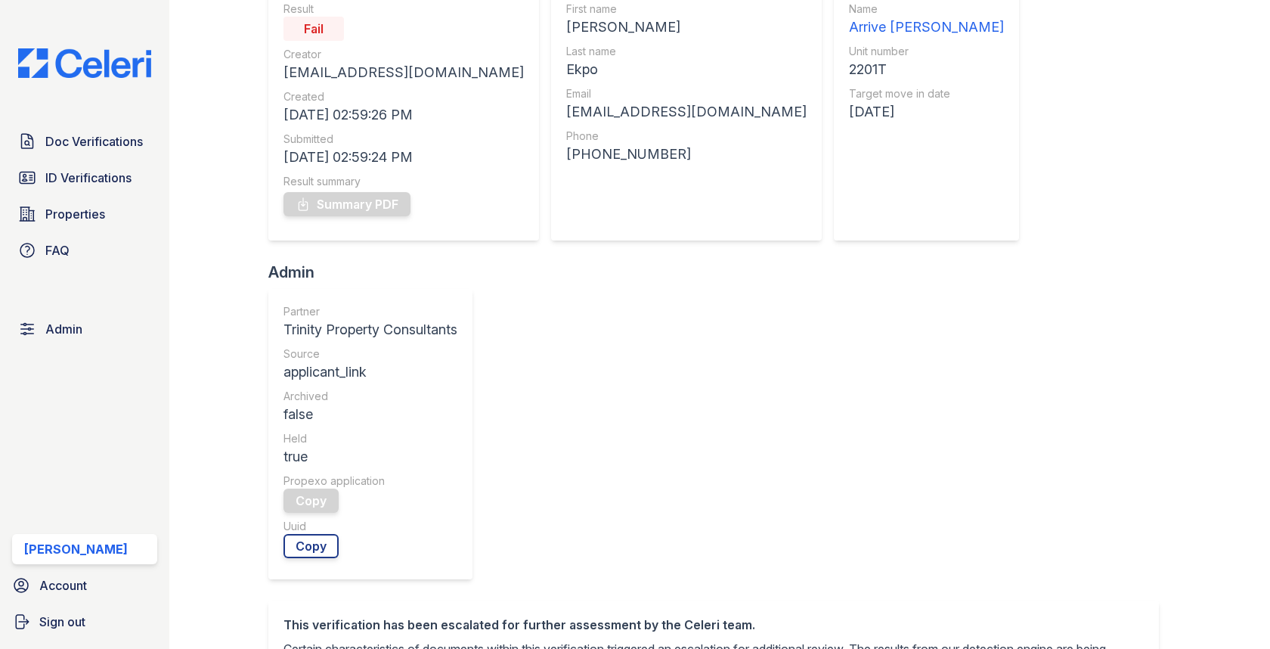
scroll to position [384, 0]
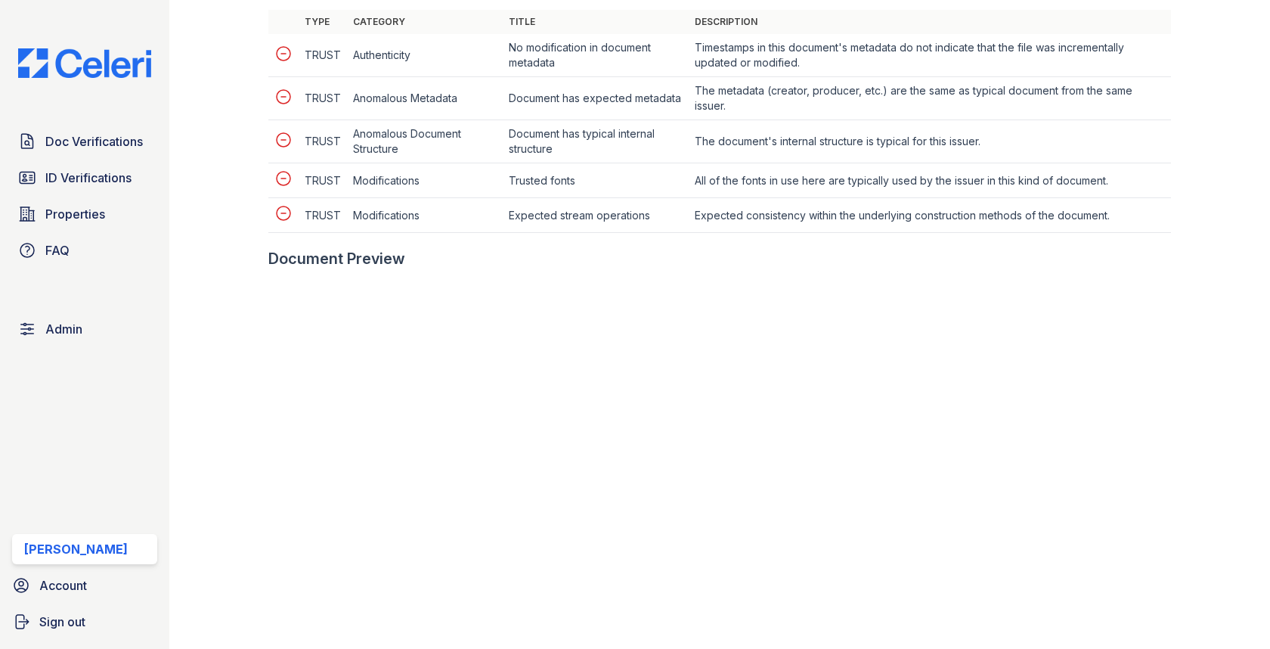
scroll to position [643, 0]
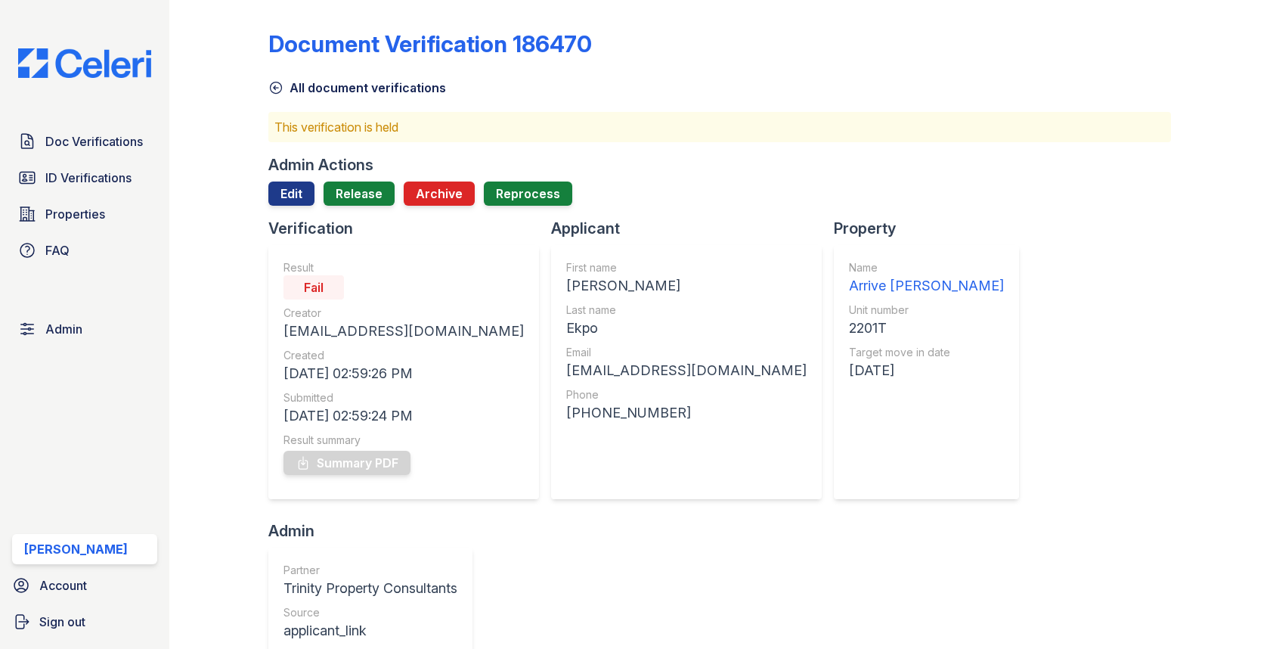
click at [302, 208] on div at bounding box center [719, 212] width 902 height 12
click at [301, 197] on link "Edit" at bounding box center [291, 193] width 46 height 24
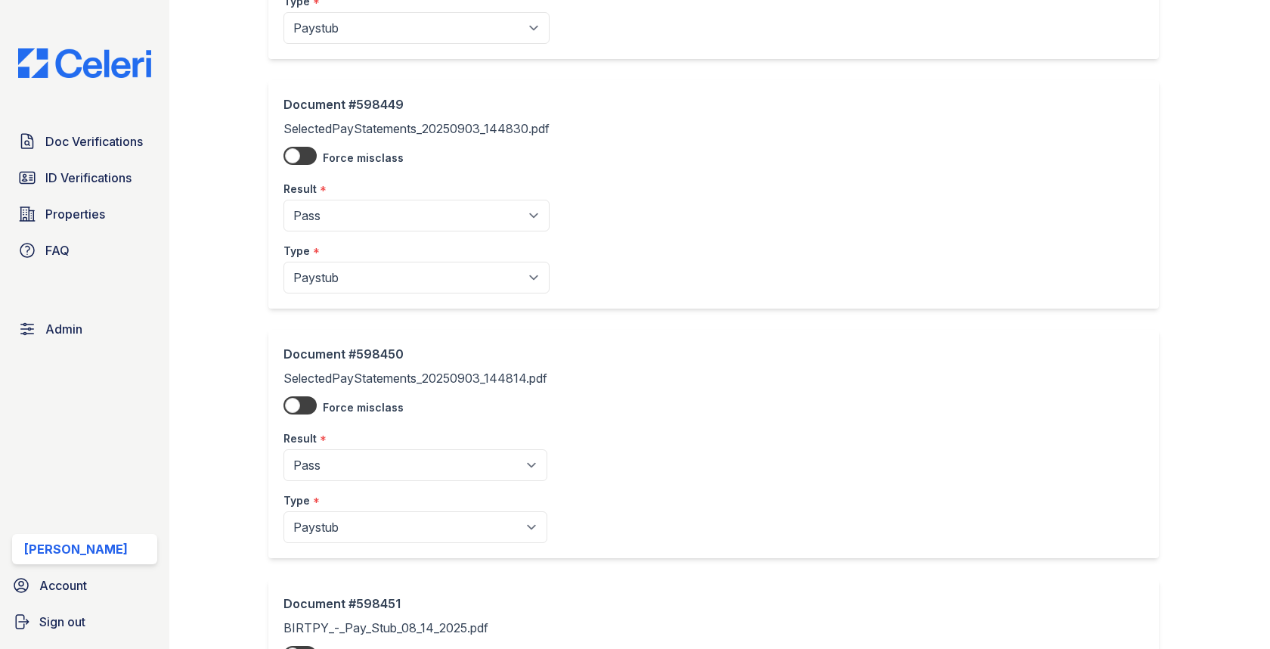
scroll to position [774, 0]
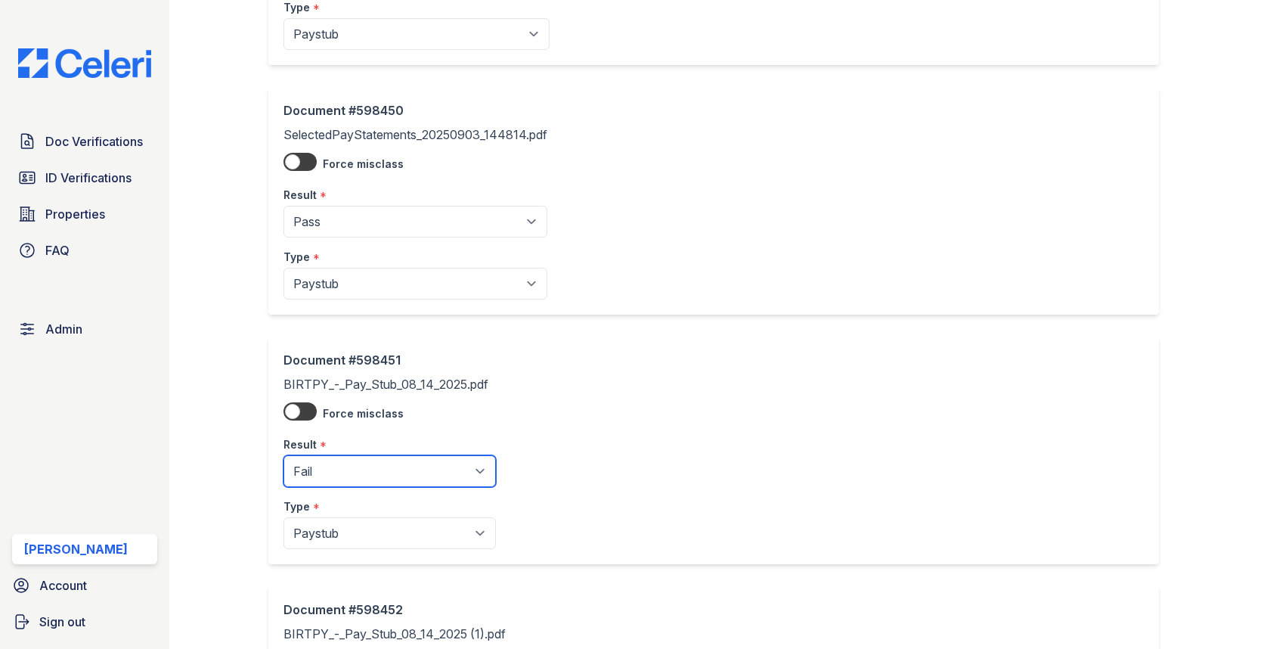
click at [364, 467] on select "Pending Sent Started Processing Pass Fail Caution Error N/A" at bounding box center [390, 471] width 212 height 32
select select "caution"
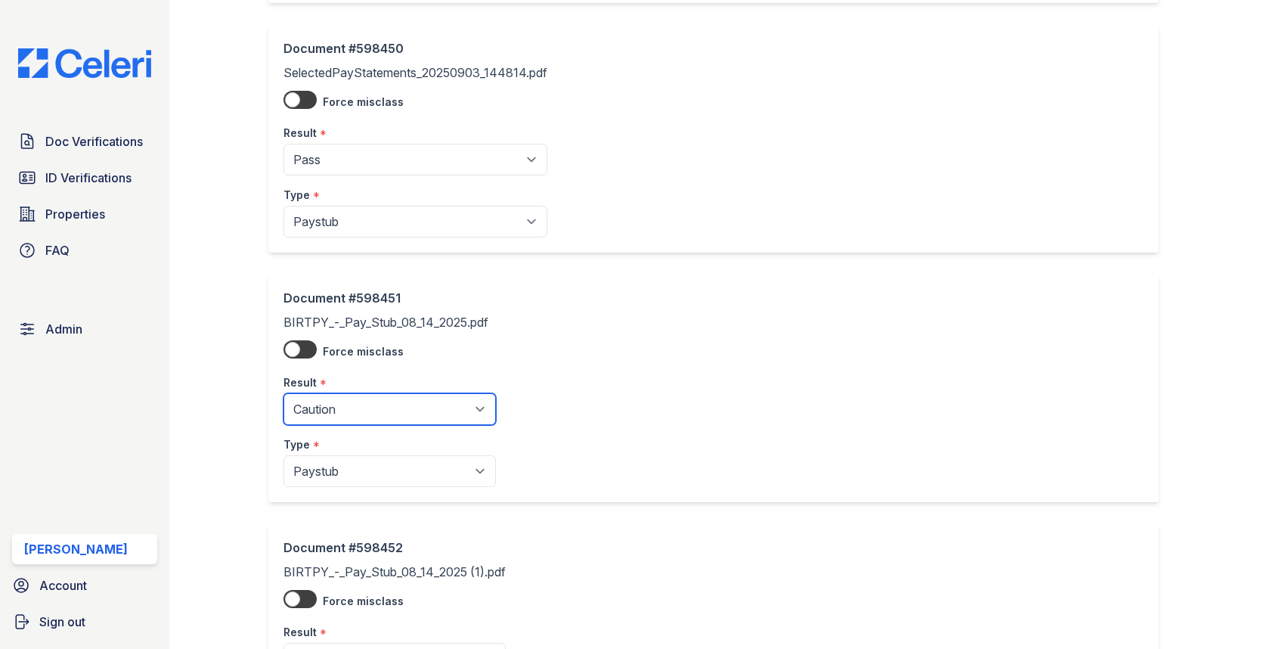
scroll to position [1082, 0]
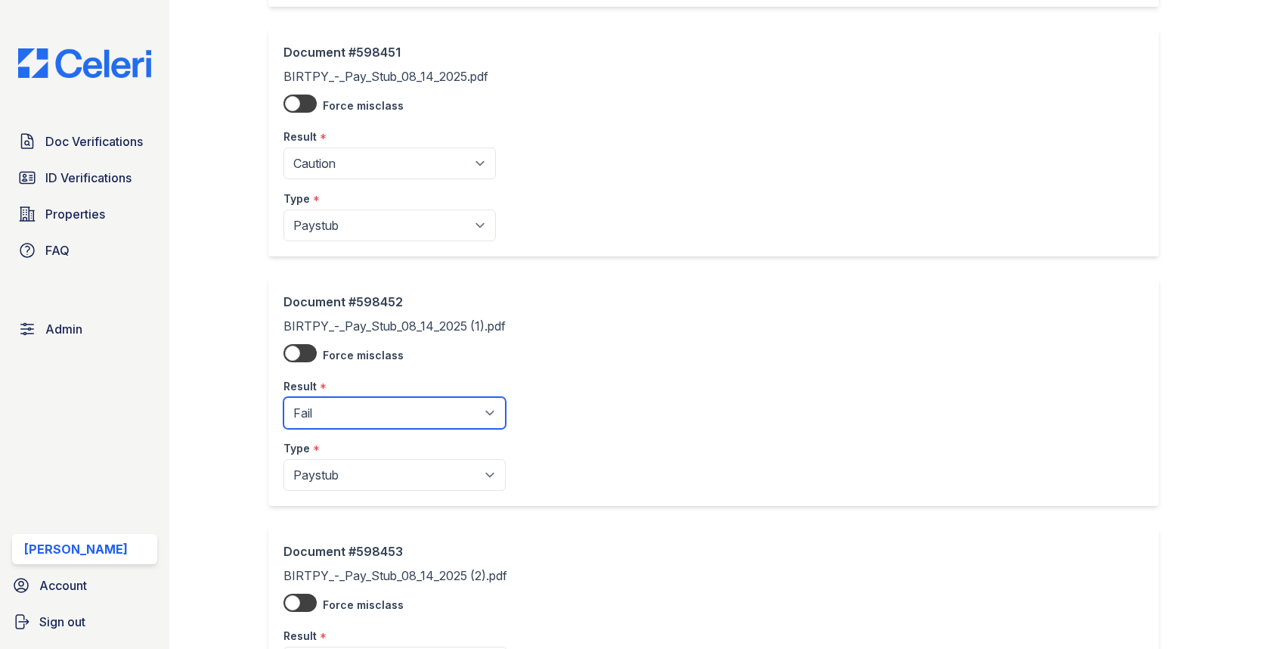
click at [386, 411] on select "Pending Sent Started Processing Pass Fail Caution Error N/A" at bounding box center [395, 413] width 222 height 32
click at [385, 402] on select "Pending Sent Started Processing Pass Fail Caution Error N/A" at bounding box center [395, 413] width 222 height 32
select select "caution"
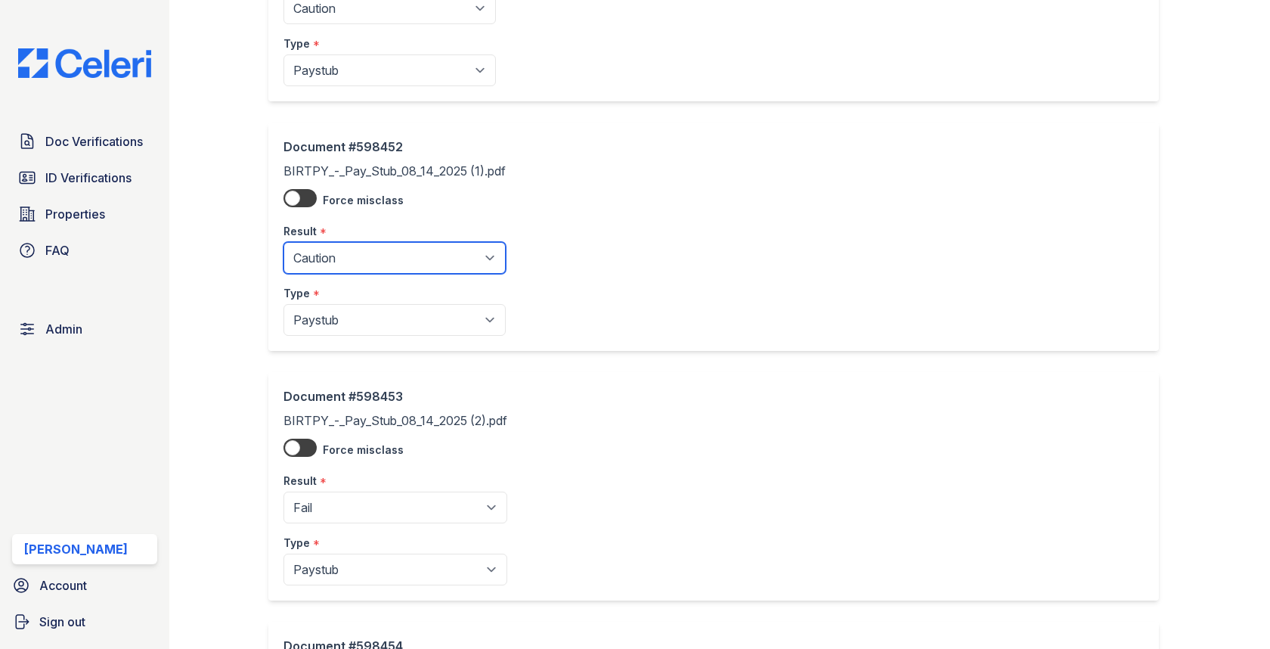
scroll to position [1309, 0]
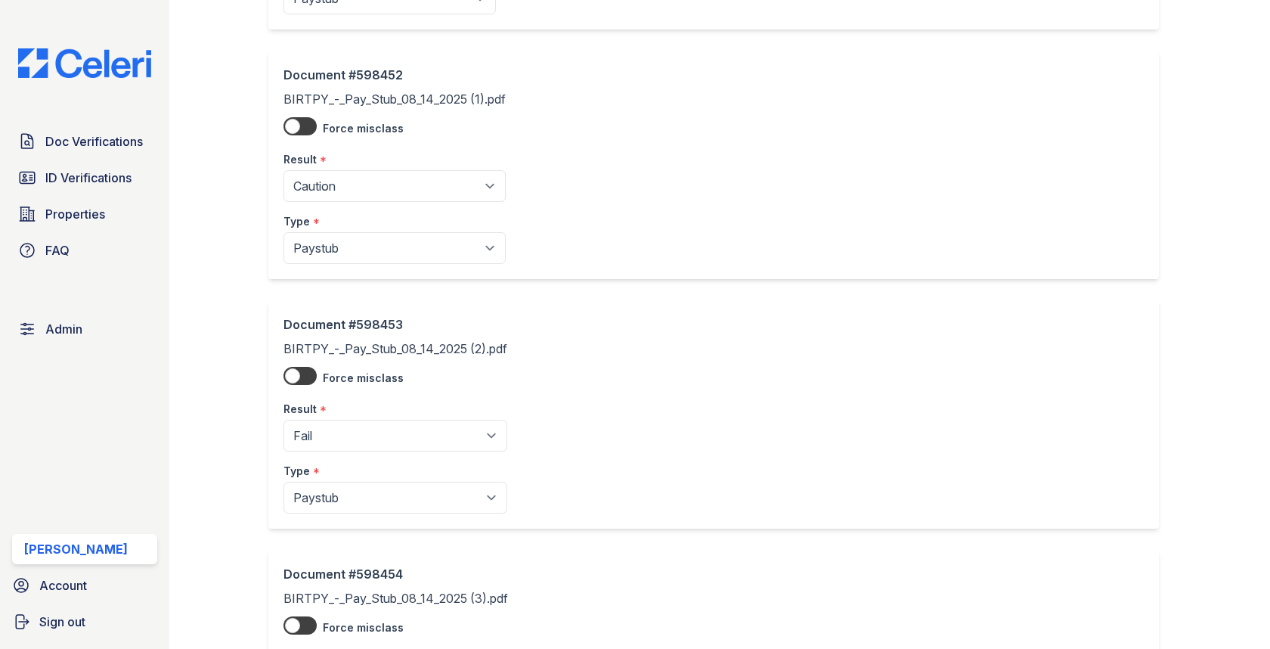
click at [386, 429] on select "Pending Sent Started Processing Pass Fail Caution Error N/A" at bounding box center [396, 436] width 224 height 32
select select "caution"
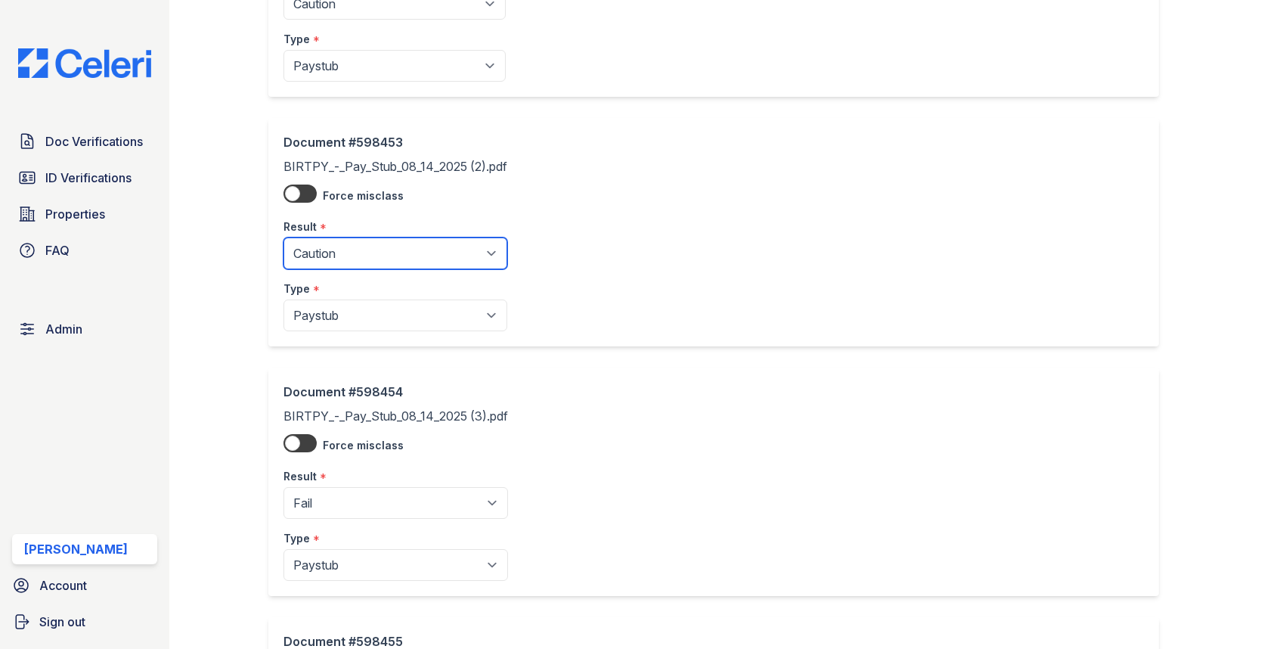
scroll to position [1565, 0]
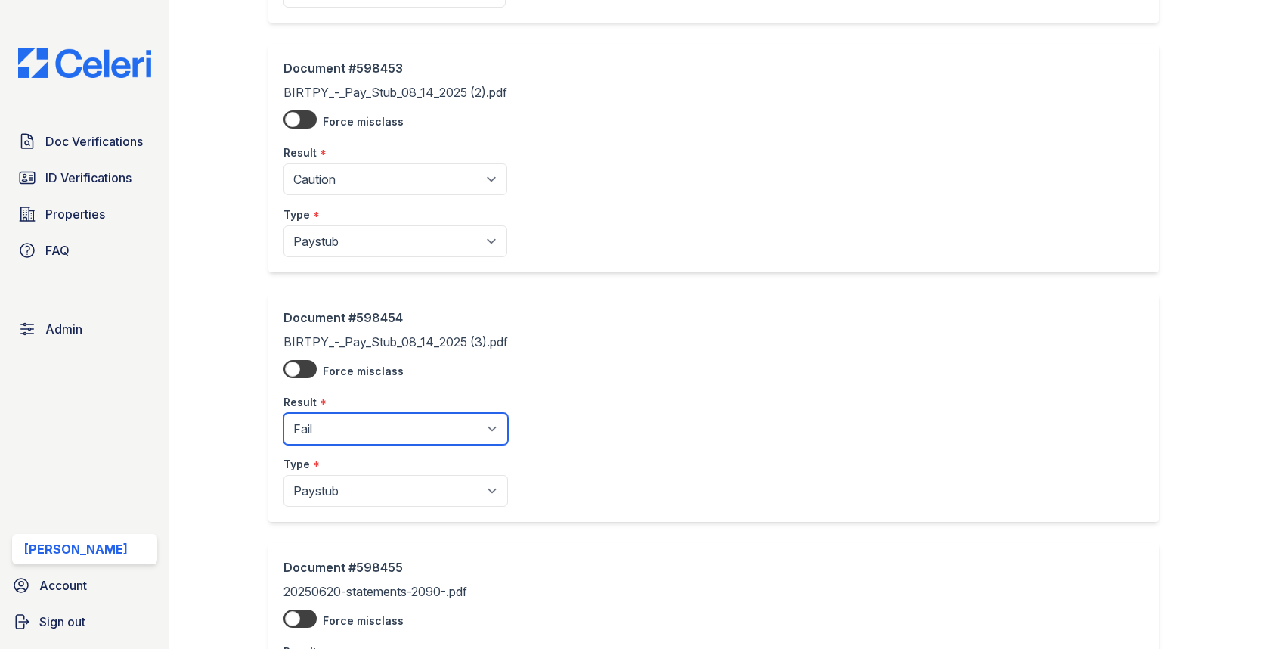
click at [401, 413] on select "Pending Sent Started Processing Pass Fail Caution Error N/A" at bounding box center [396, 429] width 225 height 32
select select "caution"
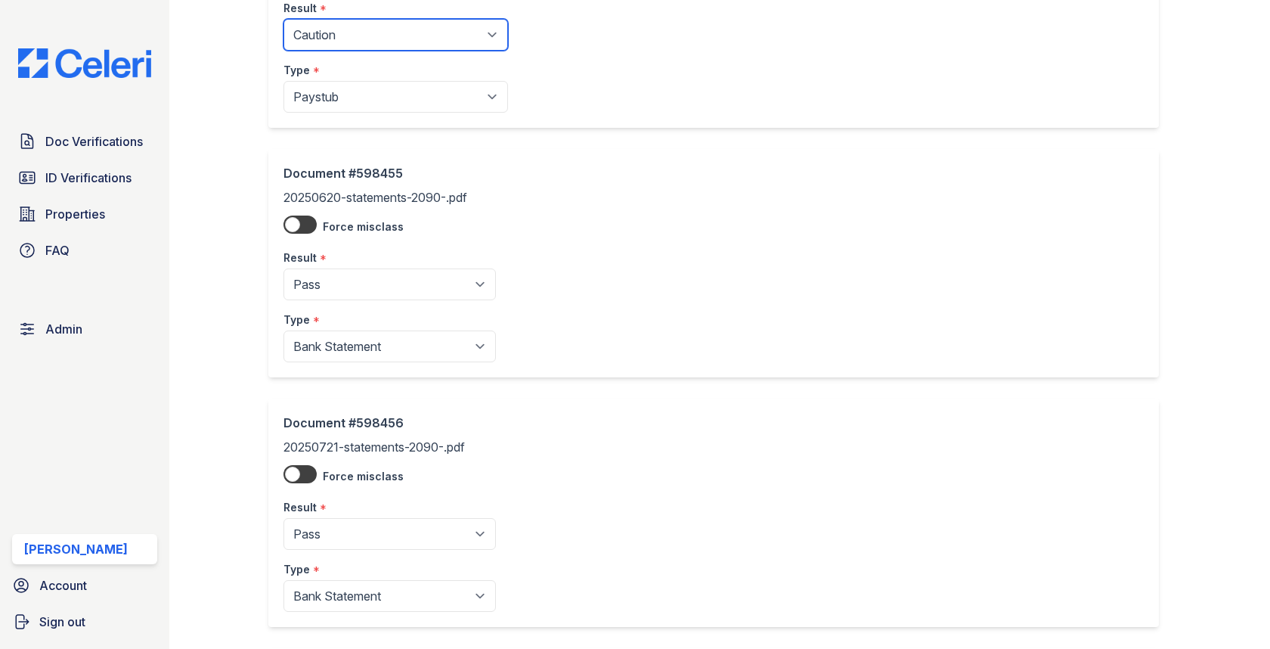
scroll to position [2270, 0]
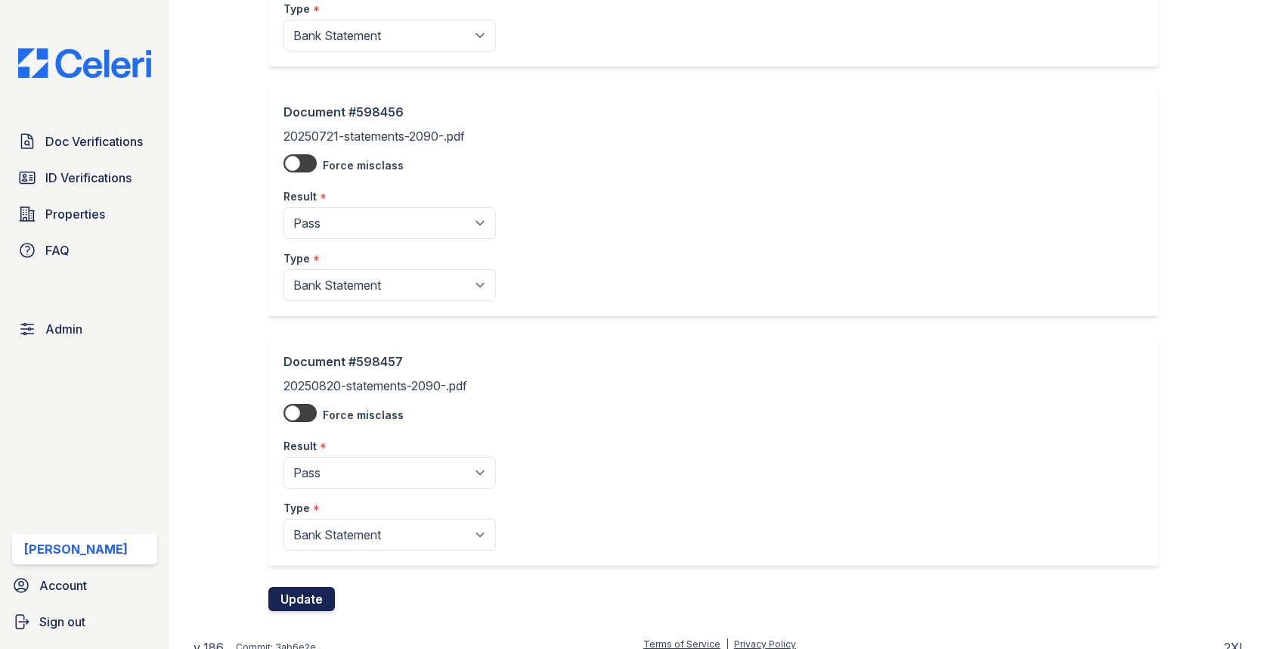
click at [301, 588] on button "Update" at bounding box center [301, 599] width 67 height 24
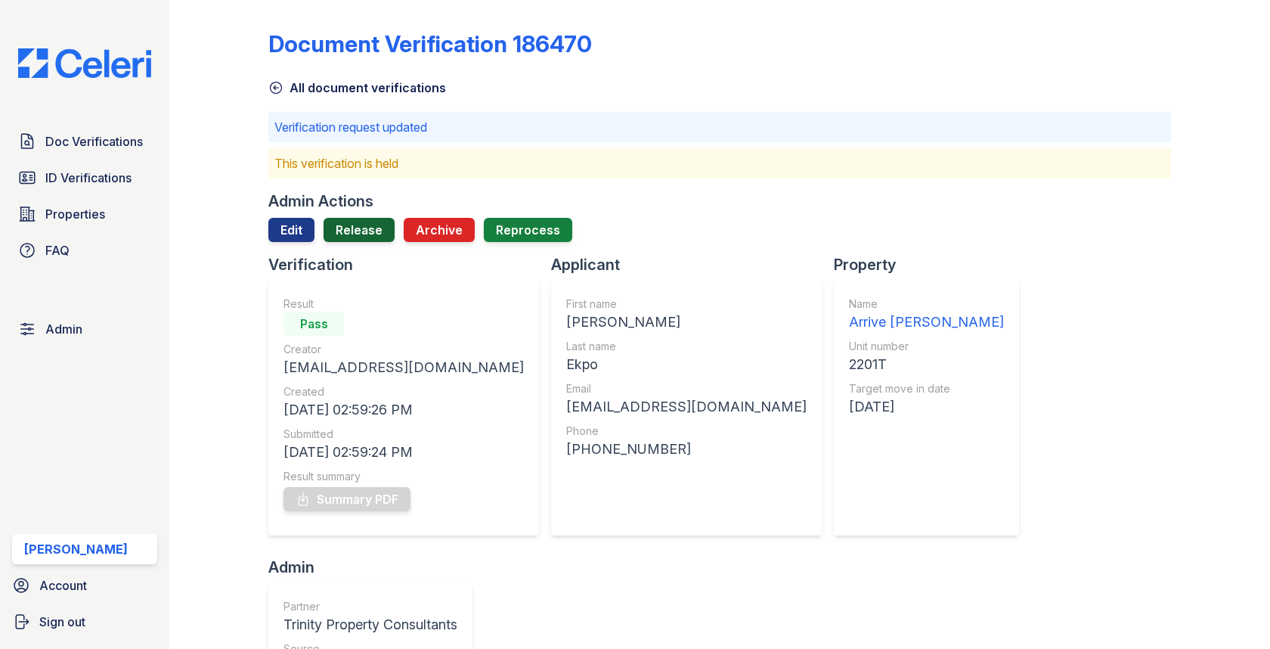
click at [359, 219] on link "Release" at bounding box center [359, 230] width 71 height 24
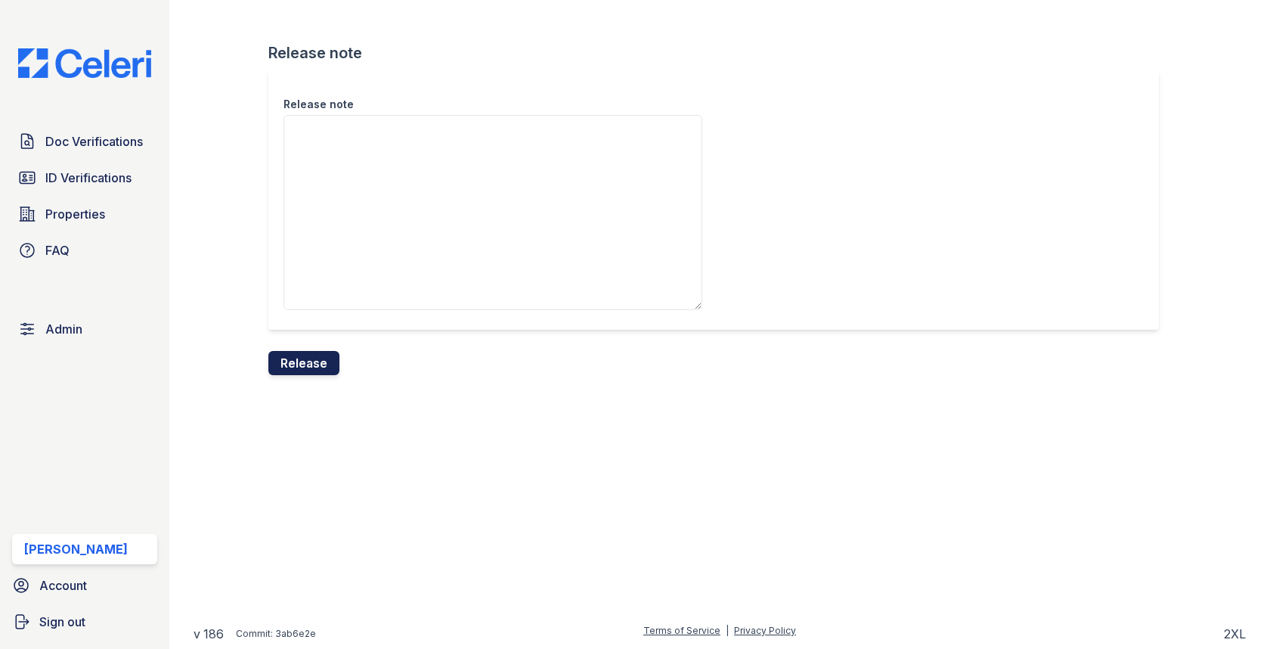
click at [321, 358] on button "Release" at bounding box center [303, 363] width 71 height 24
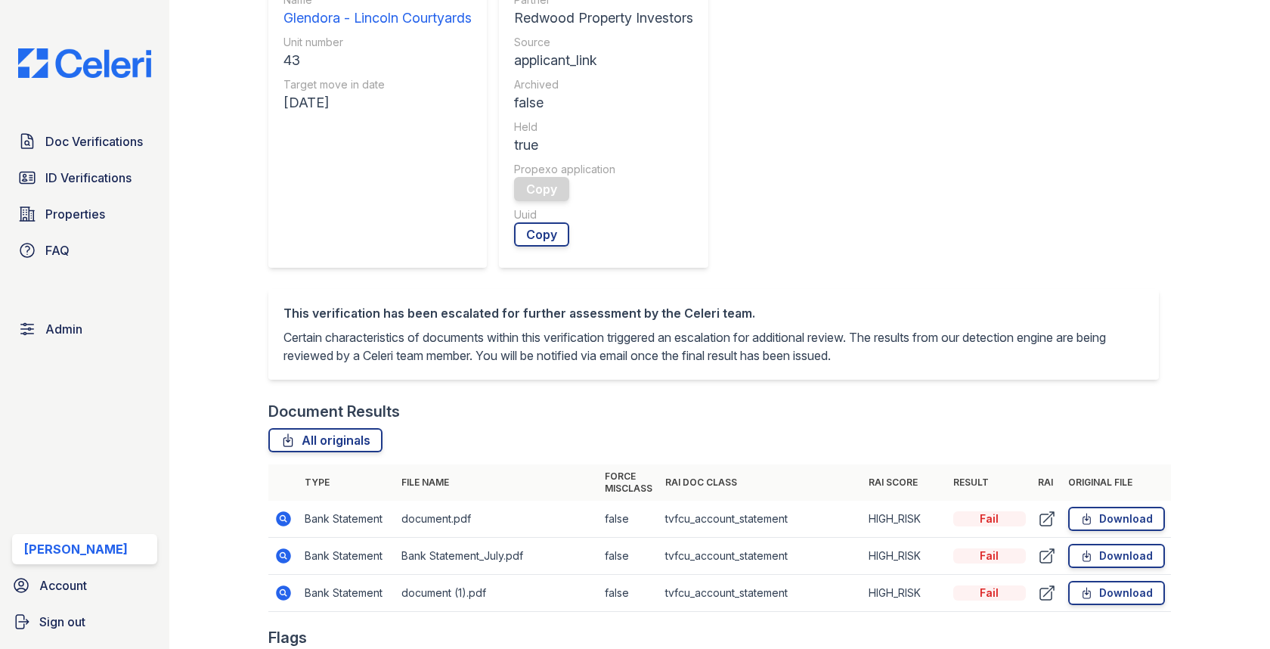
scroll to position [844, 0]
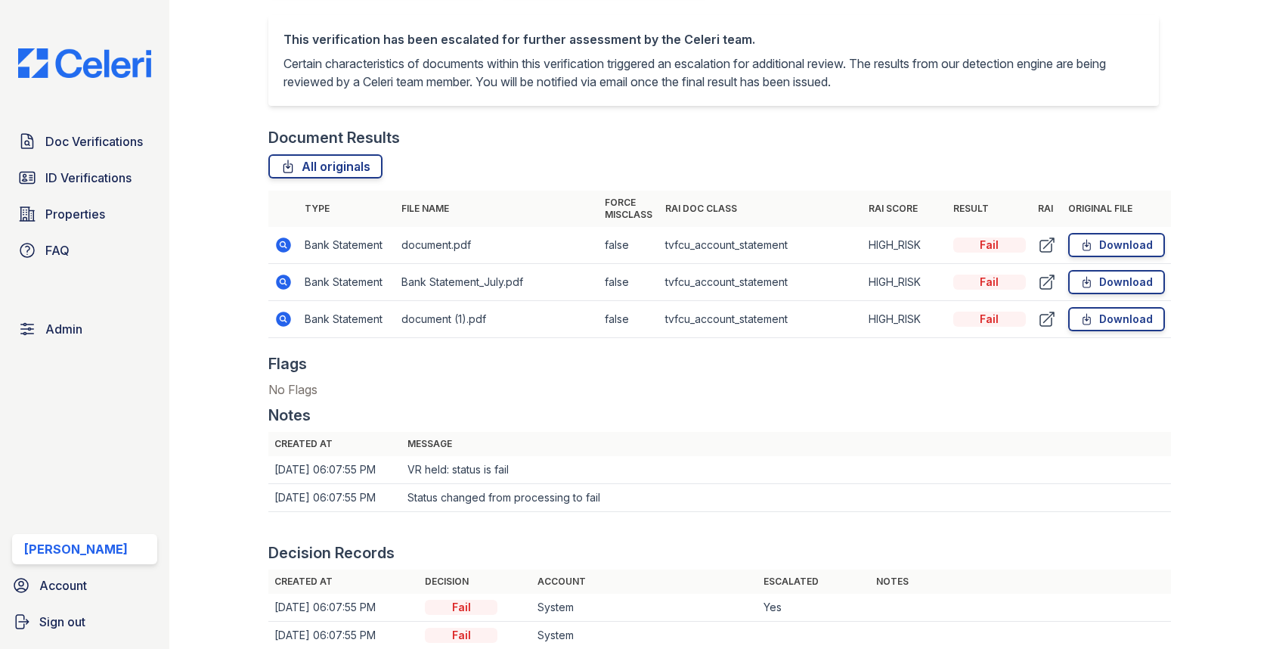
click at [289, 247] on icon at bounding box center [284, 244] width 15 height 15
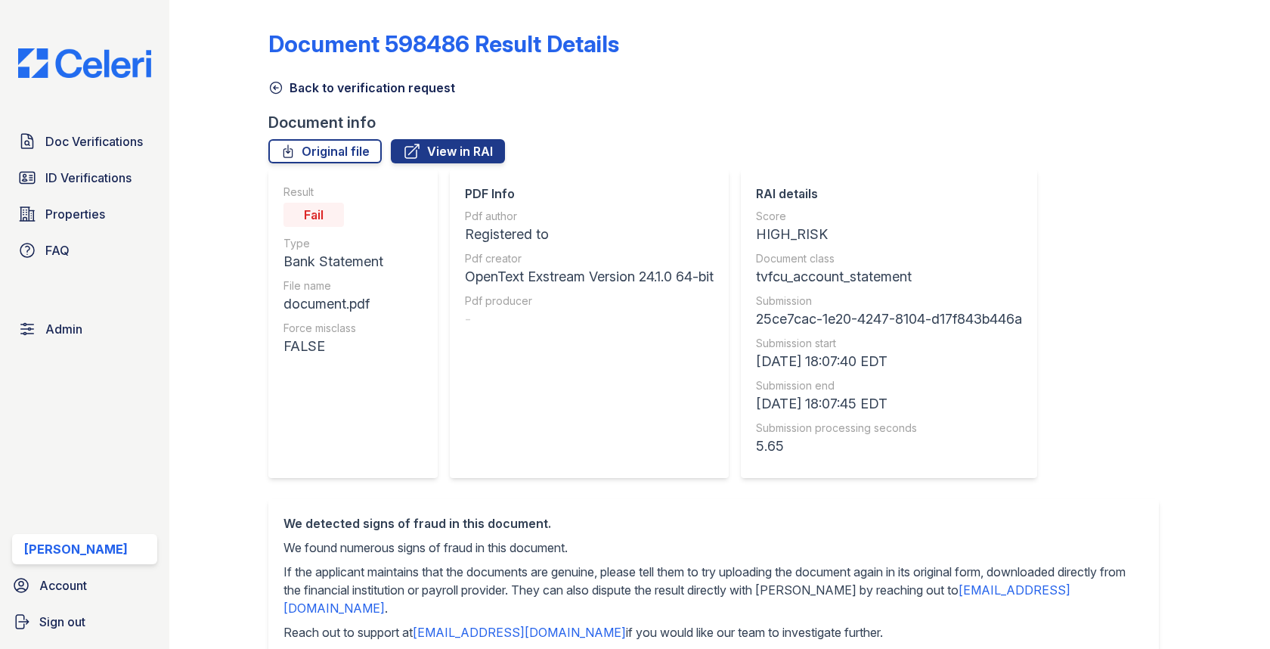
click at [481, 148] on link "View in RAI" at bounding box center [448, 151] width 114 height 24
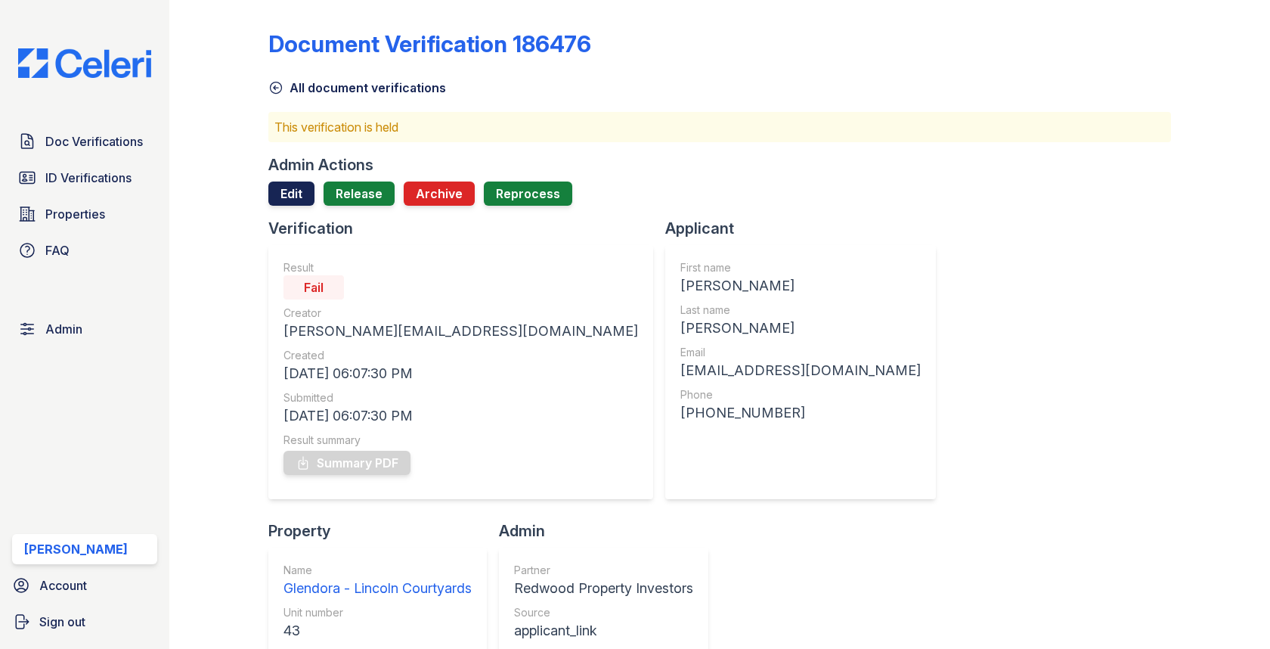
click at [301, 203] on link "Edit" at bounding box center [291, 193] width 46 height 24
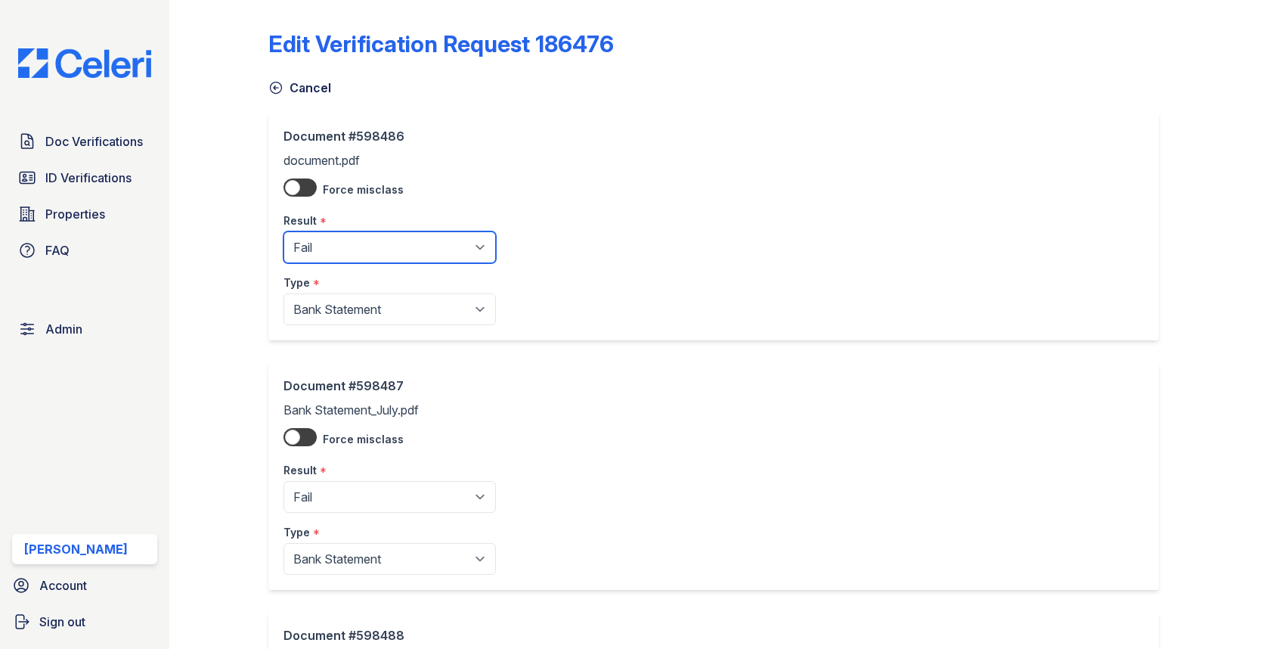
click at [320, 246] on select "Pending Sent Started Processing Pass Fail Caution Error N/A" at bounding box center [390, 247] width 212 height 32
select select "pass"
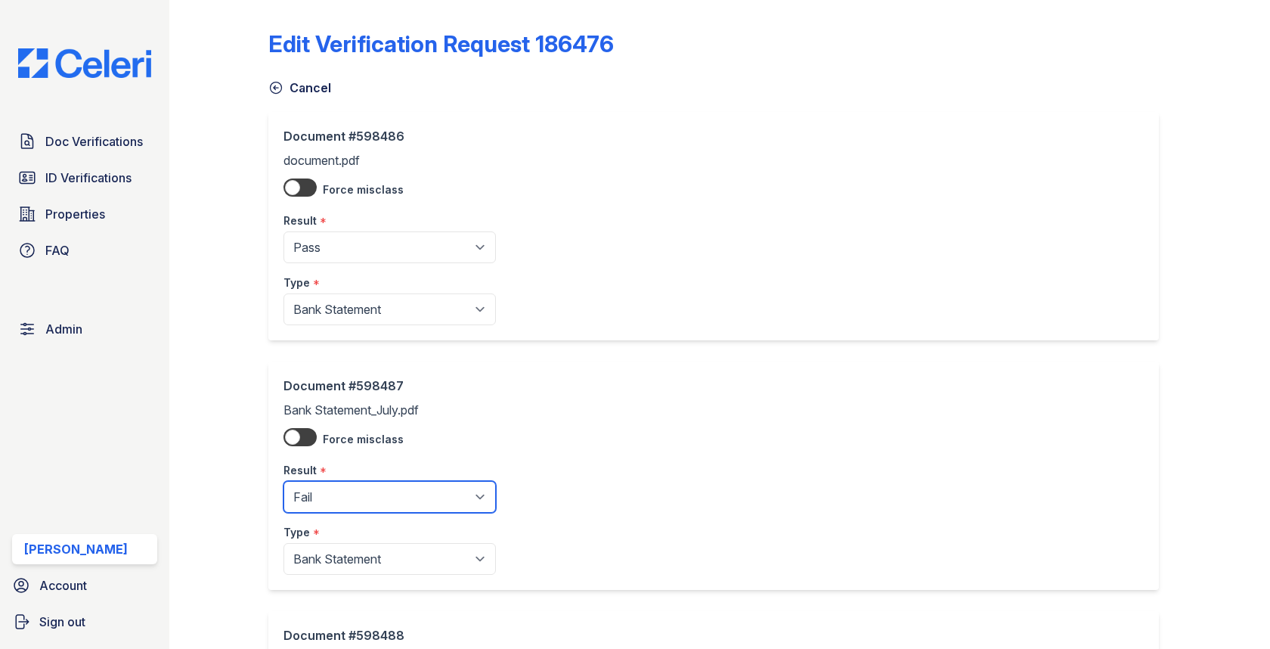
click at [329, 493] on select "Pending Sent Started Processing Pass Fail Caution Error N/A" at bounding box center [390, 497] width 212 height 32
select select "pass"
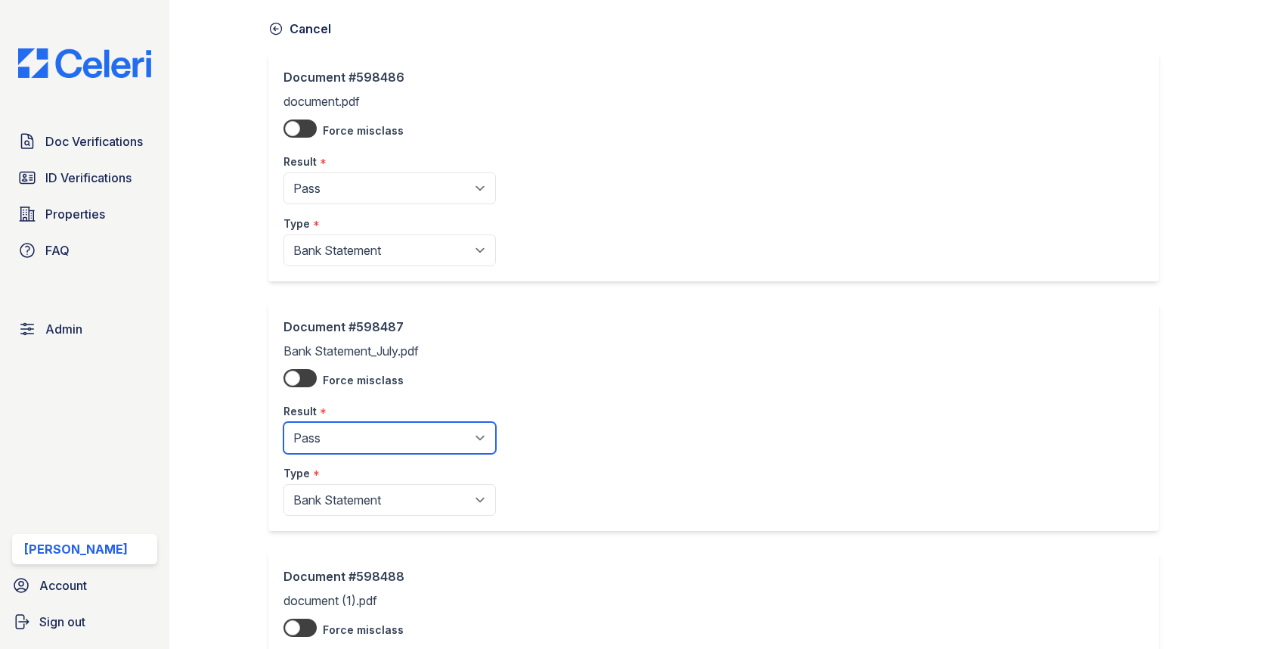
scroll to position [258, 0]
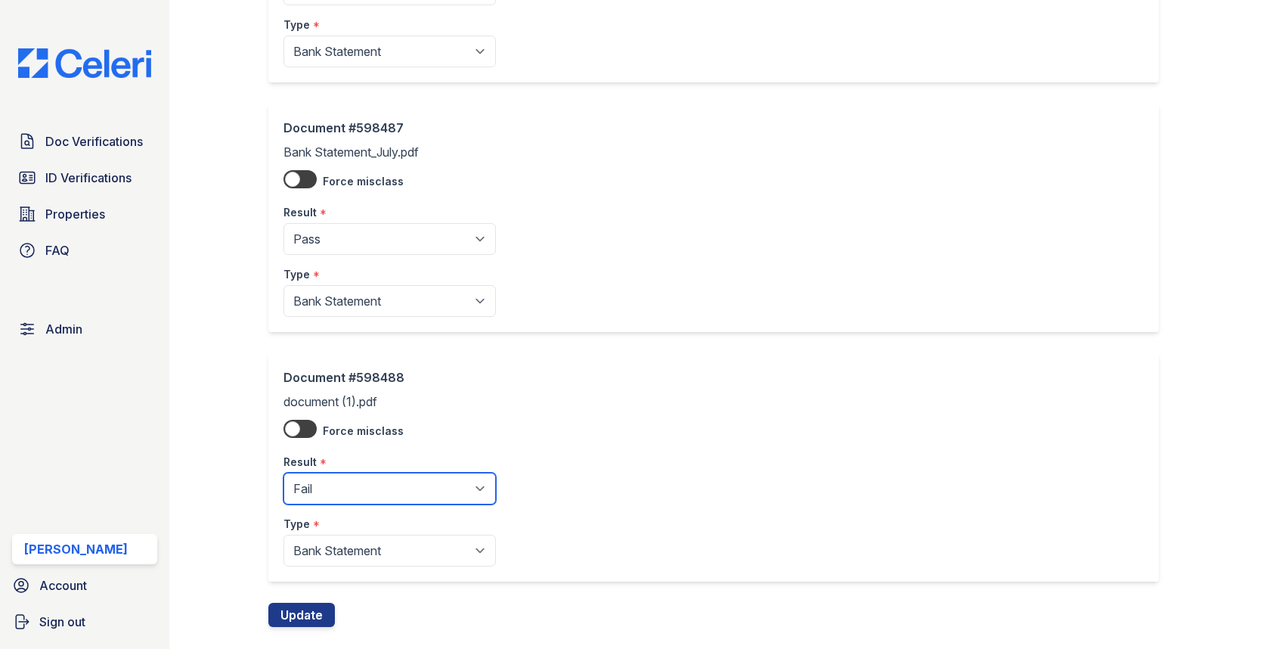
click at [359, 474] on select "Pending Sent Started Processing Pass Fail Caution Error N/A" at bounding box center [390, 489] width 212 height 32
select select "pass"
click at [308, 608] on button "Update" at bounding box center [301, 615] width 67 height 24
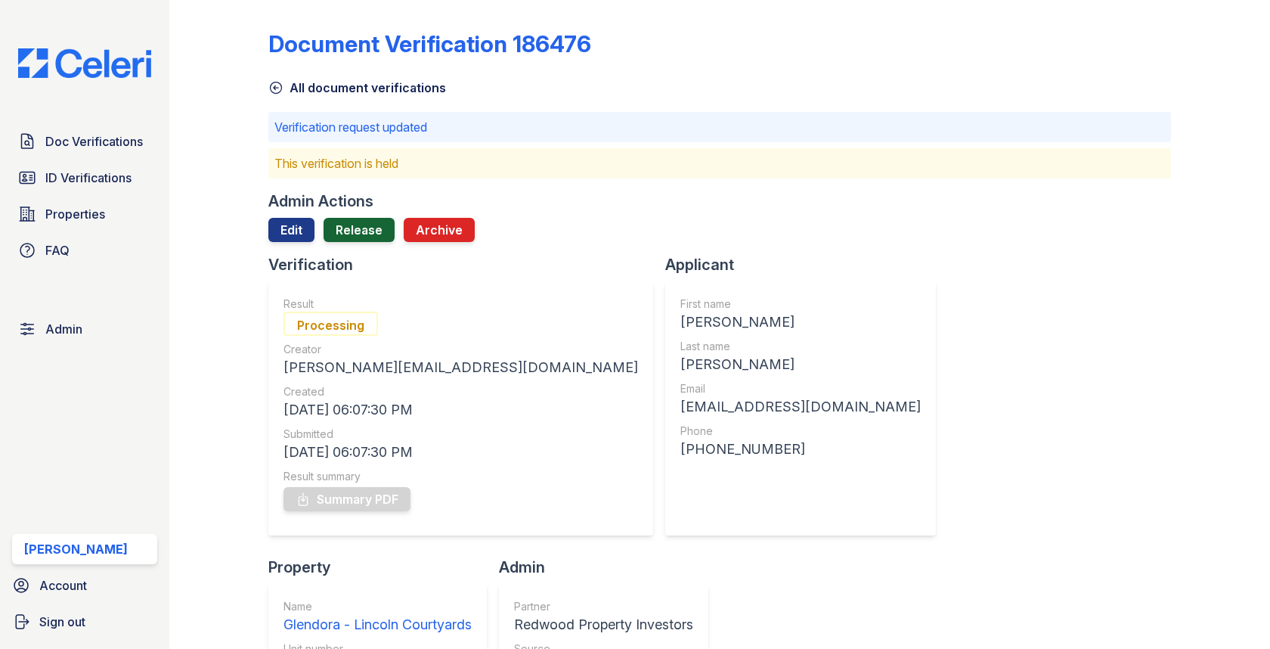
click at [344, 234] on link "Release" at bounding box center [359, 230] width 71 height 24
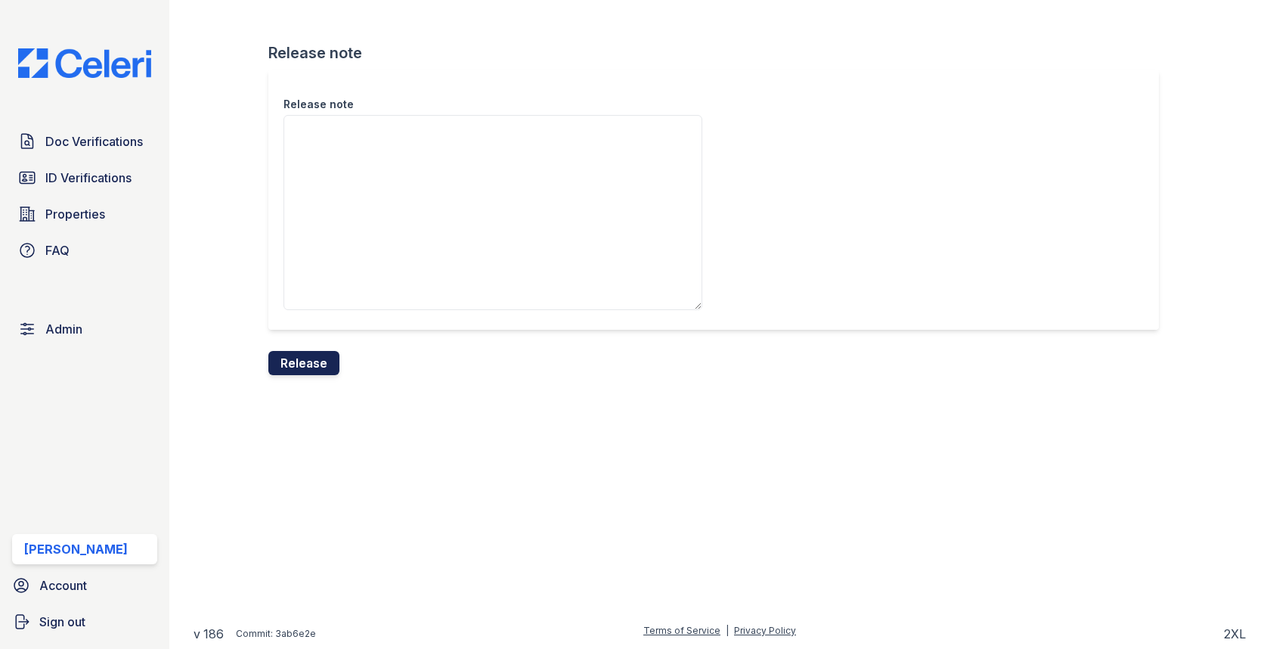
click at [299, 361] on button "Release" at bounding box center [303, 363] width 71 height 24
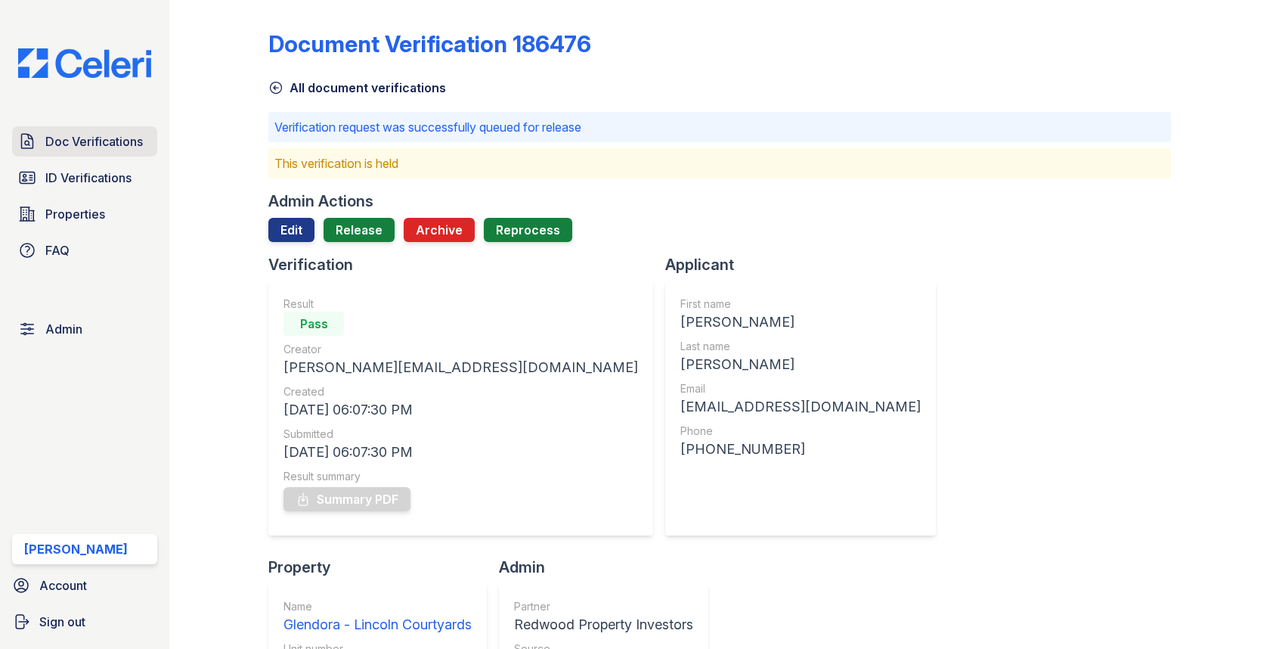
click at [131, 151] on link "Doc Verifications" at bounding box center [84, 141] width 145 height 30
click at [131, 148] on span "Doc Verifications" at bounding box center [94, 141] width 98 height 18
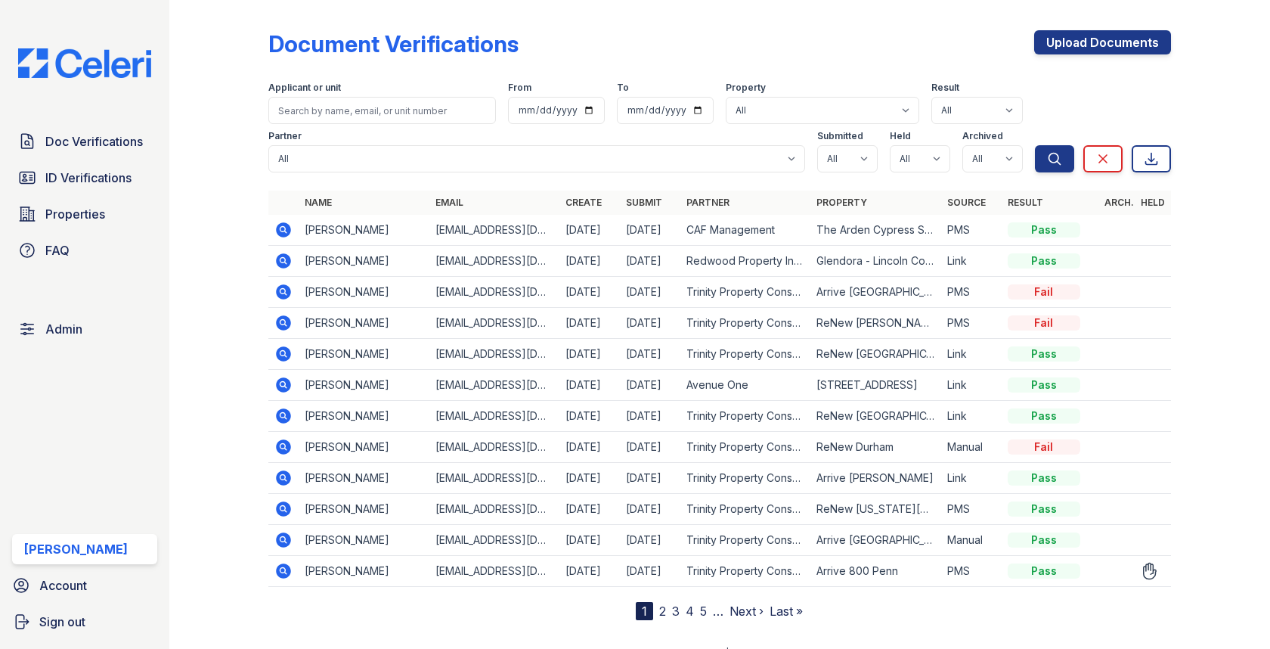
scroll to position [10, 0]
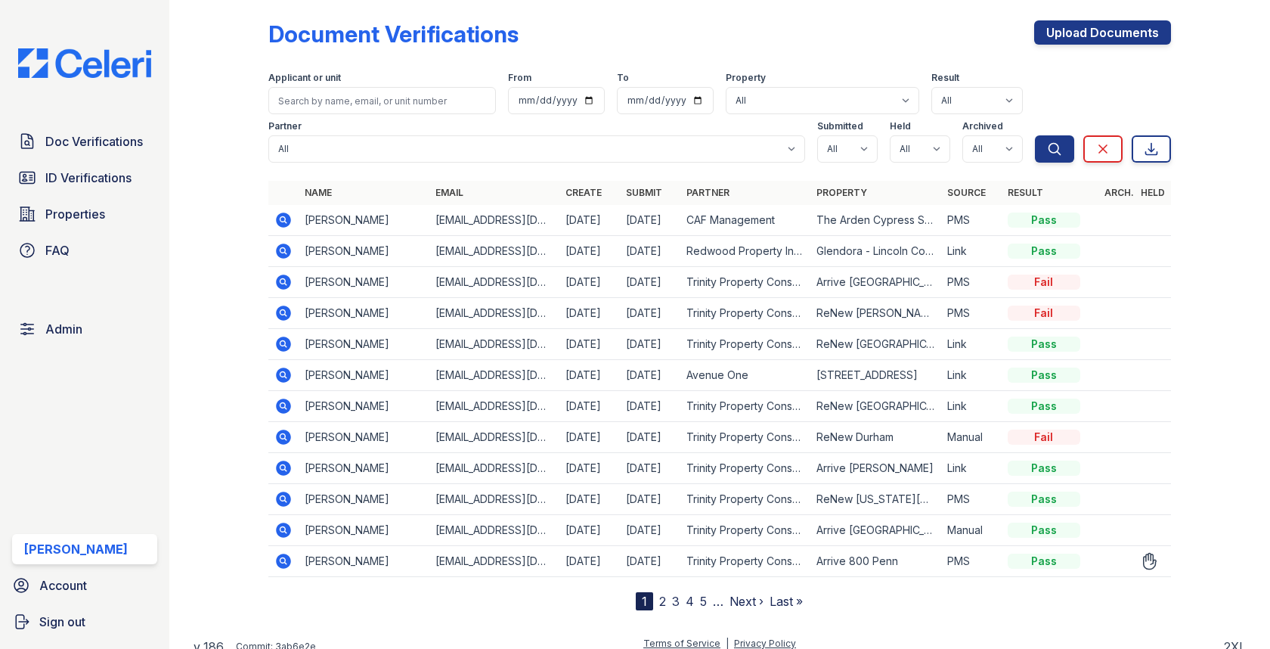
click at [284, 563] on icon at bounding box center [284, 560] width 15 height 15
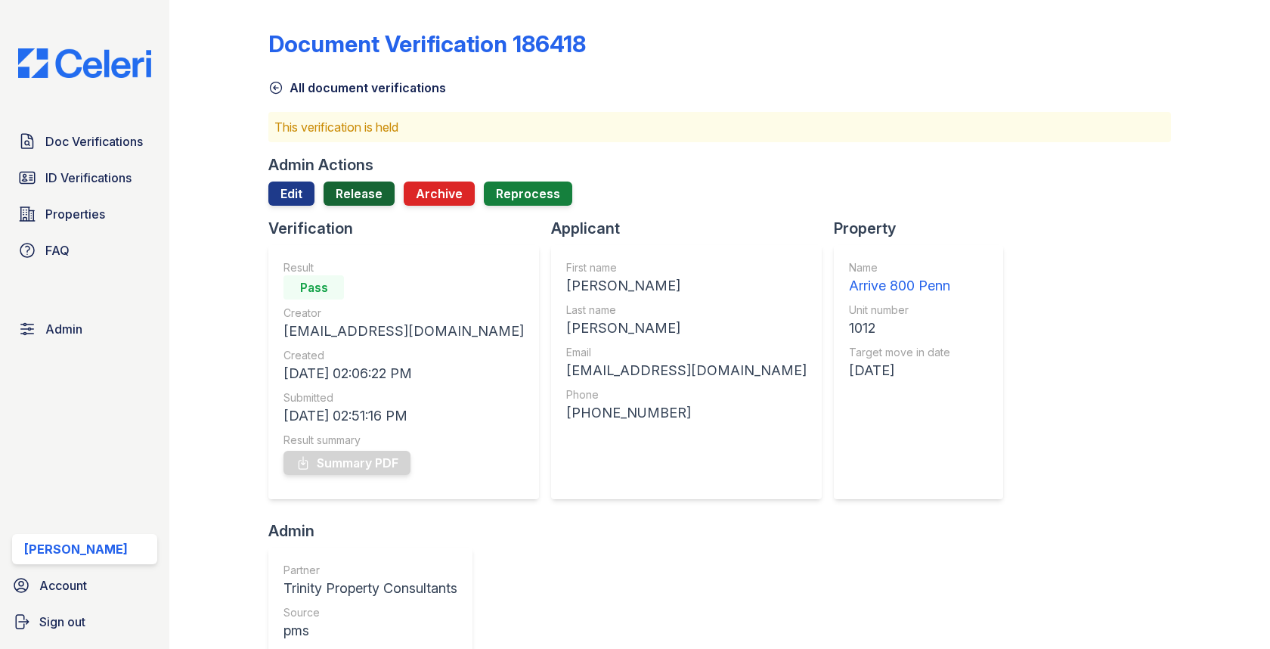
click at [368, 194] on link "Release" at bounding box center [359, 193] width 71 height 24
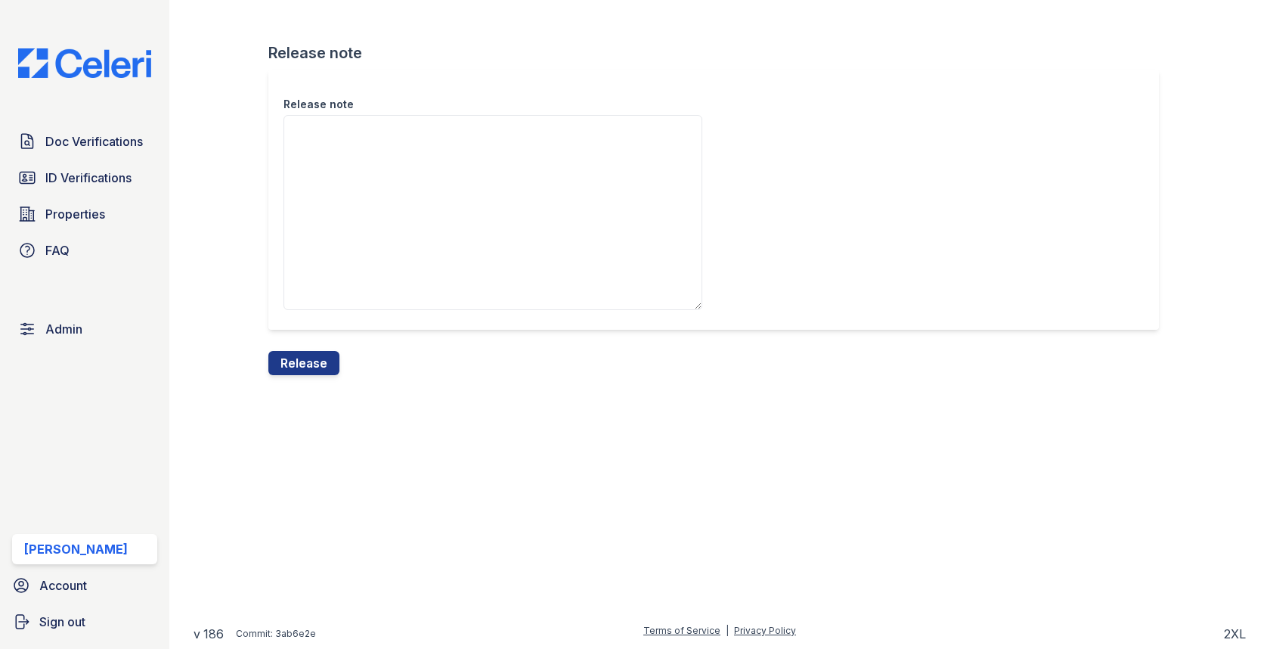
click at [299, 385] on div "Release note Release note Release" at bounding box center [720, 199] width 1053 height 399
click at [304, 369] on button "Release" at bounding box center [303, 363] width 71 height 24
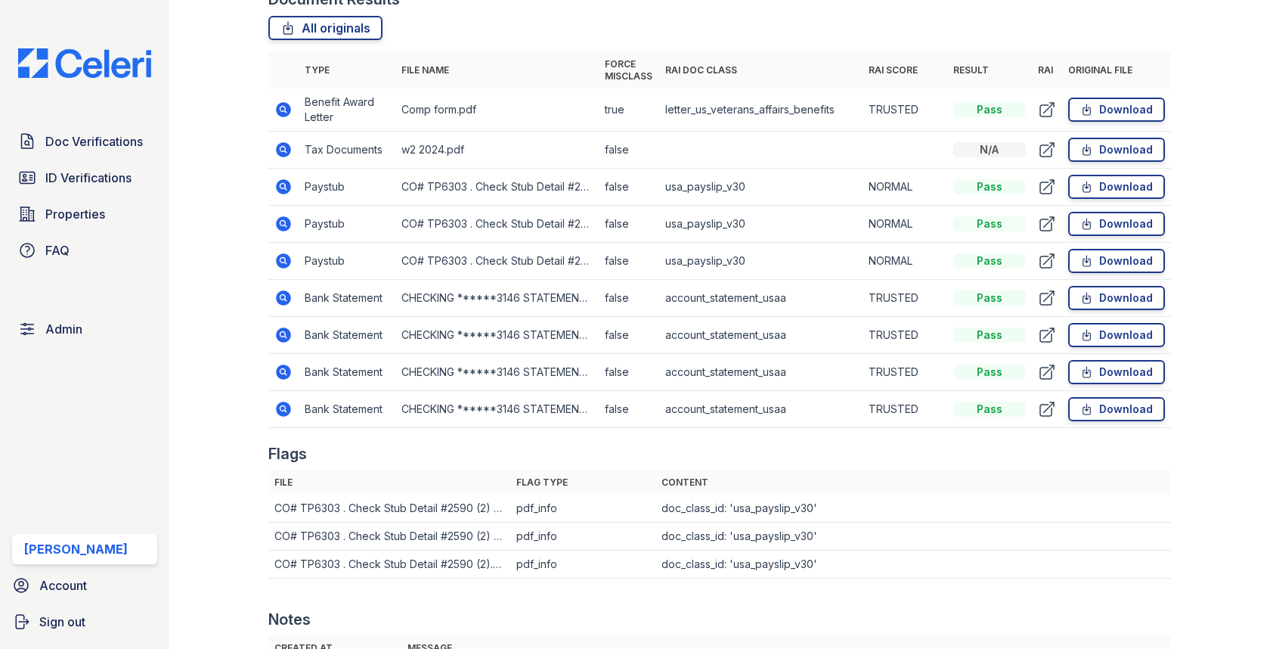
scroll to position [1074, 0]
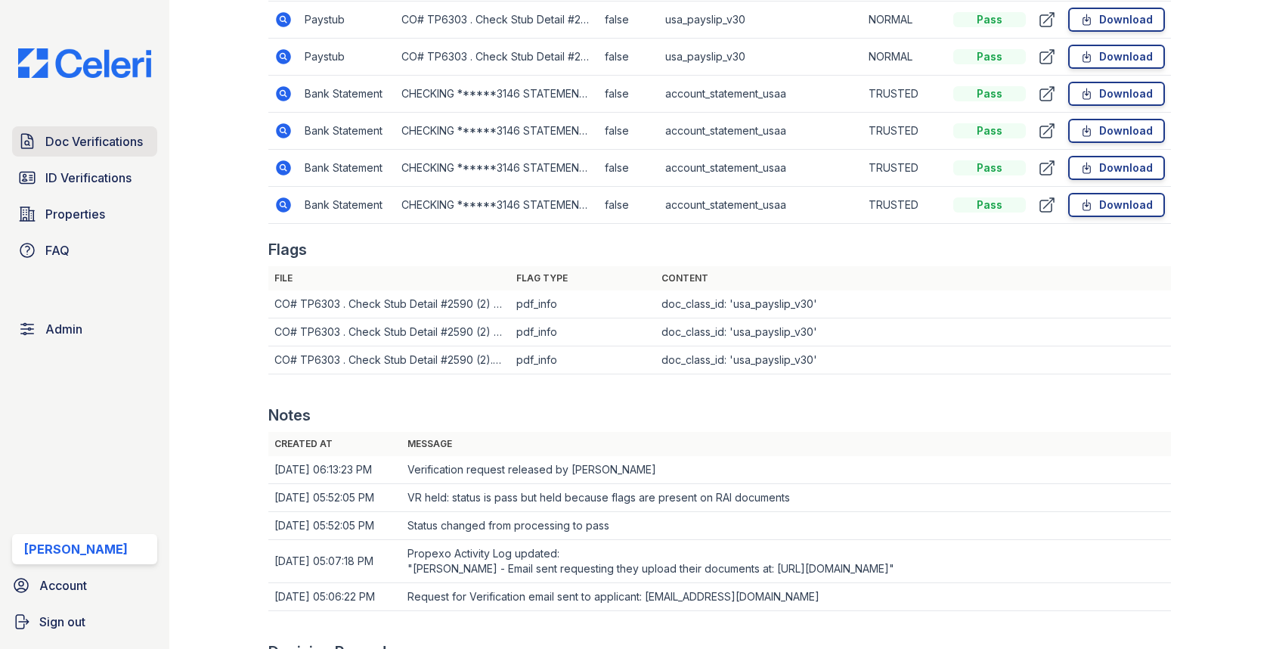
click at [109, 143] on span "Doc Verifications" at bounding box center [94, 141] width 98 height 18
